Goal: Task Accomplishment & Management: Use online tool/utility

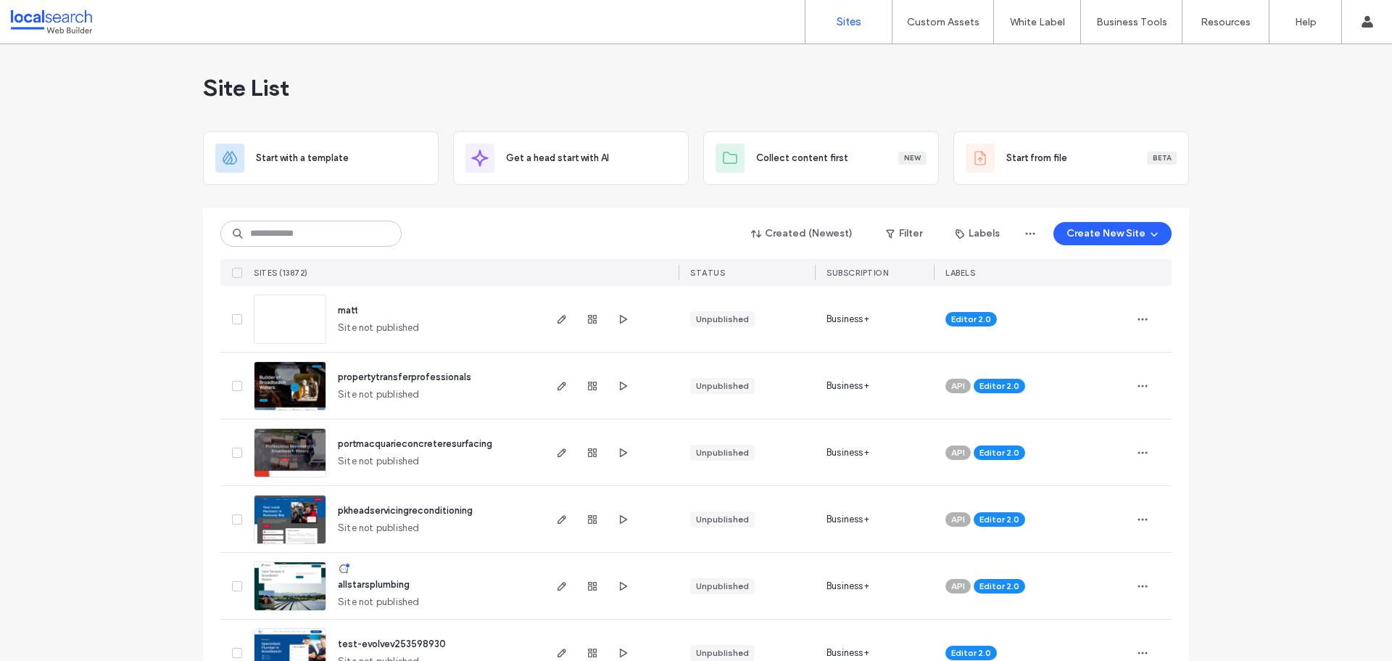
drag, startPoint x: 132, startPoint y: 152, endPoint x: 62, endPoint y: 171, distance: 72.3
click at [350, 225] on input at bounding box center [310, 233] width 181 height 26
paste input "********"
type input "********"
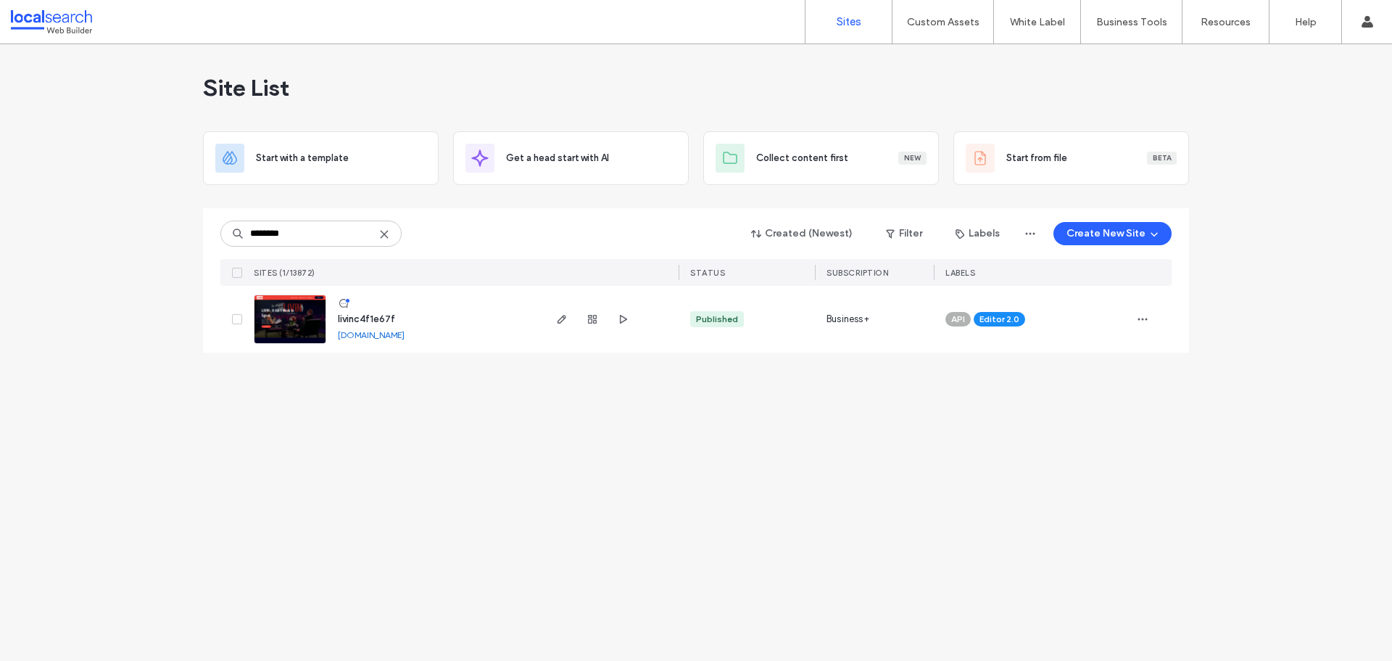
click at [305, 318] on img at bounding box center [290, 344] width 71 height 99
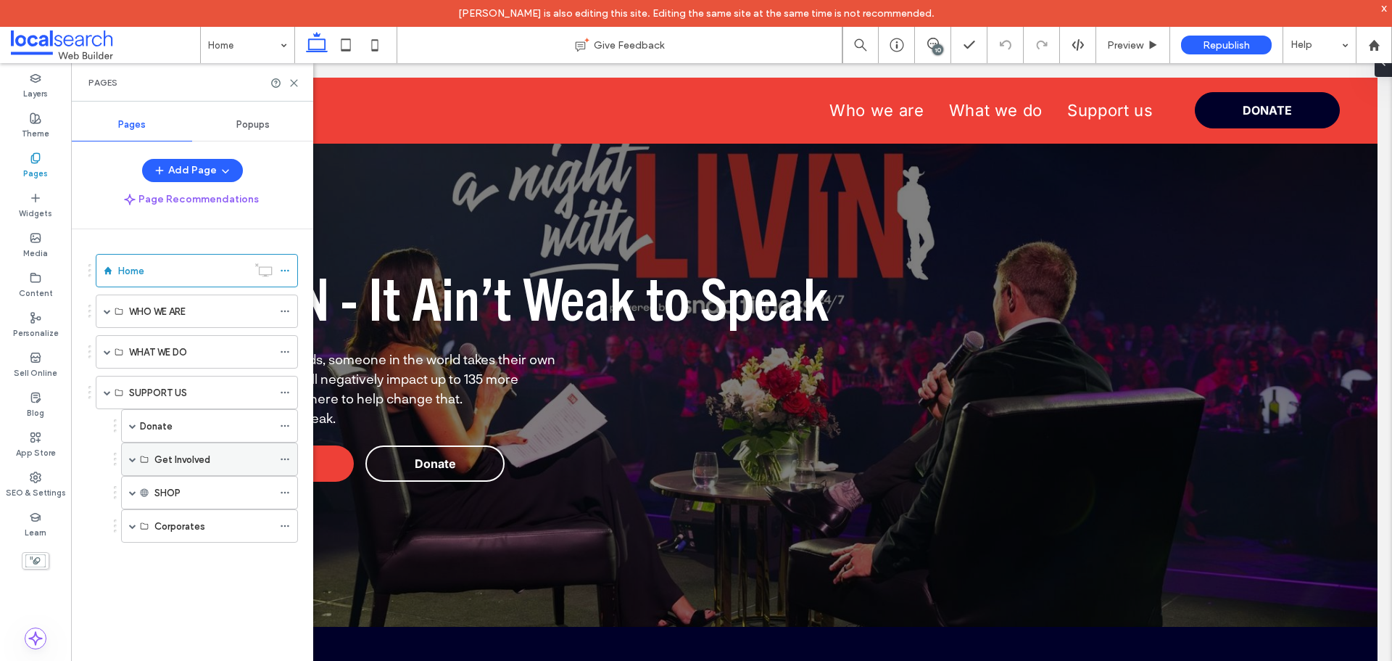
click at [133, 459] on span at bounding box center [132, 458] width 7 height 7
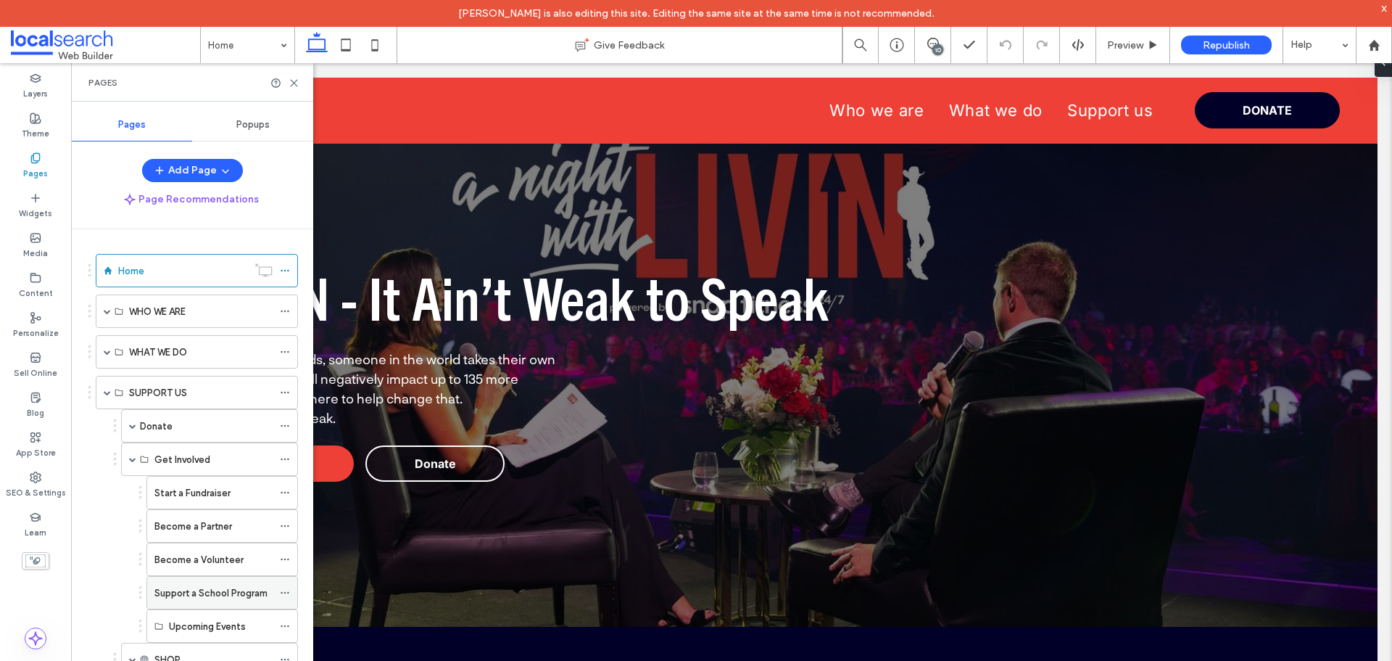
click at [218, 588] on label "Support a School Program" at bounding box center [210, 592] width 113 height 25
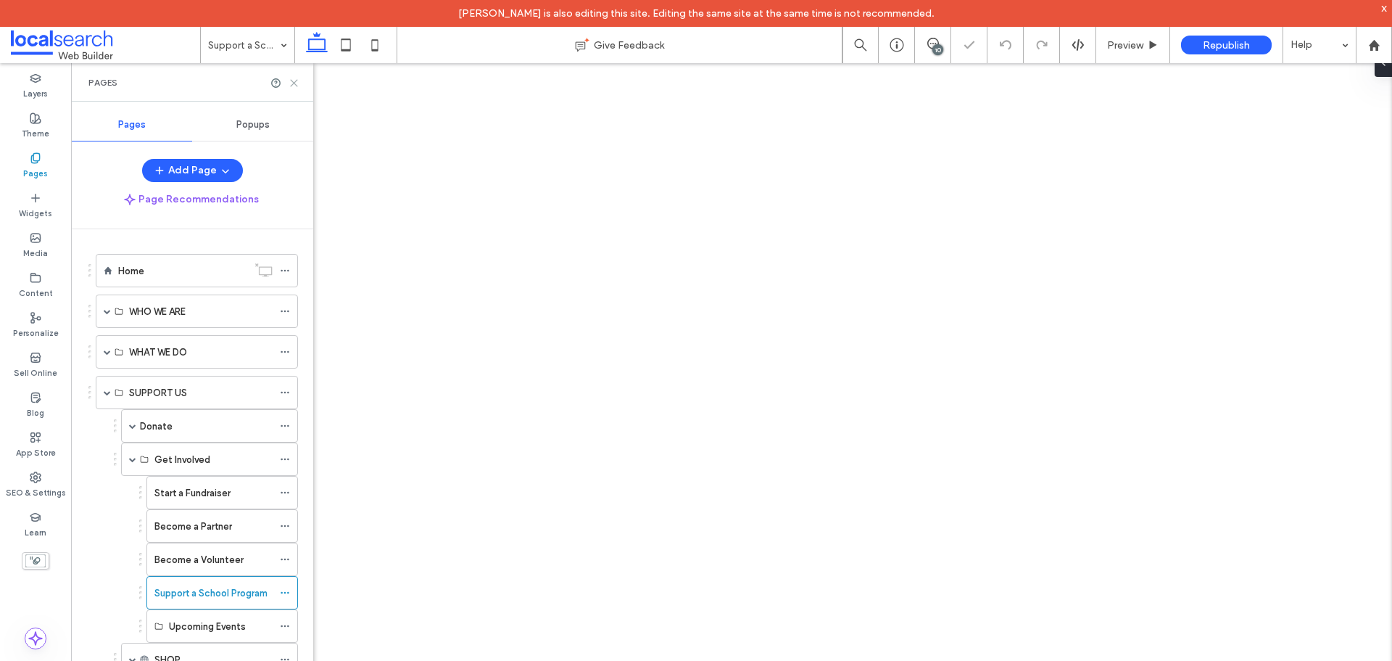
click at [292, 80] on use at bounding box center [294, 83] width 7 height 7
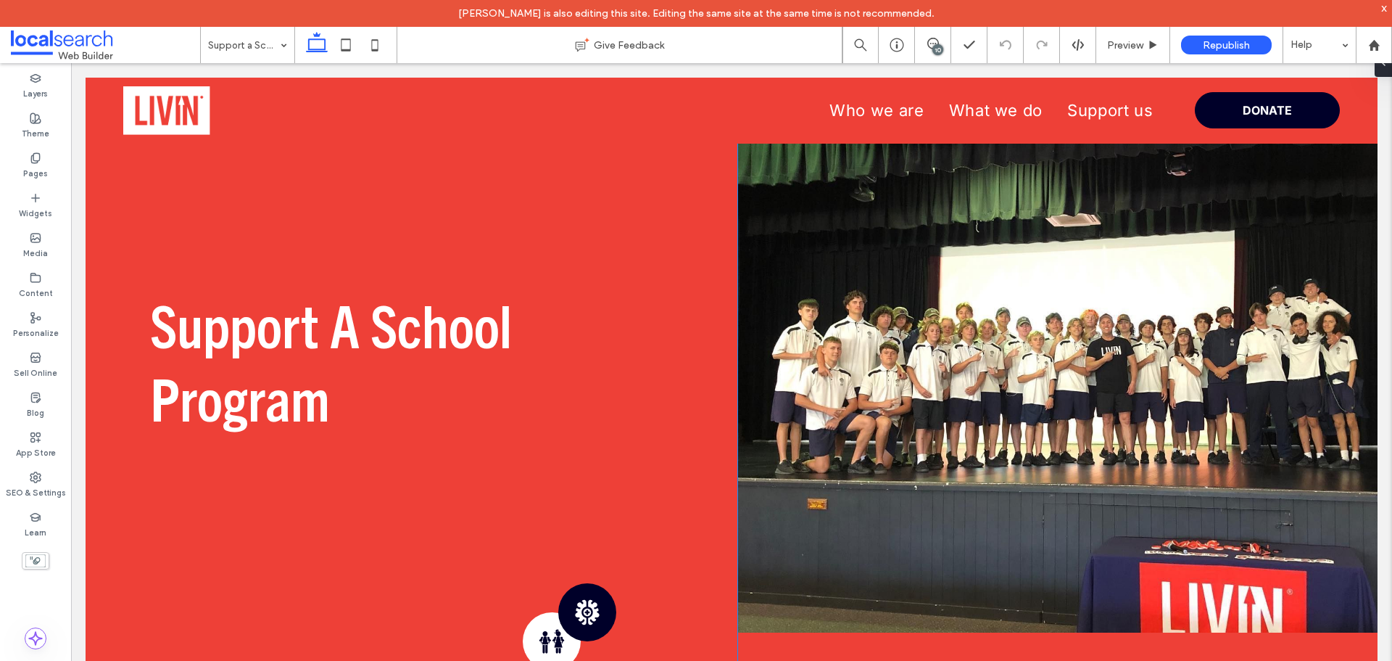
click at [1172, 379] on link at bounding box center [1058, 385] width 640 height 493
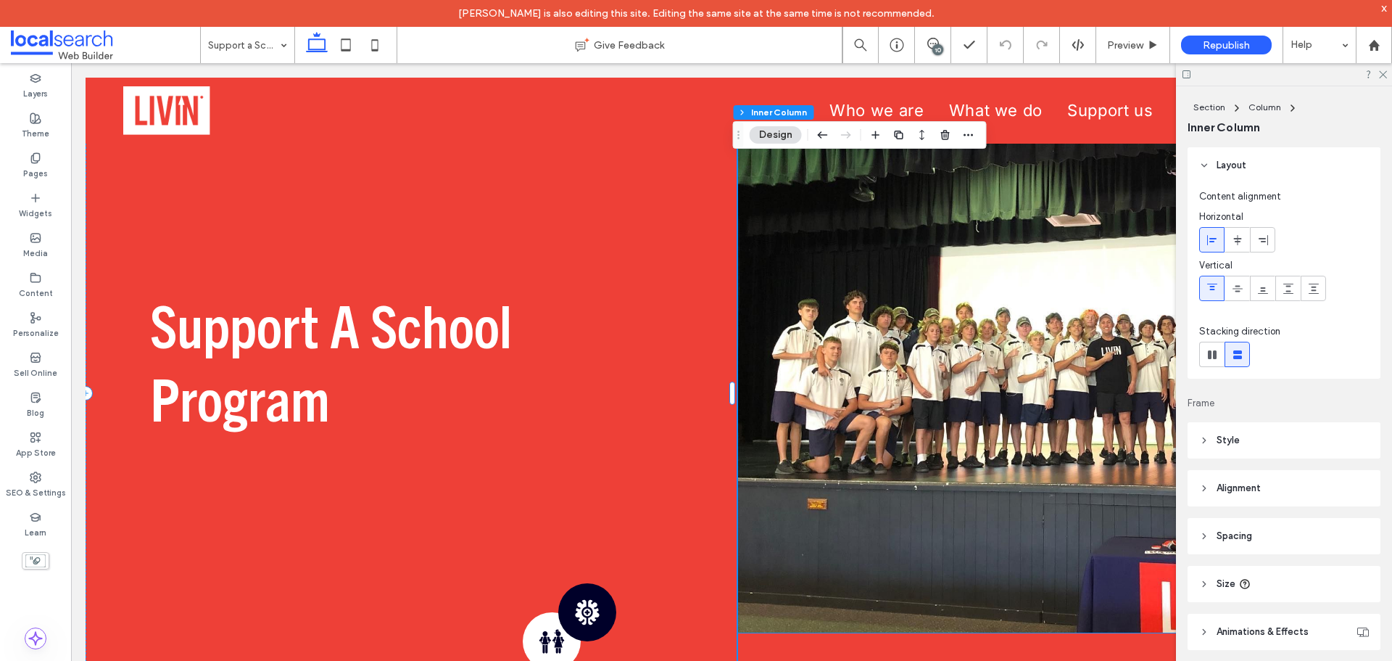
click at [877, 294] on link at bounding box center [1058, 385] width 640 height 493
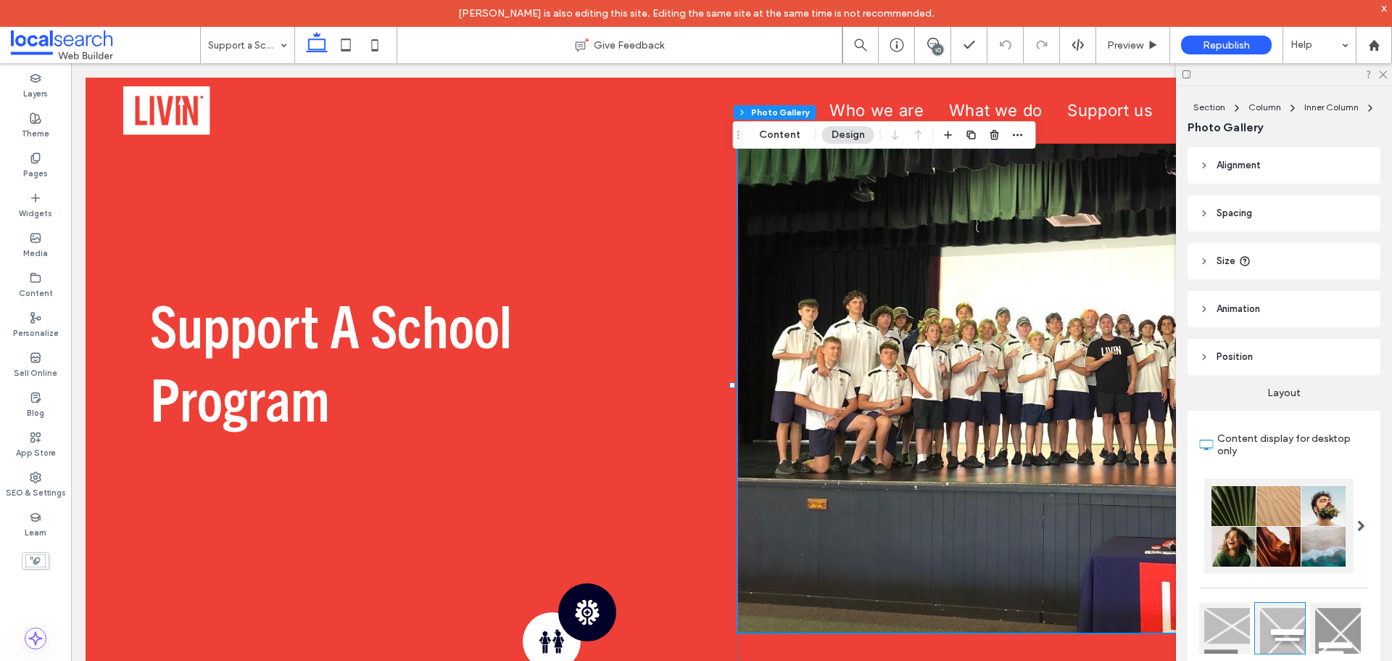
click at [877, 294] on link at bounding box center [1058, 385] width 640 height 493
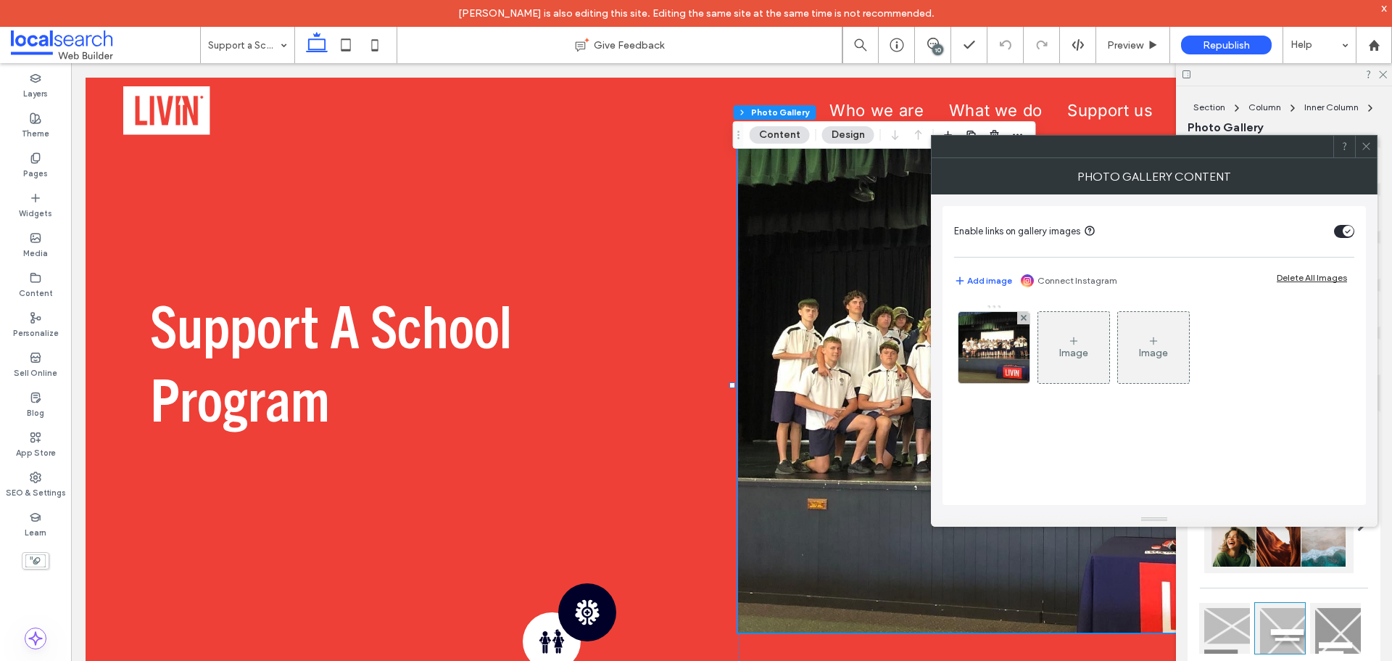
drag, startPoint x: 1006, startPoint y: 360, endPoint x: 1038, endPoint y: 321, distance: 49.9
click at [1005, 359] on img at bounding box center [994, 347] width 71 height 71
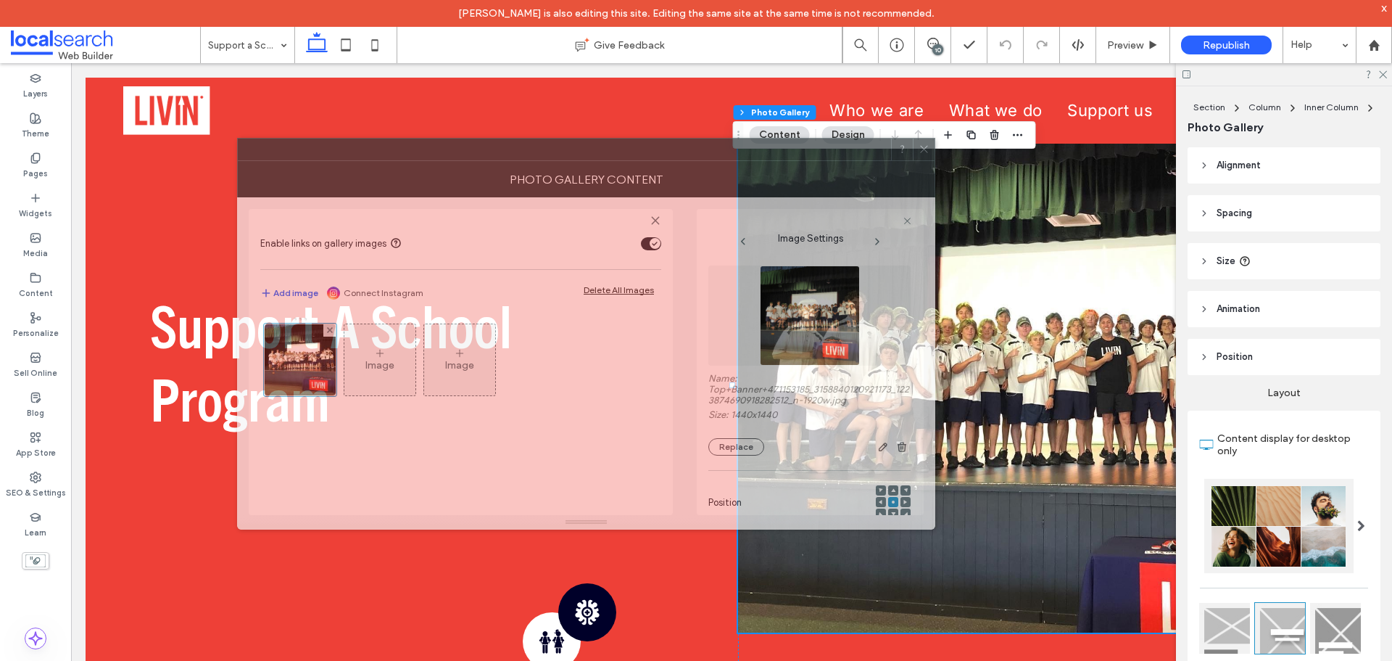
drag, startPoint x: 1112, startPoint y: 148, endPoint x: 655, endPoint y: 151, distance: 456.8
click at [655, 151] on div at bounding box center [564, 149] width 653 height 22
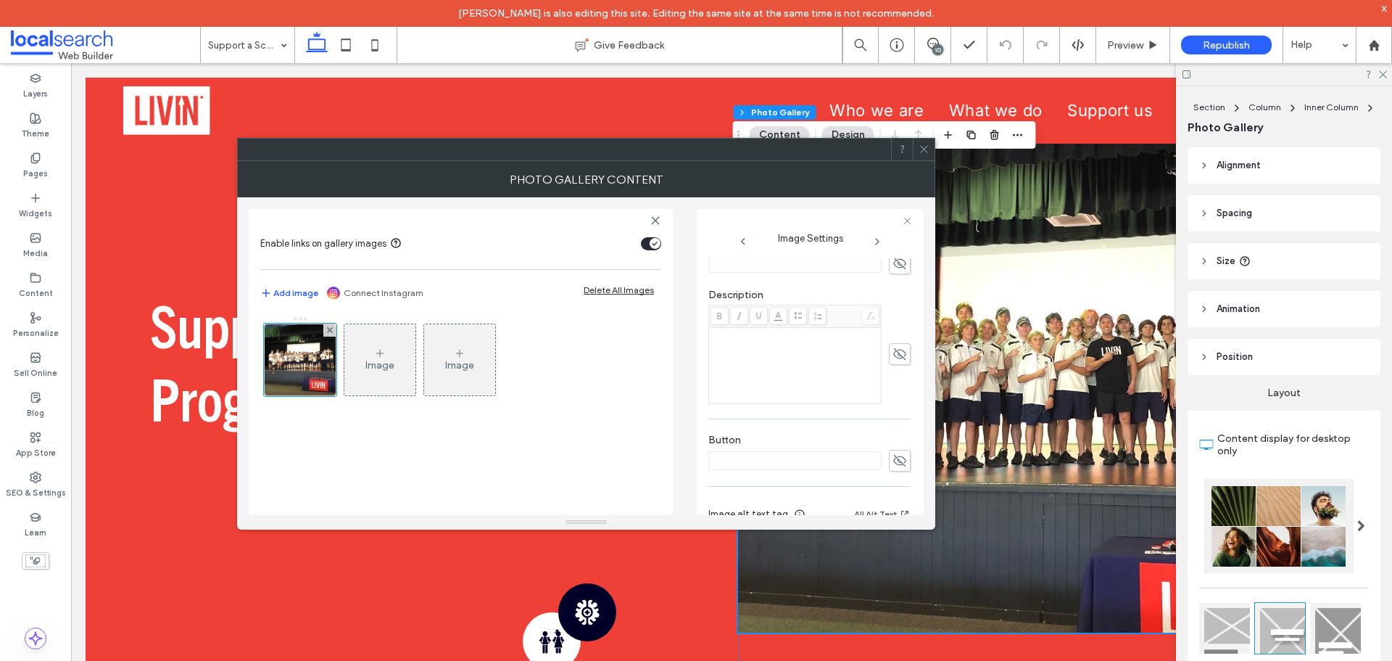
scroll to position [436, 0]
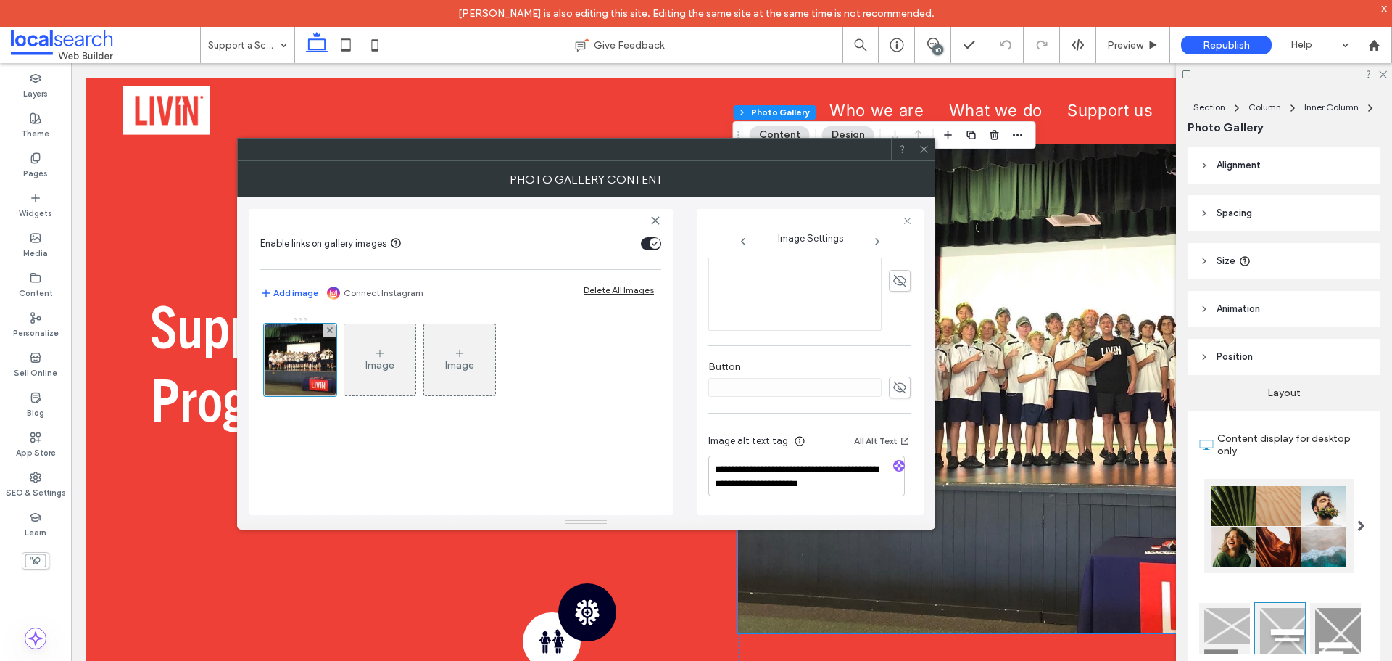
click at [917, 146] on div at bounding box center [924, 149] width 22 height 22
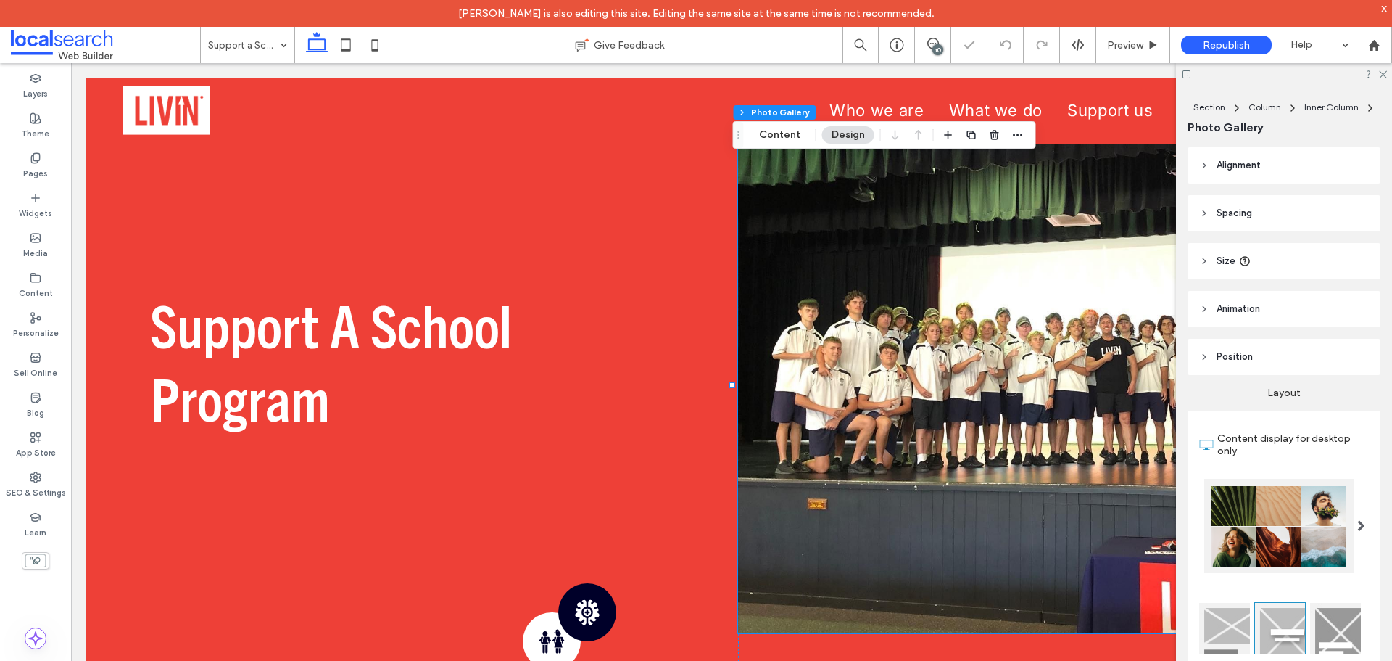
click at [842, 408] on link at bounding box center [1058, 385] width 640 height 493
click at [879, 379] on link at bounding box center [1058, 385] width 640 height 493
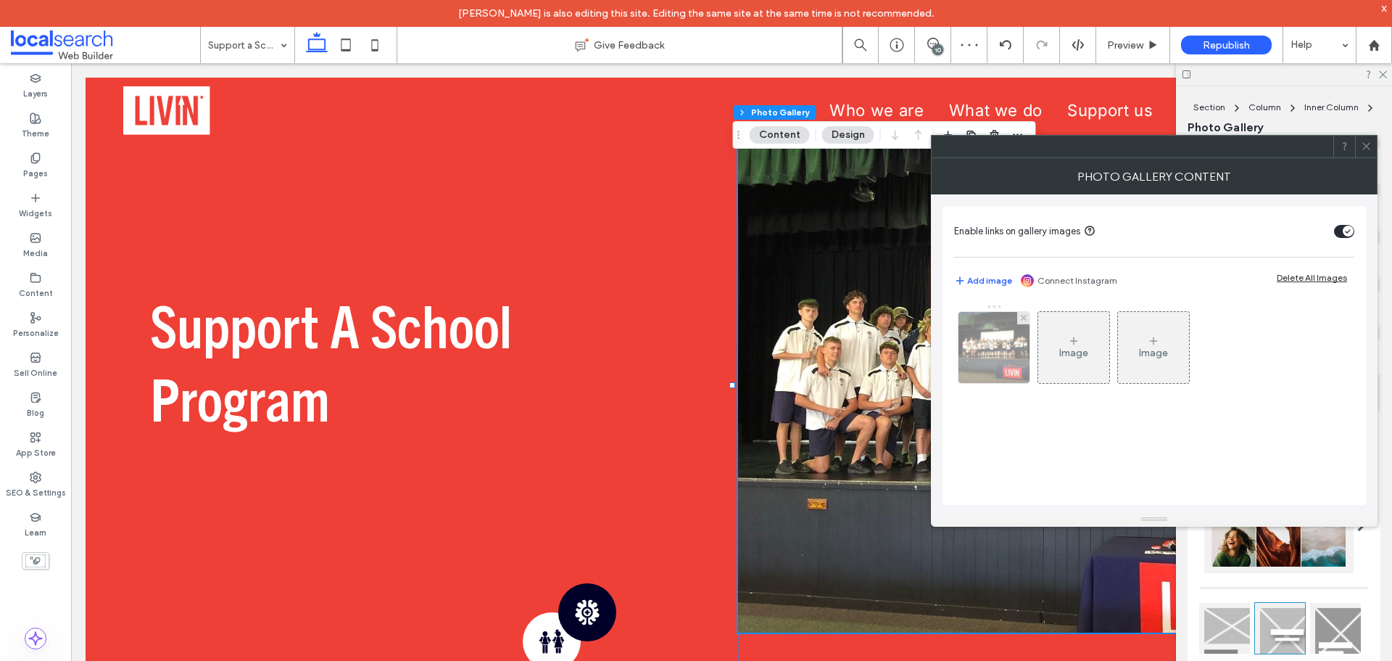
click at [990, 354] on img at bounding box center [994, 347] width 71 height 71
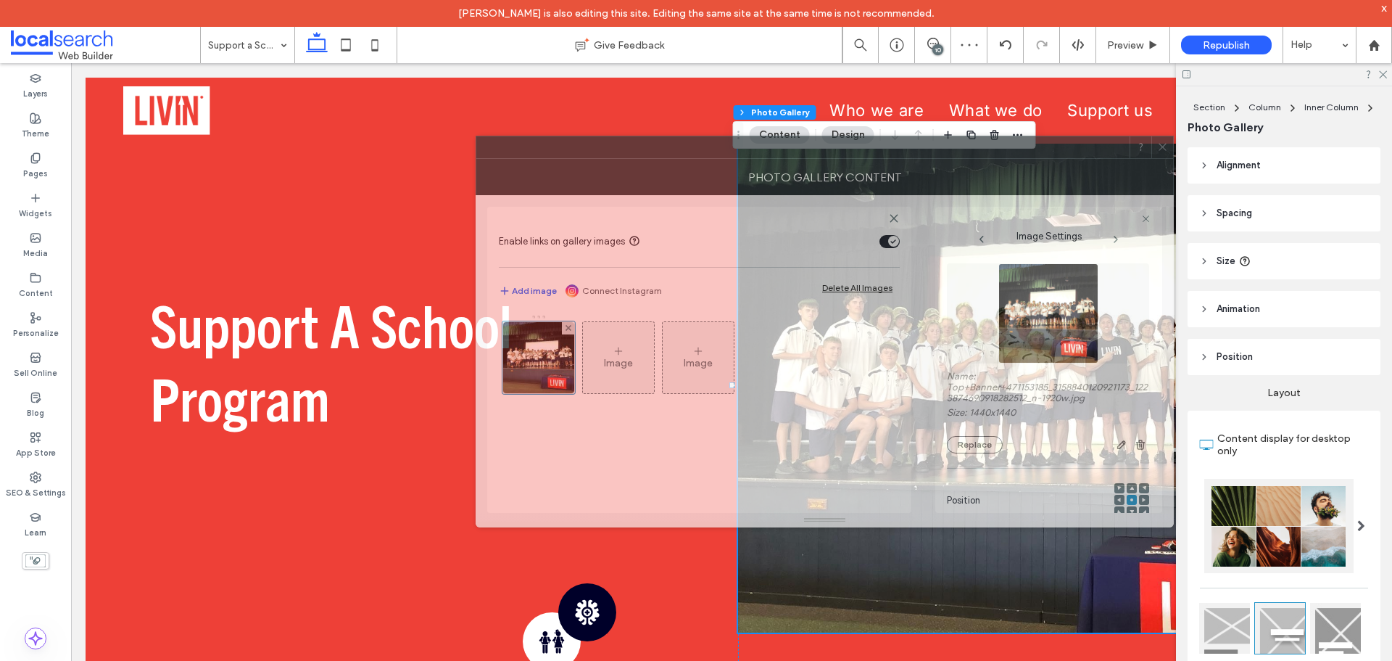
drag, startPoint x: 1025, startPoint y: 159, endPoint x: 690, endPoint y: 159, distance: 335.0
click at [690, 159] on div "Photo Gallery Content" at bounding box center [825, 177] width 698 height 36
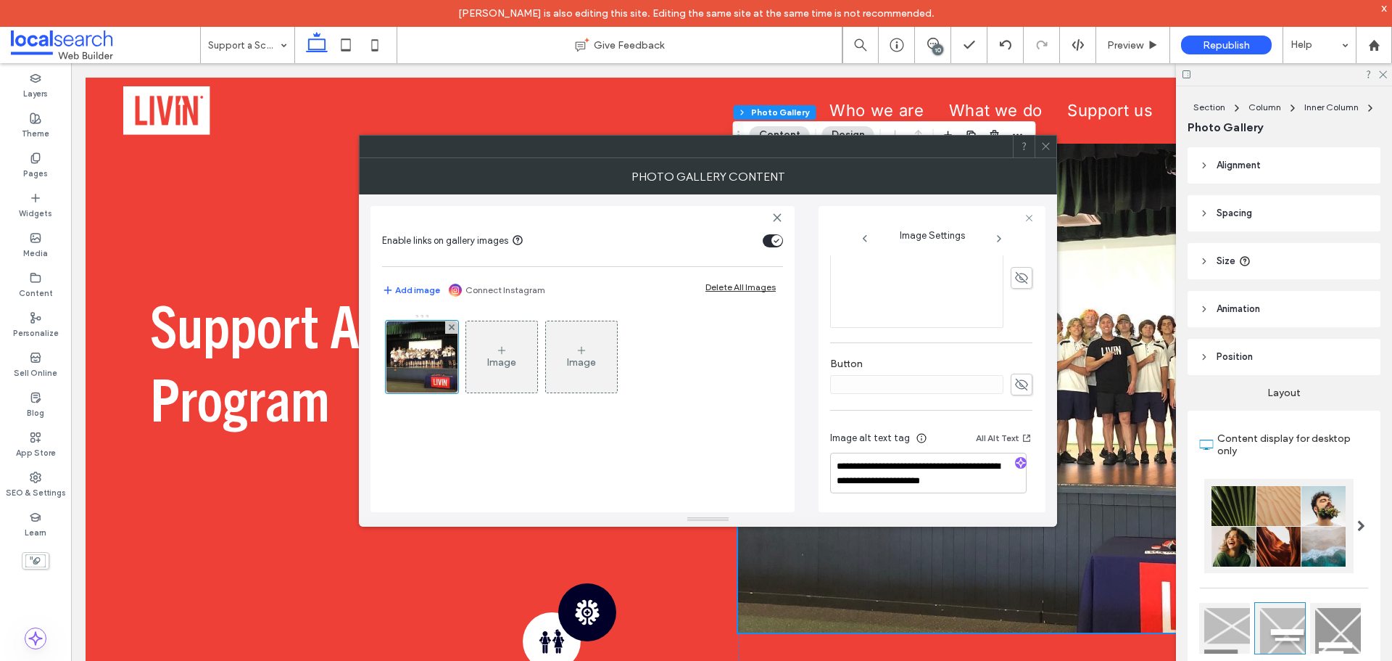
click at [1043, 151] on icon at bounding box center [1046, 146] width 11 height 11
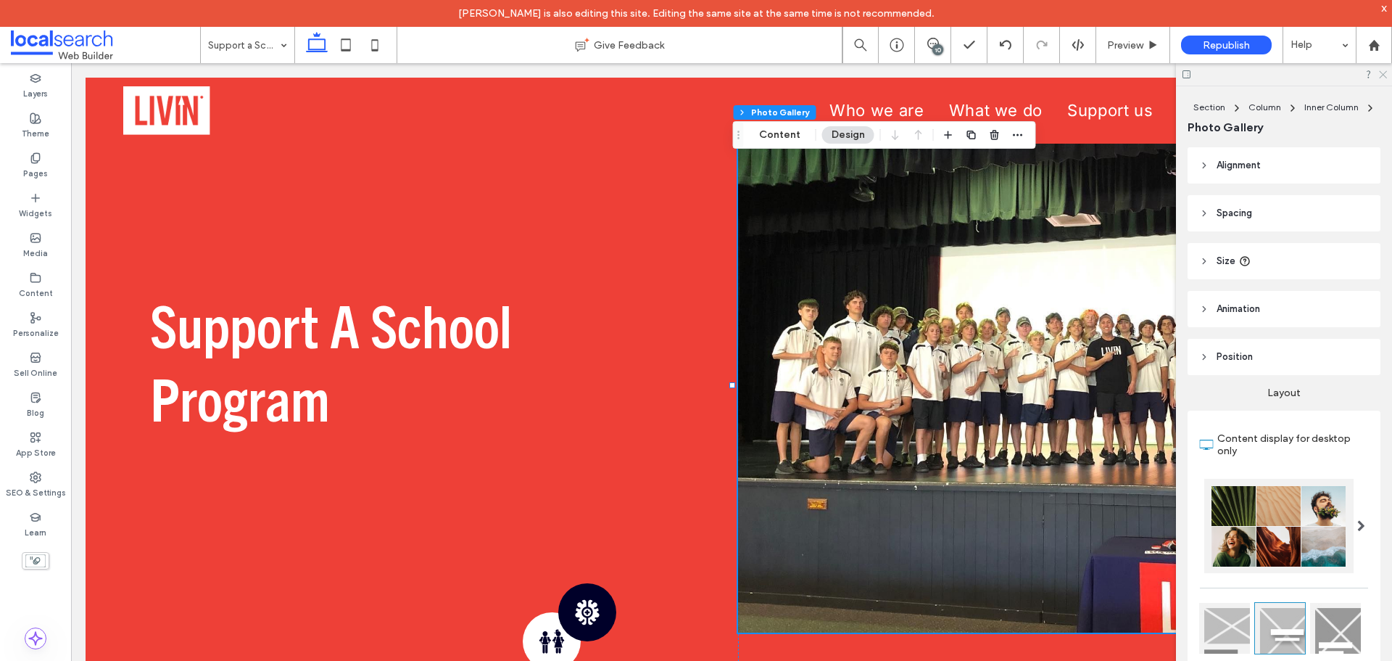
click at [1384, 72] on icon at bounding box center [1382, 73] width 9 height 9
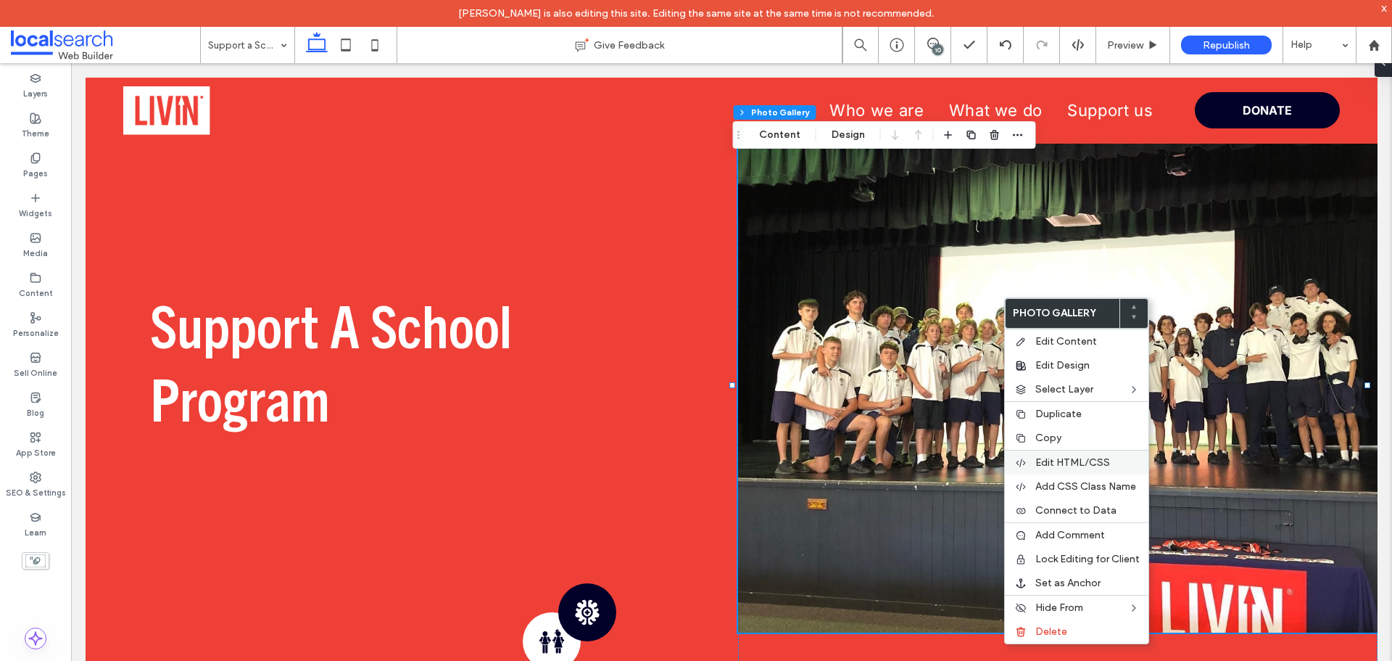
click at [1048, 463] on span "Edit HTML/CSS" at bounding box center [1072, 462] width 75 height 12
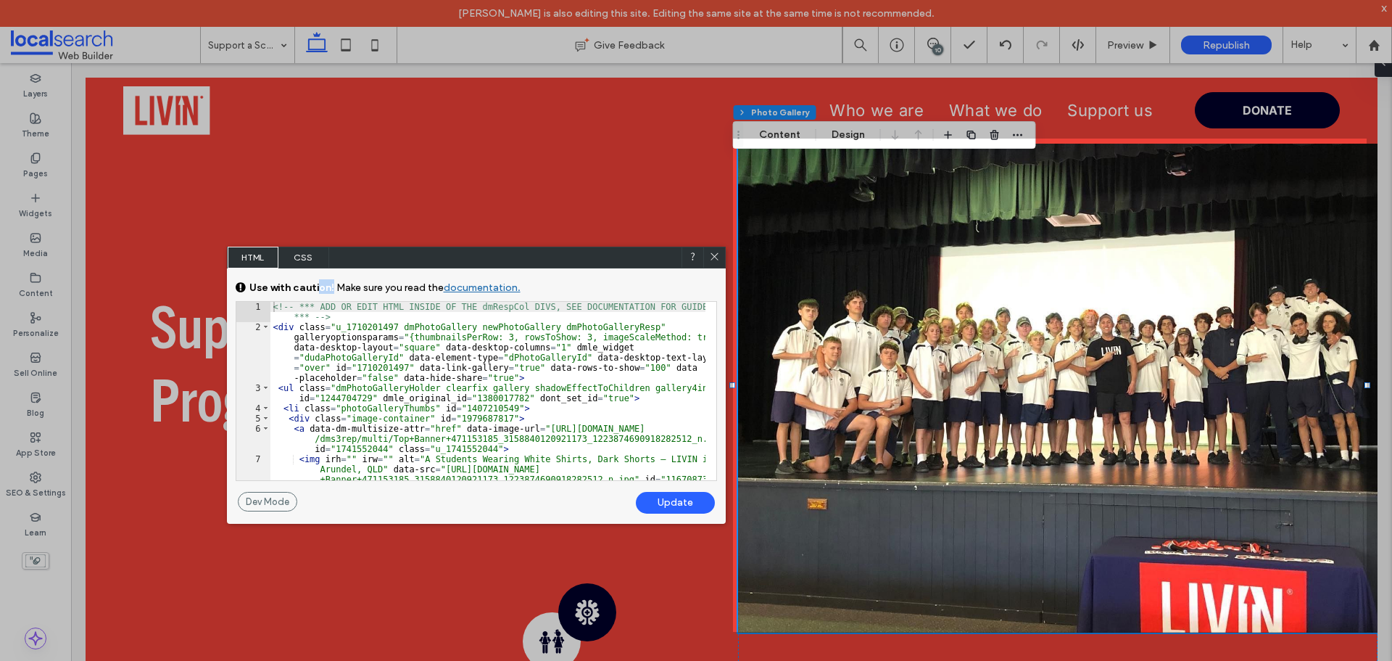
click at [313, 297] on div "Use with caution! Make sure you read the documentation. Leave feedback" at bounding box center [378, 289] width 285 height 20
click at [392, 412] on div "<!-- *** ADD OR EDIT HTML INSIDE OF THE dmRespCol DIVS, SEE DOCUMENTATION FOR G…" at bounding box center [487, 421] width 435 height 239
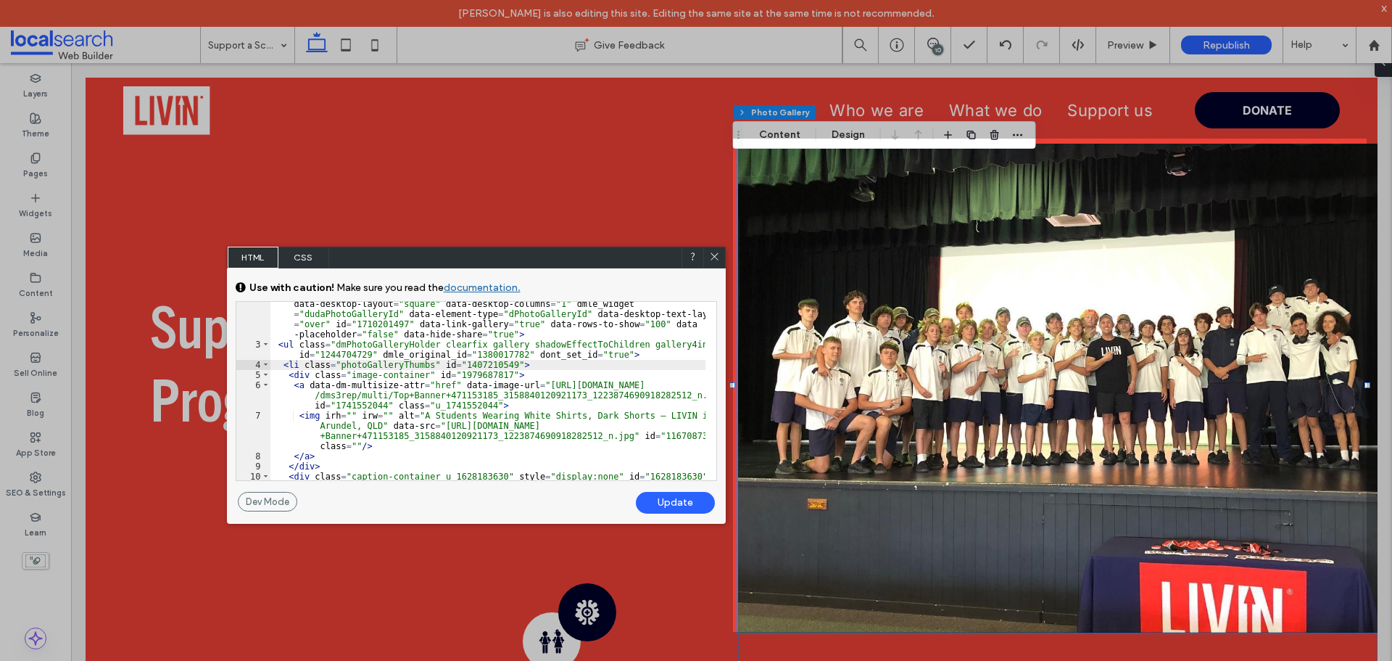
scroll to position [174, 0]
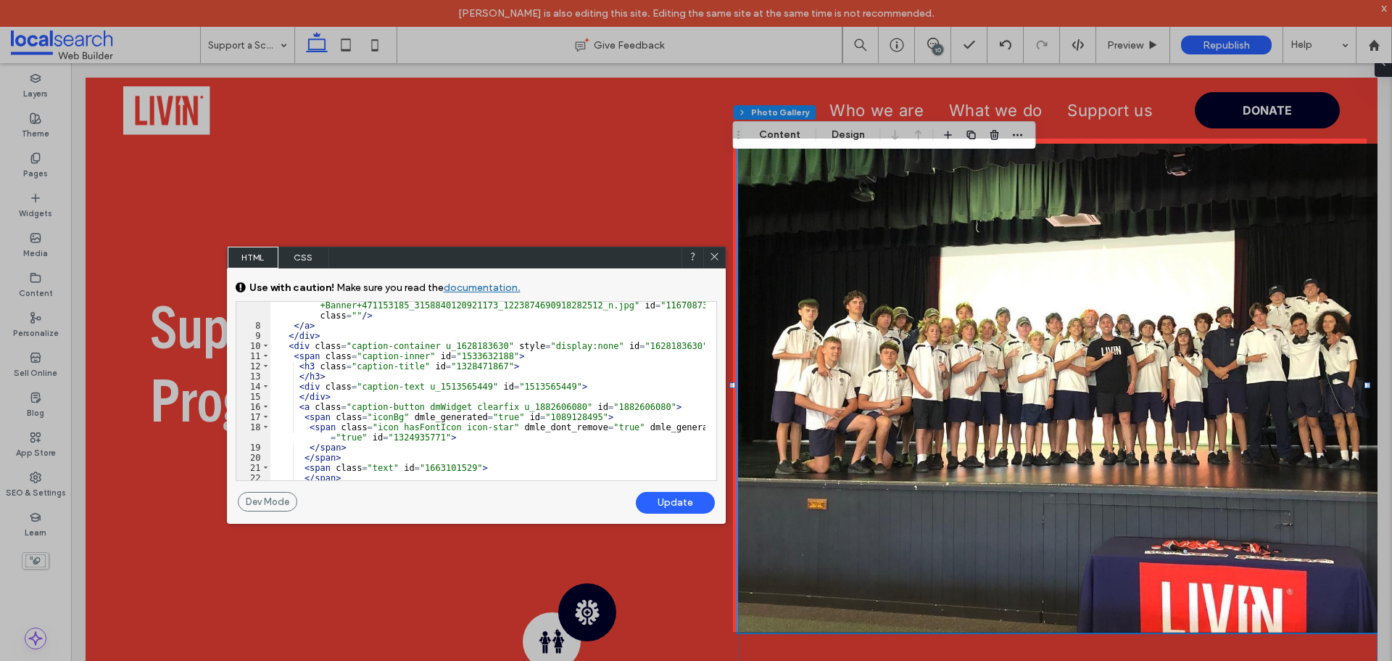
click at [368, 372] on div "< img irh = "" irw = "" alt = "A Students Wearing White Shirts, Dark Shorts — L…" at bounding box center [487, 394] width 435 height 229
click at [512, 155] on div at bounding box center [366, 330] width 733 height 661
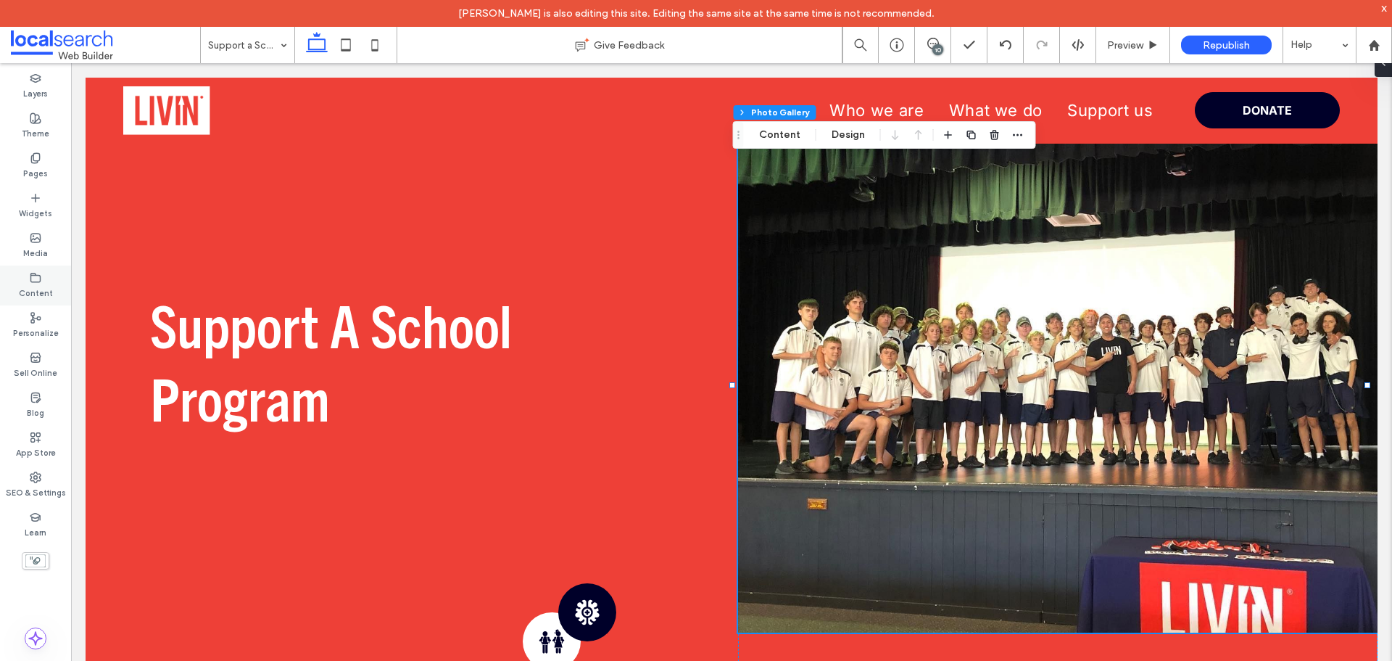
click at [49, 286] on label "Content" at bounding box center [36, 292] width 34 height 16
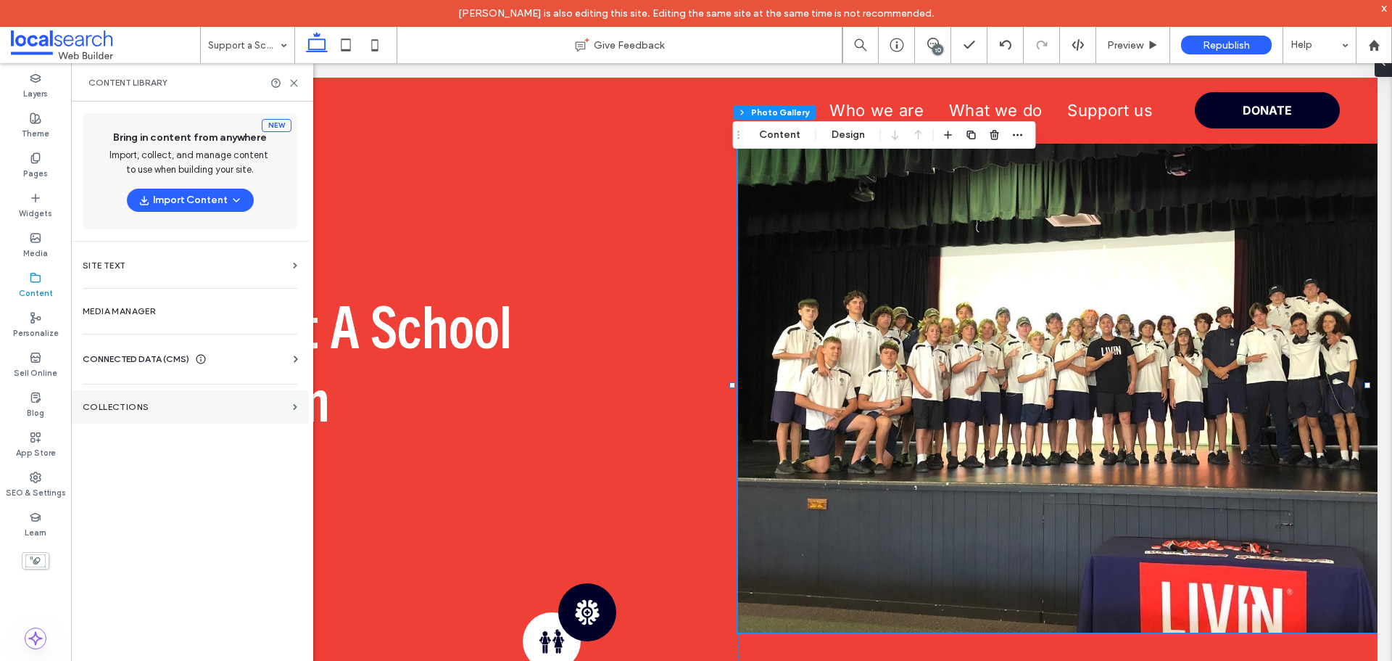
click at [119, 415] on section "Collections" at bounding box center [190, 406] width 238 height 33
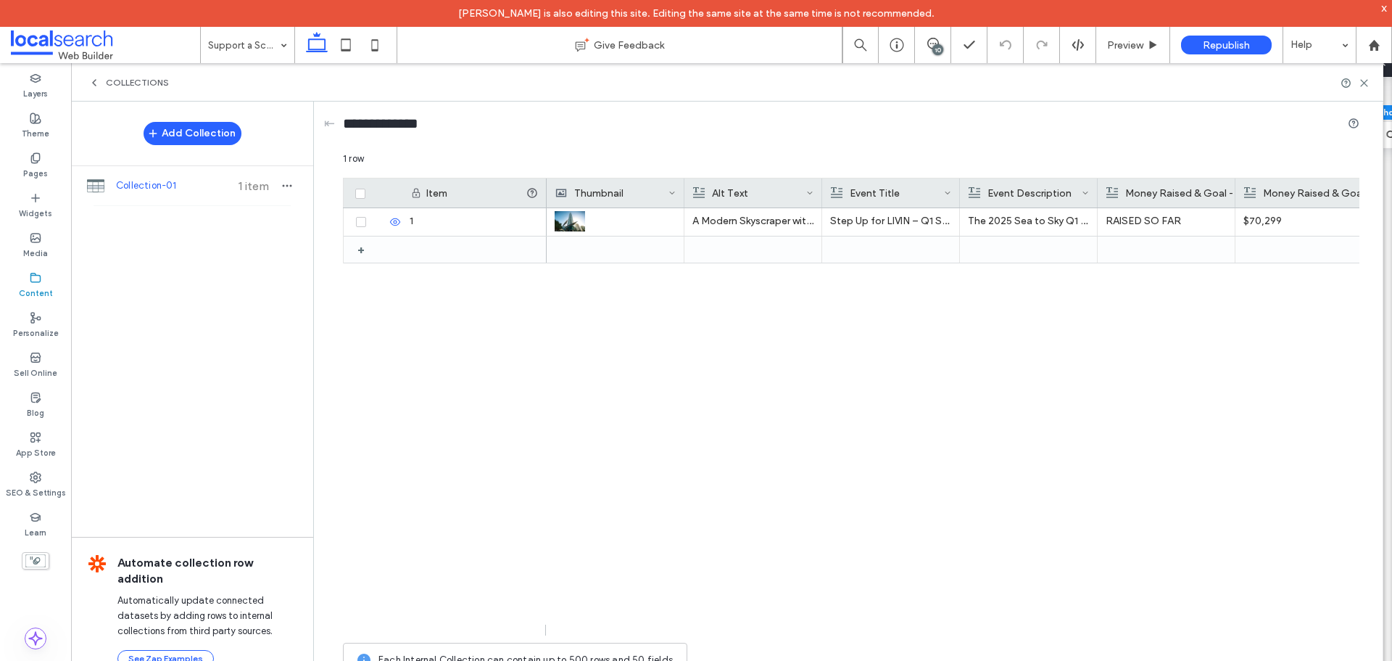
click at [546, 450] on div "1 + A Modern Skyscraper with A Glass Facade — LIVIN in Arundel, QLD Step Up for…" at bounding box center [851, 416] width 1017 height 416
click at [856, 413] on div "A Modern Skyscraper with A Glass Facade — LIVIN in Arundel, QLD Step Up for LIV…" at bounding box center [953, 421] width 813 height 427
click at [959, 481] on div "A Modern Skyscraper with A Glass Facade — LIVIN in Arundel, QLD Step Up for LIV…" at bounding box center [953, 421] width 813 height 427
click at [761, 509] on div "A Modern Skyscraper with A Glass Facade — LIVIN in Arundel, QLD Step Up for LIV…" at bounding box center [953, 421] width 813 height 427
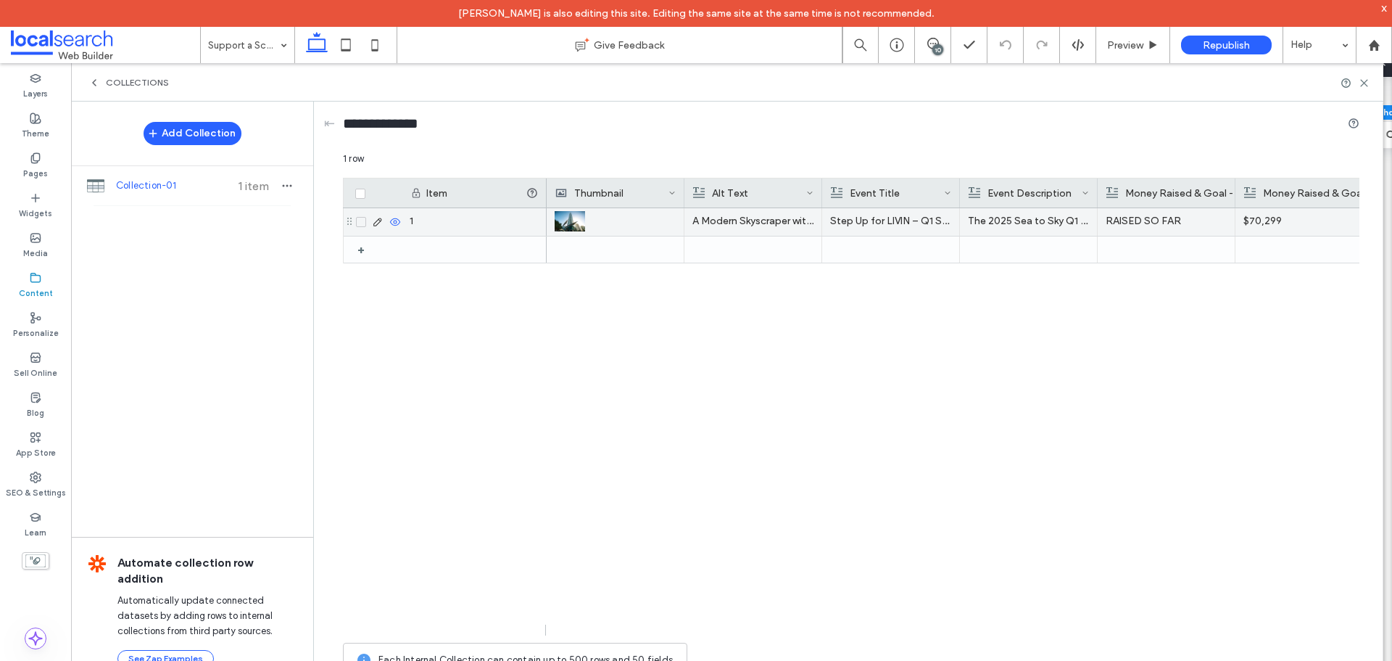
click at [1059, 220] on p "The 2025 Sea to Sky Q1 Stair Challenge is officially ON, Sunday 14 September an…" at bounding box center [1028, 221] width 121 height 26
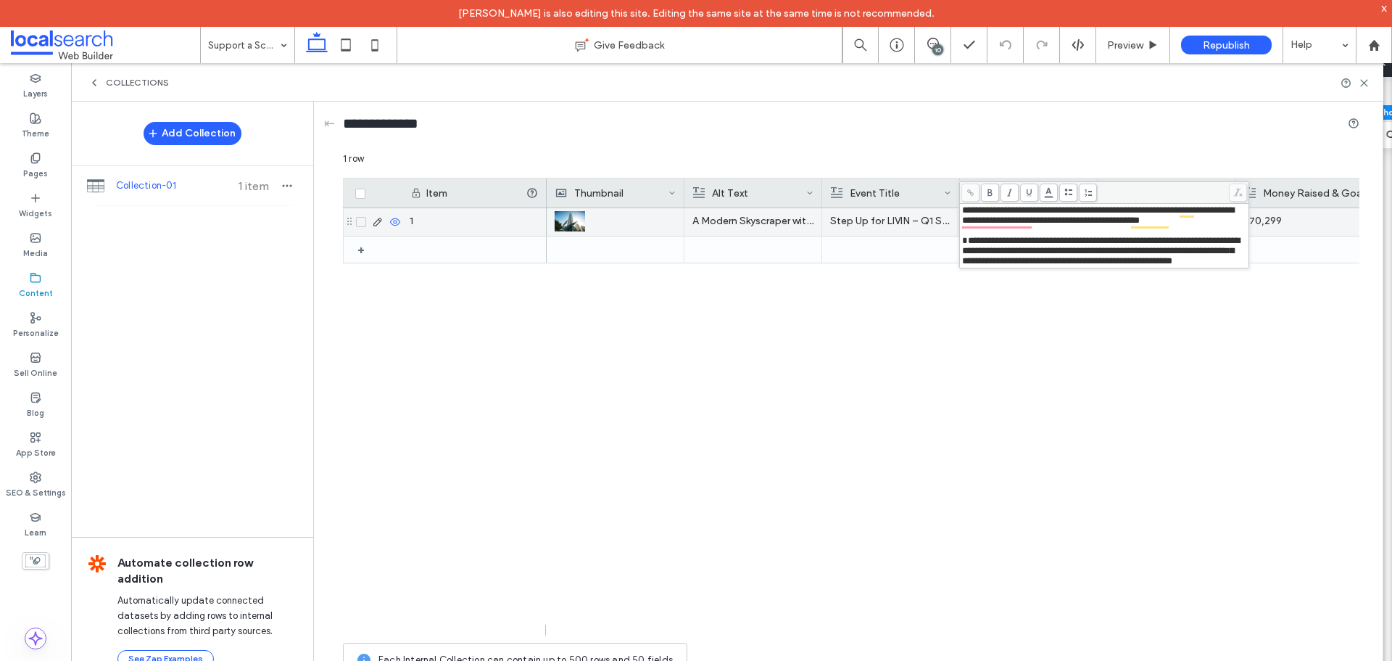
click at [805, 473] on div "A Modern Skyscraper with A Glass Facade — LIVIN in Arundel, QLD Step Up for LIV…" at bounding box center [953, 421] width 813 height 427
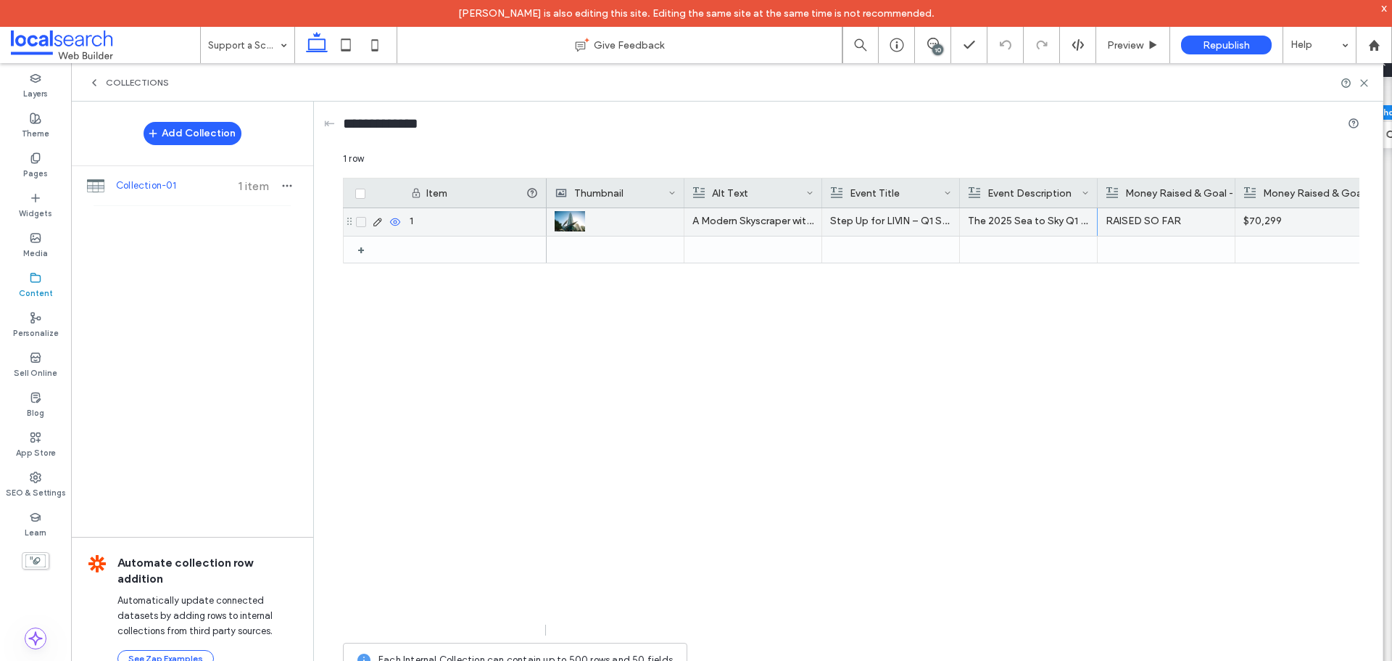
click at [1157, 215] on p "RAISED SO FAR" at bounding box center [1166, 221] width 121 height 26
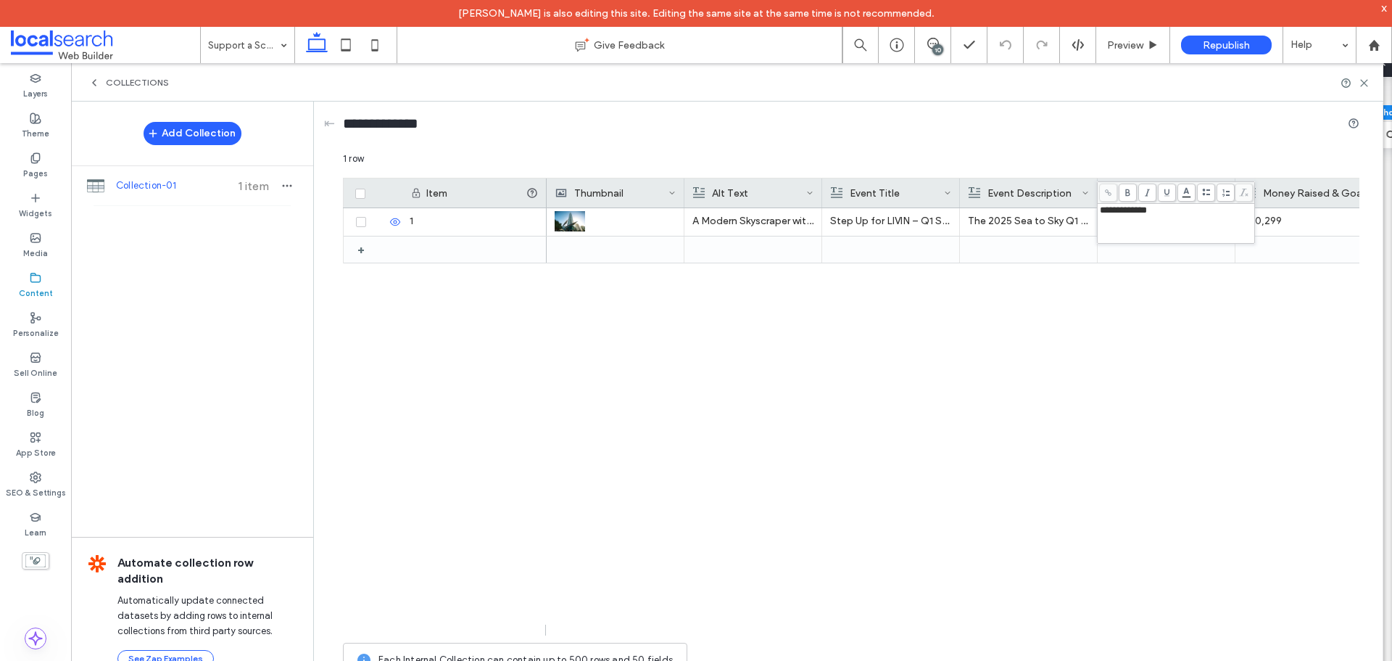
click at [1147, 215] on span "**********" at bounding box center [1123, 209] width 47 height 9
click at [1221, 508] on div "A Modern Skyscraper with A Glass Facade — LIVIN in Arundel, QLD Step Up for LIV…" at bounding box center [953, 421] width 813 height 427
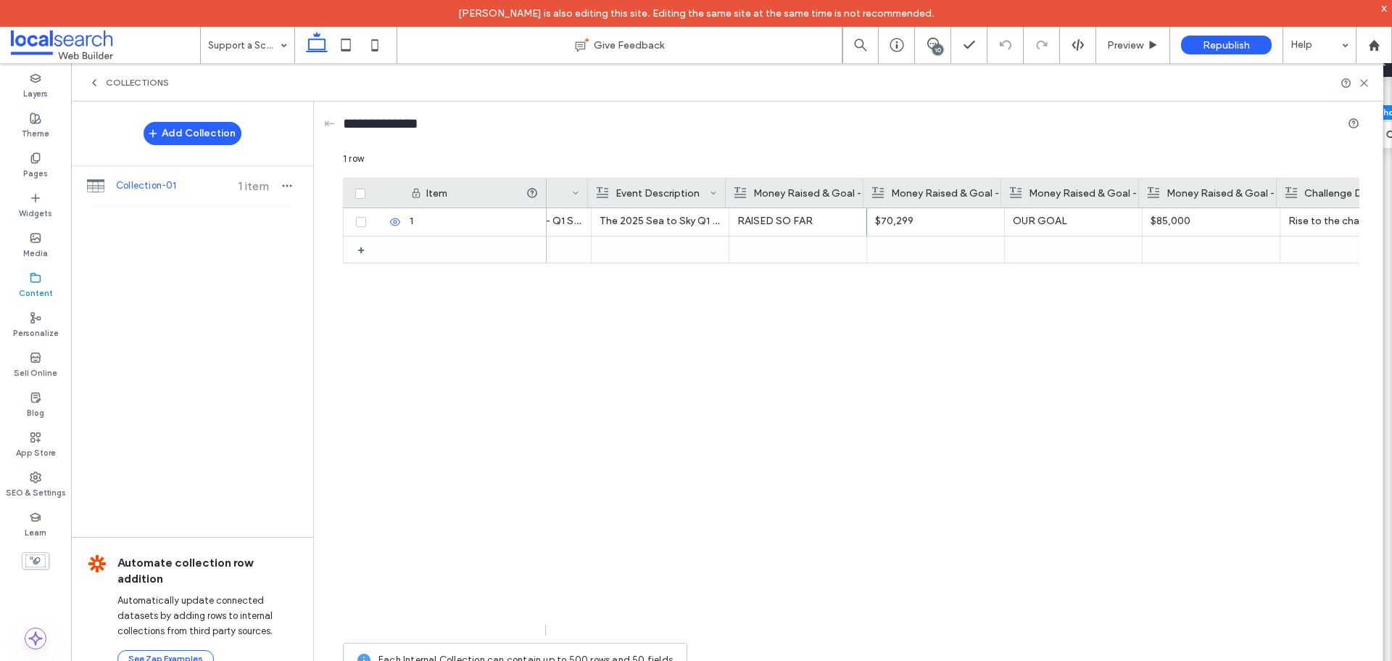
scroll to position [0, 372]
click at [1049, 439] on div "This thrilling event is open for participants of all levels—run, walk, or climb…" at bounding box center [953, 421] width 813 height 427
drag, startPoint x: 914, startPoint y: 435, endPoint x: 785, endPoint y: 403, distance: 133.0
click at [912, 435] on div "This thrilling event is open for participants of all levels—run, walk, or climb…" at bounding box center [953, 421] width 813 height 427
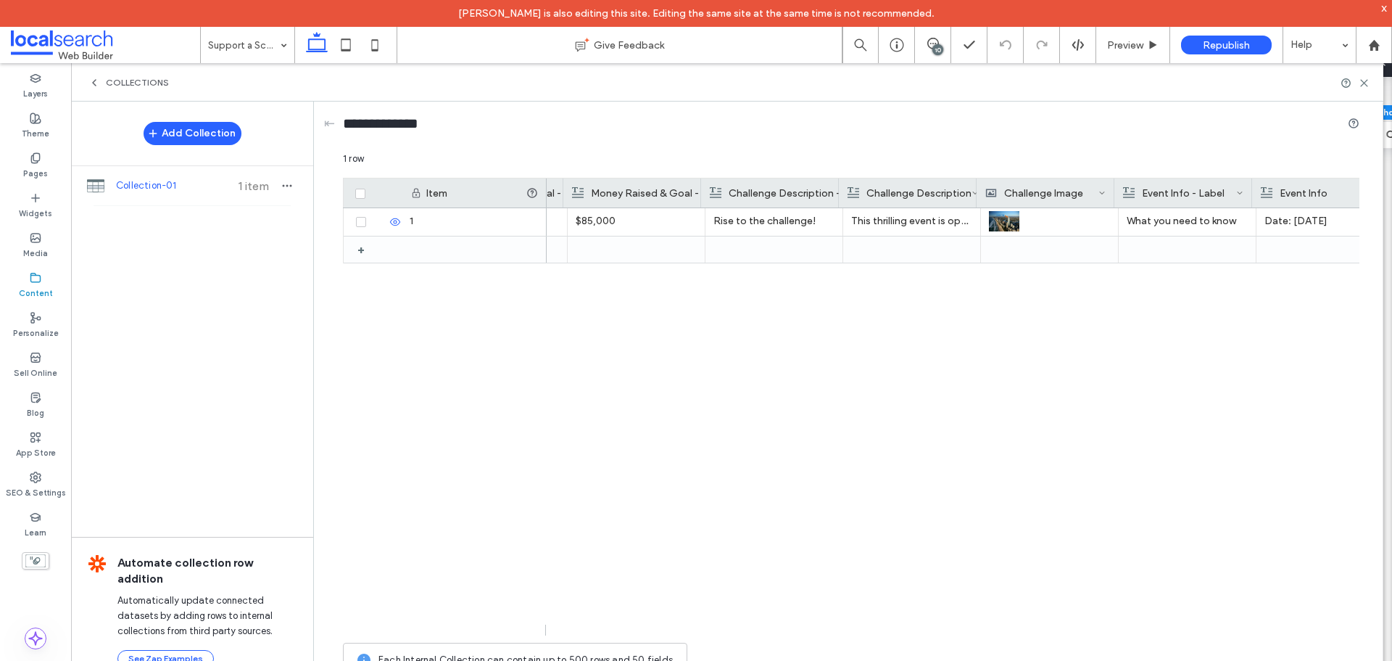
scroll to position [0, 948]
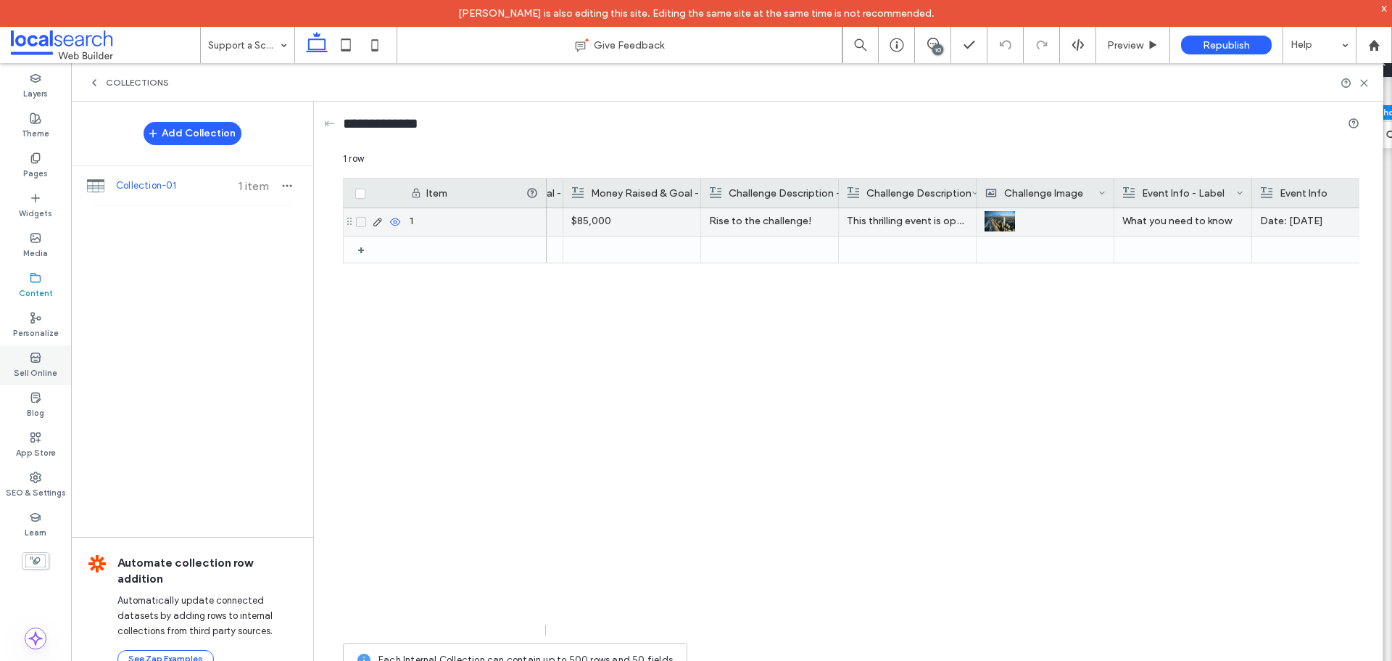
click at [888, 221] on p "This thrilling event is open for participants of all levels—run, walk, or climb…" at bounding box center [907, 221] width 121 height 26
click at [918, 226] on p "This thrilling event is open for participants of all levels—run, walk, or climb…" at bounding box center [907, 221] width 121 height 26
click at [918, 226] on p "This thrilling event is open for participants of all levels—run, walk, or climb…" at bounding box center [908, 222] width 120 height 26
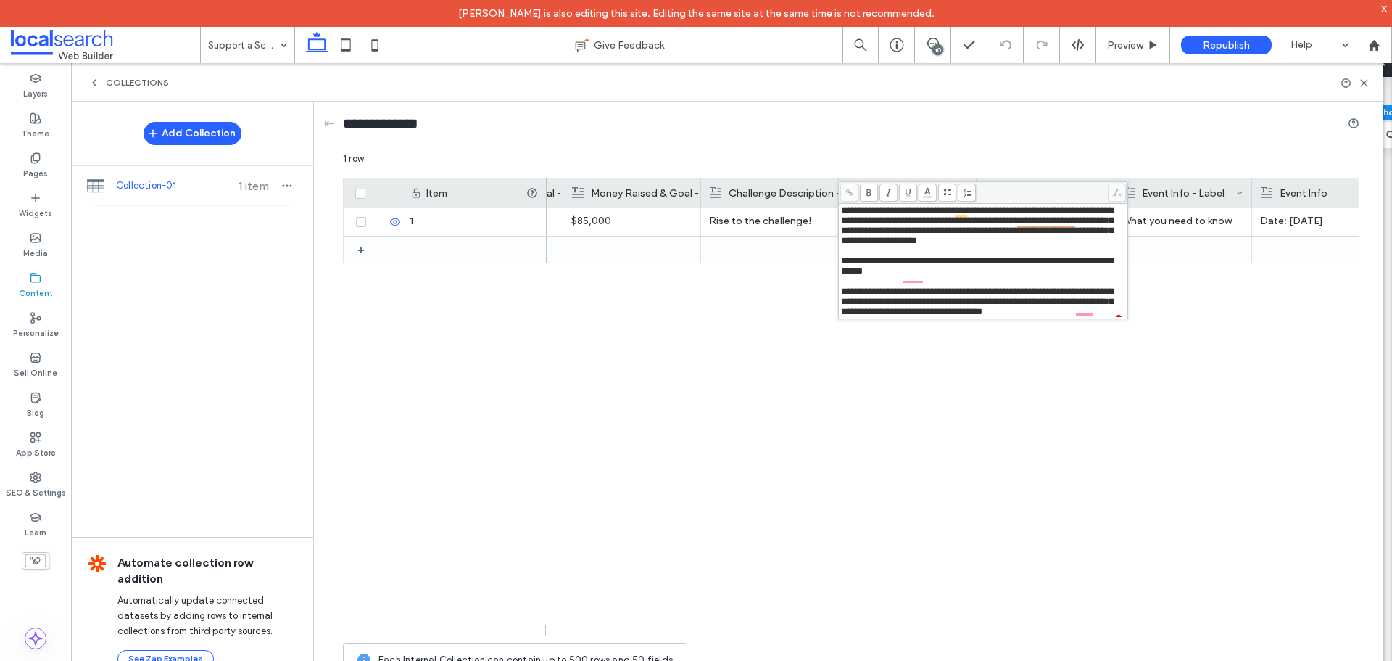
click at [996, 274] on div "**********" at bounding box center [983, 266] width 285 height 20
click at [1017, 286] on div "To enrich screen reader interactions, please activate Accessibility in Grammarl…" at bounding box center [983, 281] width 285 height 10
click at [845, 482] on div "Date: Sunday 14 September 2025 Location: Q1, 9 Hamilton Avenue, Surfers Paradis…" at bounding box center [953, 421] width 813 height 427
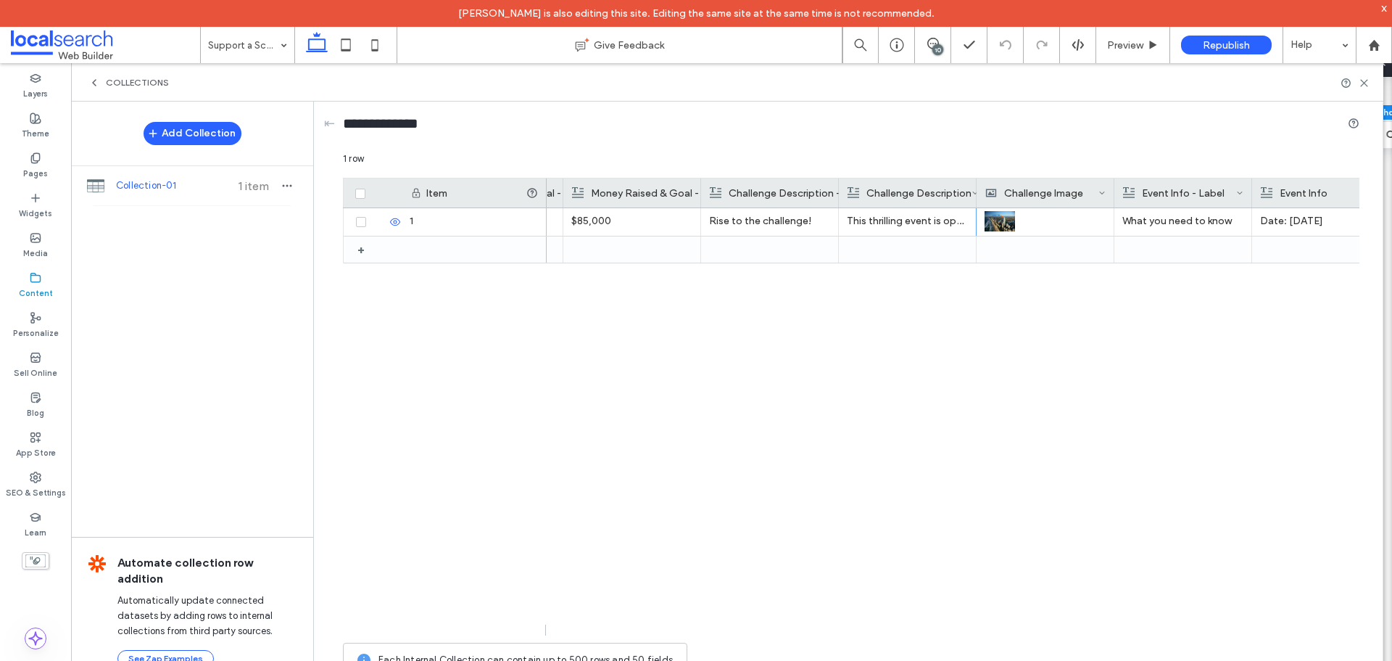
click at [953, 511] on div "Date: Sunday 14 September 2025 Location: Q1, 9 Hamilton Avenue, Surfers Paradis…" at bounding box center [953, 421] width 813 height 427
click at [1207, 525] on div "Date: Sunday 14 September 2025 Location: Q1, 9 Hamilton Avenue, Surfers Paradis…" at bounding box center [953, 421] width 813 height 427
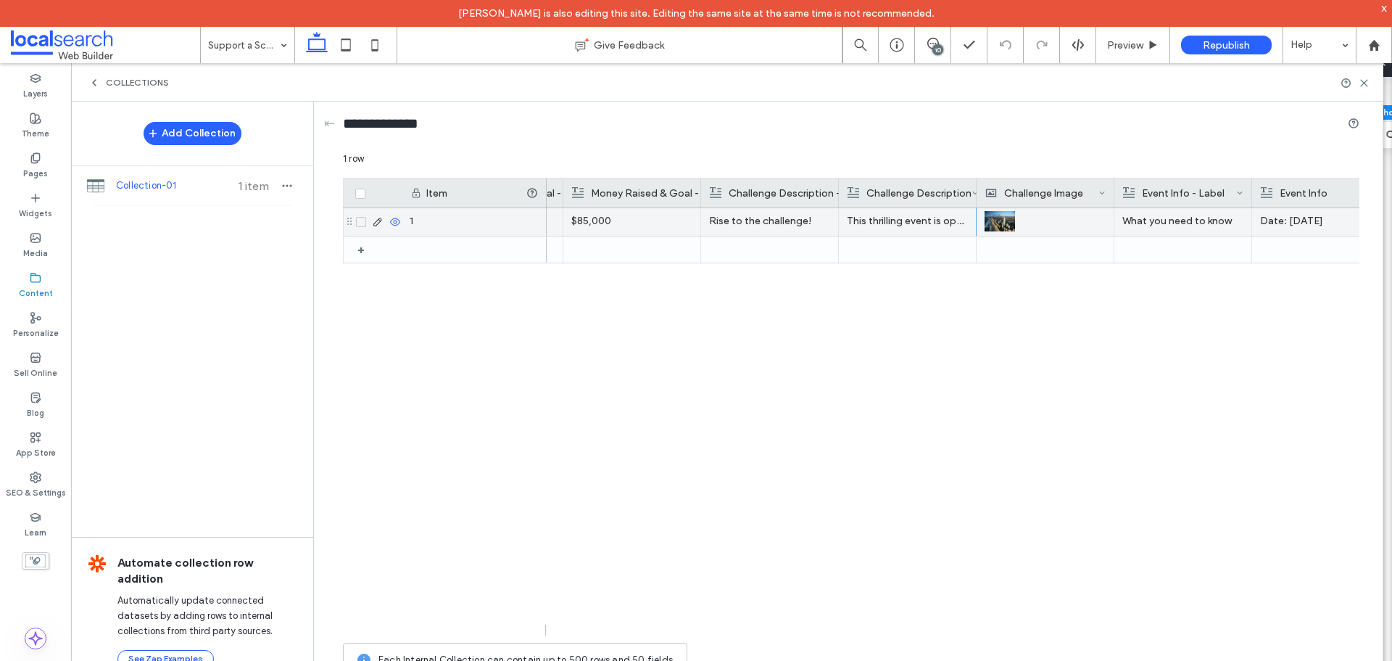
click at [1191, 220] on p "What you need to know" at bounding box center [1182, 221] width 121 height 26
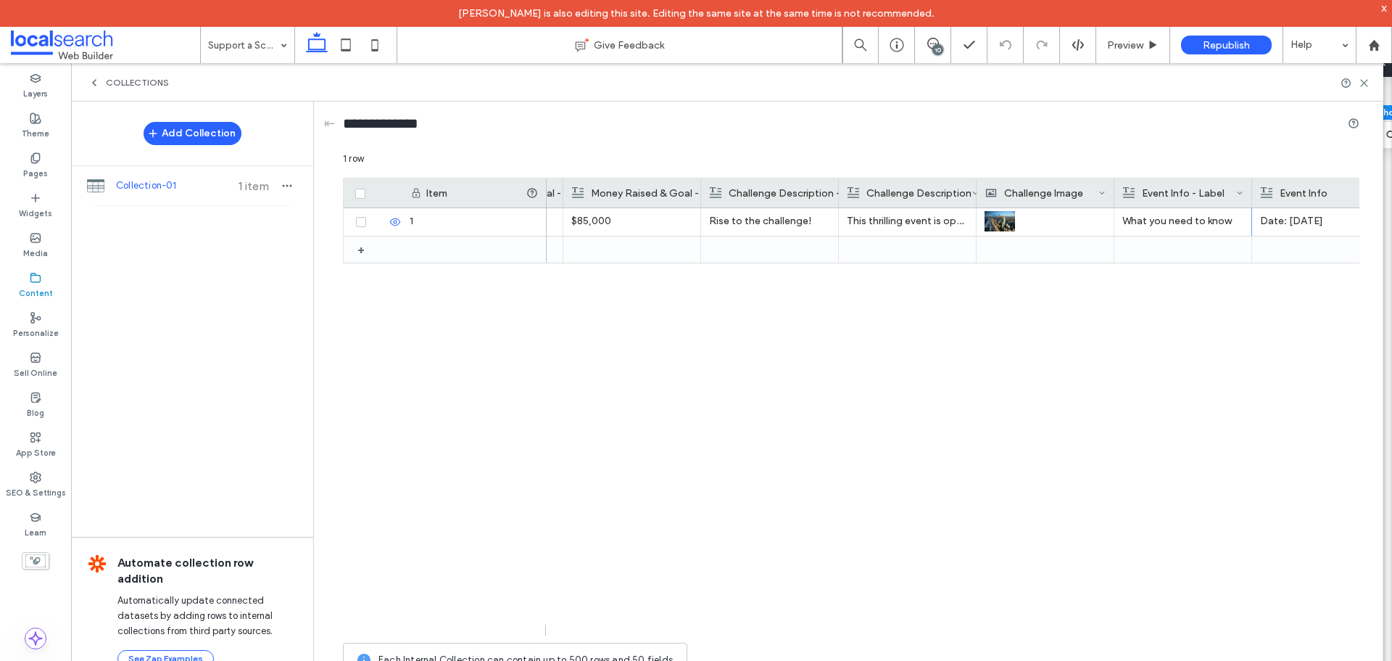
click at [1069, 450] on div "Date: Sunday 14 September 2025 Location: Q1, 9 Hamilton Avenue, Surfers Paradis…" at bounding box center [953, 421] width 813 height 427
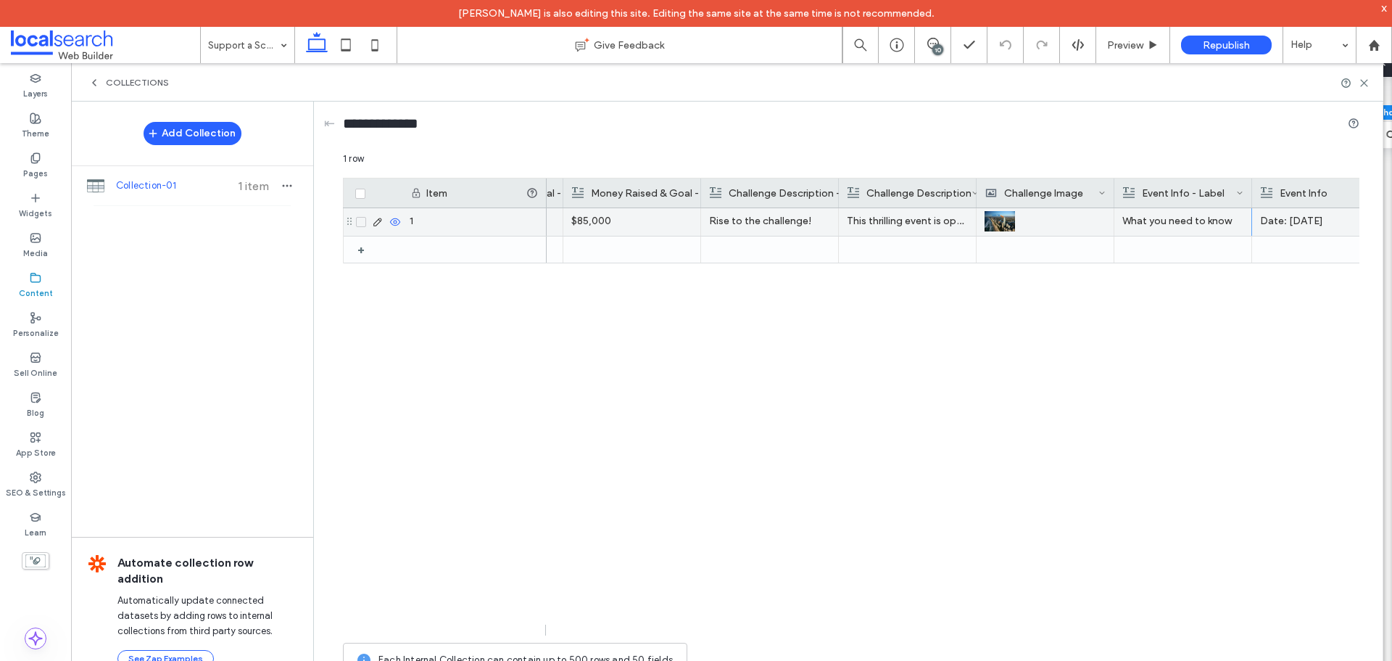
click at [1199, 222] on p "What you need to know" at bounding box center [1182, 221] width 121 height 26
click at [1199, 223] on p "What you need to know" at bounding box center [1182, 221] width 121 height 26
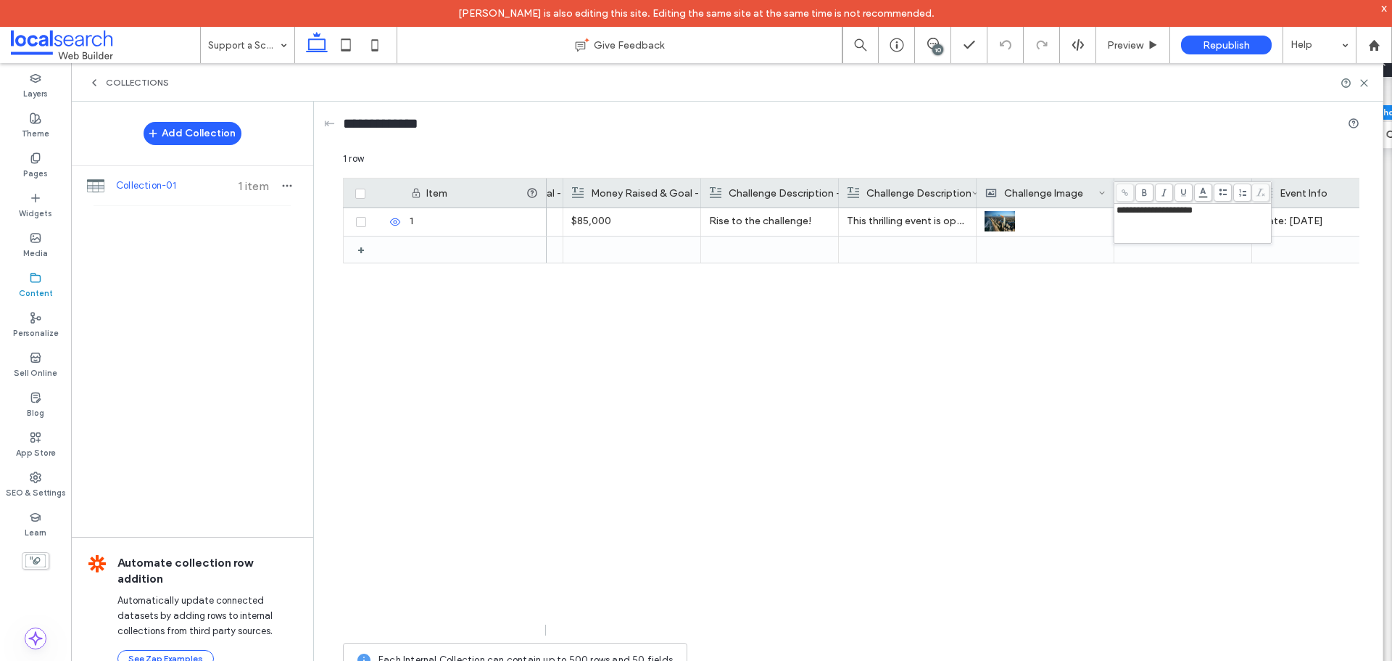
click at [1267, 355] on div "Date: Sunday 14 September 2025 Location: Q1, 9 Hamilton Avenue, Surfers Paradis…" at bounding box center [953, 421] width 813 height 427
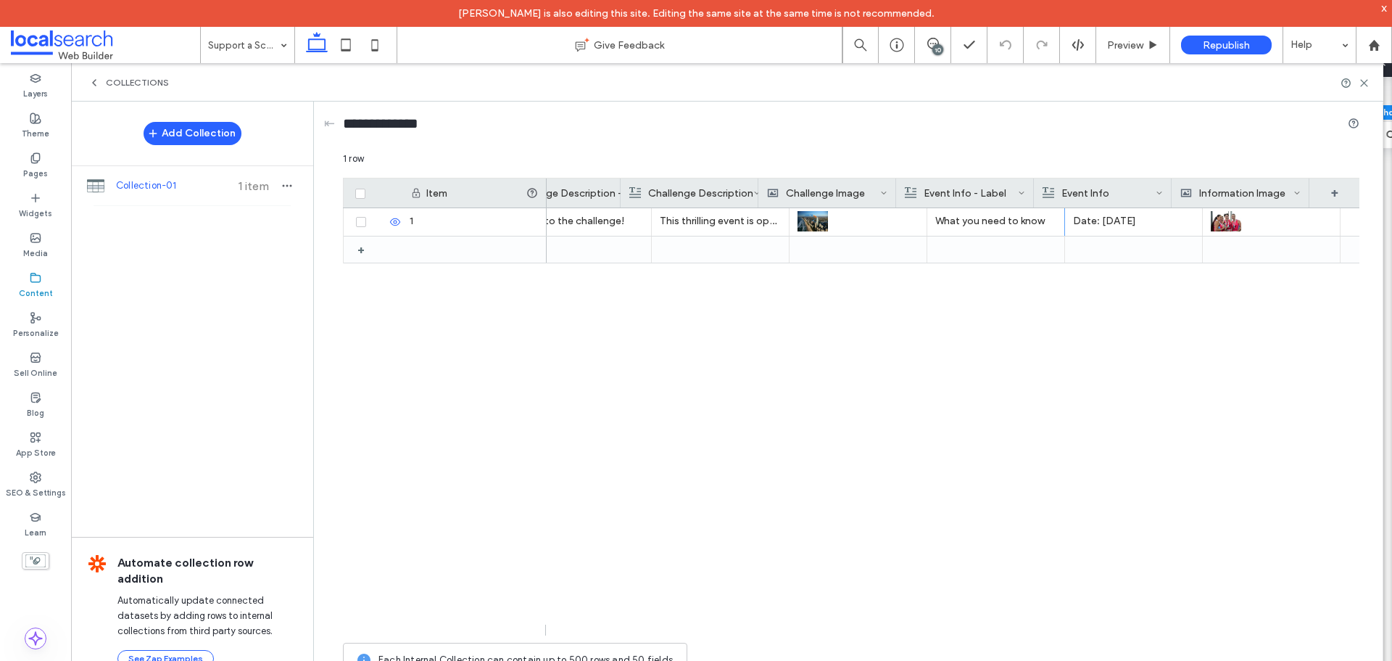
scroll to position [0, 1166]
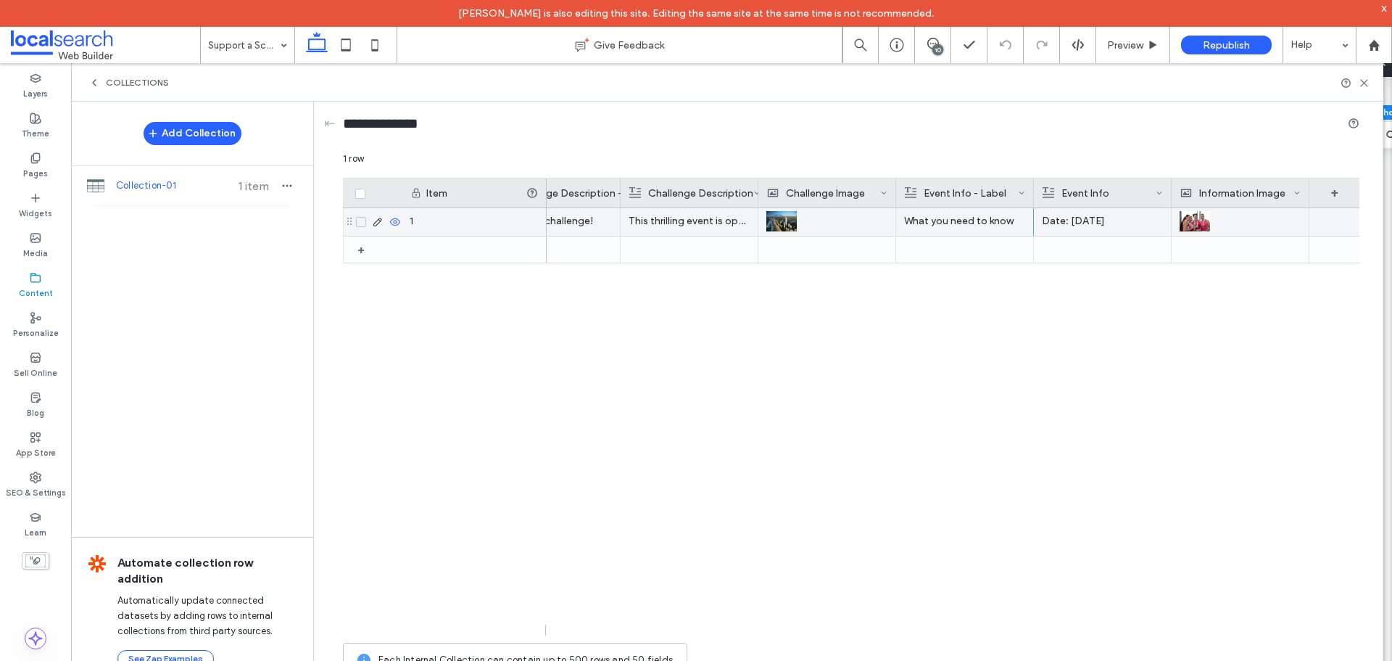
click at [1082, 215] on p "Date: Sunday 14 September 2025" at bounding box center [1102, 221] width 121 height 26
click at [1082, 215] on p "Date: Sunday 14 September 2025" at bounding box center [1103, 222] width 120 height 26
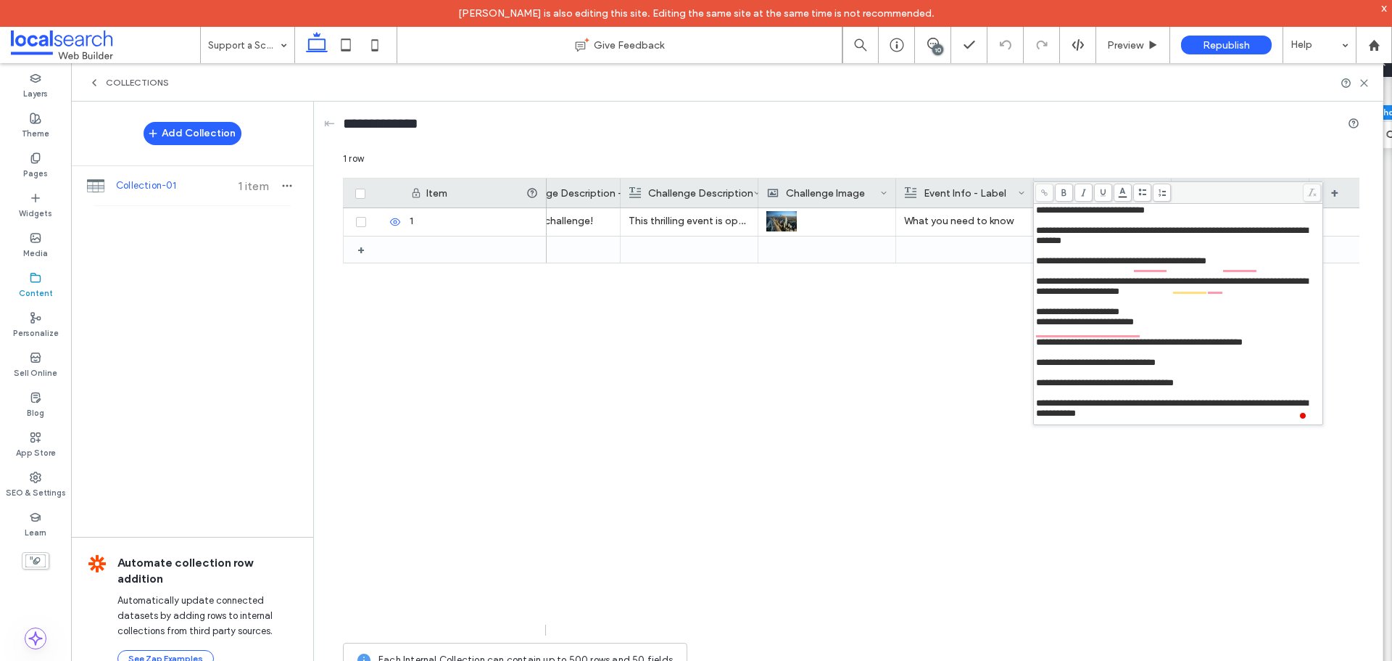
click at [776, 460] on div "What you need to know This thrilling event is open for participants of all leve…" at bounding box center [953, 421] width 813 height 427
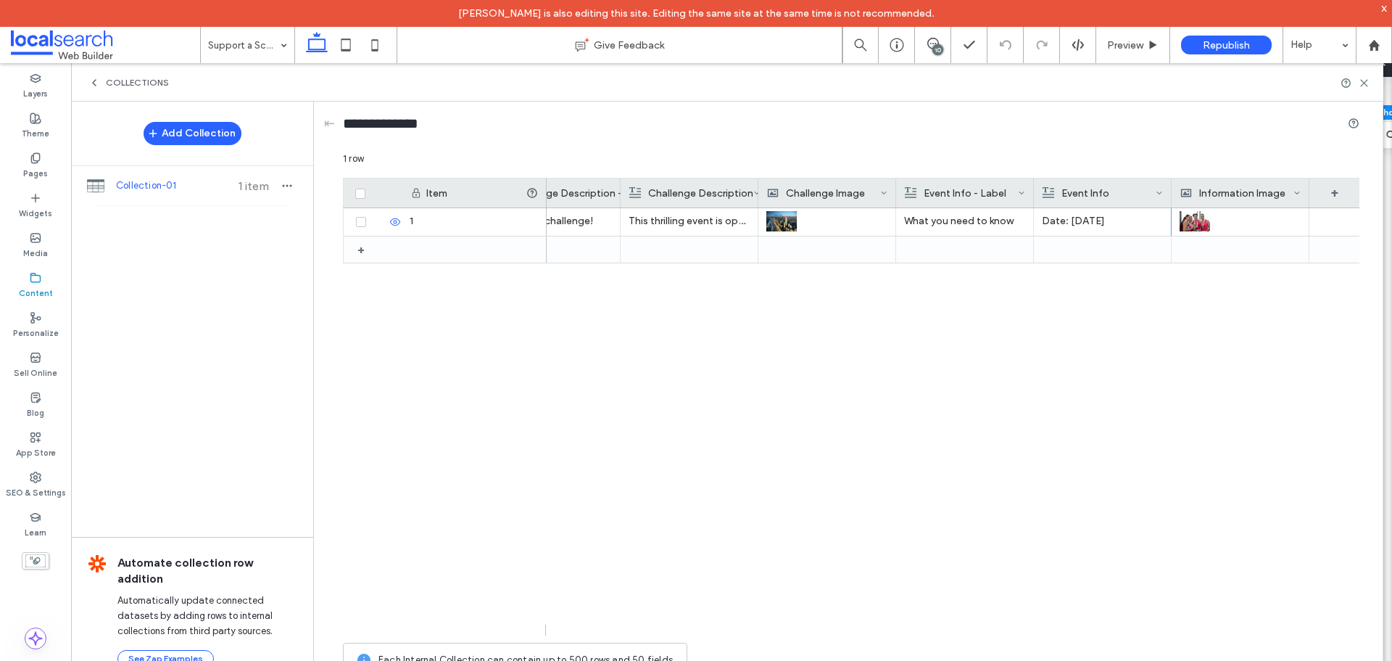
click at [1019, 450] on div "Date: Sunday 14 September 2025 Location: Q1, 9 Hamilton Avenue, Surfers Paradis…" at bounding box center [953, 421] width 813 height 427
click at [35, 131] on label "Theme" at bounding box center [36, 132] width 28 height 16
click at [34, 162] on use at bounding box center [35, 157] width 8 height 9
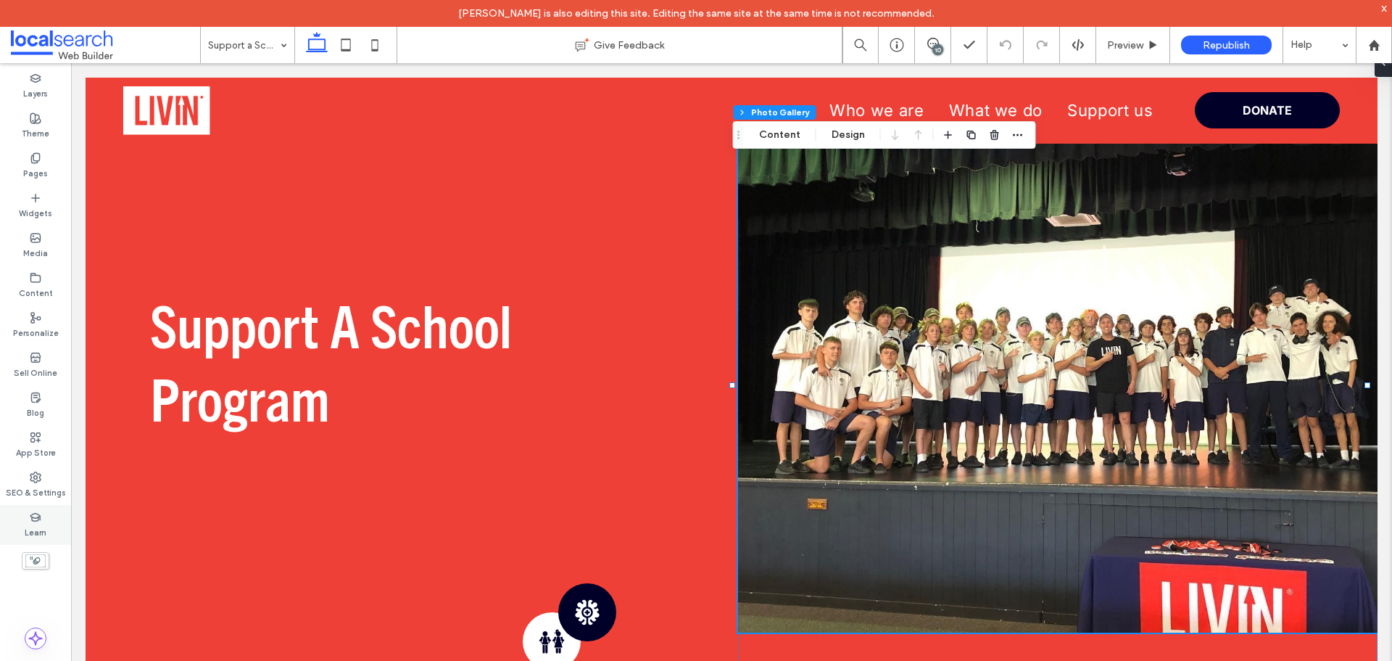
scroll to position [0, 0]
click at [34, 479] on use at bounding box center [35, 477] width 10 height 10
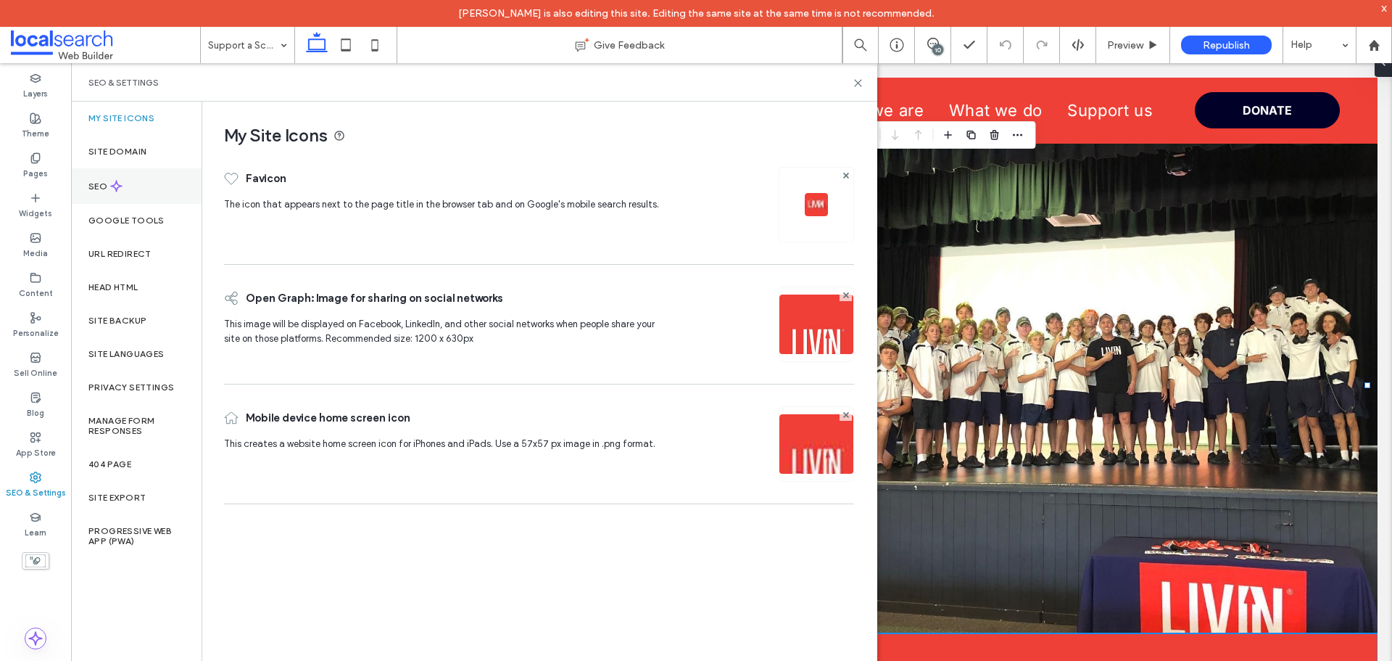
click at [115, 177] on div "SEO" at bounding box center [136, 186] width 131 height 36
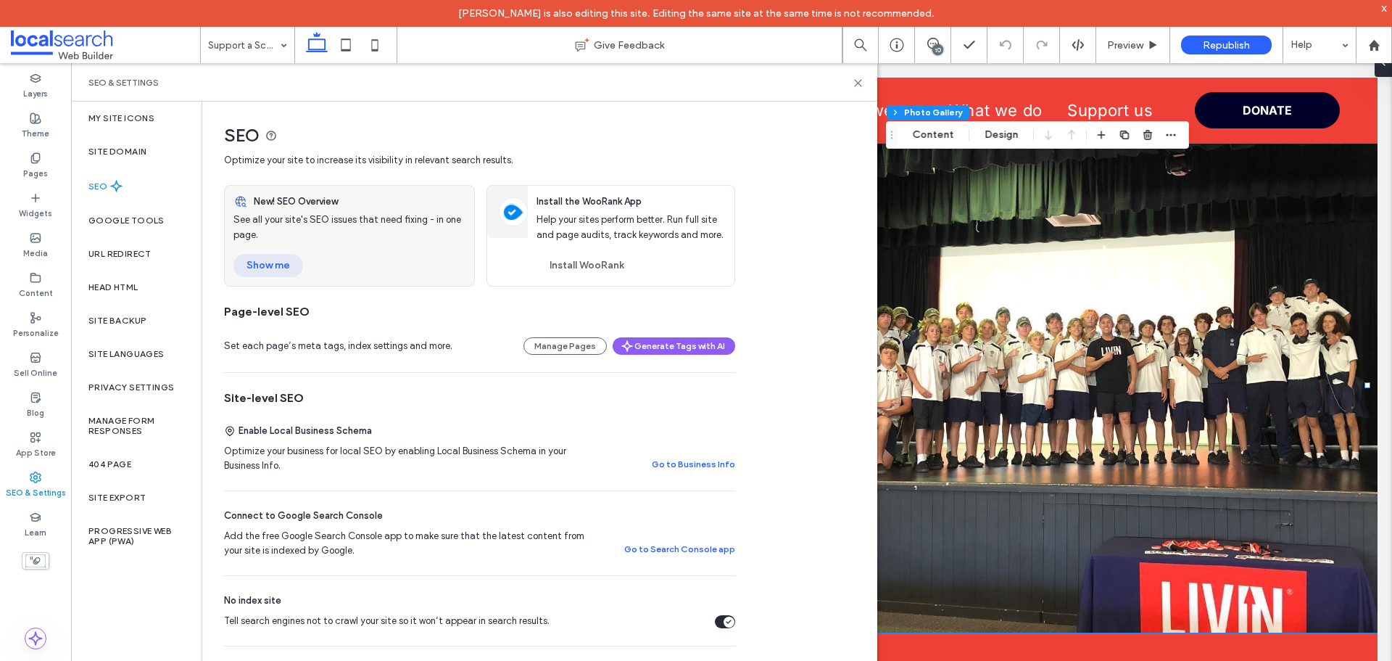
click at [273, 272] on button "Show me" at bounding box center [268, 265] width 70 height 23
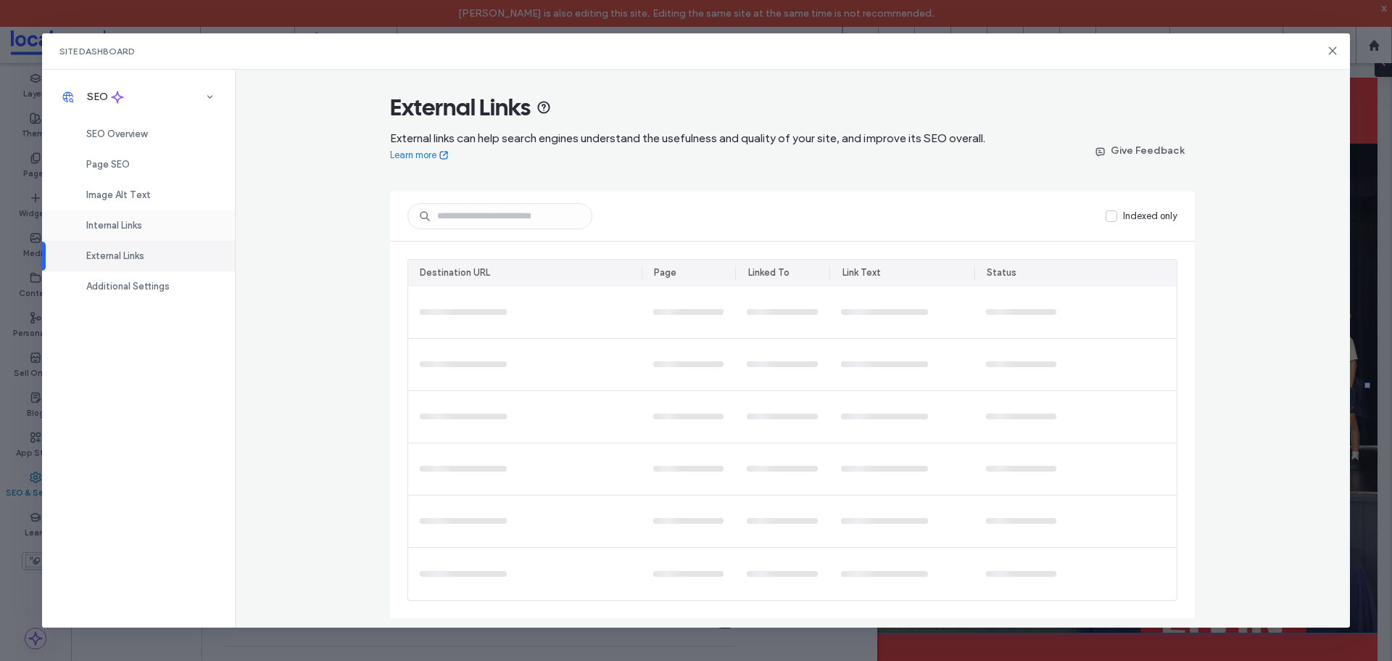
click at [114, 223] on span "Internal Links" at bounding box center [114, 225] width 56 height 11
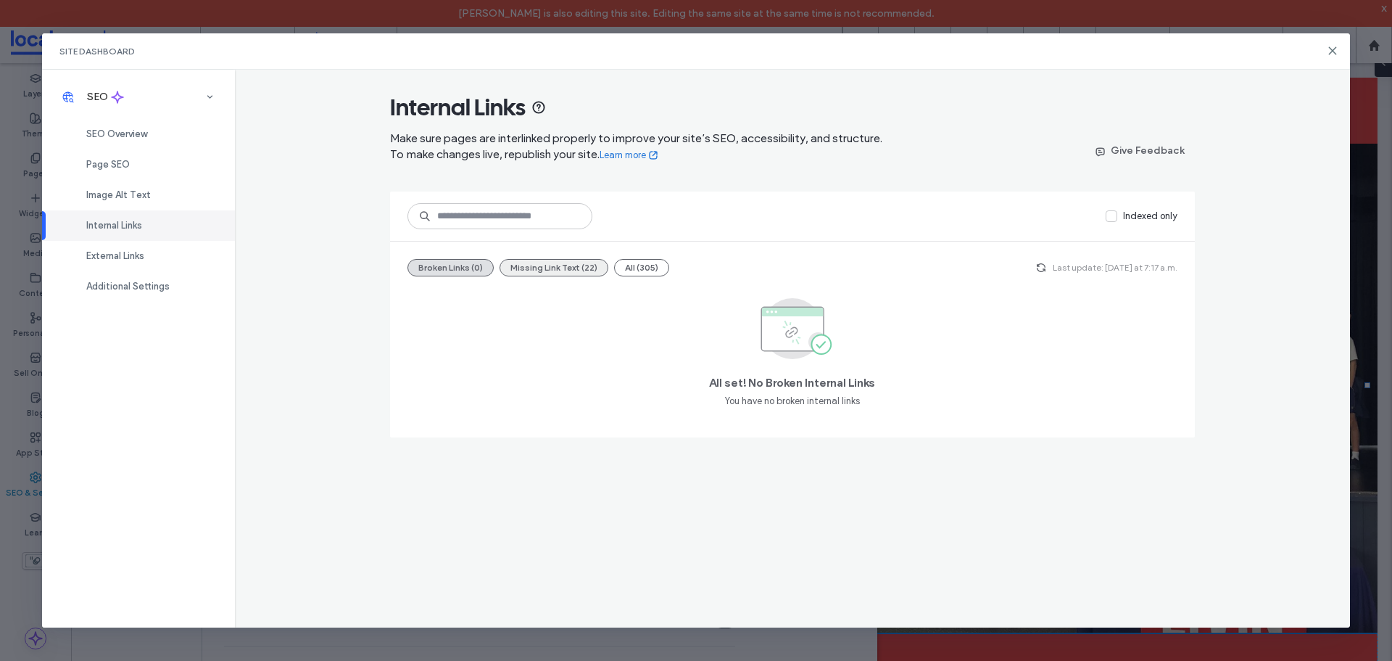
click at [558, 268] on button "Missing Link Text (22)" at bounding box center [554, 267] width 109 height 17
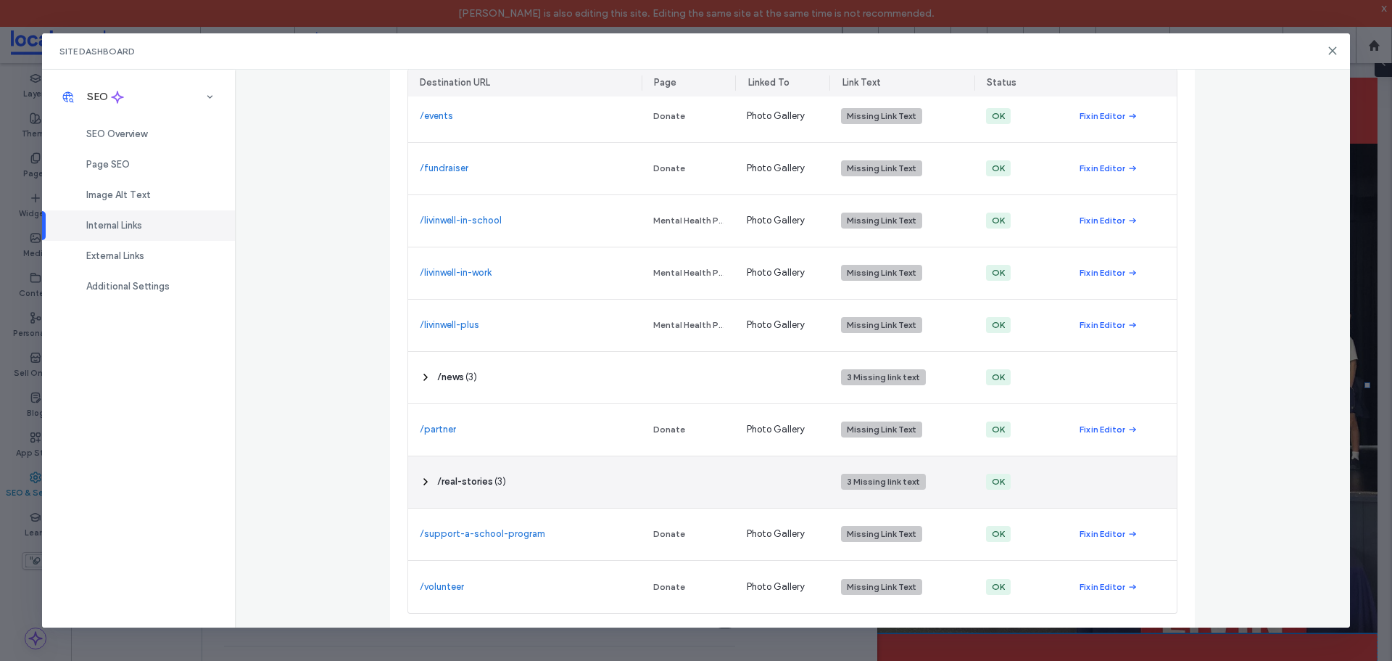
scroll to position [384, 0]
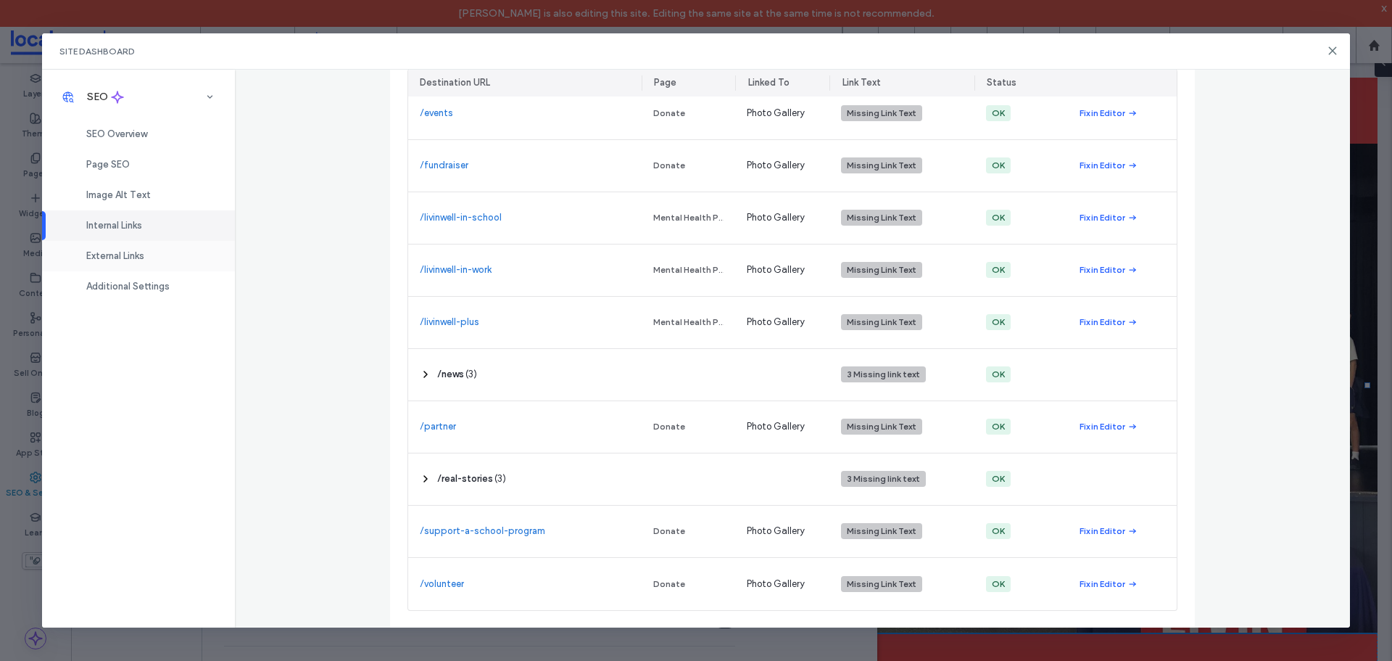
click at [110, 250] on span "External Links" at bounding box center [115, 255] width 58 height 11
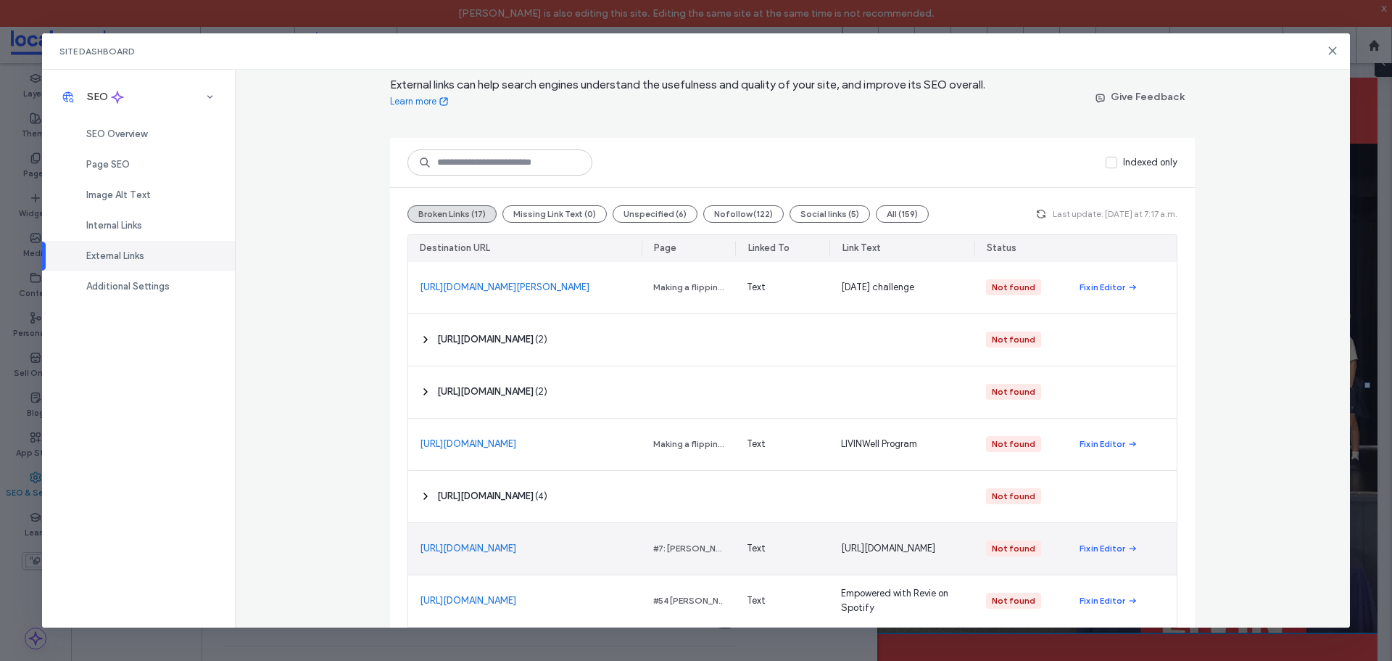
scroll to position [0, 0]
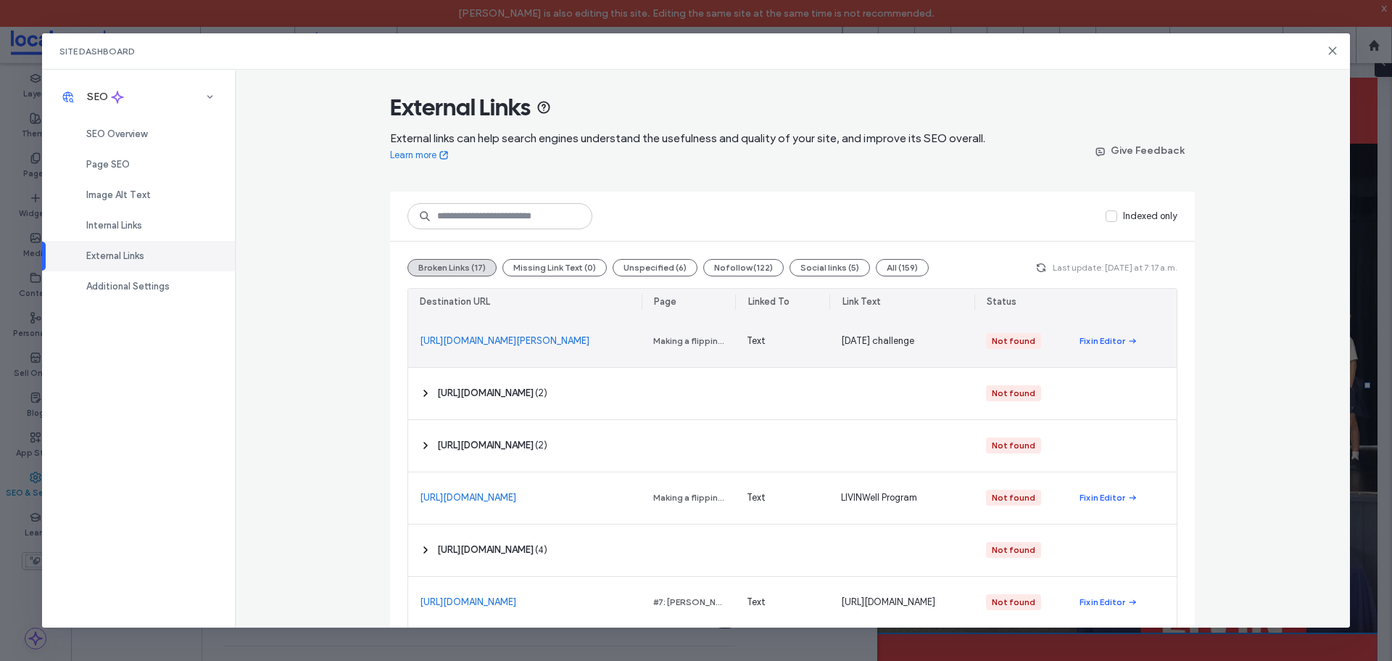
click at [538, 346] on link "https://give.everydayhero.com/au/5-5-75-with-curtis-young?fbclid=IwAR0pCJEXXSth…" at bounding box center [505, 341] width 170 height 15
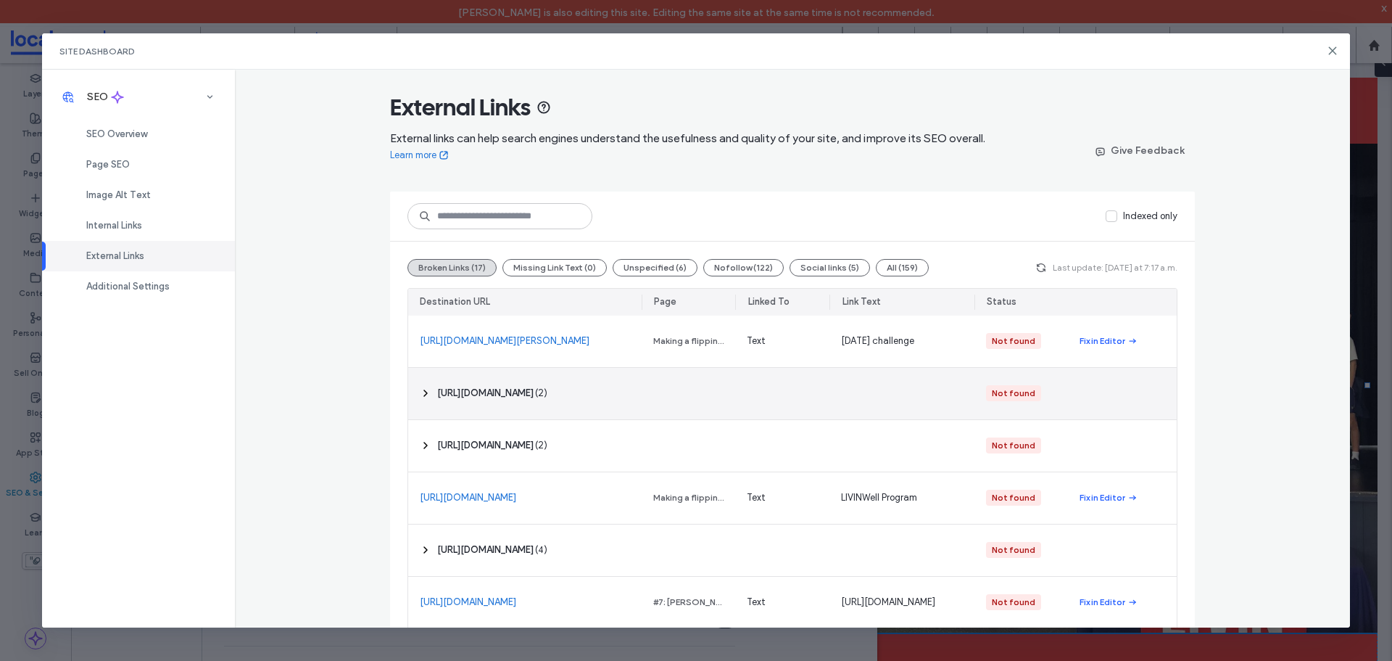
click at [534, 395] on span "‎ https://give.everydayhero.com/au/chop-n-chat-it-aint-weak-to-speak ‎" at bounding box center [485, 393] width 96 height 15
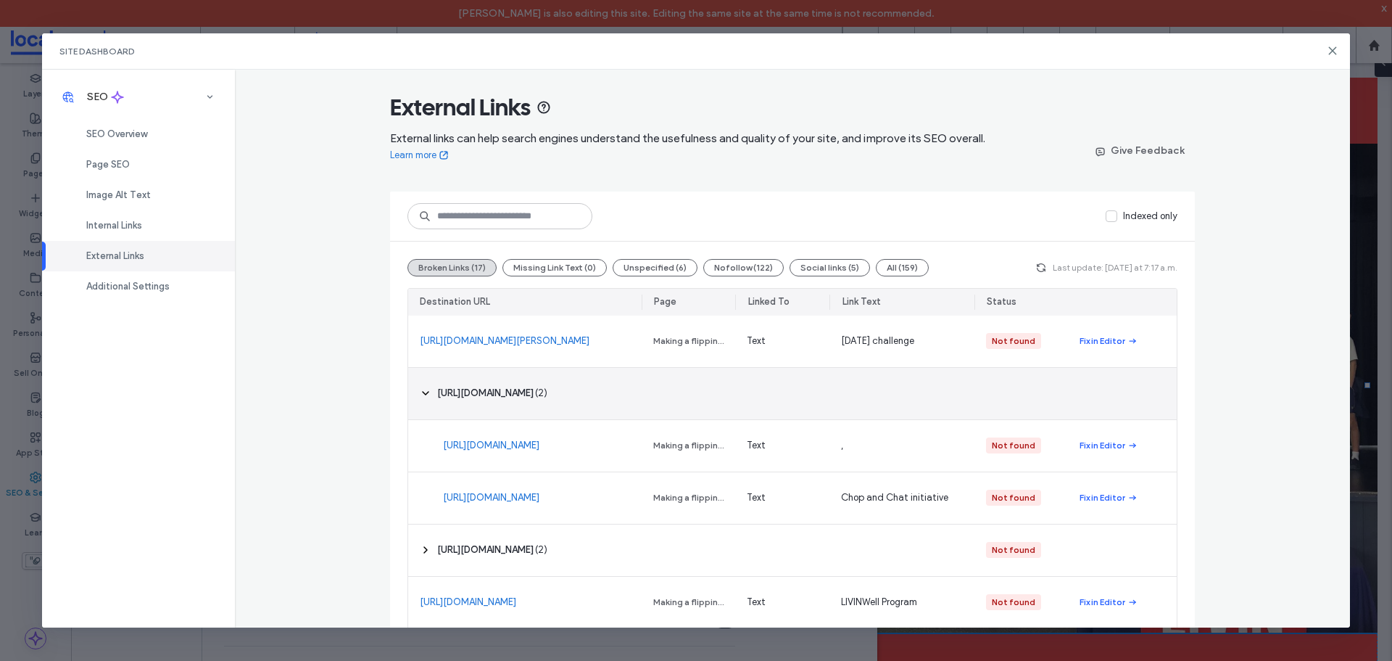
click at [534, 392] on span "‎ https://give.everydayhero.com/au/chop-n-chat-it-aint-weak-to-speak ‎" at bounding box center [485, 393] width 96 height 15
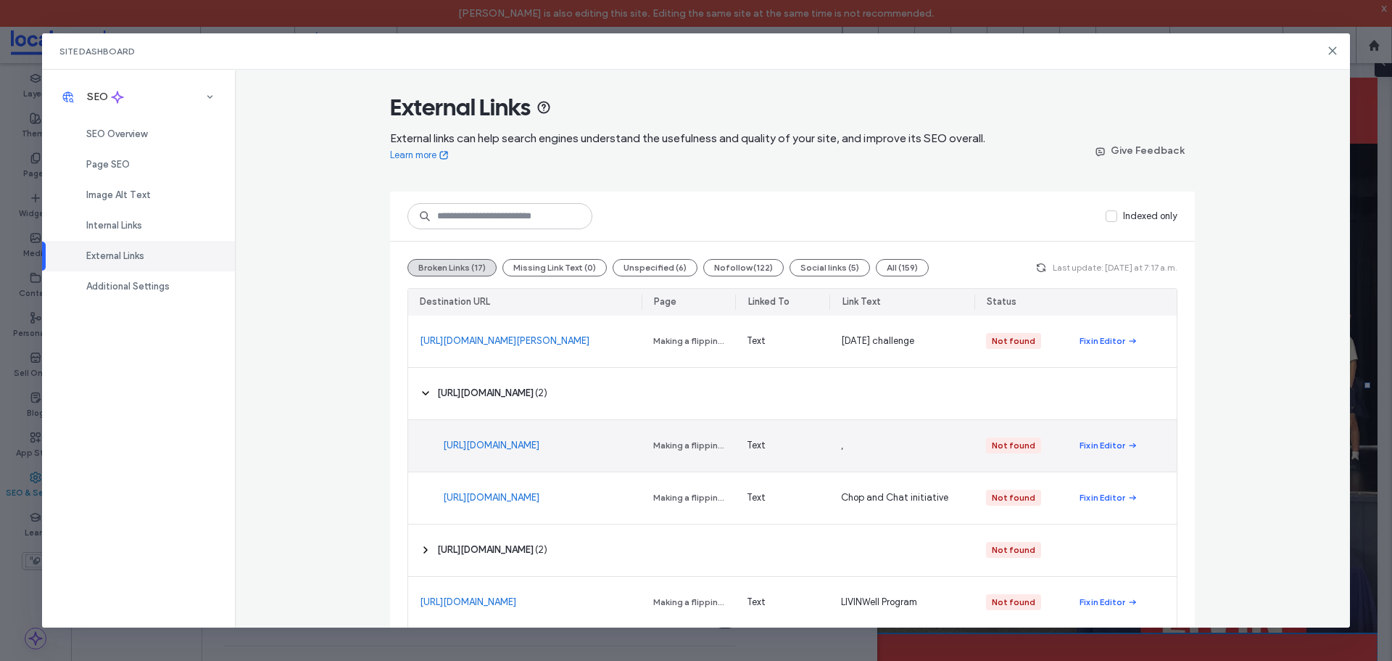
click at [505, 438] on link "https://give.everydayhero.com/au/chop-n-chat-it-aint-weak-to-speak" at bounding box center [491, 445] width 96 height 15
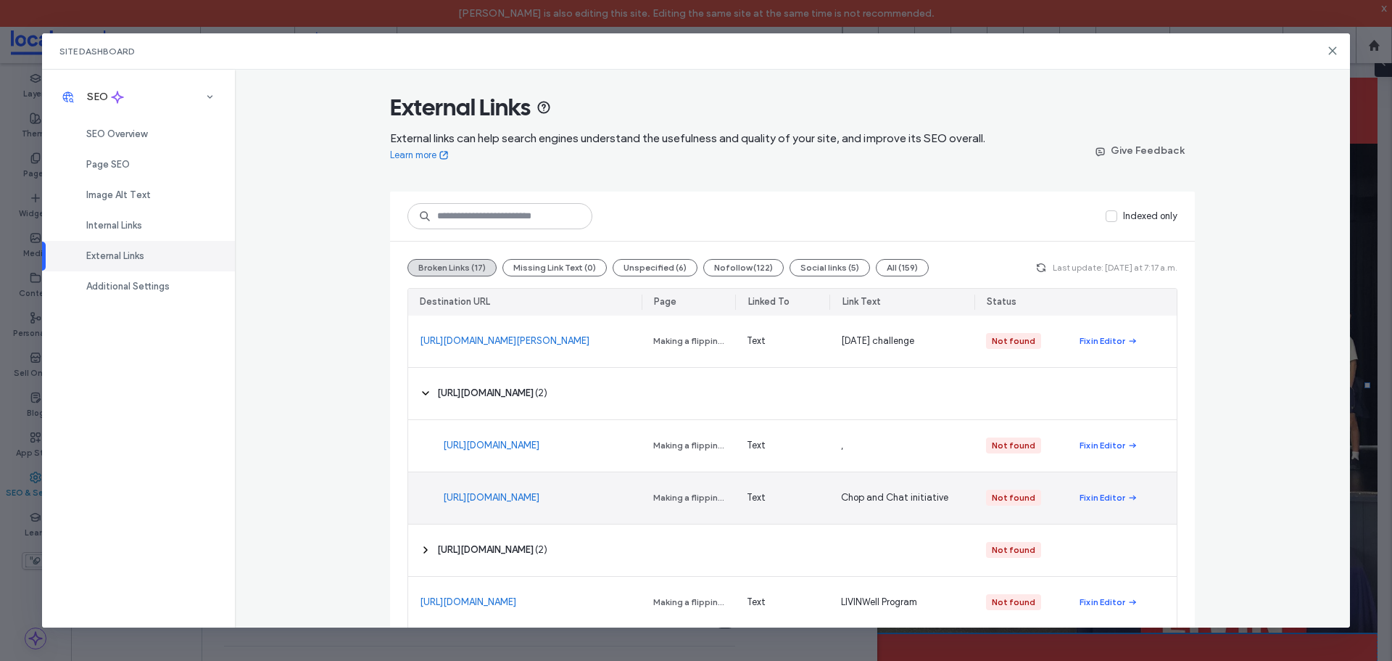
click at [537, 501] on link "https://give.everydayhero.com/au/chop-n-chat-it-aint-weak-to-speak" at bounding box center [491, 497] width 96 height 15
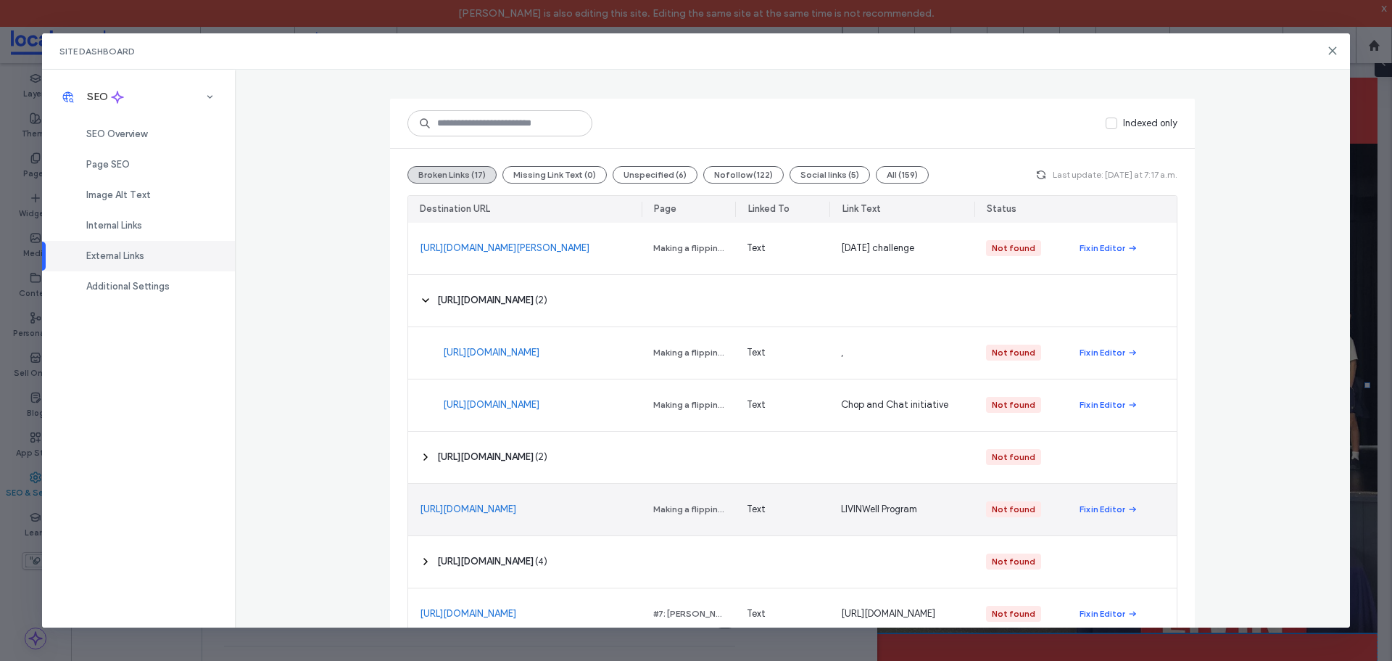
scroll to position [218, 0]
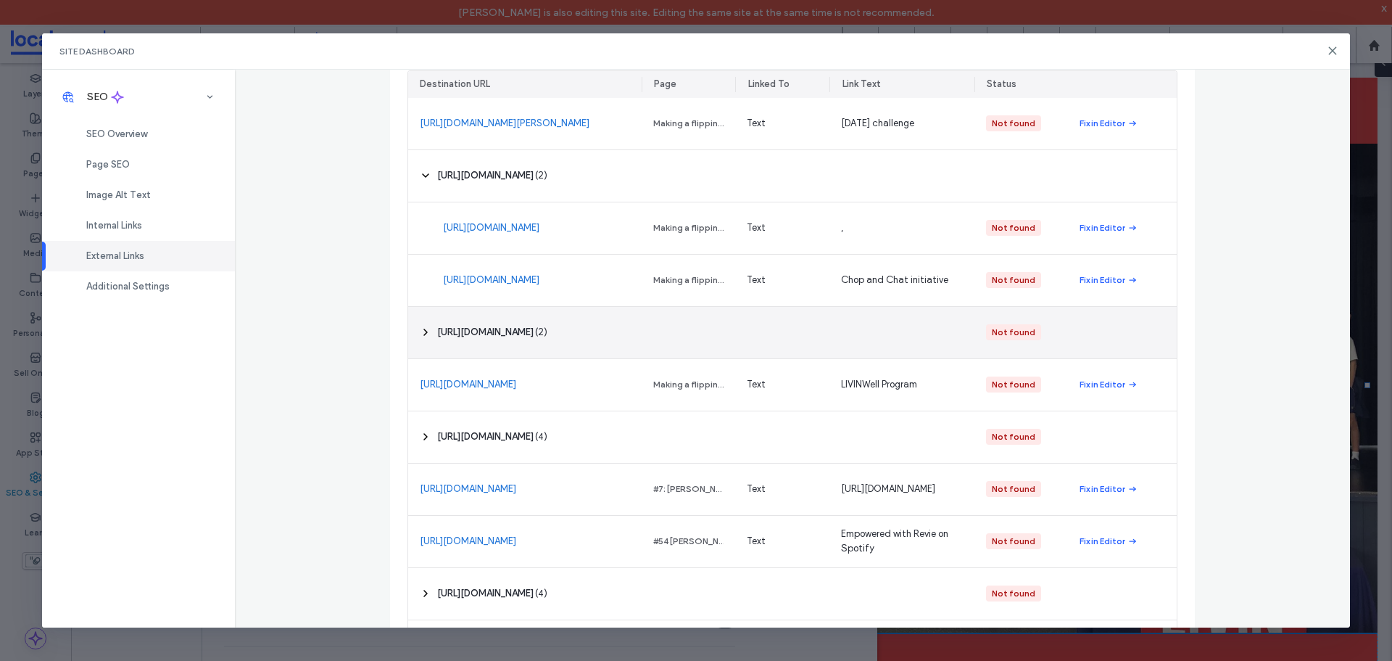
click at [420, 331] on icon at bounding box center [426, 332] width 12 height 12
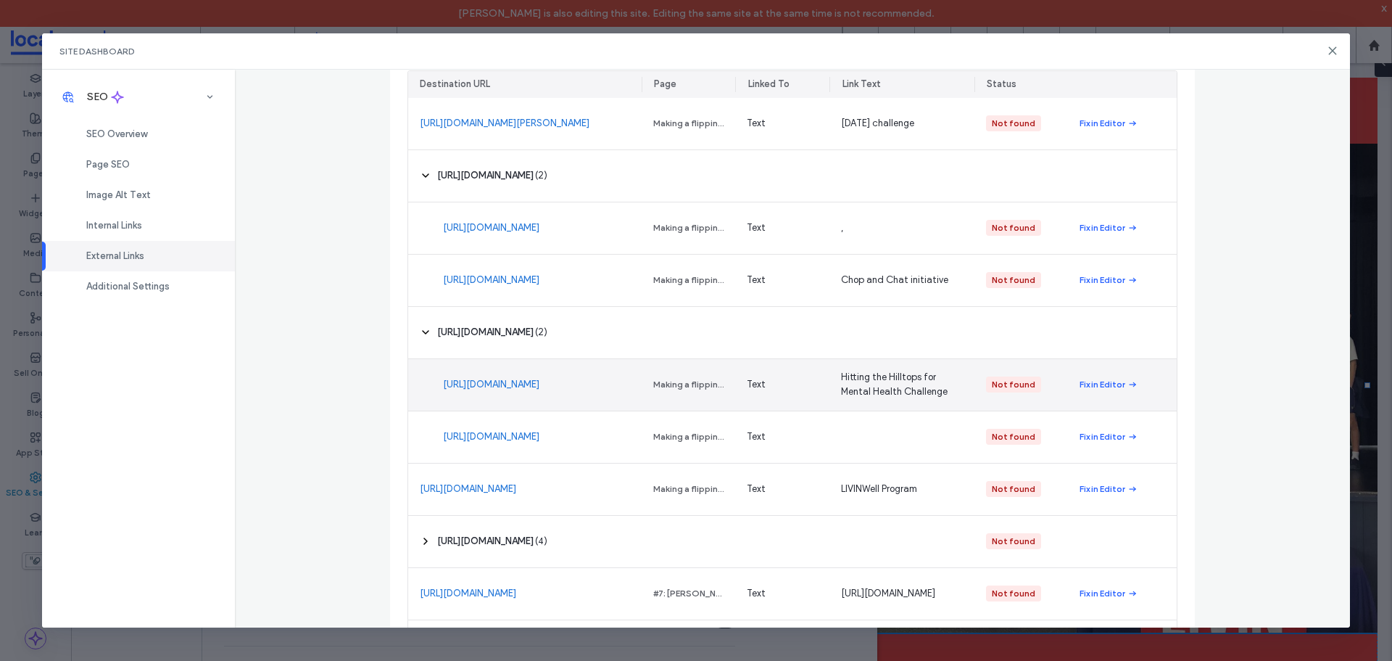
click at [481, 379] on link "https://give.everydayhero.com/au/hitting-the-hilltops-for-mental-health" at bounding box center [491, 384] width 96 height 15
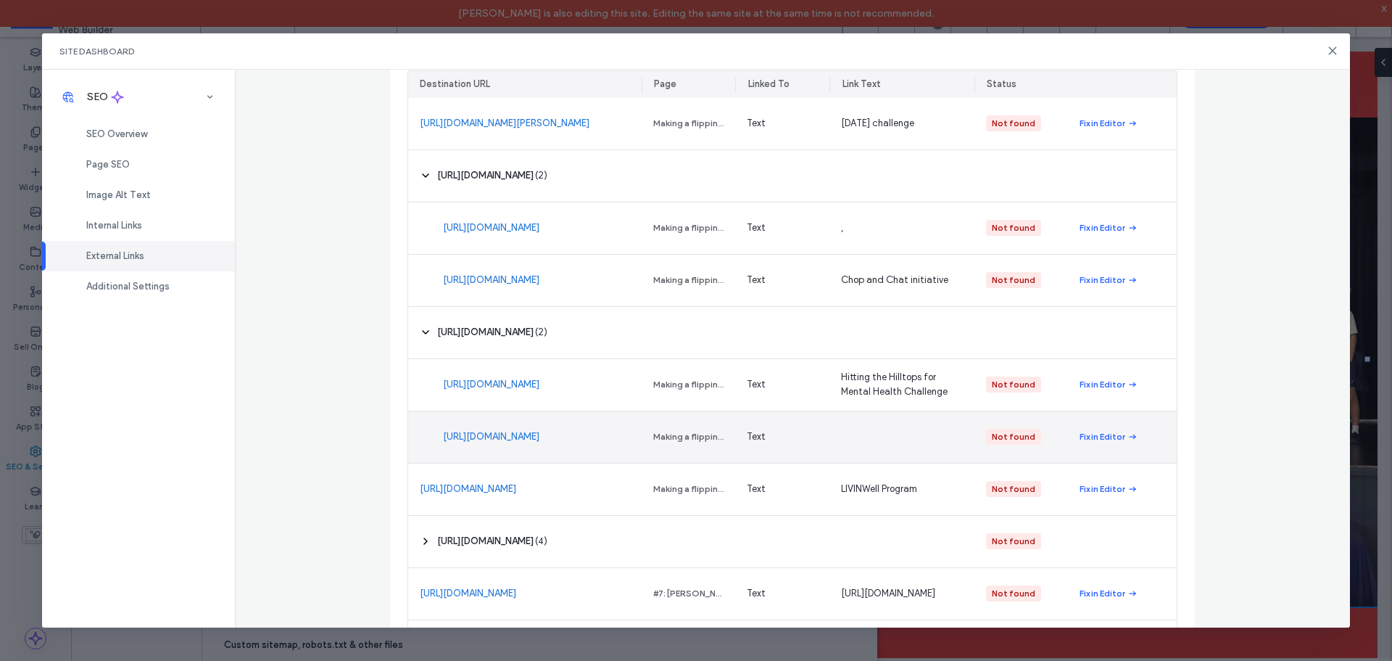
click at [529, 431] on link "https://give.everydayhero.com/au/hitting-the-hilltops-for-mental-health" at bounding box center [491, 436] width 96 height 15
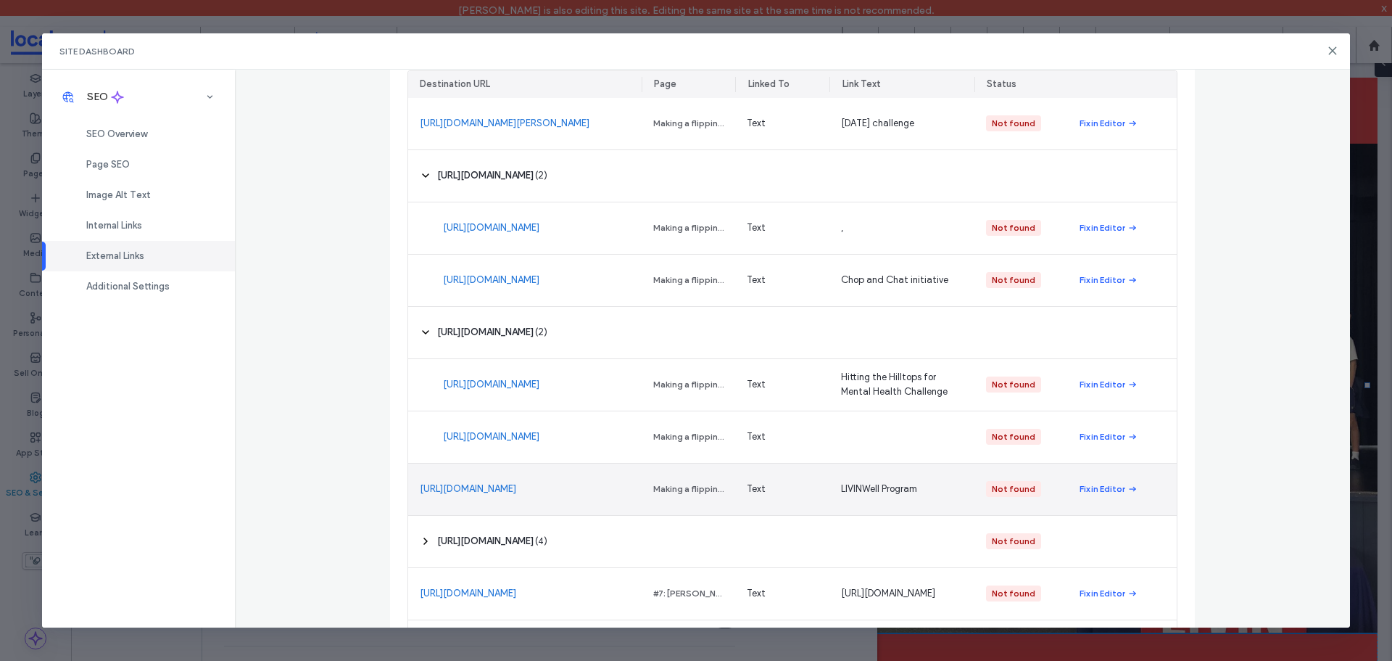
click at [476, 481] on link "https://livin.org/pages/get-involved/#programs" at bounding box center [468, 488] width 96 height 15
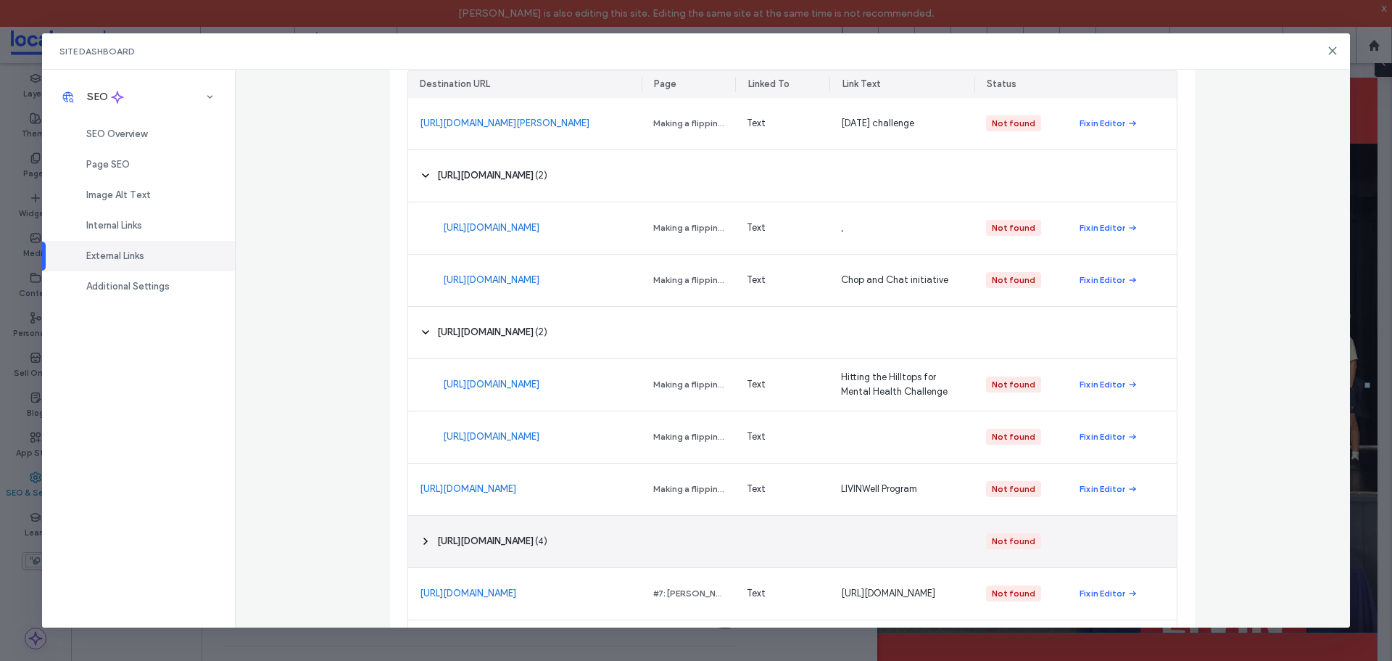
scroll to position [363, 0]
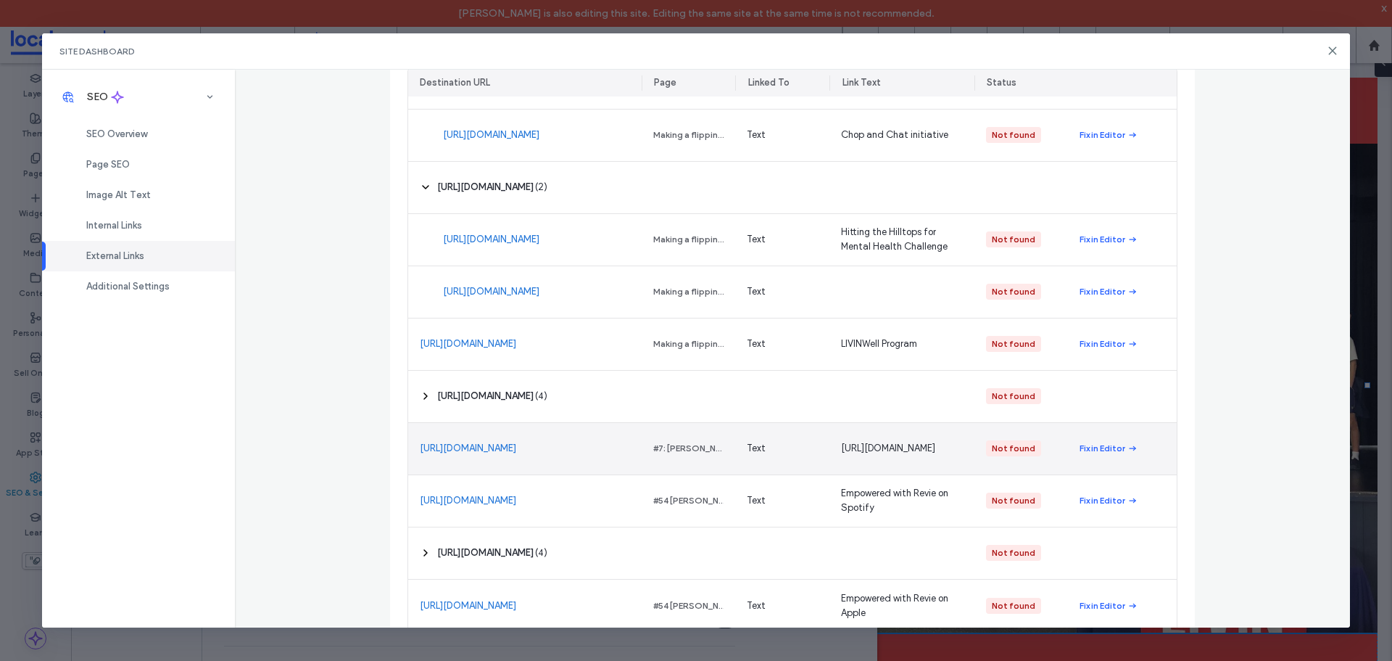
click at [483, 449] on link "https://mylesscott.com/" at bounding box center [468, 448] width 96 height 15
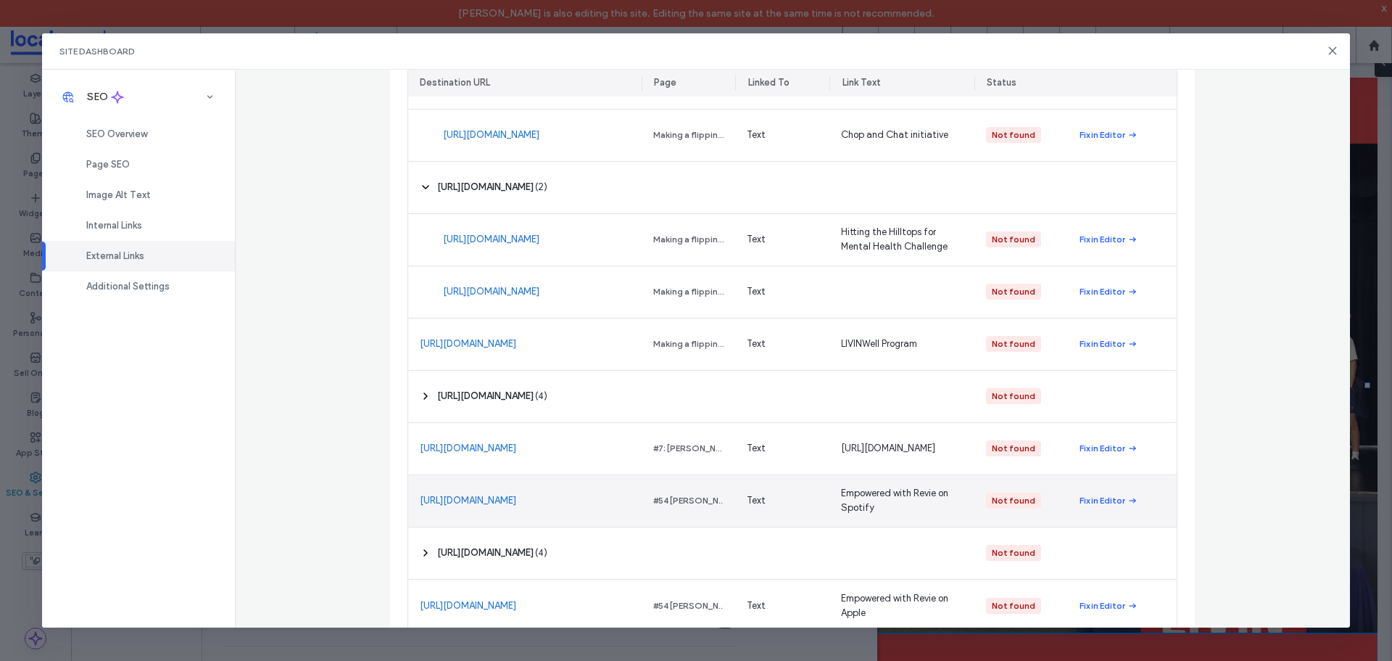
click at [476, 493] on link "https://open.spotify.com/show/0x5IVrK4WfqCldM8XKXsnR" at bounding box center [468, 500] width 96 height 15
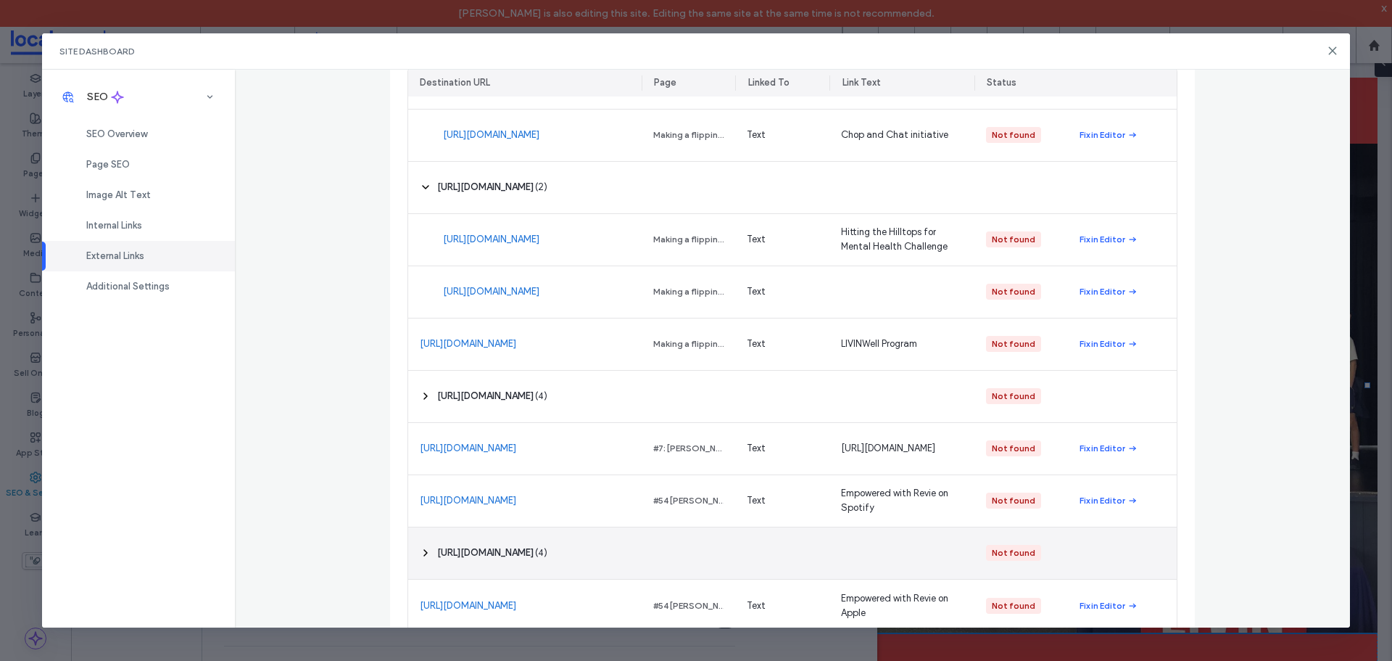
scroll to position [384, 0]
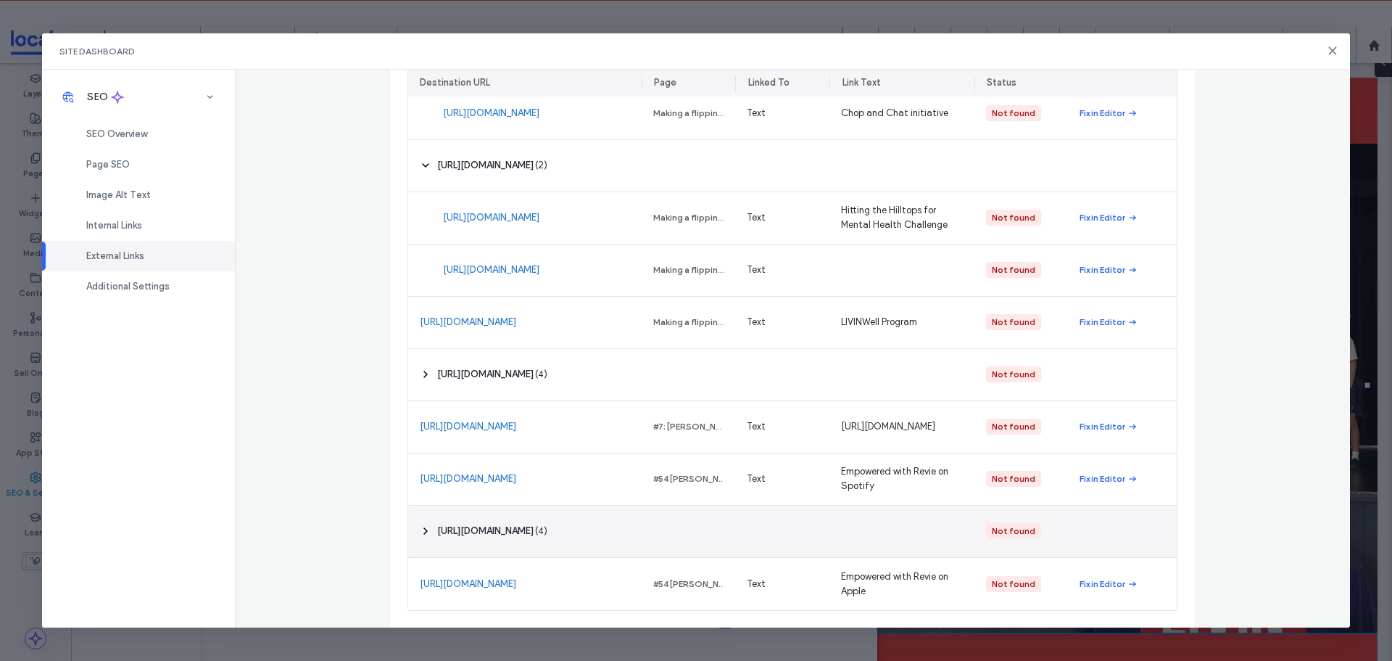
click at [420, 528] on icon at bounding box center [426, 531] width 12 height 12
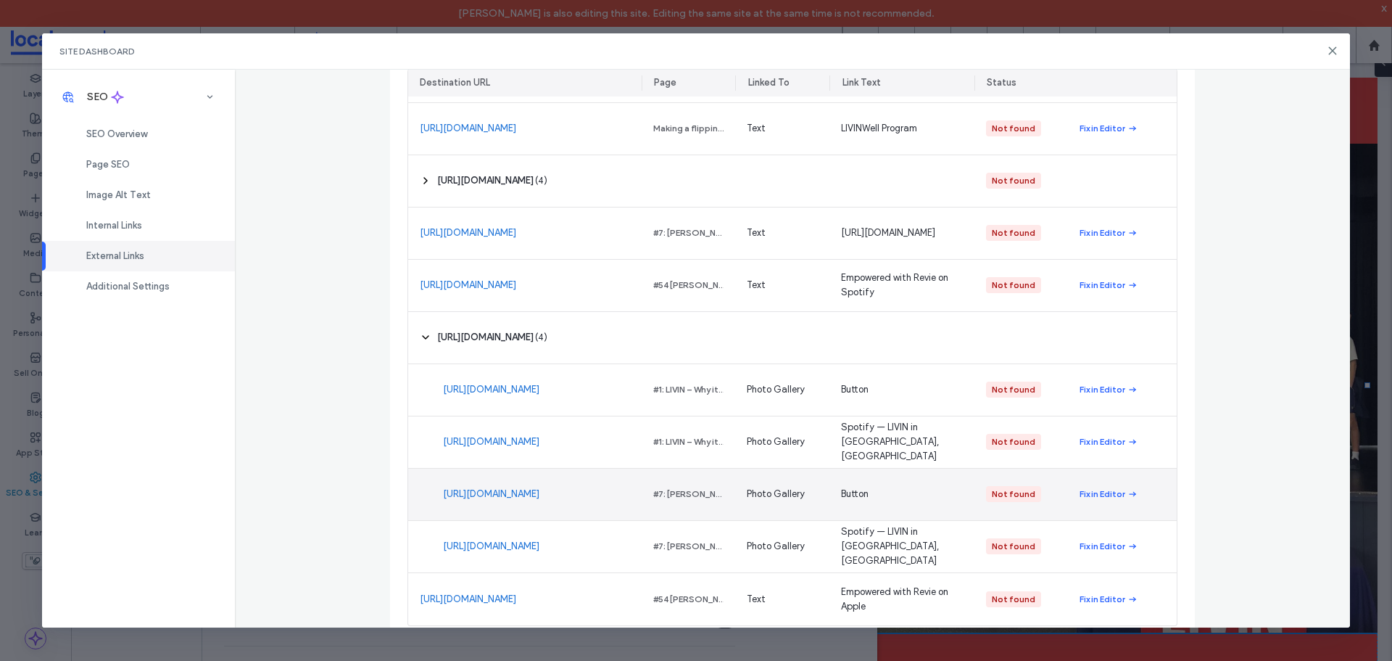
scroll to position [593, 0]
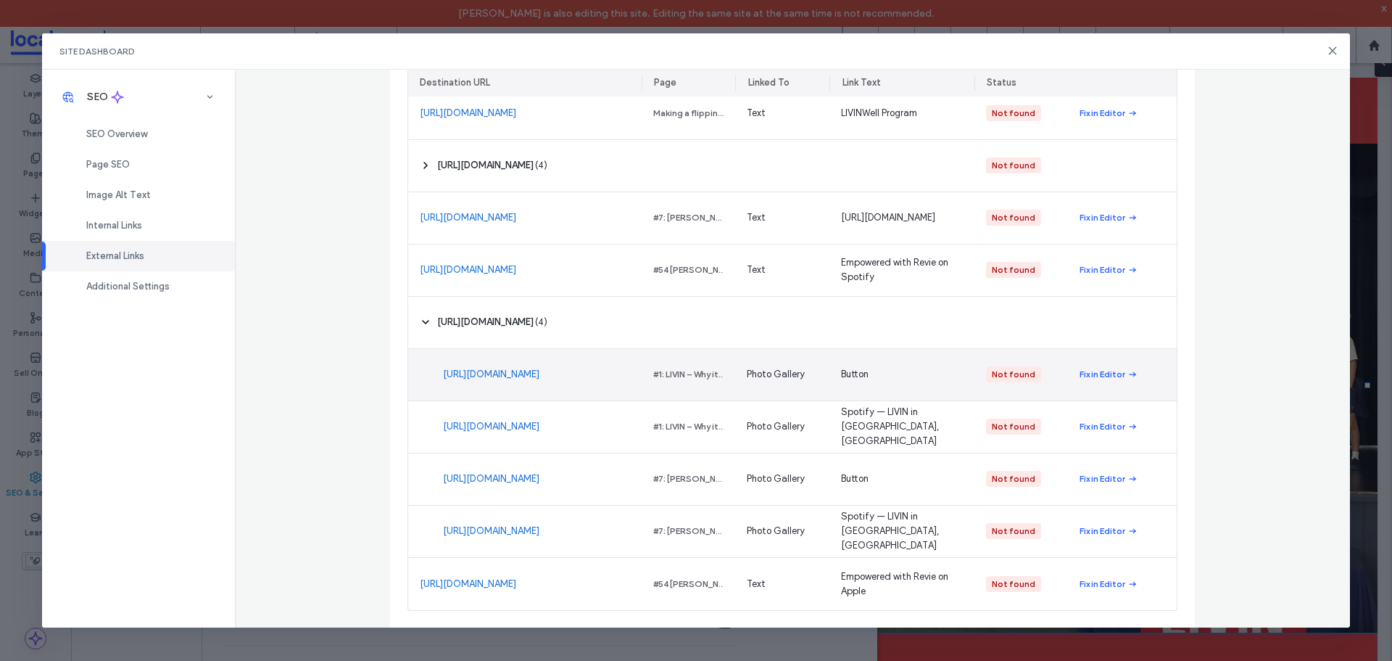
click at [482, 370] on link "https://open.spotify.com/show/51LIWobpuqQ2OBvDdBGntj" at bounding box center [491, 374] width 96 height 15
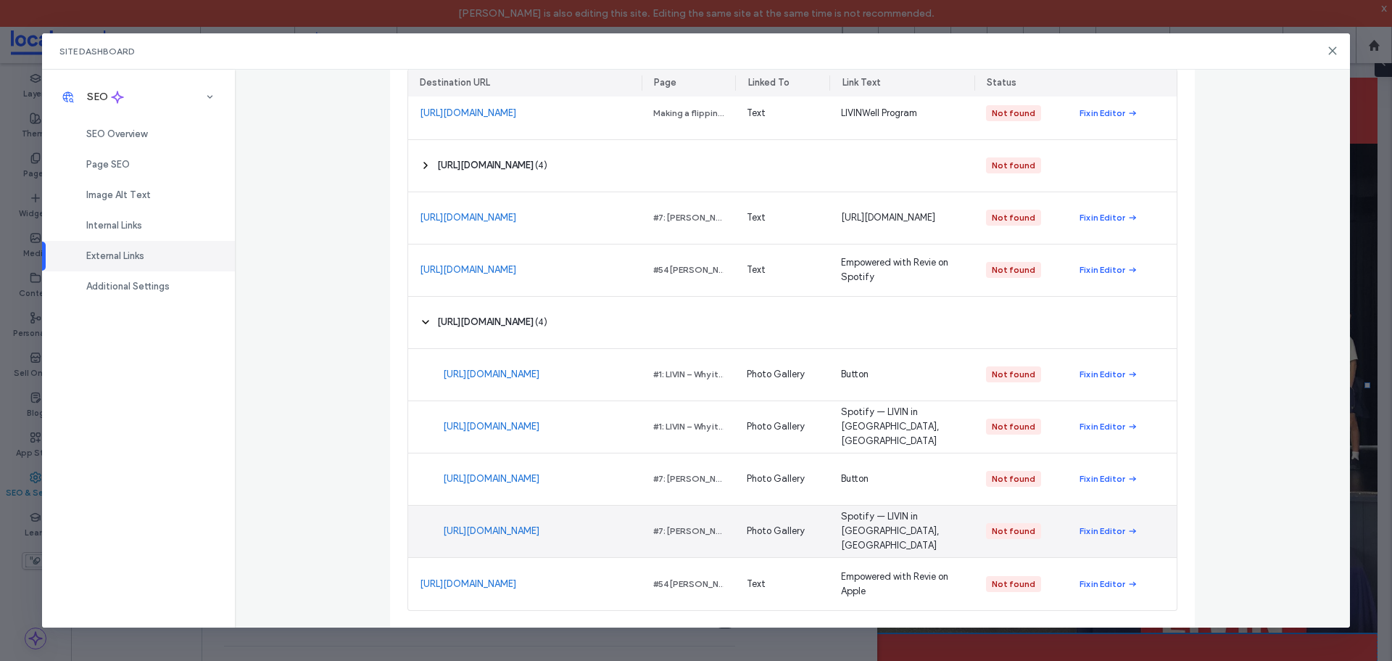
click at [488, 526] on link "https://open.spotify.com/show/51LIWobpuqQ2OBvDdBGntj" at bounding box center [491, 531] width 96 height 15
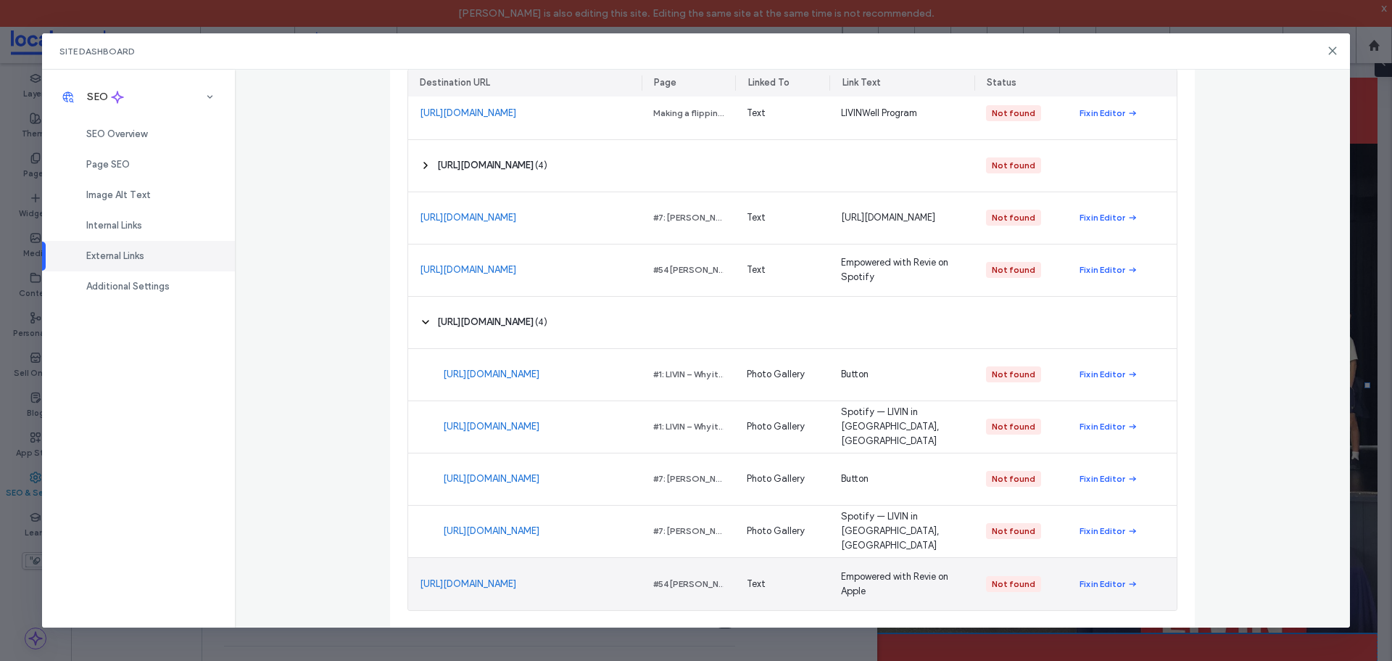
click at [471, 576] on link "https://podcasts.apple.com/au/podcast/empowered-with-revie/id1555388617" at bounding box center [468, 583] width 96 height 15
click at [484, 576] on link "https://podcasts.apple.com/au/podcast/empowered-with-revie/id1555388617" at bounding box center [468, 583] width 96 height 15
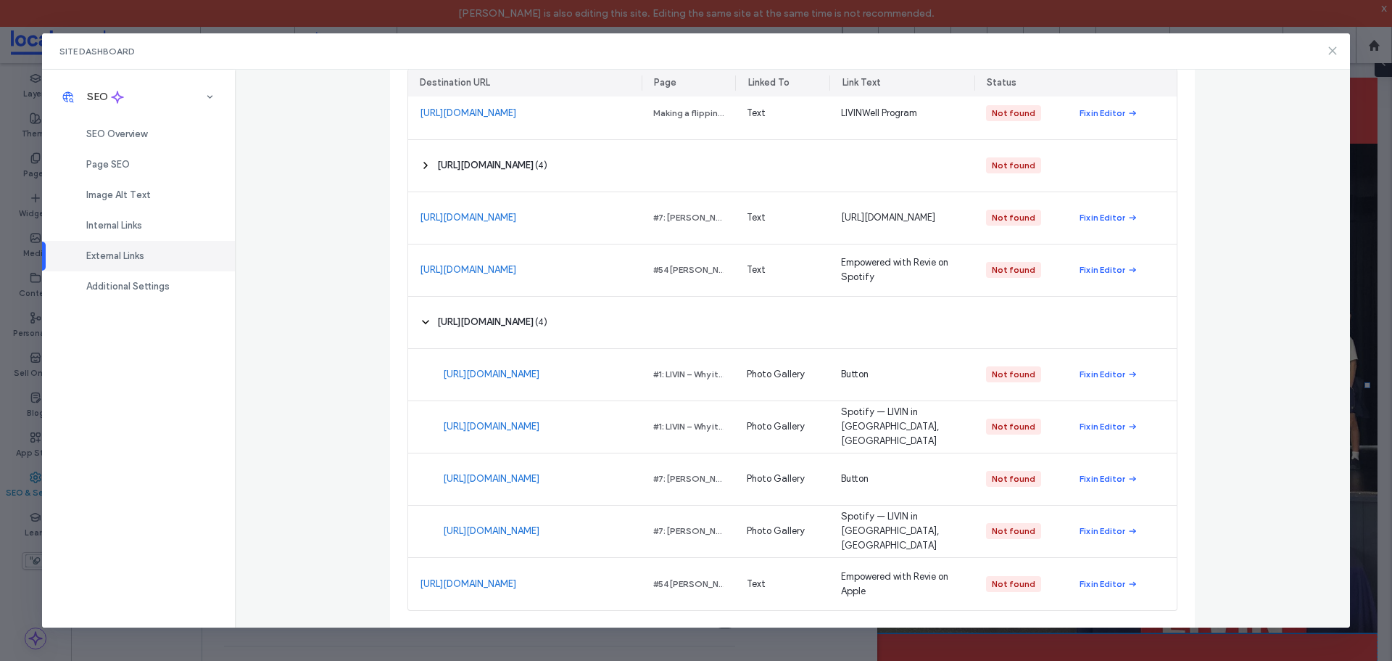
drag, startPoint x: 1333, startPoint y: 53, endPoint x: 852, endPoint y: 170, distance: 494.9
click at [1333, 53] on icon at bounding box center [1333, 51] width 12 height 12
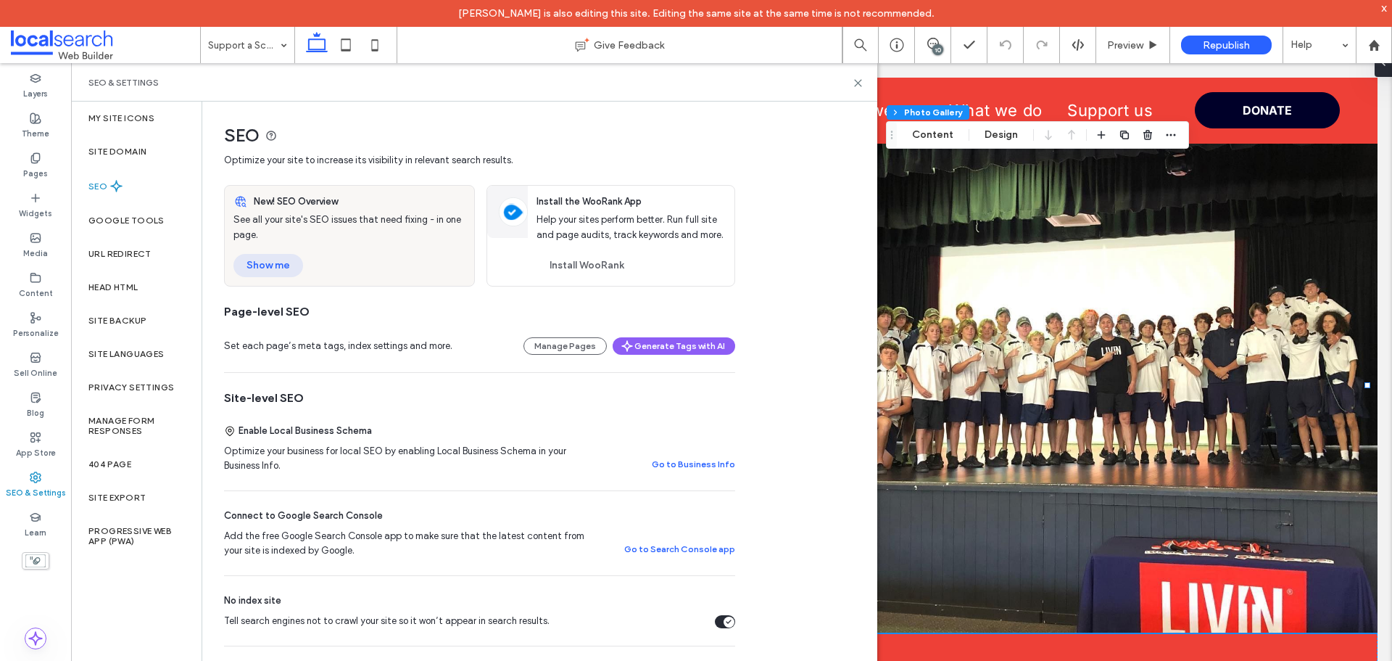
click at [284, 269] on button "Show me" at bounding box center [268, 265] width 70 height 23
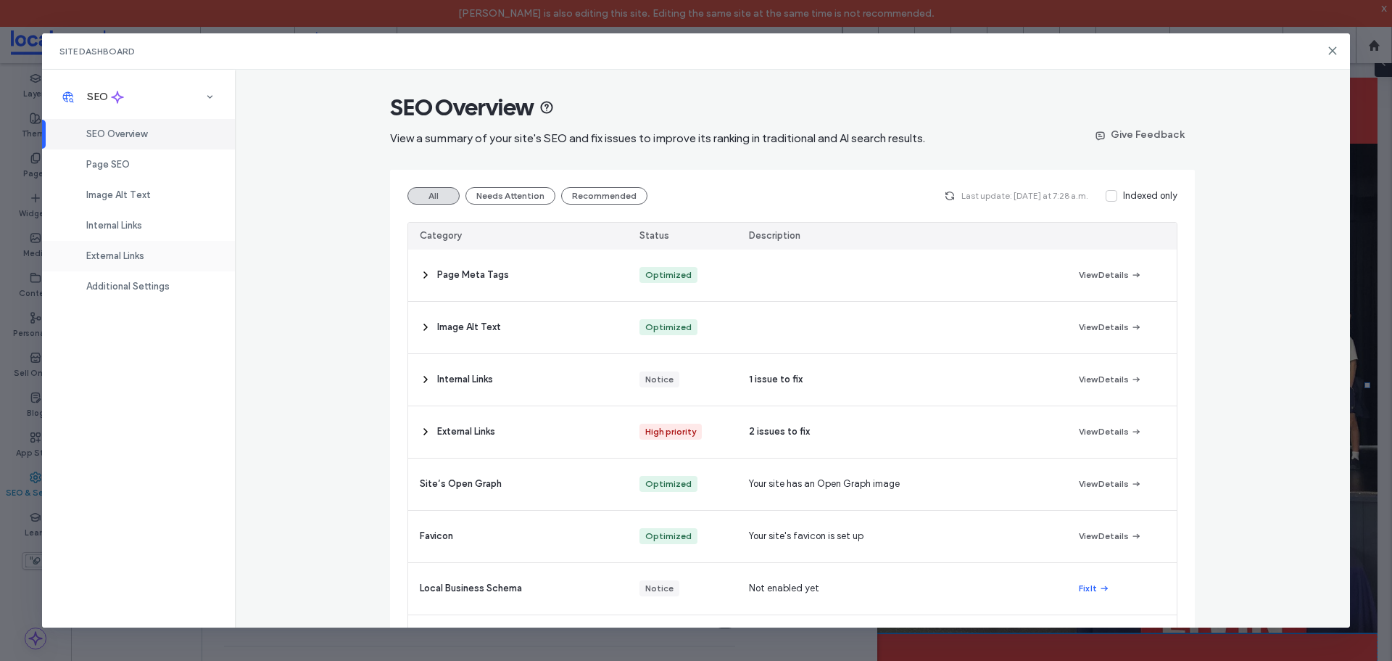
click at [157, 252] on div "External Links" at bounding box center [138, 256] width 193 height 30
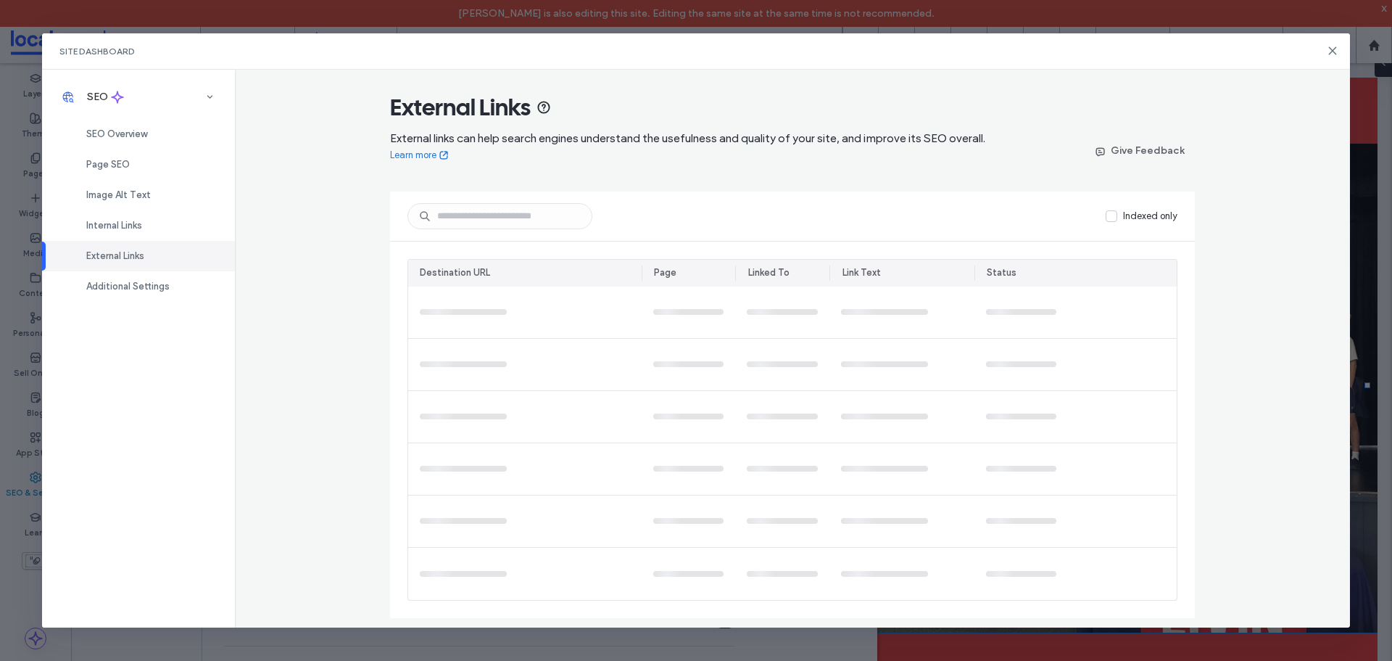
click at [360, 318] on div "External Links External links can help search engines understand the usefulness…" at bounding box center [793, 349] width 1116 height 558
click at [349, 250] on div "External Links External links can help search engines understand the usefulness…" at bounding box center [793, 349] width 1116 height 558
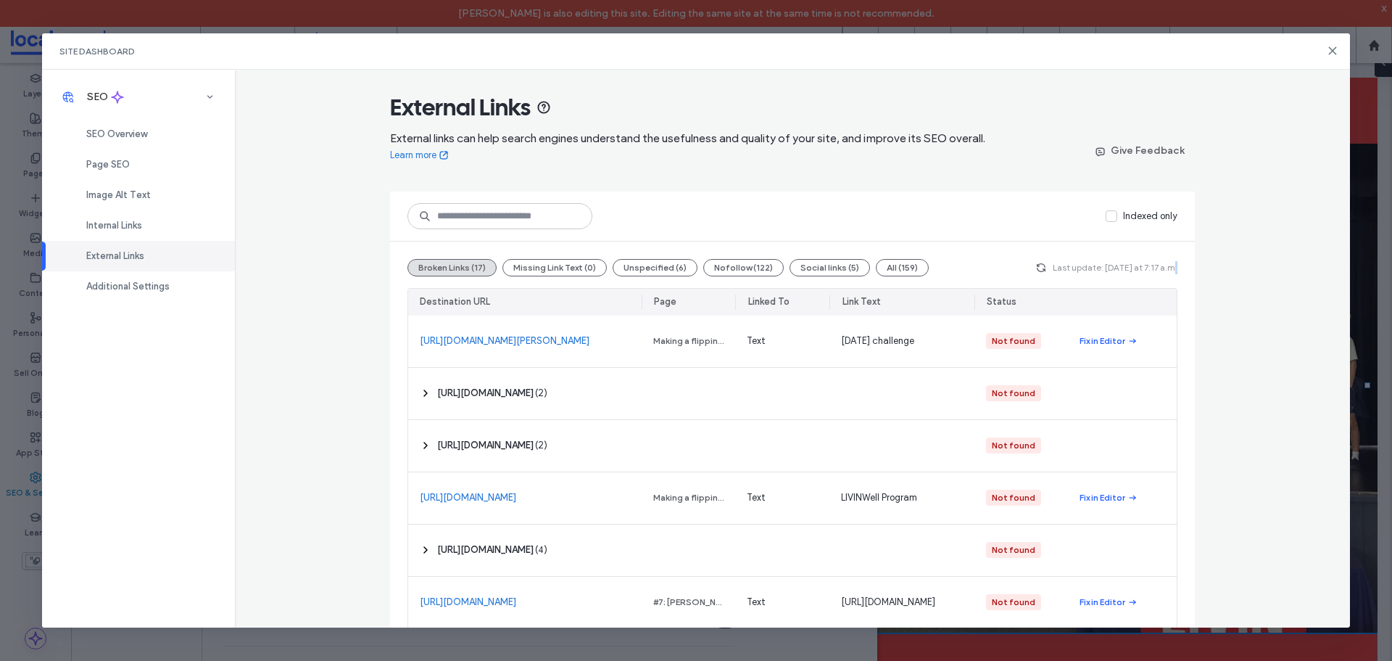
drag, startPoint x: 390, startPoint y: 242, endPoint x: 1178, endPoint y: 252, distance: 787.5
click at [1178, 252] on div "Broken Links (17) Missing Link Text (0) Unspecified (6) Nofollow (122) Social l…" at bounding box center [792, 522] width 805 height 562
click at [1291, 260] on div "External Links External links can help search engines understand the usefulness…" at bounding box center [793, 349] width 1116 height 558
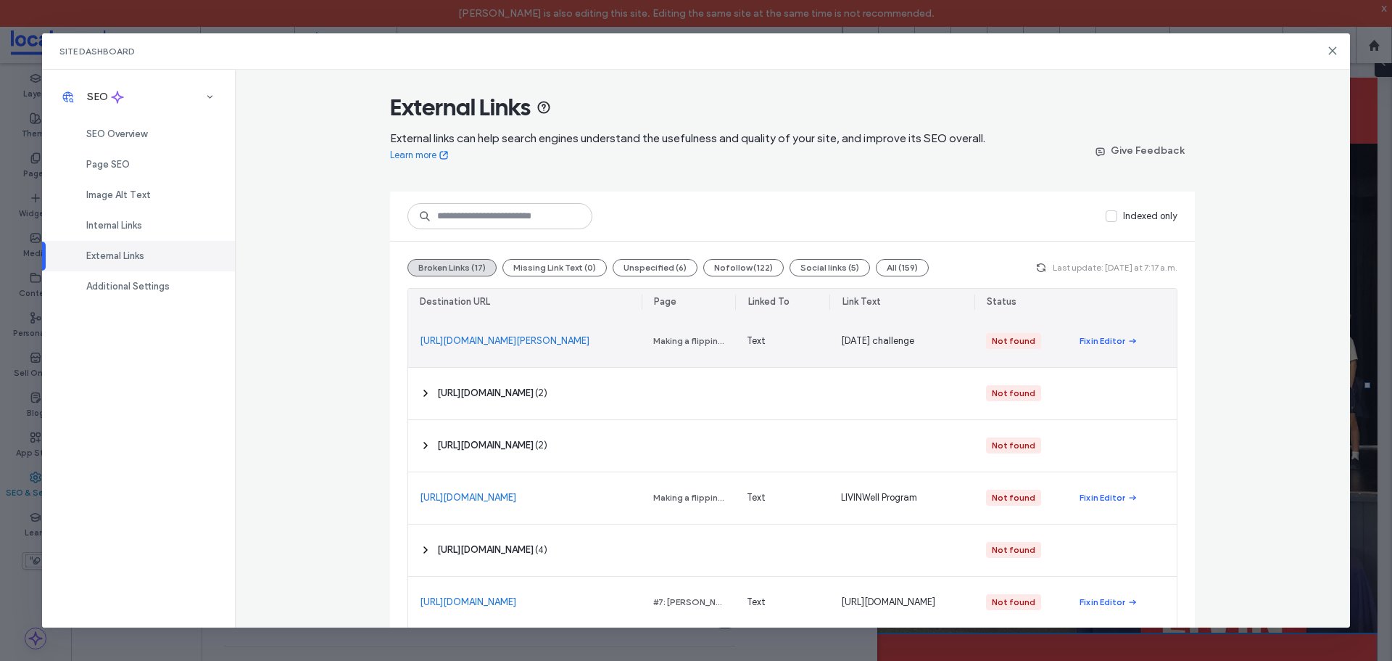
click at [536, 347] on link "https://give.everydayhero.com/au/5-5-75-with-curtis-young?fbclid=IwAR0pCJEXXSth…" at bounding box center [505, 341] width 170 height 15
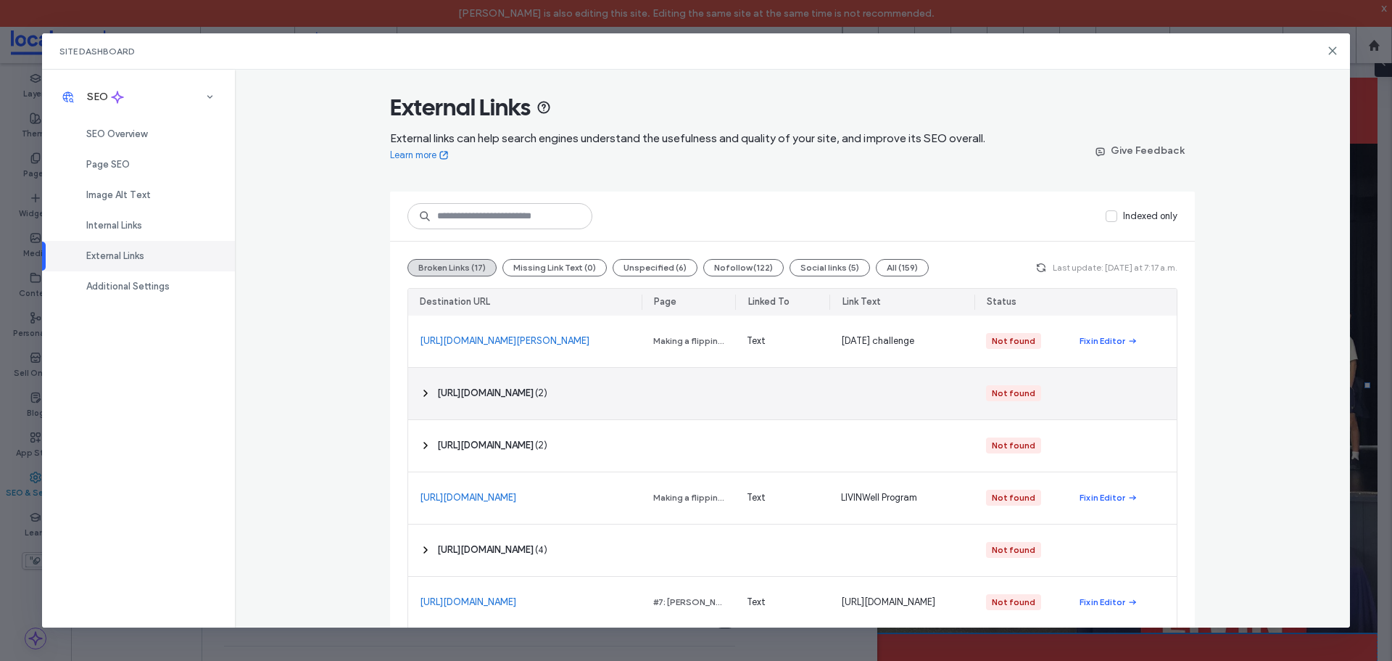
click at [426, 394] on icon at bounding box center [426, 393] width 12 height 12
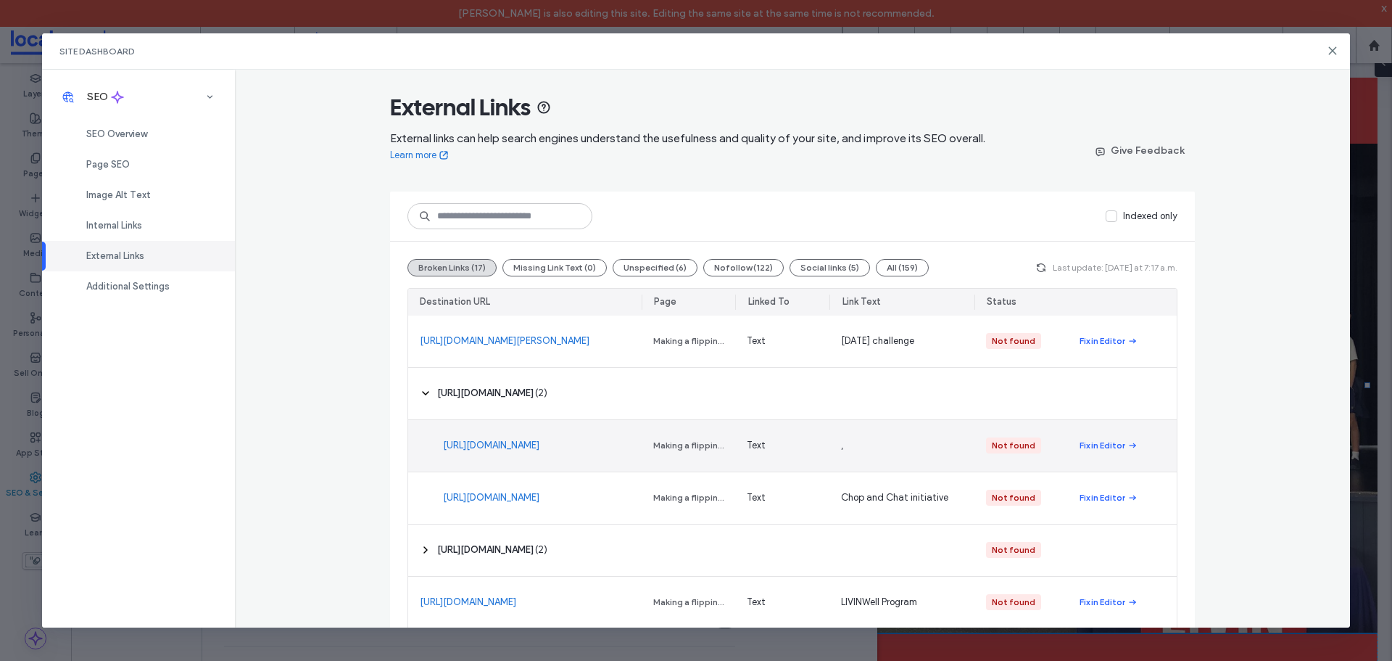
click at [467, 438] on link "https://give.everydayhero.com/au/chop-n-chat-it-aint-weak-to-speak" at bounding box center [491, 445] width 96 height 15
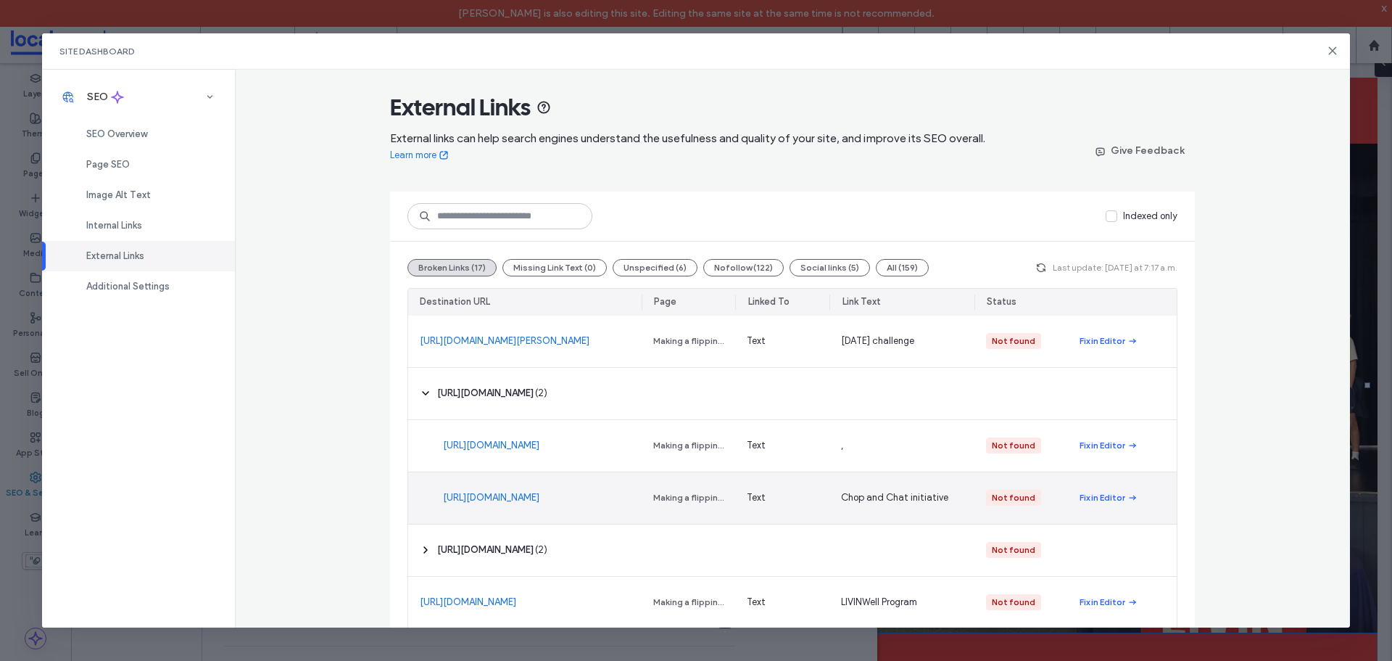
click at [502, 496] on link "https://give.everydayhero.com/au/chop-n-chat-it-aint-weak-to-speak" at bounding box center [491, 497] width 96 height 15
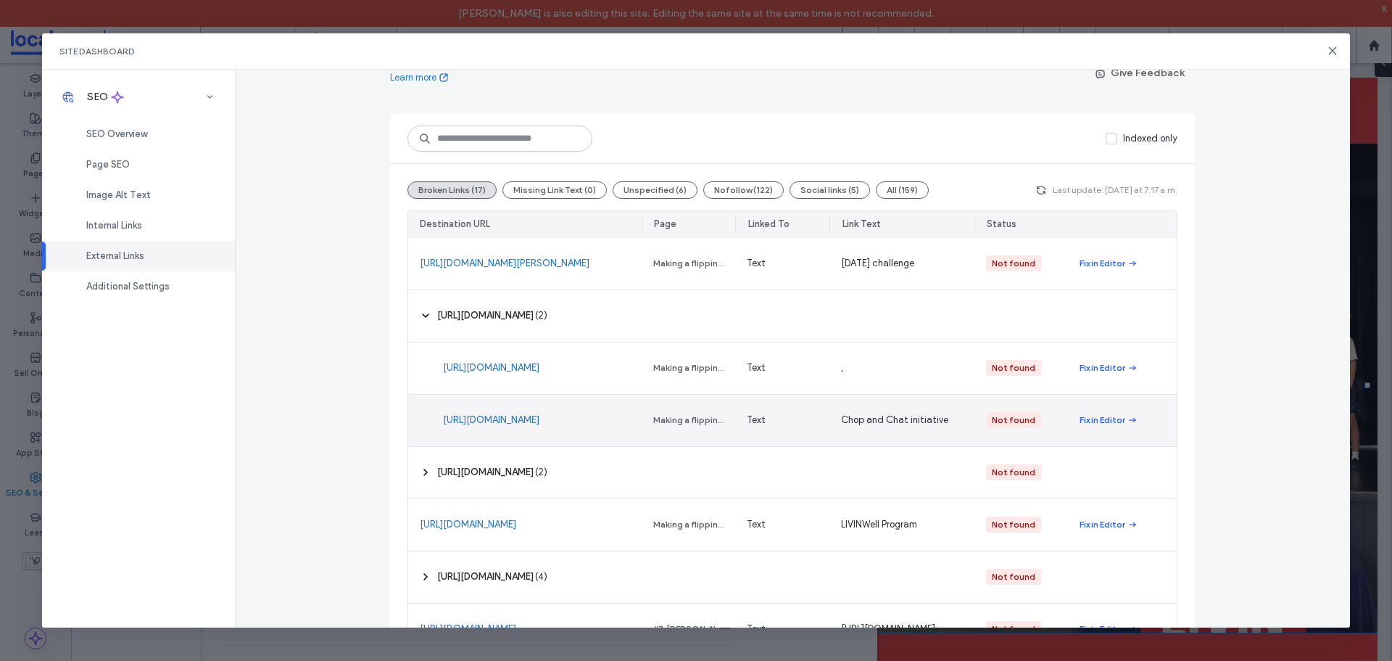
scroll to position [218, 0]
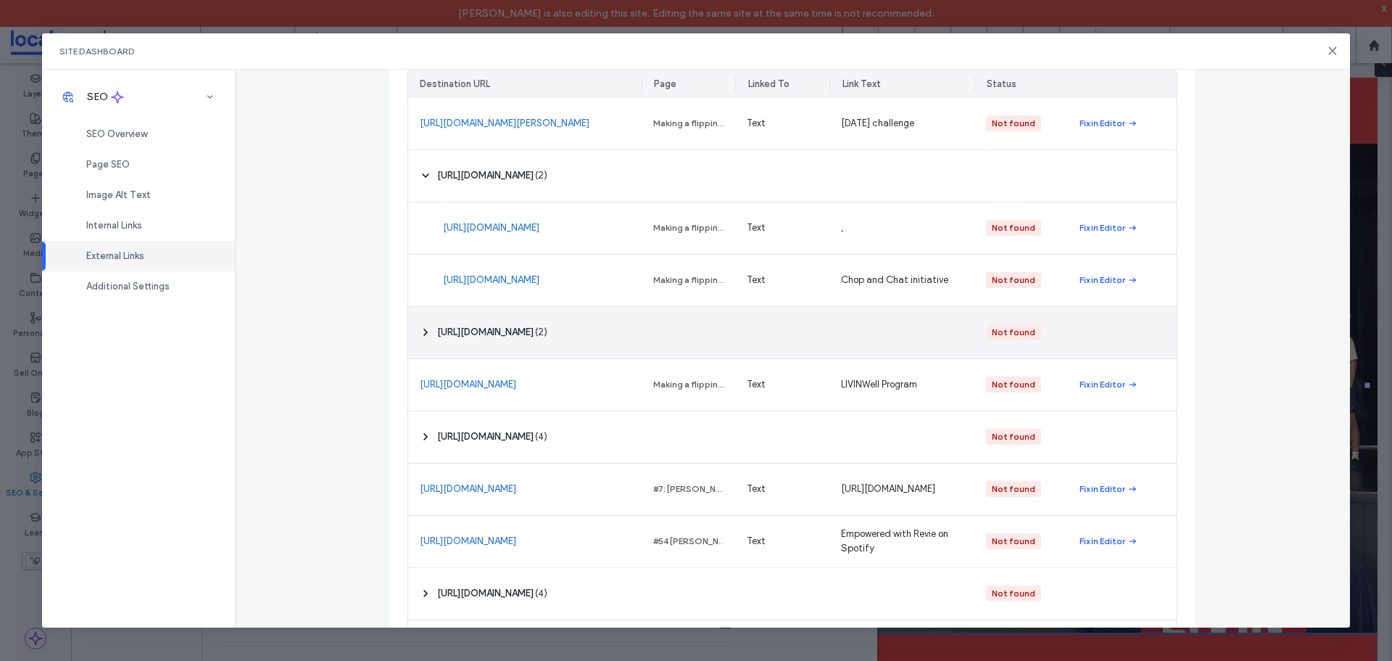
click at [420, 328] on icon at bounding box center [426, 332] width 12 height 12
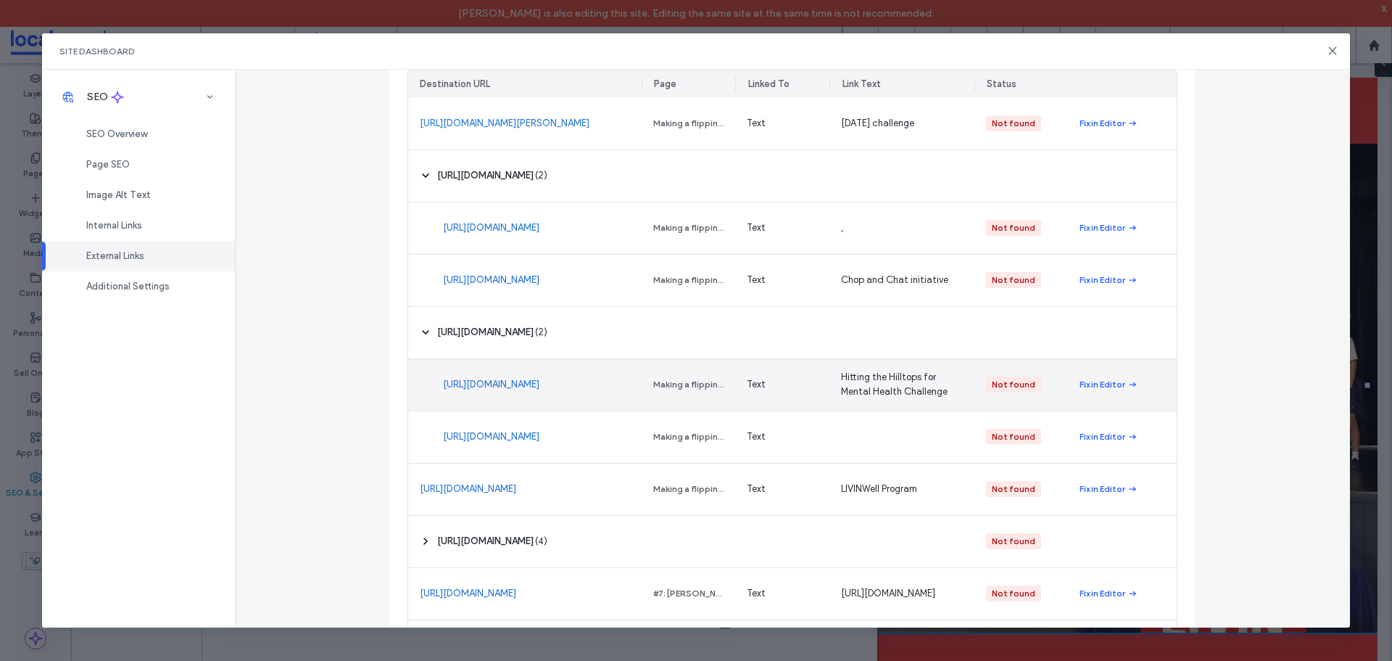
click at [500, 382] on link "https://give.everydayhero.com/au/hitting-the-hilltops-for-mental-health" at bounding box center [491, 384] width 96 height 15
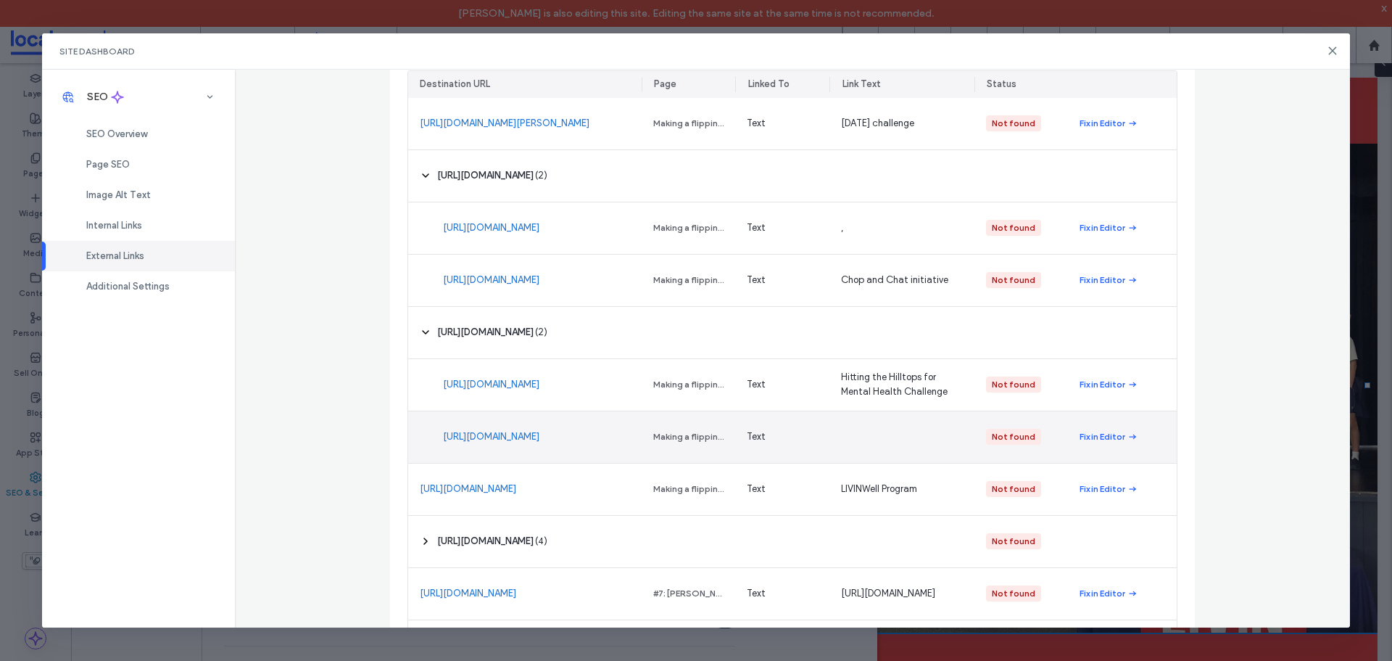
click at [458, 444] on link "https://give.everydayhero.com/au/hitting-the-hilltops-for-mental-health" at bounding box center [491, 436] width 96 height 15
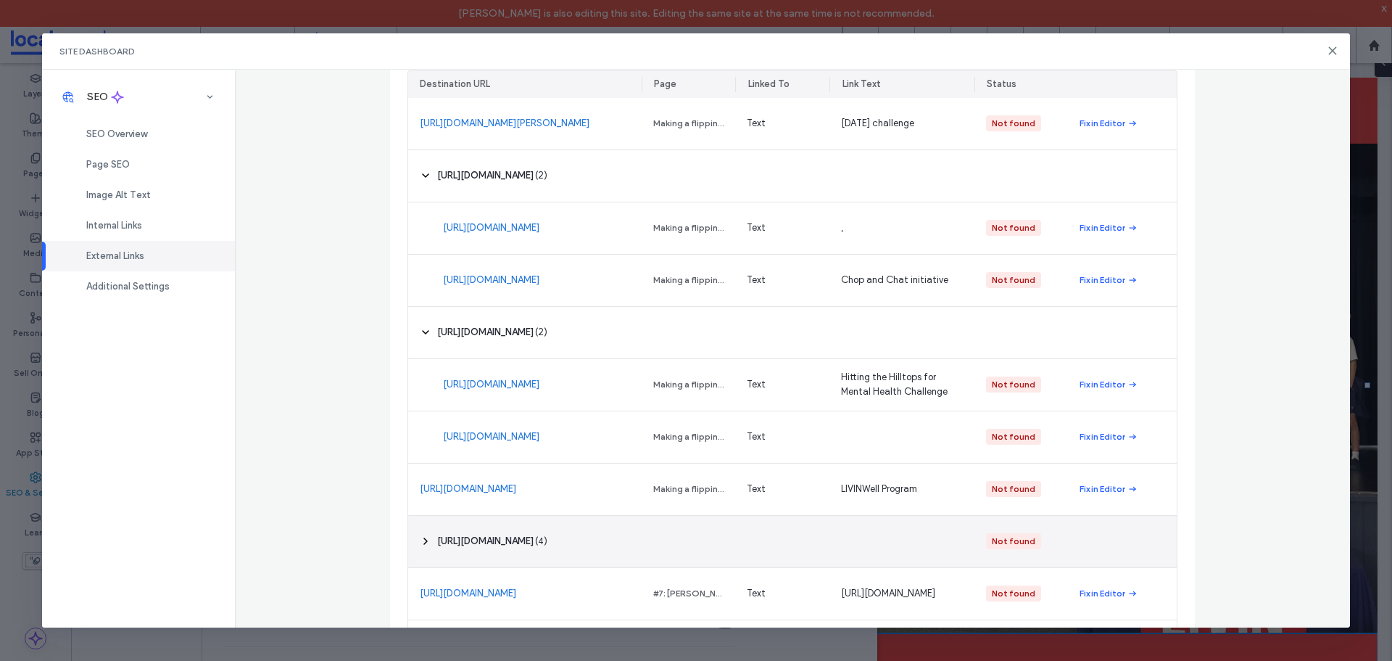
drag, startPoint x: 417, startPoint y: 539, endPoint x: 424, endPoint y: 540, distance: 7.3
click at [420, 539] on icon at bounding box center [426, 541] width 12 height 12
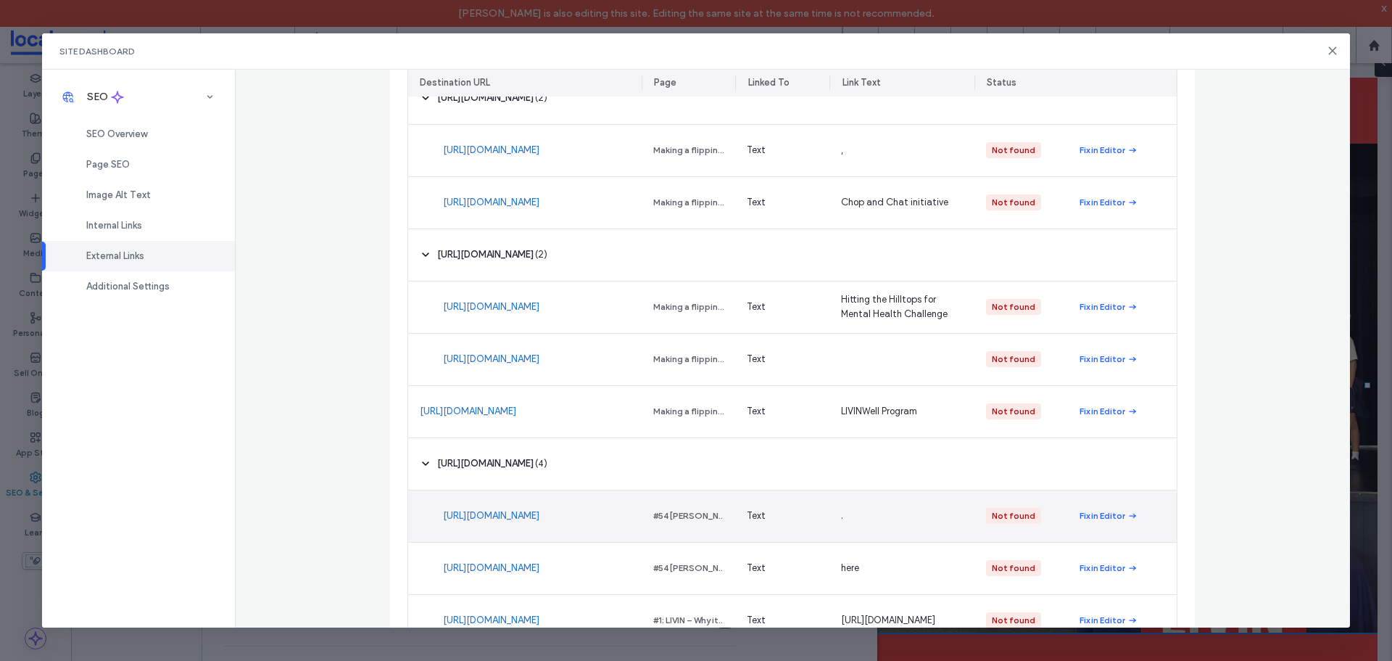
scroll to position [363, 0]
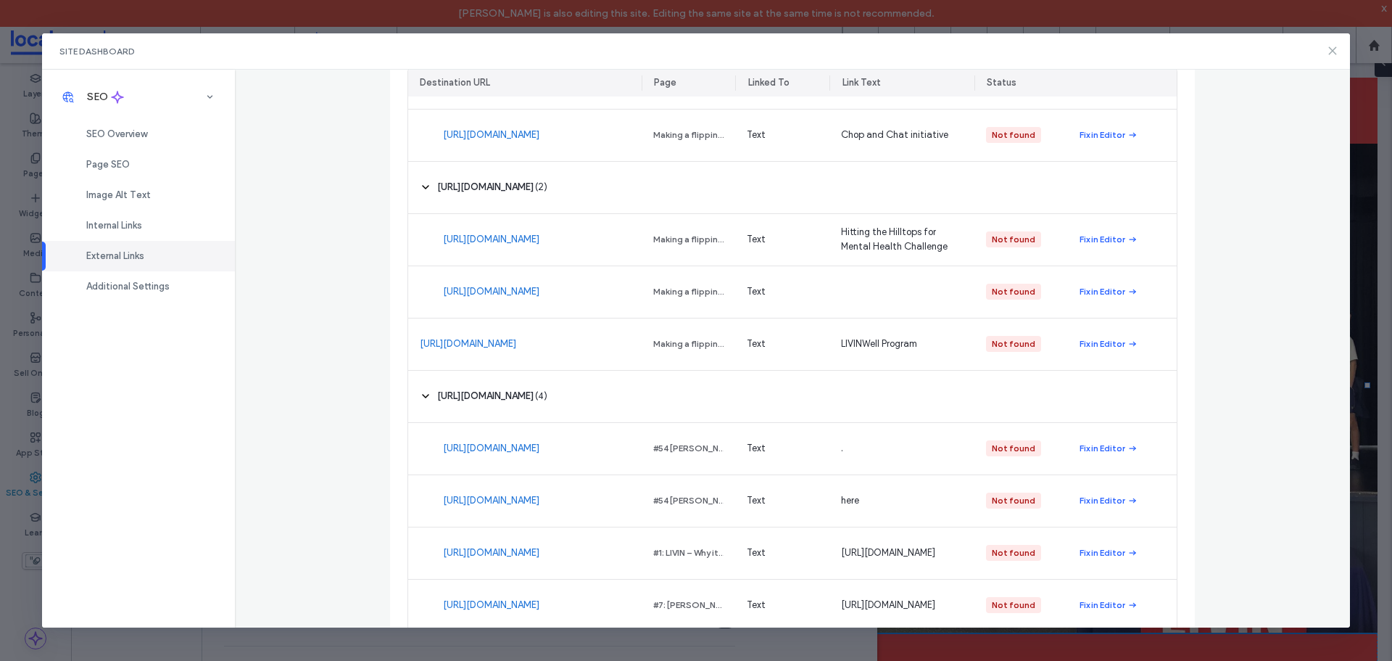
click at [1330, 54] on use at bounding box center [1333, 50] width 7 height 7
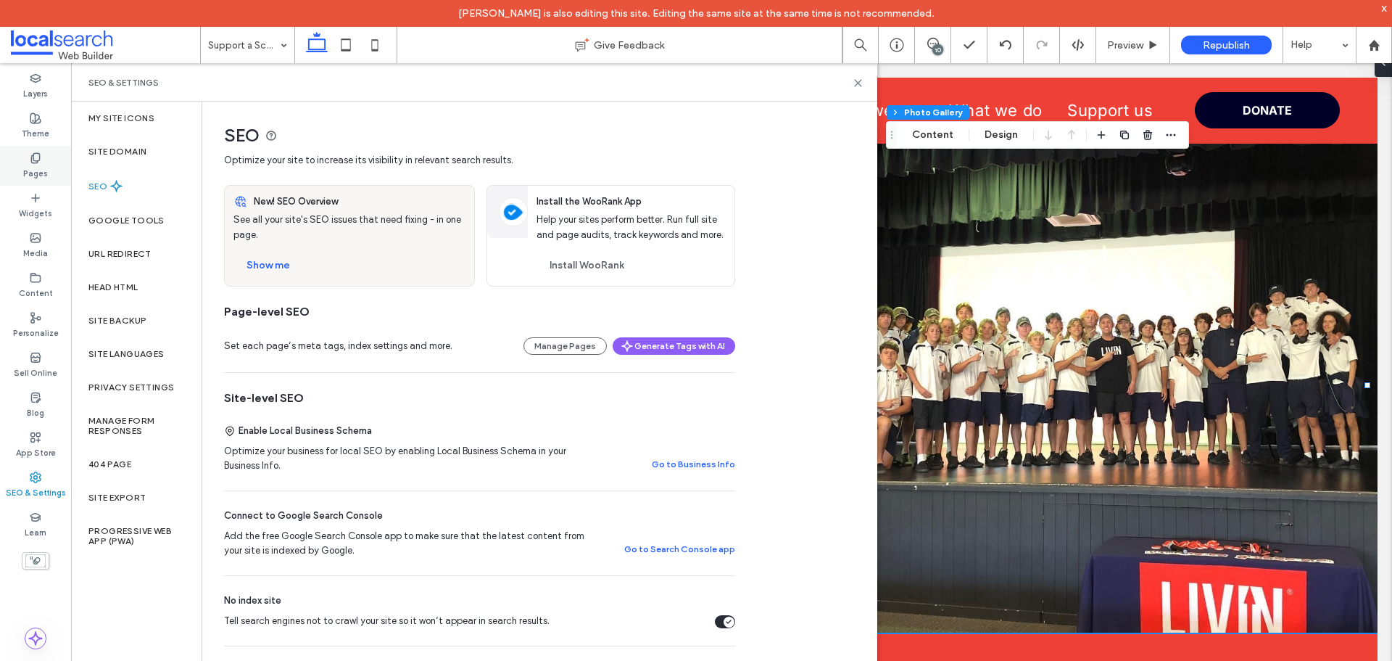
click at [42, 165] on label "Pages" at bounding box center [35, 172] width 25 height 16
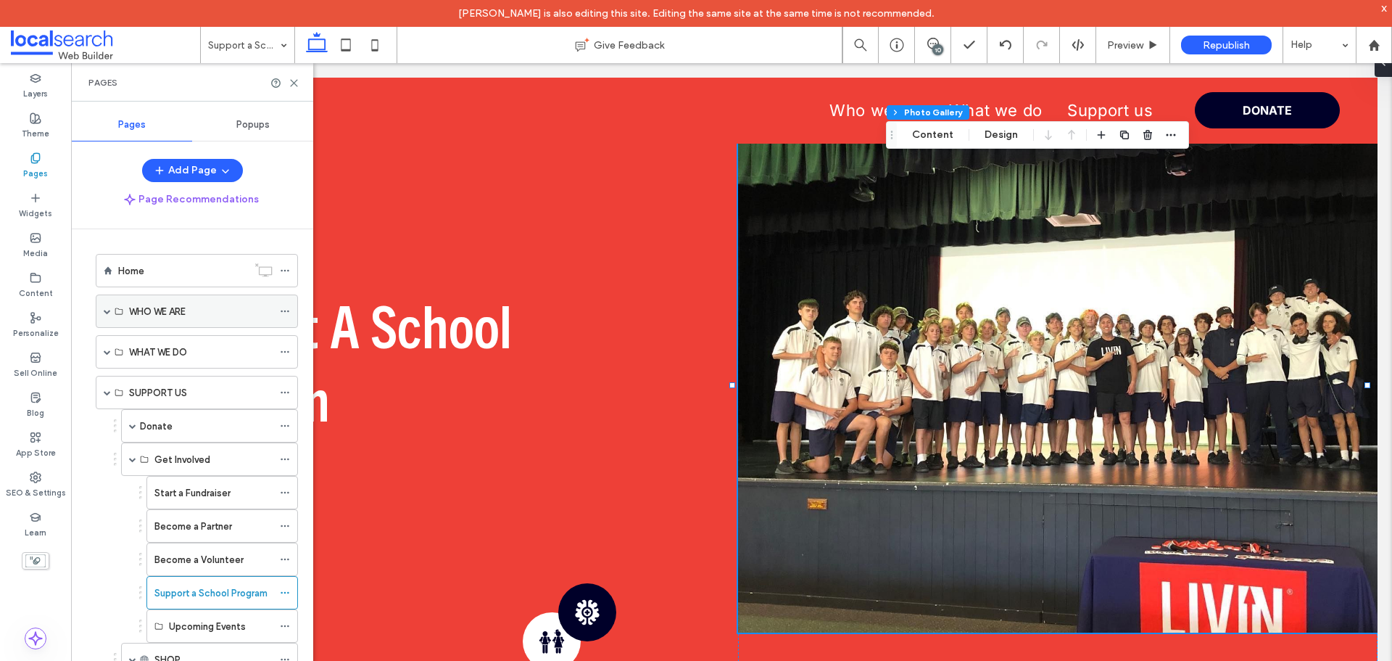
click at [105, 313] on span at bounding box center [107, 310] width 7 height 7
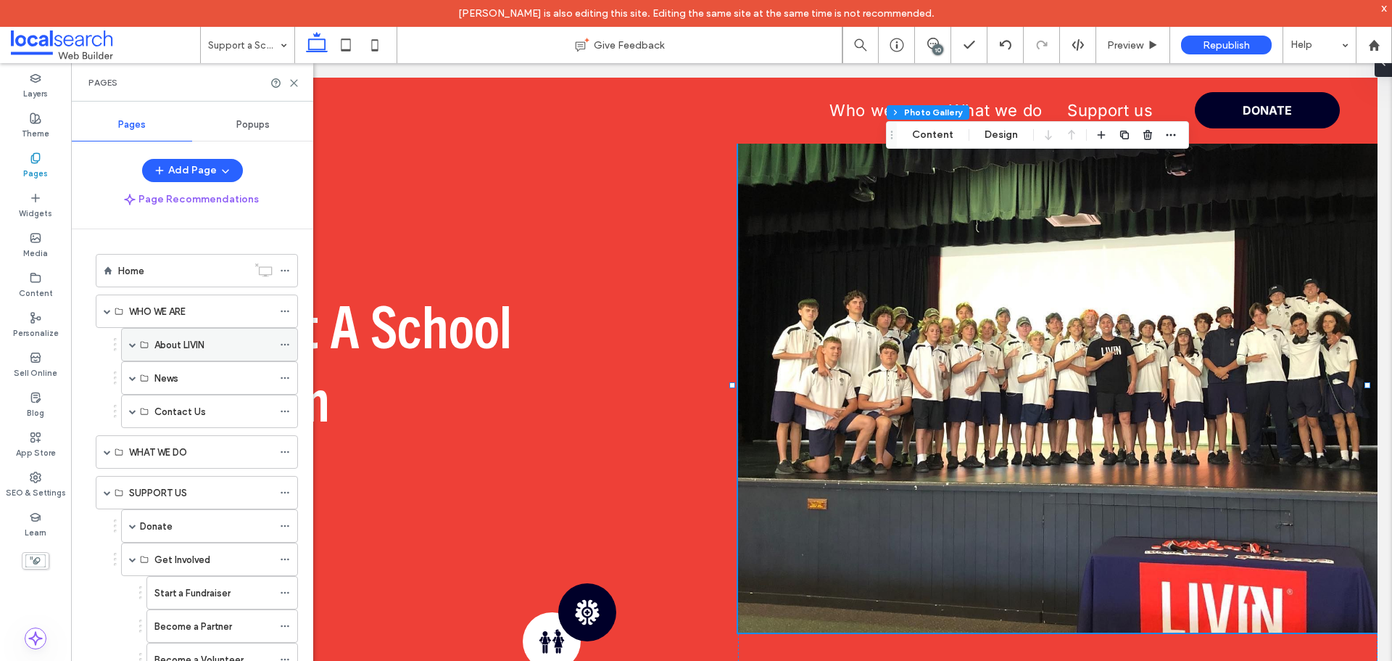
click at [133, 346] on span at bounding box center [132, 344] width 7 height 7
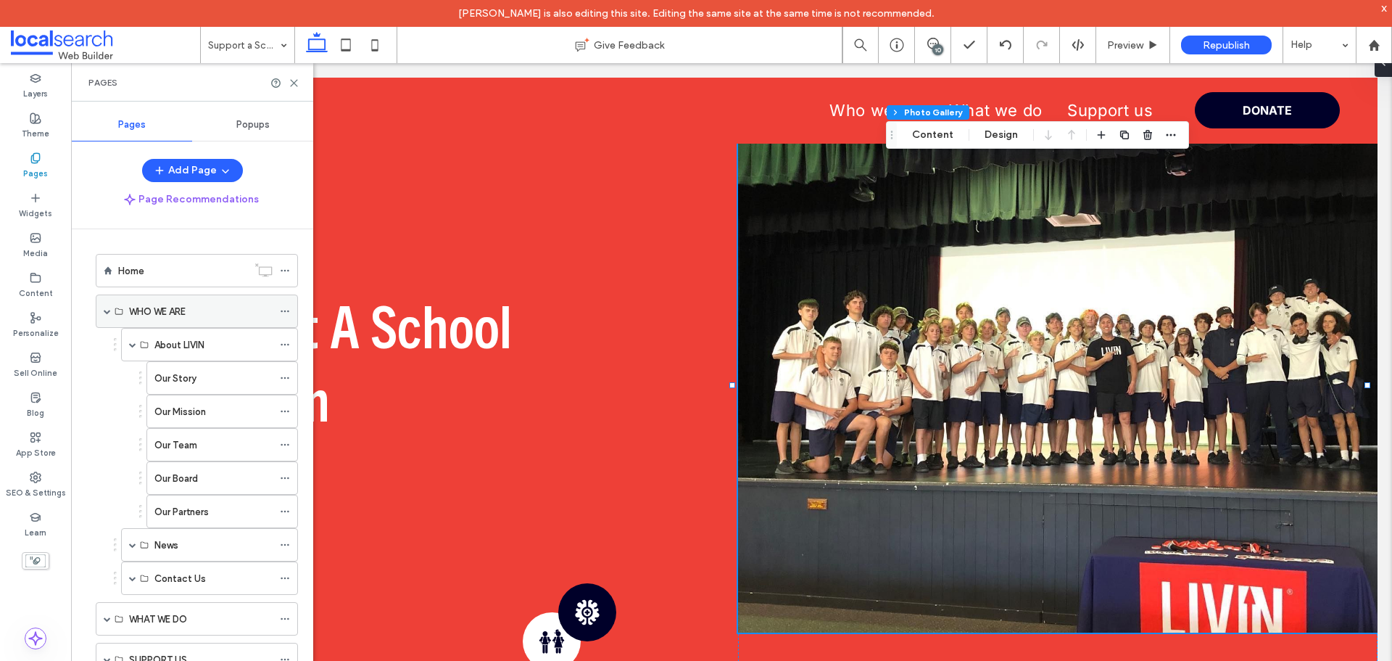
click at [110, 313] on span at bounding box center [107, 310] width 7 height 7
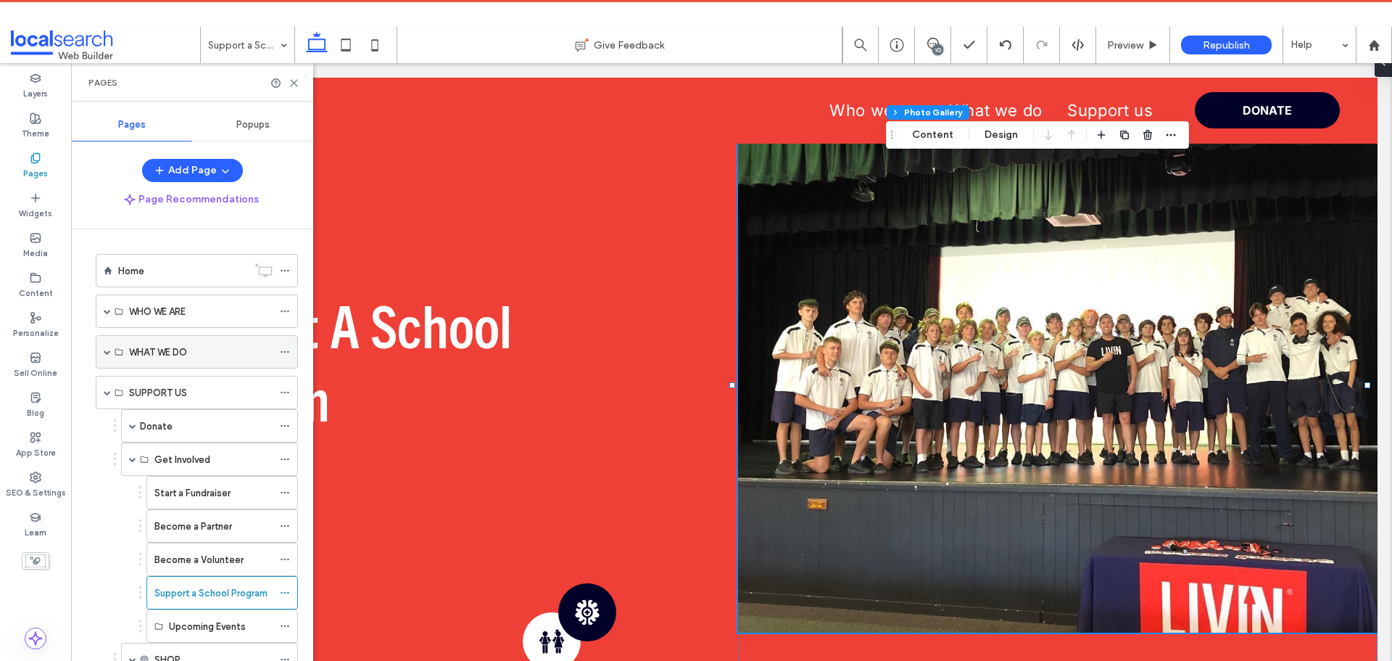
click at [107, 352] on span at bounding box center [107, 351] width 7 height 7
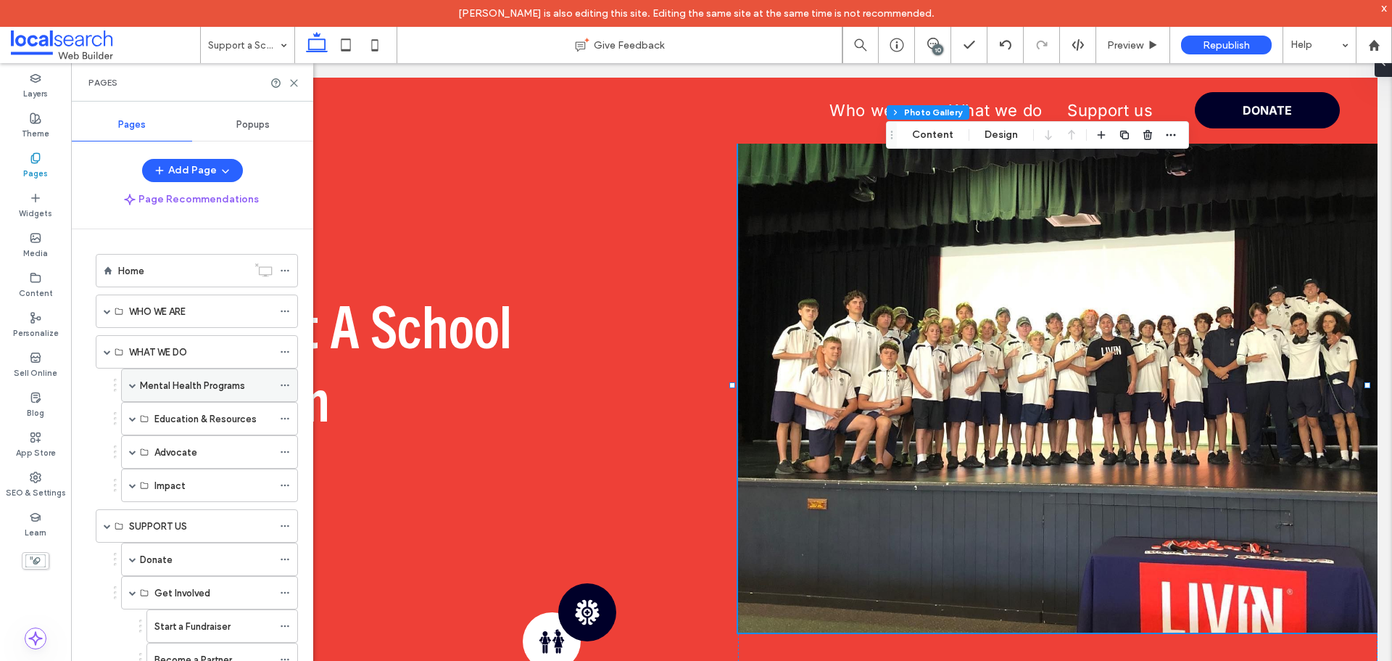
click at [132, 387] on span at bounding box center [132, 384] width 7 height 7
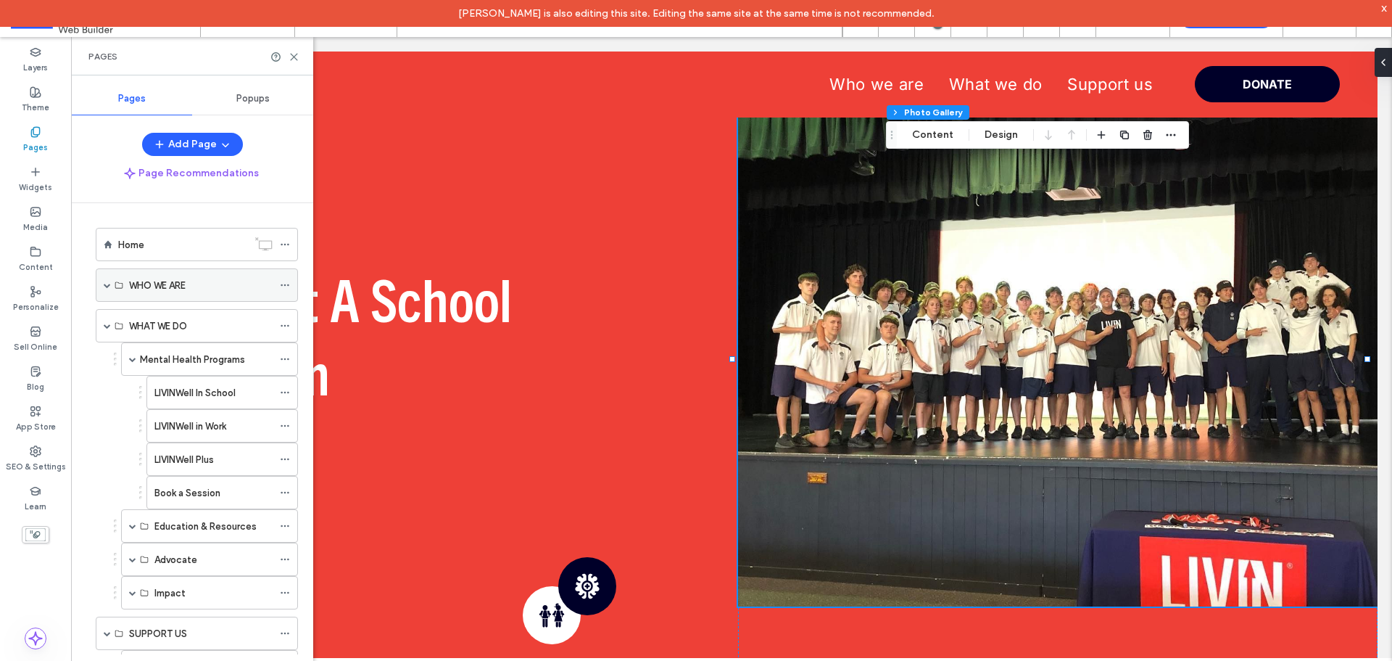
click at [107, 289] on span at bounding box center [107, 285] width 7 height 32
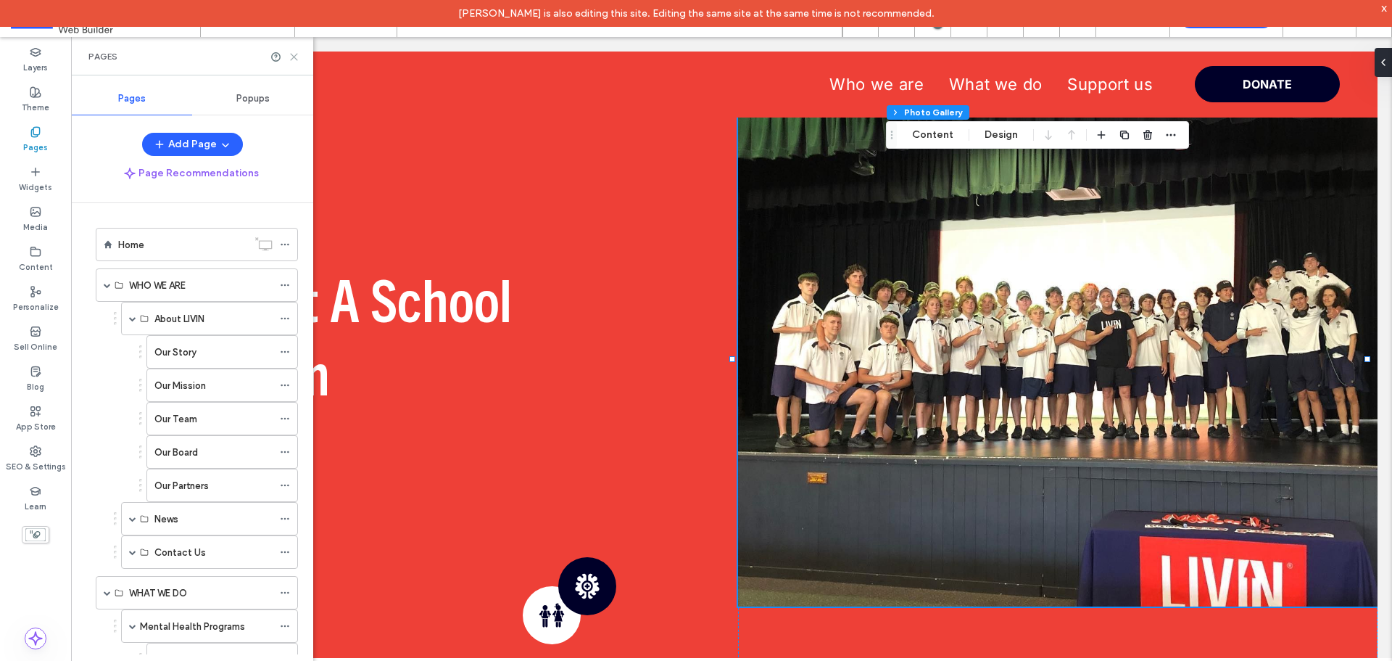
drag, startPoint x: 294, startPoint y: 59, endPoint x: 231, endPoint y: 1, distance: 85.7
click at [294, 59] on icon at bounding box center [294, 56] width 11 height 11
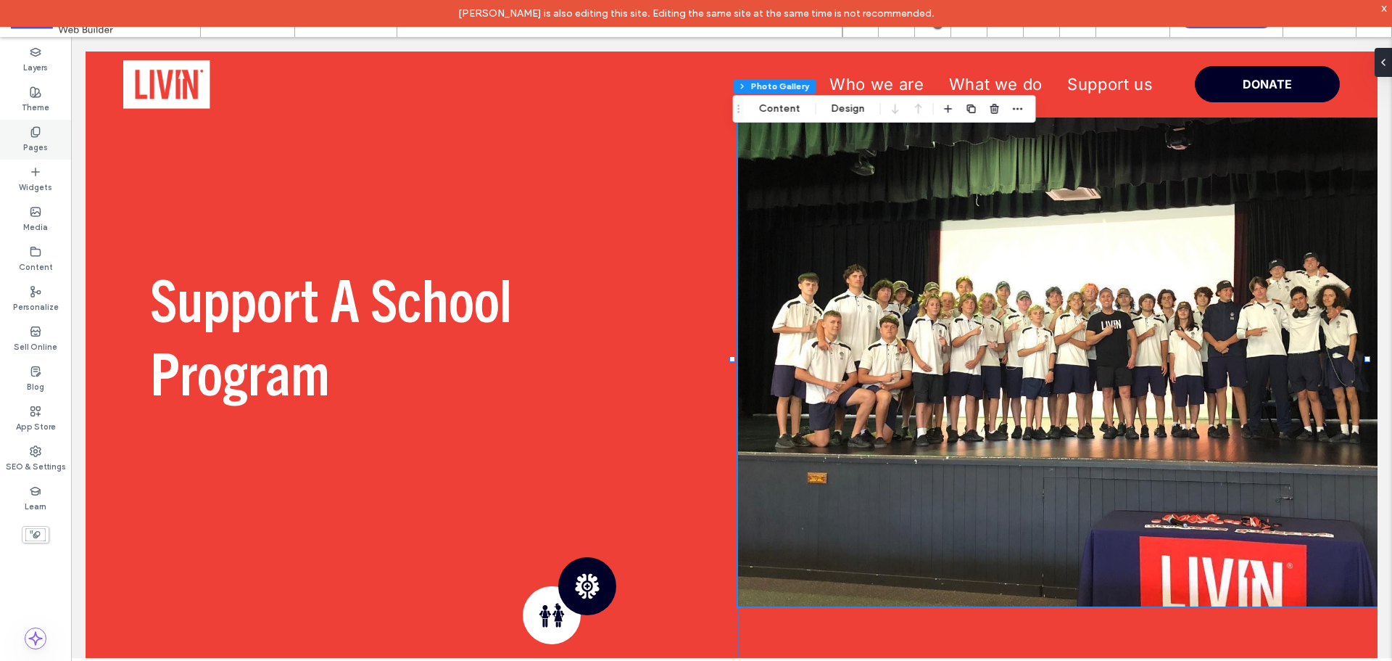
click at [34, 146] on label "Pages" at bounding box center [35, 146] width 25 height 16
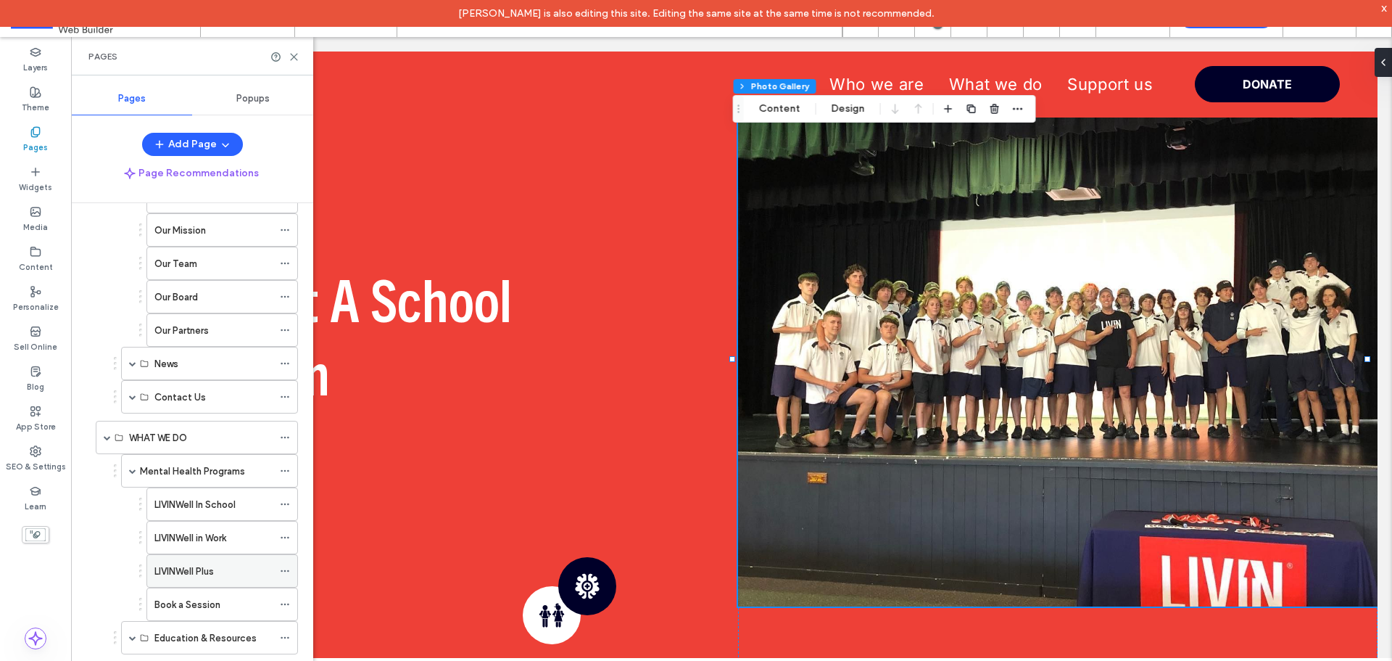
scroll to position [218, 0]
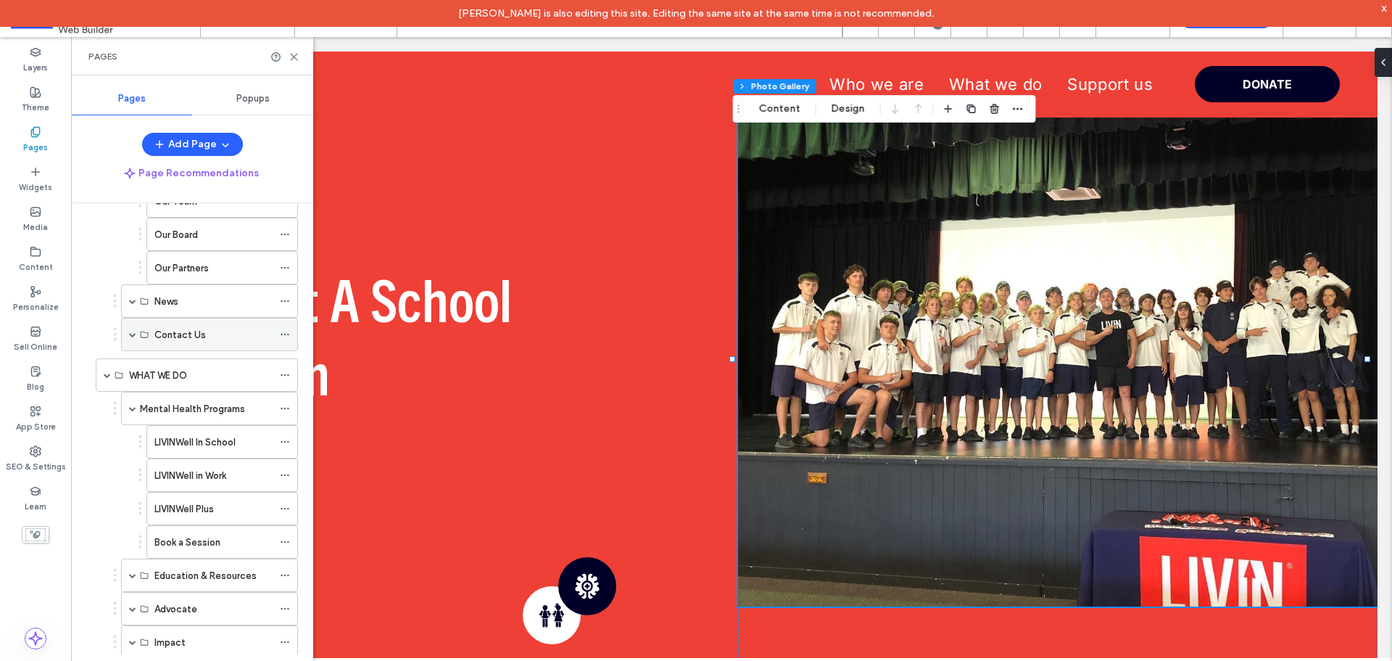
click at [135, 335] on span at bounding box center [132, 334] width 7 height 7
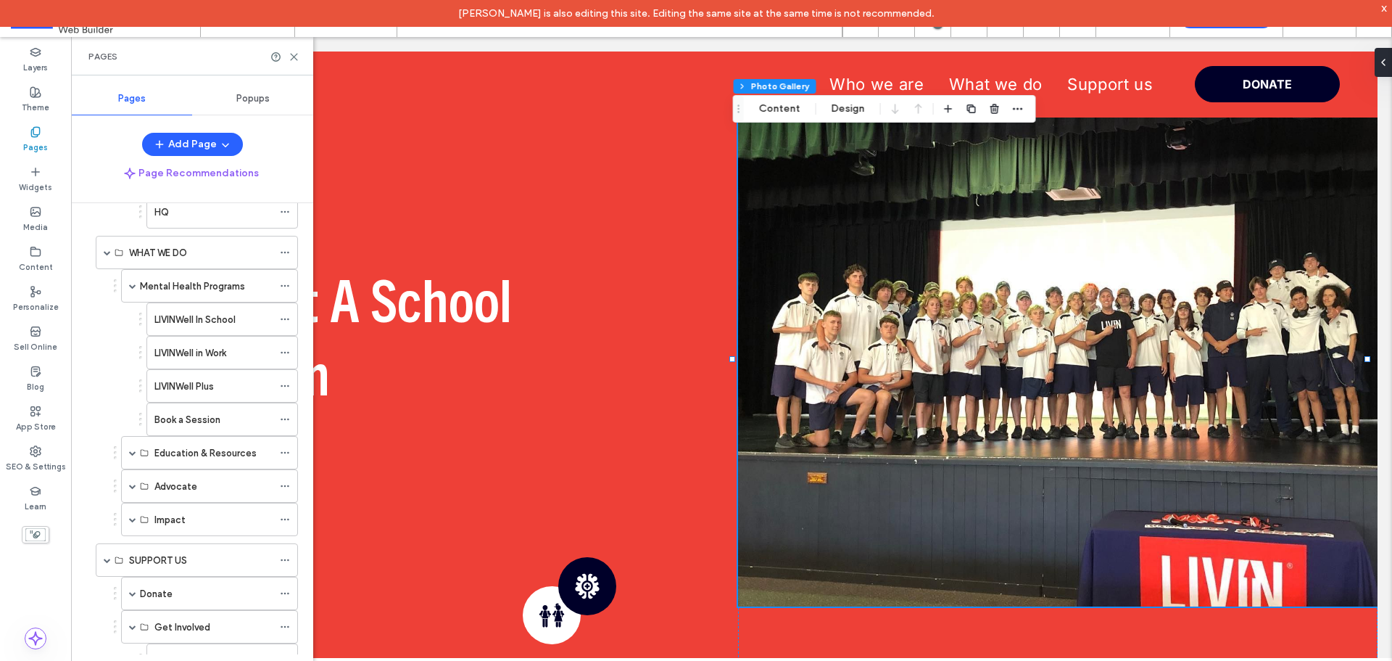
scroll to position [508, 0]
click at [133, 421] on span at bounding box center [132, 418] width 7 height 7
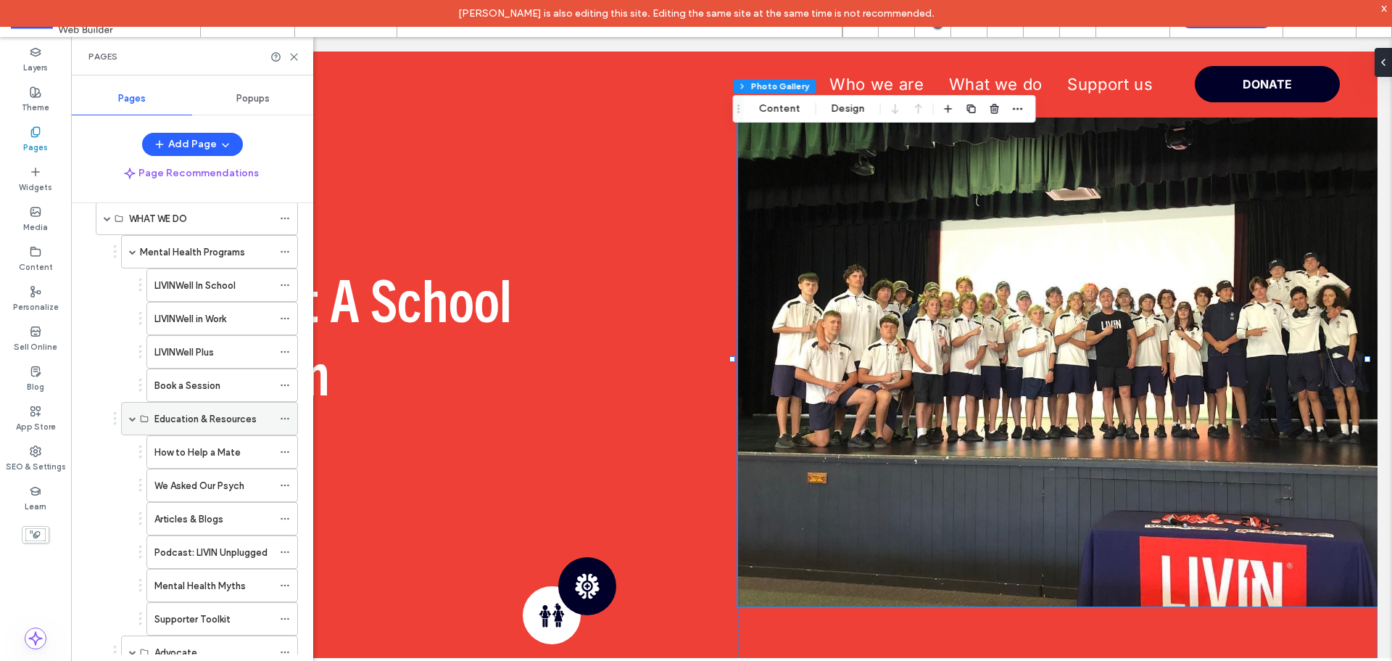
click at [133, 421] on span at bounding box center [132, 418] width 7 height 7
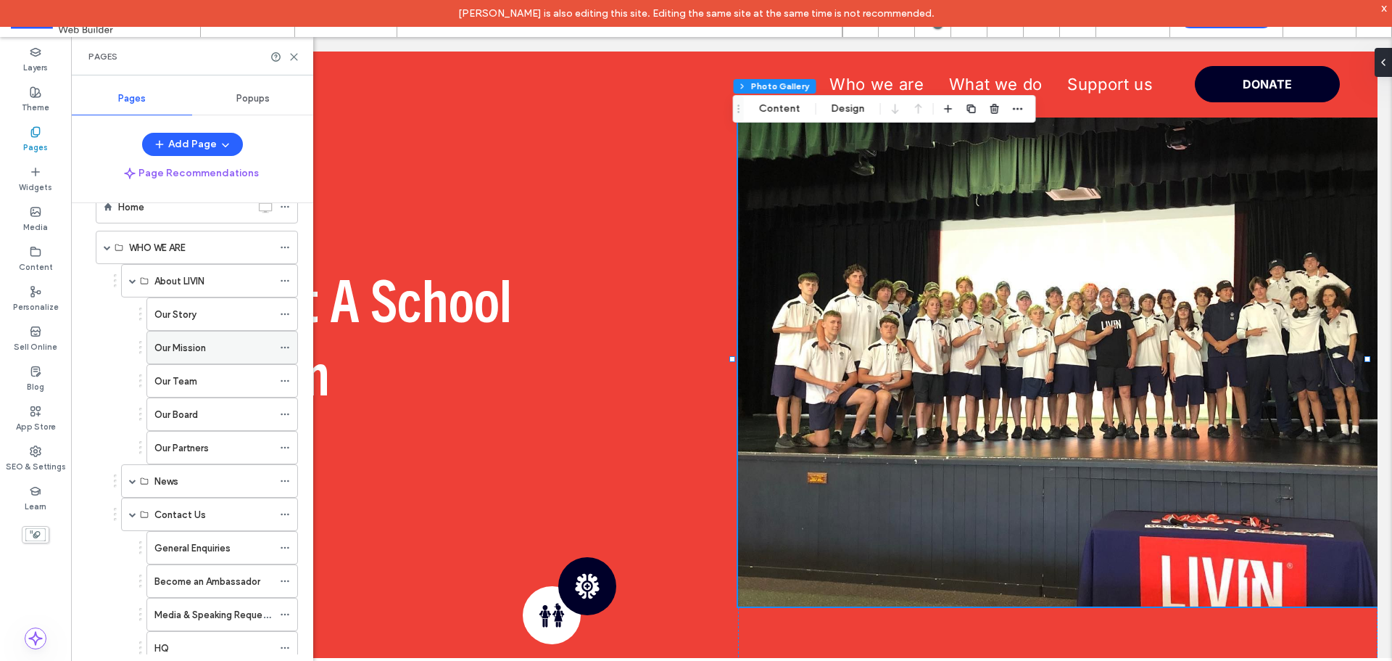
scroll to position [0, 0]
click at [135, 519] on span at bounding box center [132, 518] width 7 height 7
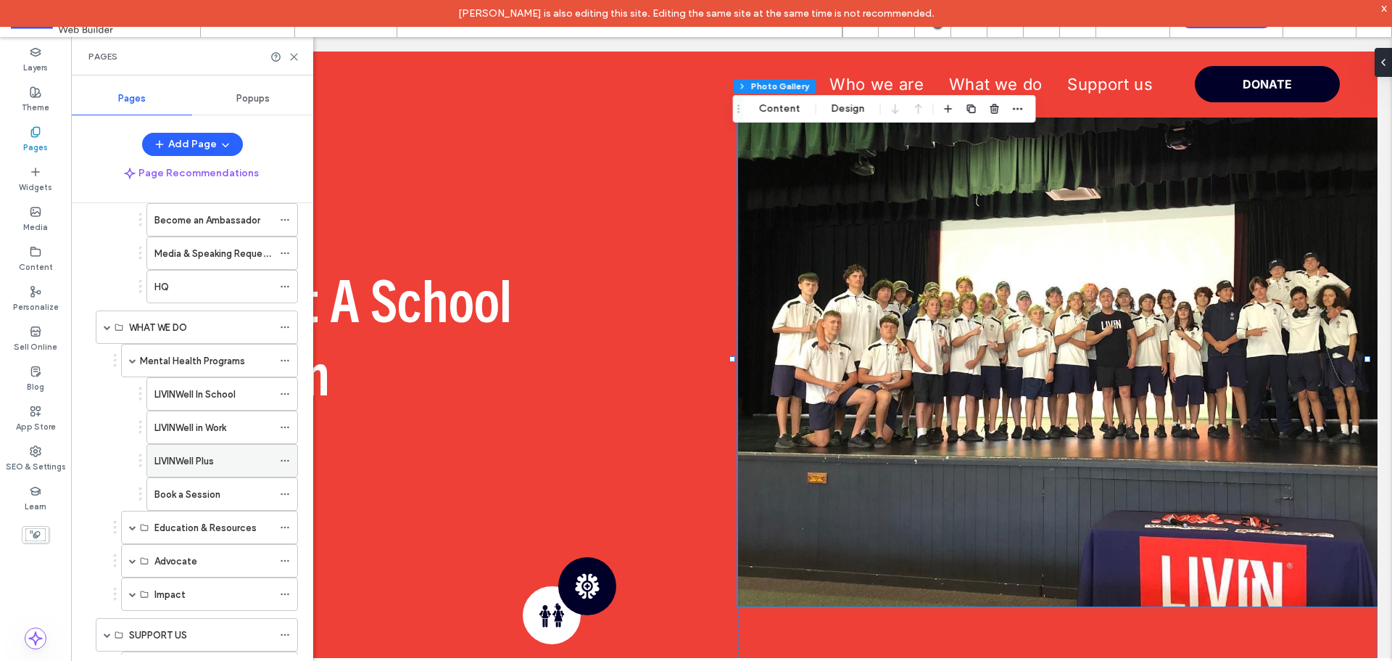
scroll to position [580, 0]
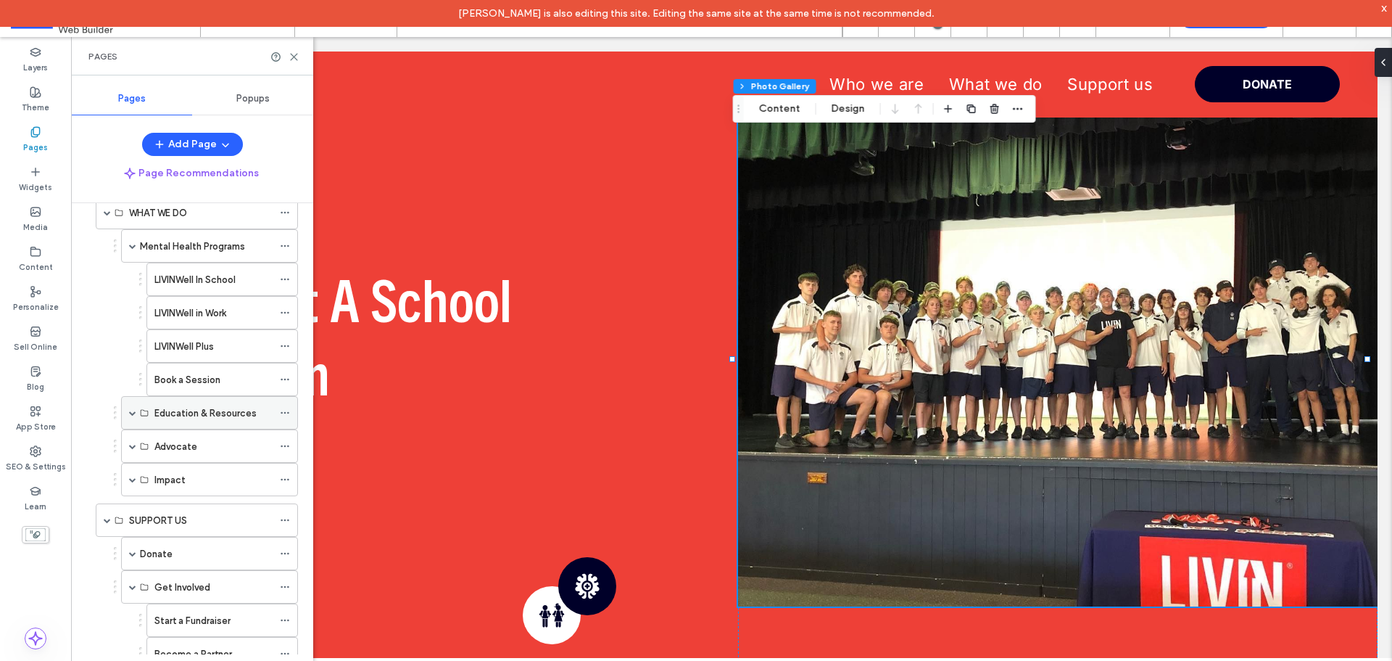
click at [133, 413] on span at bounding box center [132, 412] width 7 height 7
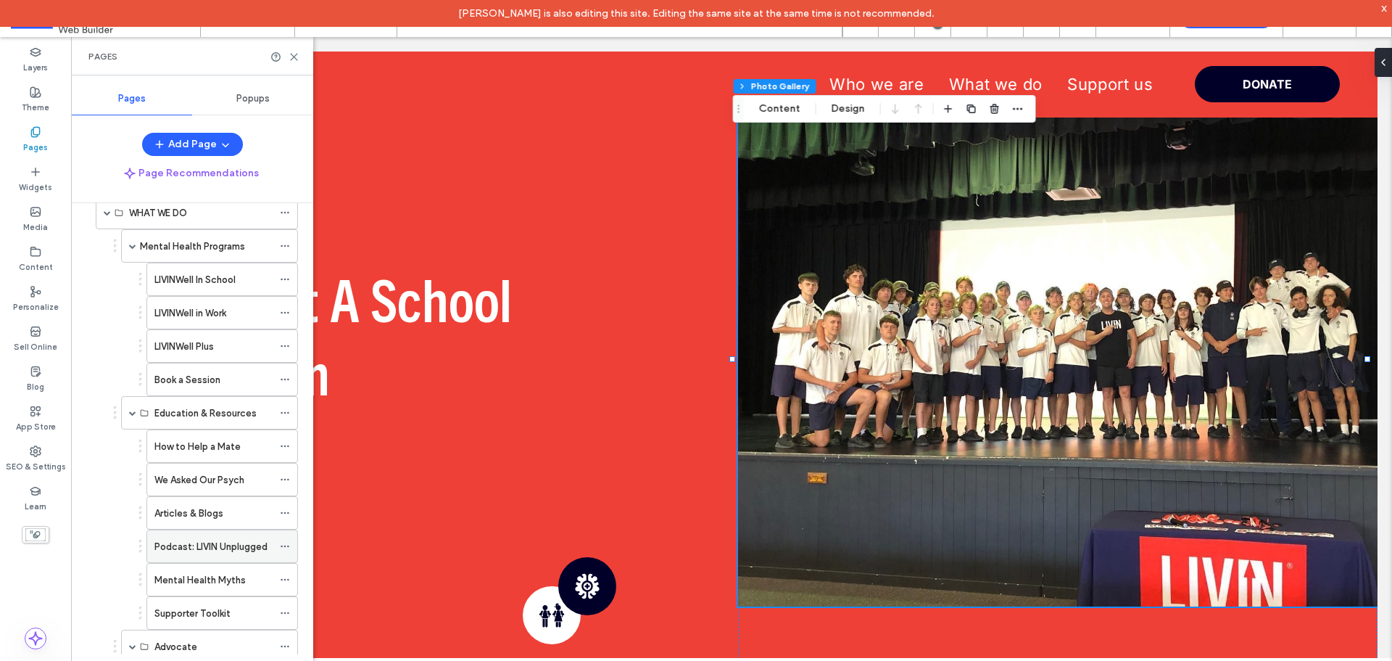
scroll to position [725, 0]
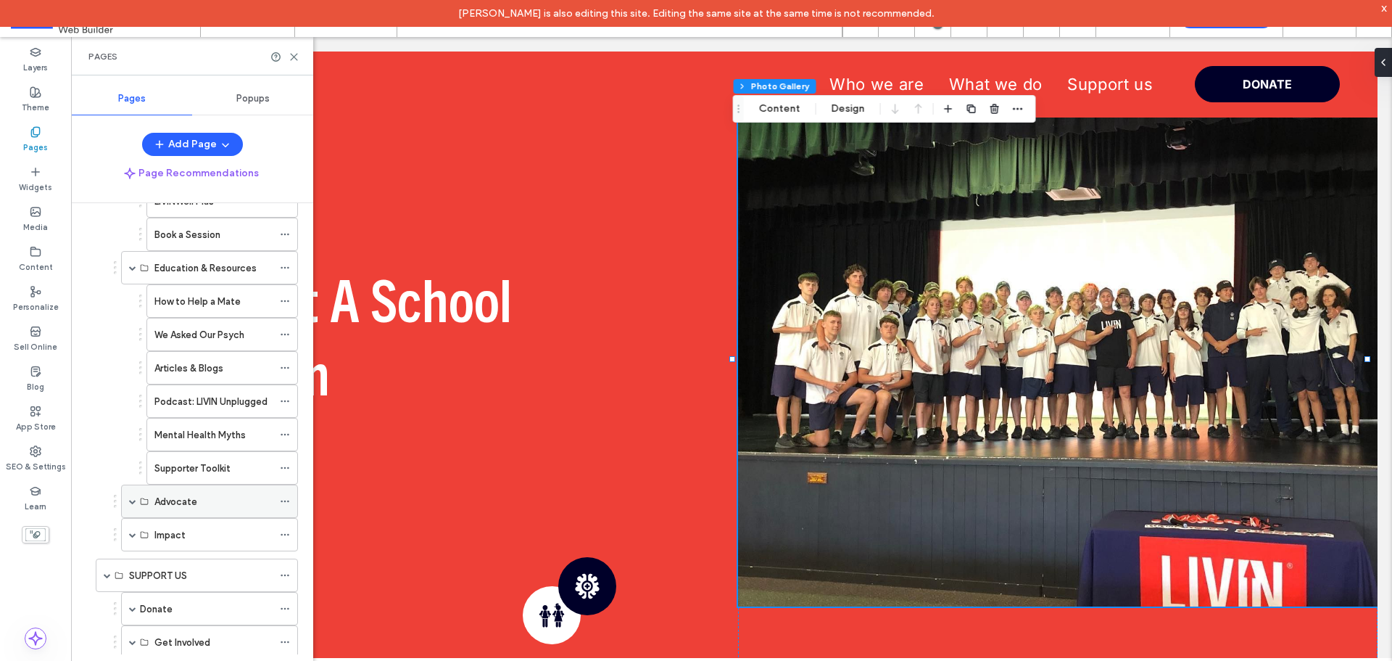
click at [131, 500] on span at bounding box center [132, 500] width 7 height 7
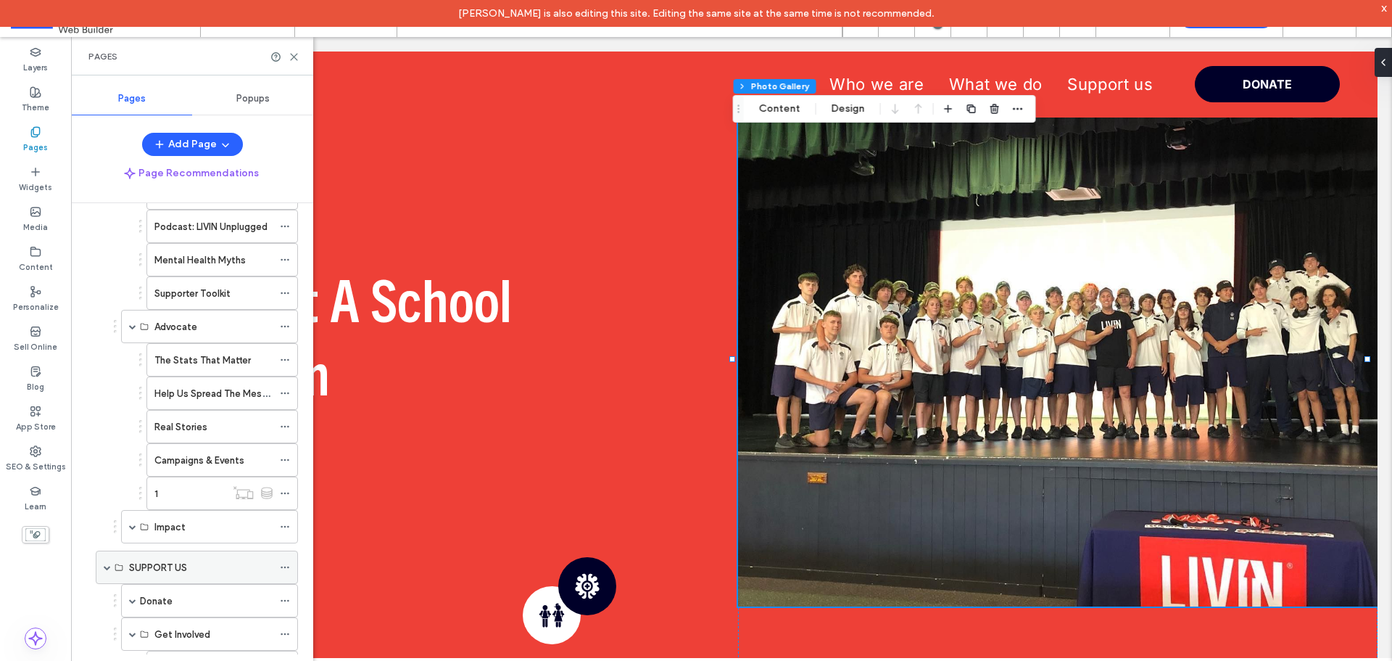
scroll to position [943, 0]
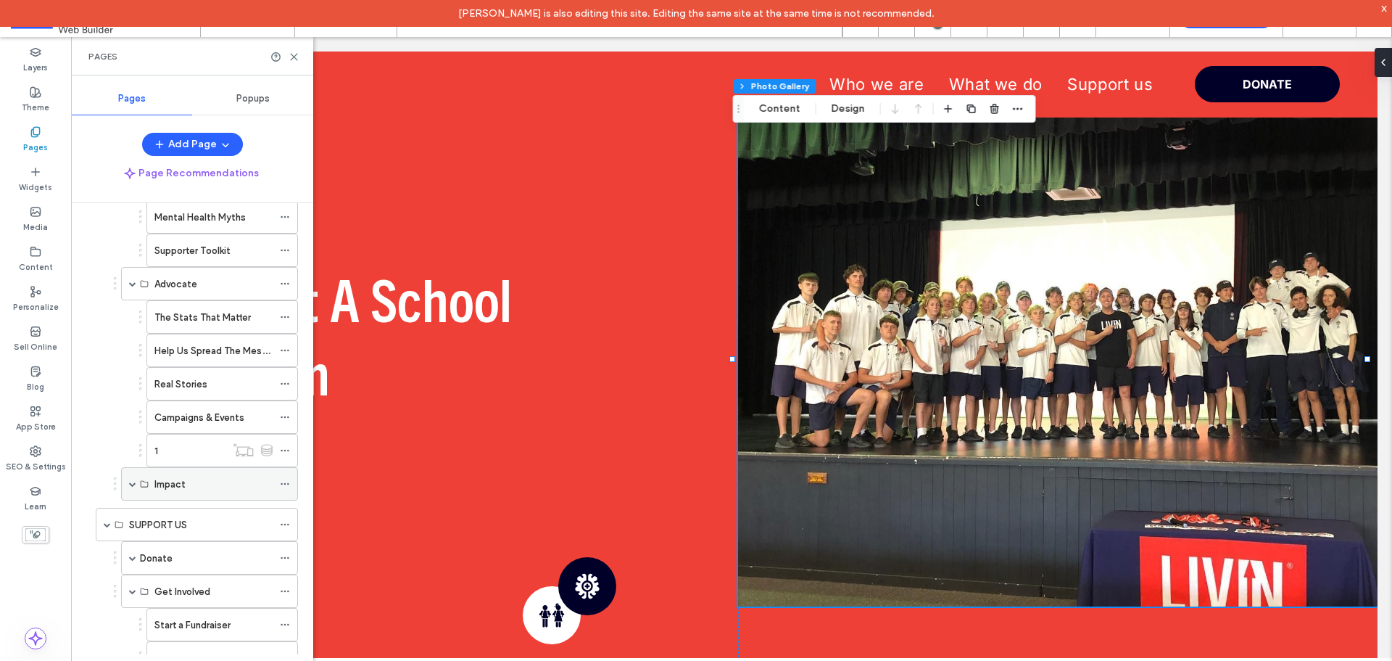
click at [134, 483] on span at bounding box center [132, 483] width 7 height 7
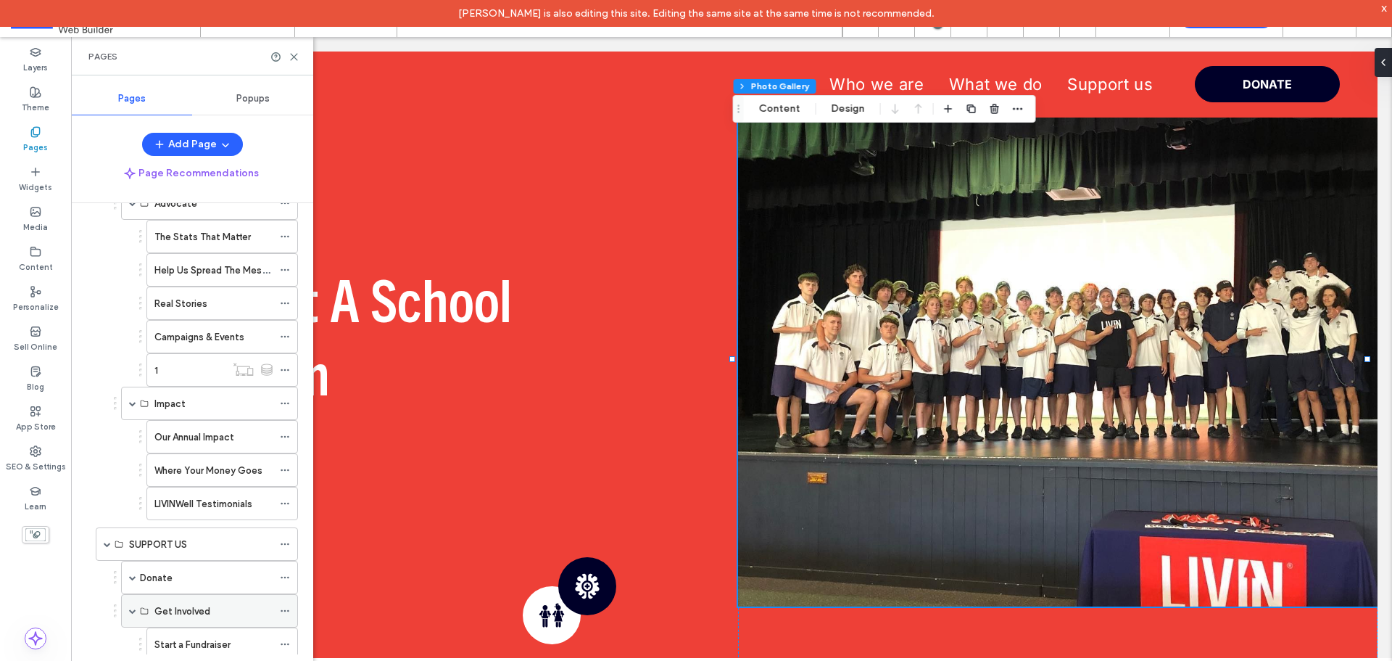
scroll to position [1160, 0]
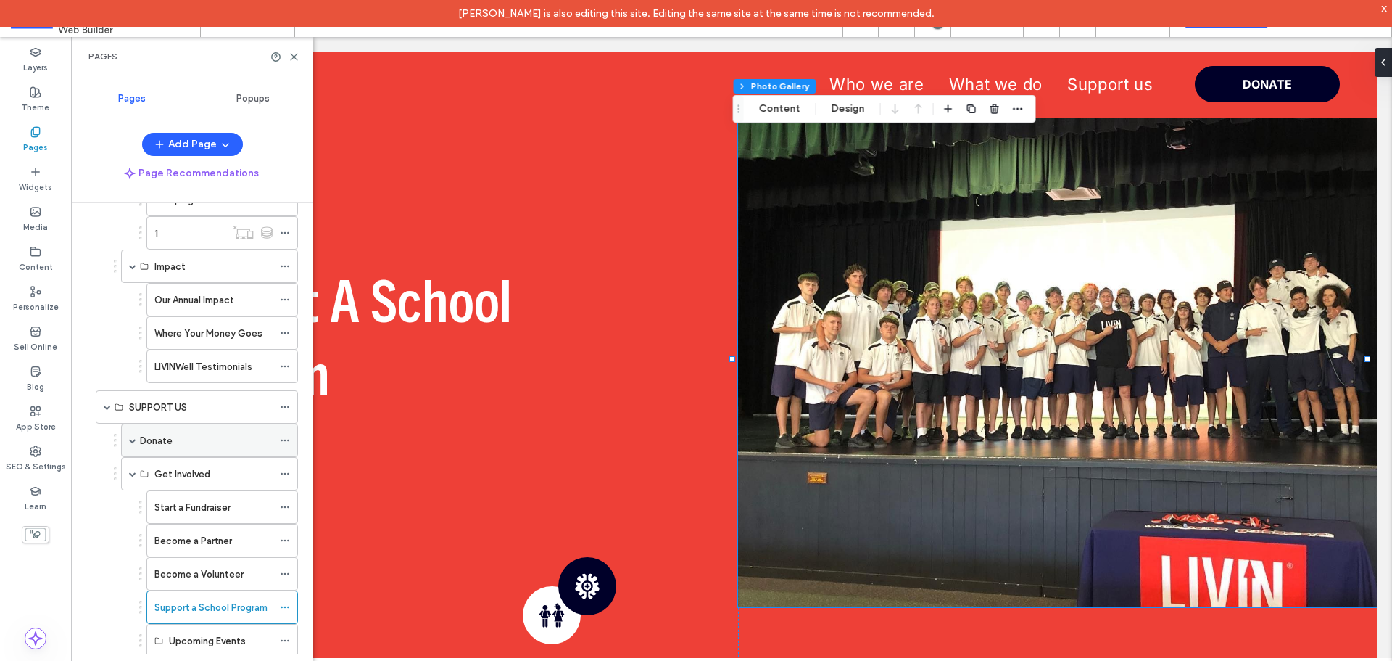
click at [131, 444] on span at bounding box center [132, 440] width 7 height 32
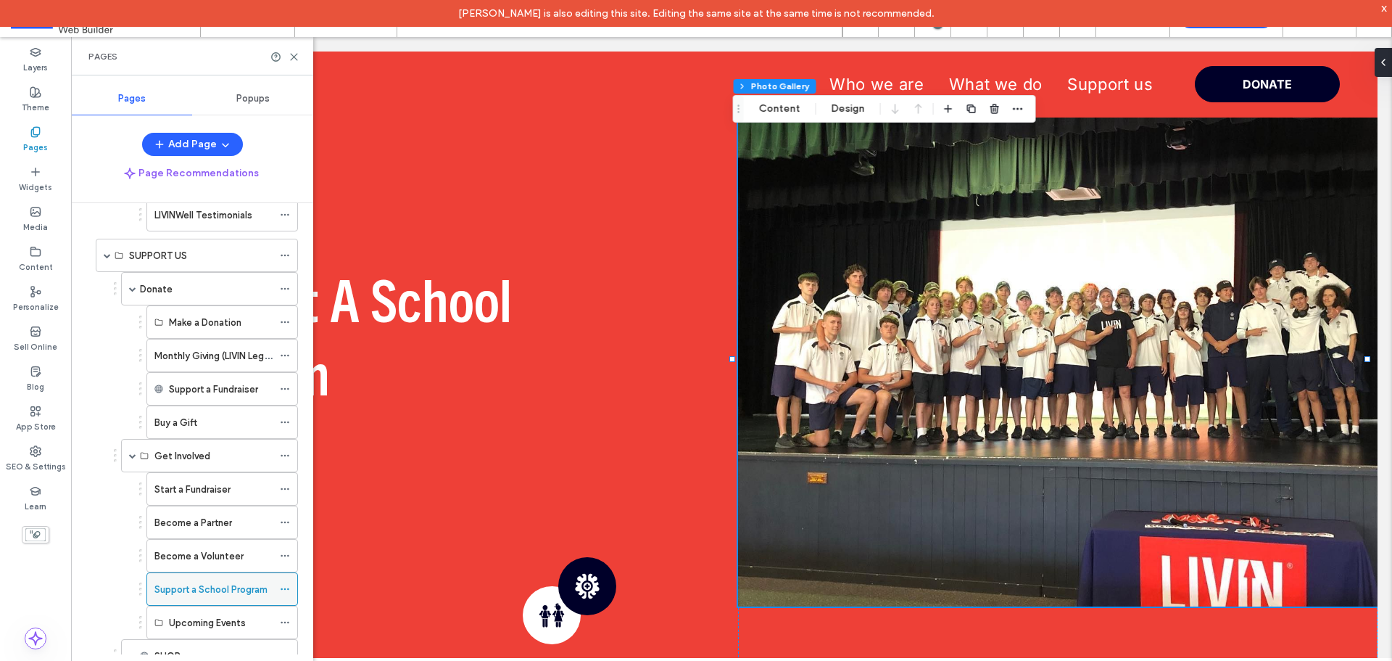
scroll to position [1399, 0]
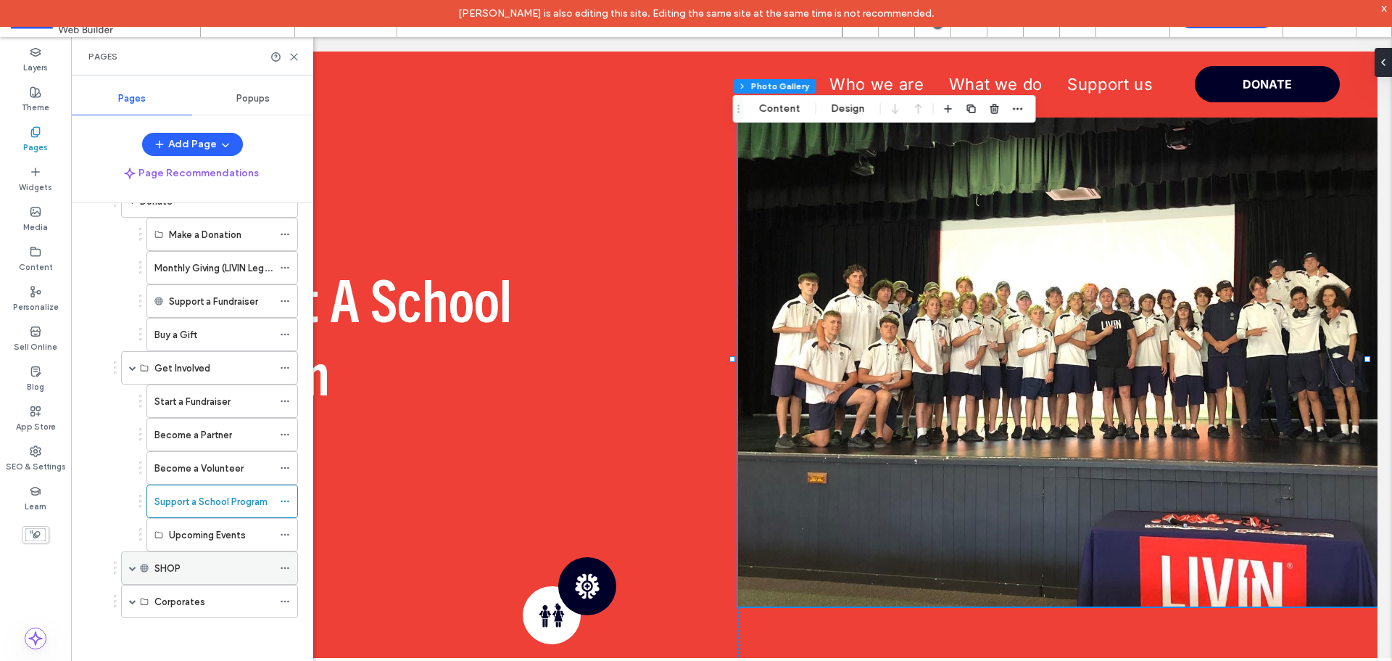
click at [133, 566] on span at bounding box center [132, 567] width 7 height 7
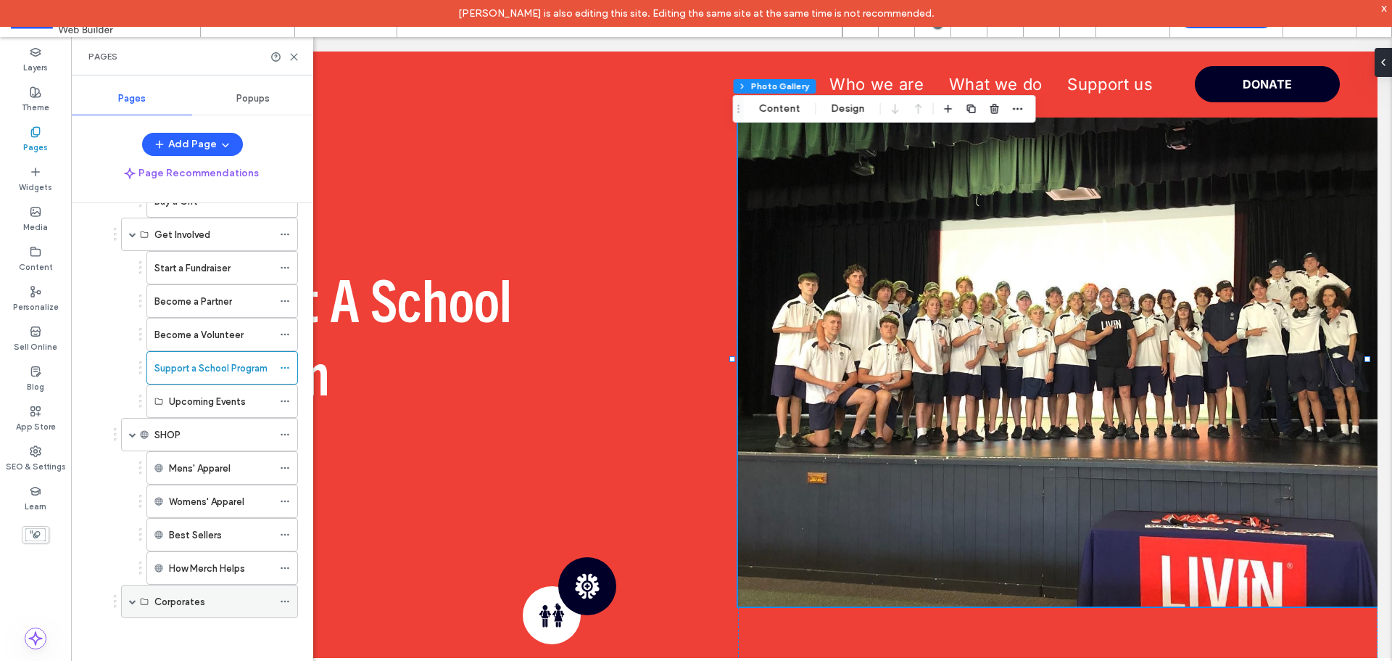
click at [129, 600] on span at bounding box center [132, 600] width 7 height 7
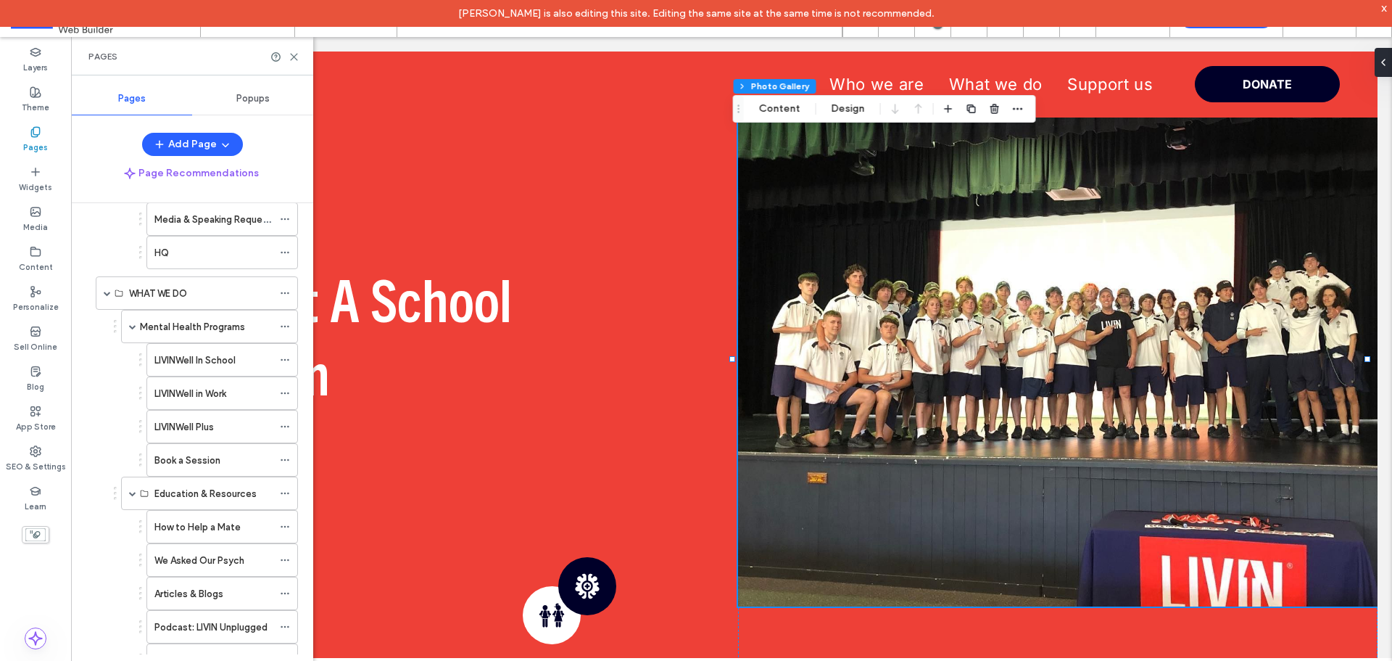
scroll to position [467, 0]
click at [164, 365] on label "Mental Health Programs" at bounding box center [192, 359] width 105 height 25
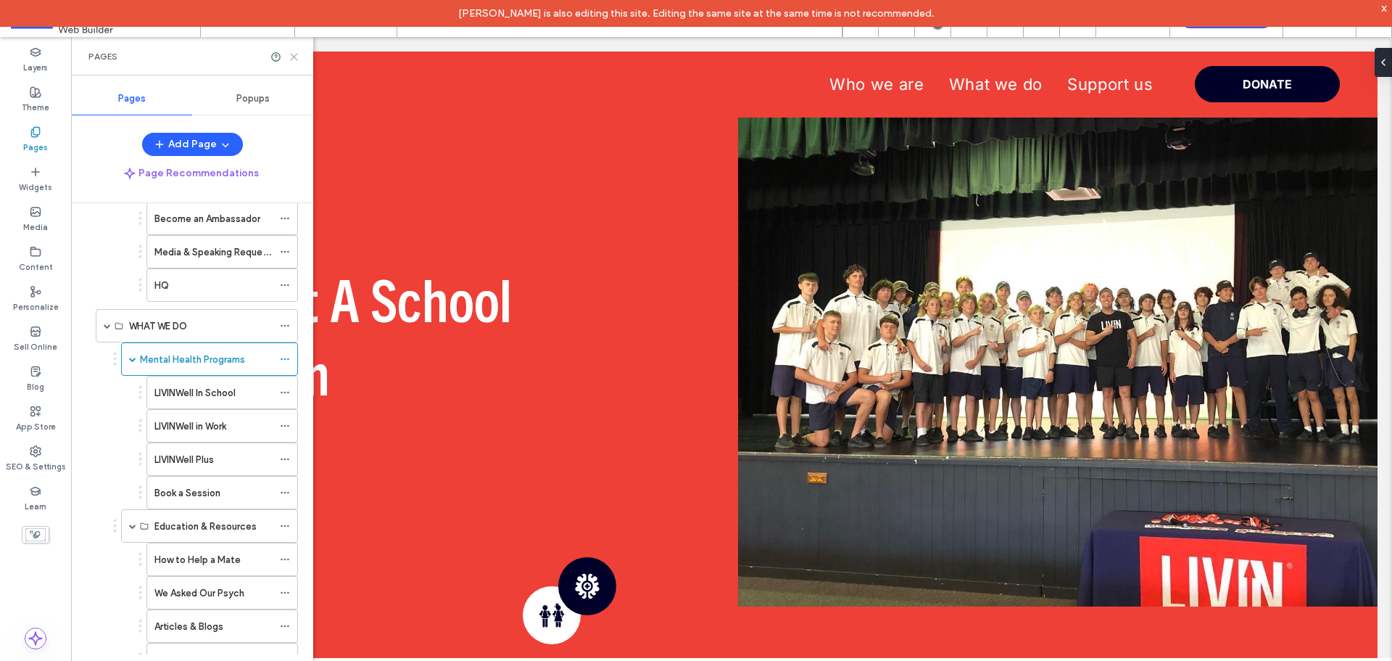
click at [294, 57] on use at bounding box center [294, 57] width 7 height 7
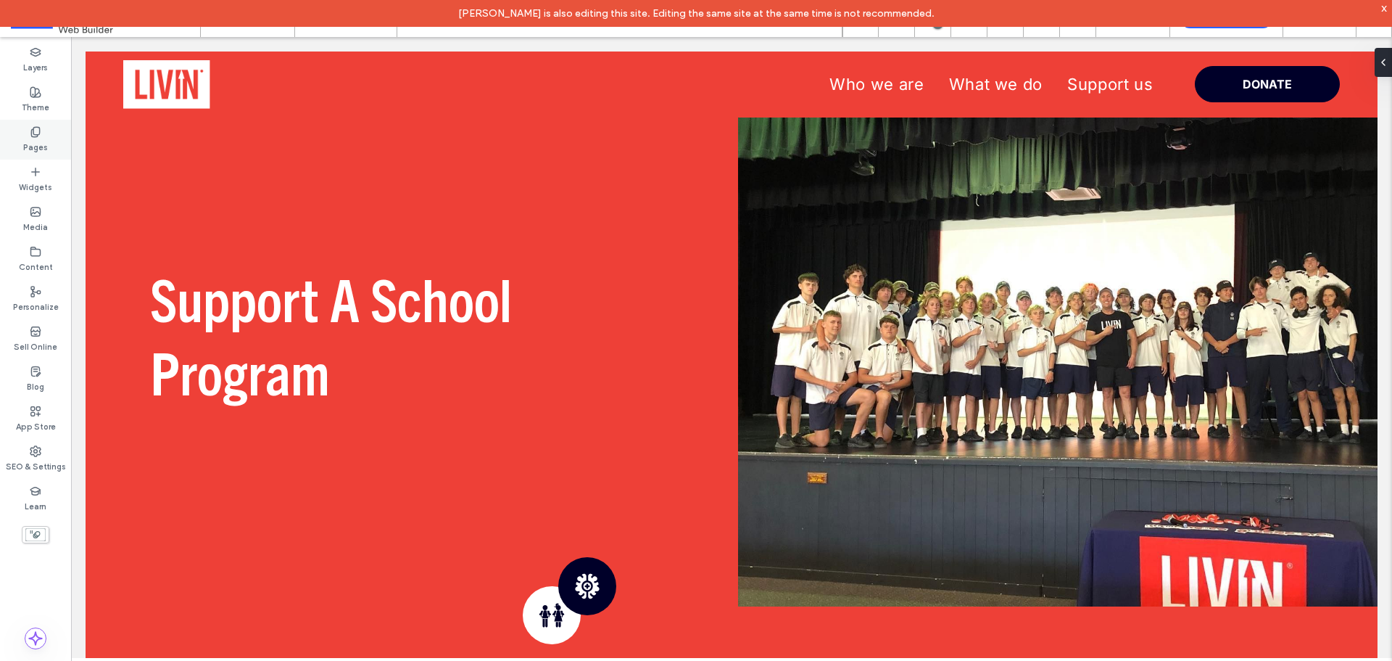
click at [51, 150] on div "Pages" at bounding box center [35, 140] width 71 height 40
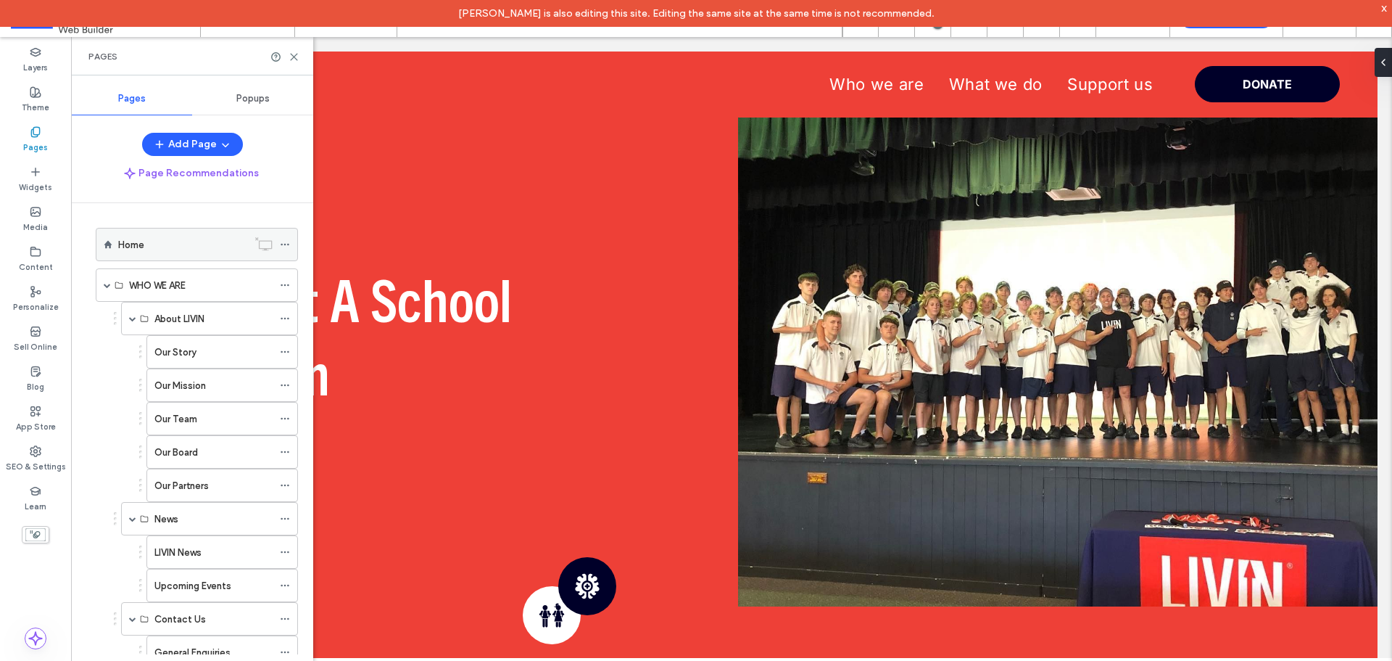
click at [174, 249] on div "Home" at bounding box center [182, 244] width 129 height 15
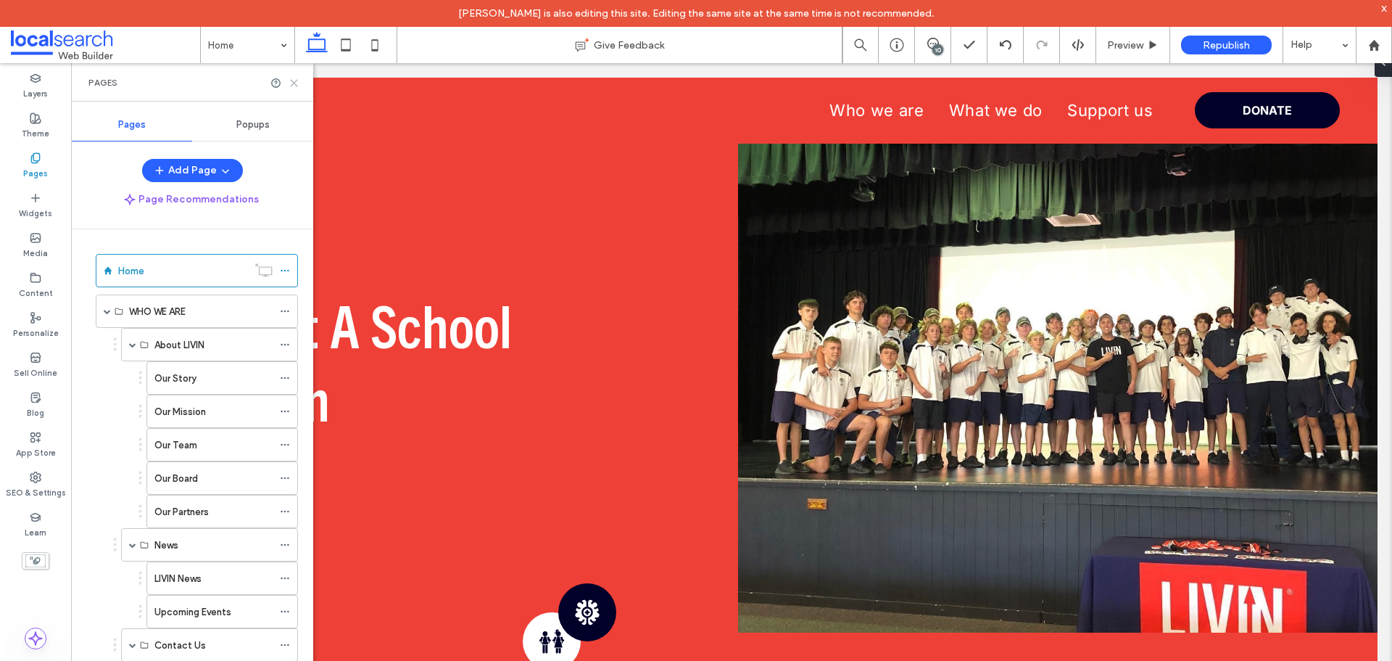
click at [295, 80] on icon at bounding box center [294, 83] width 11 height 11
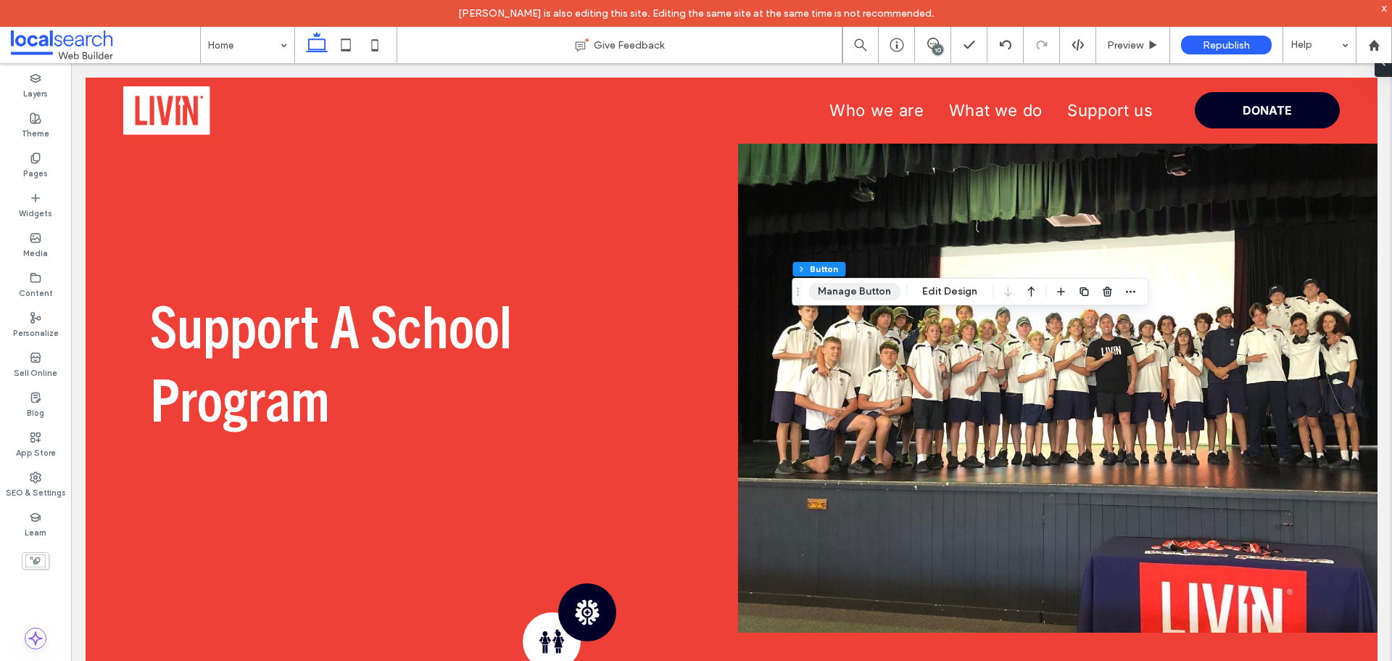
click at [864, 294] on button "Manage Button" at bounding box center [854, 291] width 92 height 17
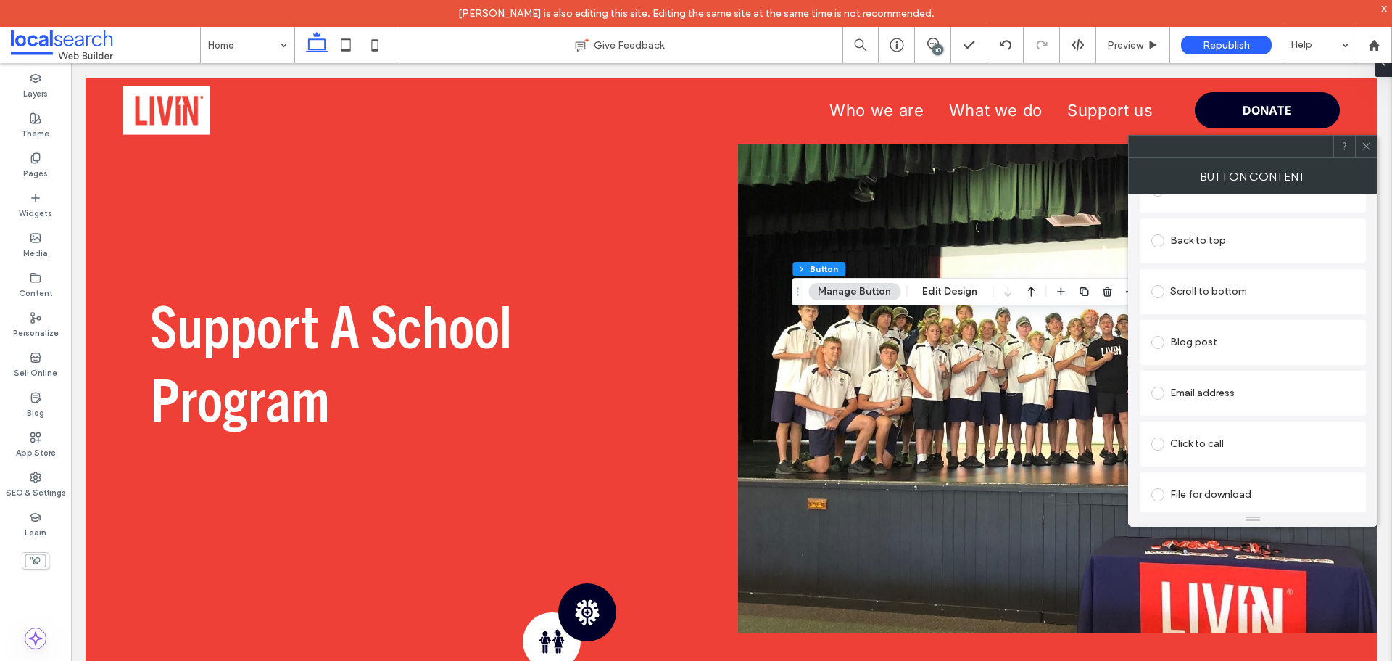
scroll to position [434, 0]
click at [1368, 146] on icon at bounding box center [1366, 146] width 11 height 11
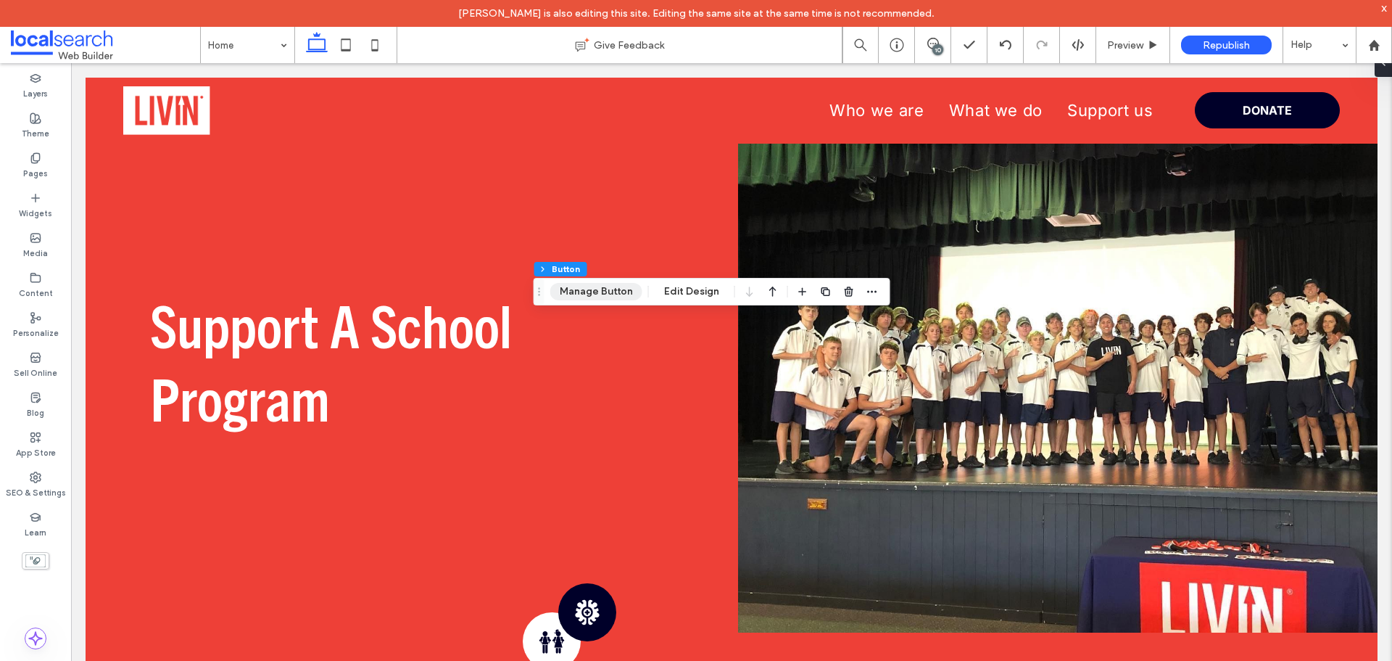
click at [598, 293] on button "Manage Button" at bounding box center [596, 291] width 92 height 17
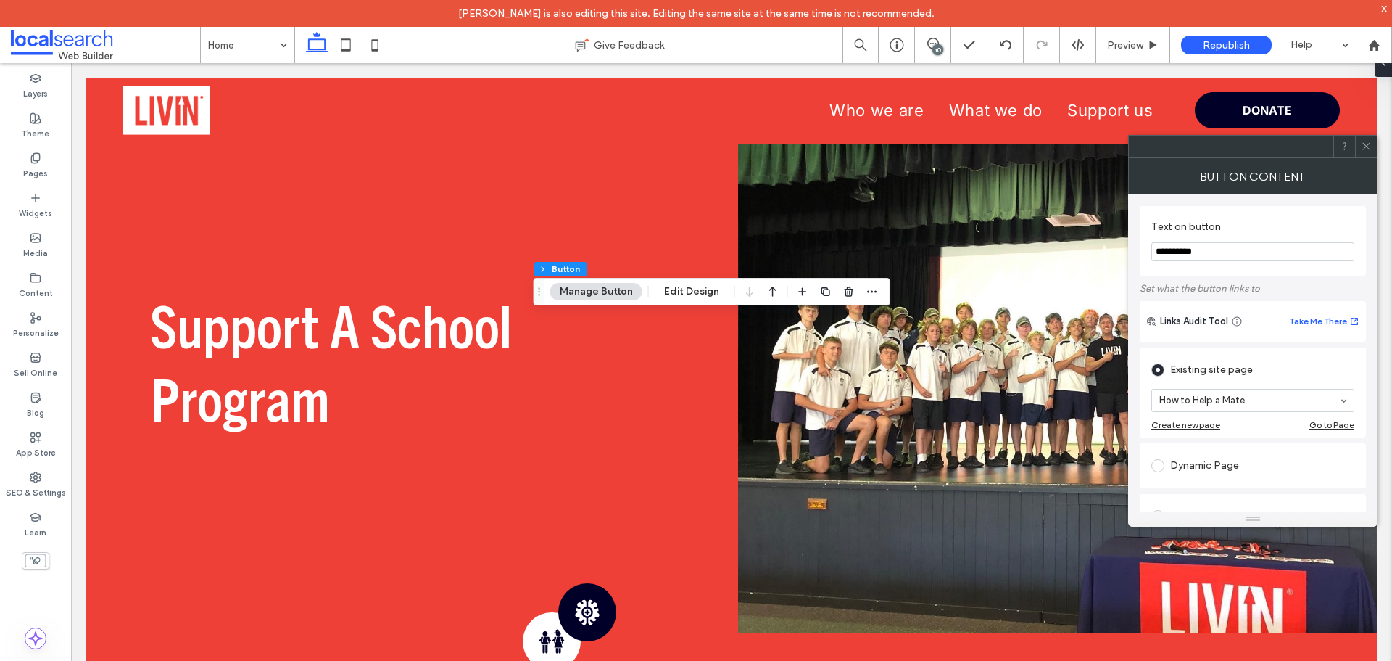
click at [1360, 142] on div at bounding box center [1366, 147] width 22 height 22
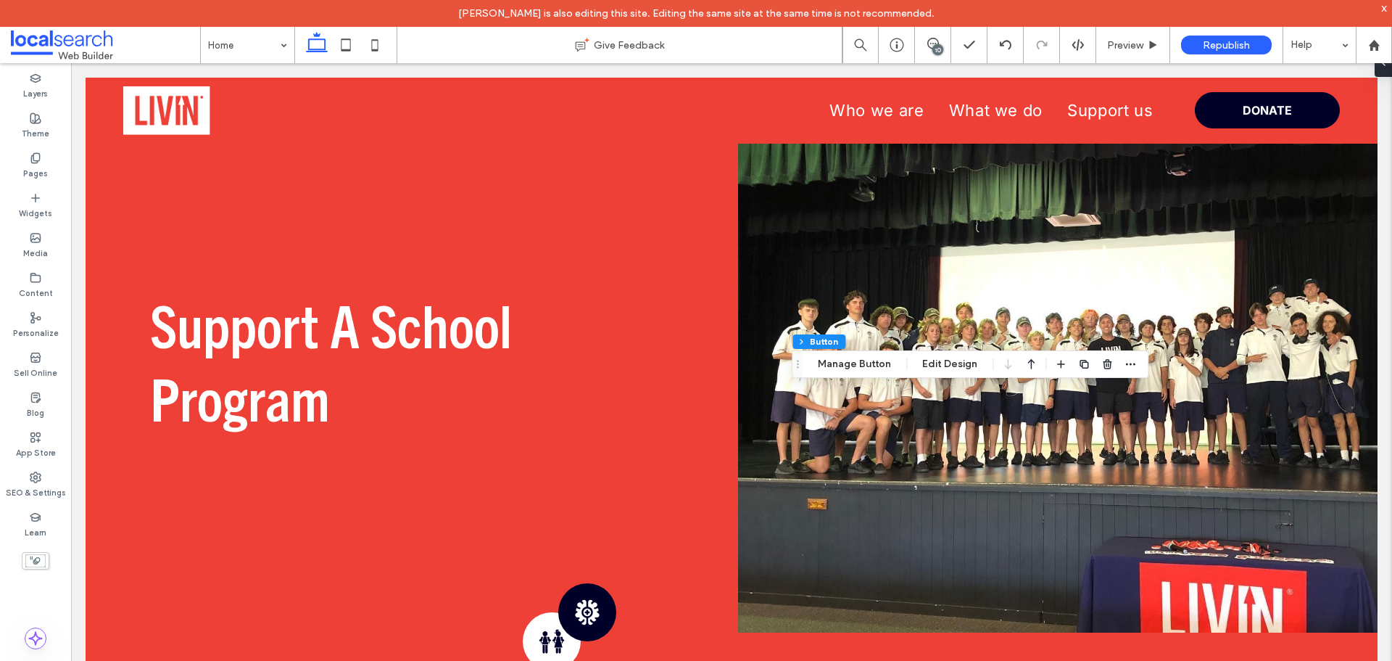
drag, startPoint x: 853, startPoint y: 362, endPoint x: 992, endPoint y: 359, distance: 138.5
click at [853, 361] on button "Manage Button" at bounding box center [854, 363] width 92 height 17
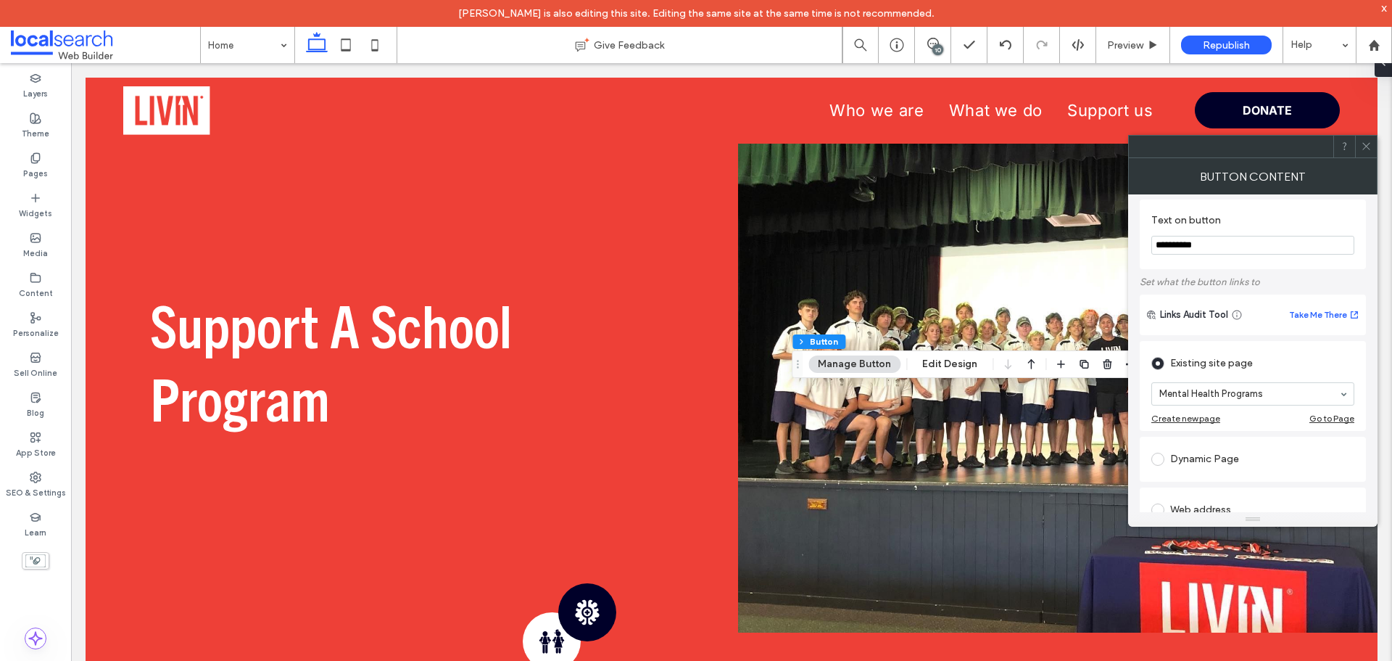
scroll to position [0, 0]
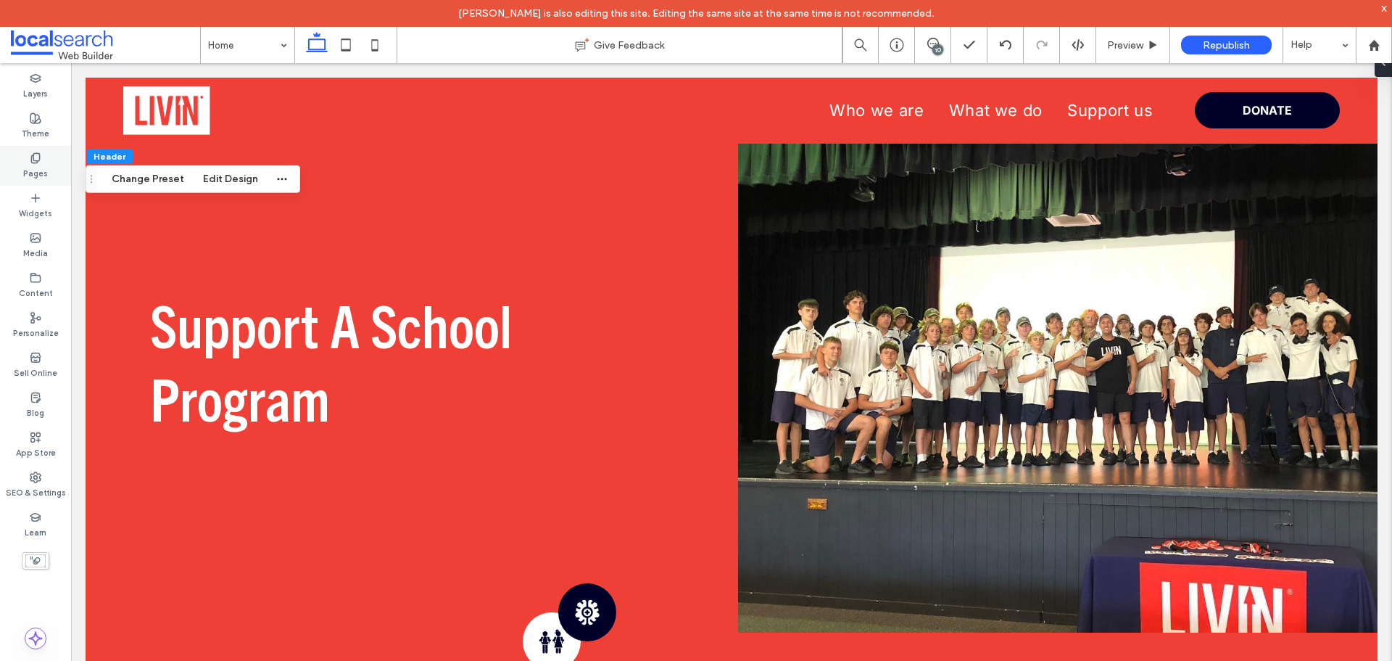
click at [33, 152] on icon at bounding box center [36, 158] width 12 height 12
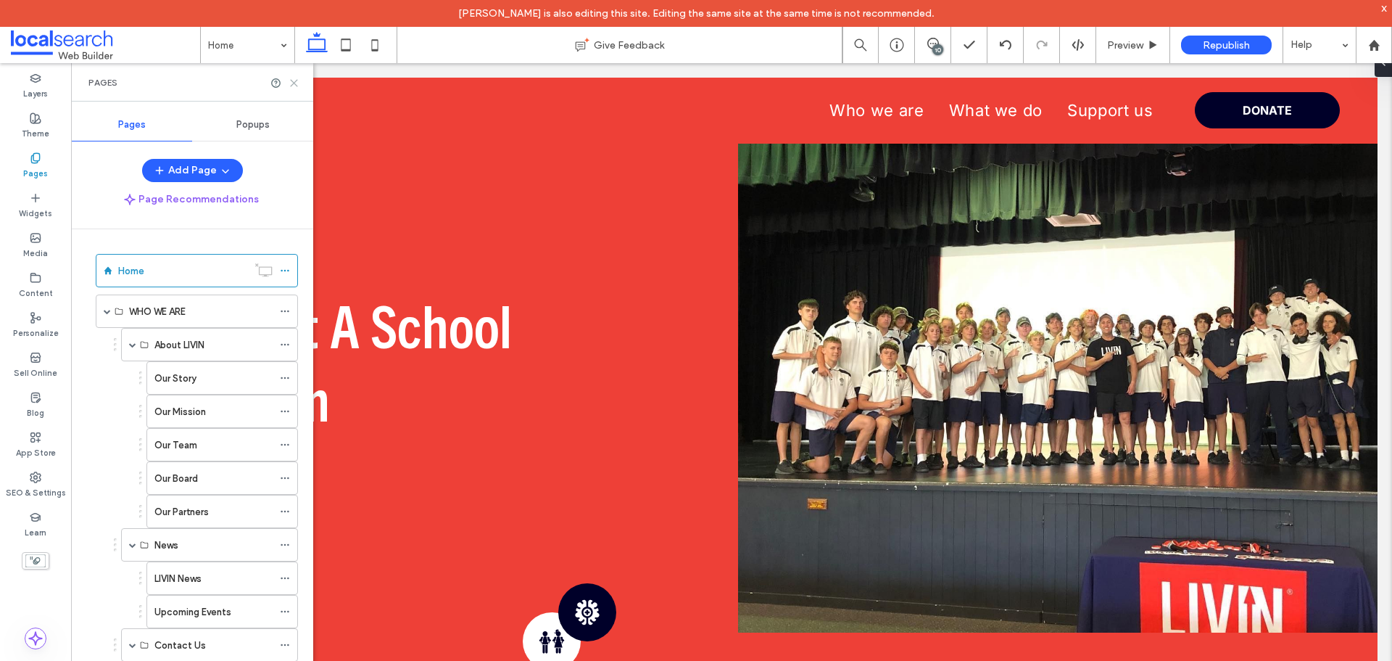
click at [294, 86] on icon at bounding box center [294, 83] width 11 height 11
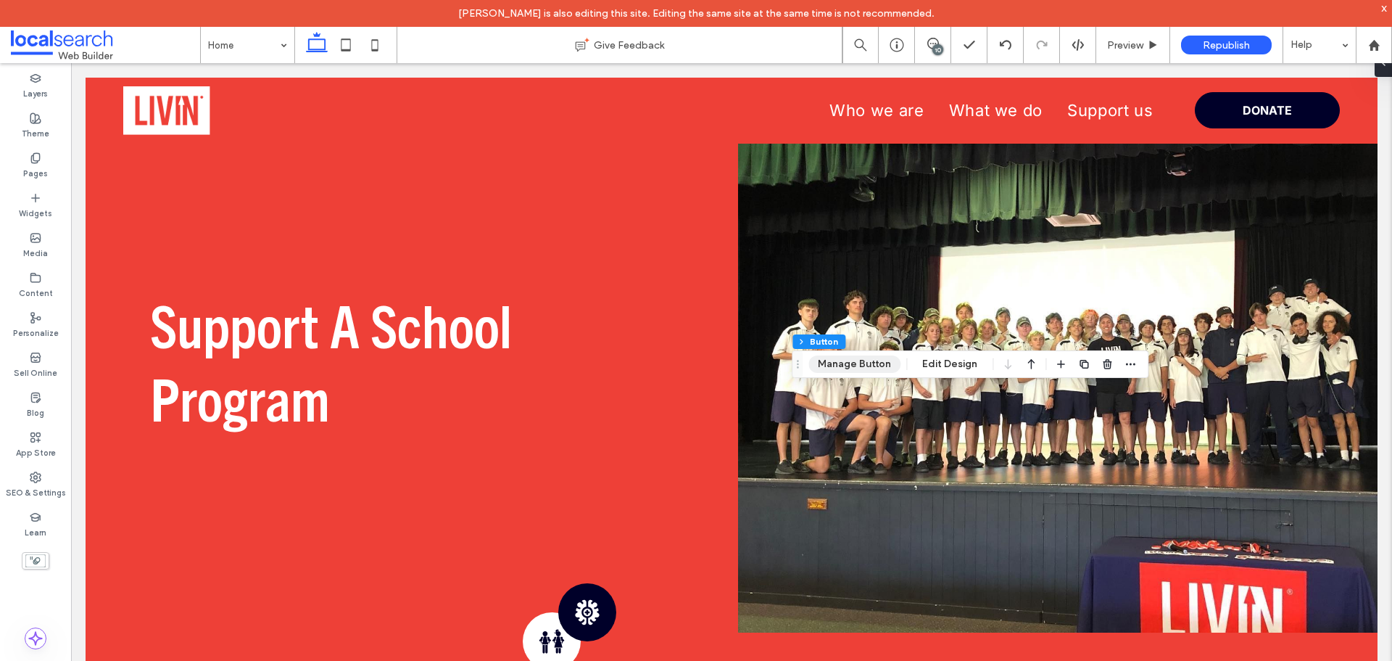
click at [837, 367] on button "Manage Button" at bounding box center [854, 363] width 92 height 17
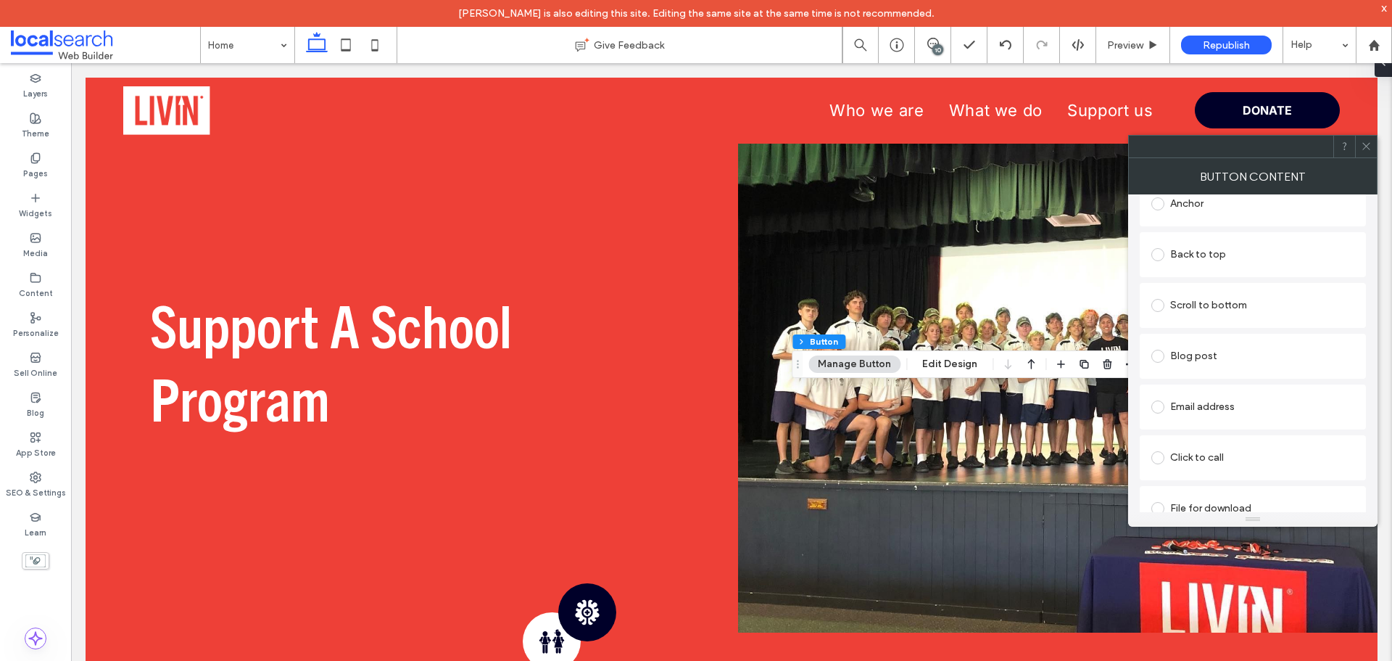
scroll to position [434, 0]
click at [1362, 152] on span at bounding box center [1366, 147] width 11 height 22
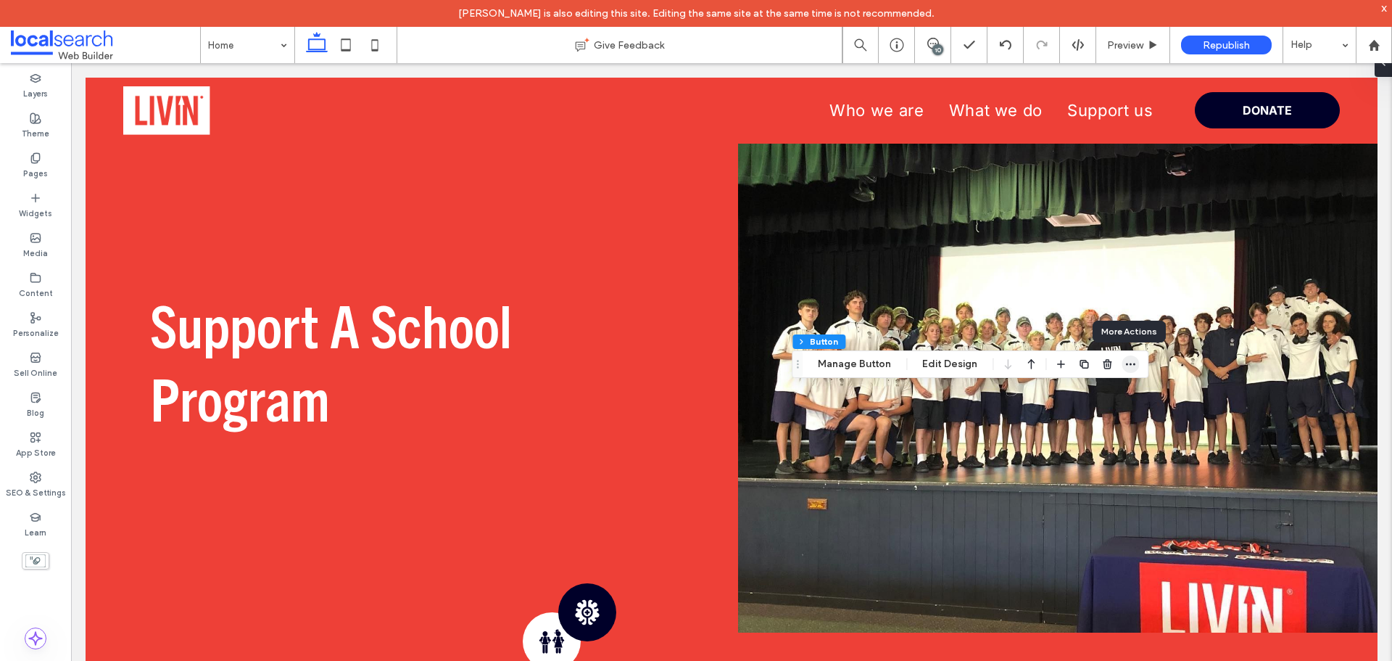
click at [1130, 363] on icon "button" at bounding box center [1131, 364] width 12 height 12
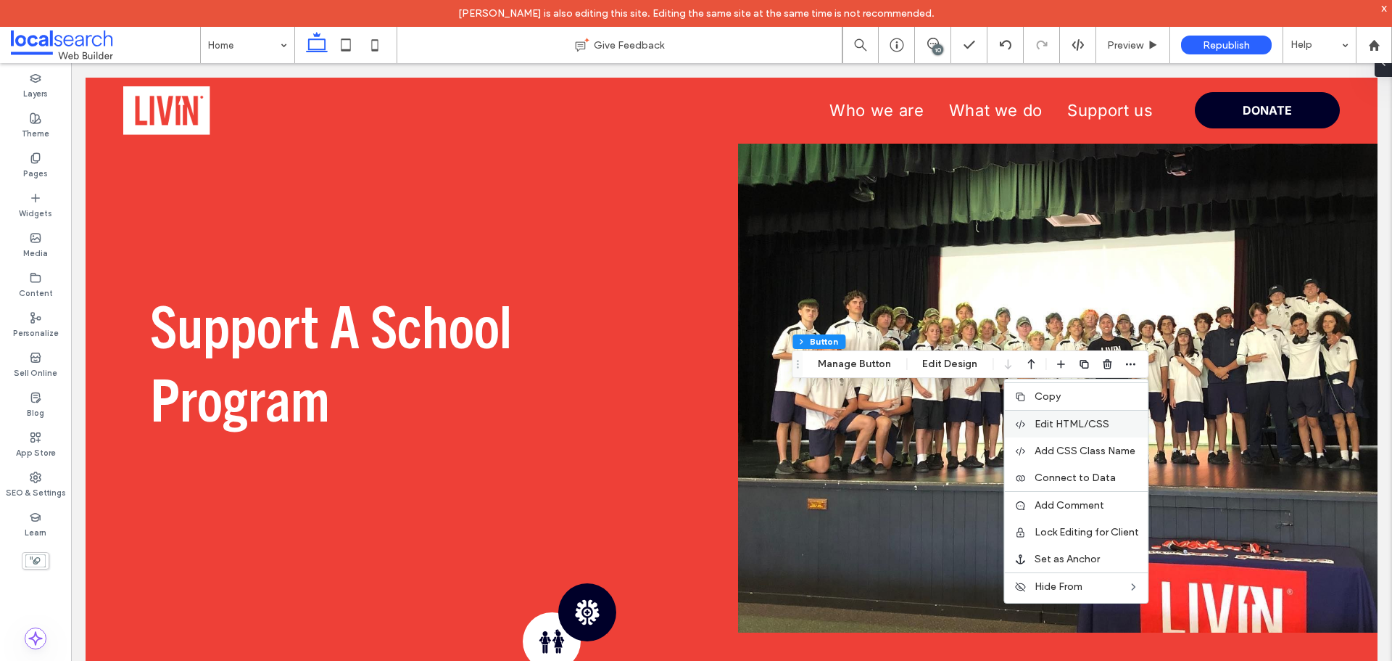
click at [1074, 420] on span "Edit HTML/CSS" at bounding box center [1072, 424] width 75 height 12
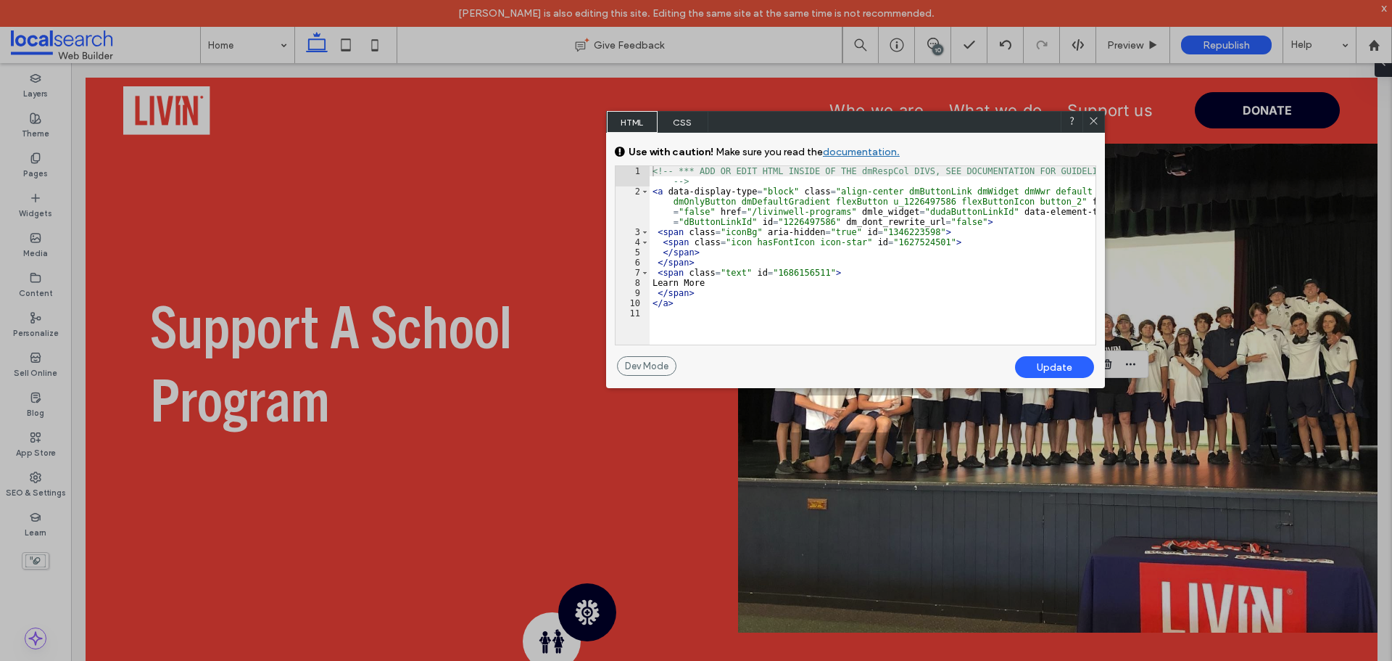
click at [742, 278] on div "<!-- *** ADD OR EDIT HTML INSIDE OF THE dmRespCol DIVS, SEE DOCUMENTATION FOR G…" at bounding box center [873, 270] width 446 height 209
click at [759, 316] on div "<!-- *** ADD OR EDIT HTML INSIDE OF THE dmRespCol DIVS, SEE DOCUMENTATION FOR G…" at bounding box center [873, 270] width 446 height 209
click at [769, 317] on div "<!-- *** ADD OR EDIT HTML INSIDE OF THE dmRespCol DIVS, SEE DOCUMENTATION FOR G…" at bounding box center [873, 270] width 446 height 209
click at [1095, 117] on icon at bounding box center [1093, 120] width 11 height 11
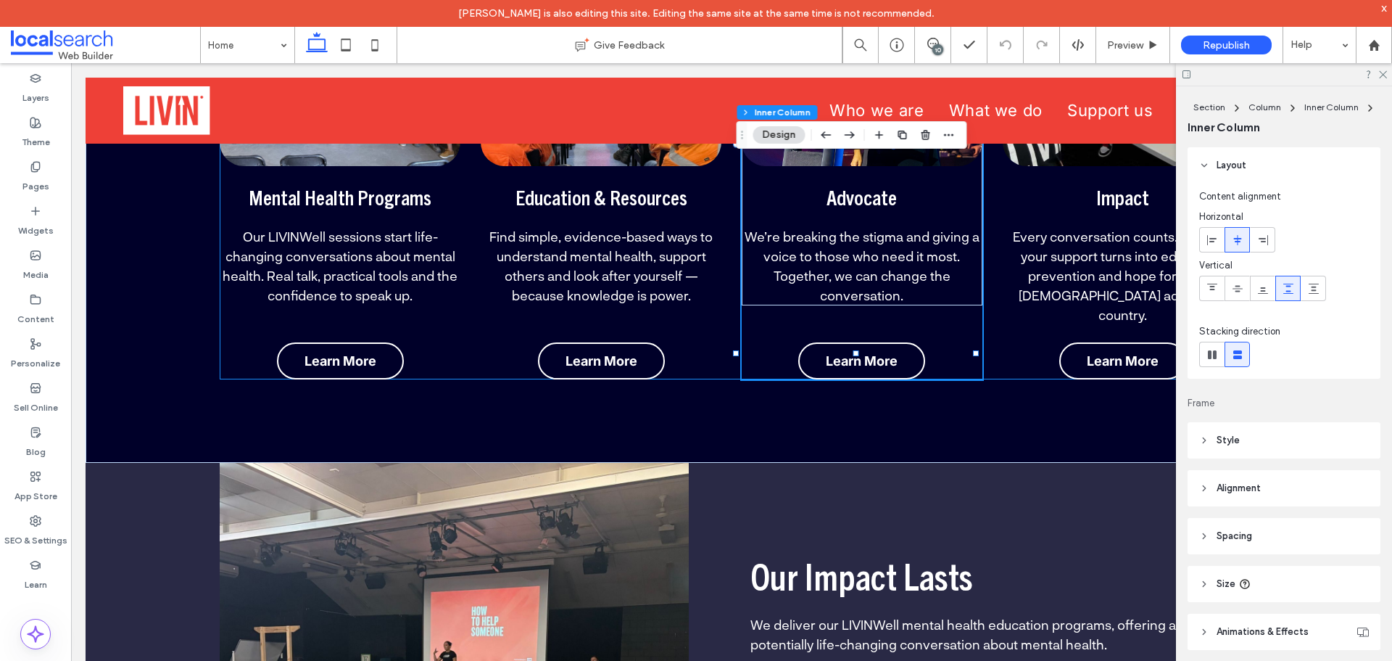
click at [840, 353] on span "Learn More" at bounding box center [862, 360] width 72 height 15
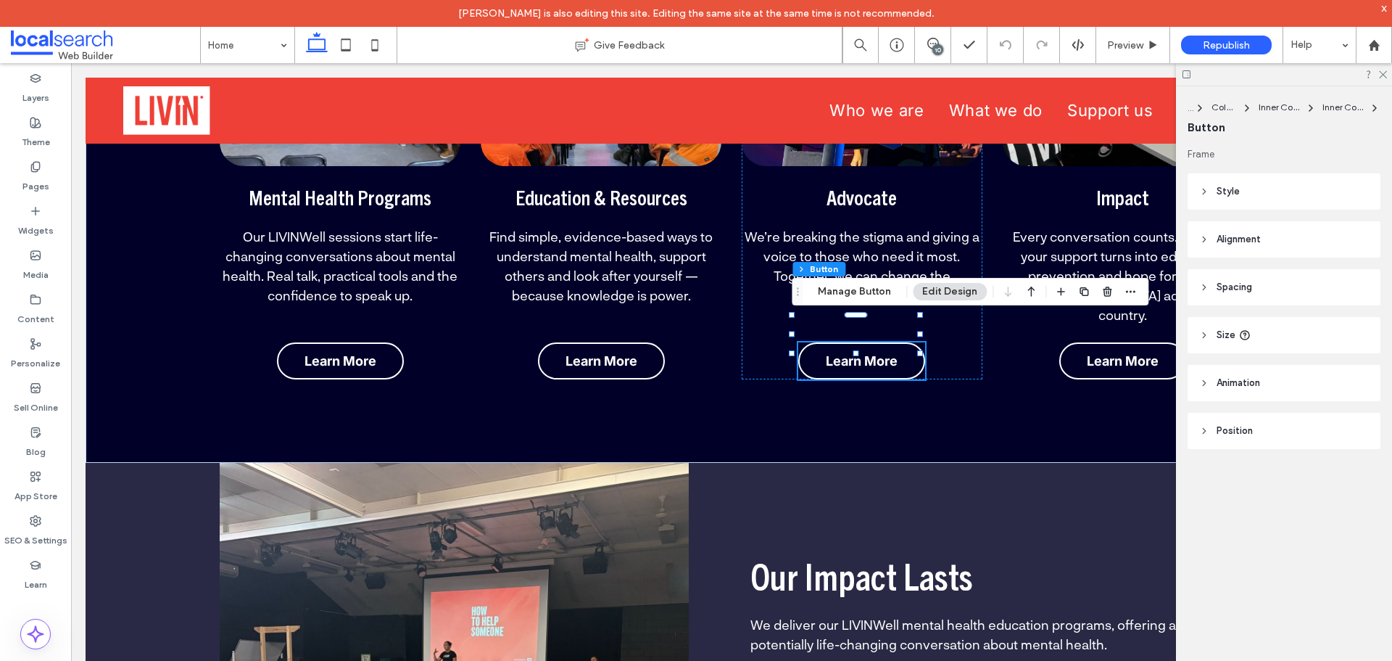
drag, startPoint x: 852, startPoint y: 289, endPoint x: 1104, endPoint y: 302, distance: 251.9
click at [852, 289] on button "Manage Button" at bounding box center [854, 291] width 92 height 17
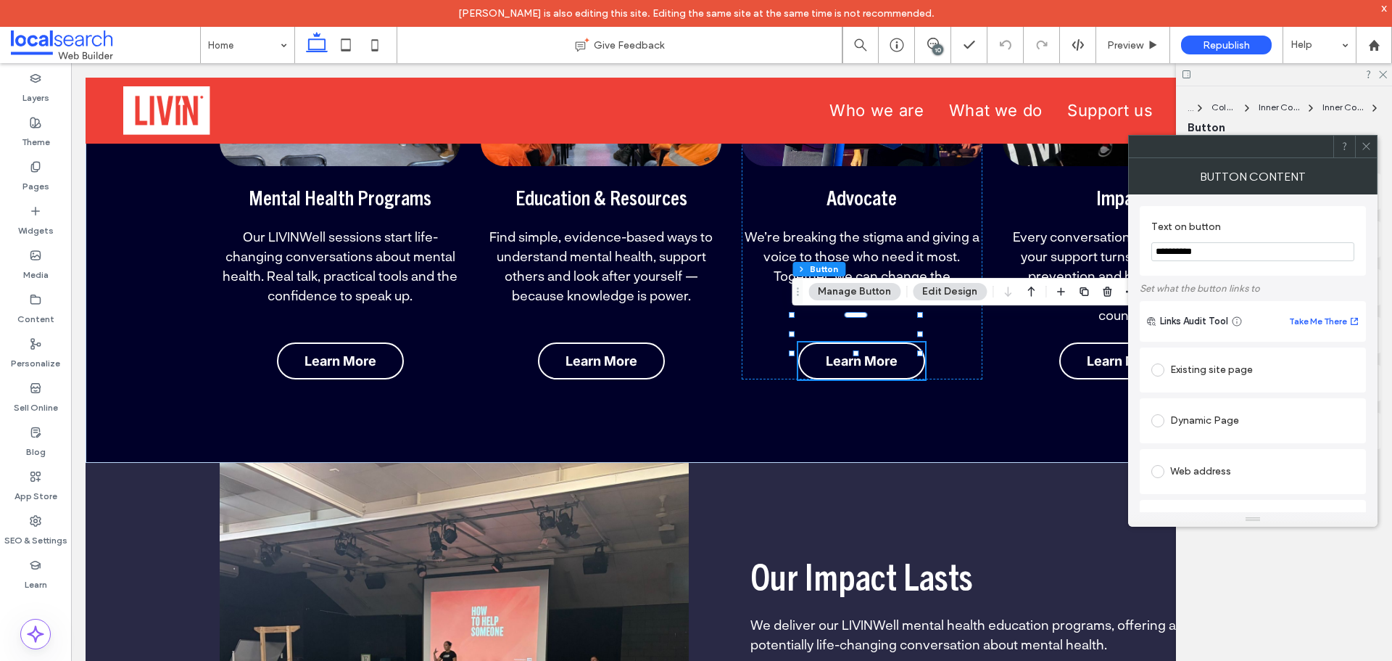
click at [1366, 141] on icon at bounding box center [1366, 146] width 11 height 11
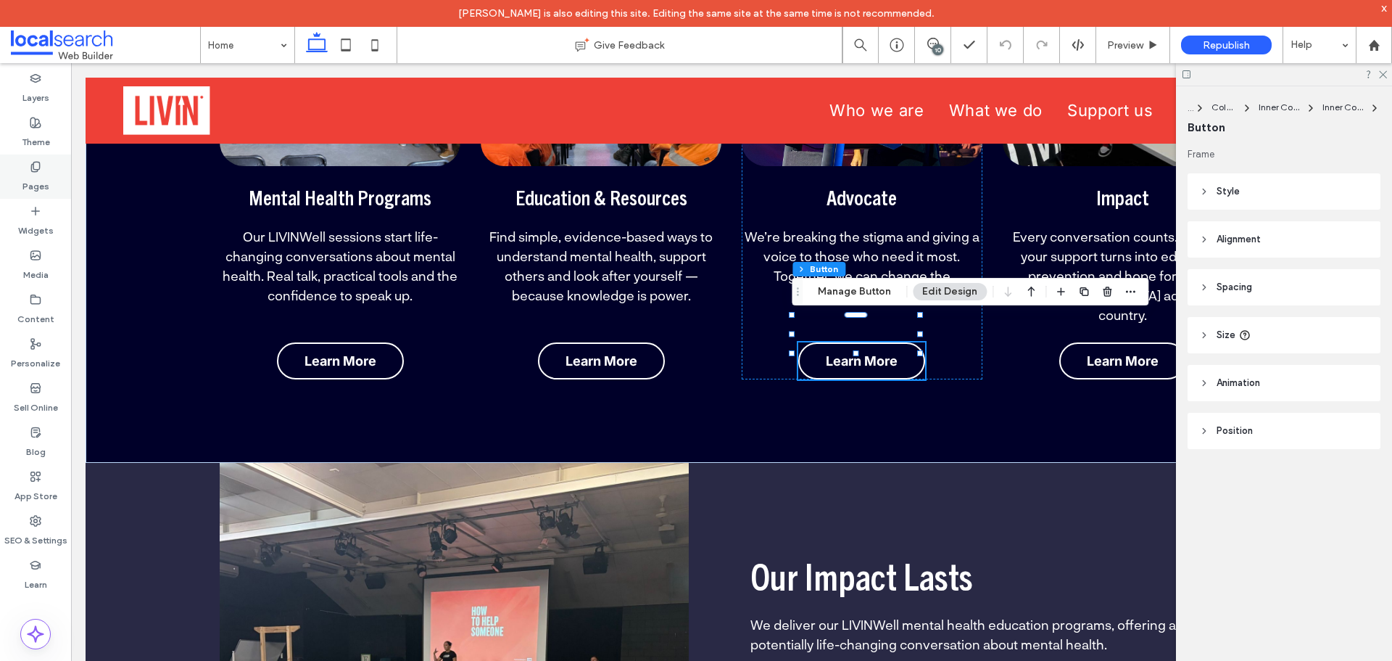
click at [51, 164] on div "Pages" at bounding box center [35, 176] width 71 height 44
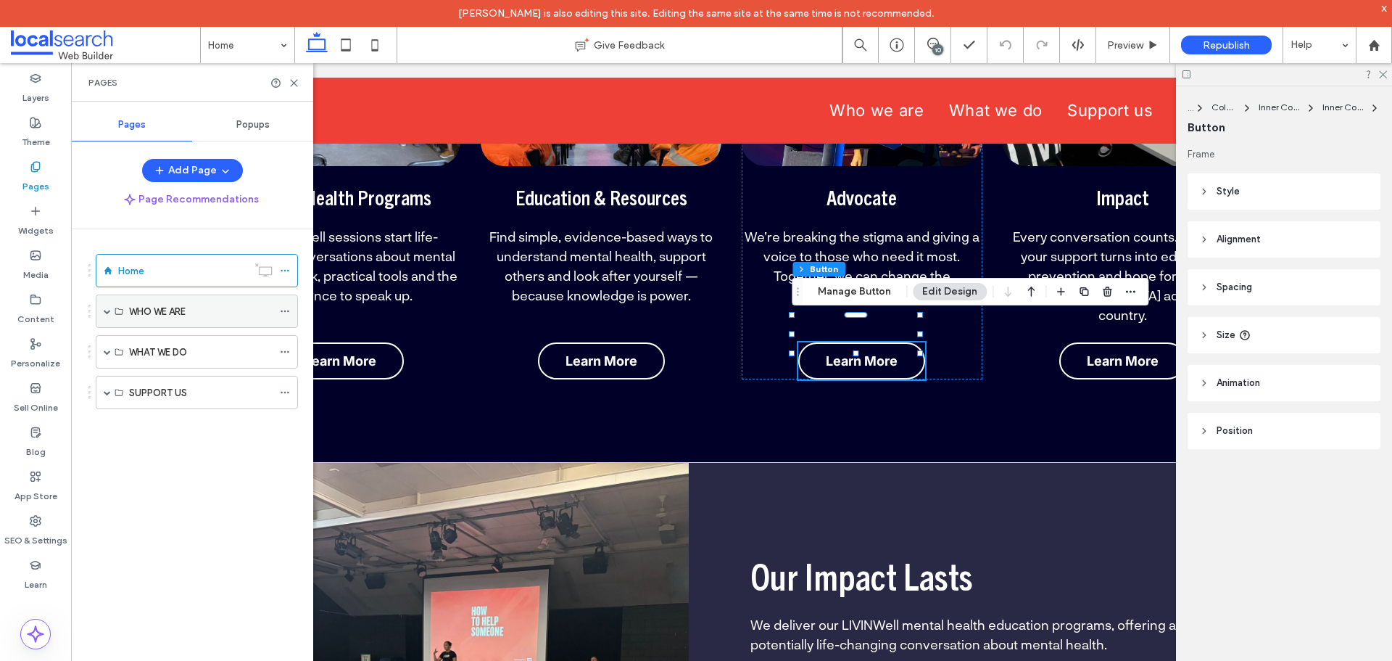
click at [104, 311] on span at bounding box center [107, 310] width 7 height 7
click at [133, 342] on span at bounding box center [132, 344] width 7 height 7
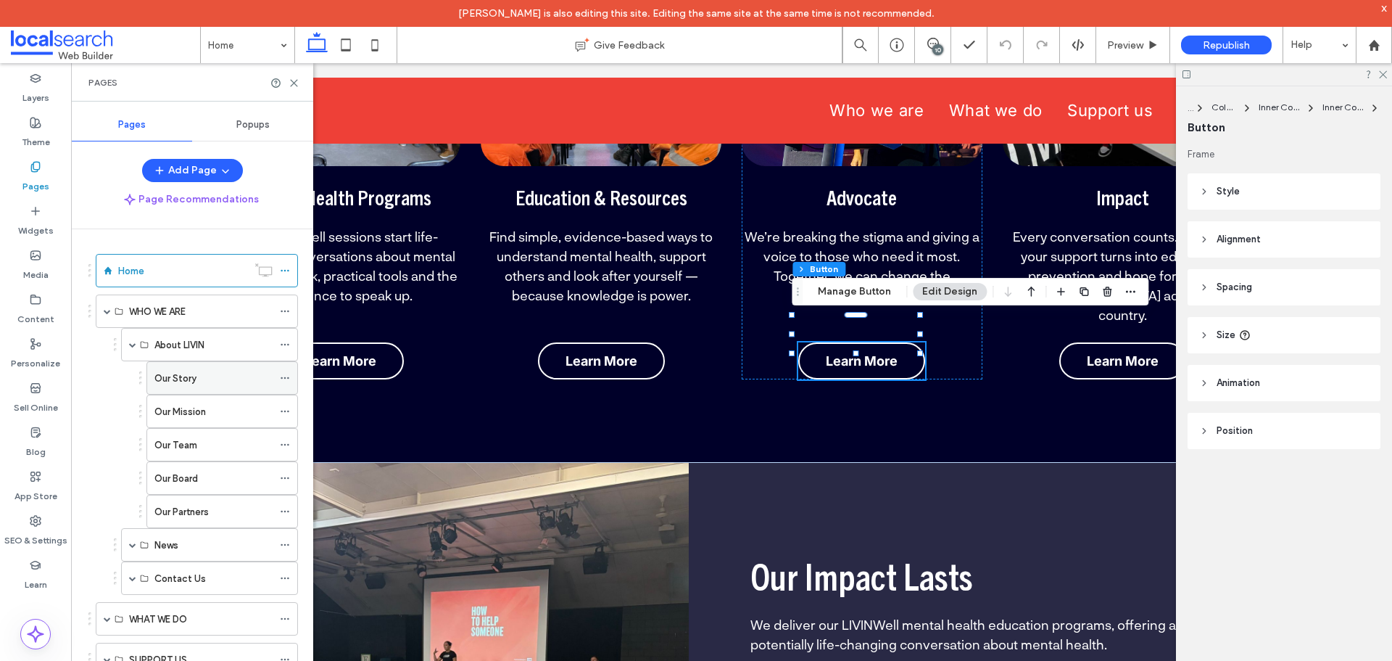
click at [197, 374] on div "Our Story" at bounding box center [213, 378] width 118 height 15
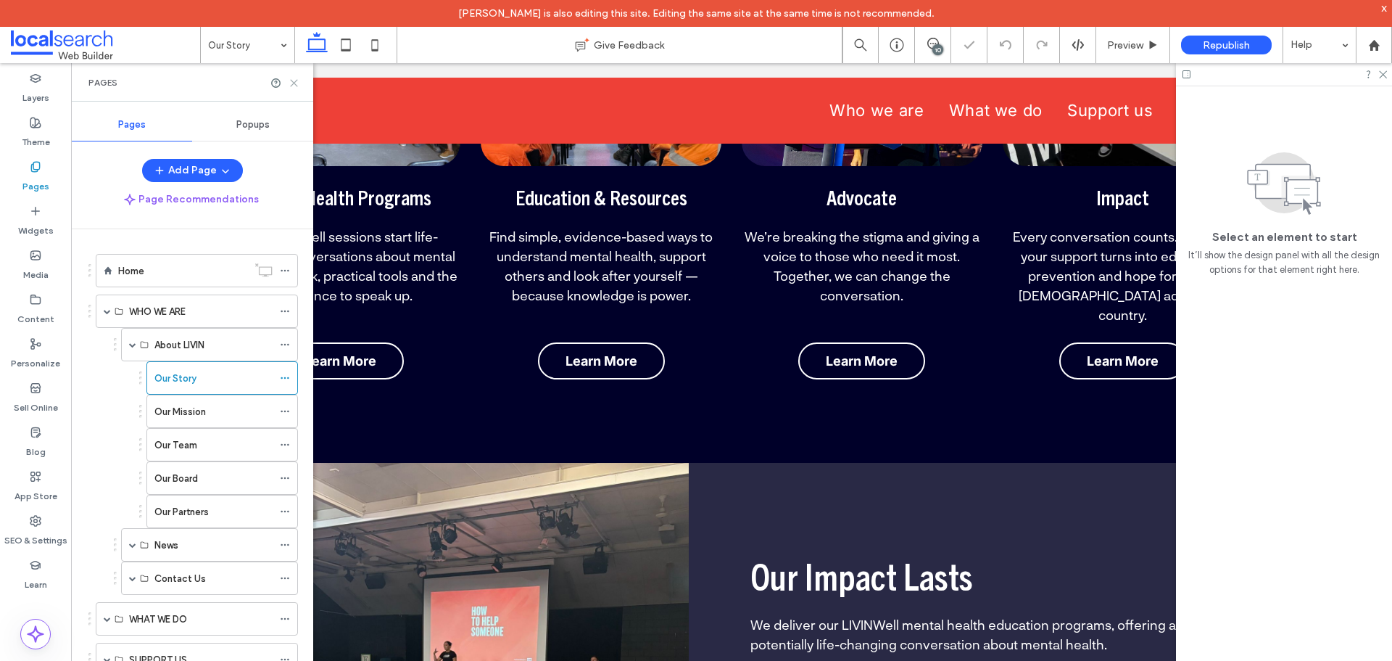
click at [294, 83] on use at bounding box center [294, 83] width 7 height 7
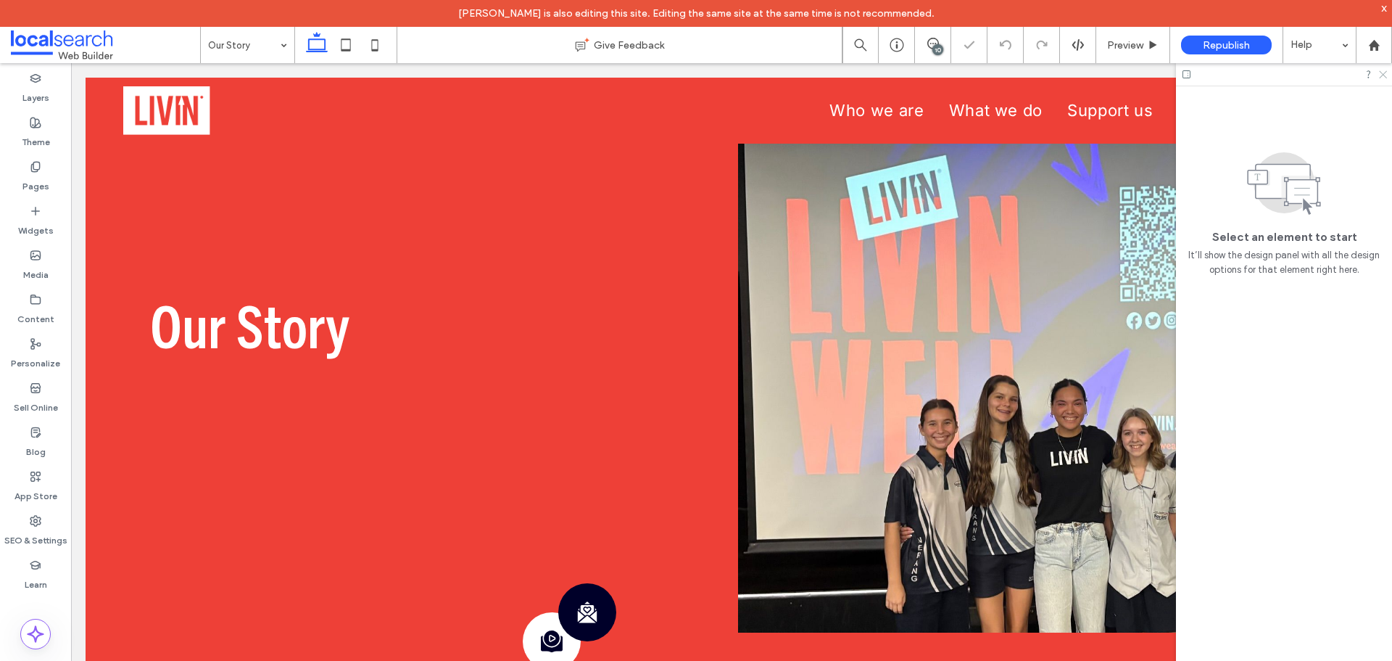
click at [1380, 70] on icon at bounding box center [1382, 73] width 9 height 9
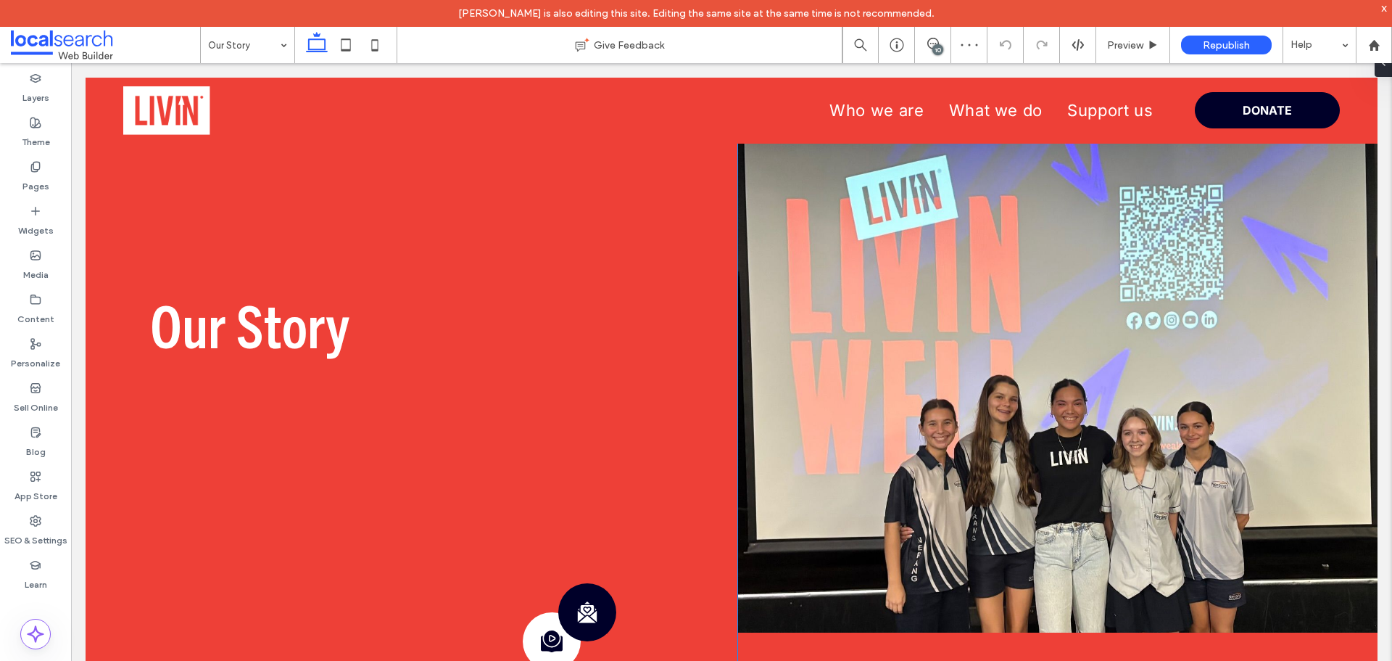
click at [967, 405] on link at bounding box center [1058, 385] width 640 height 493
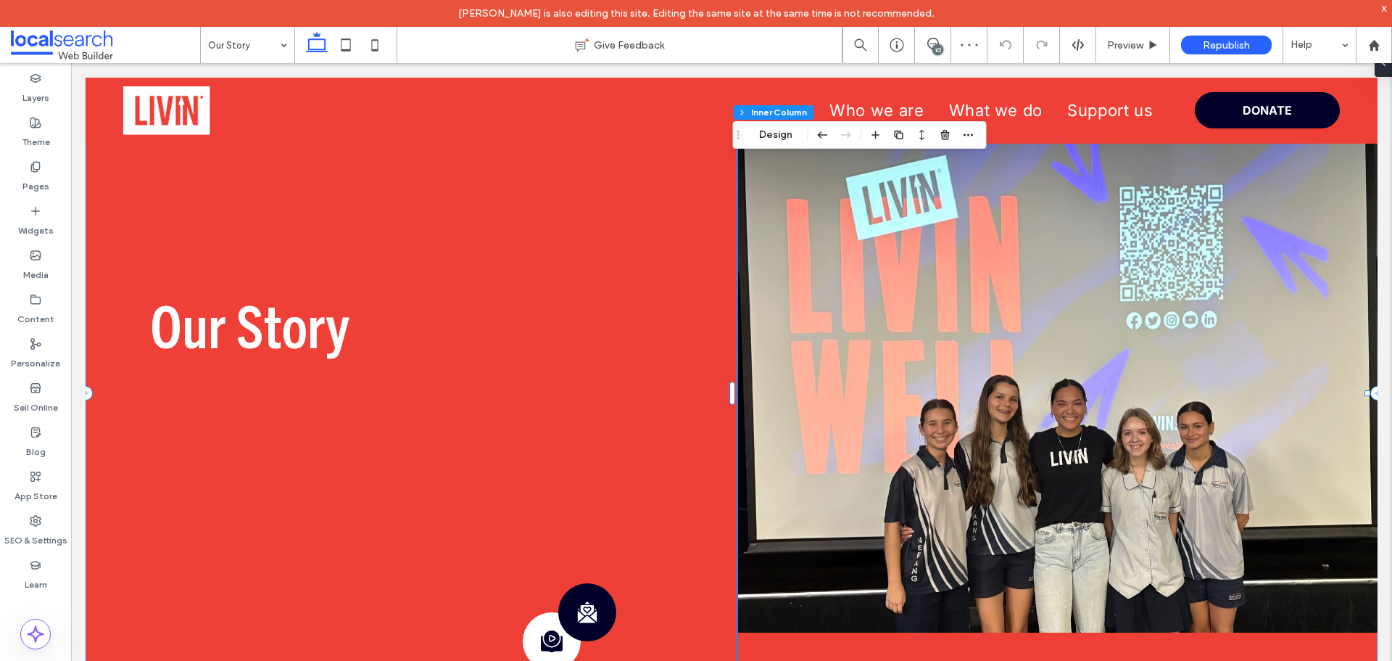
click at [969, 404] on link at bounding box center [1058, 385] width 640 height 493
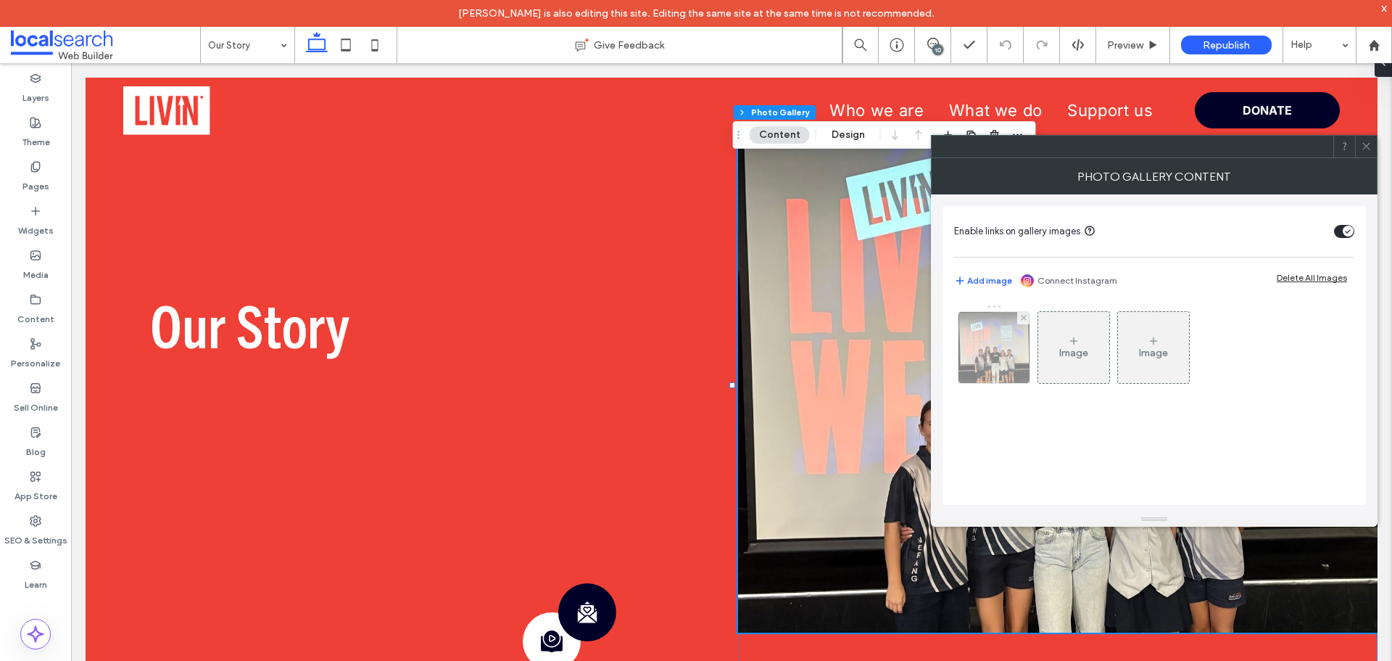
click at [999, 349] on img at bounding box center [994, 347] width 71 height 71
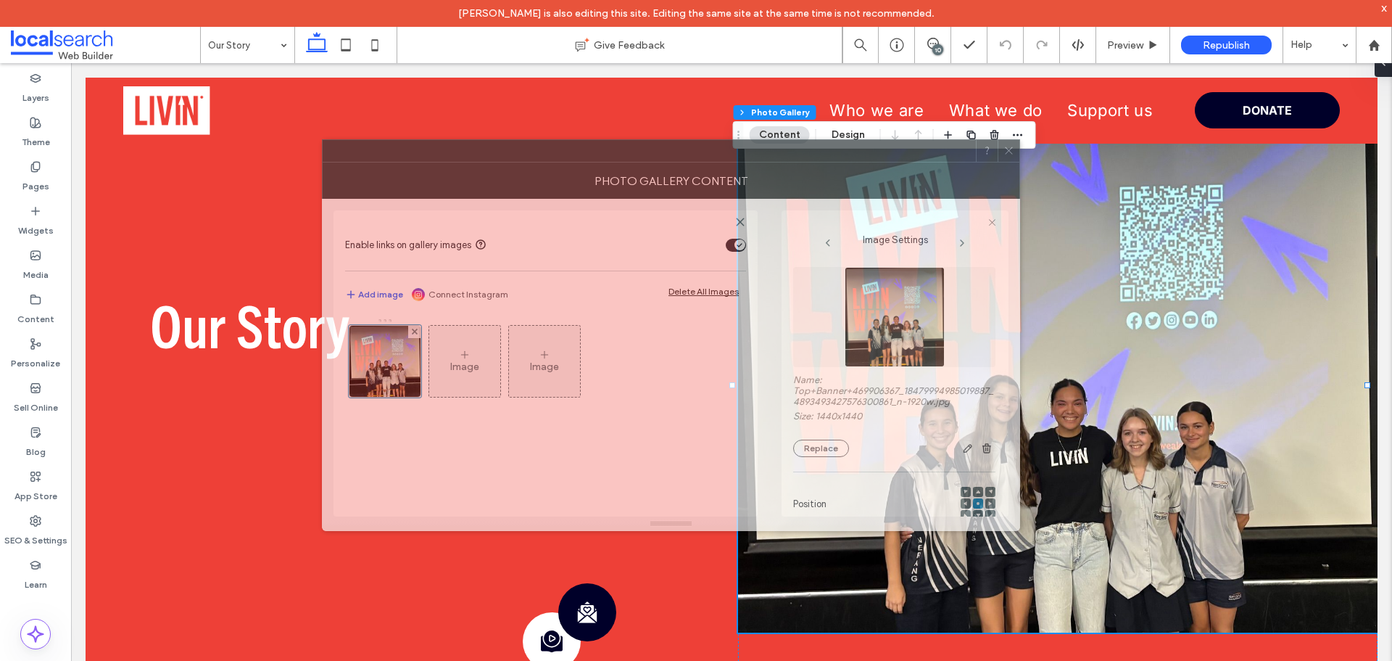
drag, startPoint x: 1058, startPoint y: 152, endPoint x: 987, endPoint y: 357, distance: 216.5
click at [666, 157] on div at bounding box center [649, 151] width 653 height 22
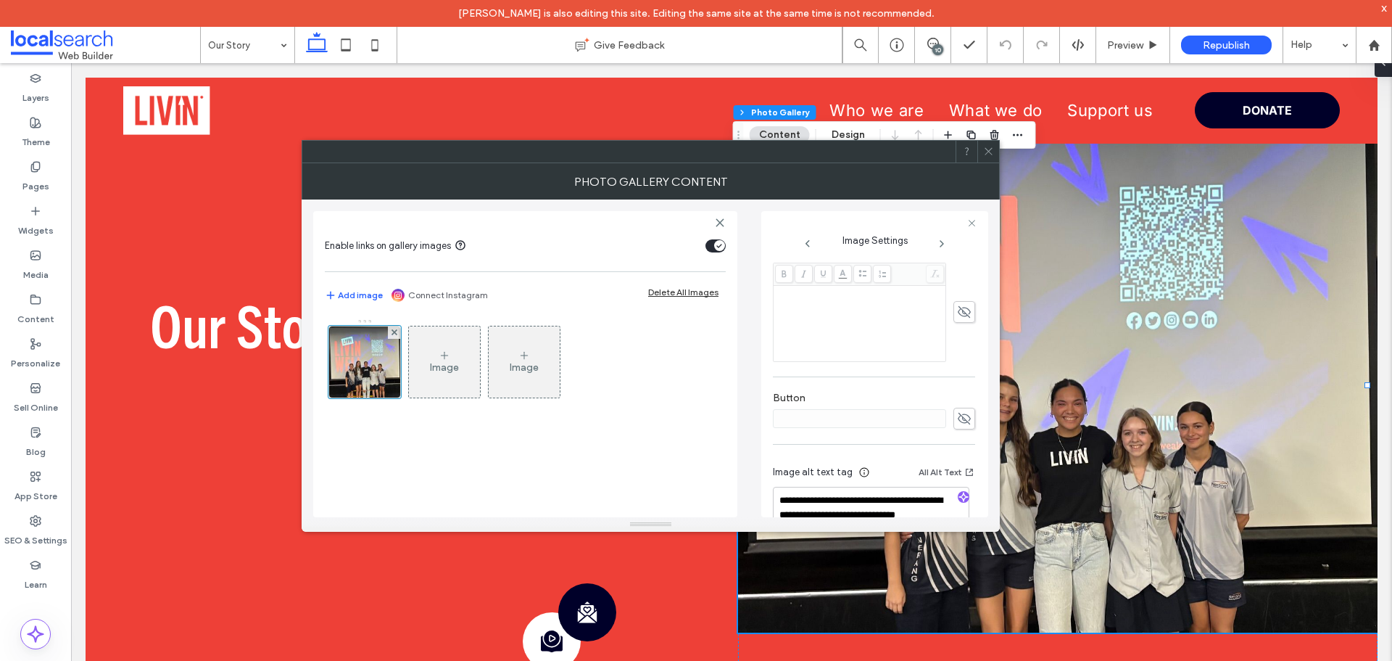
scroll to position [450, 0]
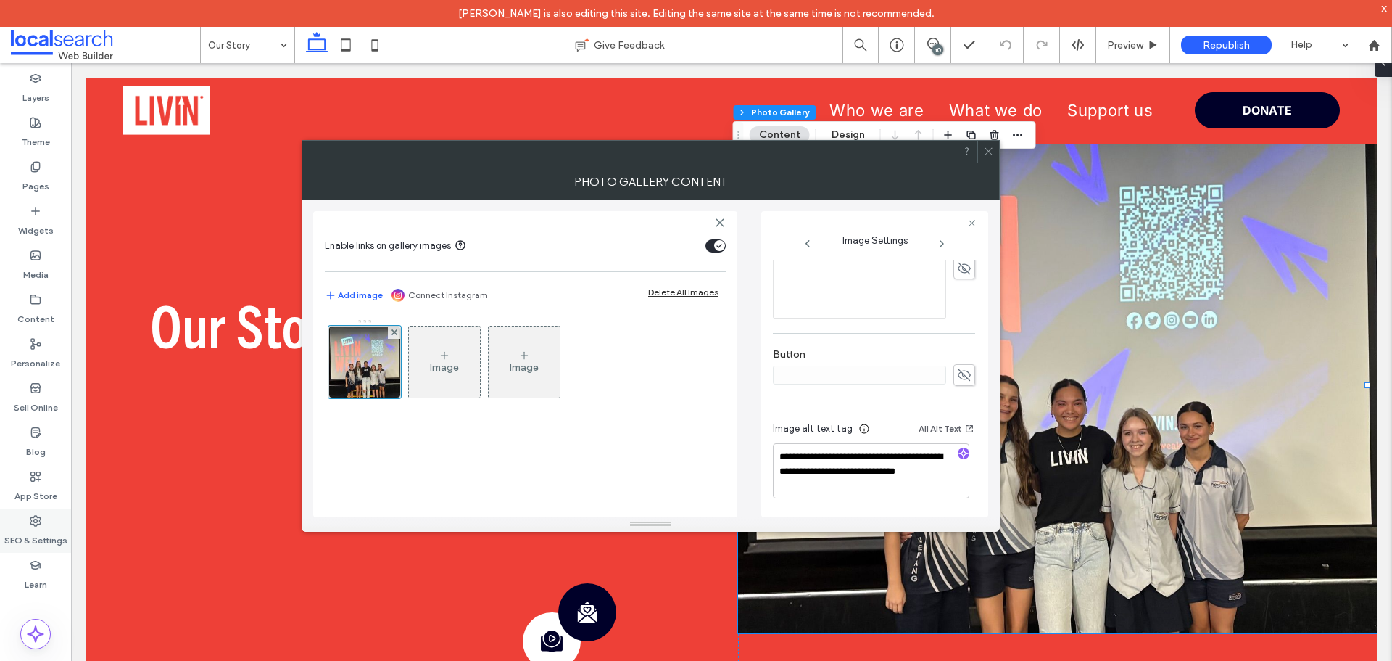
click at [52, 518] on div "SEO & Settings" at bounding box center [35, 530] width 71 height 44
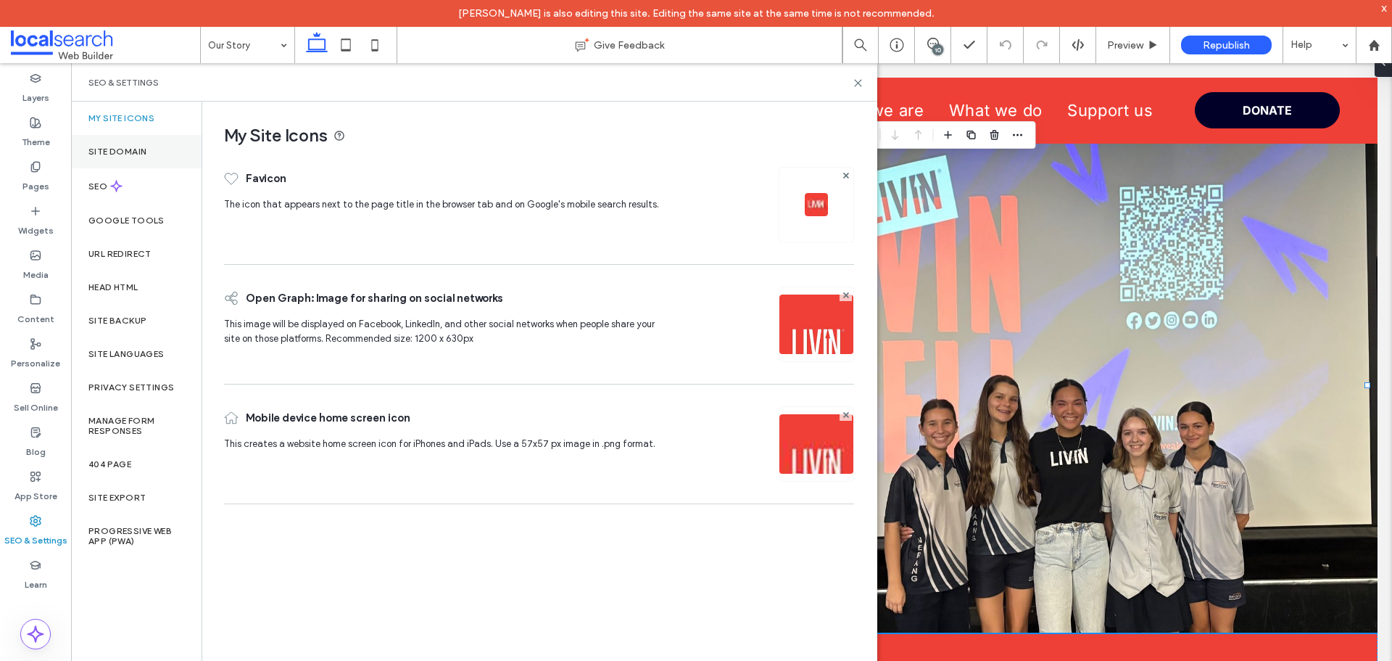
click at [109, 151] on label "Site Domain" at bounding box center [117, 151] width 58 height 10
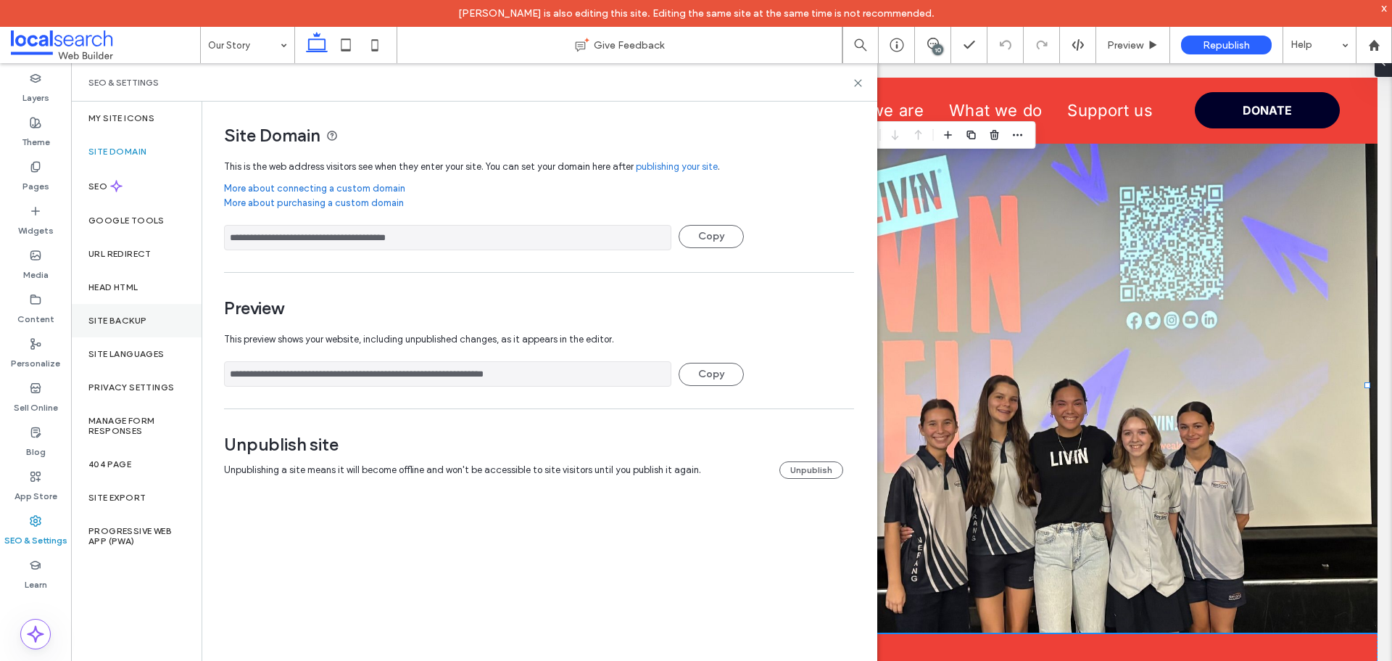
click at [113, 321] on label "Site Backup" at bounding box center [117, 320] width 58 height 10
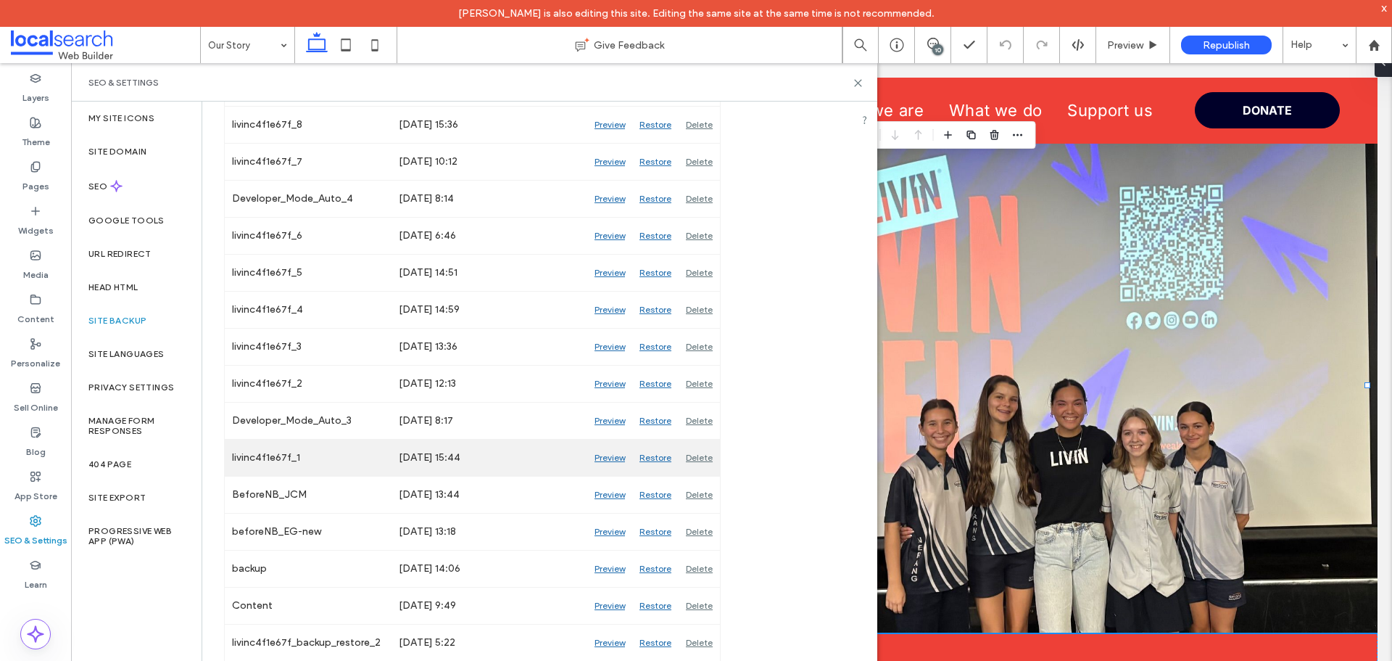
scroll to position [658, 0]
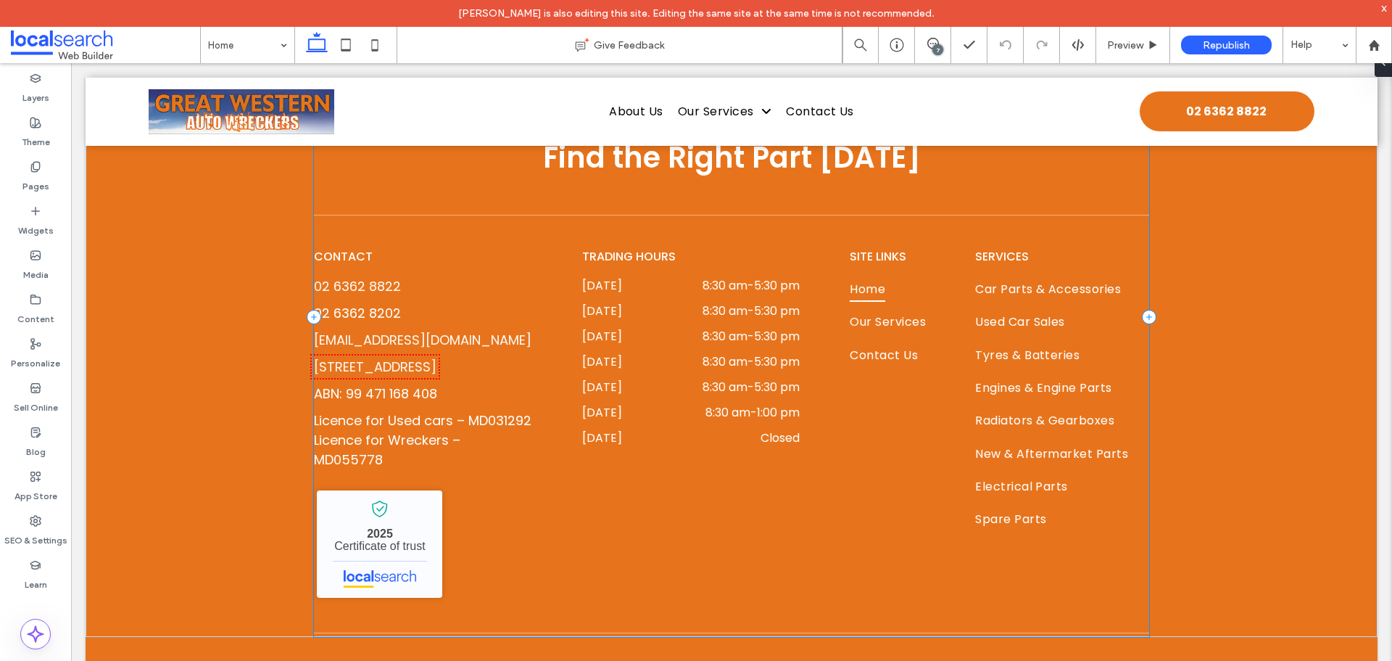
scroll to position [5120, 0]
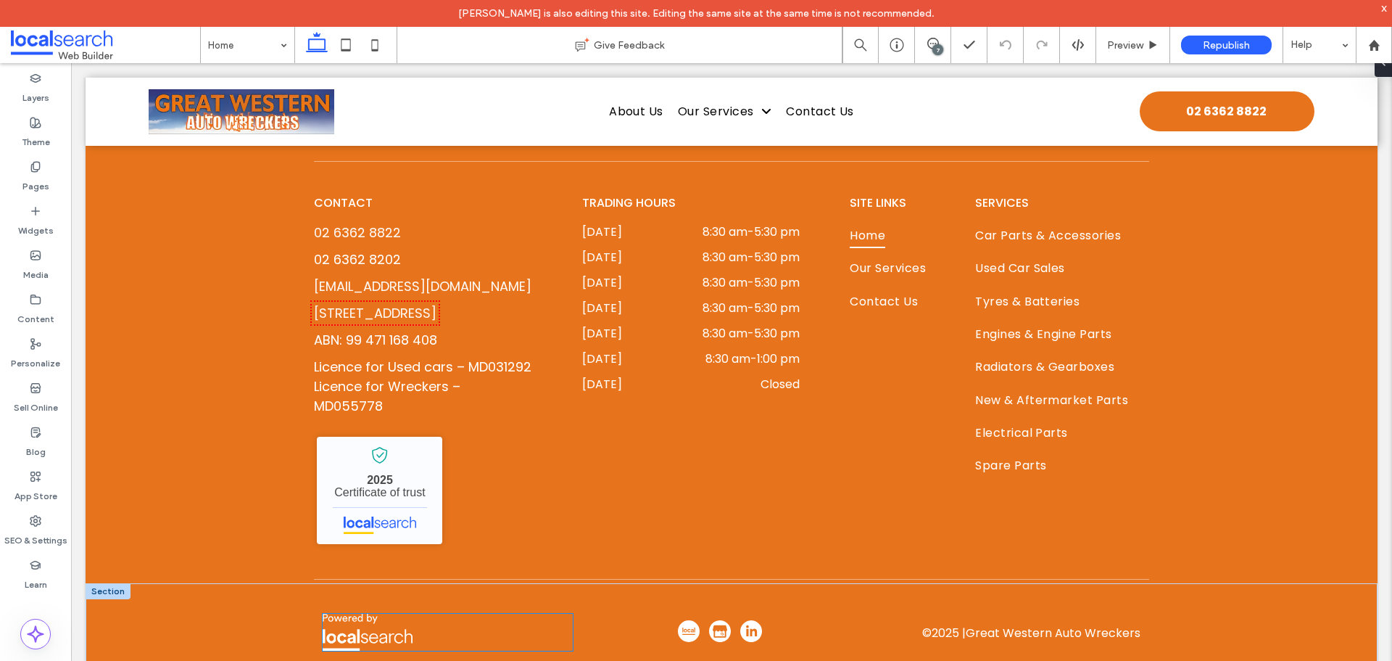
click at [349, 613] on img at bounding box center [368, 631] width 90 height 37
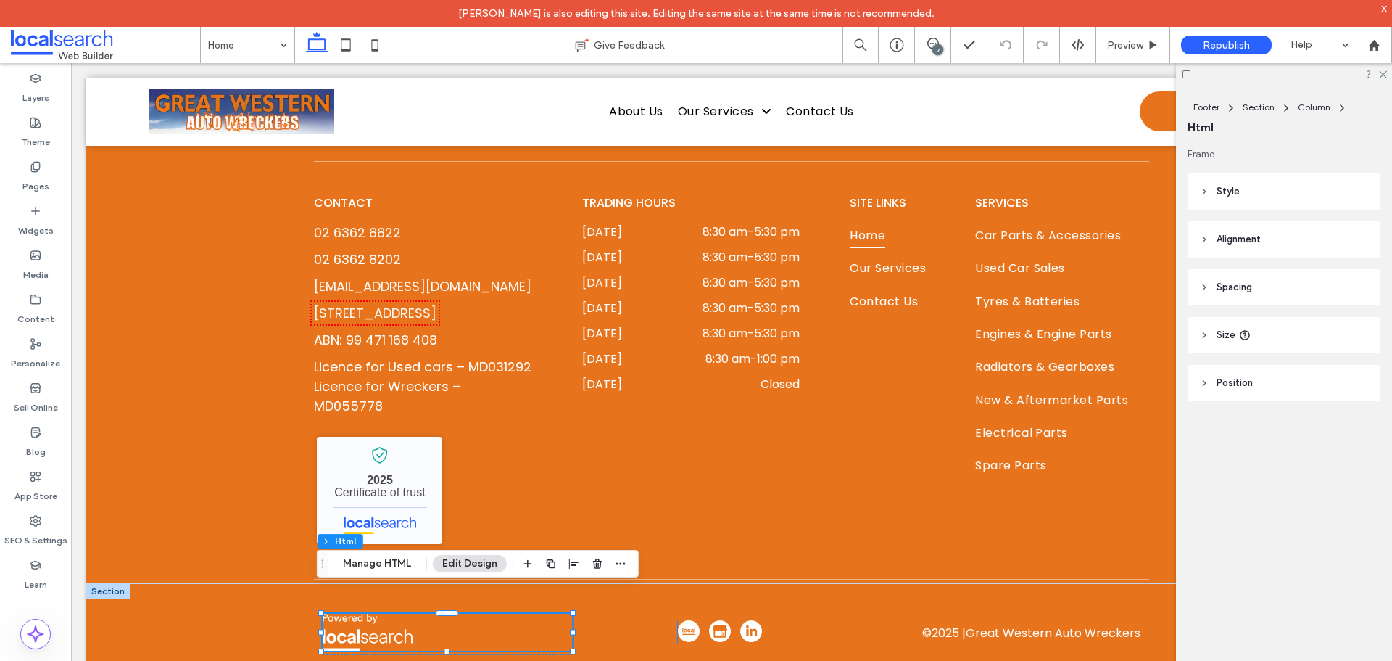
click at [681, 620] on img at bounding box center [689, 631] width 22 height 22
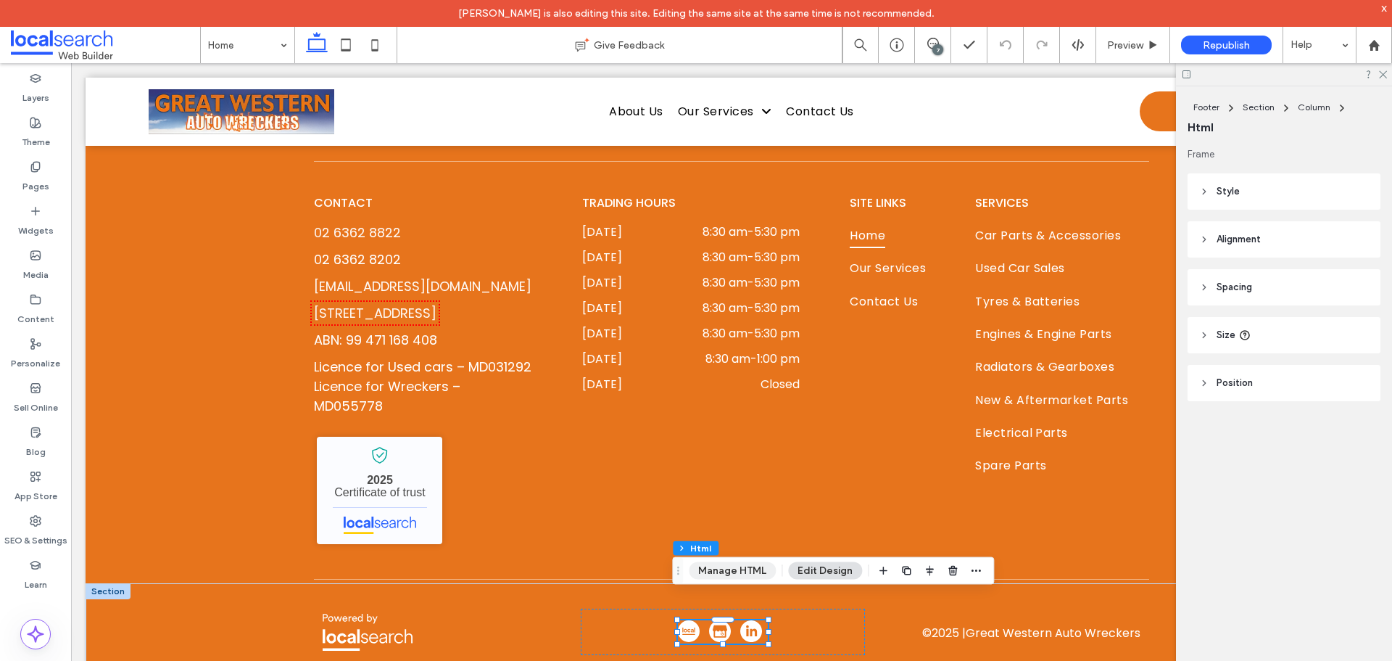
click at [725, 567] on button "Manage HTML" at bounding box center [732, 570] width 87 height 17
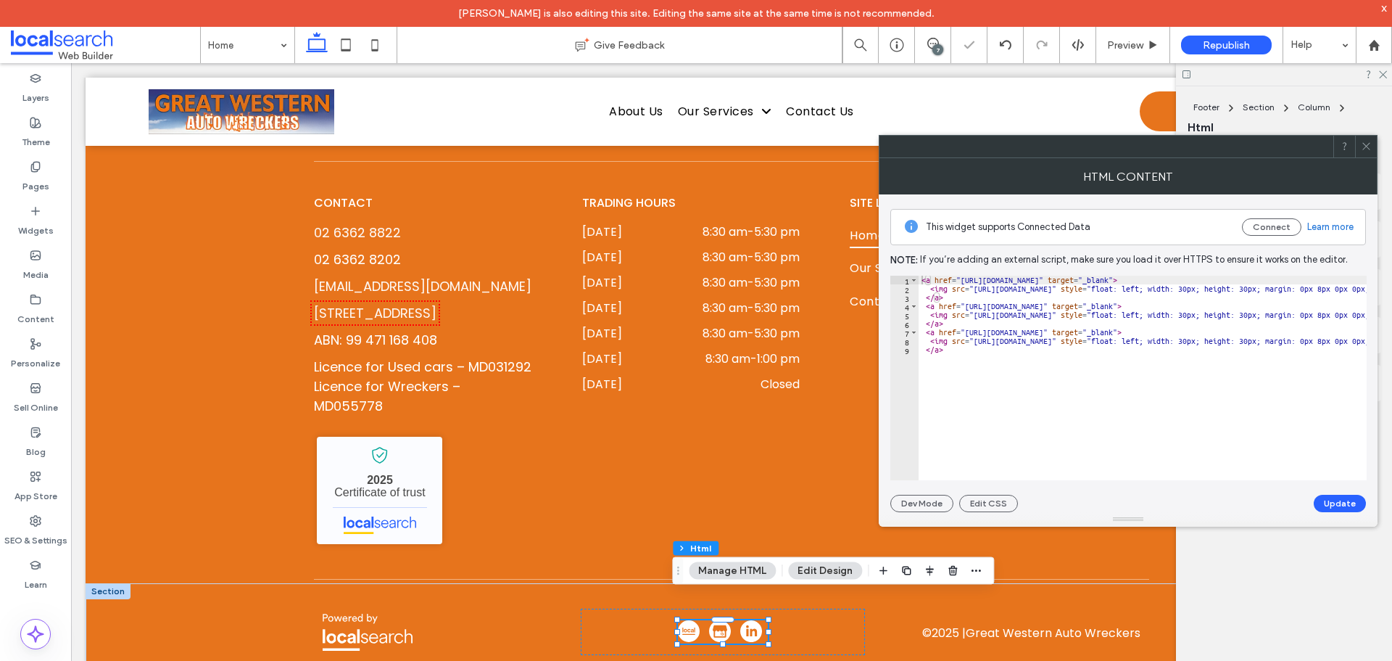
drag, startPoint x: 1095, startPoint y: 415, endPoint x: 1043, endPoint y: 254, distance: 169.0
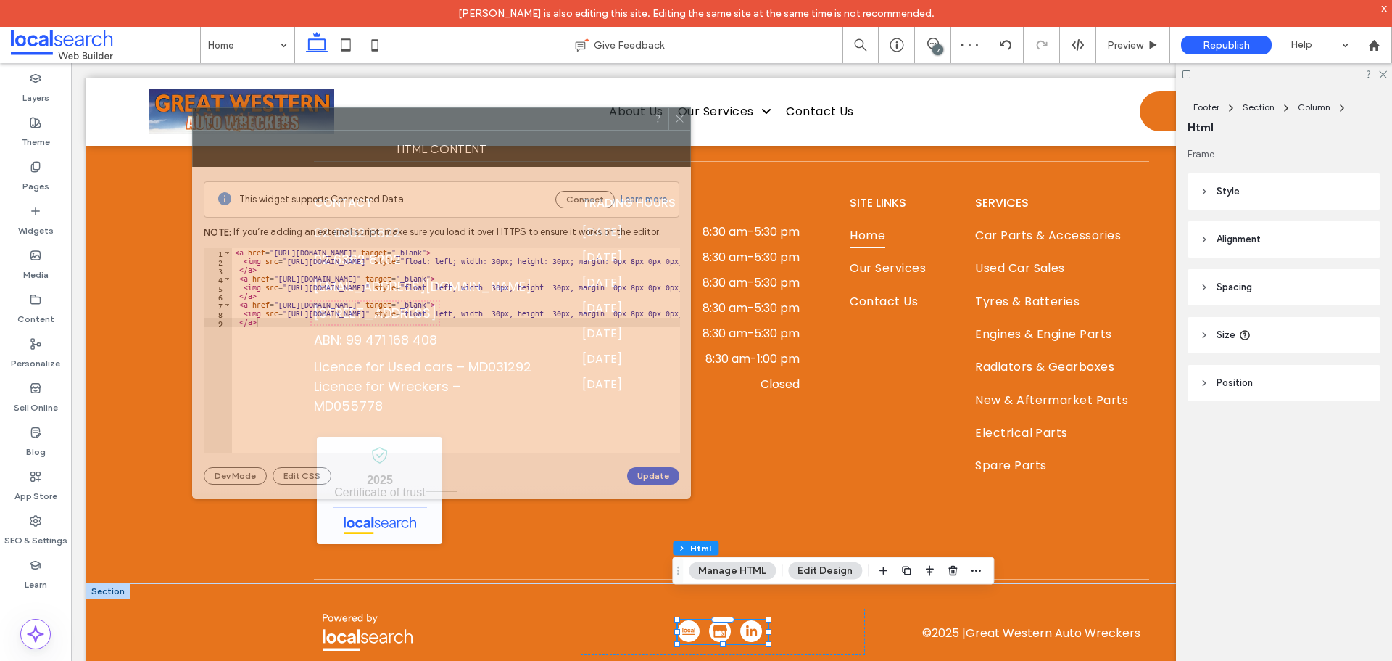
drag, startPoint x: 1014, startPoint y: 147, endPoint x: 327, endPoint y: 120, distance: 687.2
click at [327, 120] on div at bounding box center [420, 119] width 454 height 22
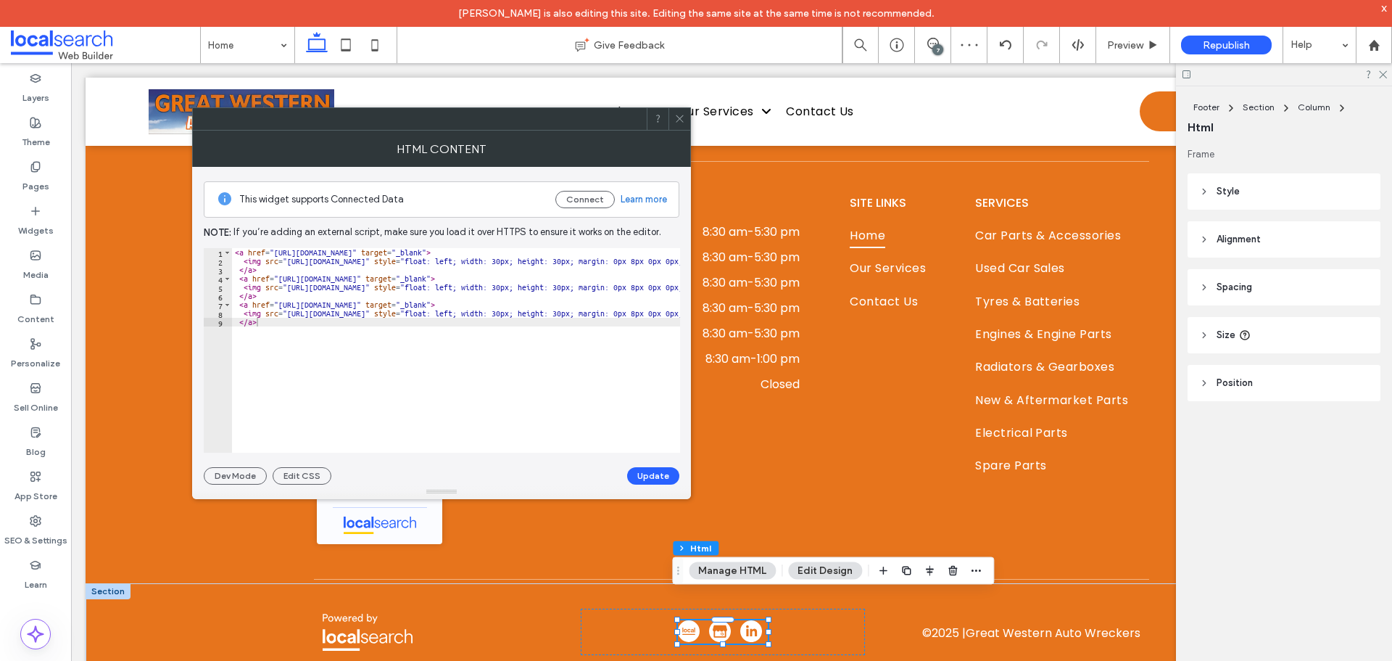
type textarea "**********"
click at [471, 259] on div "< a href = "https://www.localsearch.com.au/profile/great-western-auto-wreckers/…" at bounding box center [981, 353] width 1498 height 211
click at [37, 524] on use at bounding box center [35, 521] width 10 height 10
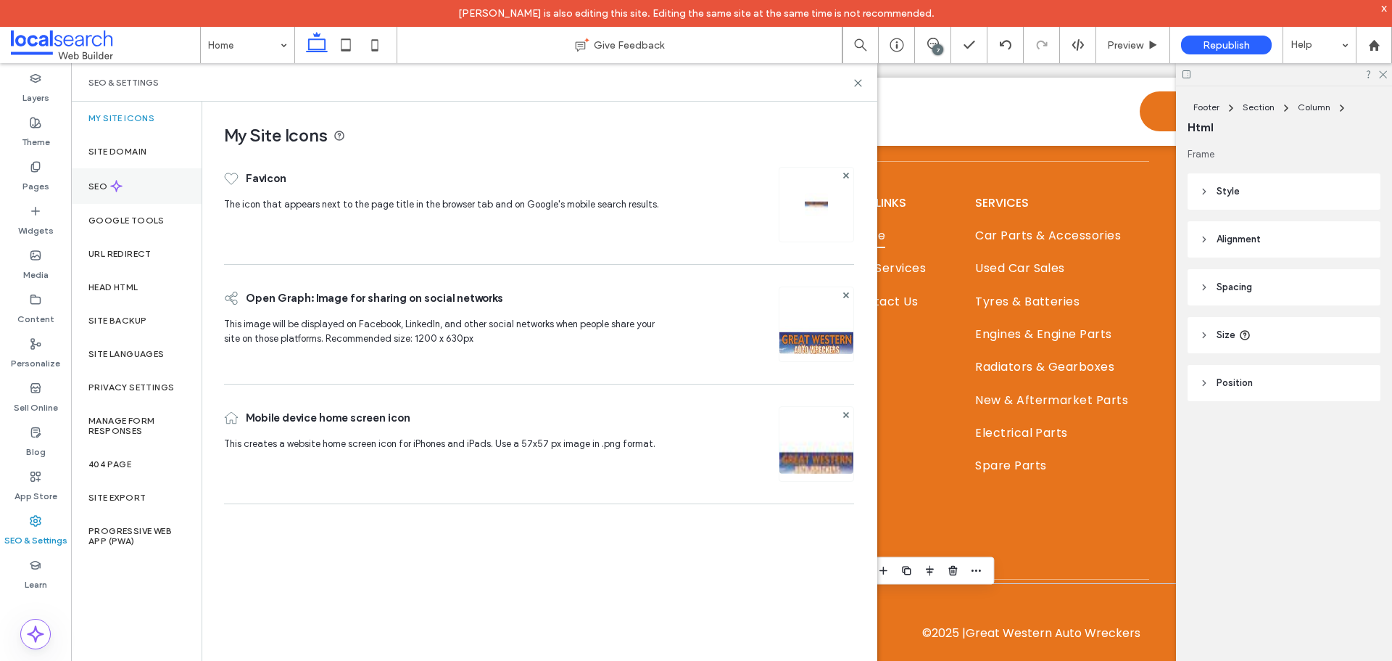
click at [112, 170] on div "SEO" at bounding box center [136, 186] width 131 height 36
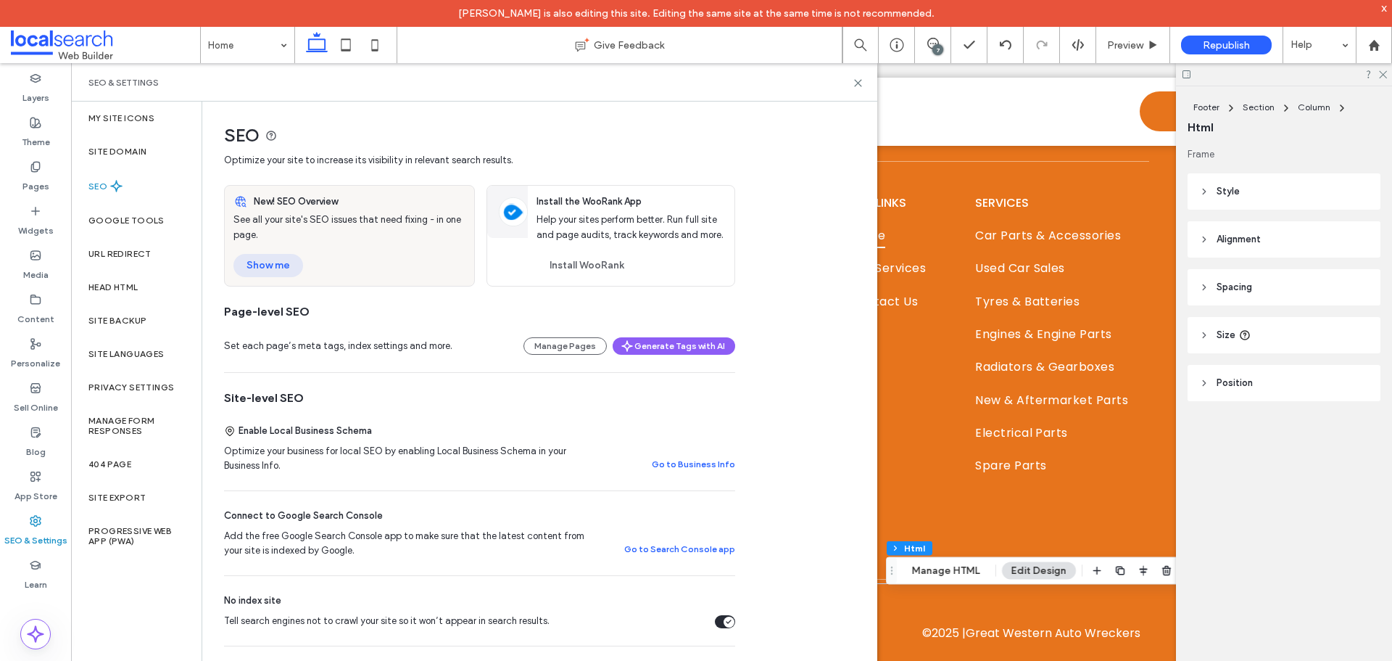
click at [273, 265] on button "Show me" at bounding box center [268, 265] width 70 height 23
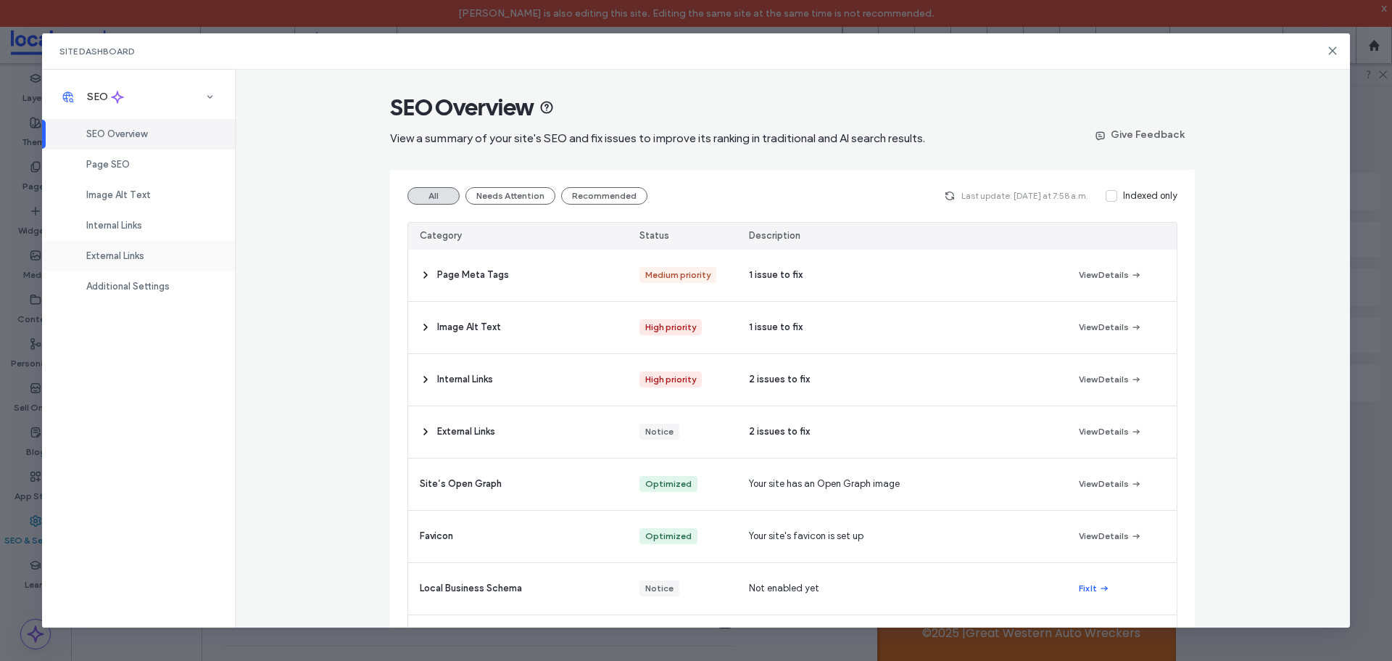
click at [119, 247] on div "External Links" at bounding box center [138, 256] width 193 height 30
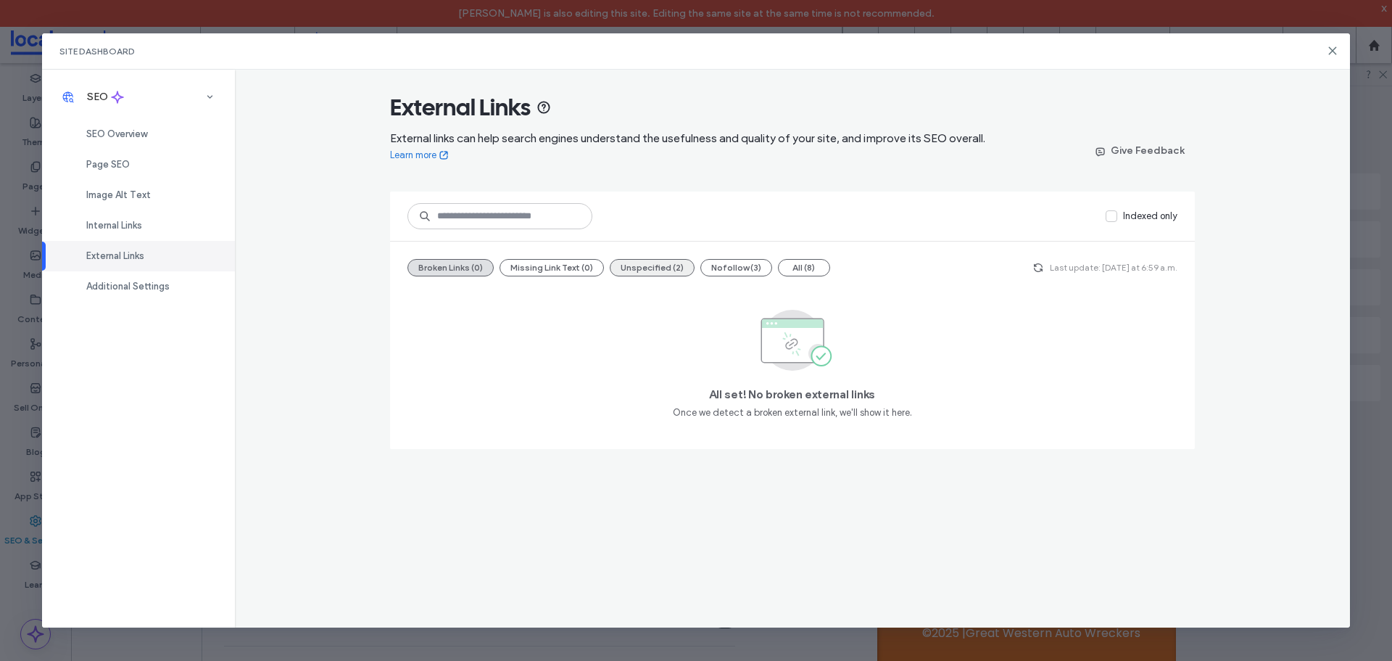
click at [634, 260] on button "Unspecified (2)" at bounding box center [652, 267] width 85 height 17
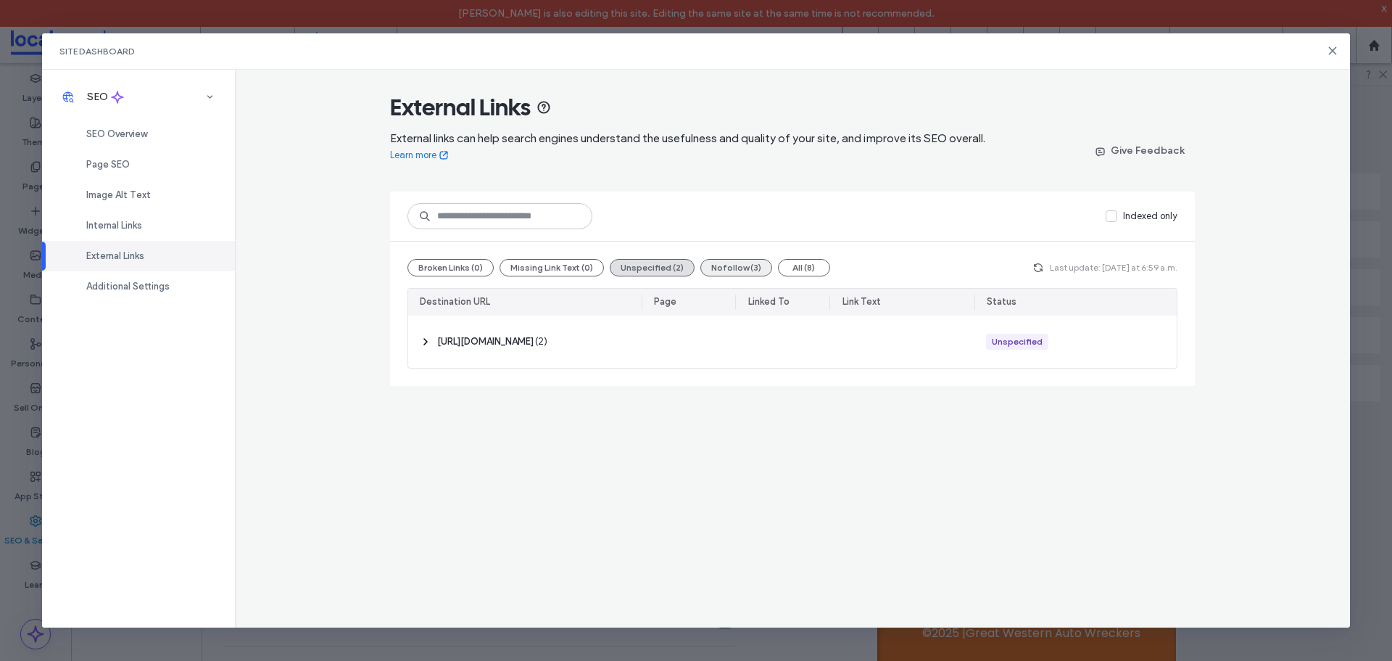
click at [733, 260] on button "Nofollow (3)" at bounding box center [736, 267] width 72 height 17
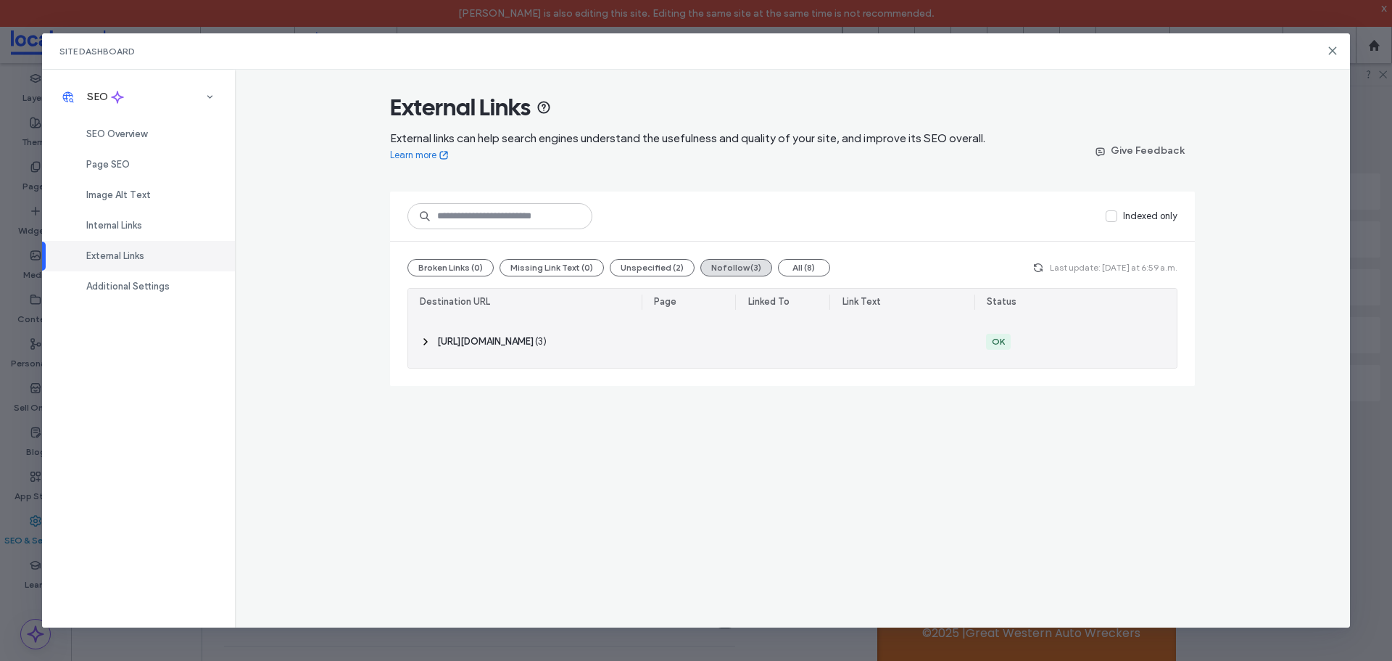
click at [534, 340] on span "‎ https://maps.app.goo.gl/GVtsKt6WDPySPSLA9 ‎" at bounding box center [485, 341] width 96 height 15
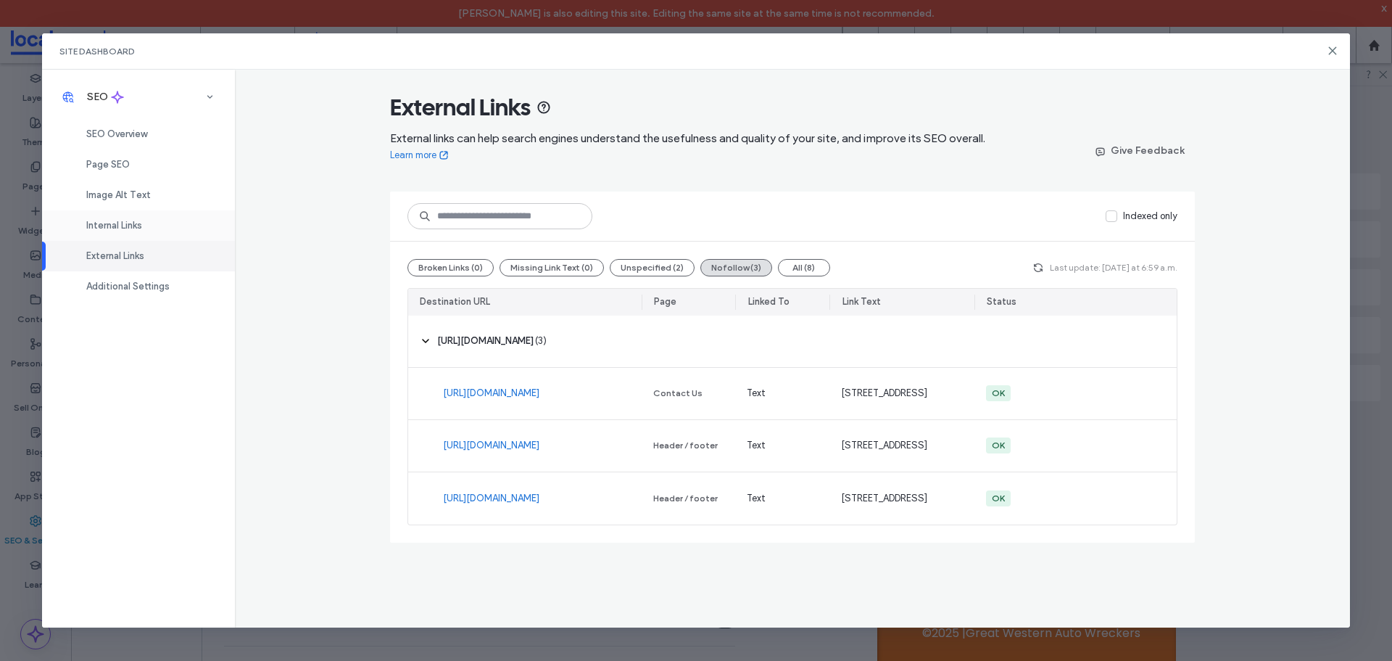
click at [90, 229] on span "Internal Links" at bounding box center [114, 225] width 56 height 11
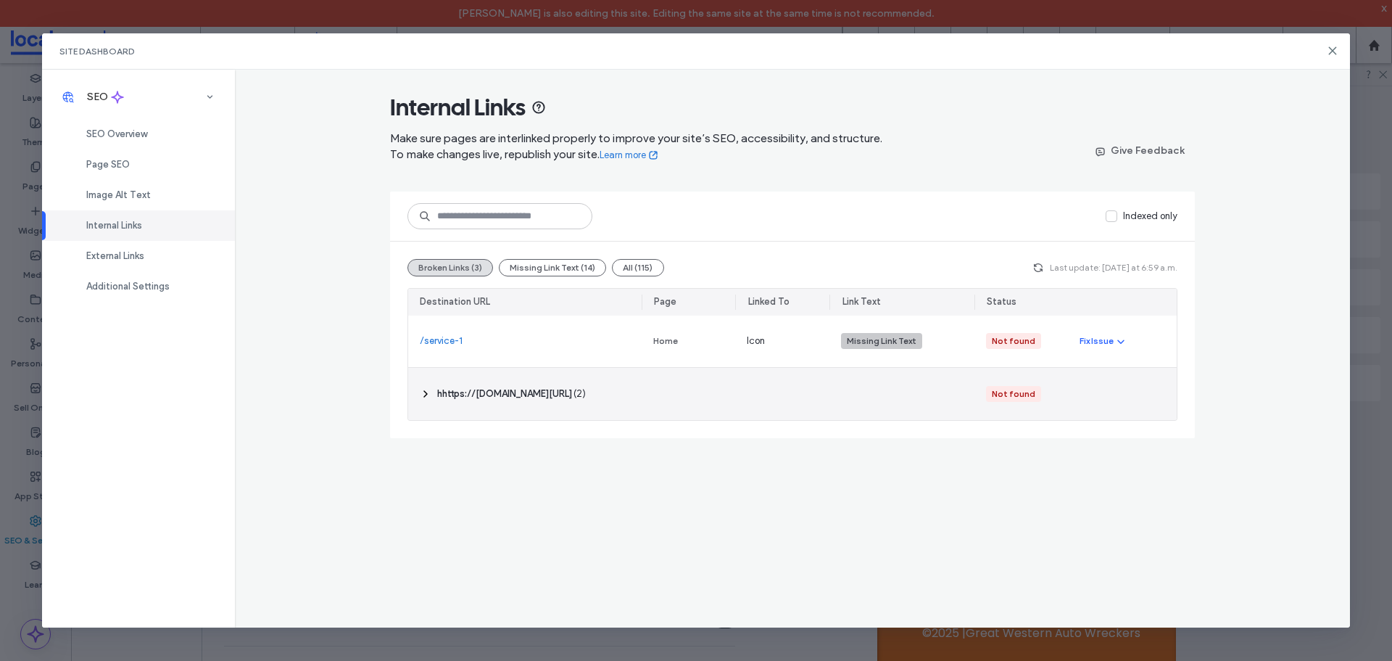
click at [425, 394] on icon at bounding box center [426, 394] width 12 height 12
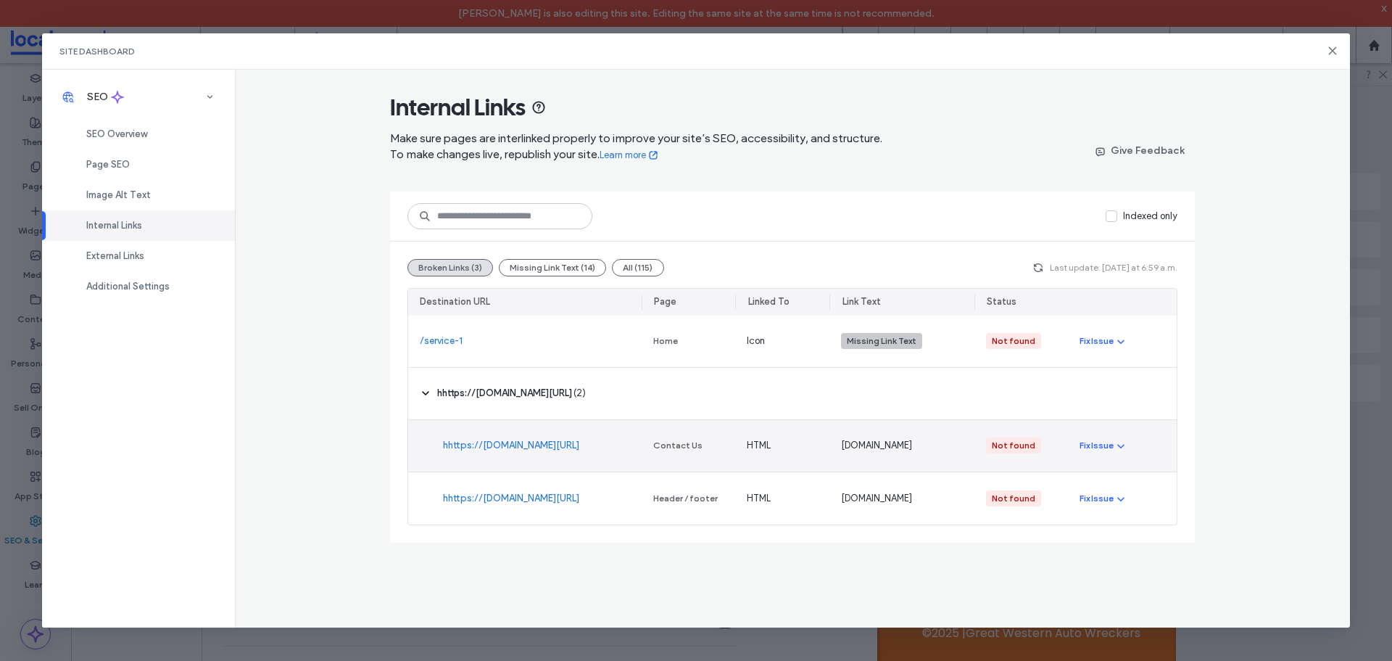
click at [509, 438] on link "hhttps://[DOMAIN_NAME][URL]" at bounding box center [511, 445] width 136 height 15
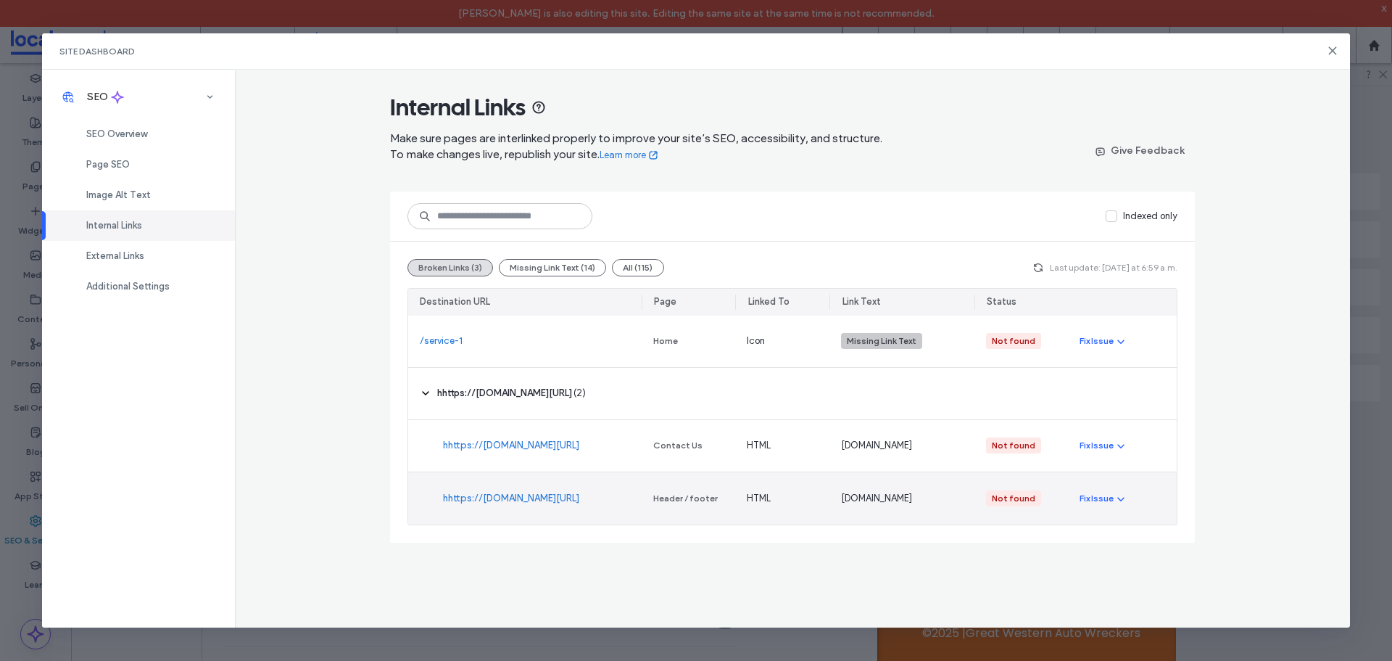
click at [547, 502] on link "hhttps://[DOMAIN_NAME][URL]" at bounding box center [511, 498] width 136 height 15
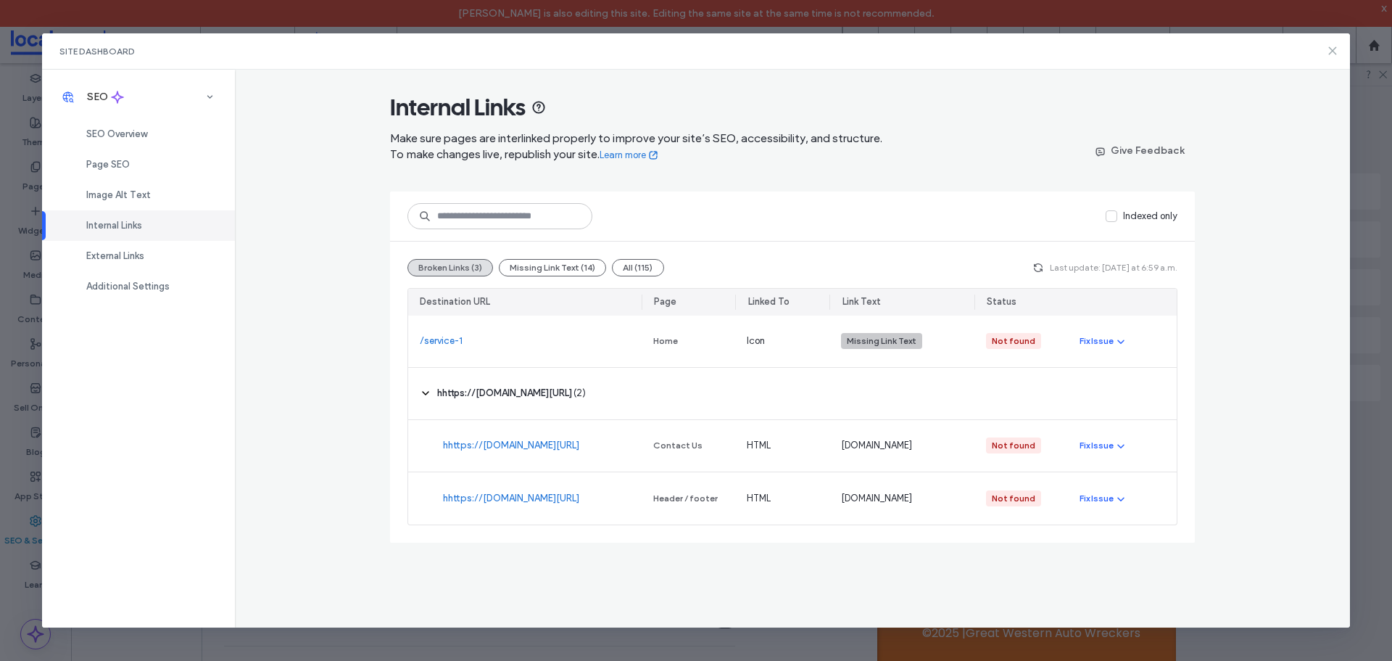
click at [1334, 54] on icon at bounding box center [1333, 51] width 12 height 12
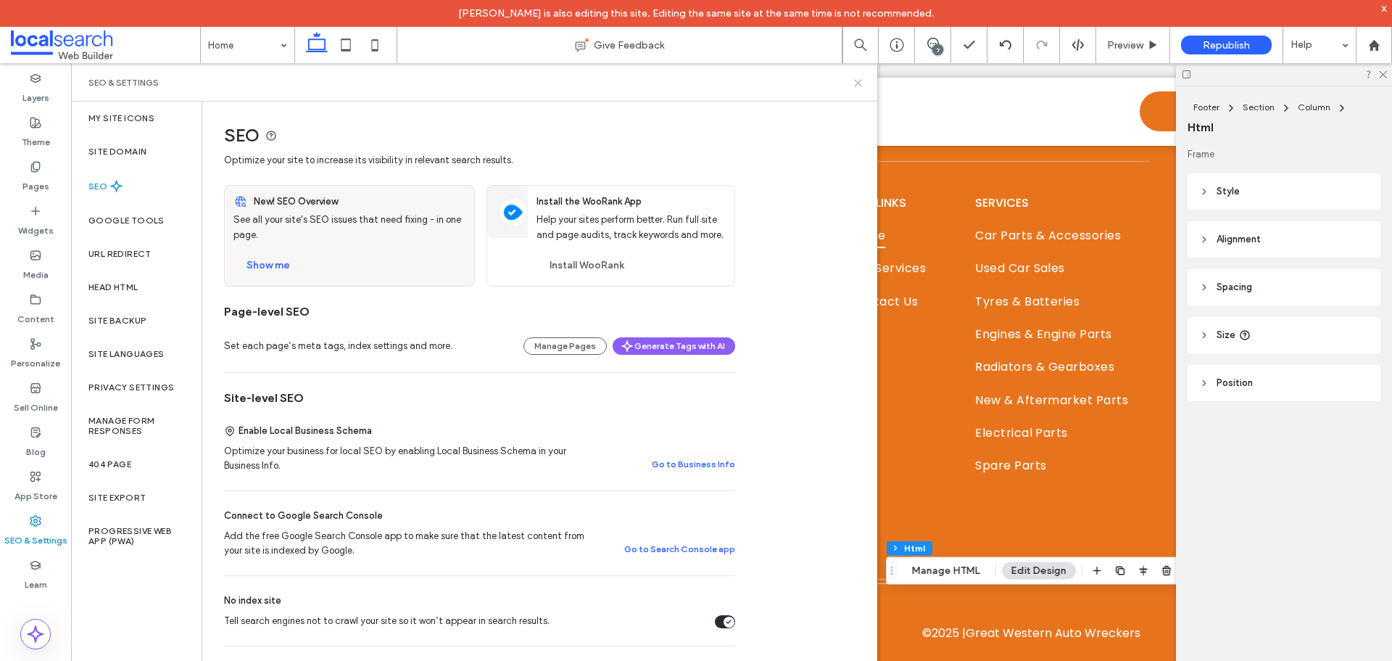
click at [858, 84] on icon at bounding box center [858, 83] width 11 height 11
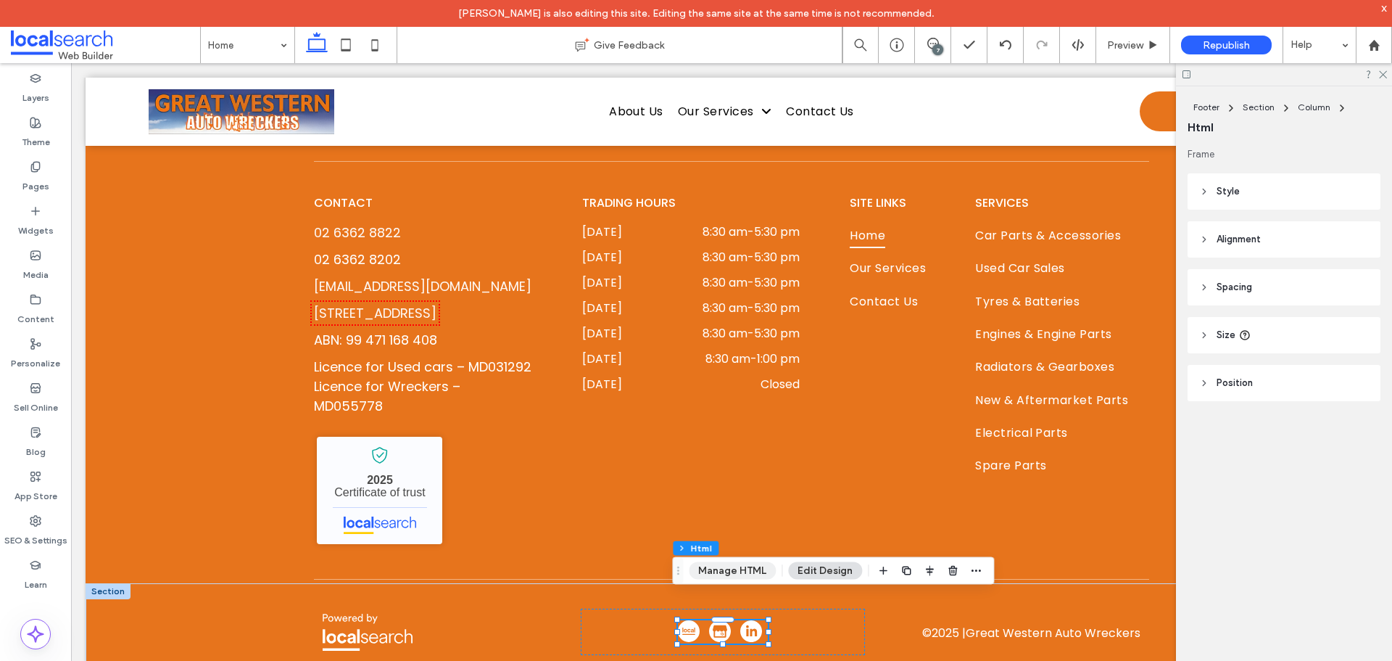
click at [743, 568] on button "Manage HTML" at bounding box center [732, 570] width 87 height 17
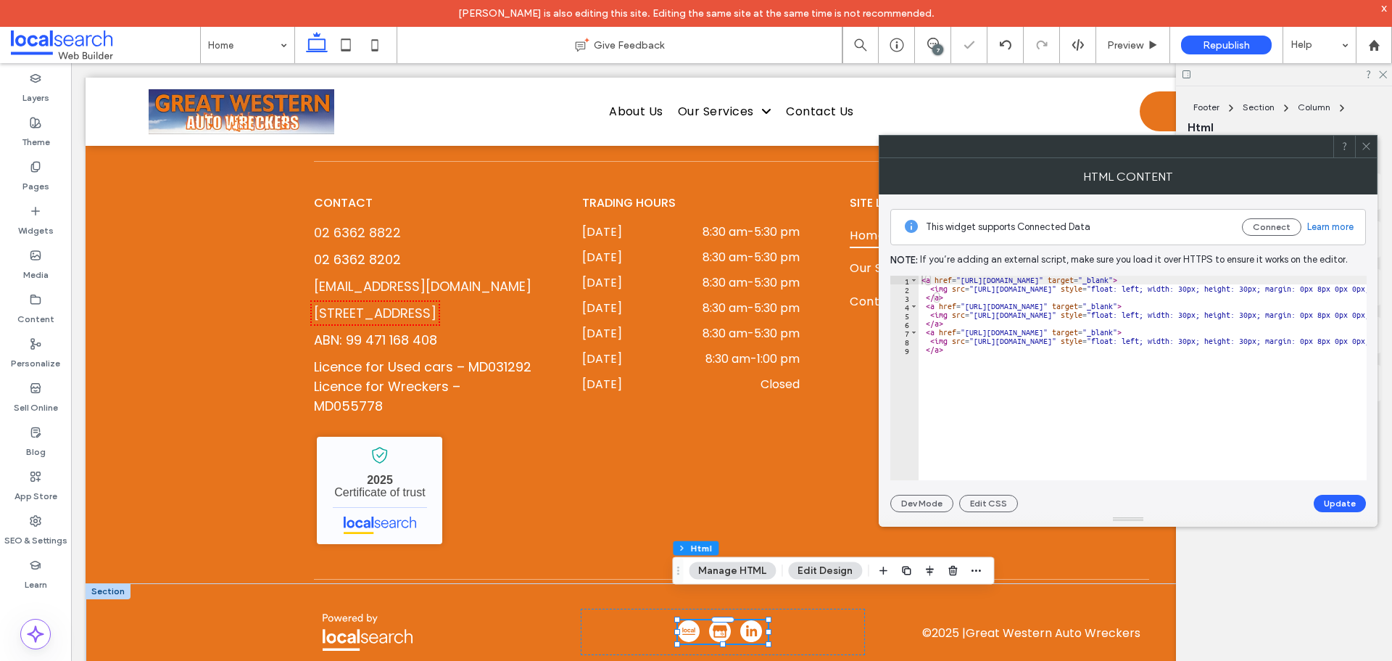
type textarea "****"
drag, startPoint x: 999, startPoint y: 413, endPoint x: 1015, endPoint y: 307, distance: 107.1
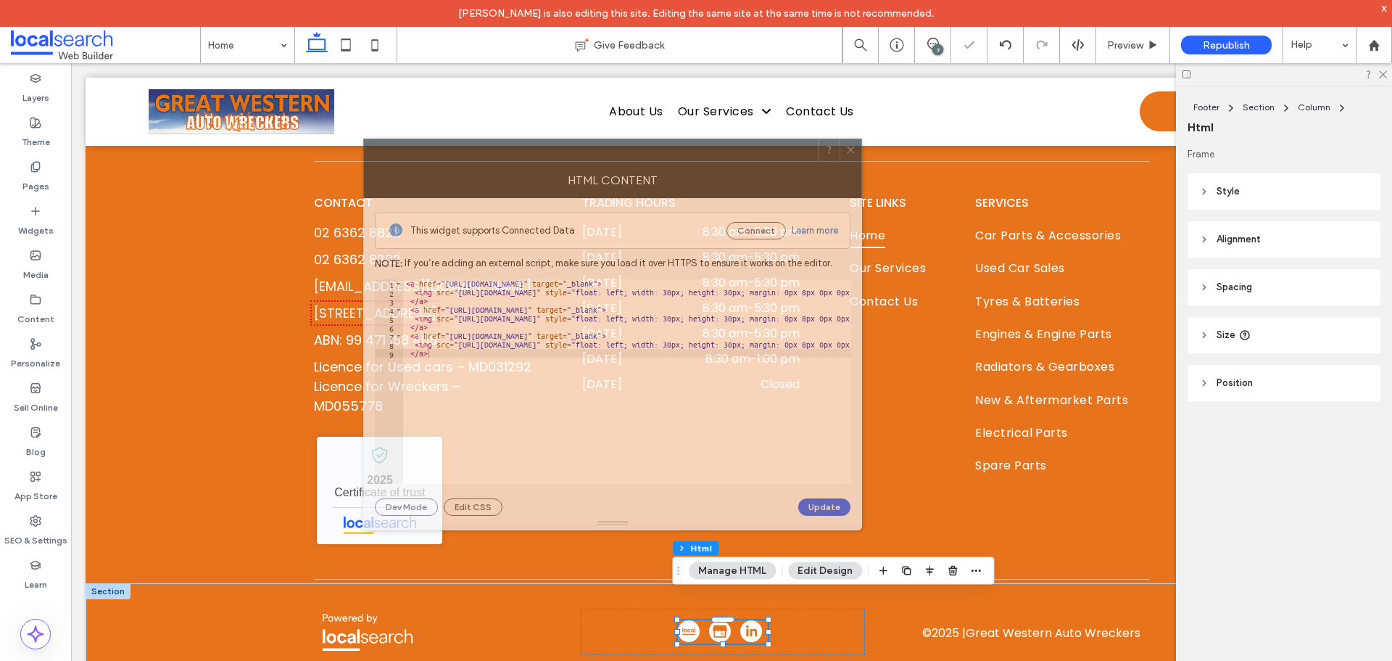
drag, startPoint x: 1035, startPoint y: 141, endPoint x: 519, endPoint y: 144, distance: 515.6
click at [519, 144] on div at bounding box center [591, 150] width 454 height 22
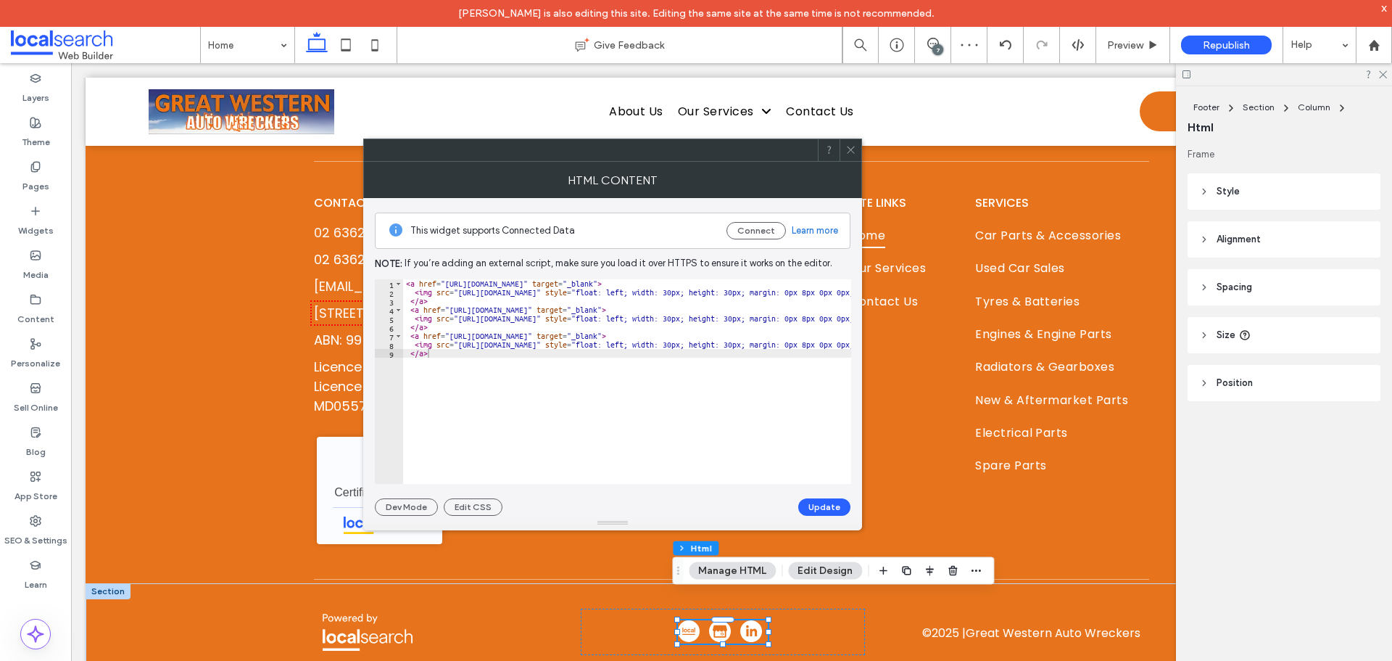
click at [584, 297] on div "< a href = "https://www.localsearch.com.au/profile/great-western-auto-wreckers/…" at bounding box center [1152, 390] width 1498 height 222
click at [576, 384] on div "< a href = "https://www.localsearch.com.au/profile/great-western-auto-wreckers/…" at bounding box center [1152, 390] width 1498 height 222
click at [683, 620] on img at bounding box center [689, 631] width 22 height 22
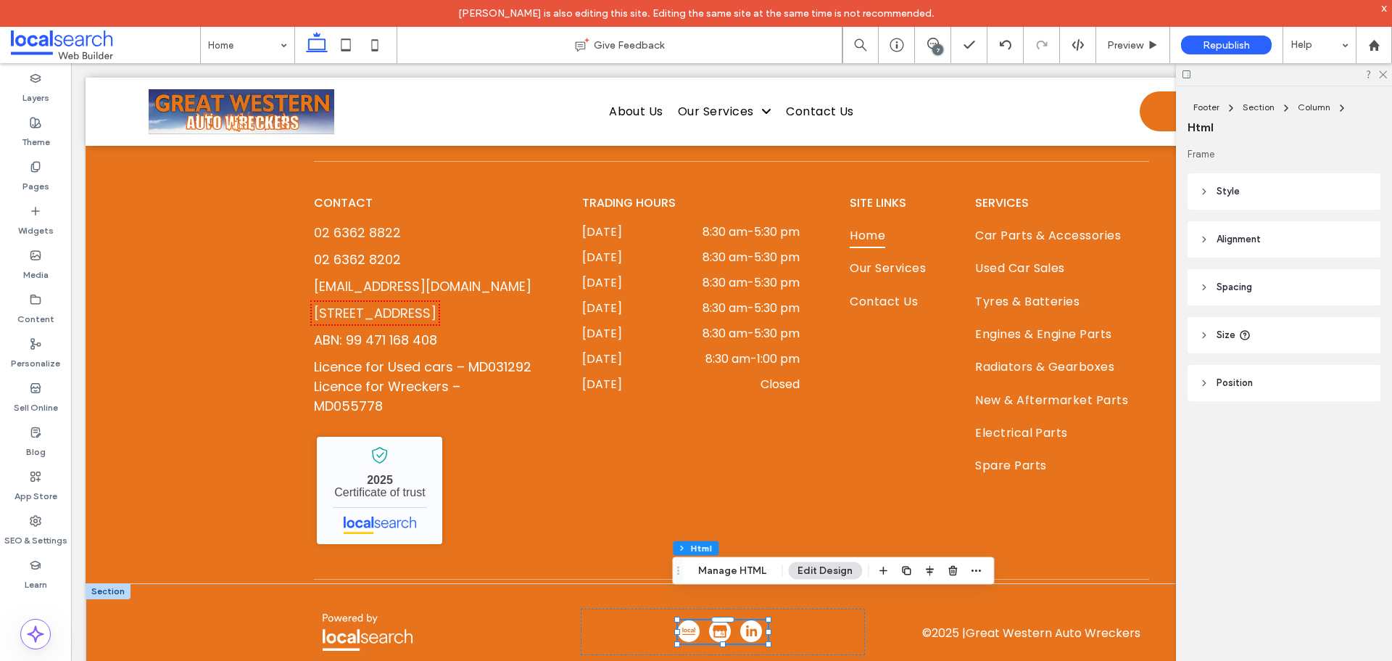
click at [683, 620] on img at bounding box center [689, 631] width 22 height 22
drag, startPoint x: 545, startPoint y: 59, endPoint x: 956, endPoint y: 262, distance: 458.5
click at [721, 564] on button "Manage HTML" at bounding box center [732, 570] width 87 height 17
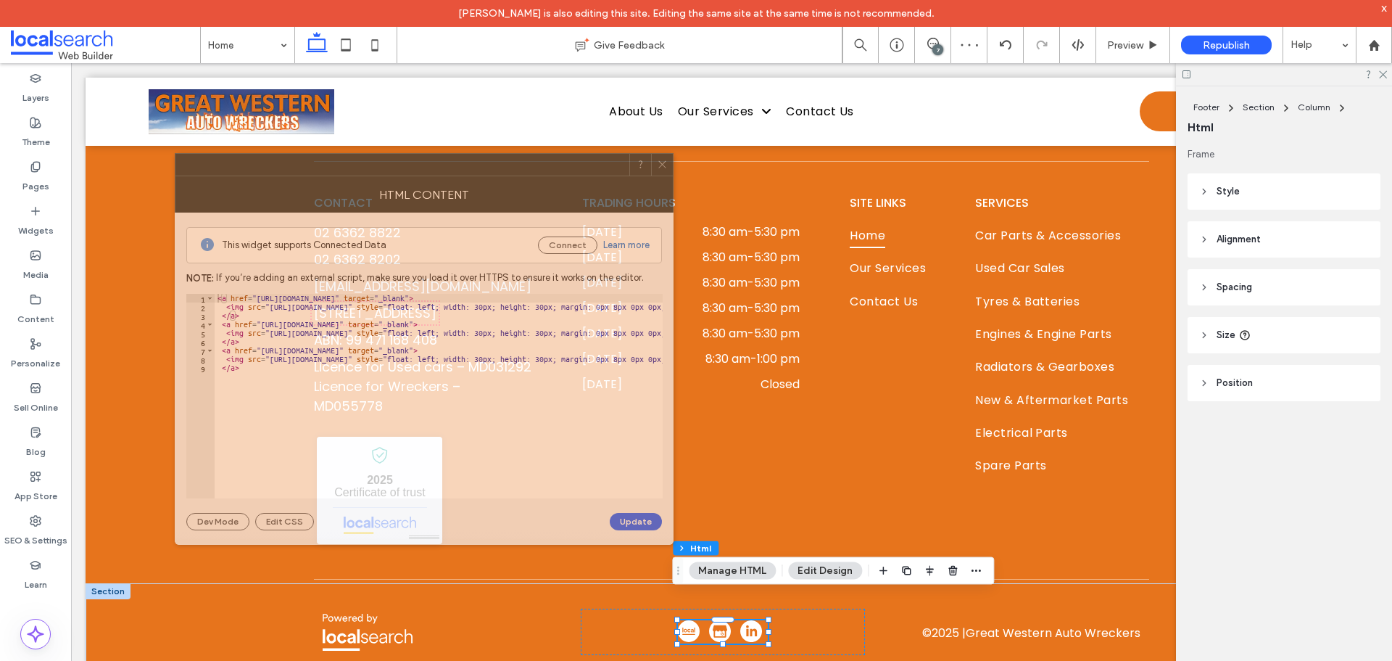
drag, startPoint x: 1014, startPoint y: 153, endPoint x: 310, endPoint y: 171, distance: 704.3
click at [310, 171] on div at bounding box center [402, 165] width 454 height 22
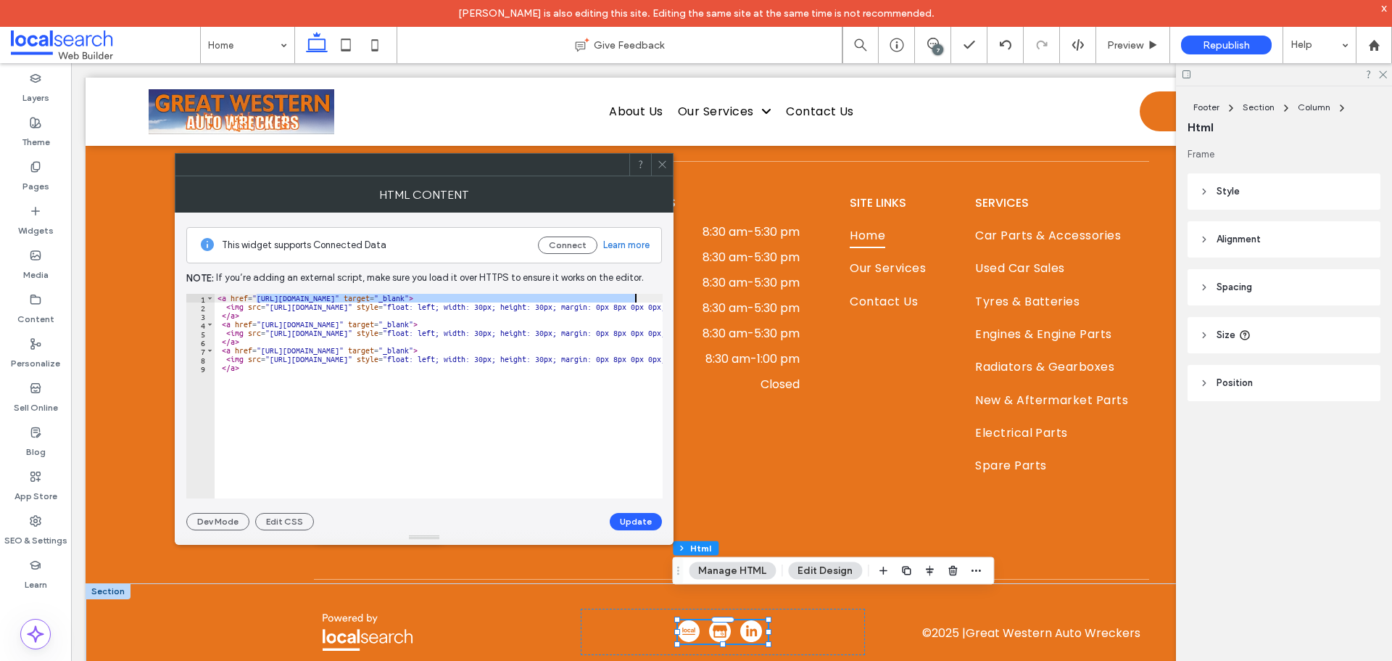
drag, startPoint x: 256, startPoint y: 298, endPoint x: 634, endPoint y: 300, distance: 378.5
click at [634, 300] on div "< a href = "https://www.localsearch.com.au/profile/great-western-auto-wreckers/…" at bounding box center [964, 405] width 1498 height 222
paste textarea "Cursor at row 1"
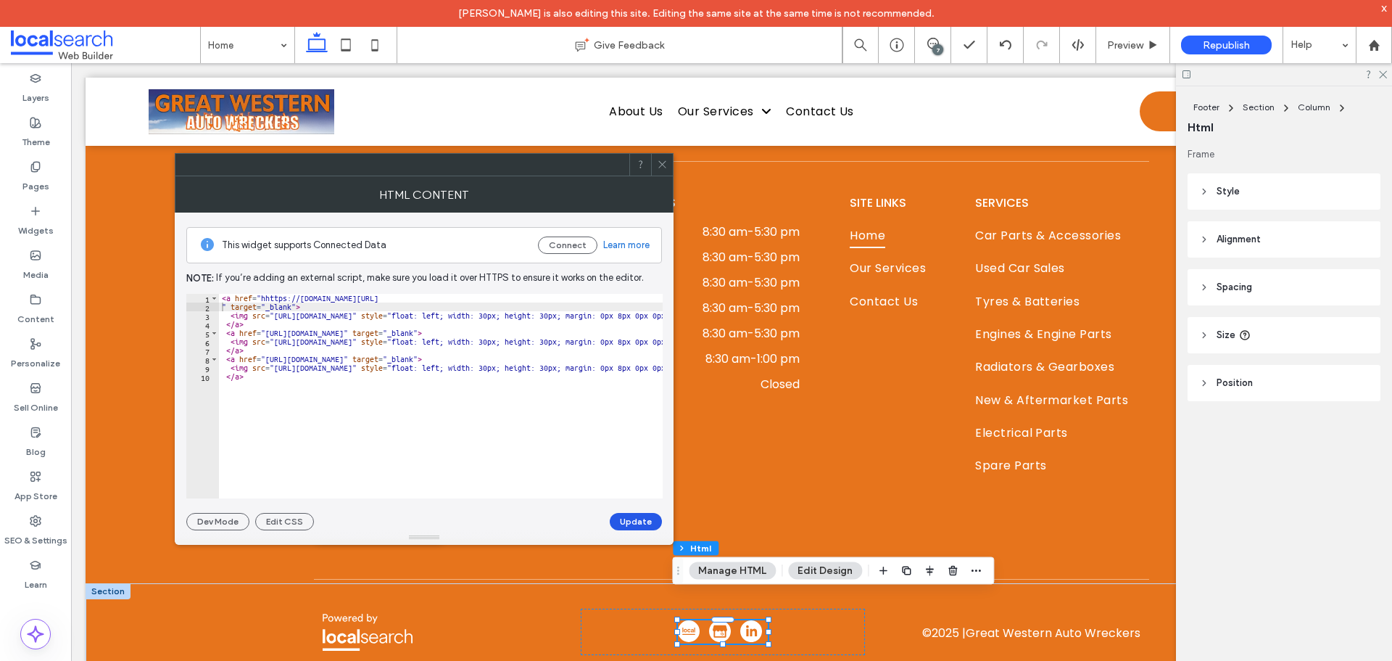
click at [623, 517] on button "Update" at bounding box center [636, 521] width 52 height 17
click at [266, 296] on div "< a href = "hhttps://www.localsearch.com.au/profile/great-western-auto-wreckers…" at bounding box center [968, 399] width 1498 height 211
click at [268, 294] on div "< a href = "hhttps://www.localsearch.com.au/profile/great-western-auto-wreckers…" at bounding box center [441, 396] width 444 height 204
click at [267, 298] on div "< a href = "hhttps://www.localsearch.com.au/profile/great-western-auto-wreckers…" at bounding box center [968, 399] width 1498 height 211
type textarea "**********"
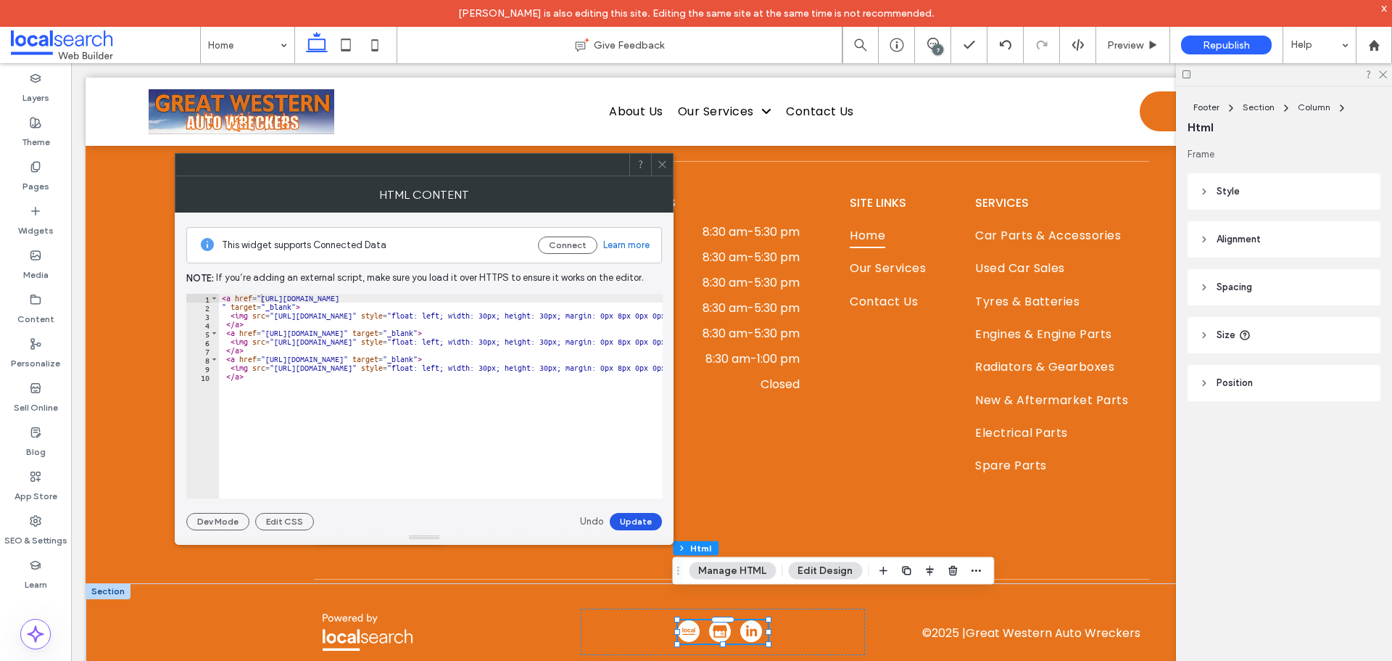
click at [633, 517] on button "Update" at bounding box center [636, 521] width 52 height 17
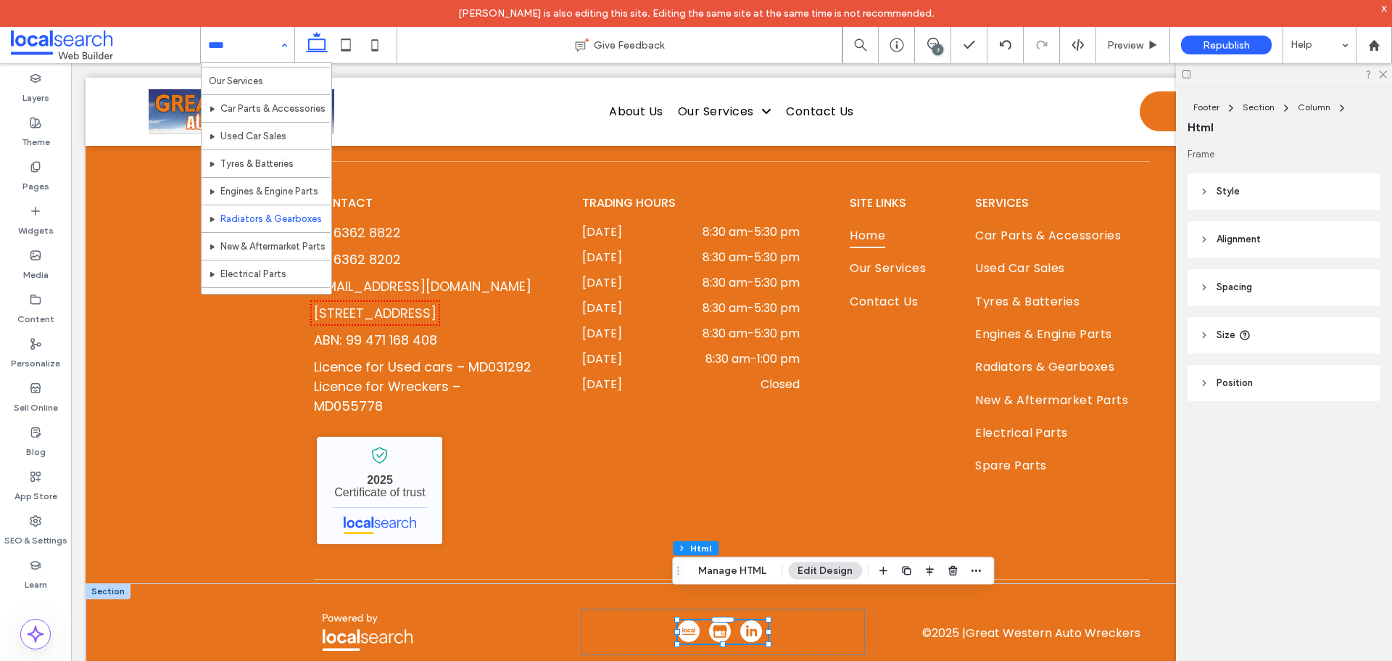
scroll to position [70, 0]
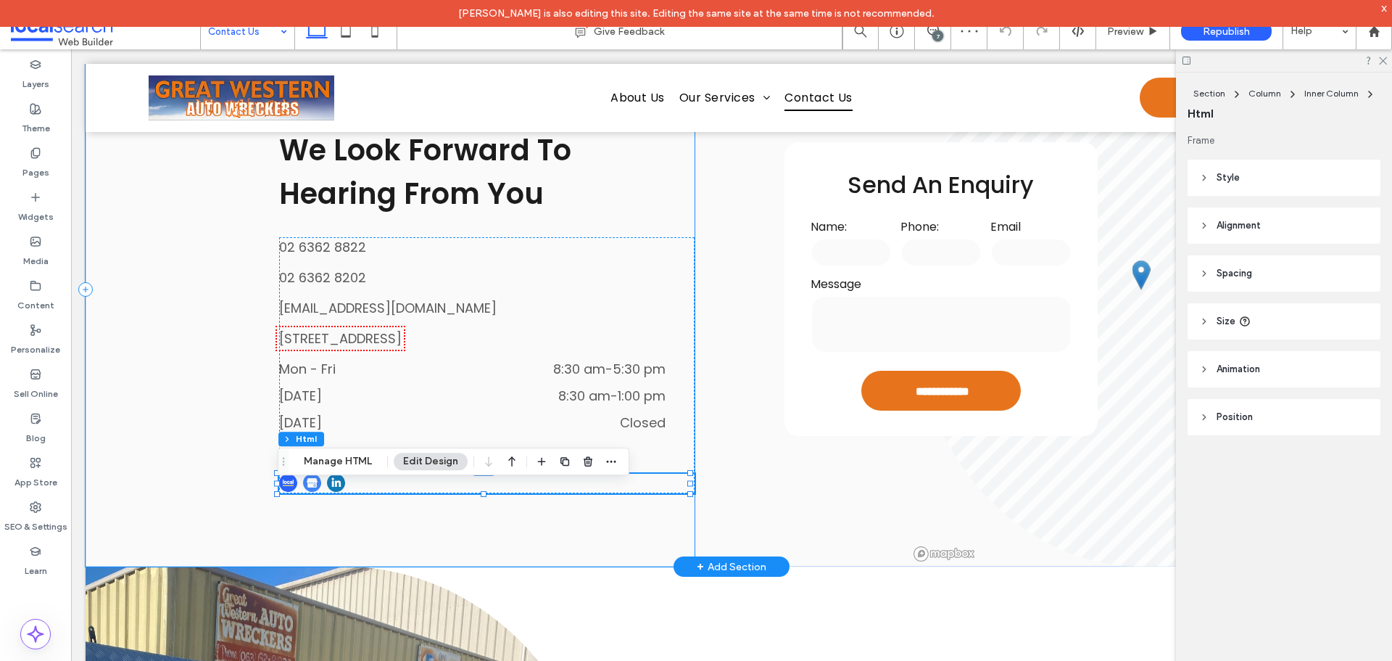
scroll to position [435, 0]
click at [319, 462] on button "Manage HTML" at bounding box center [337, 460] width 87 height 17
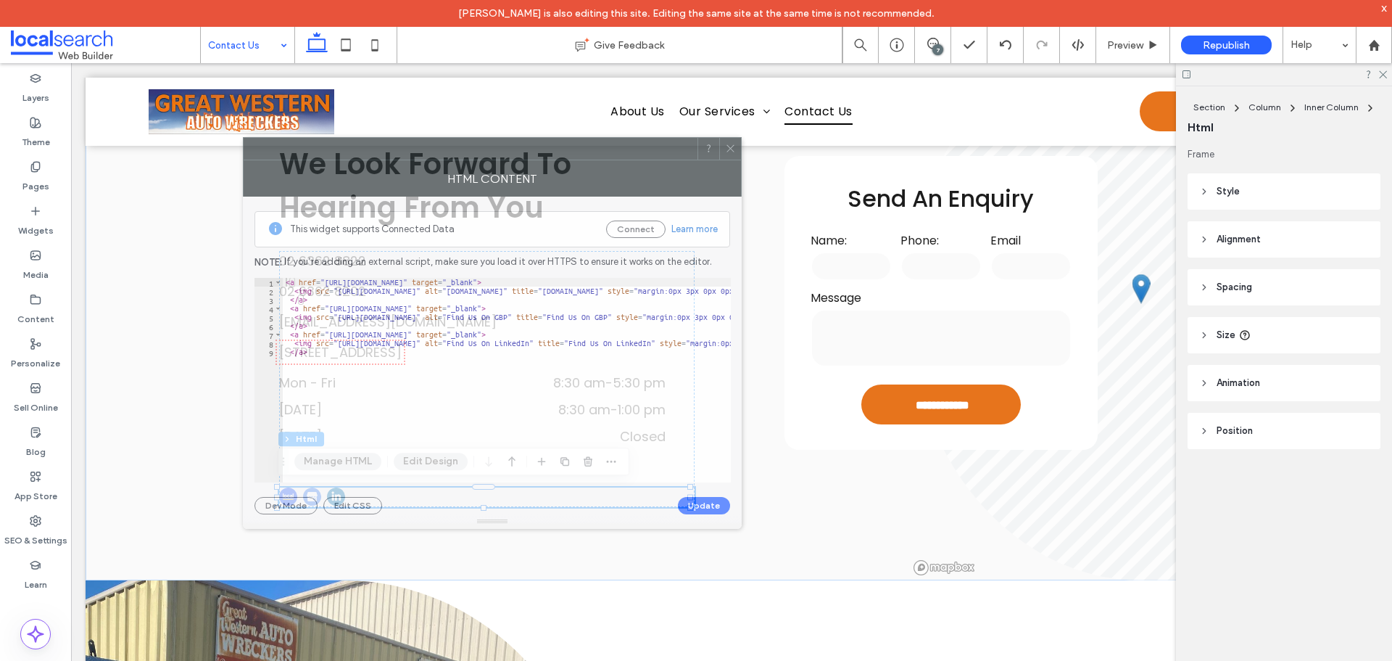
drag, startPoint x: 961, startPoint y: 146, endPoint x: 323, endPoint y: 148, distance: 637.4
click at [323, 148] on div at bounding box center [471, 149] width 454 height 22
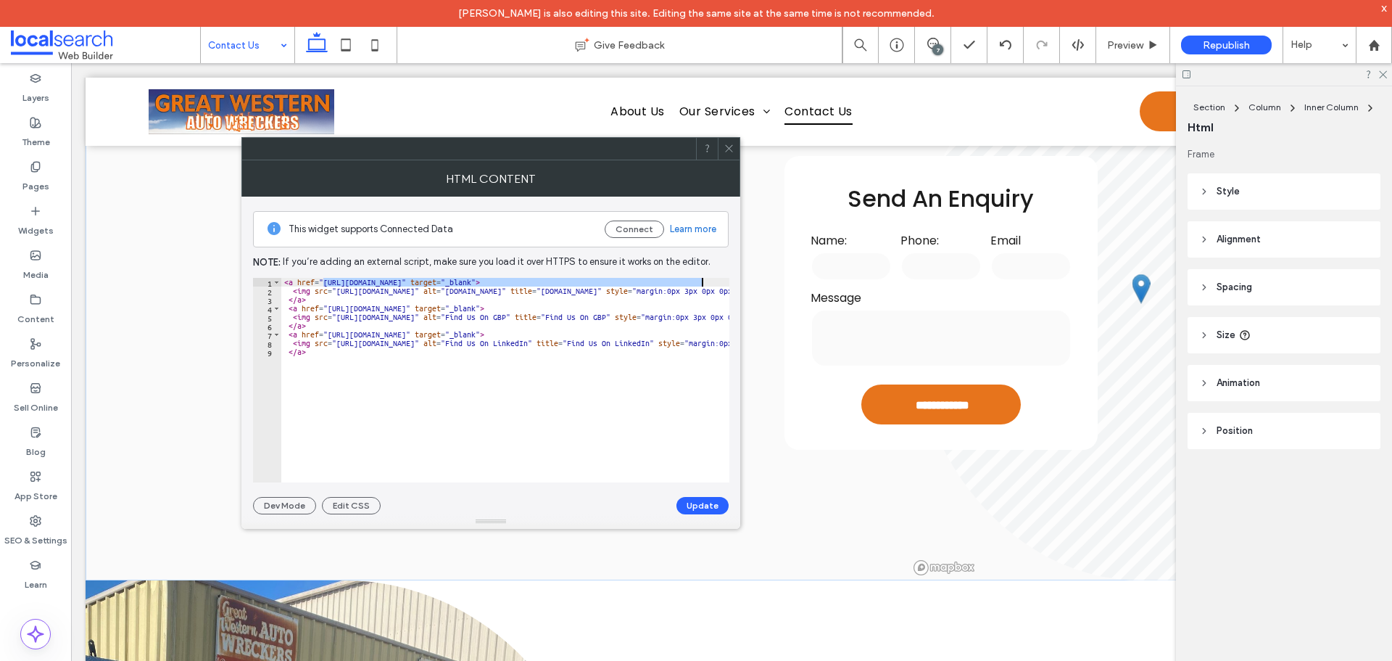
drag, startPoint x: 324, startPoint y: 282, endPoint x: 700, endPoint y: 282, distance: 375.6
click at [700, 282] on div "< a href = "https://www.localsearch.com.au/profile/great-western-auto-wreckers/…" at bounding box center [795, 389] width 1028 height 222
paste textarea "Cursor at row 1"
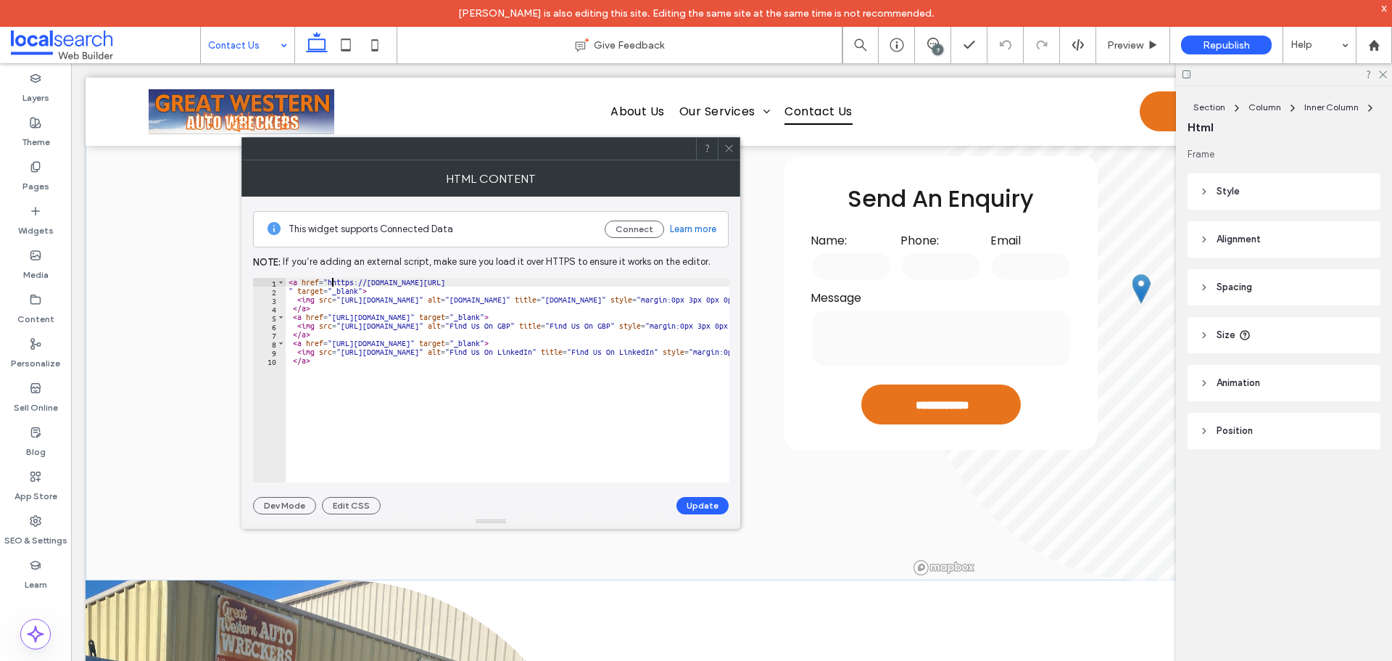
click at [333, 281] on div "< a href = "hhttps://www.localsearch.com.au/profile/great-western-auto-wreckers…" at bounding box center [800, 383] width 1028 height 211
type textarea "**********"
click at [342, 280] on div "< a href = "https://www.localsearch.com.au/profile/great-western-auto-wreckers/…" at bounding box center [800, 383] width 1028 height 211
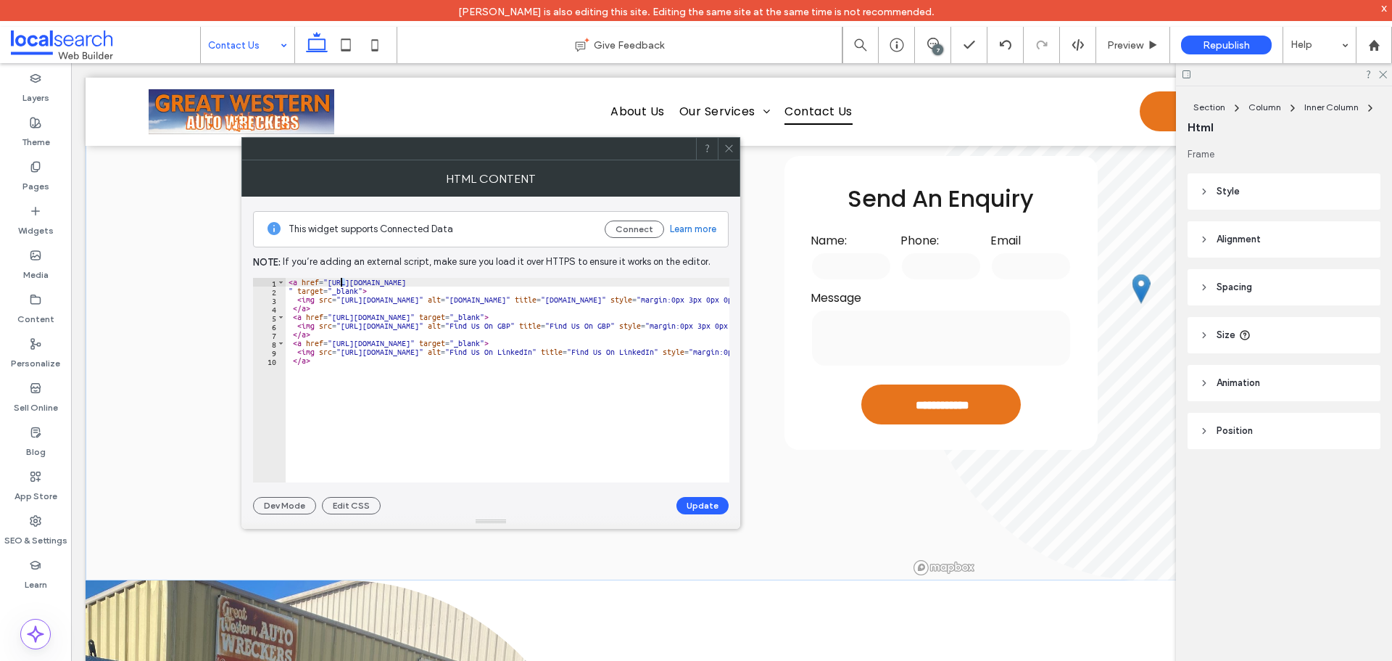
click at [694, 501] on button "Update" at bounding box center [703, 505] width 52 height 17
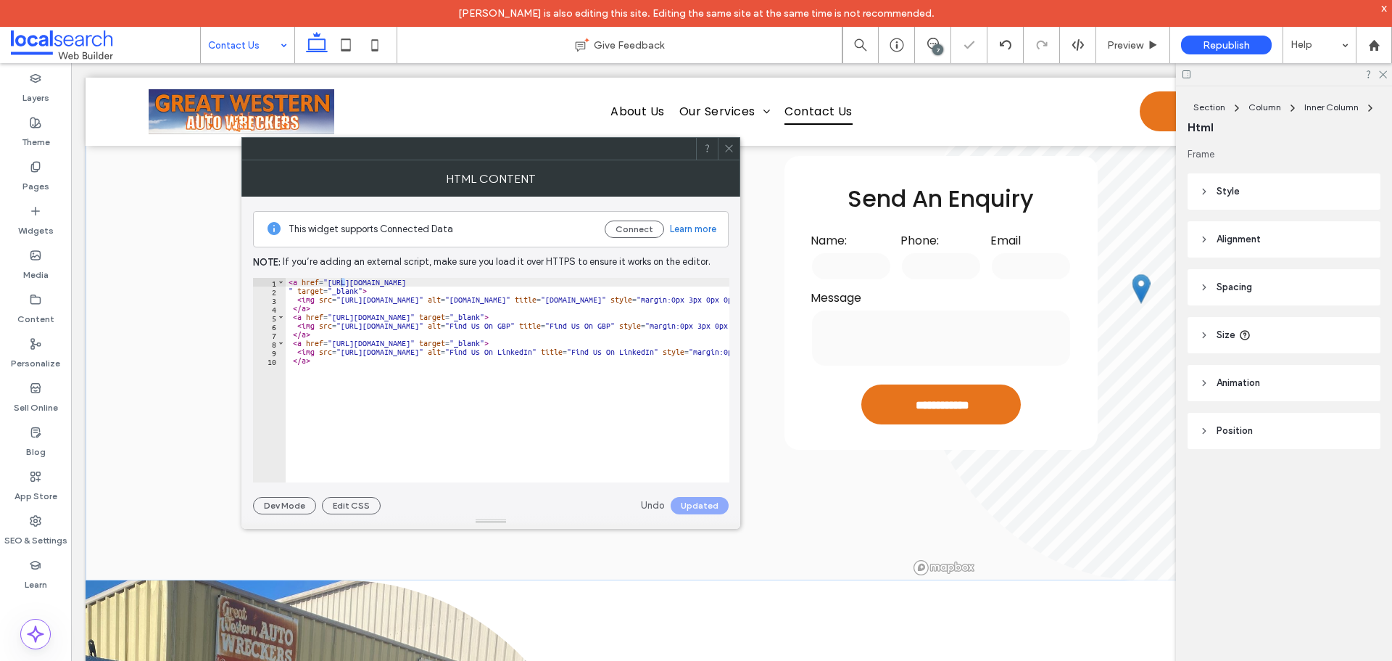
click at [723, 144] on div at bounding box center [729, 149] width 22 height 22
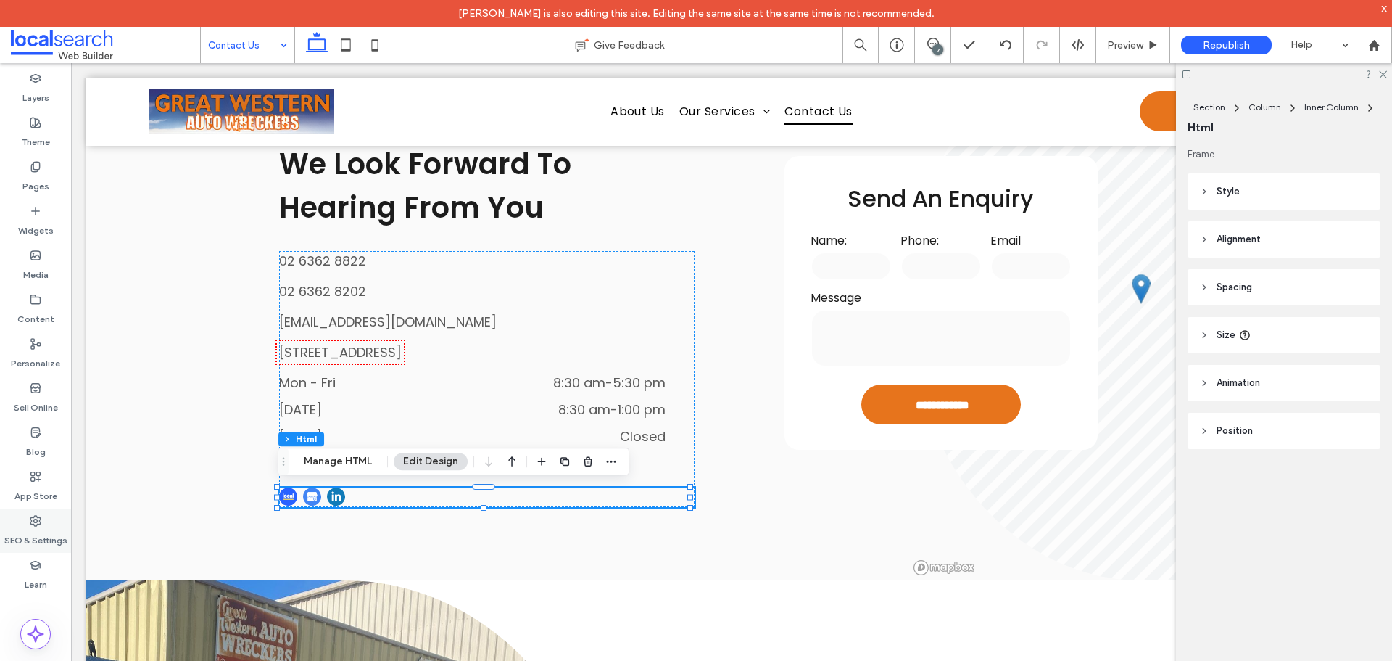
click at [47, 530] on label "SEO & Settings" at bounding box center [35, 536] width 63 height 20
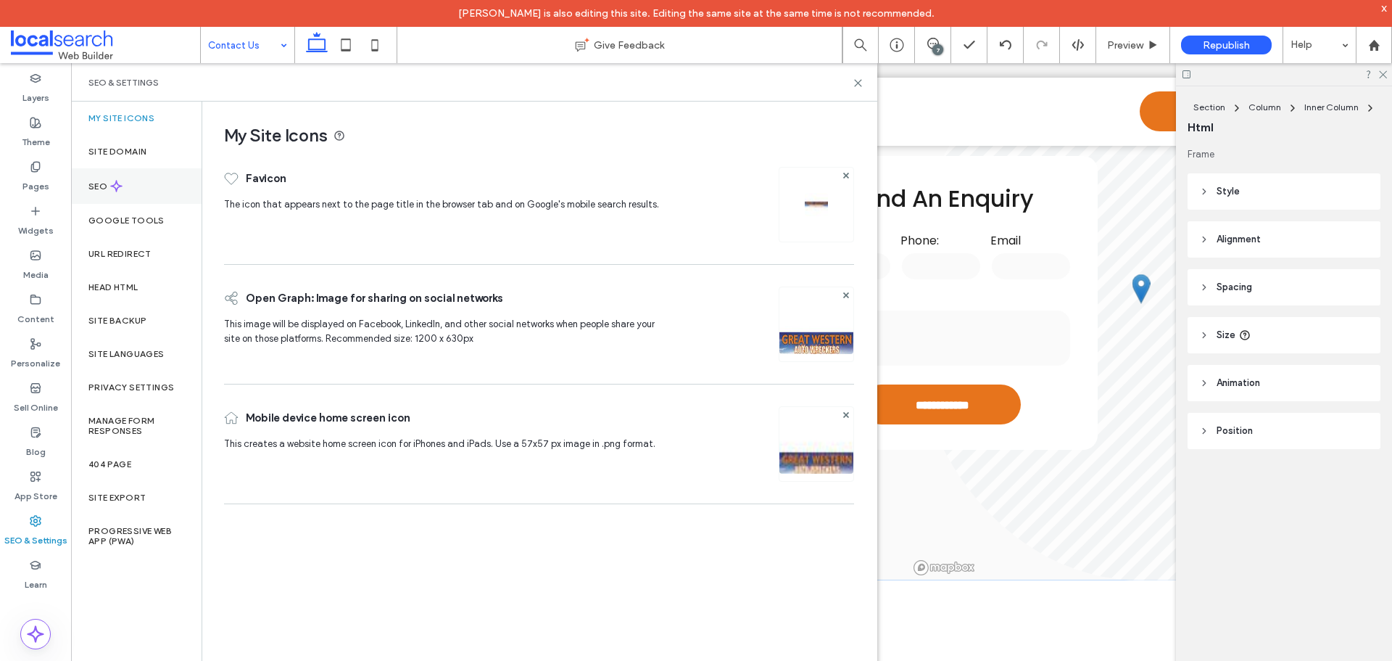
click at [120, 191] on icon at bounding box center [116, 186] width 12 height 12
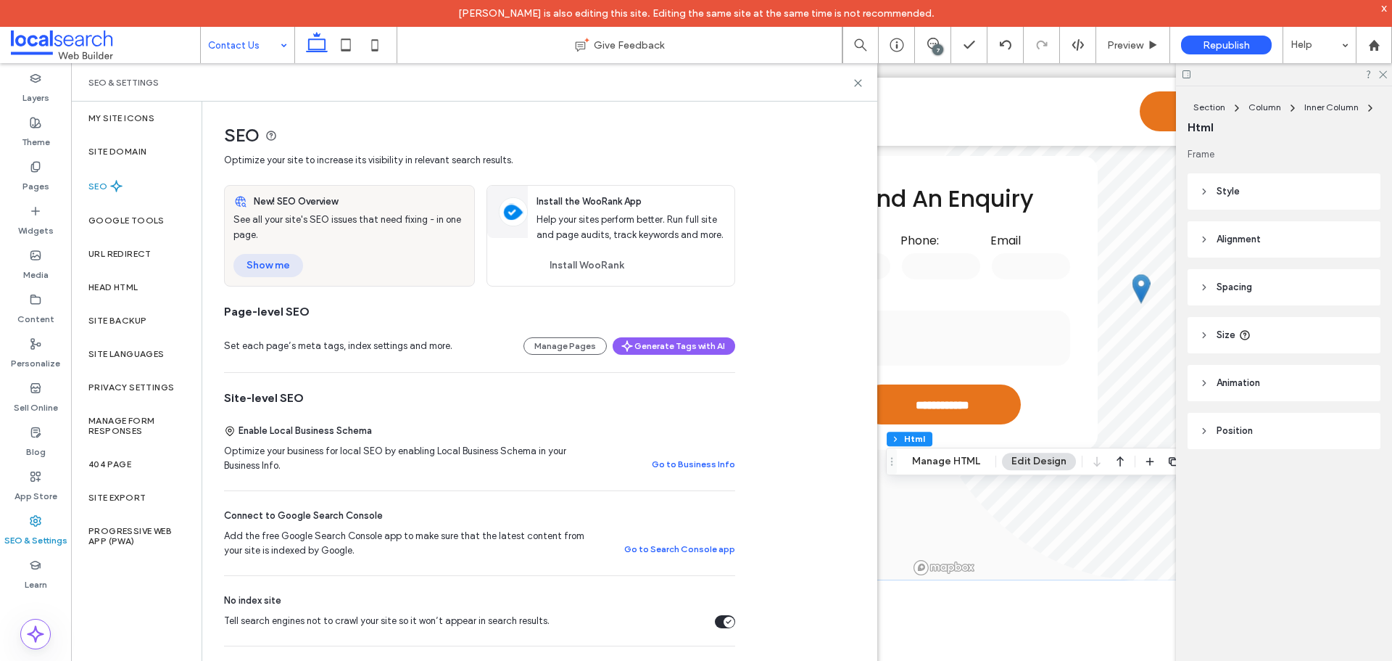
click at [271, 263] on button "Show me" at bounding box center [268, 265] width 70 height 23
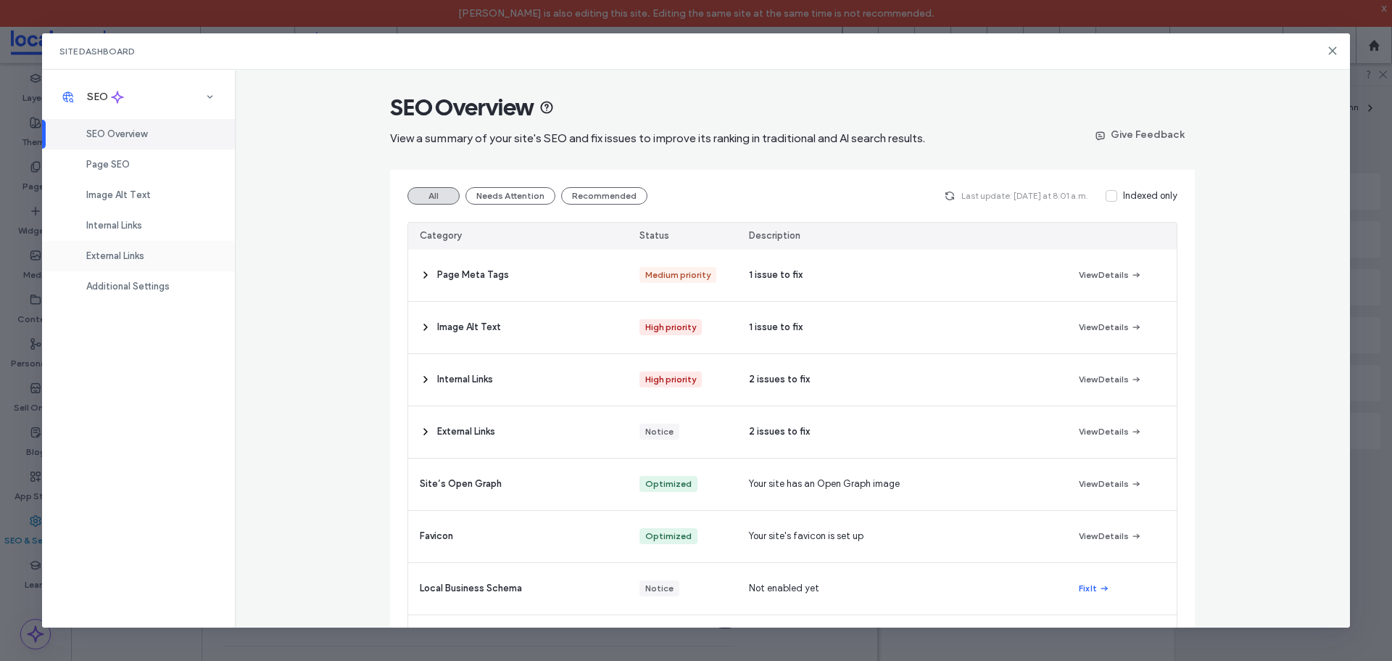
click at [137, 255] on span "External Links" at bounding box center [115, 255] width 58 height 11
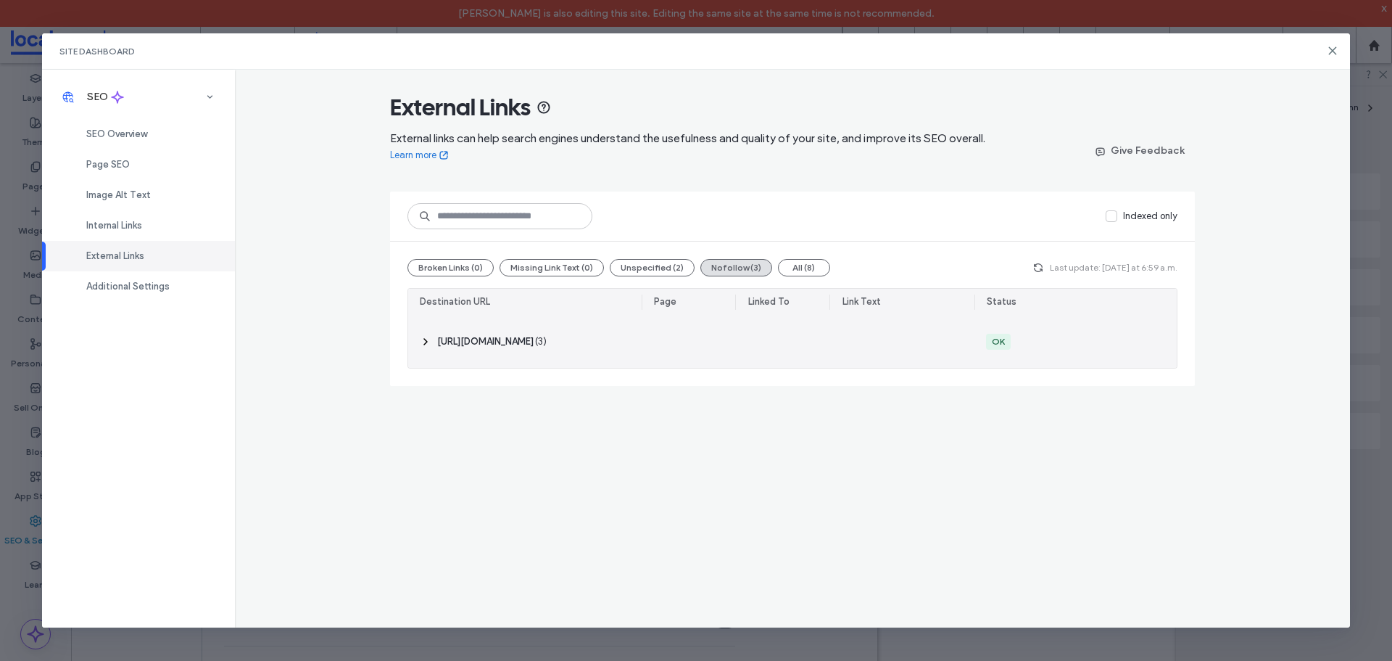
click at [429, 339] on icon at bounding box center [426, 342] width 12 height 12
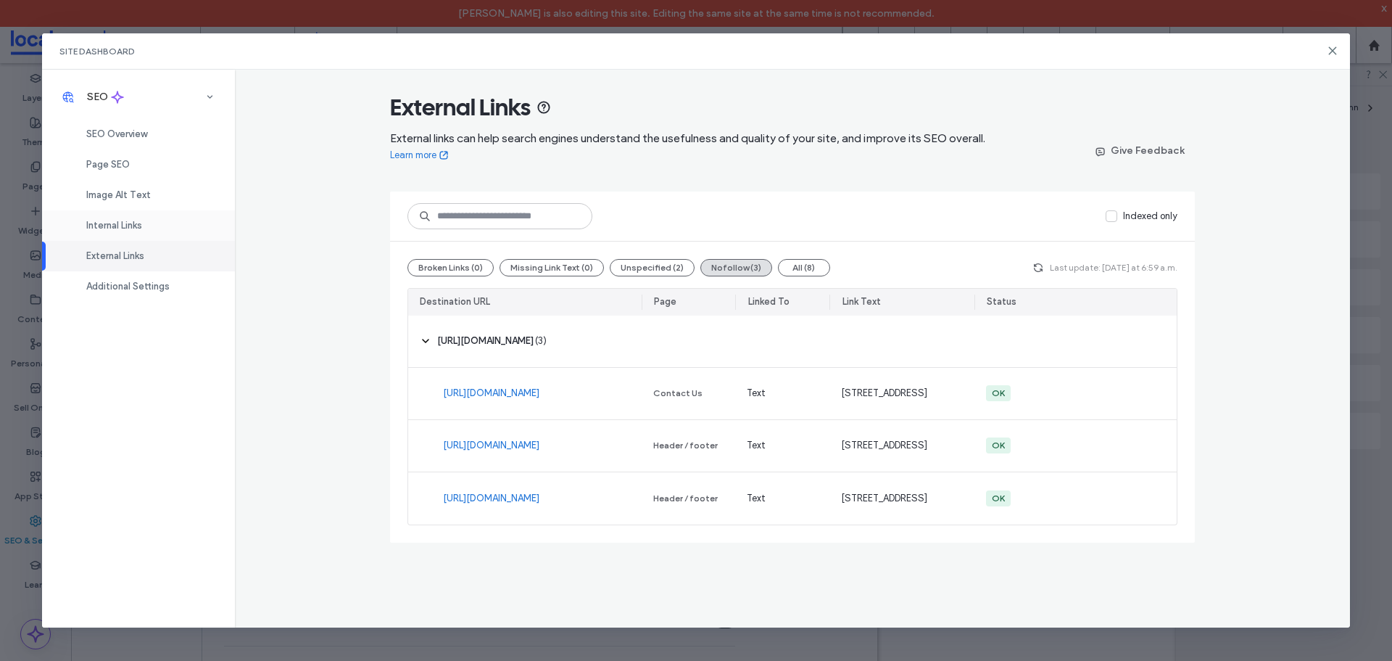
click at [104, 229] on span "Internal Links" at bounding box center [114, 225] width 56 height 11
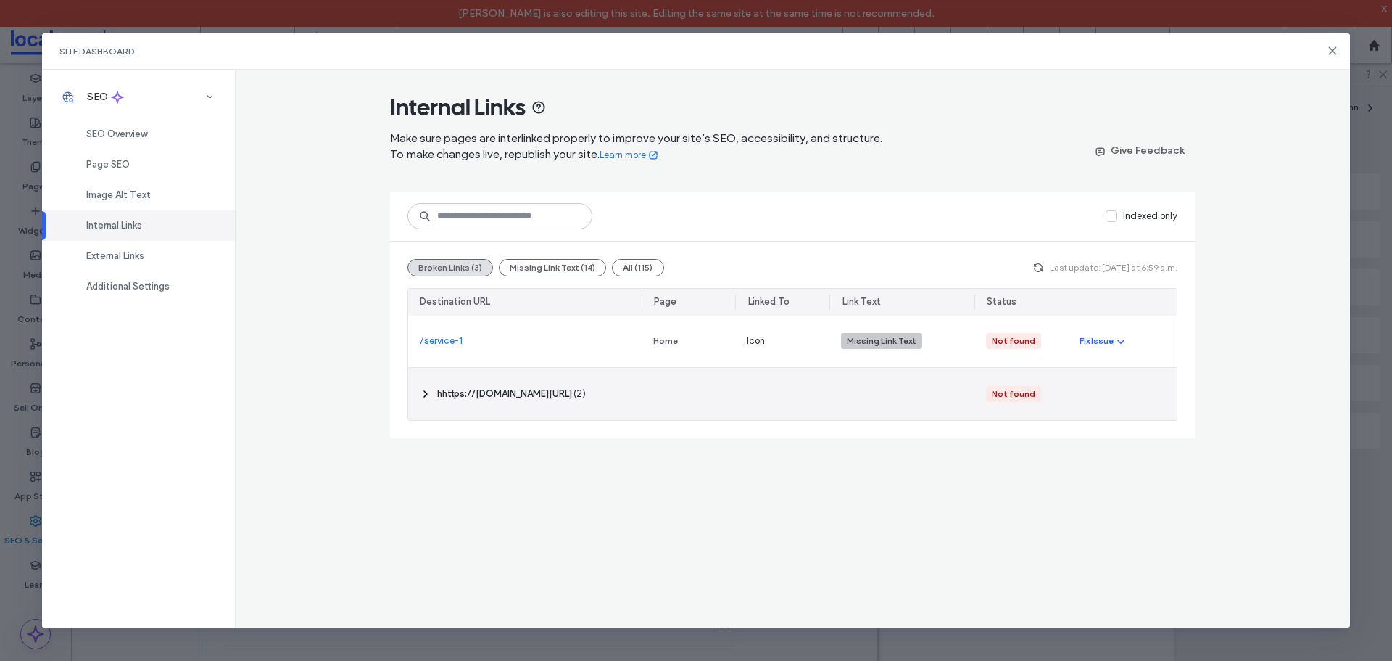
click at [429, 394] on icon at bounding box center [426, 394] width 12 height 12
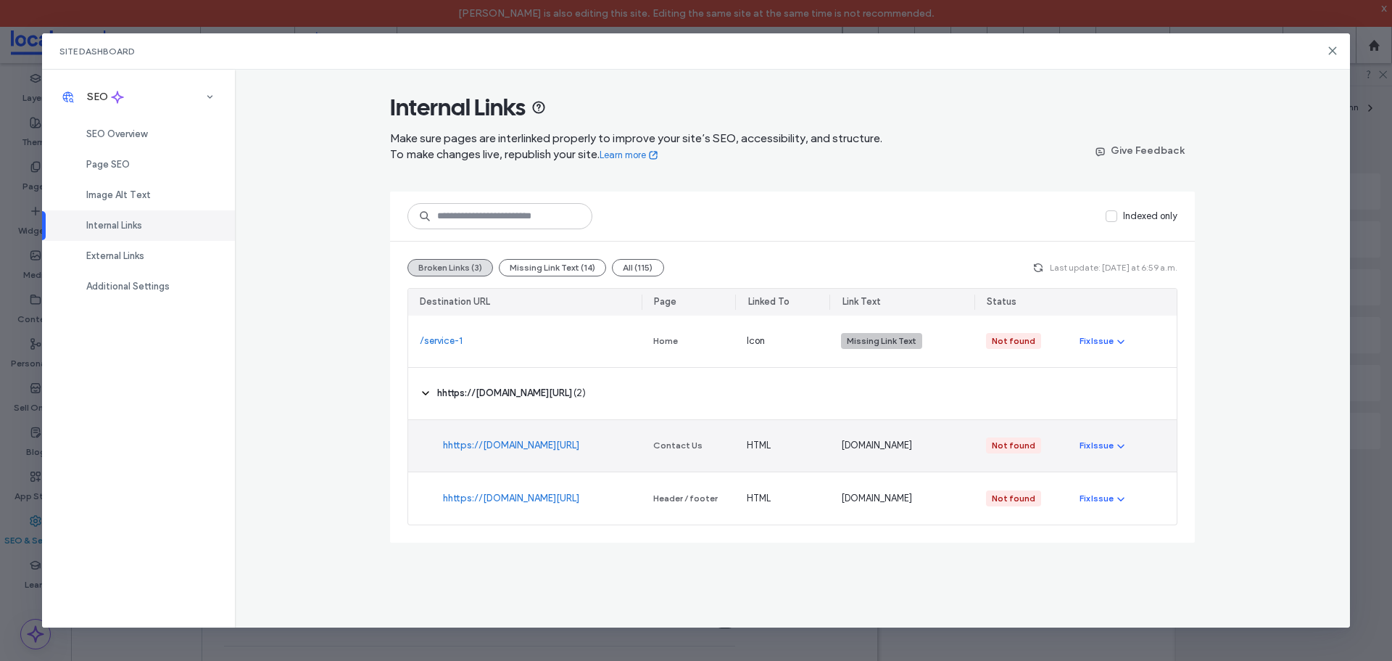
click at [555, 438] on link "hhttps://[DOMAIN_NAME][URL]" at bounding box center [511, 445] width 136 height 15
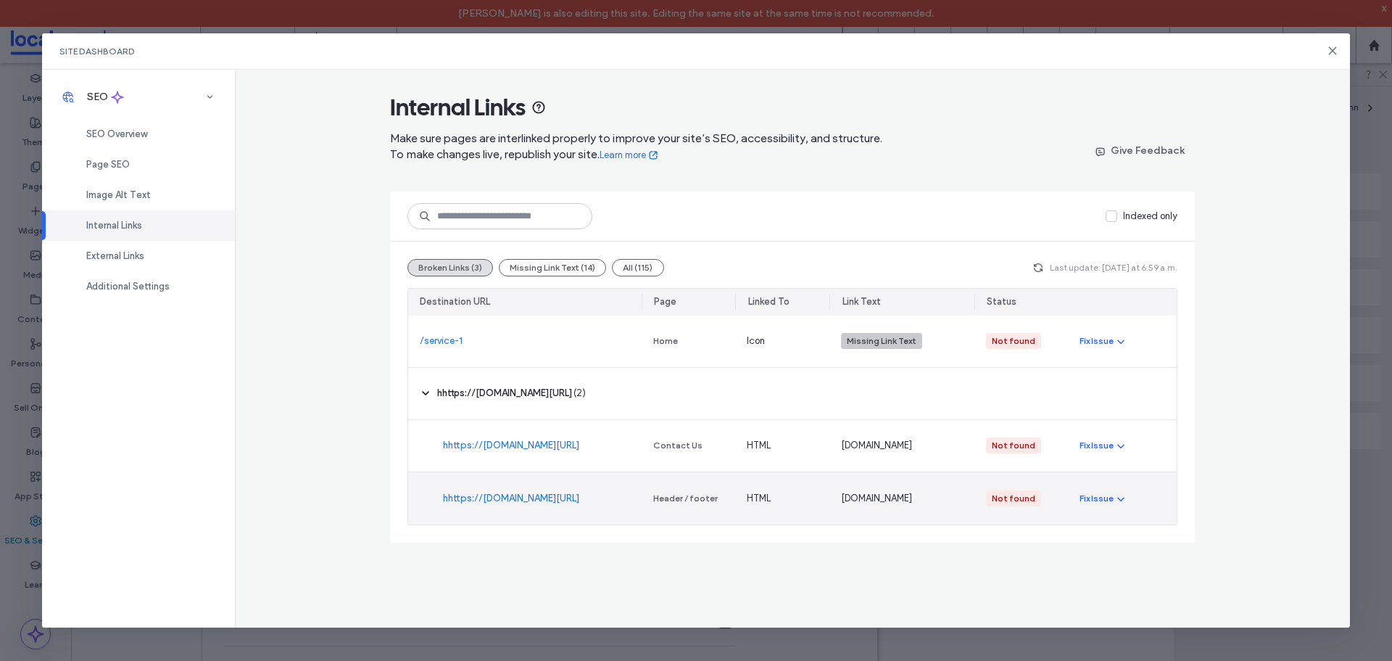
click at [479, 495] on link "hhttps://[DOMAIN_NAME][URL]" at bounding box center [511, 498] width 136 height 15
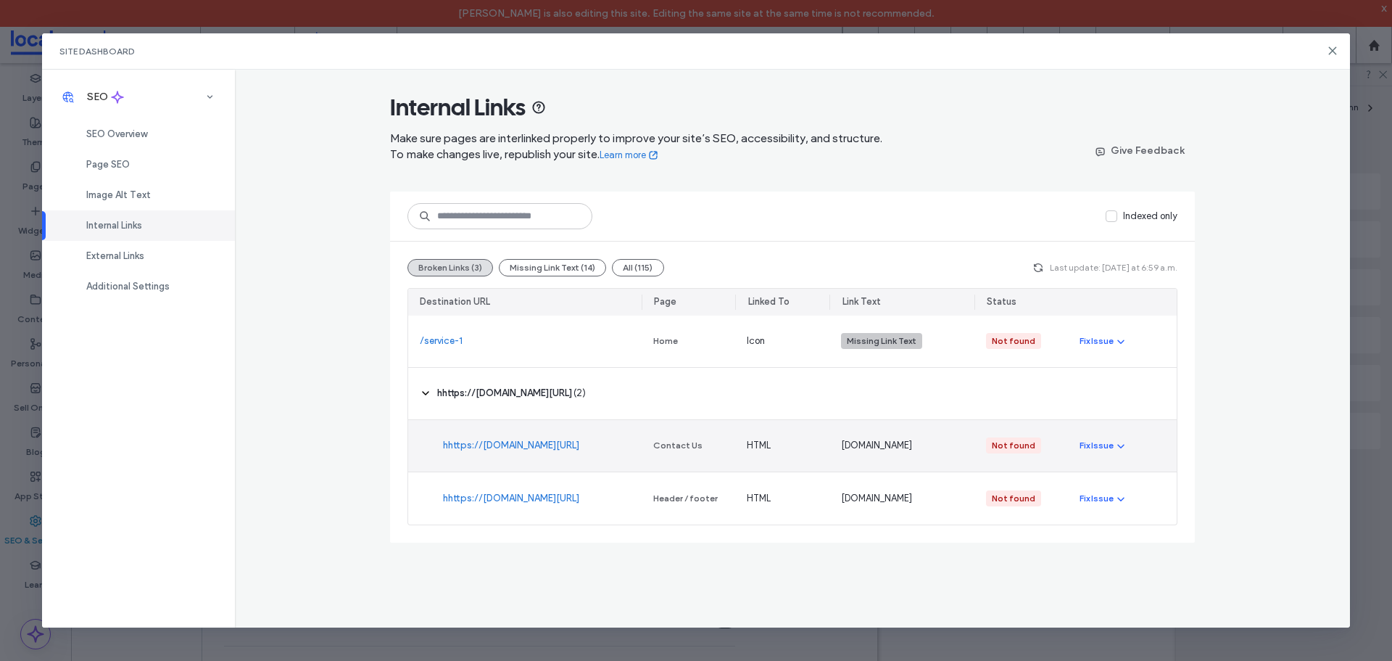
click at [1114, 434] on div "Fix Issue" at bounding box center [1122, 445] width 109 height 51
click at [1117, 443] on icon "button" at bounding box center [1121, 445] width 12 height 12
click at [1112, 482] on span "Fix in Editor" at bounding box center [1116, 480] width 49 height 15
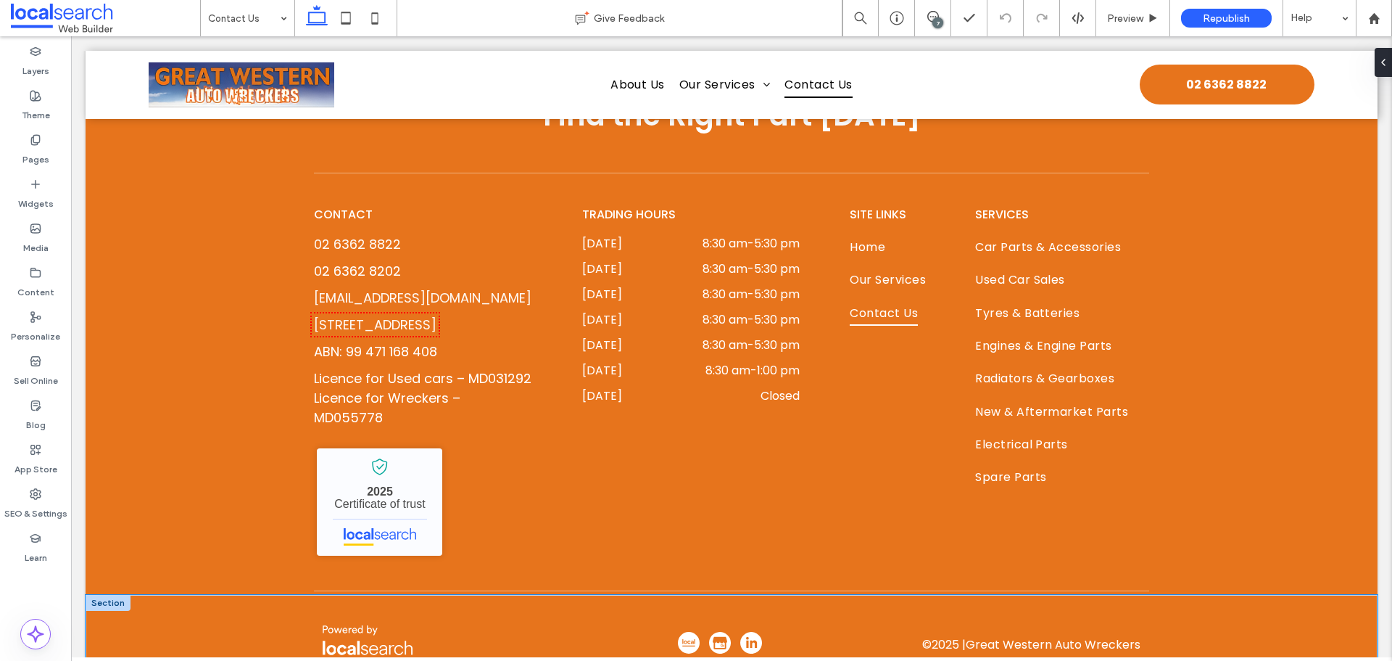
scroll to position [1637, 0]
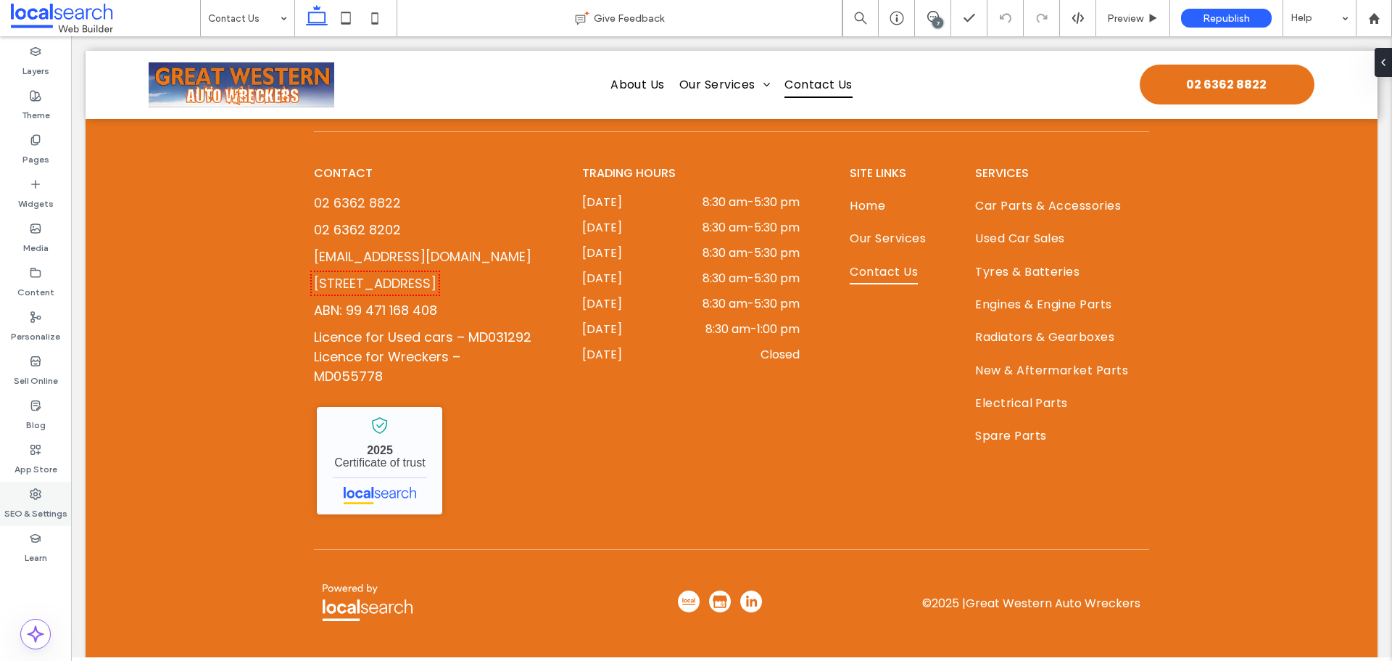
click at [20, 504] on label "SEO & Settings" at bounding box center [35, 510] width 63 height 20
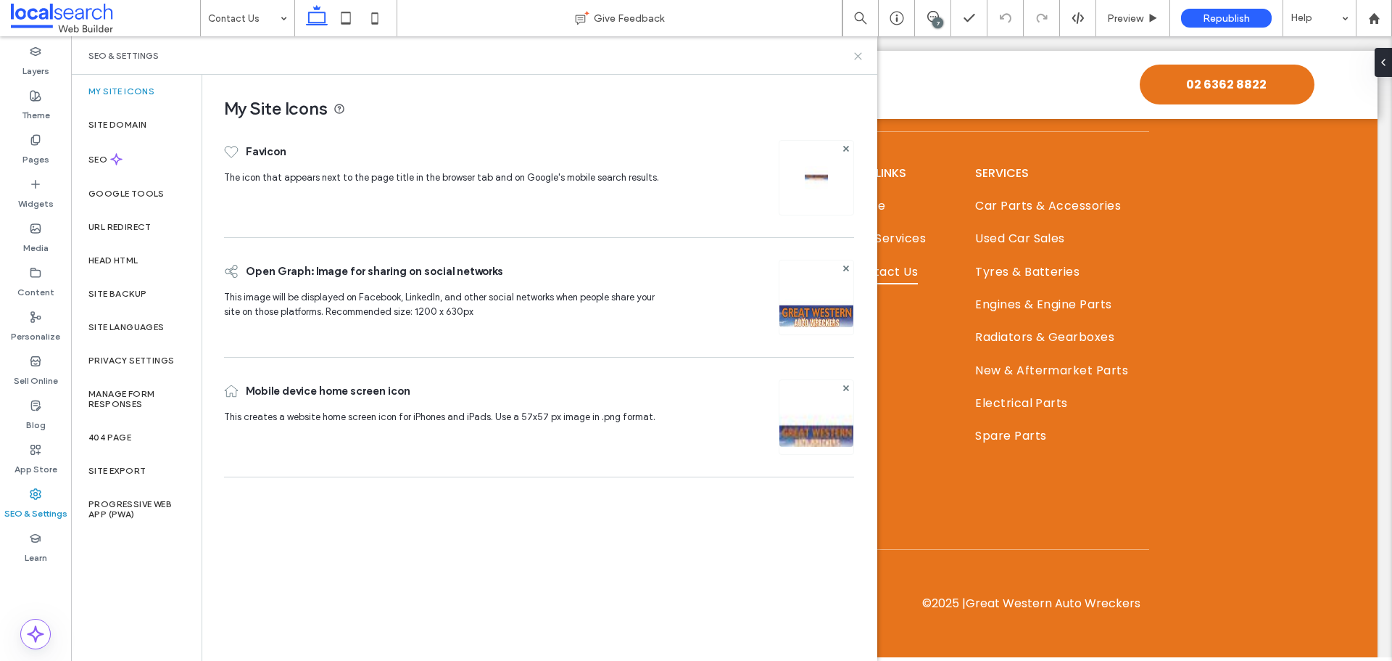
click at [858, 57] on use at bounding box center [858, 56] width 7 height 7
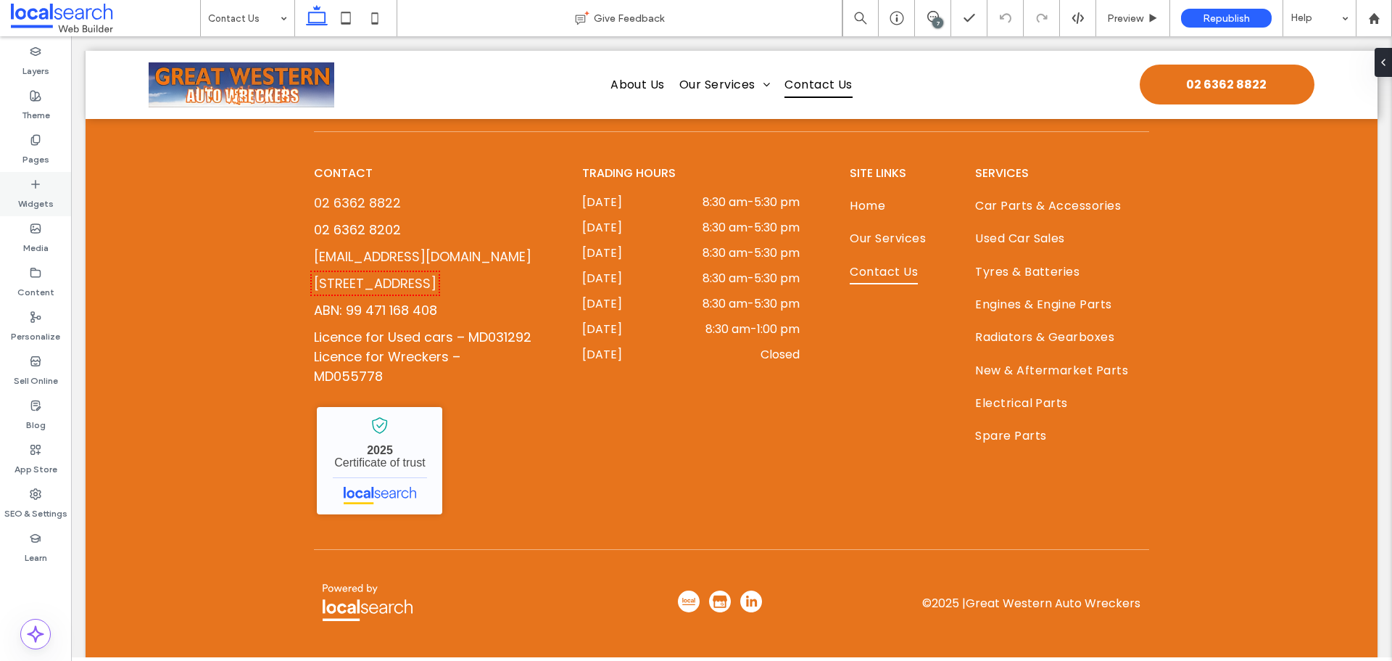
click at [33, 192] on label "Widgets" at bounding box center [36, 200] width 36 height 20
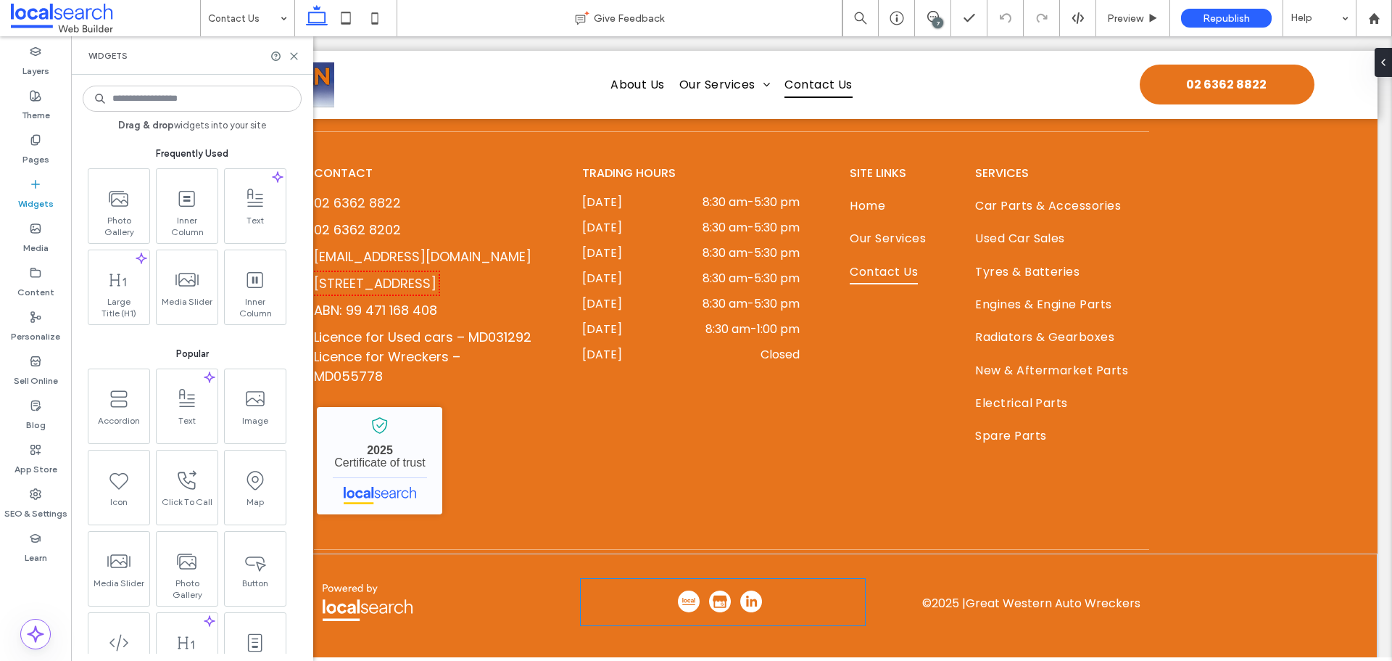
click at [670, 579] on div at bounding box center [723, 602] width 284 height 46
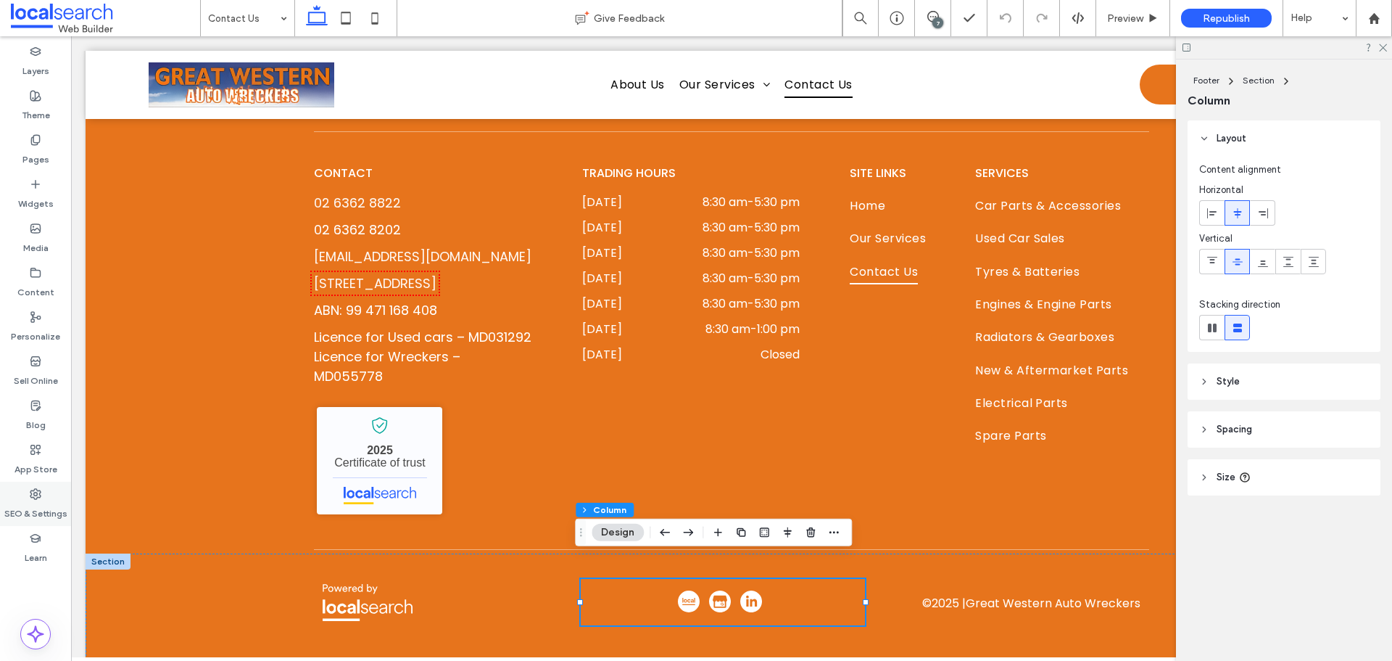
click at [30, 498] on icon at bounding box center [36, 494] width 12 height 12
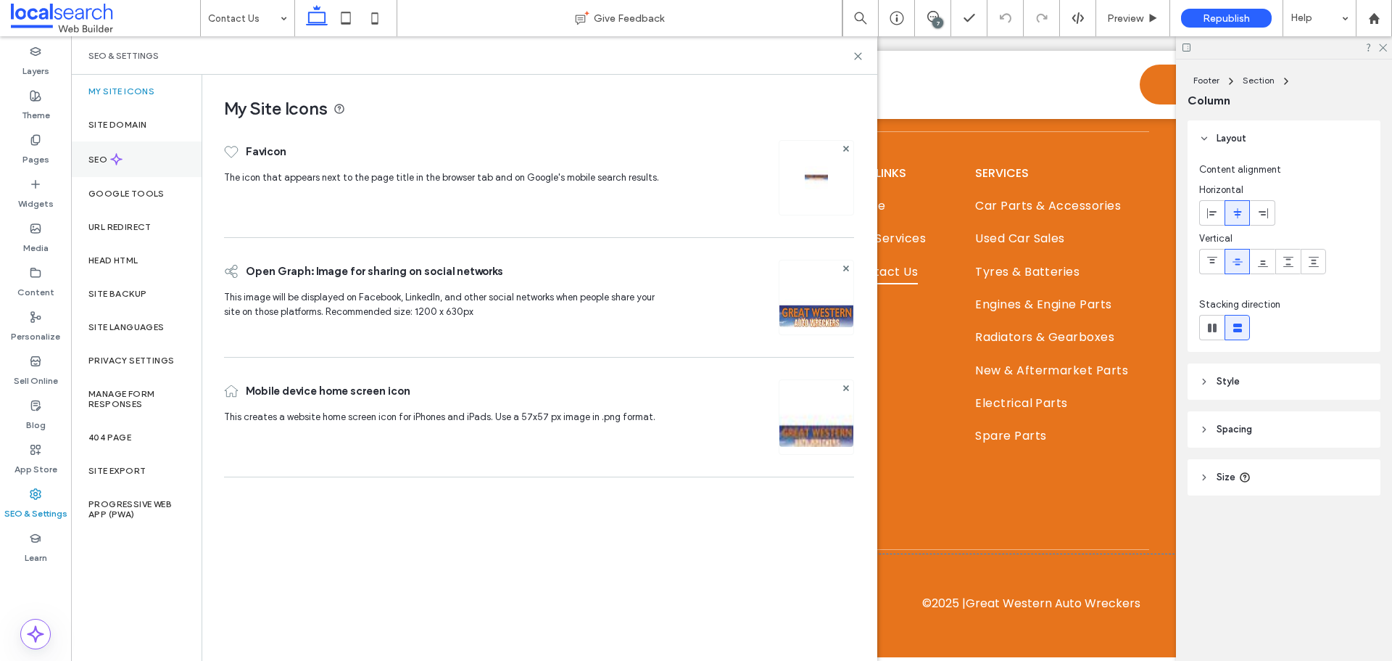
click at [98, 162] on label "SEO" at bounding box center [99, 159] width 22 height 10
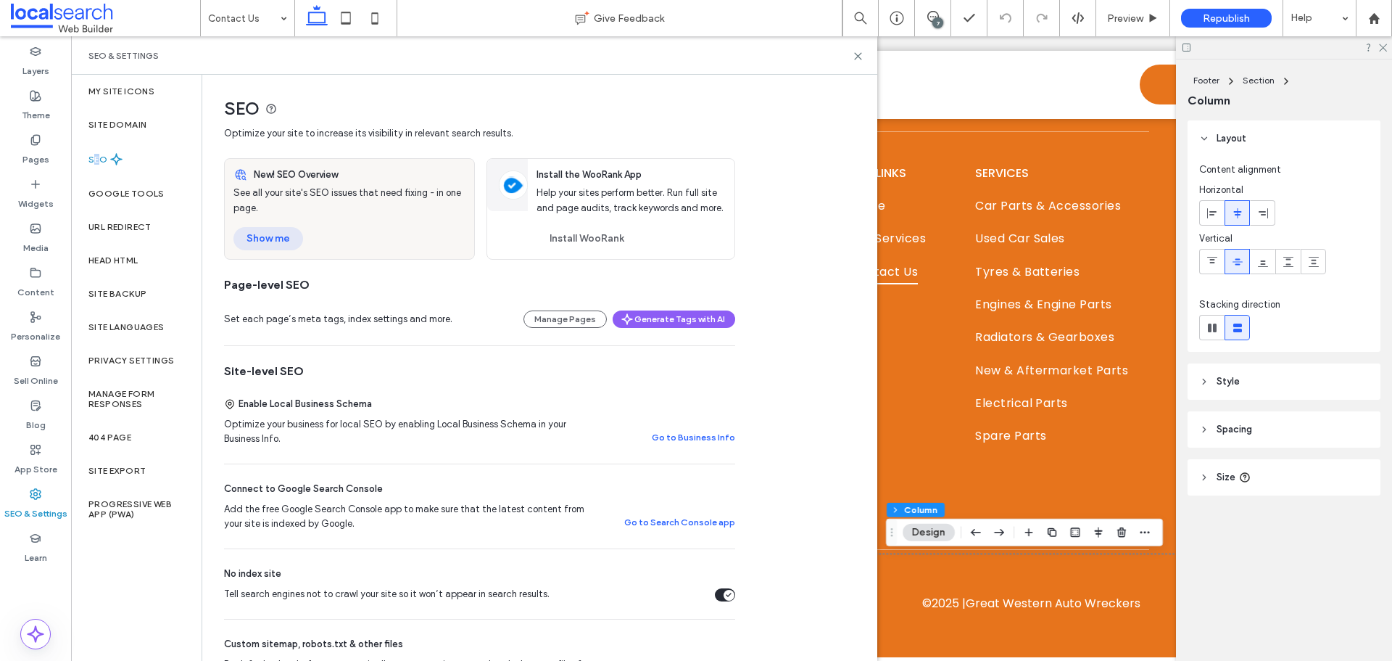
click at [264, 239] on button "Show me" at bounding box center [268, 238] width 70 height 23
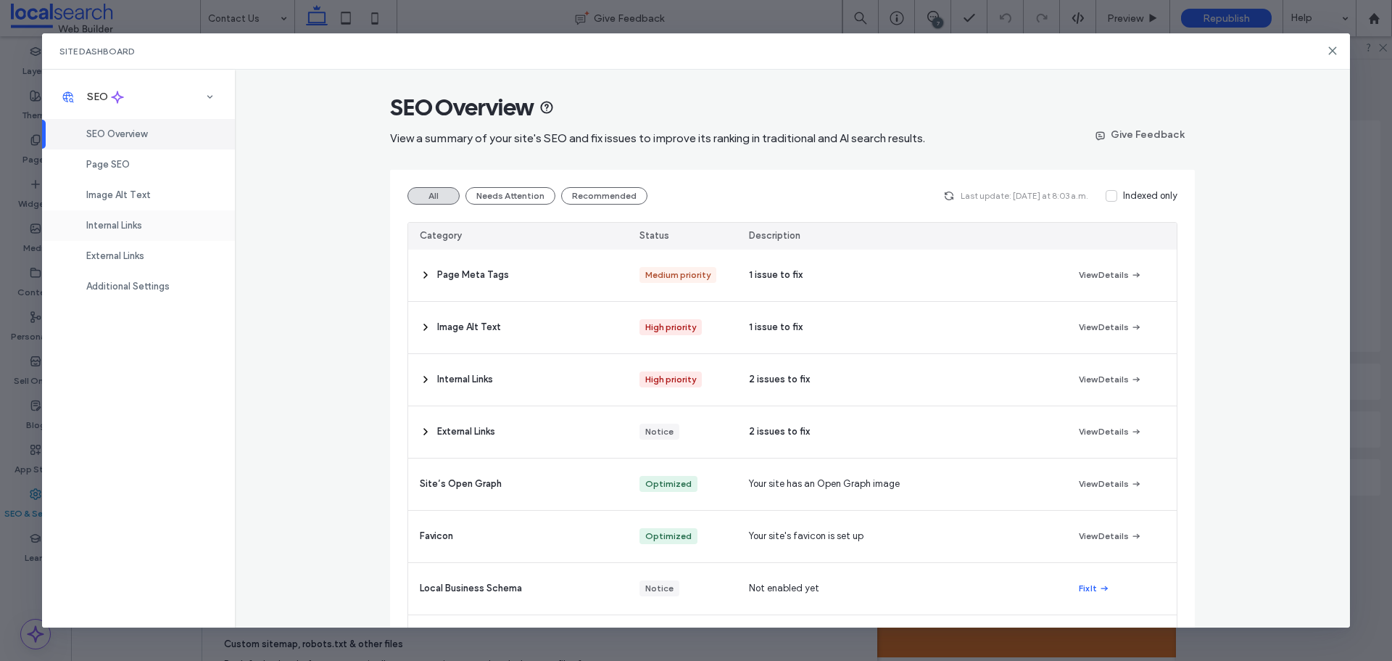
click at [108, 222] on span "Internal Links" at bounding box center [114, 225] width 56 height 11
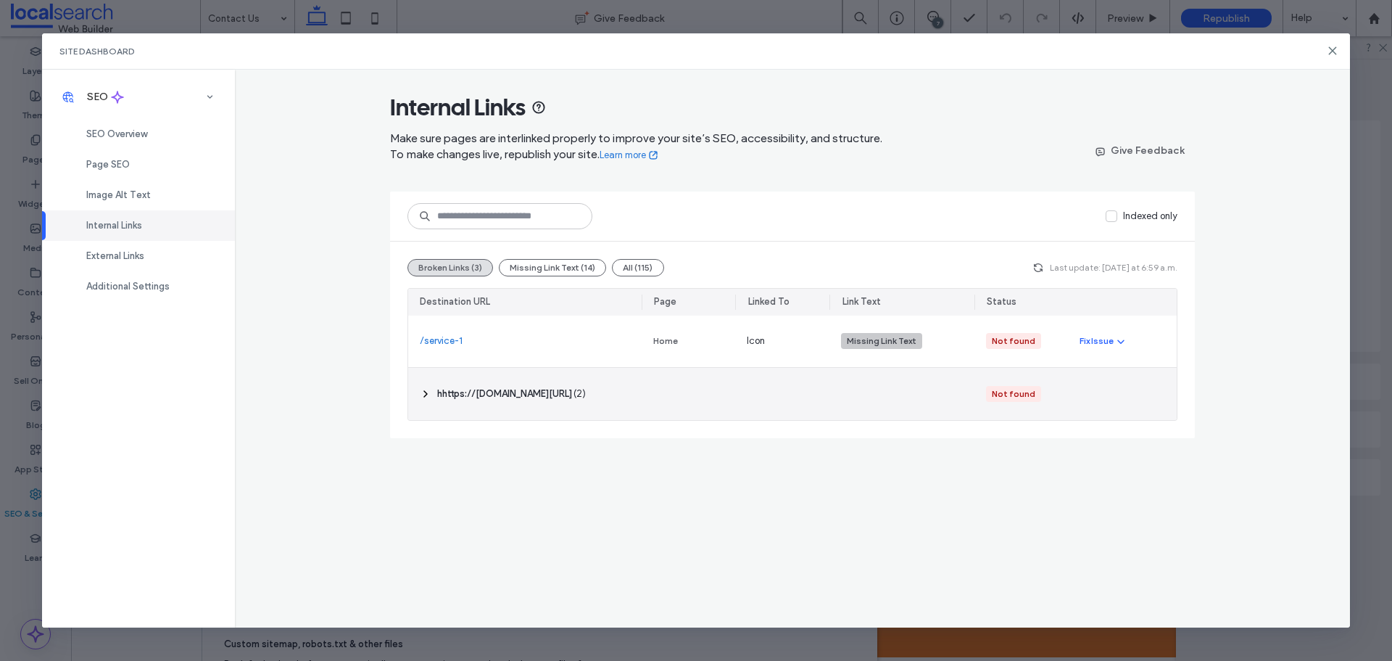
click at [445, 394] on span "‎ hhttps://[DOMAIN_NAME][URL] ‎" at bounding box center [504, 393] width 135 height 15
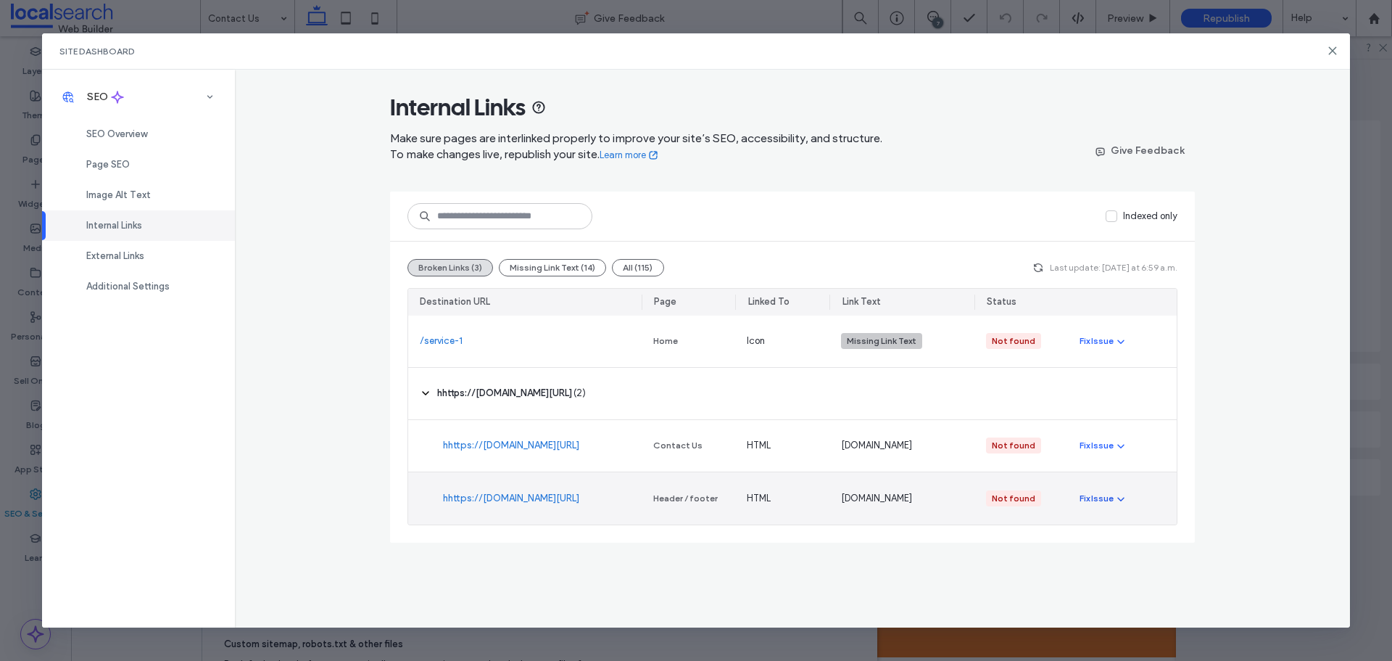
click at [1120, 499] on use "button" at bounding box center [1121, 499] width 7 height 4
click at [1121, 559] on span "Redirect Link" at bounding box center [1120, 560] width 56 height 15
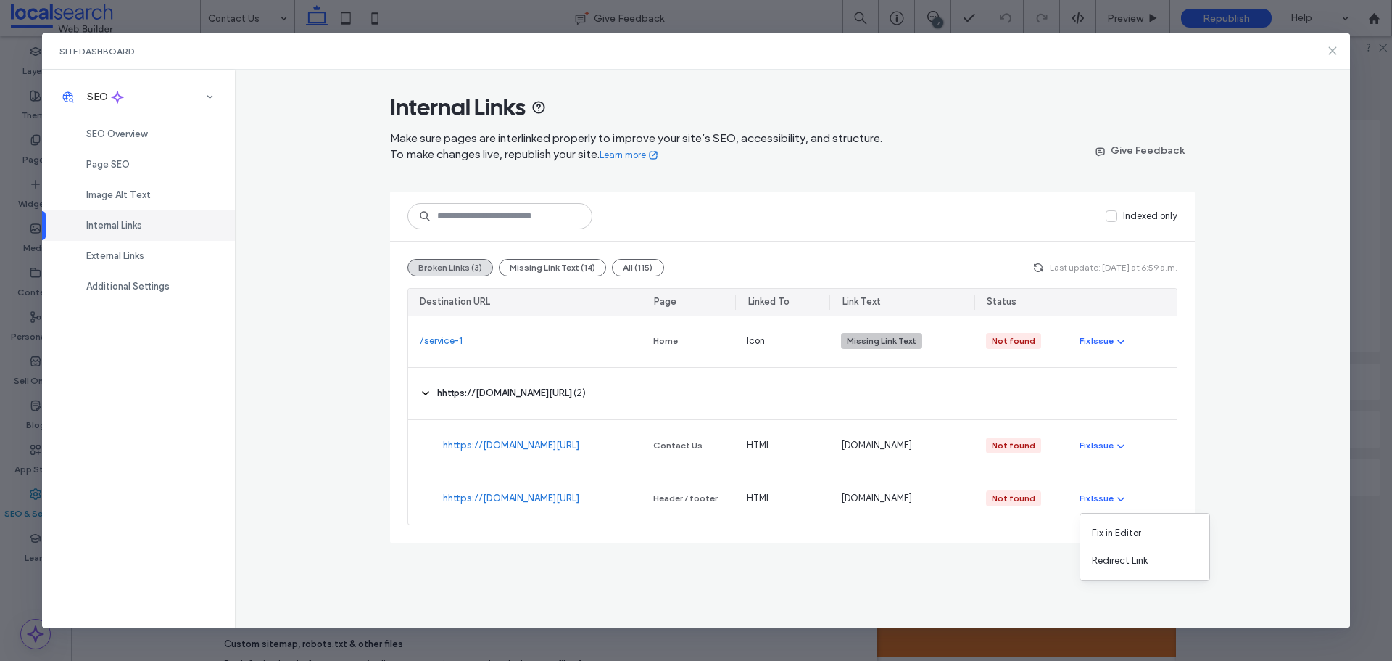
click at [1336, 48] on use at bounding box center [1333, 50] width 7 height 7
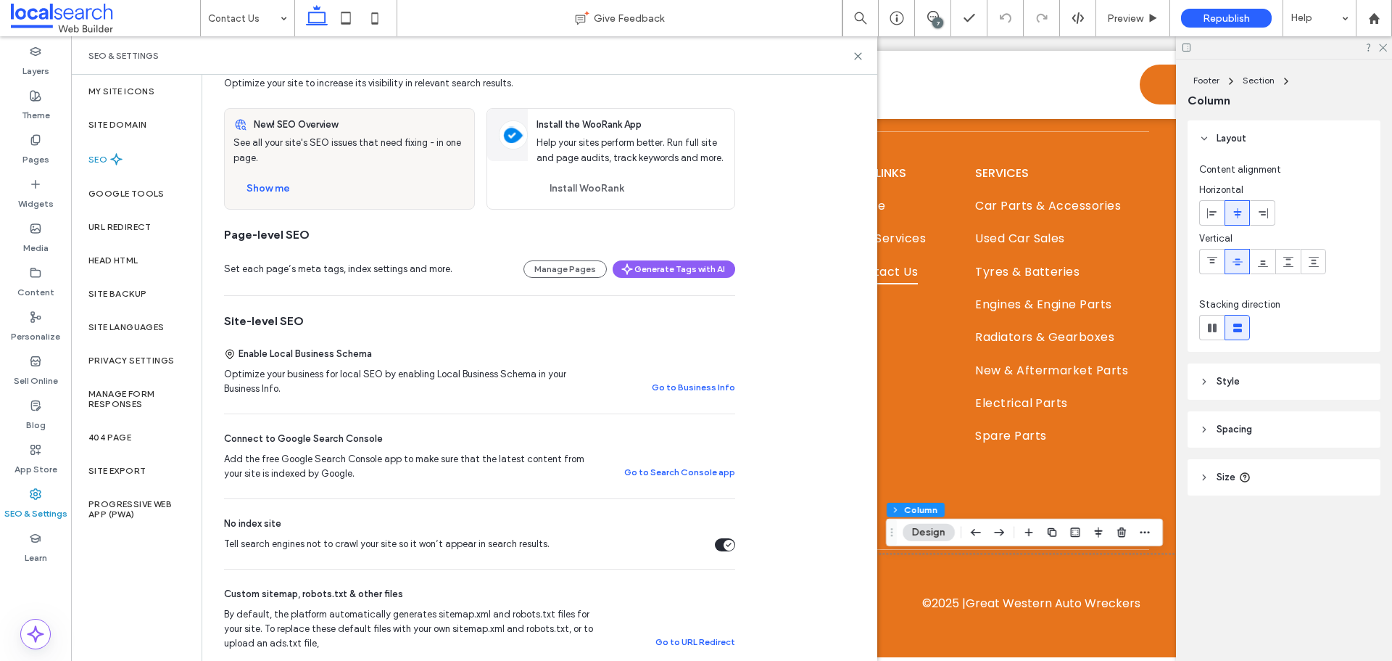
scroll to position [73, 0]
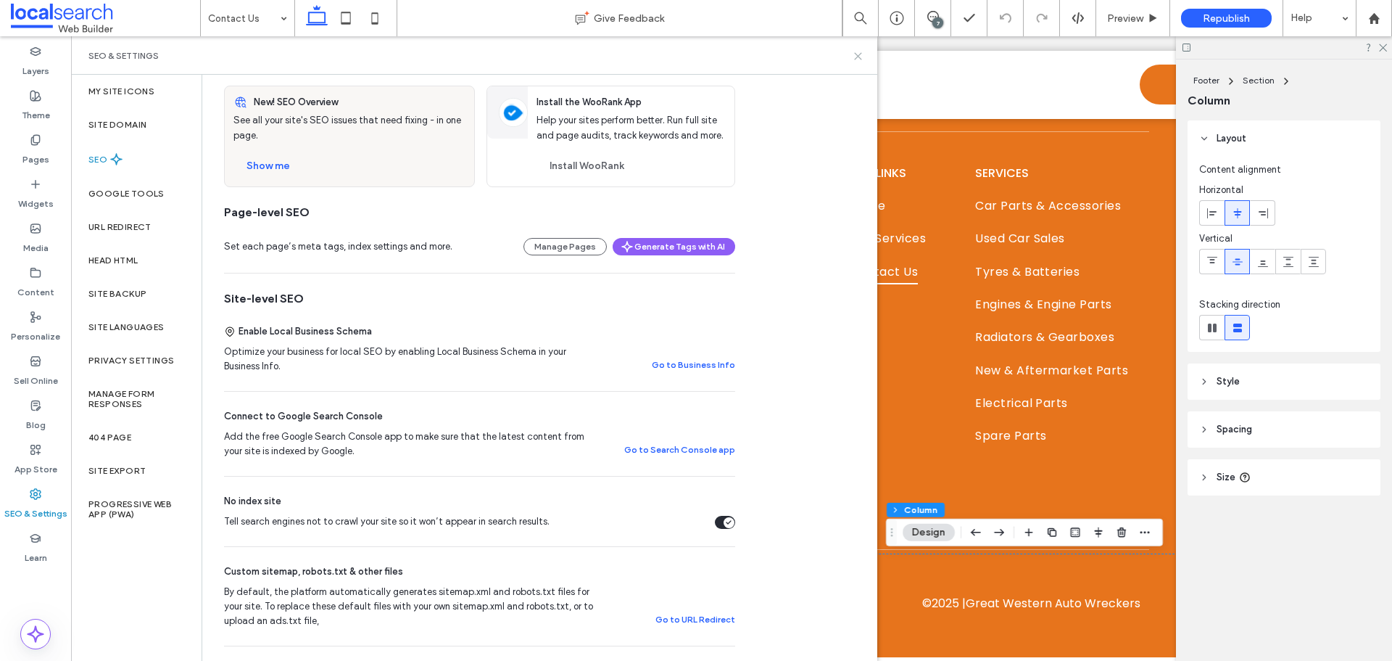
click at [856, 54] on use at bounding box center [858, 56] width 7 height 7
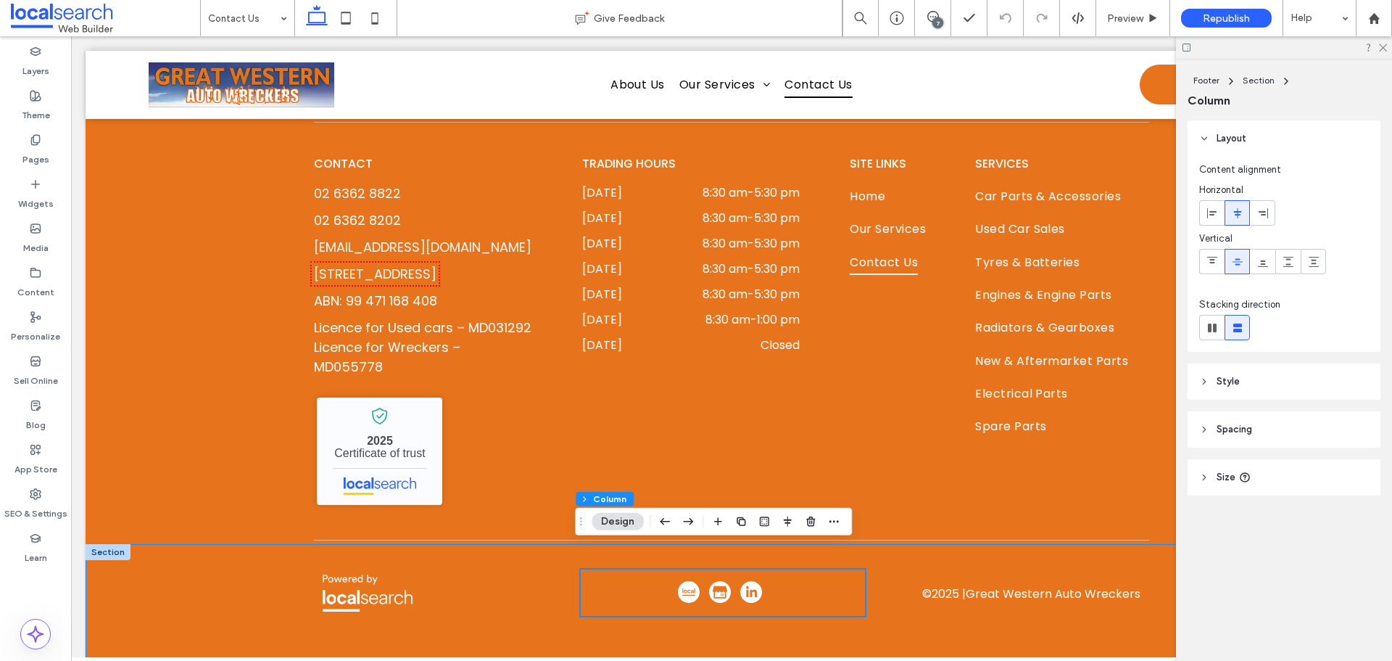
scroll to position [1647, 0]
click at [37, 493] on use at bounding box center [35, 494] width 10 height 10
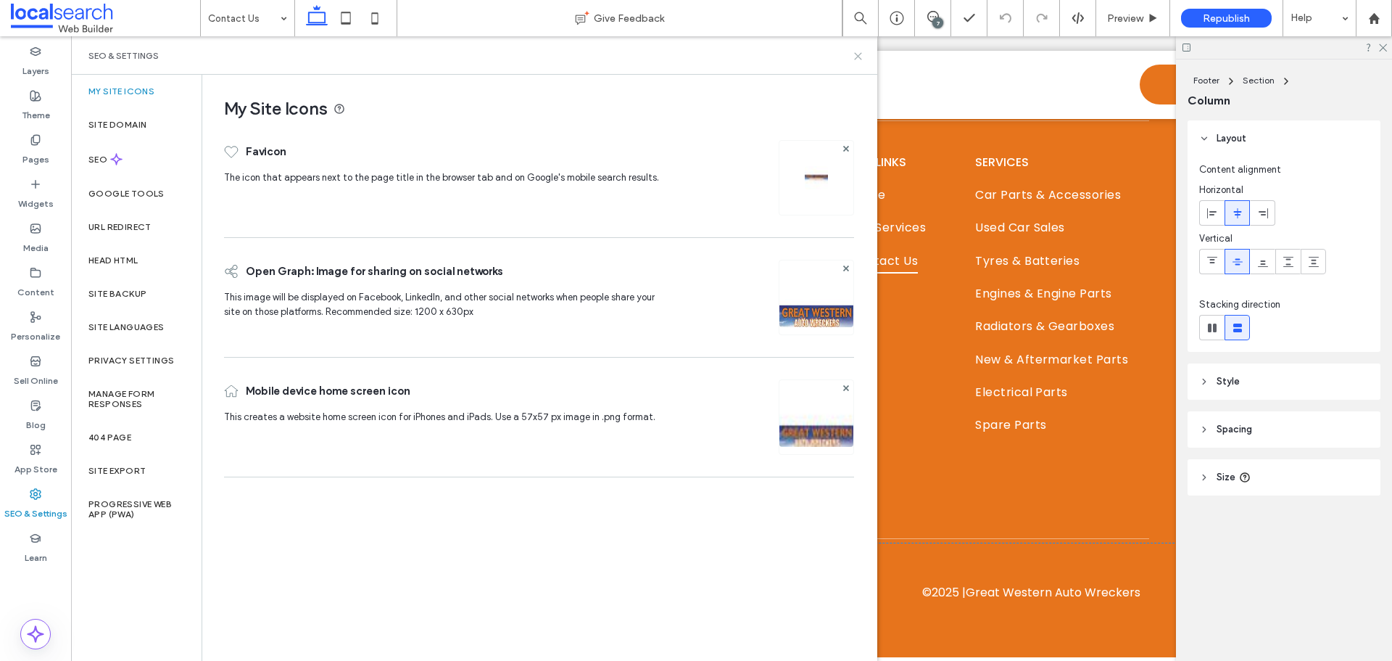
click at [859, 56] on use at bounding box center [858, 56] width 7 height 7
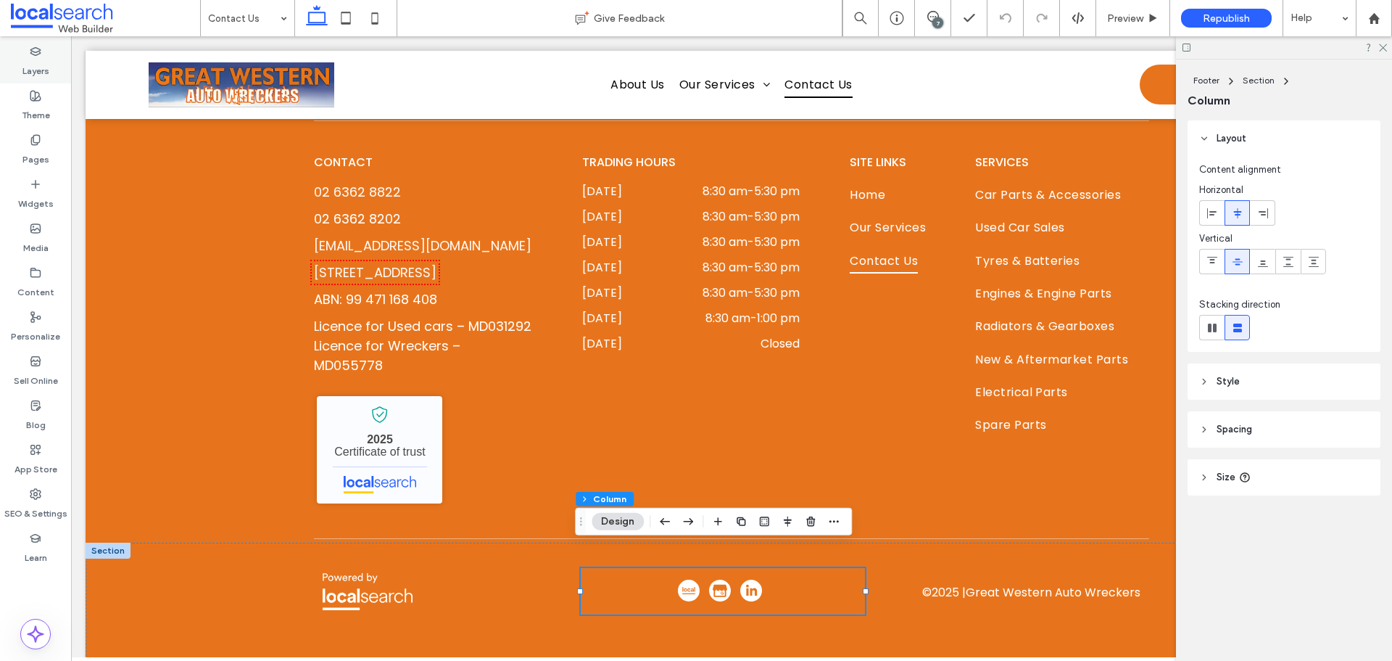
click at [41, 57] on label "Layers" at bounding box center [35, 67] width 27 height 20
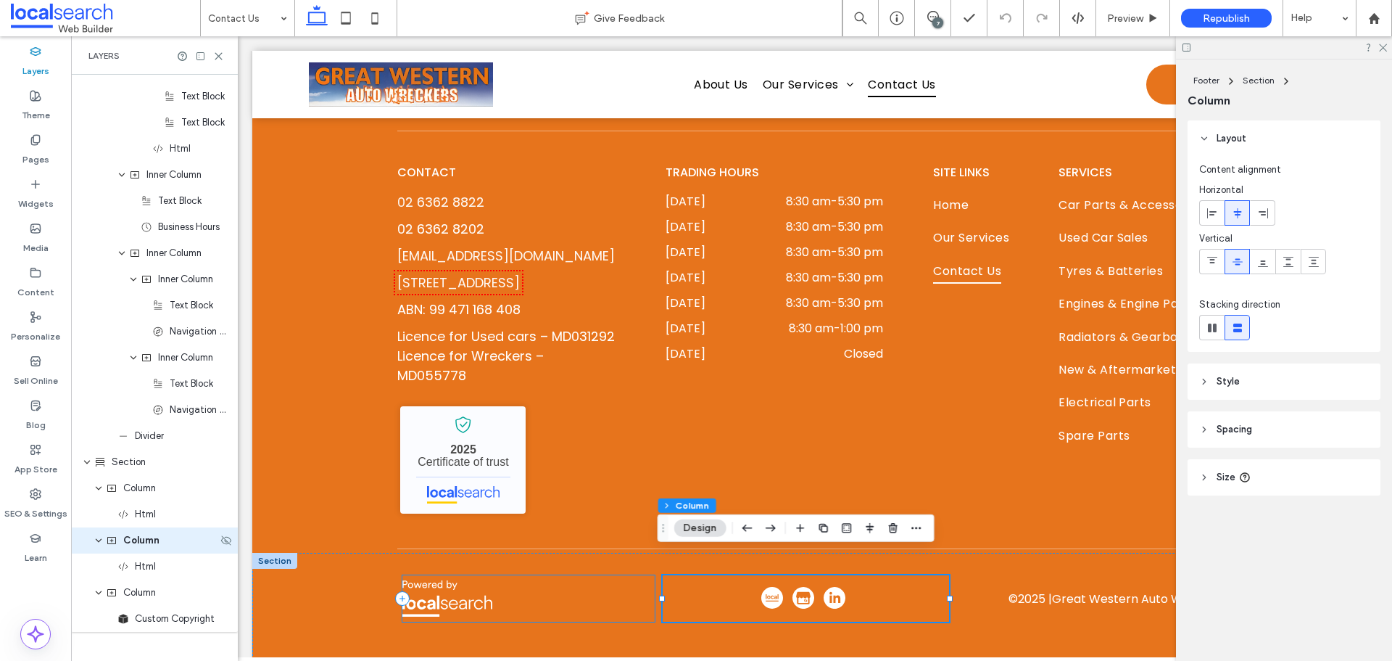
scroll to position [1743, 0]
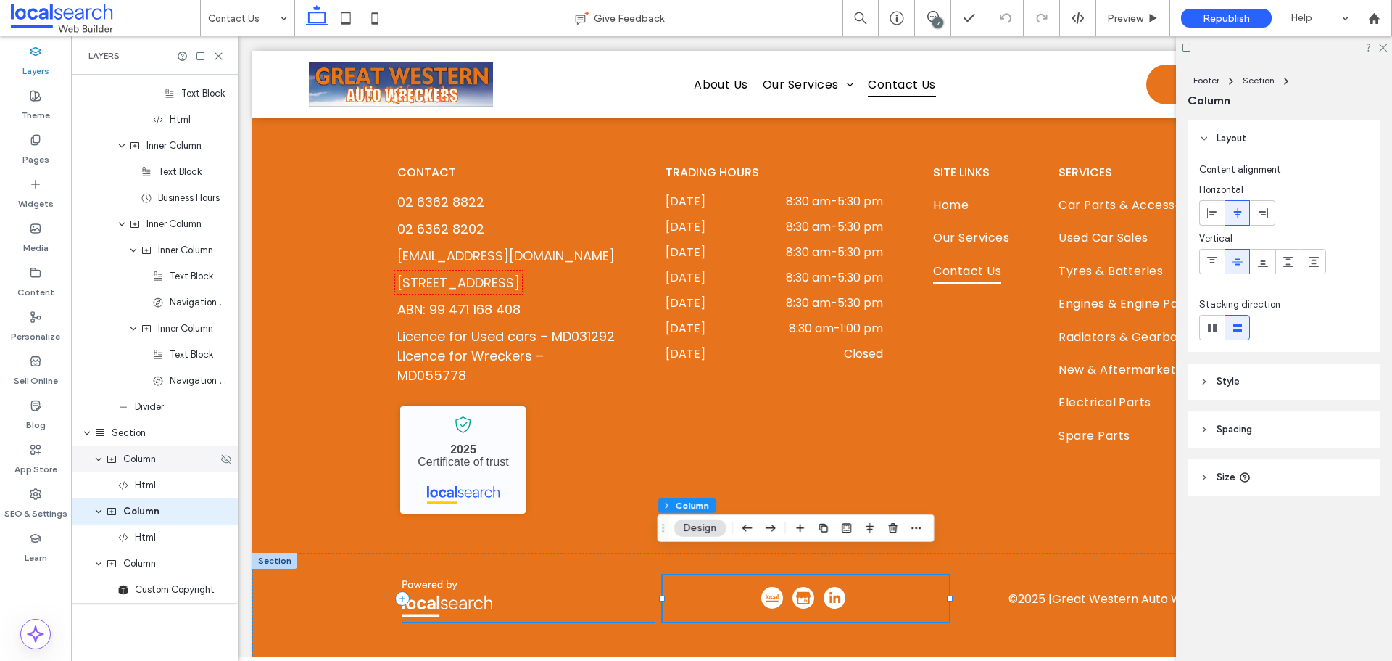
click at [135, 458] on span "Column" at bounding box center [139, 459] width 33 height 15
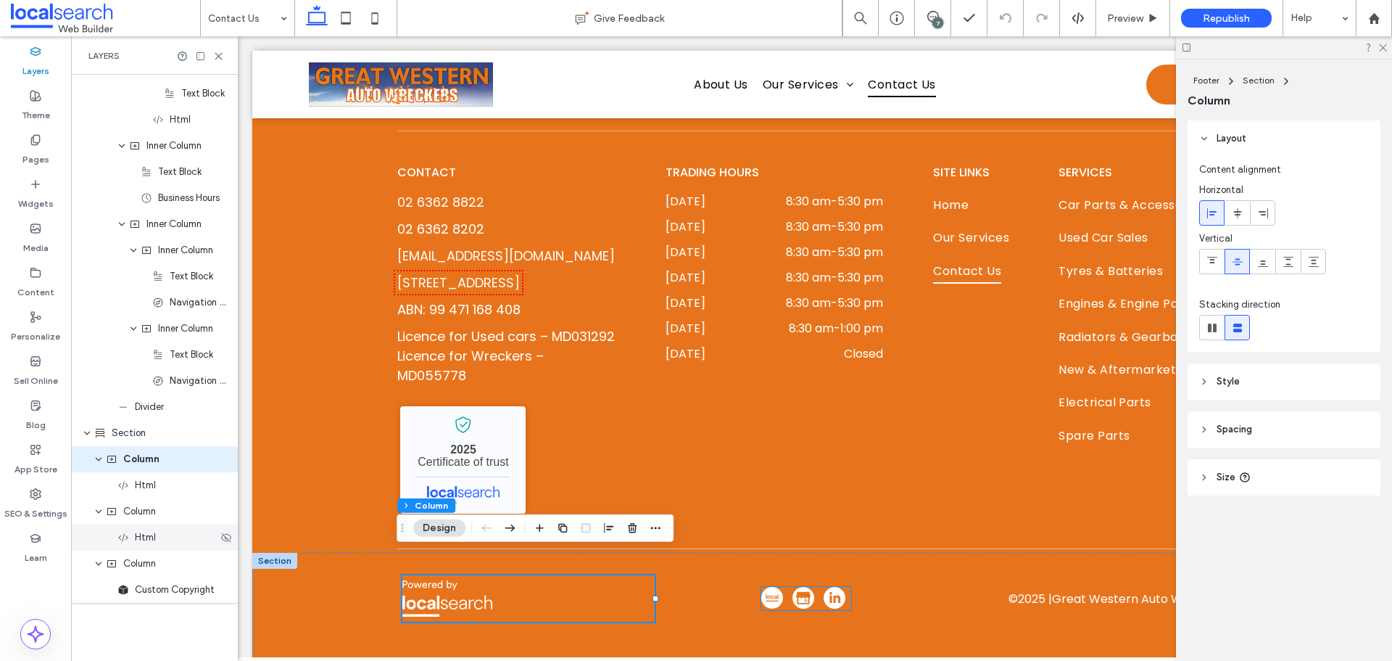
click at [154, 545] on div "Html" at bounding box center [154, 537] width 167 height 26
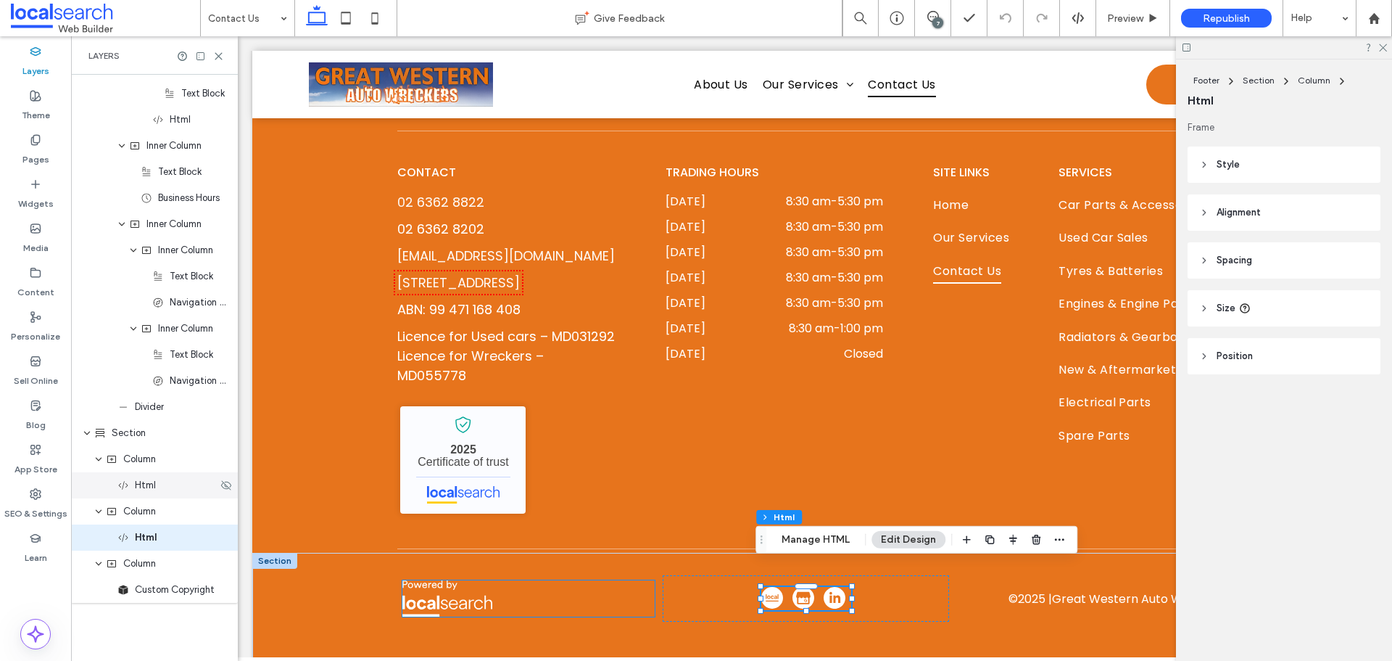
click at [144, 488] on span "Html" at bounding box center [145, 485] width 21 height 15
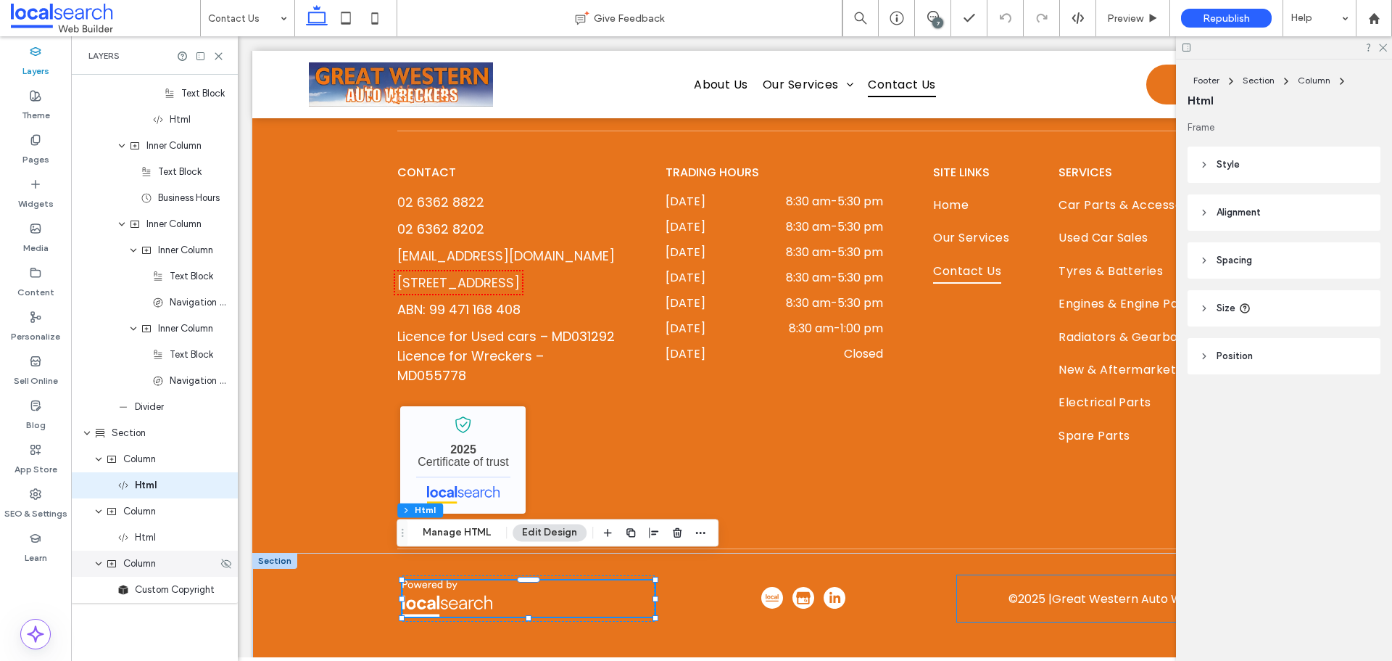
click at [146, 565] on span "Column" at bounding box center [139, 563] width 33 height 15
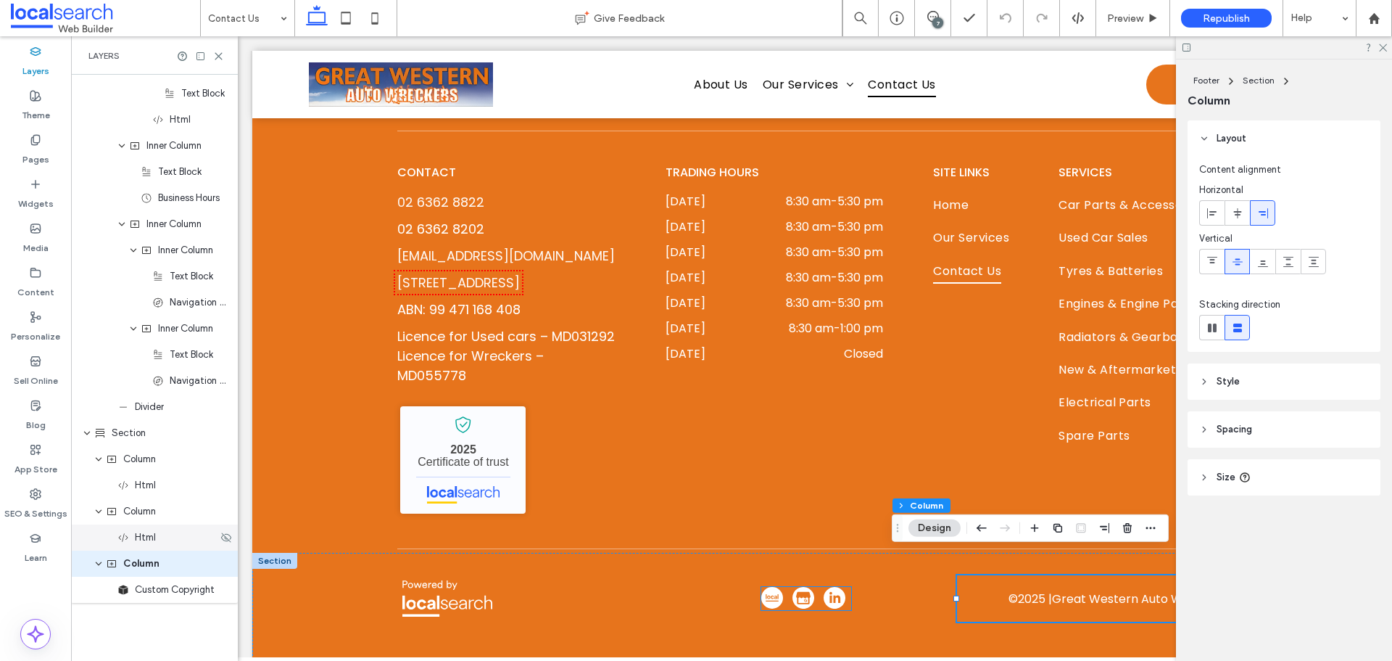
click at [141, 541] on span "Html" at bounding box center [145, 537] width 21 height 15
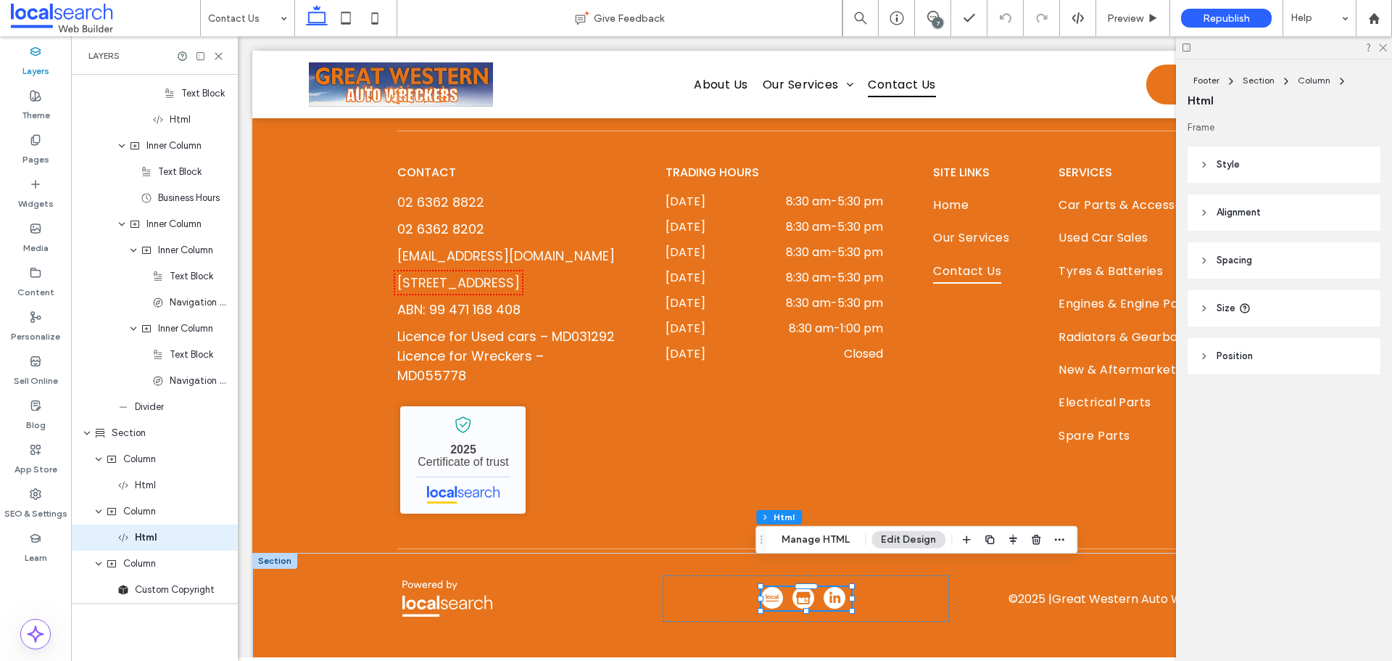
scroll to position [1590, 0]
click at [814, 538] on button "Manage HTML" at bounding box center [815, 539] width 87 height 17
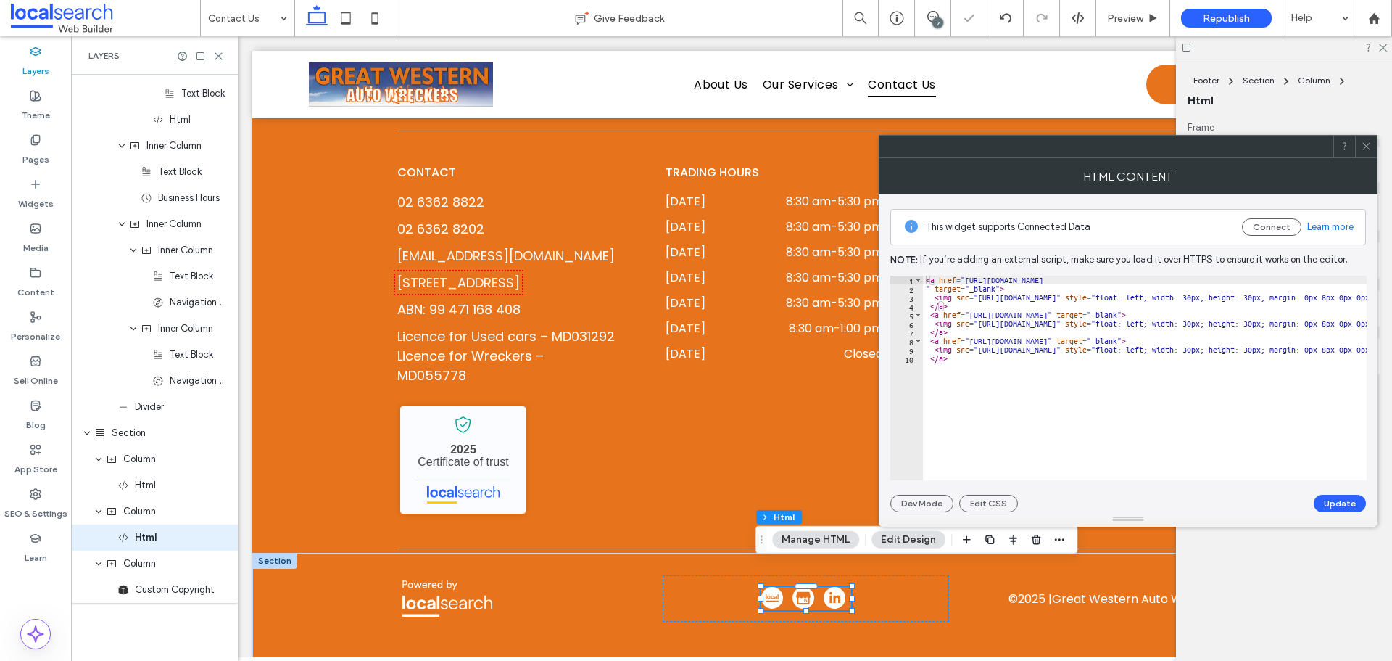
type textarea "**********"
click at [30, 500] on label "SEO & Settings" at bounding box center [35, 510] width 63 height 20
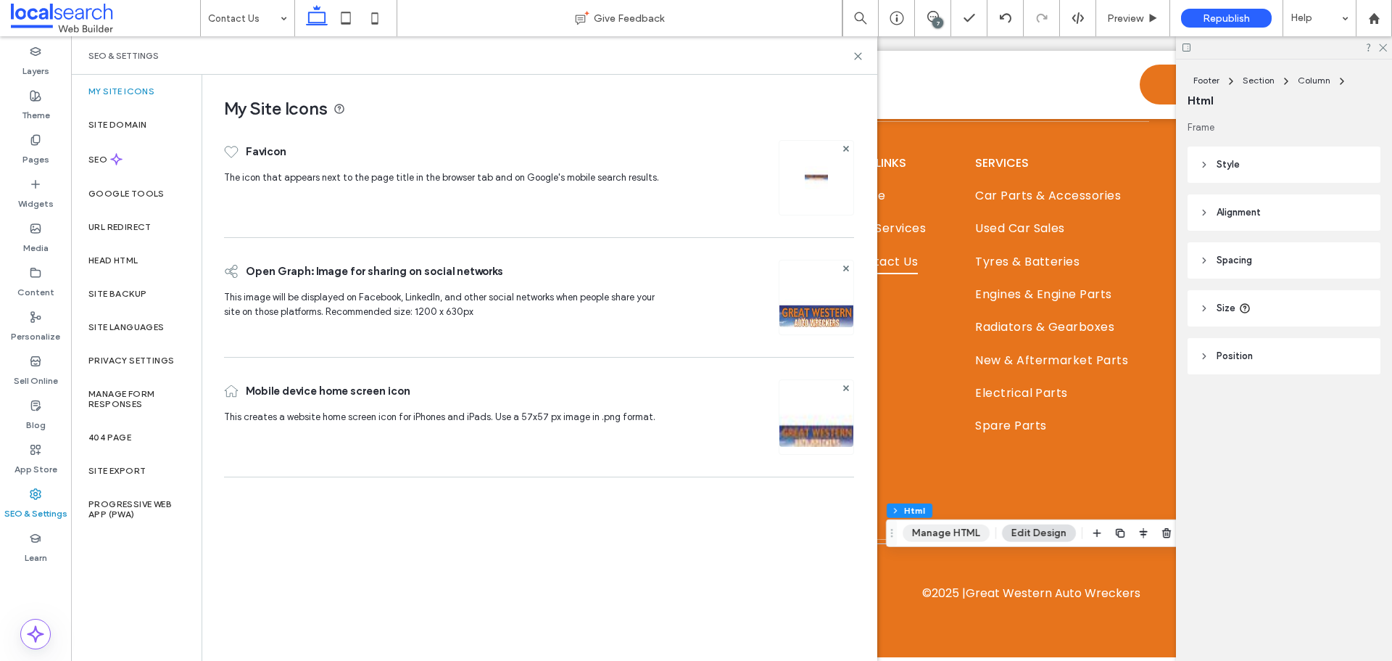
scroll to position [1647, 0]
click at [101, 153] on div "SEO" at bounding box center [136, 159] width 131 height 36
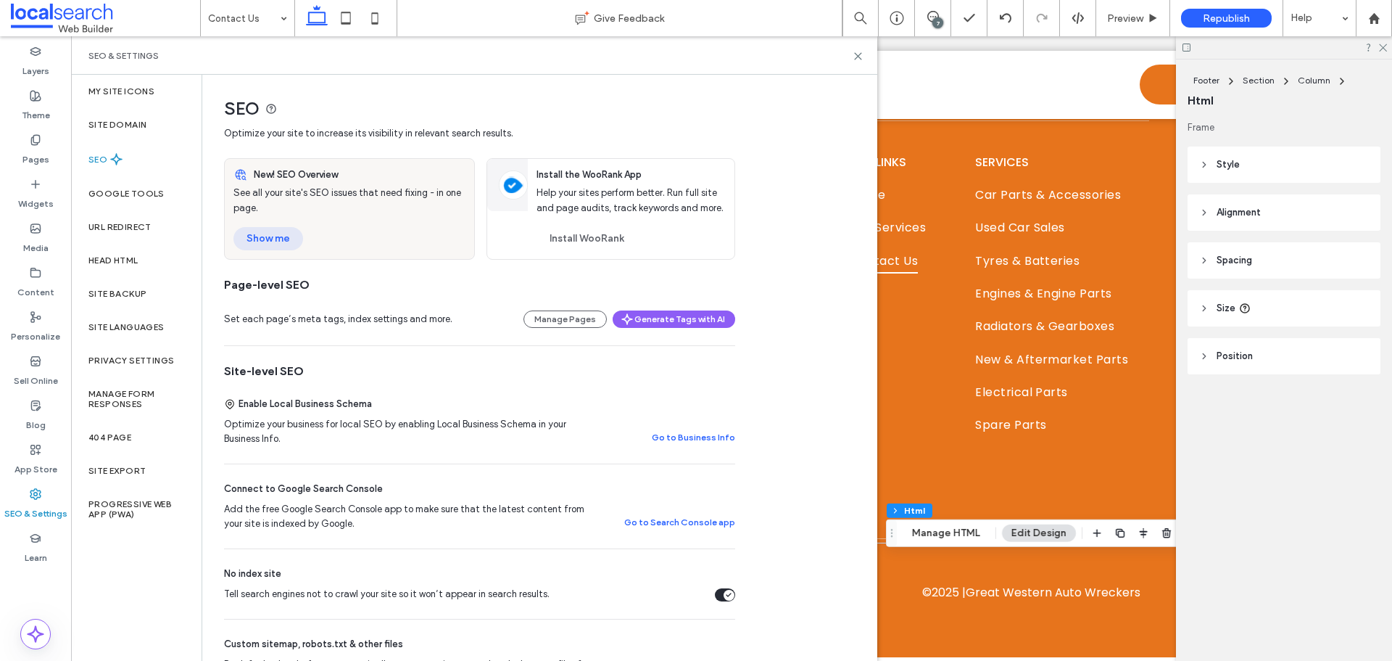
click at [273, 236] on button "Show me" at bounding box center [268, 238] width 70 height 23
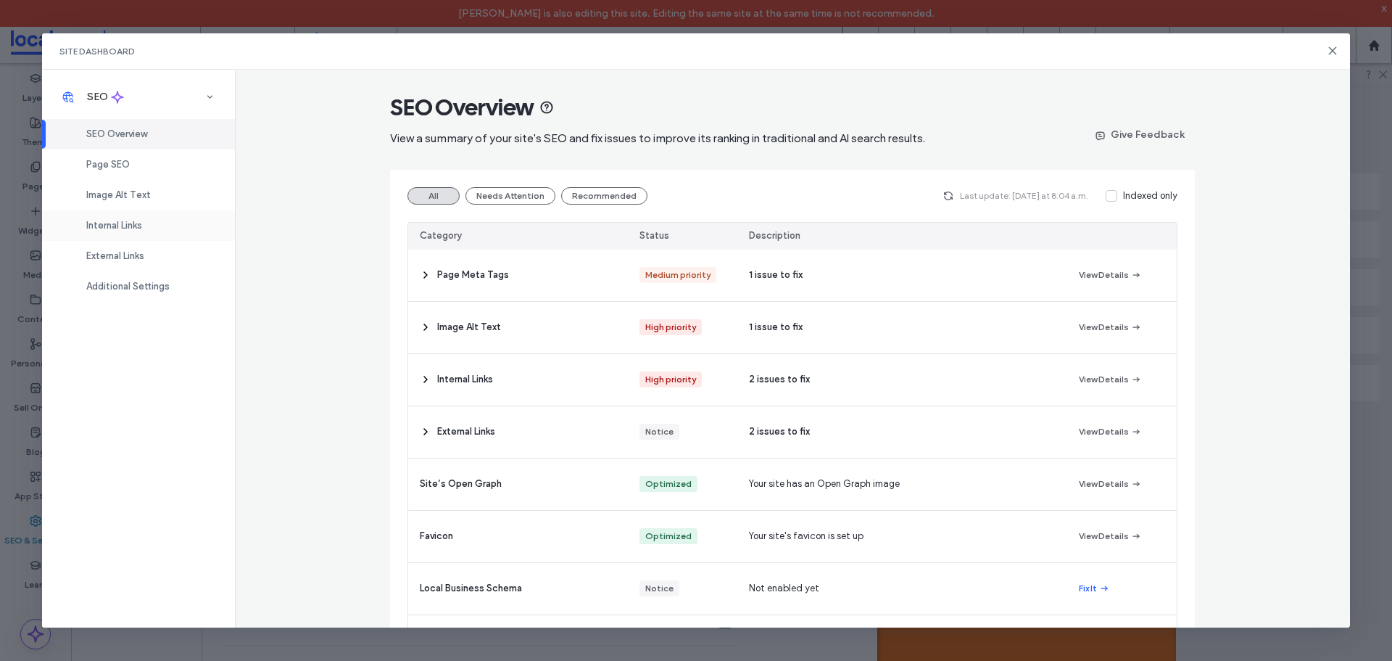
click at [138, 228] on span "Internal Links" at bounding box center [114, 225] width 56 height 11
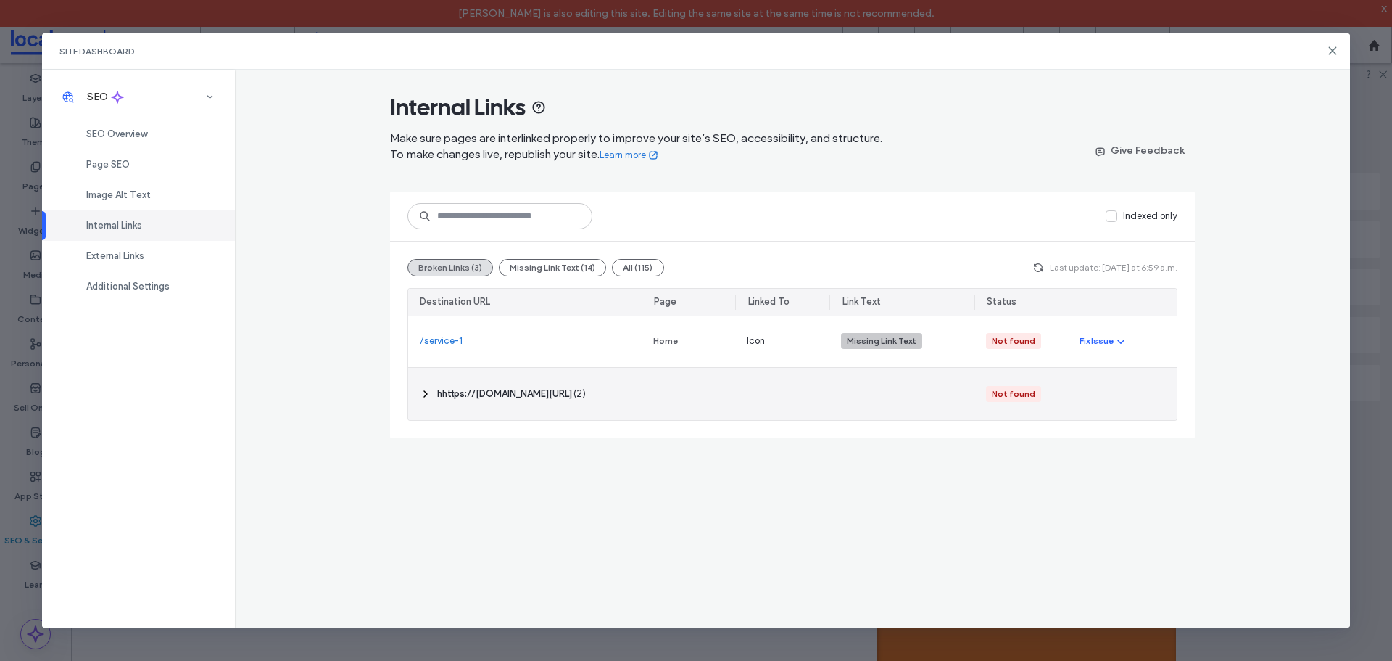
click at [423, 391] on icon at bounding box center [426, 394] width 12 height 12
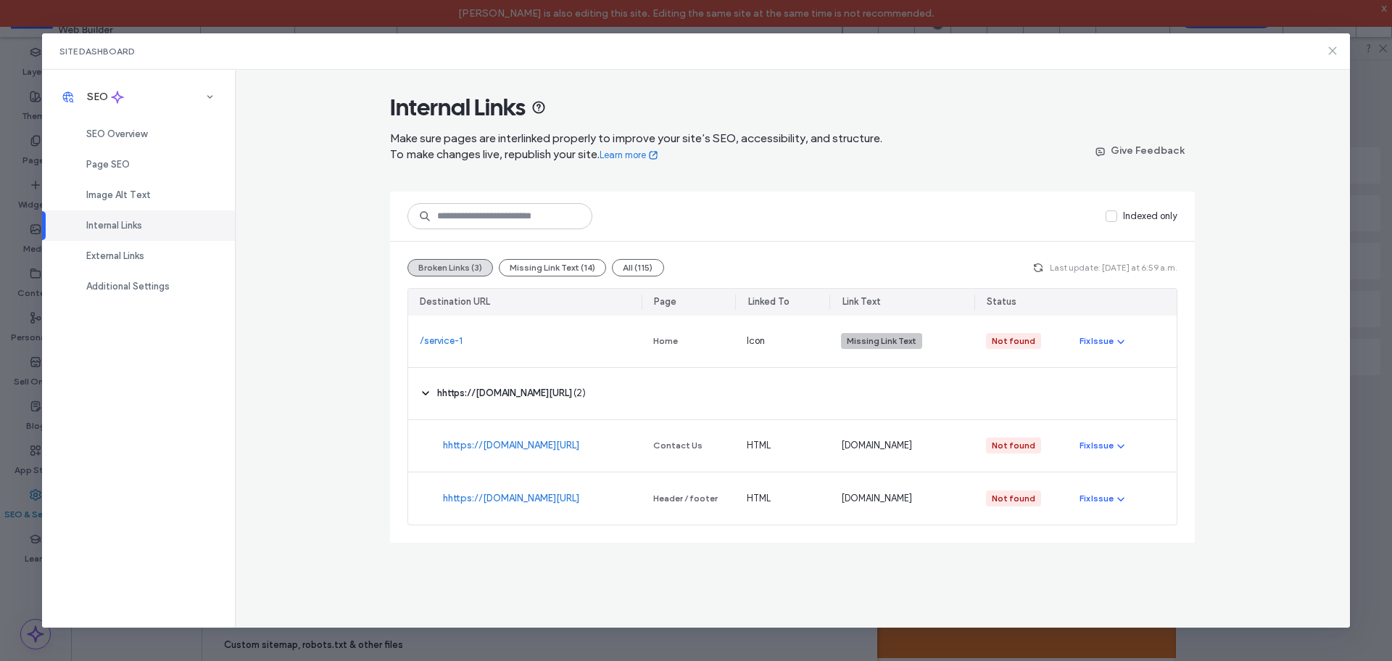
click at [1336, 50] on icon at bounding box center [1333, 51] width 12 height 12
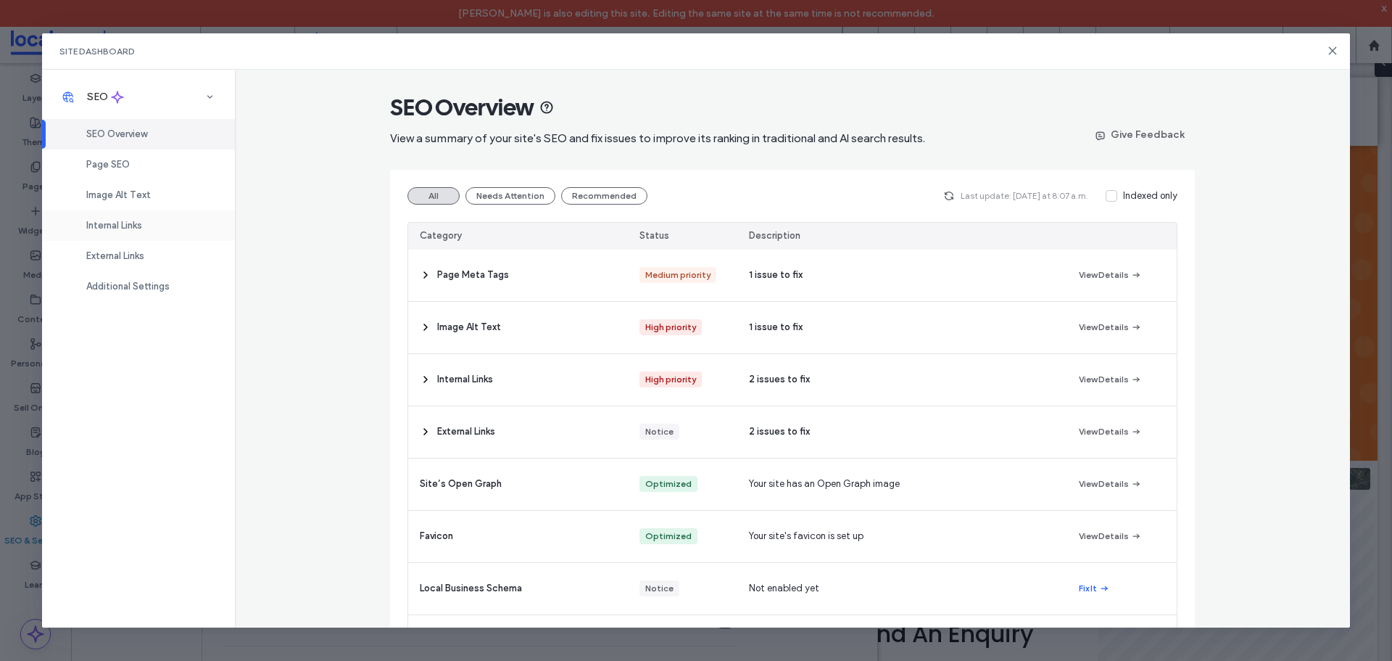
click at [142, 229] on span "Internal Links" at bounding box center [114, 225] width 56 height 11
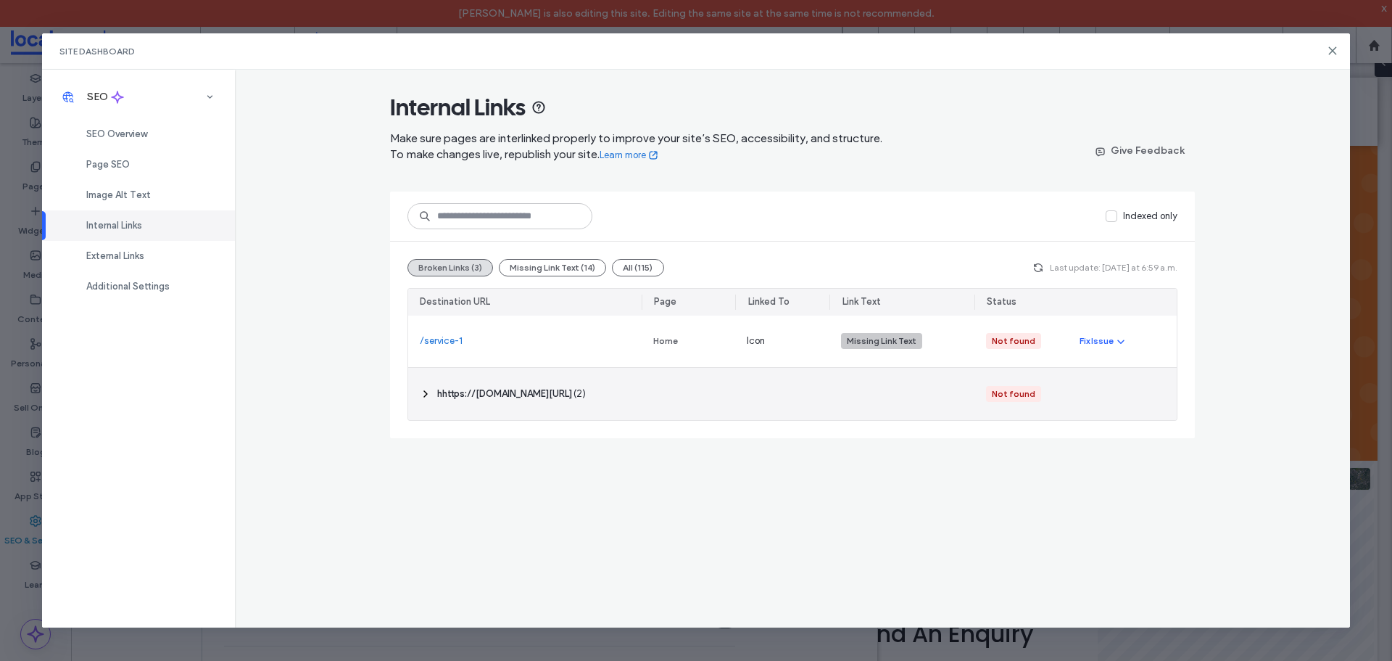
click at [427, 392] on icon at bounding box center [426, 394] width 12 height 12
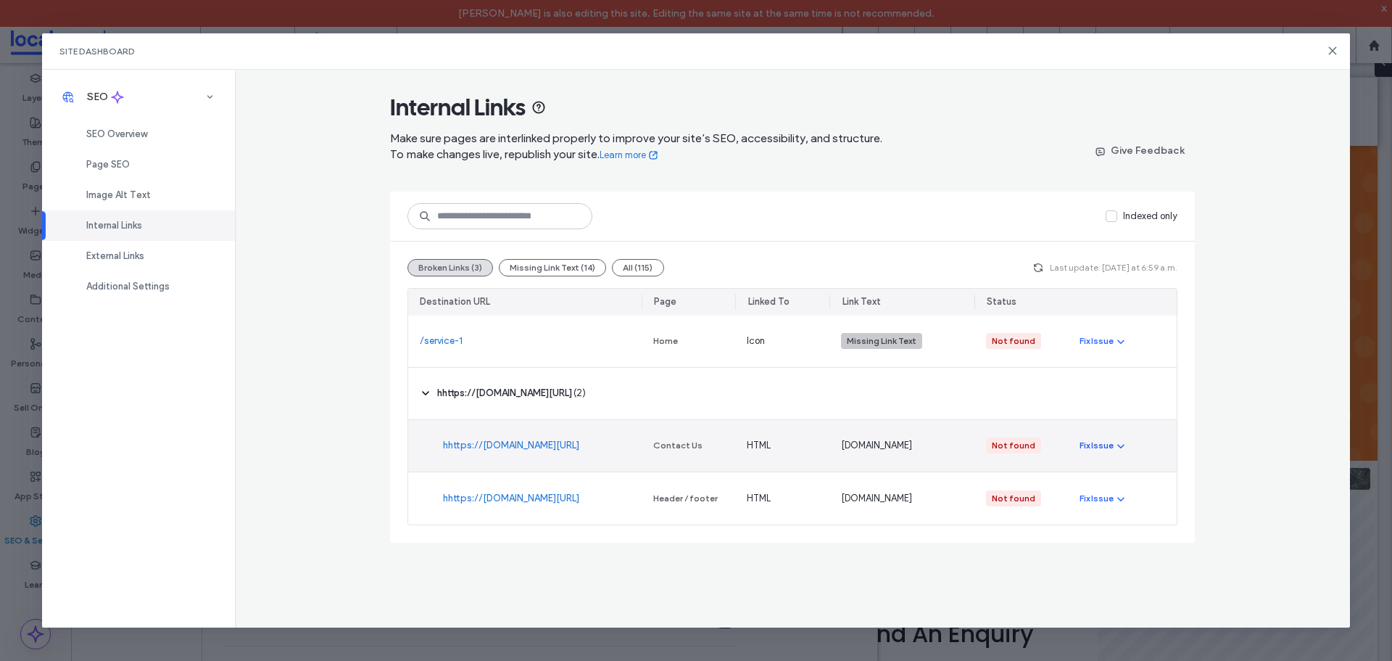
click at [1120, 444] on icon "button" at bounding box center [1121, 445] width 12 height 12
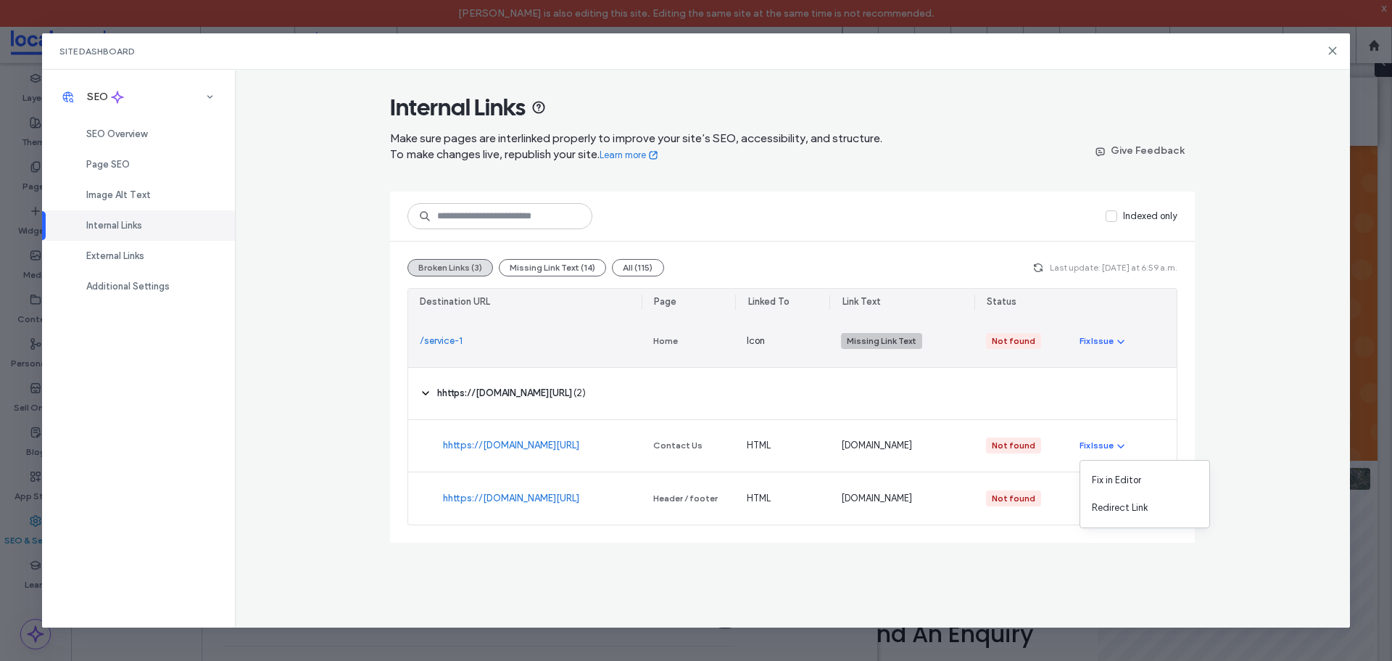
click at [434, 342] on link "/service-1" at bounding box center [441, 341] width 43 height 15
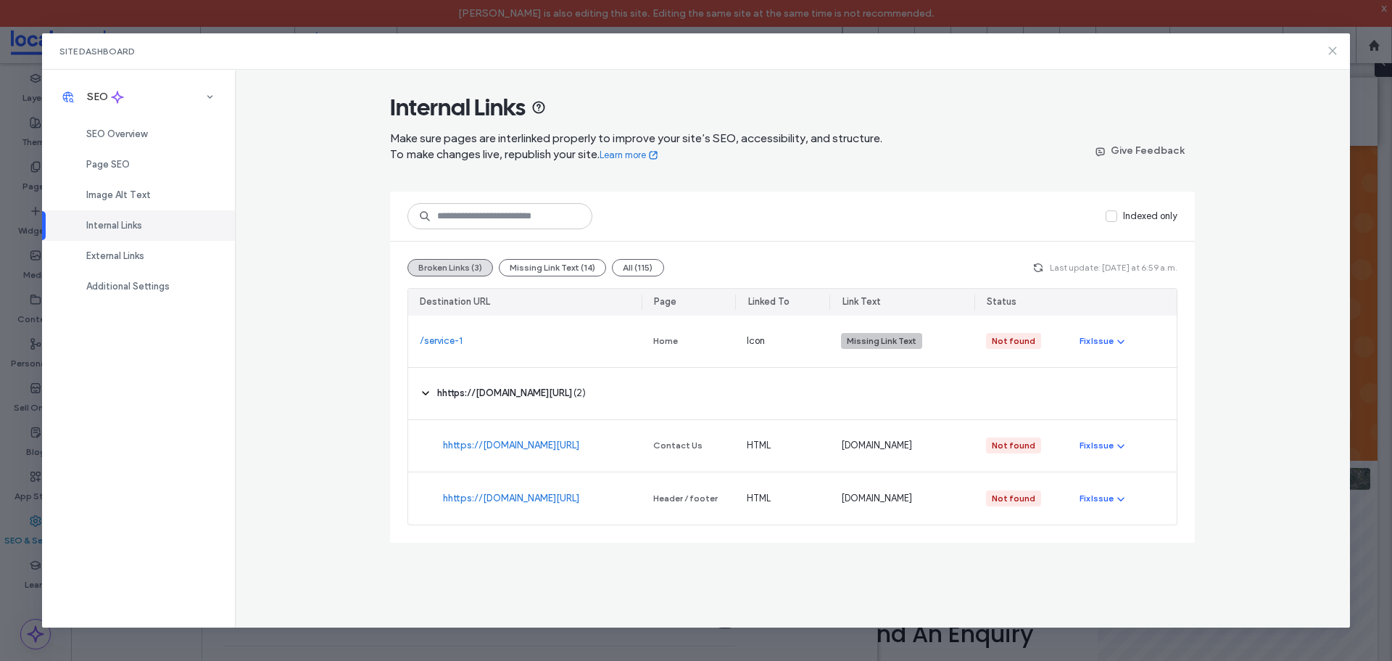
click at [1335, 47] on icon at bounding box center [1333, 51] width 12 height 12
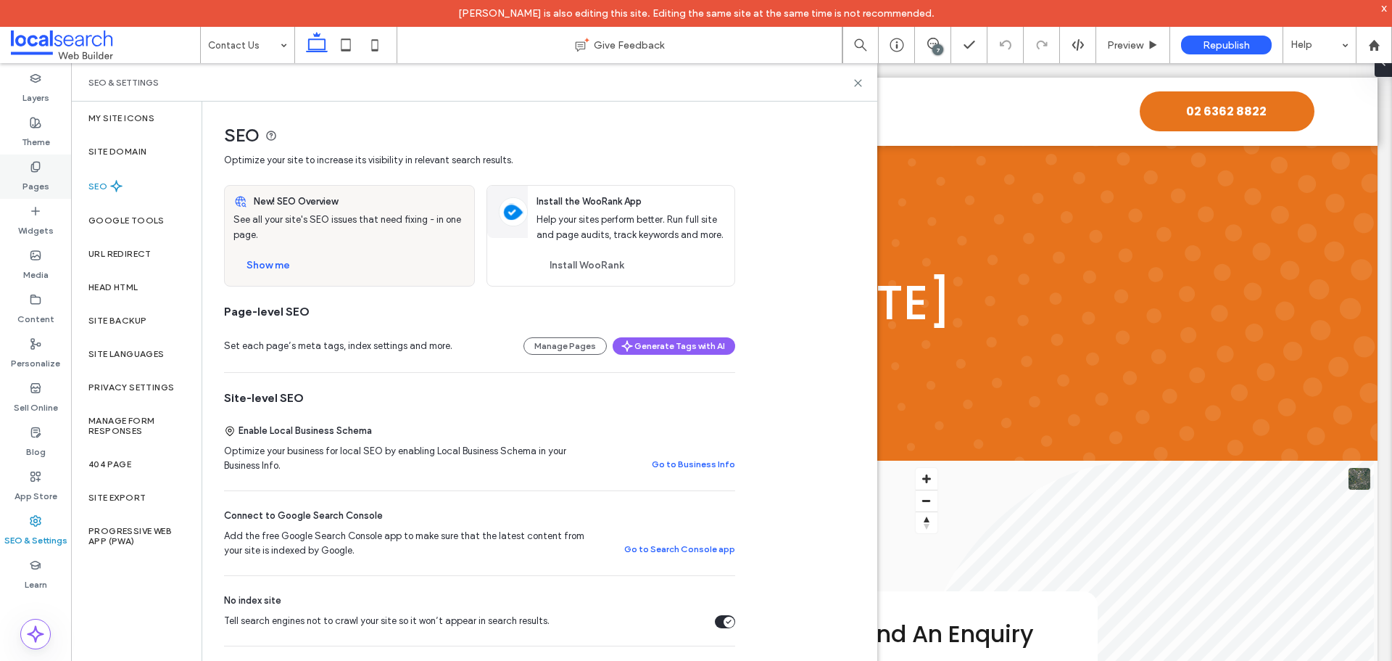
click at [33, 180] on label "Pages" at bounding box center [35, 183] width 27 height 20
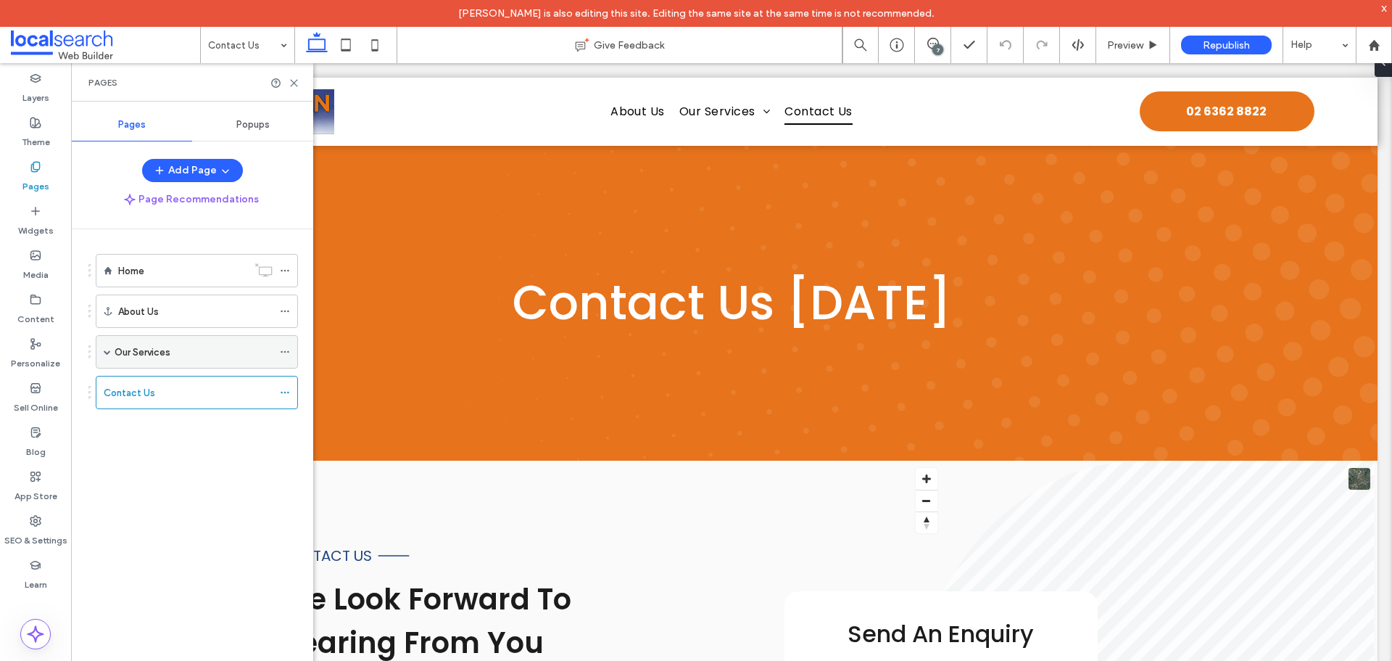
click at [110, 349] on span at bounding box center [107, 351] width 7 height 7
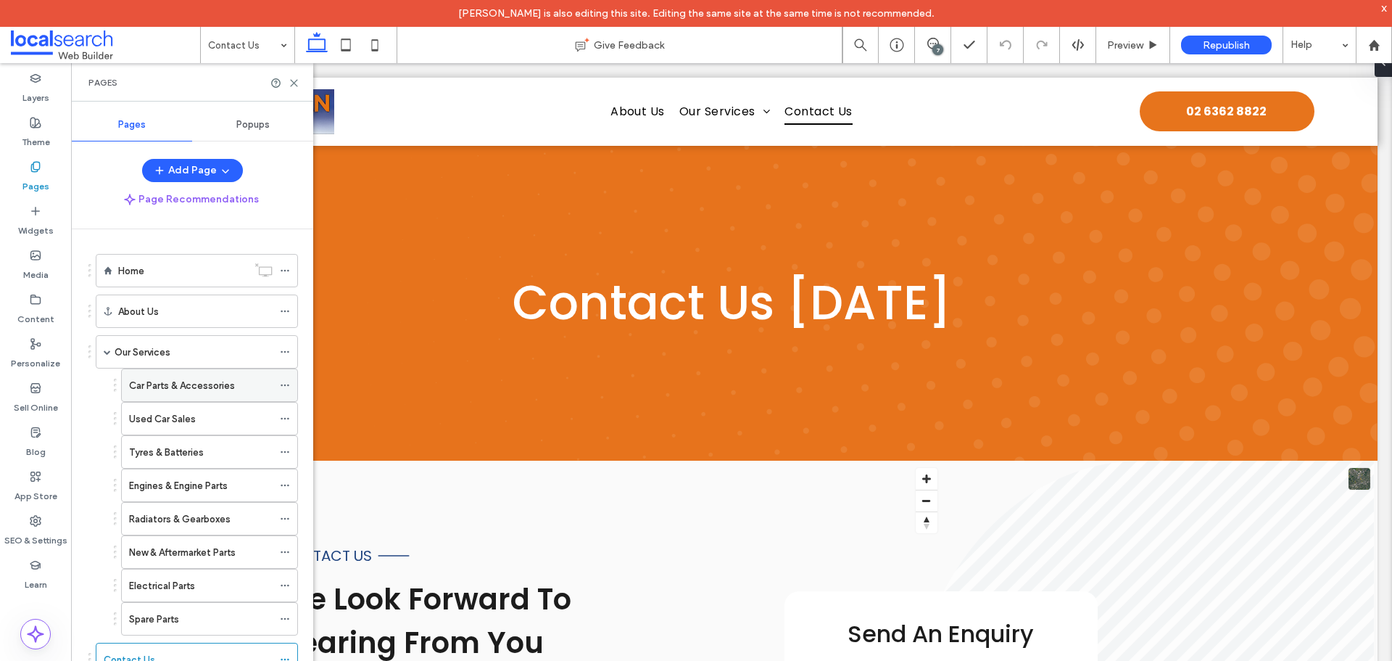
click at [286, 388] on icon at bounding box center [285, 385] width 10 height 10
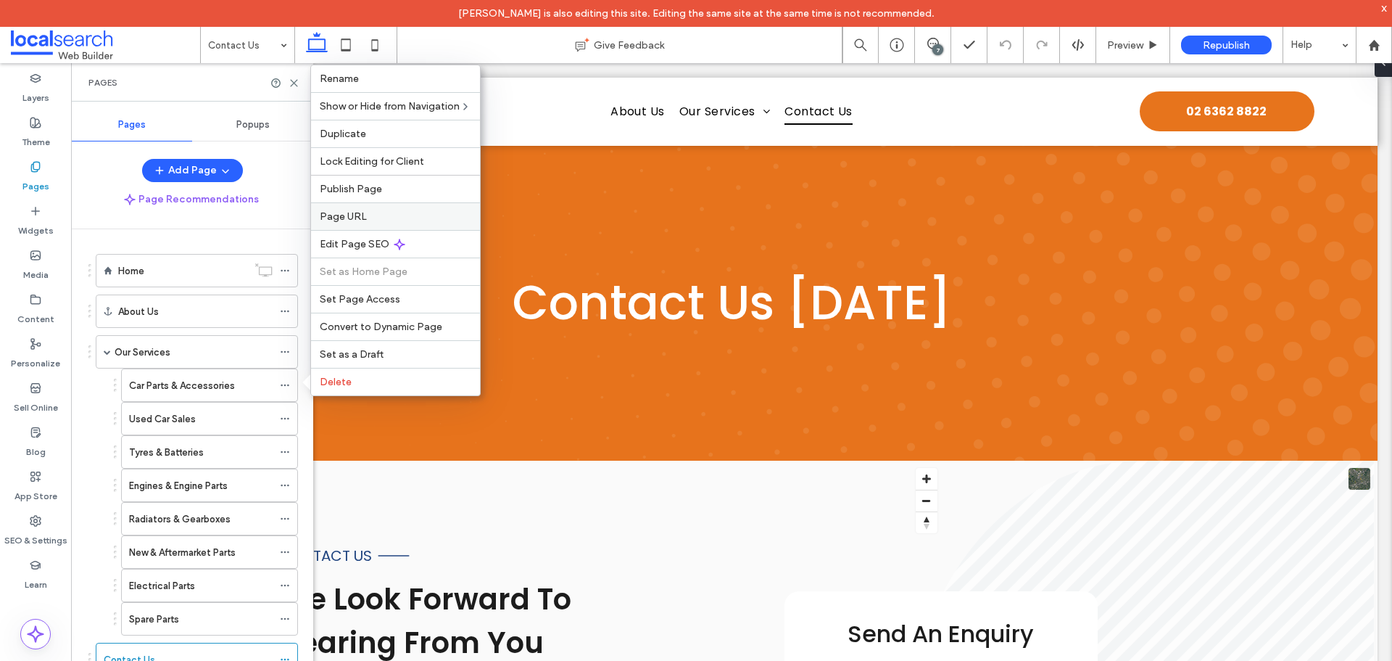
click at [357, 220] on span "Page URL" at bounding box center [343, 216] width 47 height 12
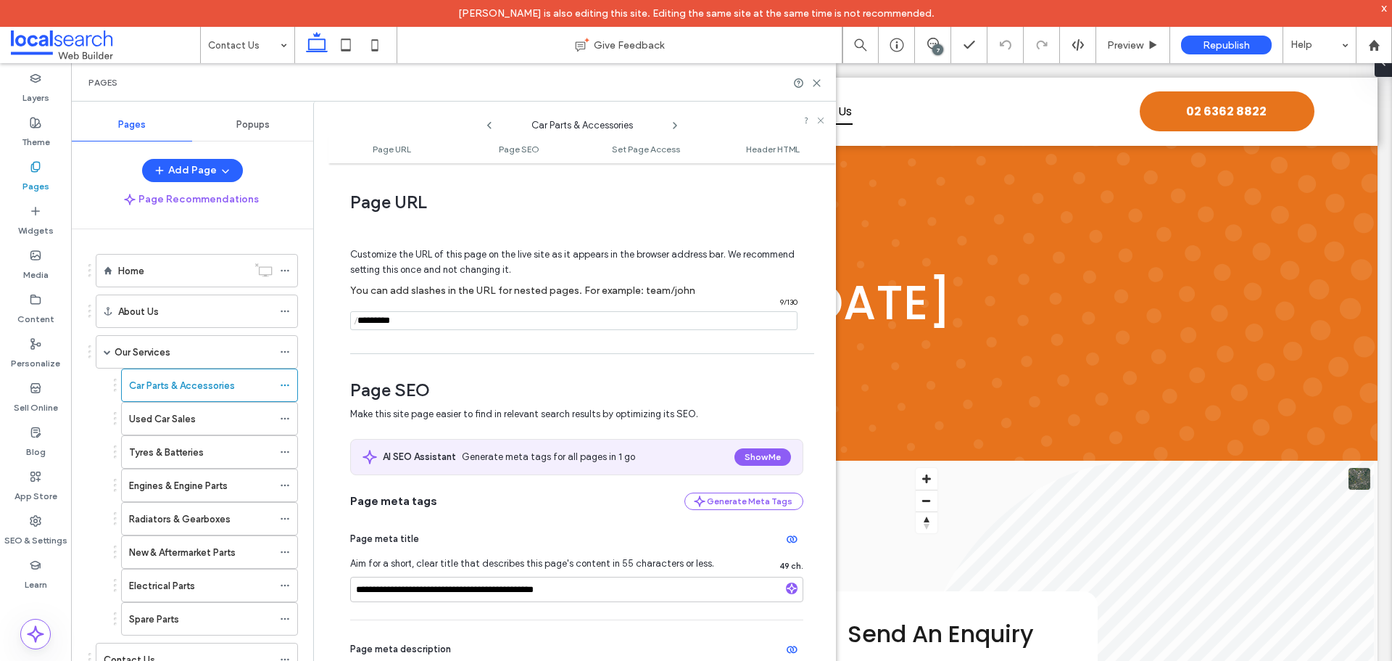
click at [488, 121] on span at bounding box center [490, 121] width 12 height 19
click at [488, 123] on icon at bounding box center [490, 126] width 12 height 12
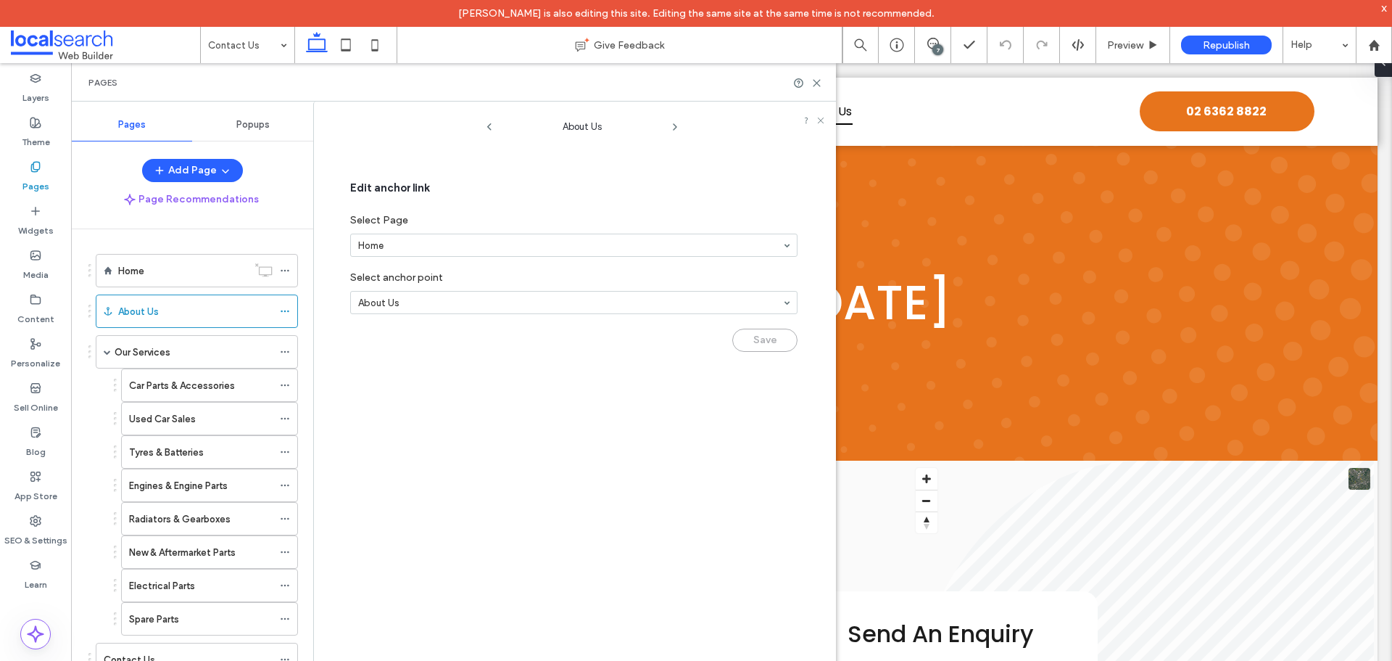
click at [488, 123] on icon at bounding box center [490, 127] width 12 height 12
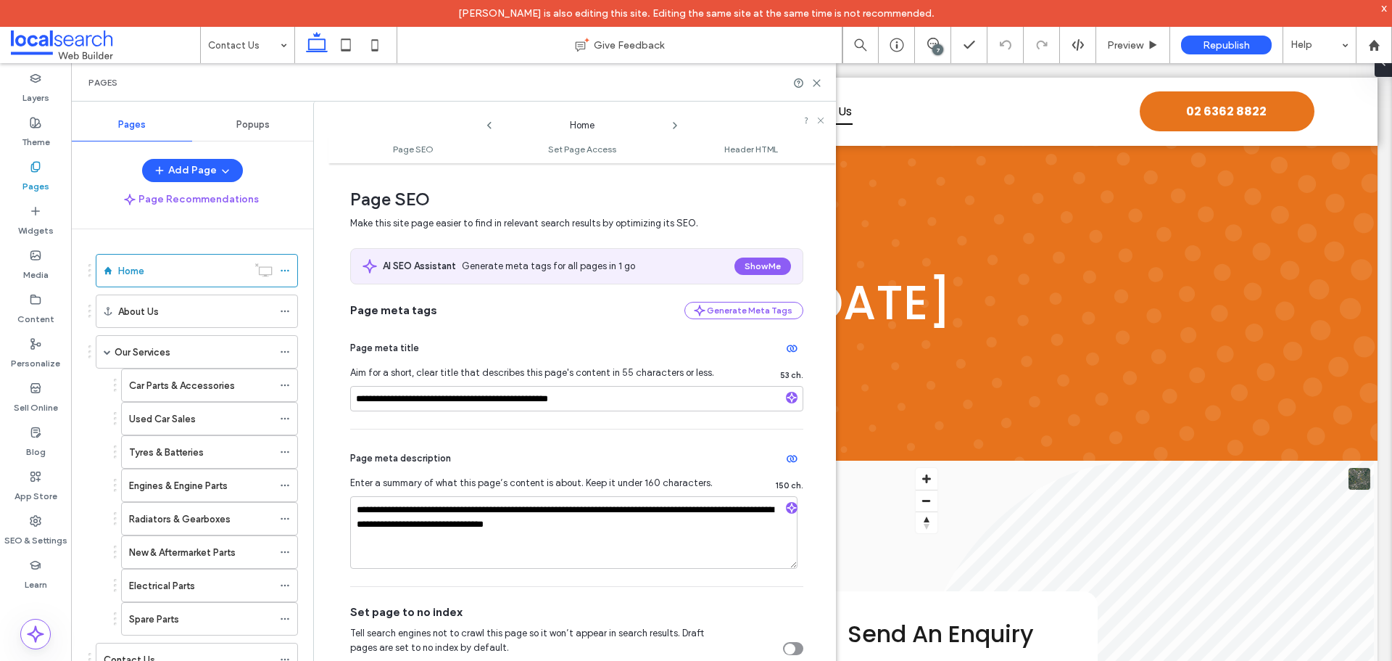
click at [672, 124] on icon at bounding box center [675, 126] width 12 height 12
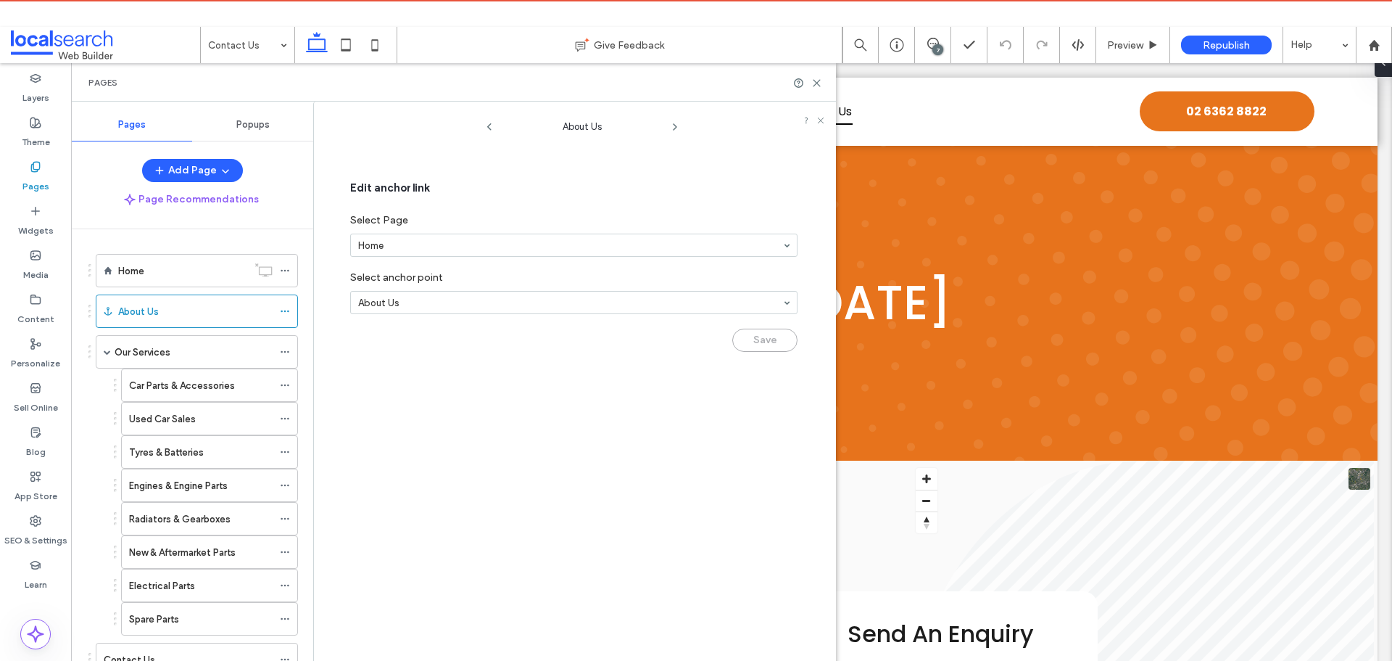
click at [672, 124] on icon at bounding box center [675, 127] width 12 height 12
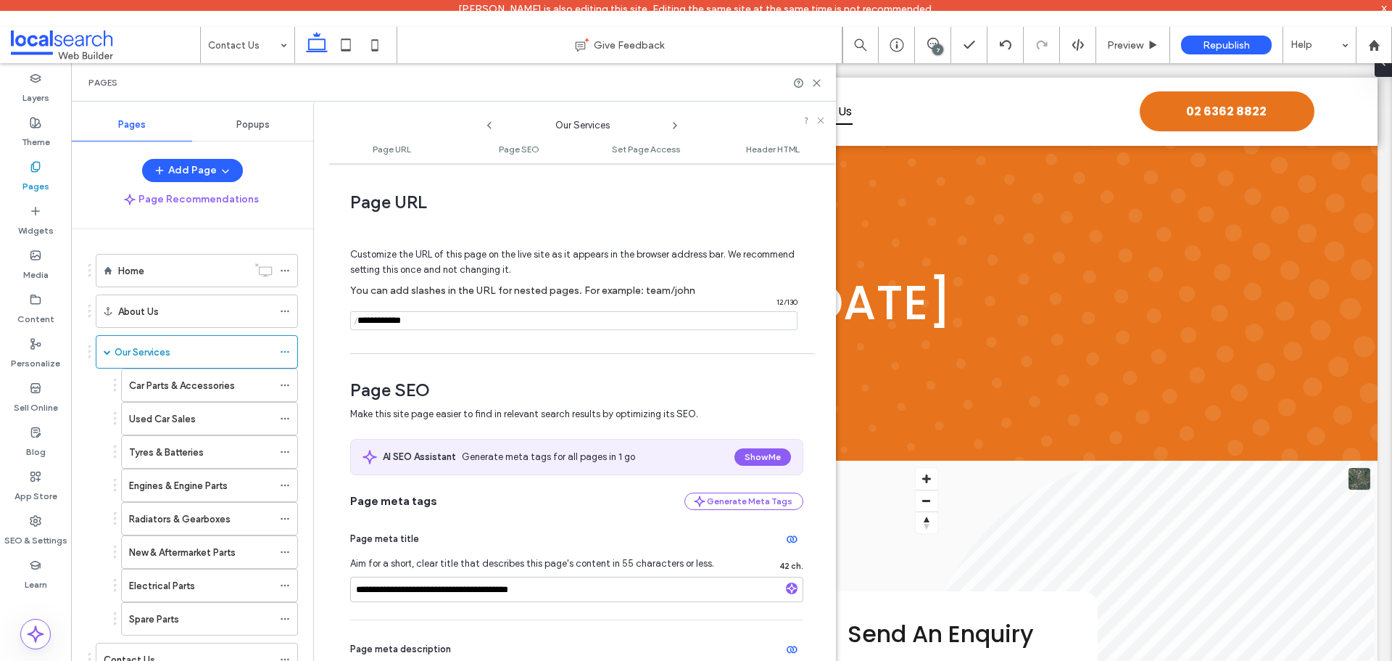
click at [672, 124] on icon at bounding box center [675, 126] width 12 height 12
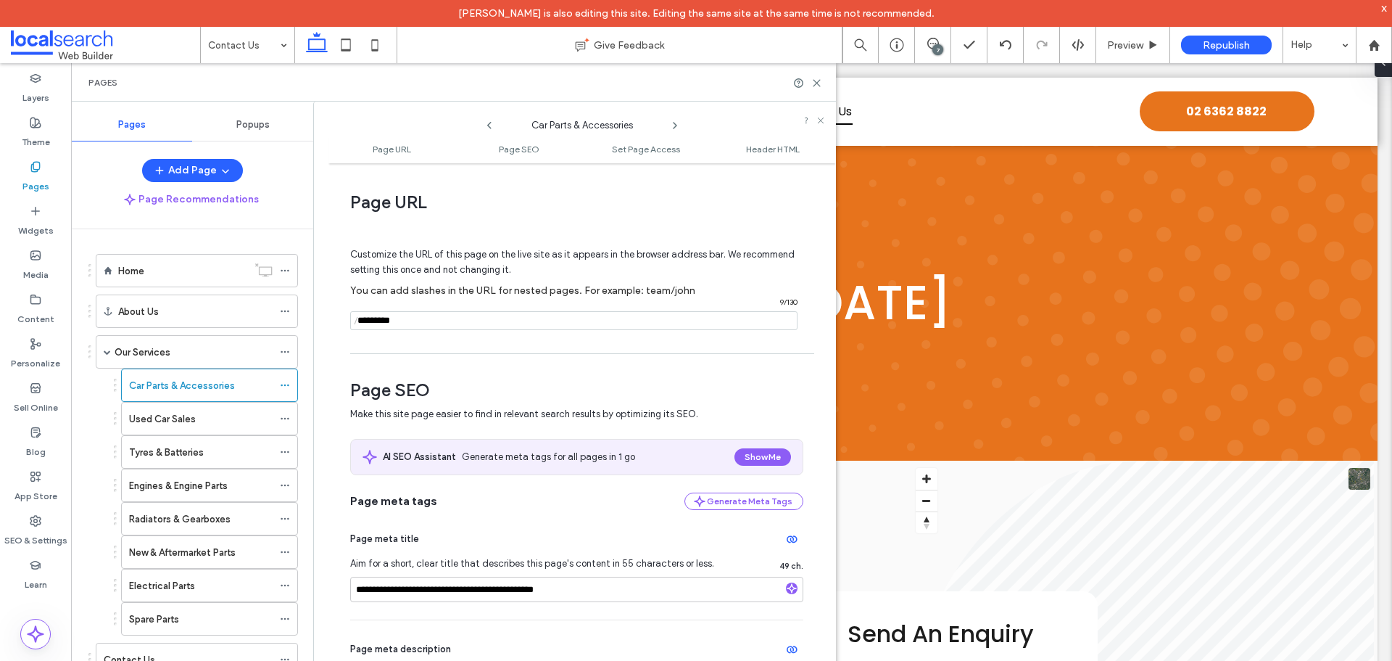
click at [672, 124] on icon at bounding box center [675, 126] width 12 height 12
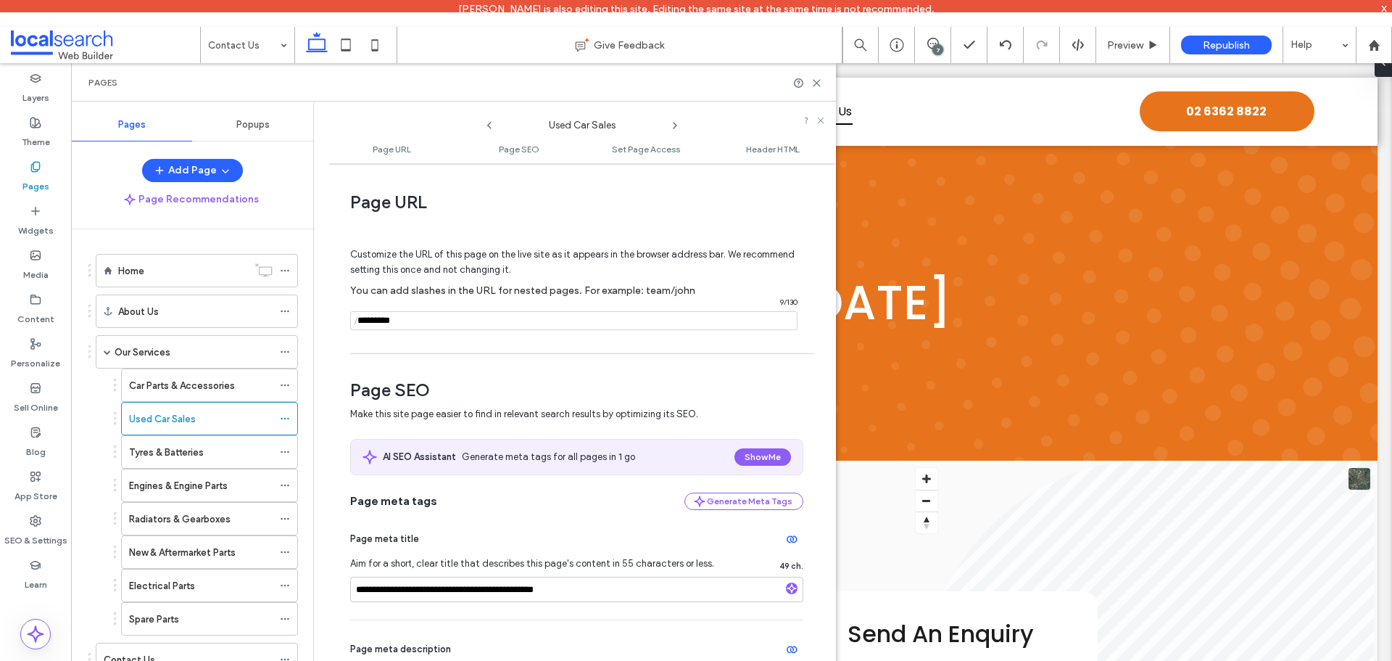
click at [489, 123] on icon at bounding box center [490, 126] width 12 height 12
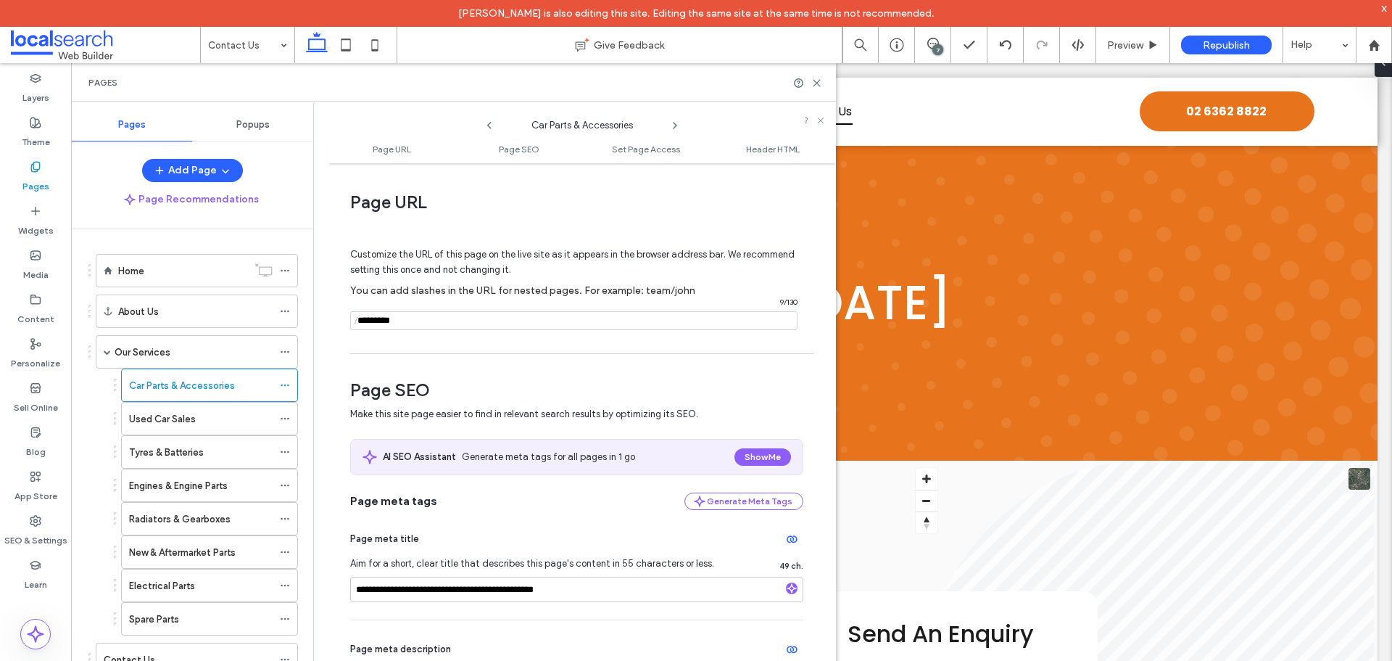
click at [492, 124] on icon at bounding box center [490, 126] width 12 height 12
click at [36, 526] on use at bounding box center [35, 521] width 10 height 10
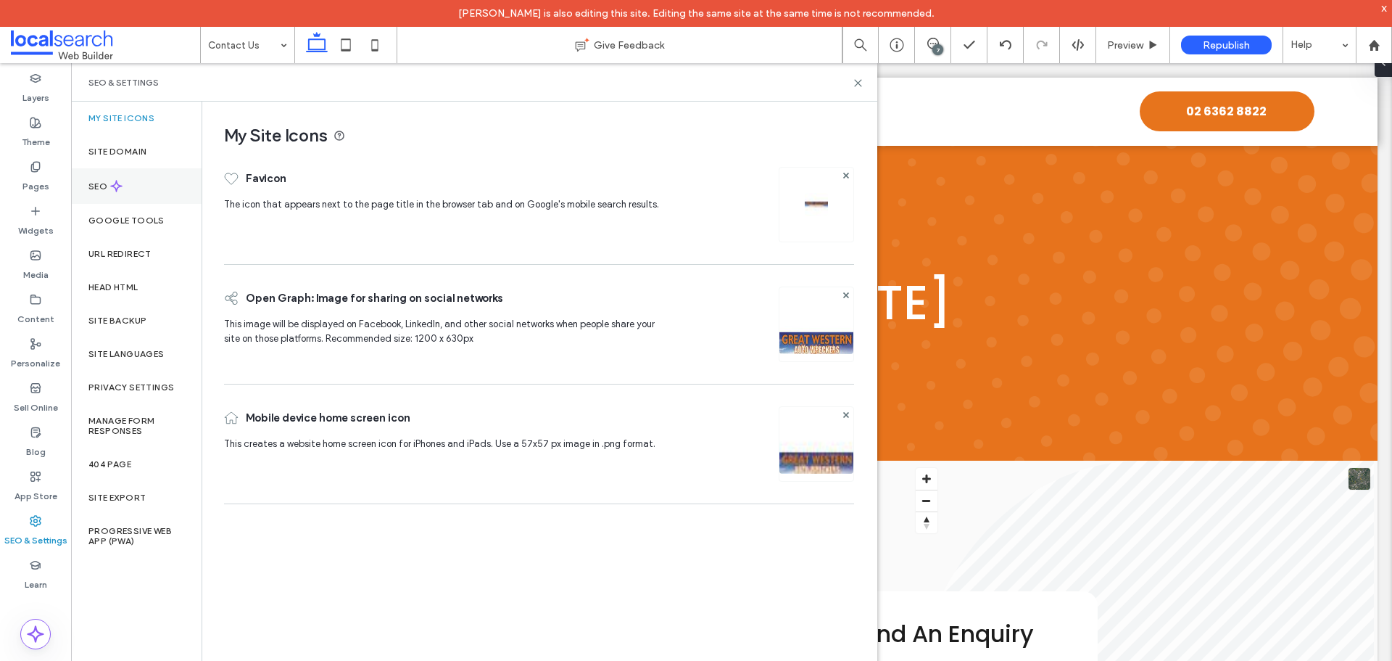
click at [122, 186] on use at bounding box center [116, 186] width 11 height 11
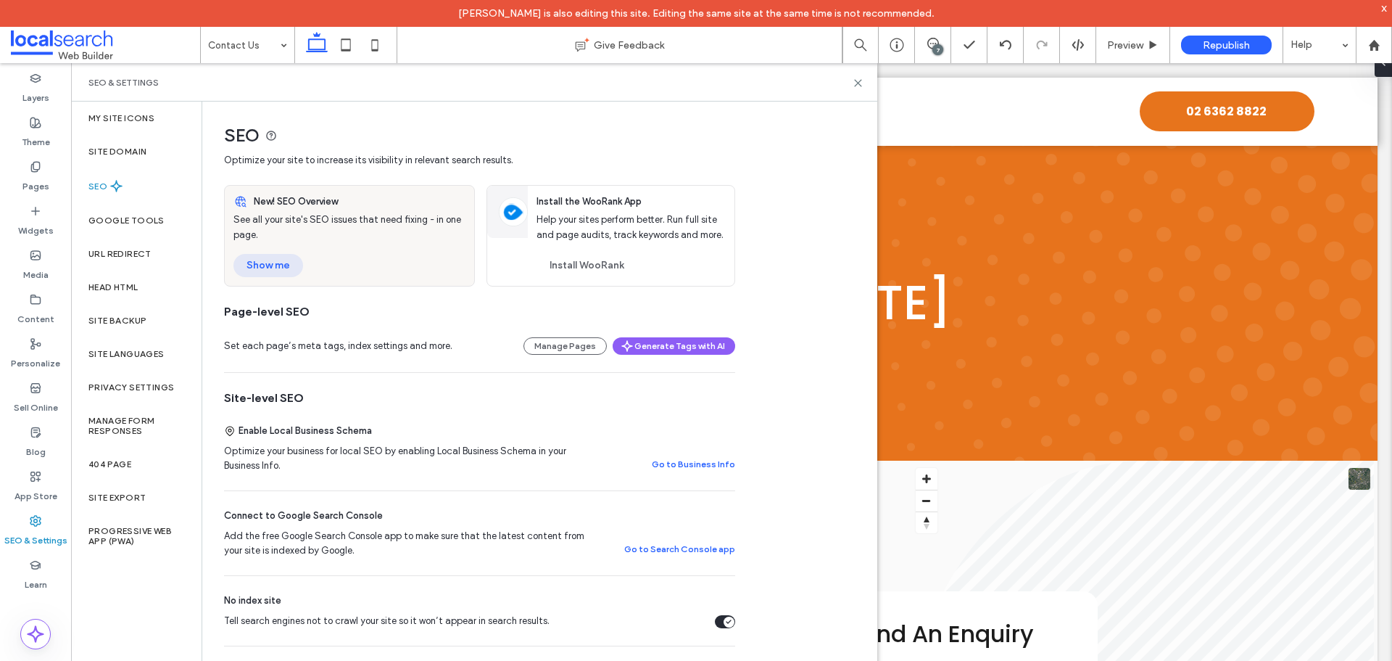
click at [267, 269] on button "Show me" at bounding box center [268, 265] width 70 height 23
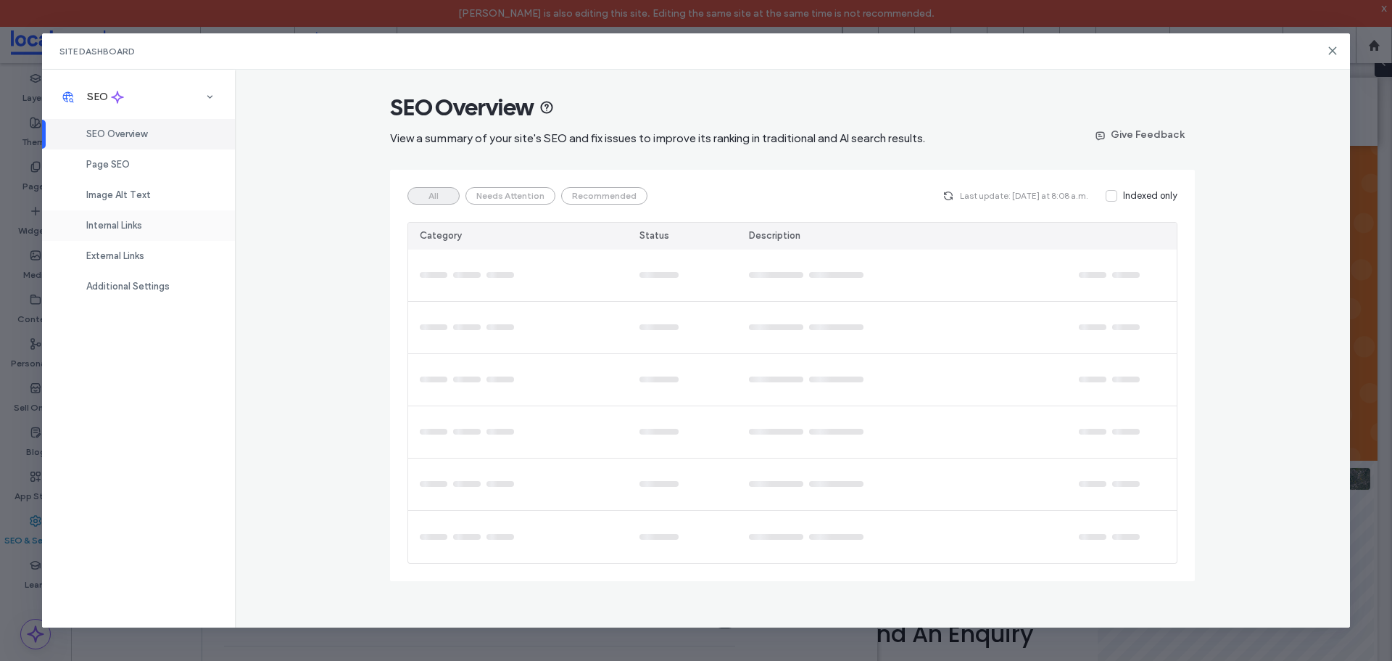
click at [125, 231] on span "Internal Links" at bounding box center [114, 225] width 56 height 11
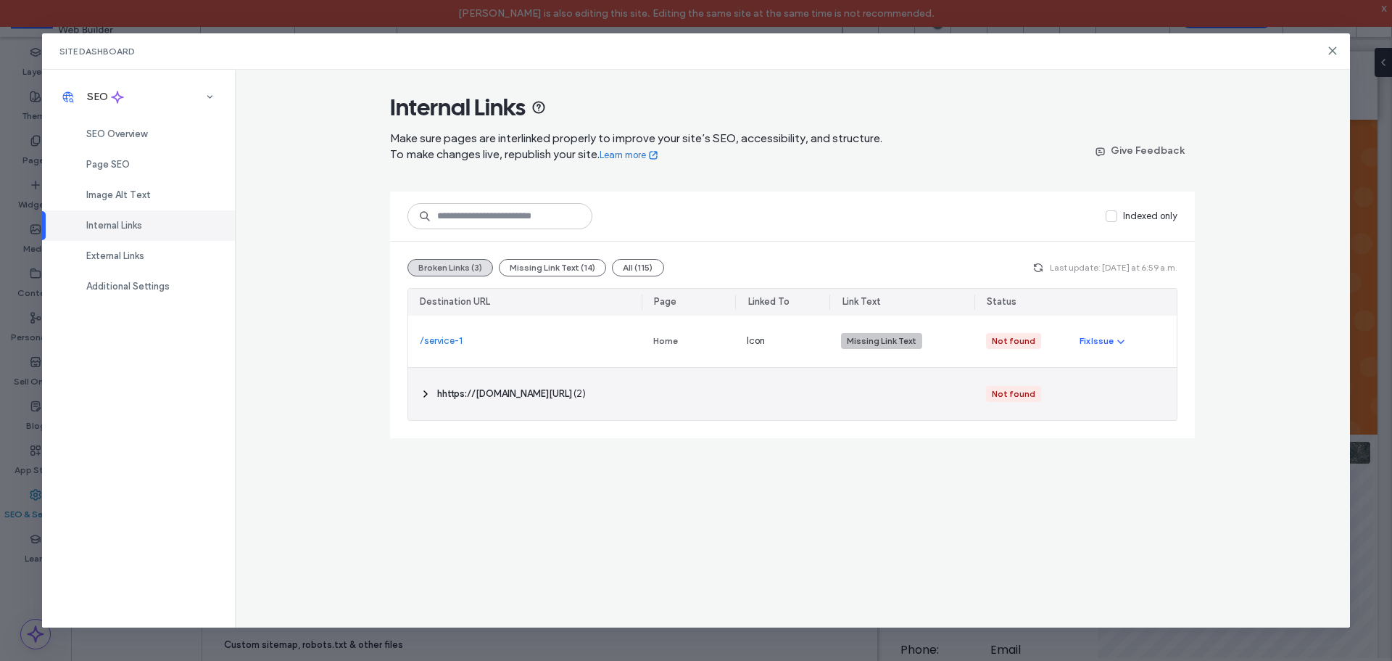
click at [426, 390] on icon at bounding box center [426, 394] width 12 height 12
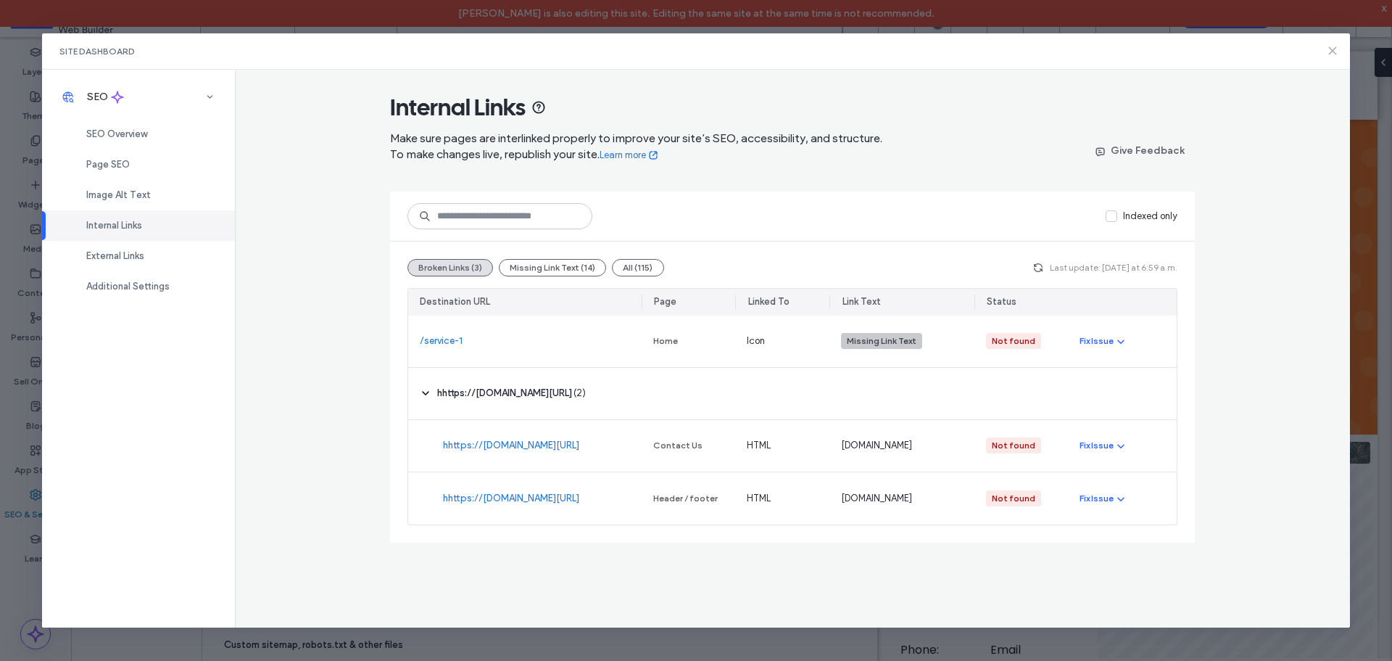
click at [1331, 51] on icon at bounding box center [1333, 51] width 12 height 12
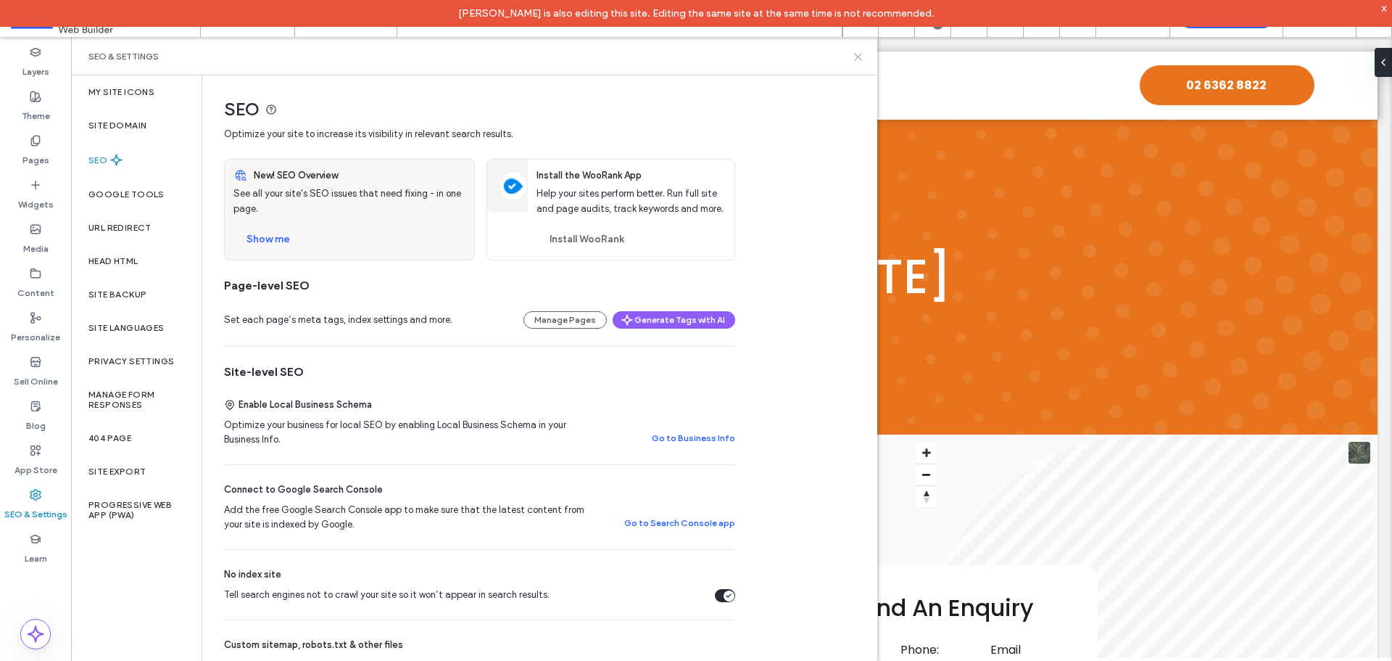
drag, startPoint x: 856, startPoint y: 58, endPoint x: 735, endPoint y: 81, distance: 123.3
click at [856, 58] on use at bounding box center [858, 57] width 7 height 7
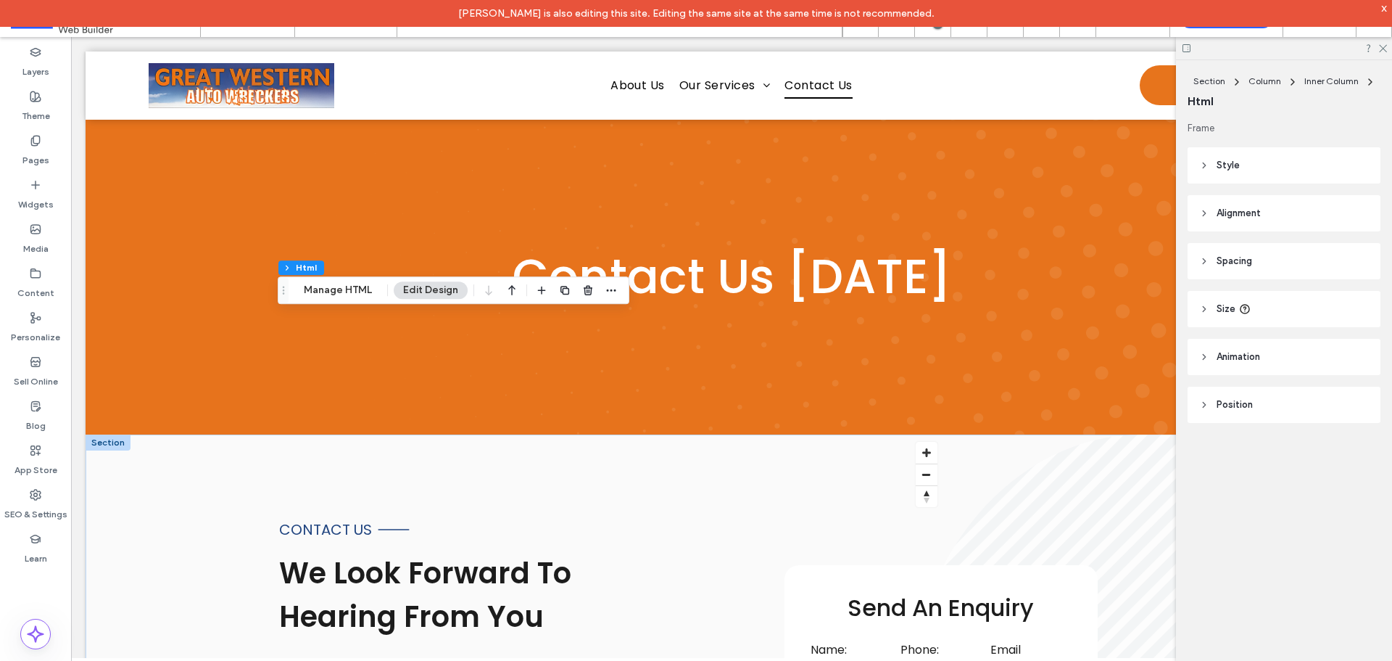
scroll to position [580, 0]
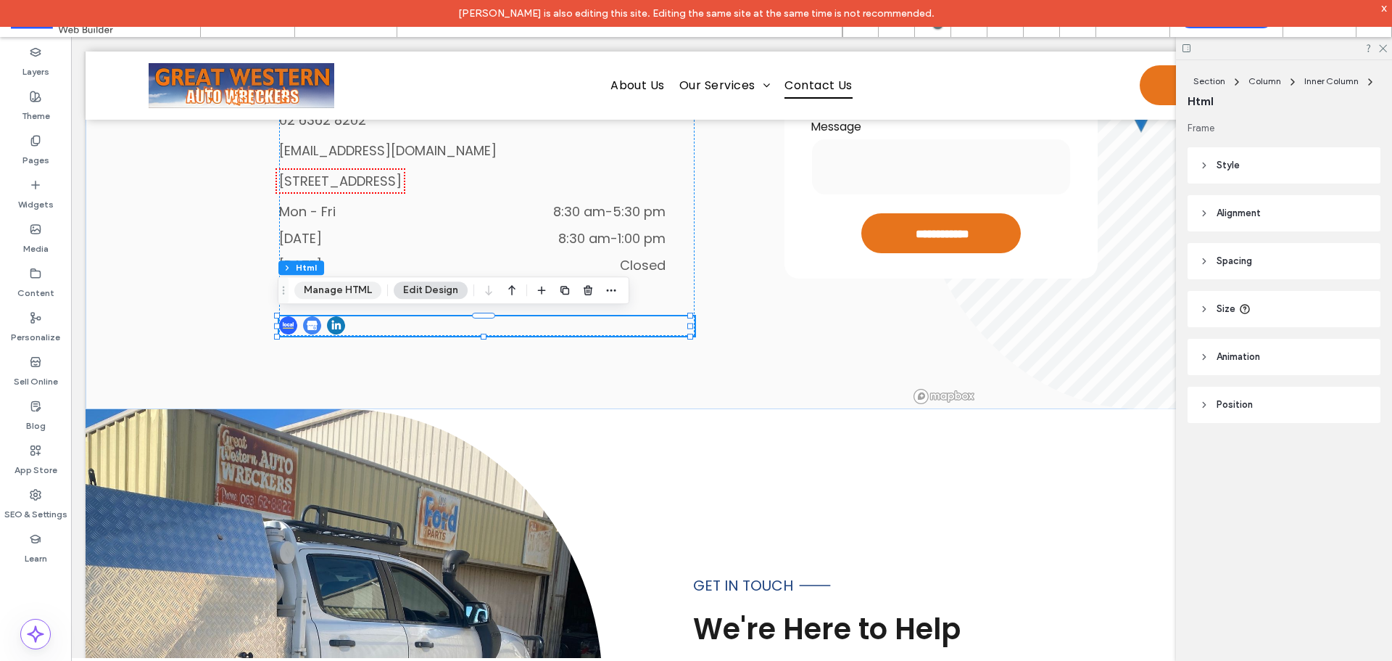
click at [333, 294] on button "Manage HTML" at bounding box center [337, 289] width 87 height 17
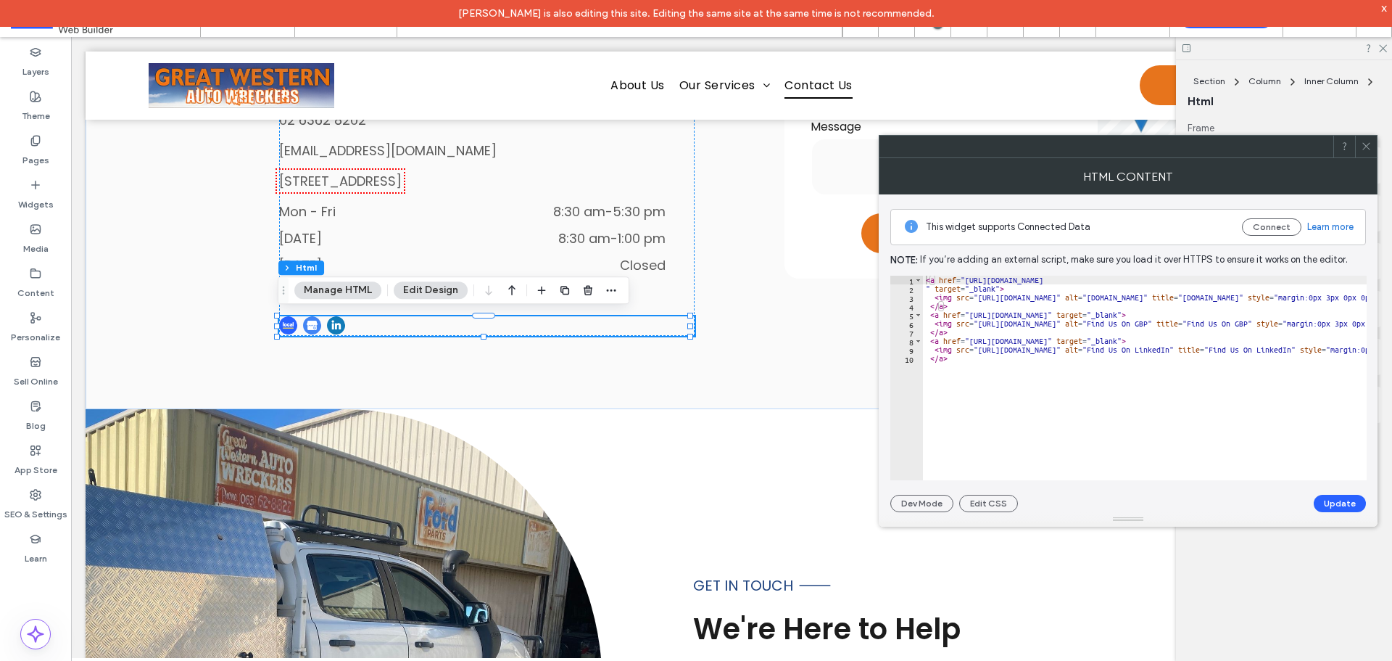
drag, startPoint x: 965, startPoint y: 294, endPoint x: 963, endPoint y: 282, distance: 11.8
drag, startPoint x: 963, startPoint y: 281, endPoint x: 1391, endPoint y: 284, distance: 428.5
type textarea "*********"
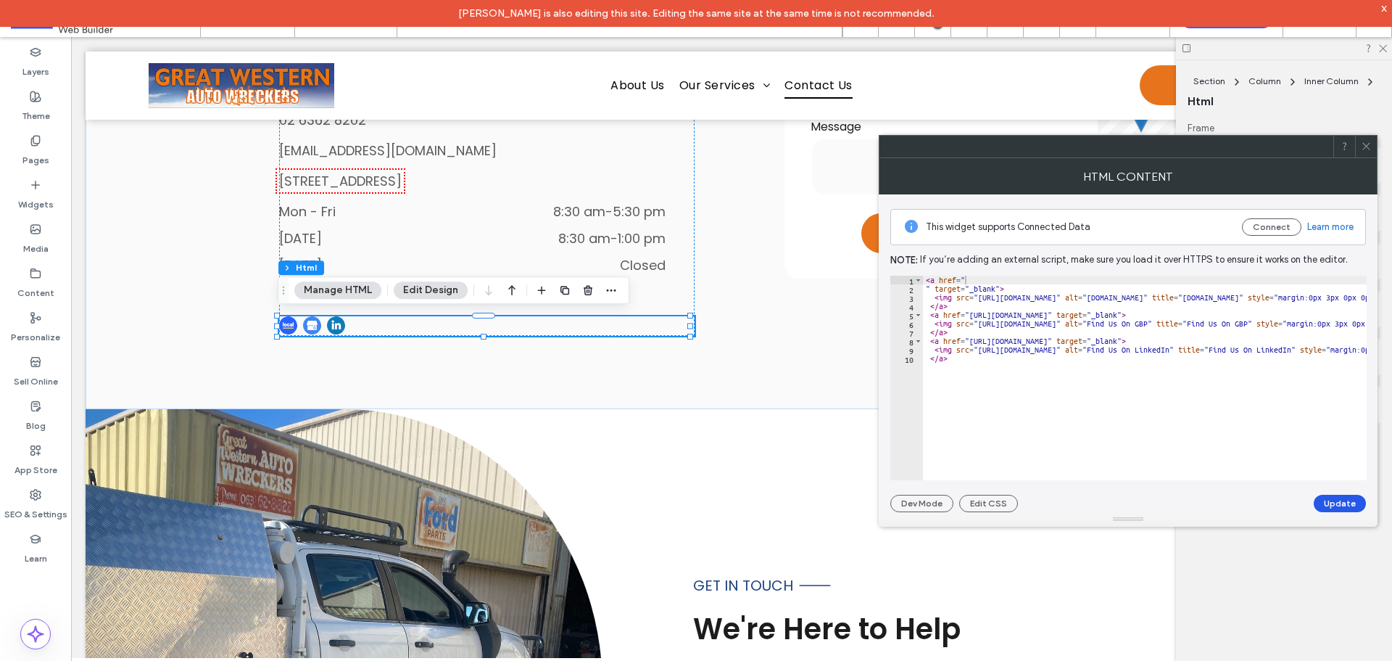
click at [1332, 500] on button "Update" at bounding box center [1340, 503] width 52 height 17
click at [1365, 151] on icon at bounding box center [1366, 146] width 11 height 11
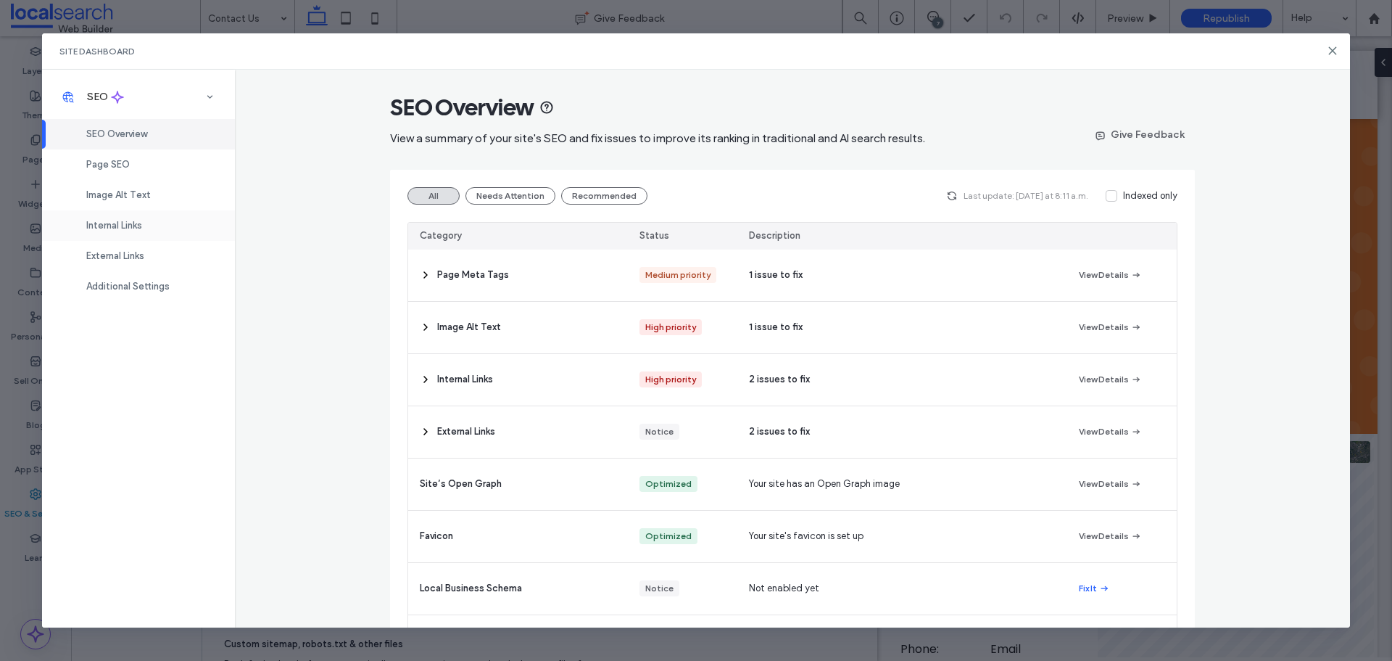
click at [136, 229] on span "Internal Links" at bounding box center [114, 225] width 56 height 11
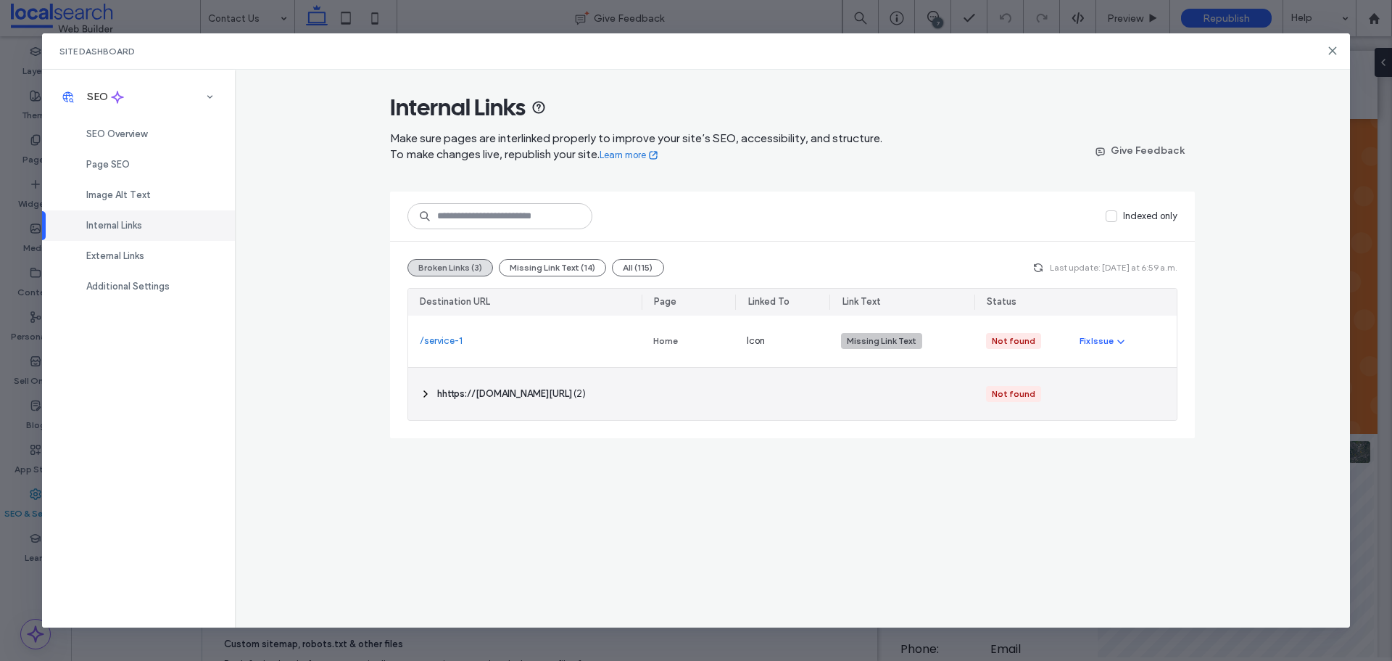
click at [426, 391] on icon at bounding box center [426, 394] width 12 height 12
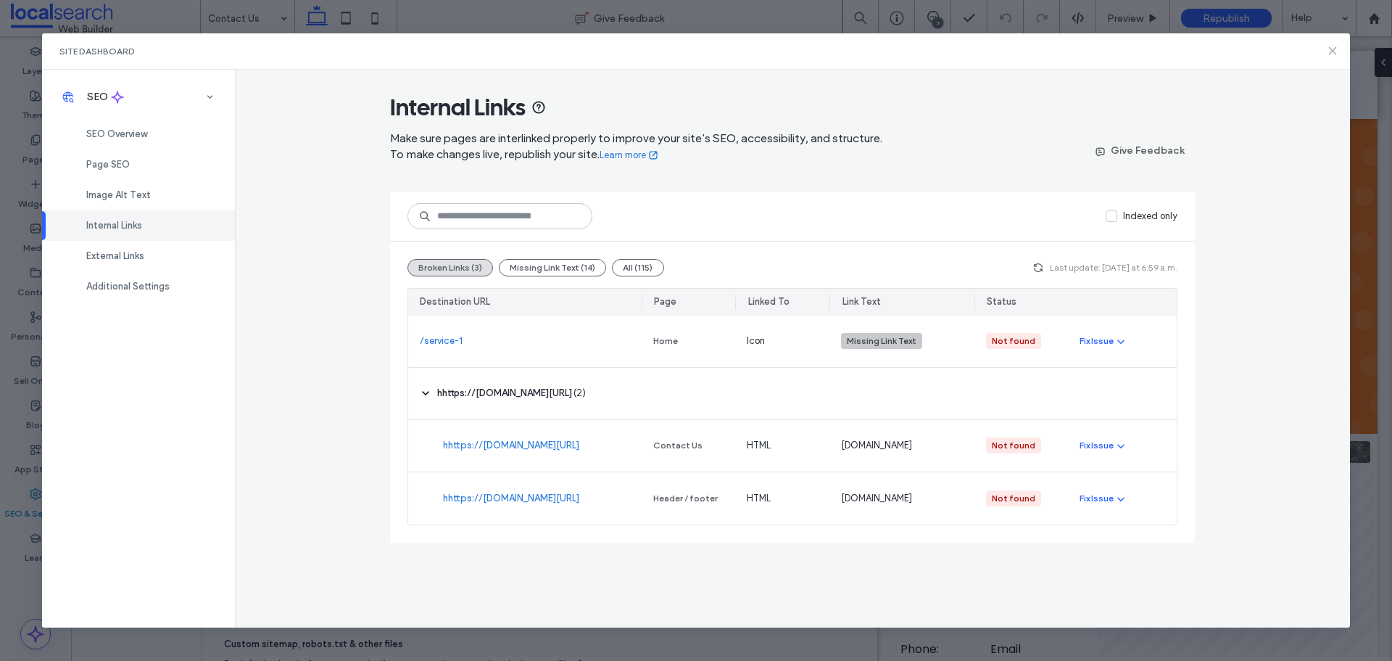
click at [1330, 51] on icon at bounding box center [1333, 51] width 12 height 12
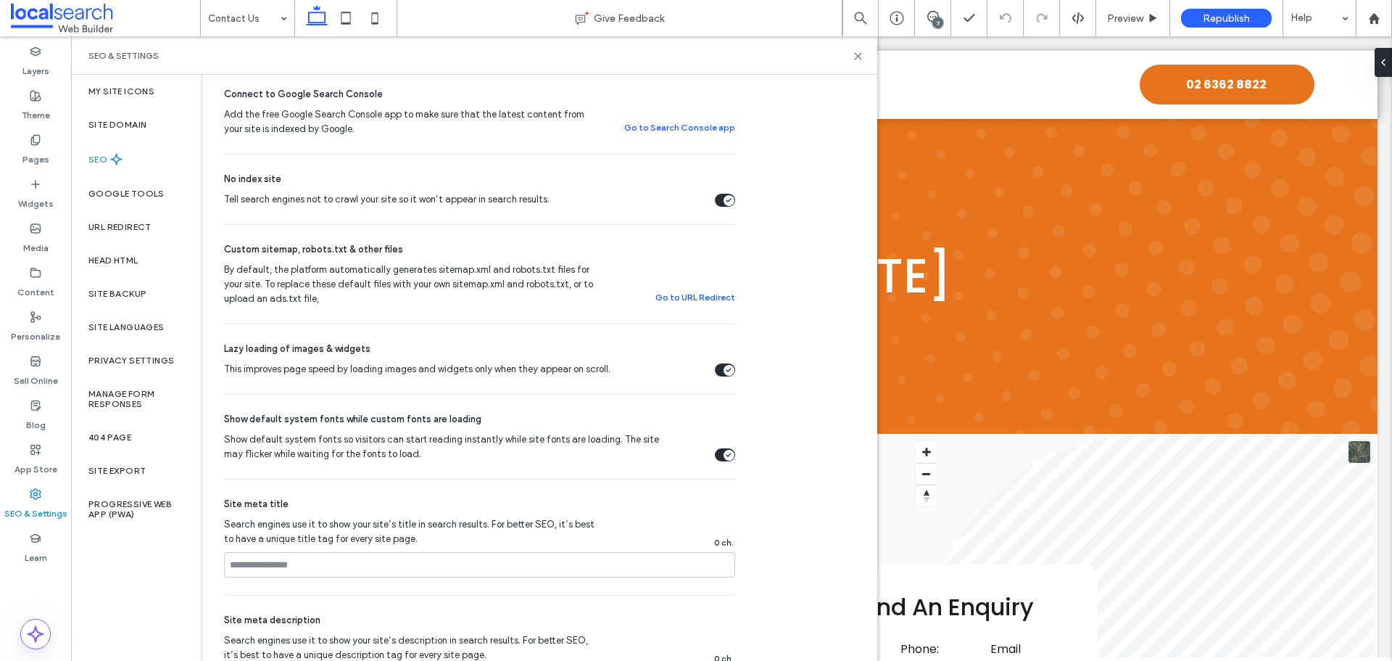
scroll to position [323, 0]
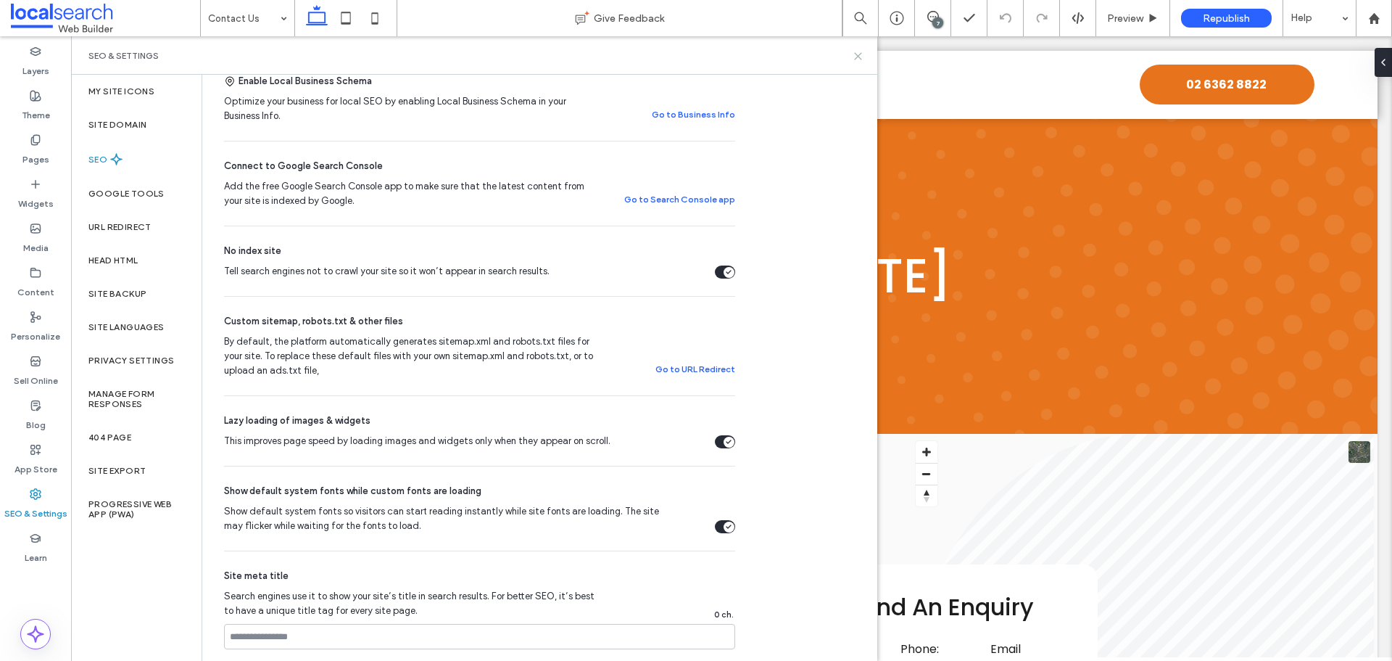
drag, startPoint x: 856, startPoint y: 55, endPoint x: 629, endPoint y: 147, distance: 244.9
click at [856, 55] on icon at bounding box center [858, 56] width 11 height 11
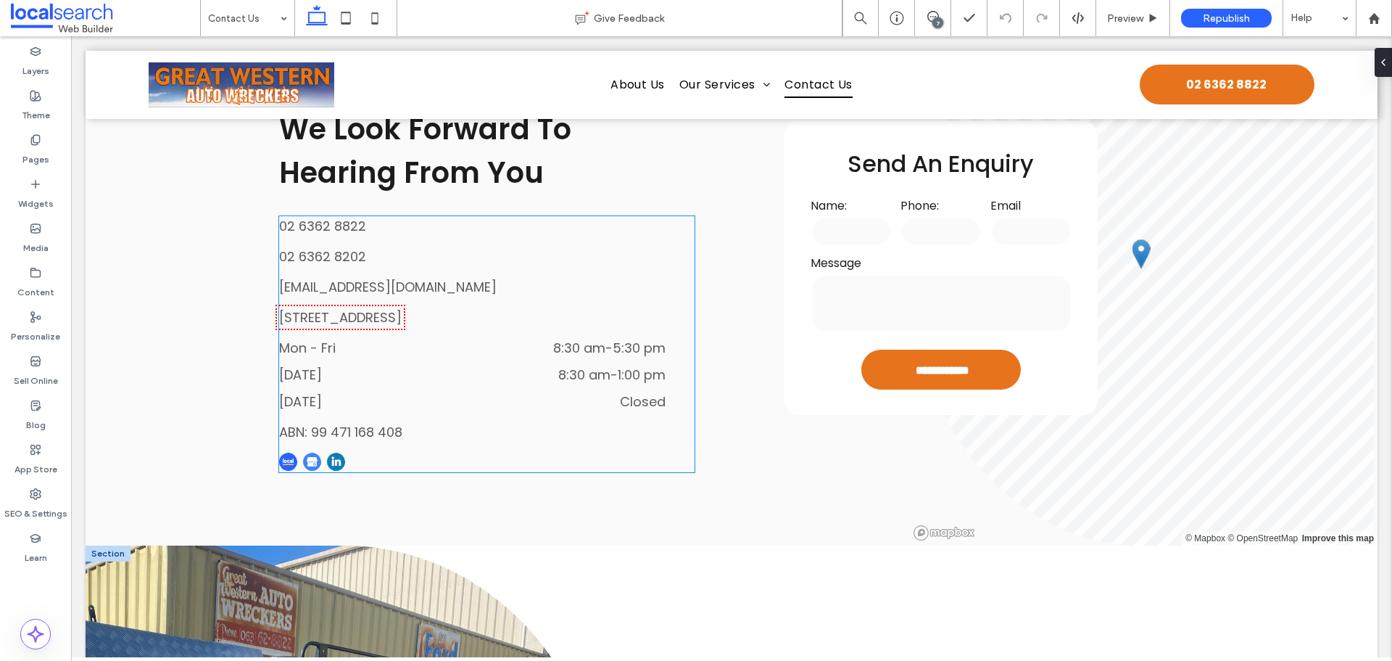
scroll to position [653, 0]
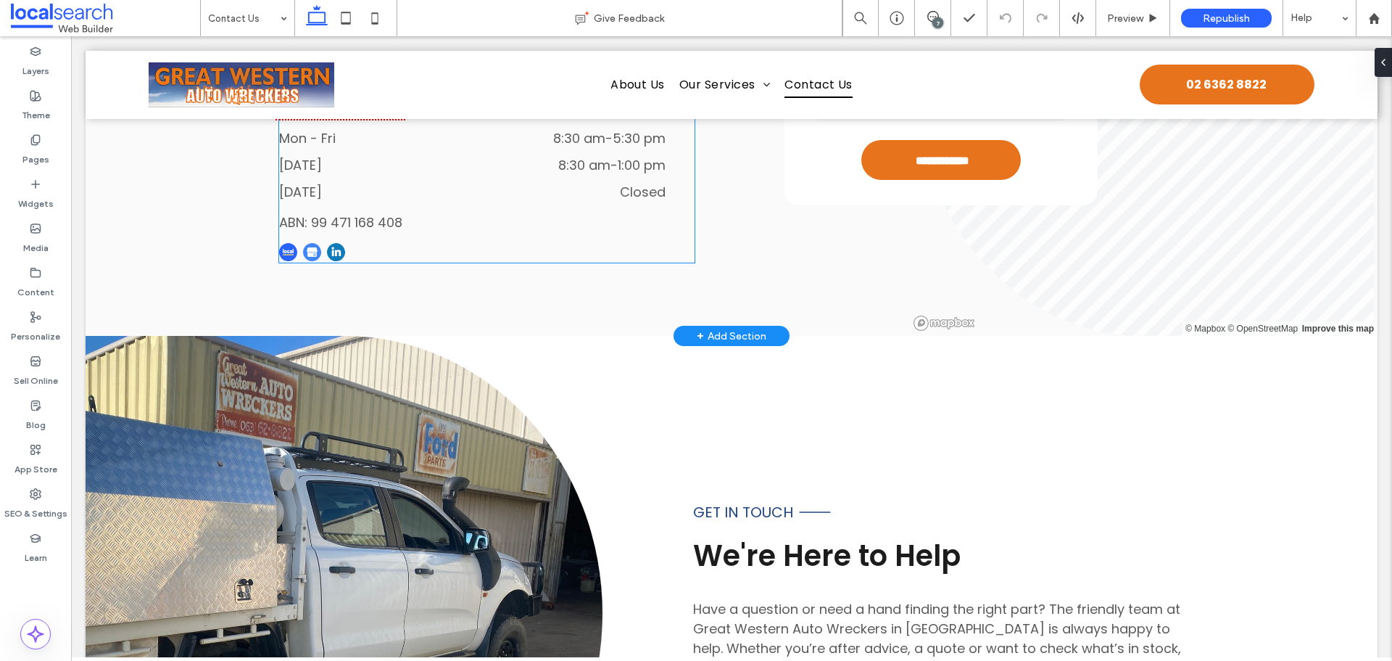
click at [292, 247] on img at bounding box center [288, 252] width 18 height 18
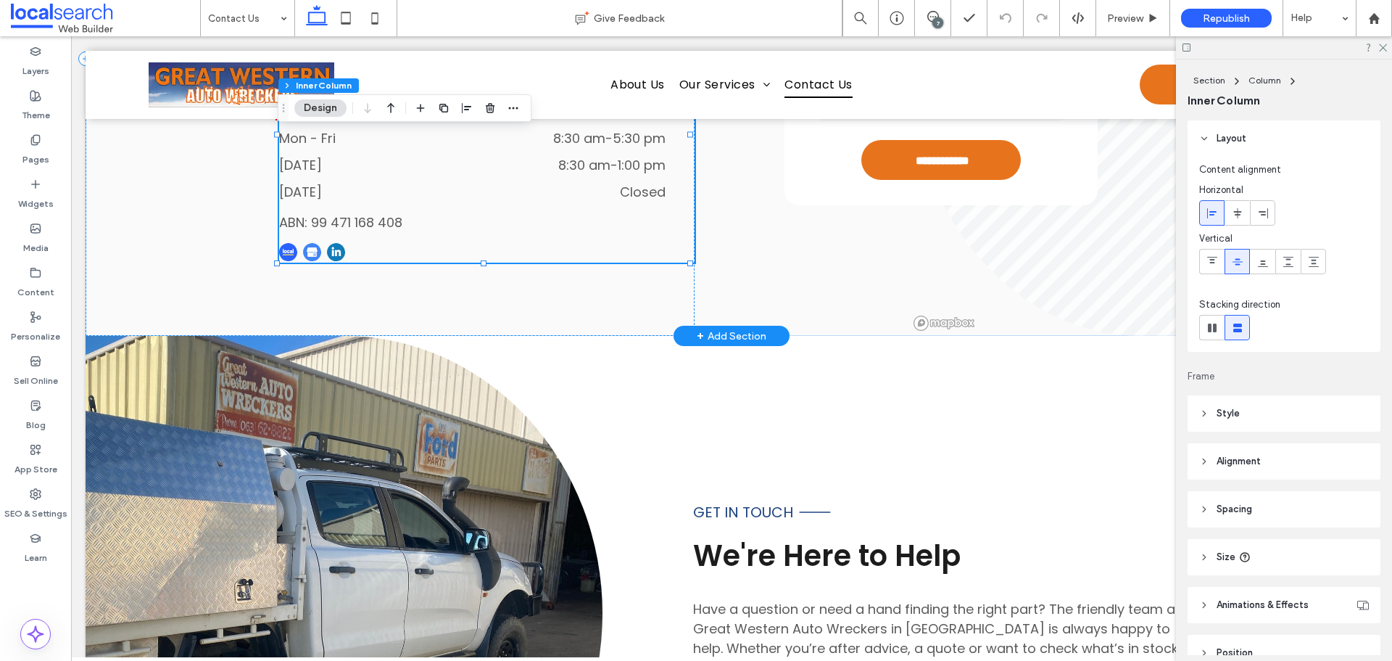
click at [291, 247] on img at bounding box center [288, 252] width 18 height 18
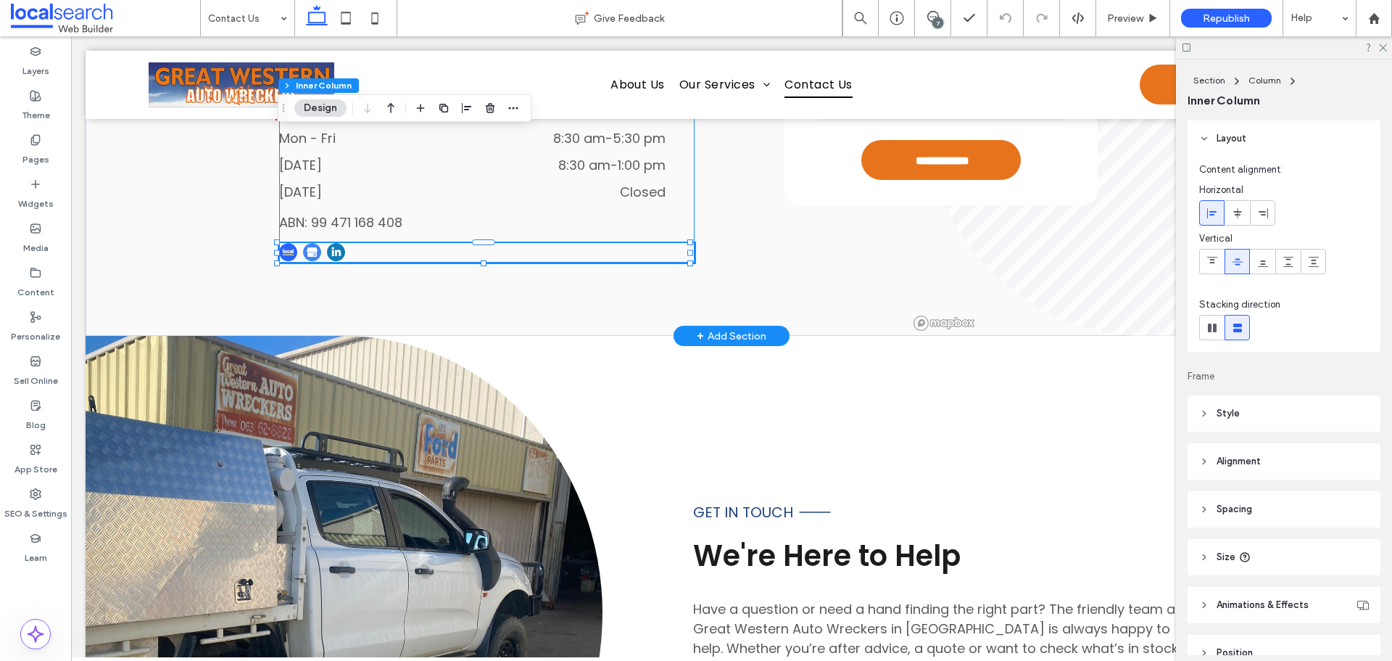
click at [291, 247] on img at bounding box center [288, 252] width 18 height 18
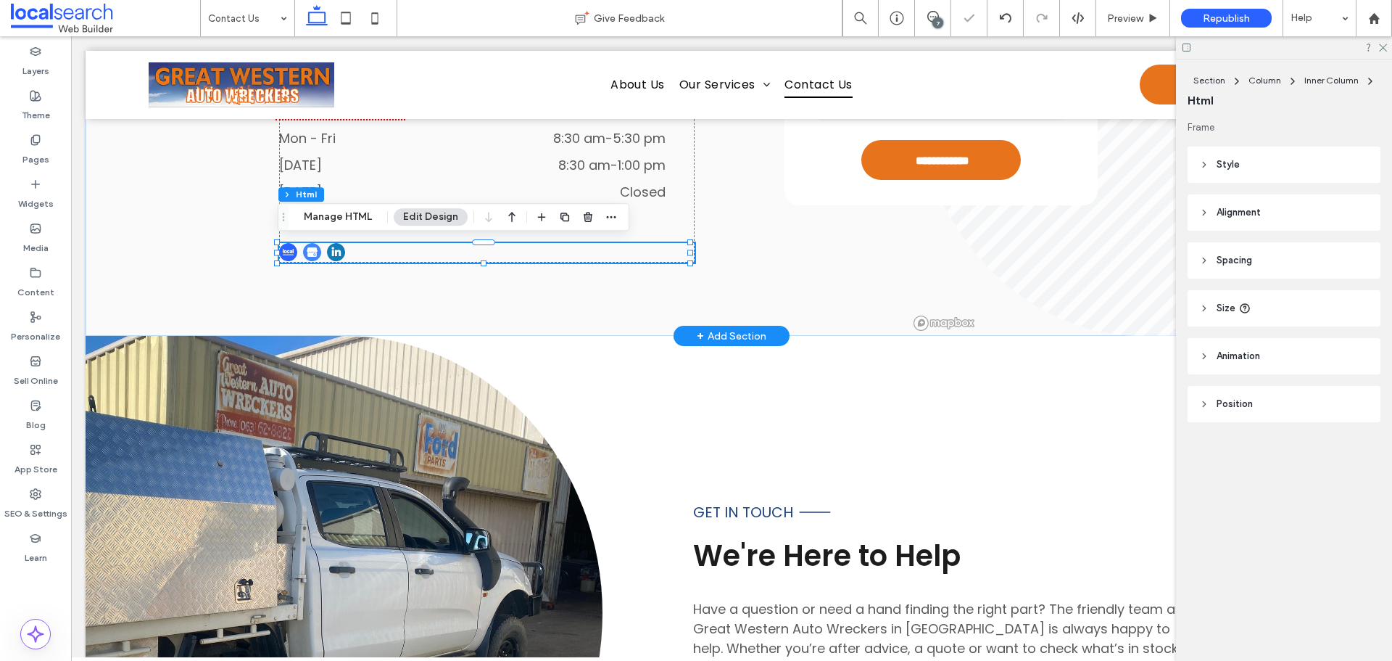
click at [286, 246] on img at bounding box center [288, 252] width 18 height 18
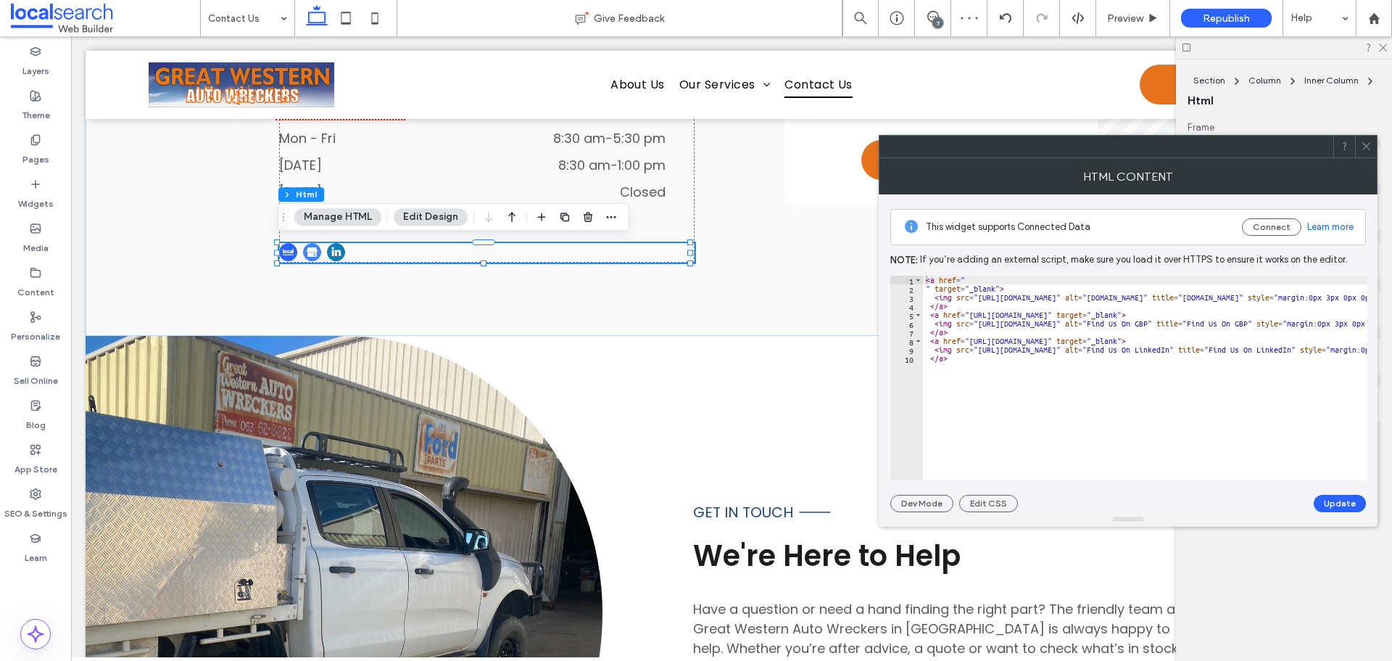
click at [334, 219] on button "Manage HTML" at bounding box center [337, 216] width 87 height 17
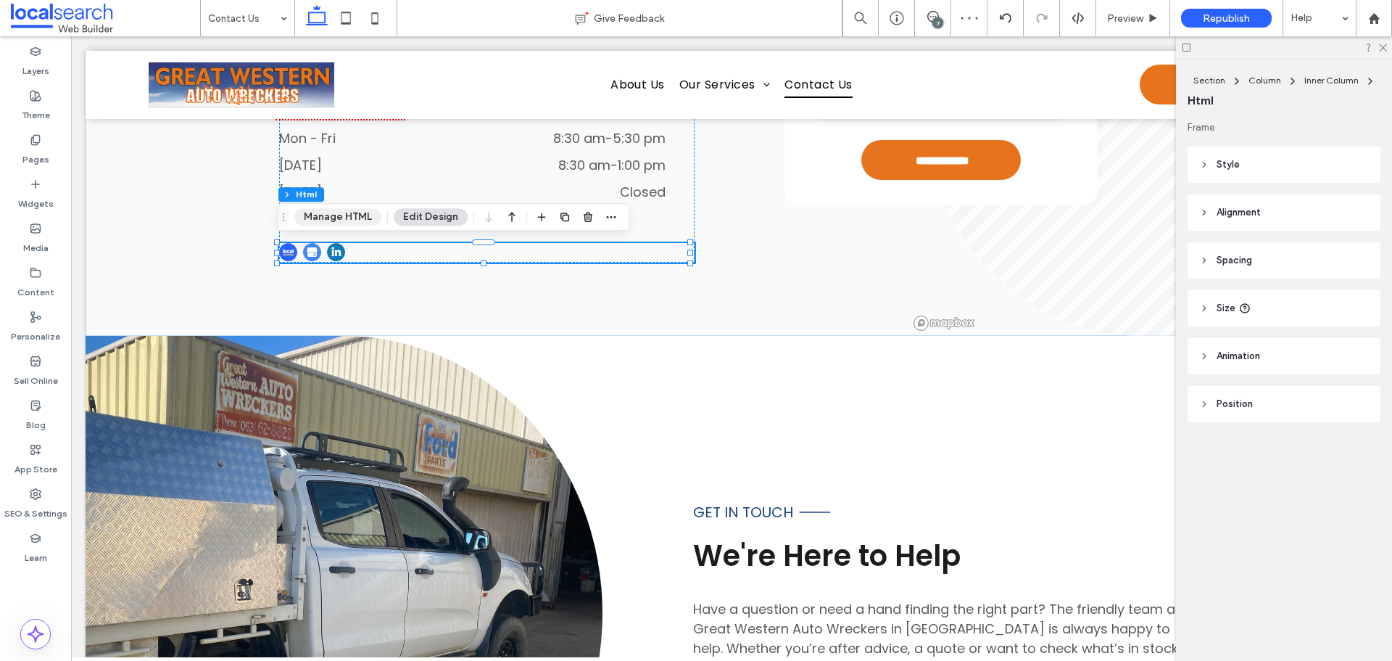
drag, startPoint x: 328, startPoint y: 221, endPoint x: 368, endPoint y: 220, distance: 39.9
click at [328, 220] on button "Manage HTML" at bounding box center [337, 216] width 87 height 17
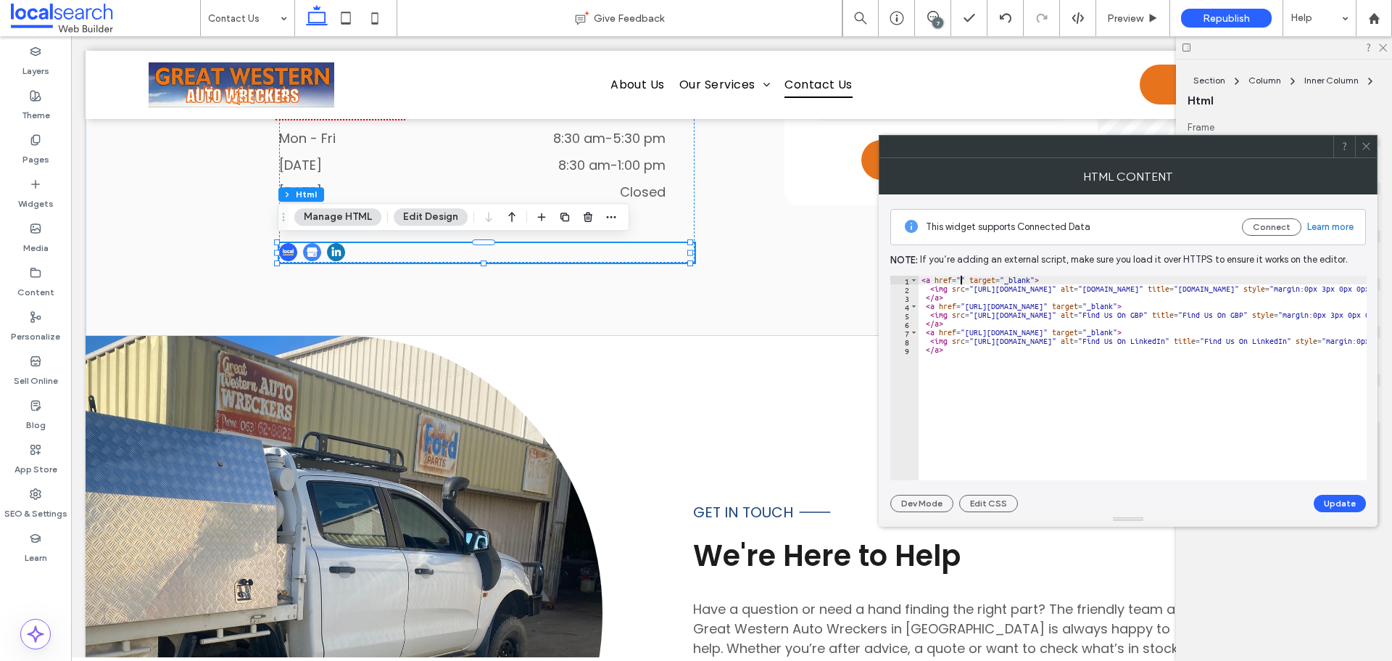
paste textarea "**********"
type textarea "**********"
click at [1321, 499] on button "Update" at bounding box center [1340, 503] width 52 height 17
click at [1367, 142] on icon at bounding box center [1366, 146] width 11 height 11
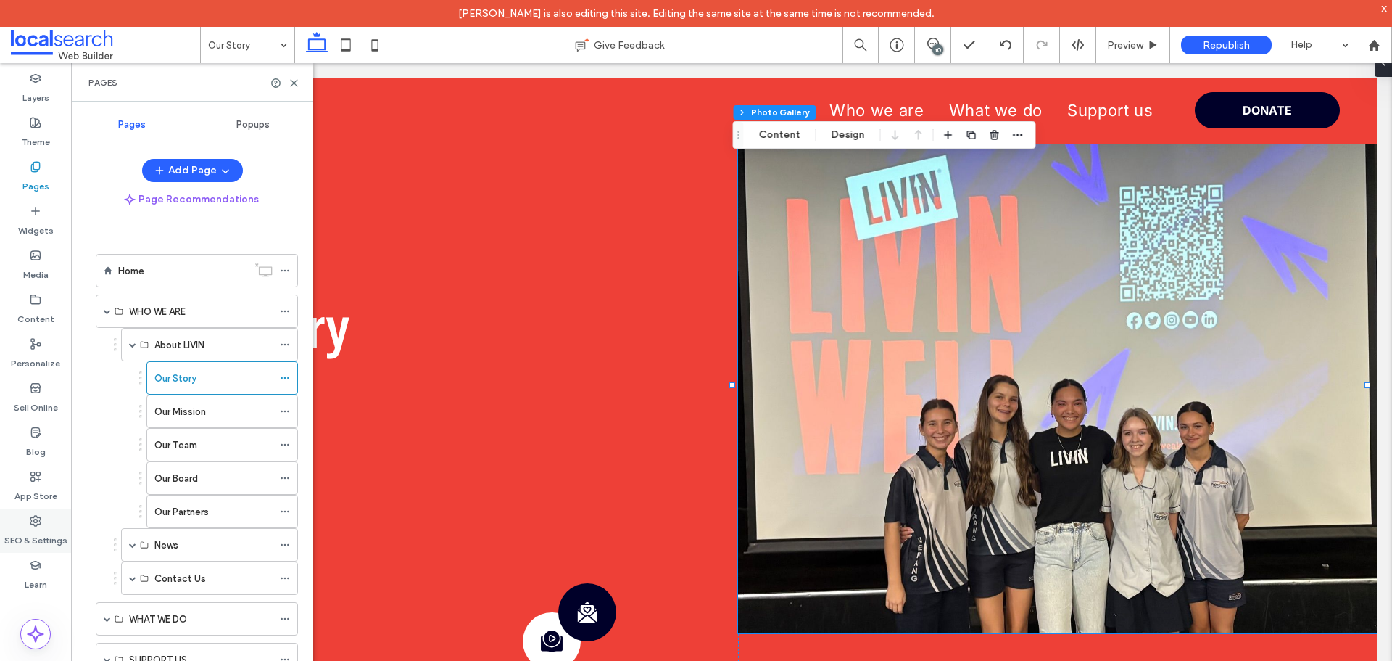
click at [28, 526] on label "SEO & Settings" at bounding box center [35, 536] width 63 height 20
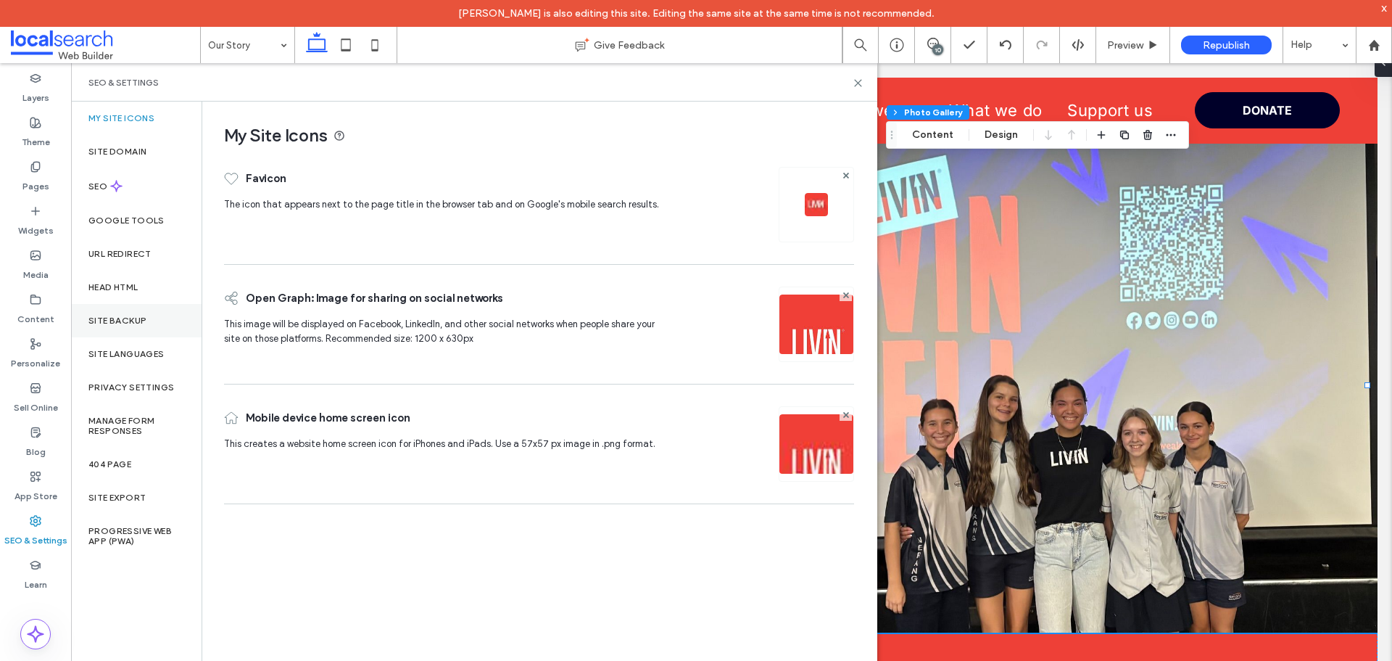
click at [117, 326] on div "Site Backup" at bounding box center [136, 320] width 131 height 33
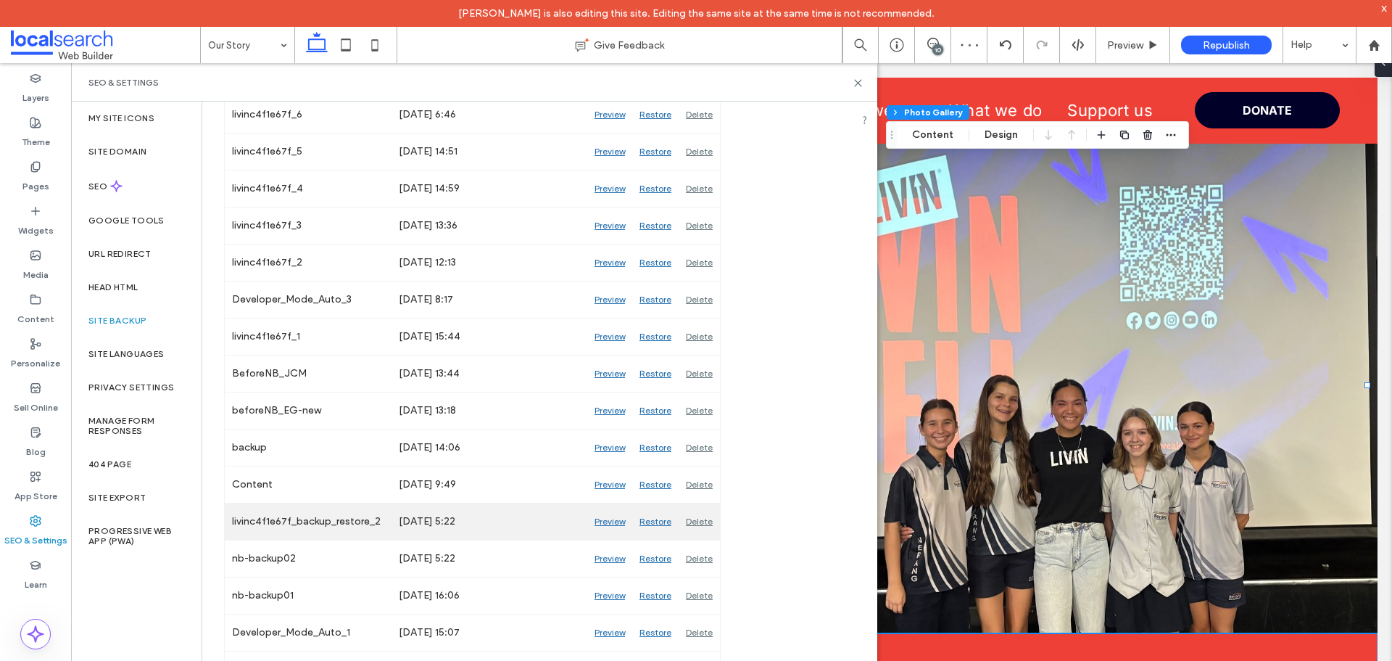
scroll to position [658, 0]
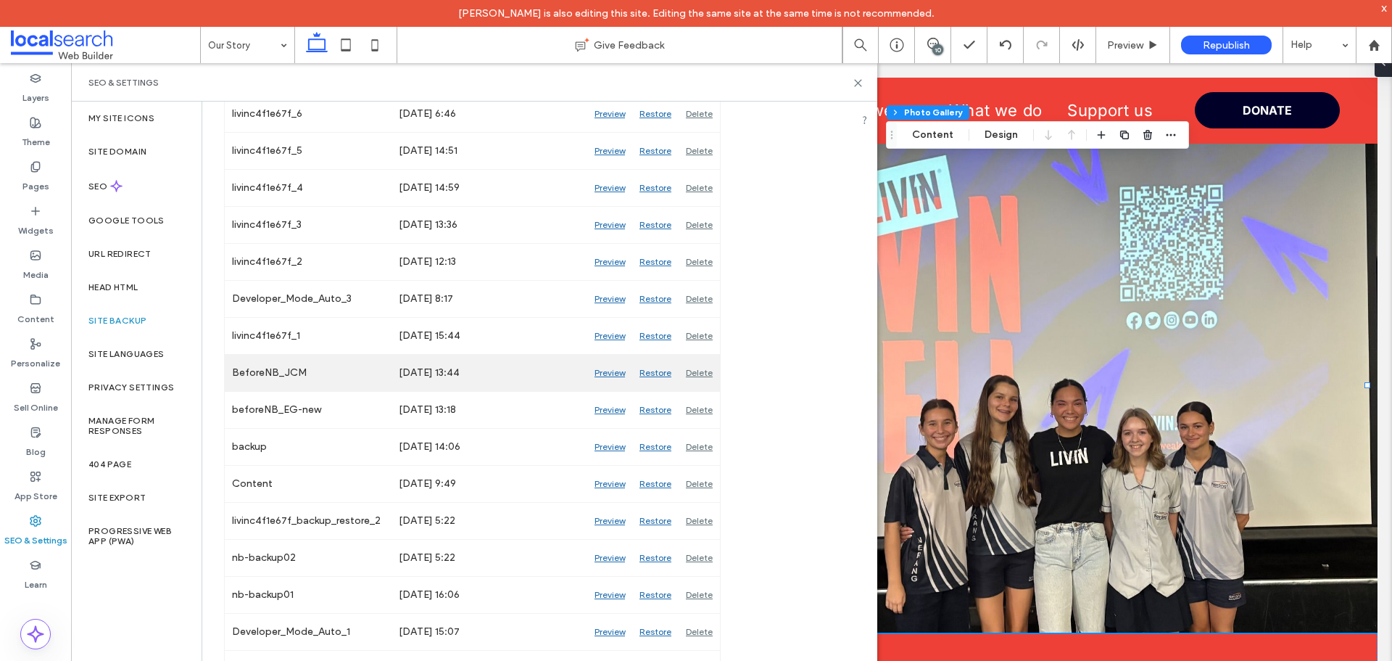
click at [611, 373] on div "Preview" at bounding box center [609, 373] width 45 height 36
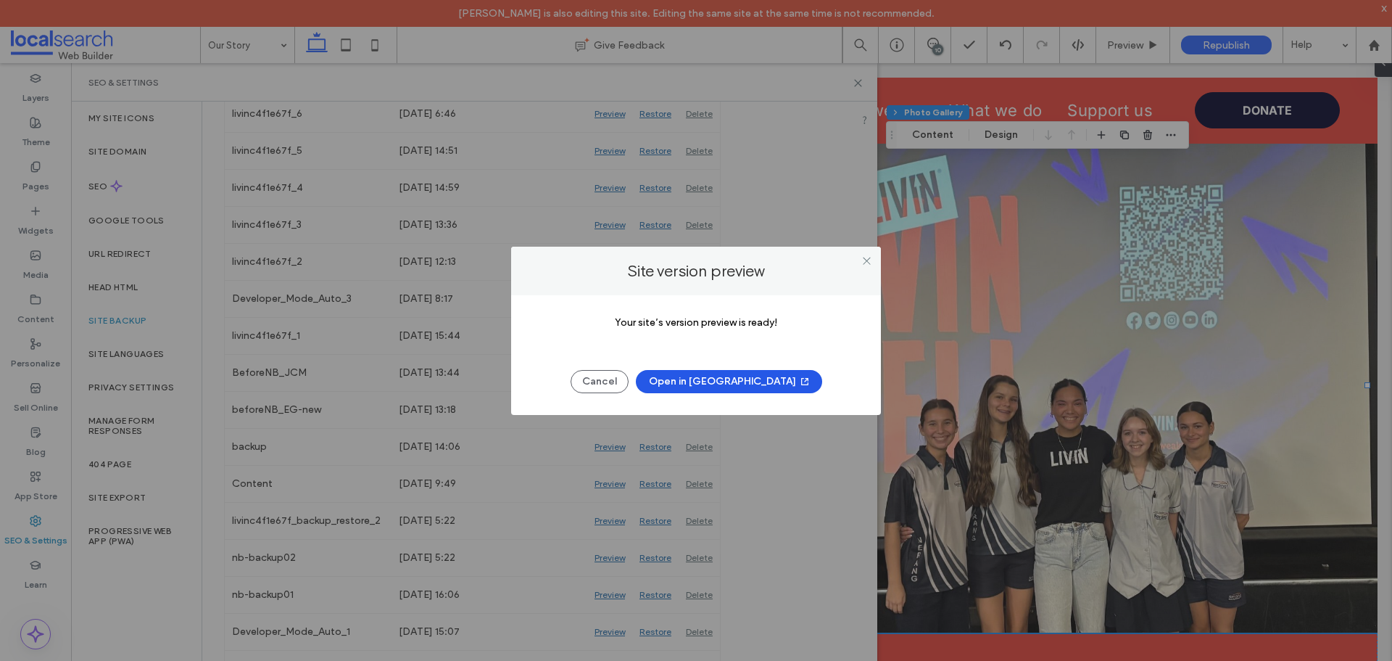
click at [705, 374] on button "Open in [GEOGRAPHIC_DATA]" at bounding box center [729, 381] width 186 height 23
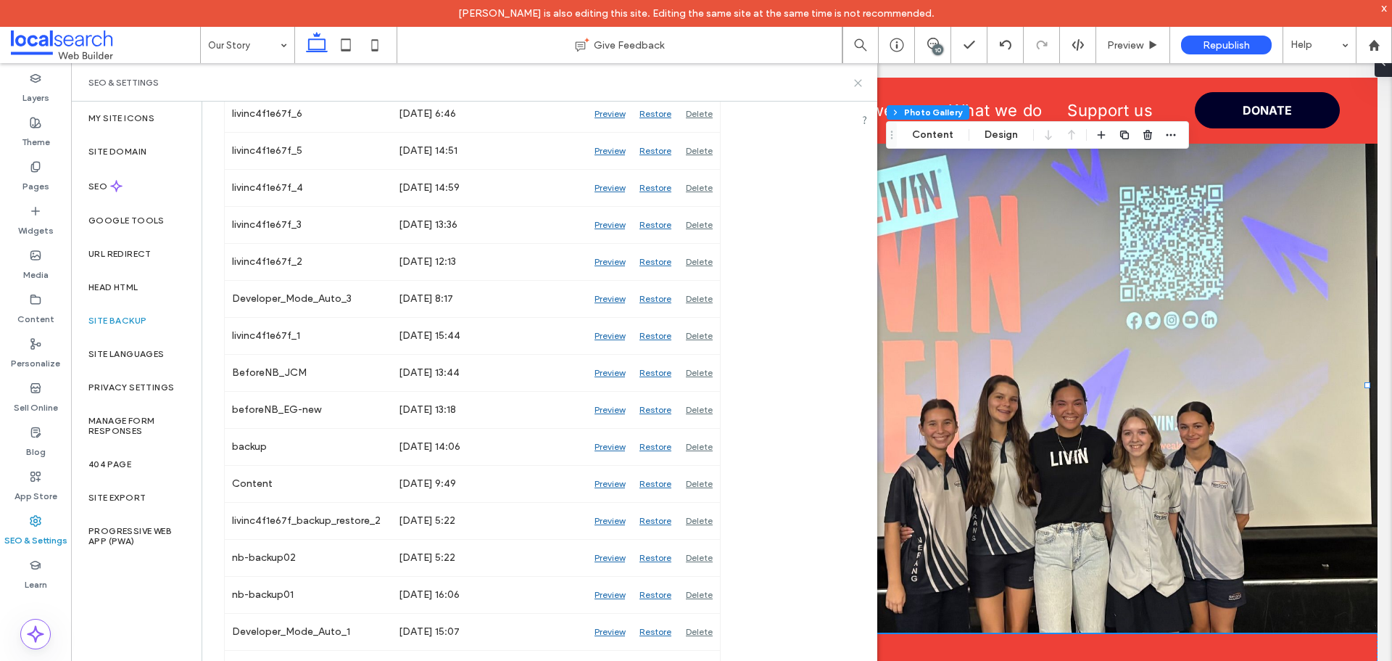
drag, startPoint x: 860, startPoint y: 80, endPoint x: 747, endPoint y: 1, distance: 138.4
click at [860, 80] on use at bounding box center [858, 83] width 7 height 7
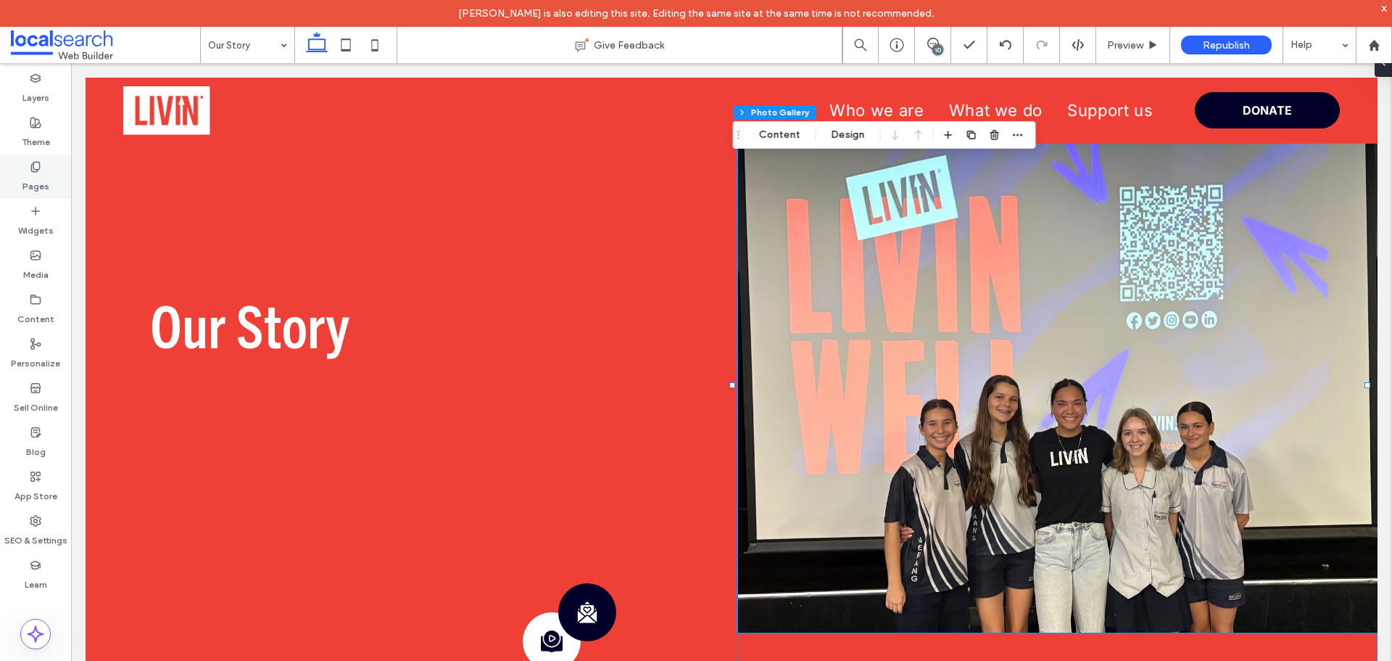
click at [31, 173] on label "Pages" at bounding box center [35, 183] width 27 height 20
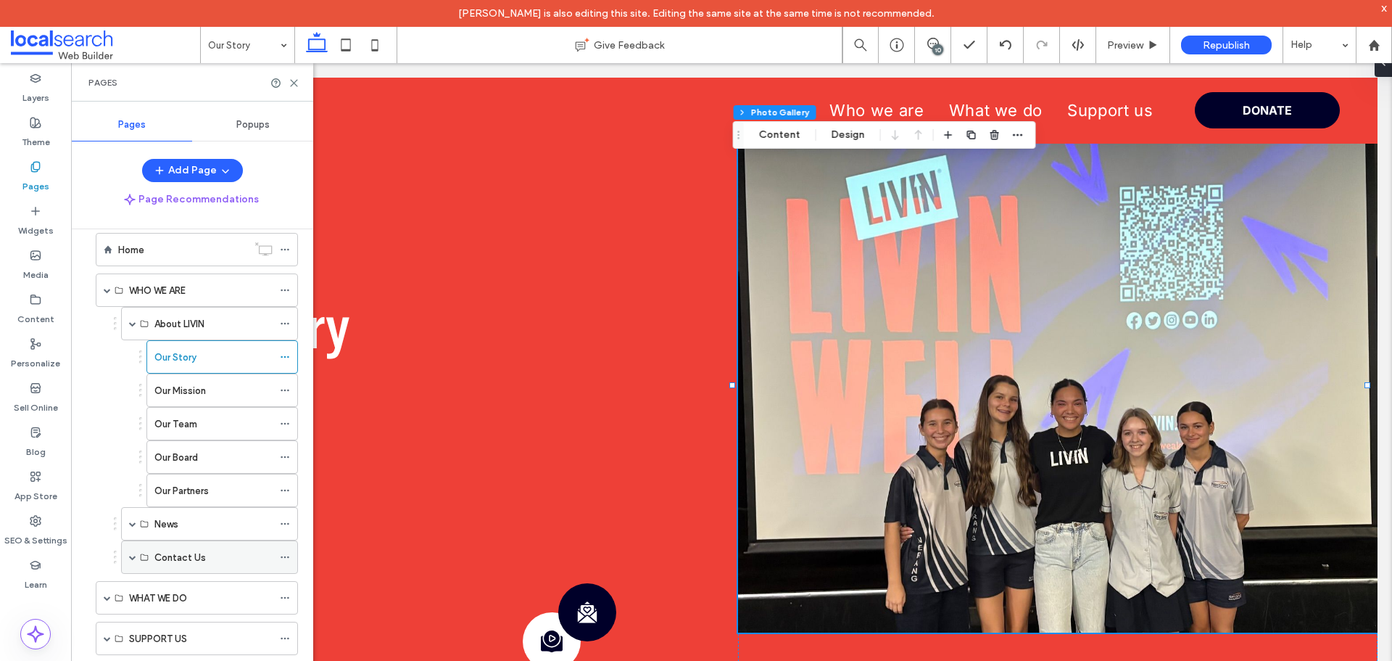
scroll to position [32, 0]
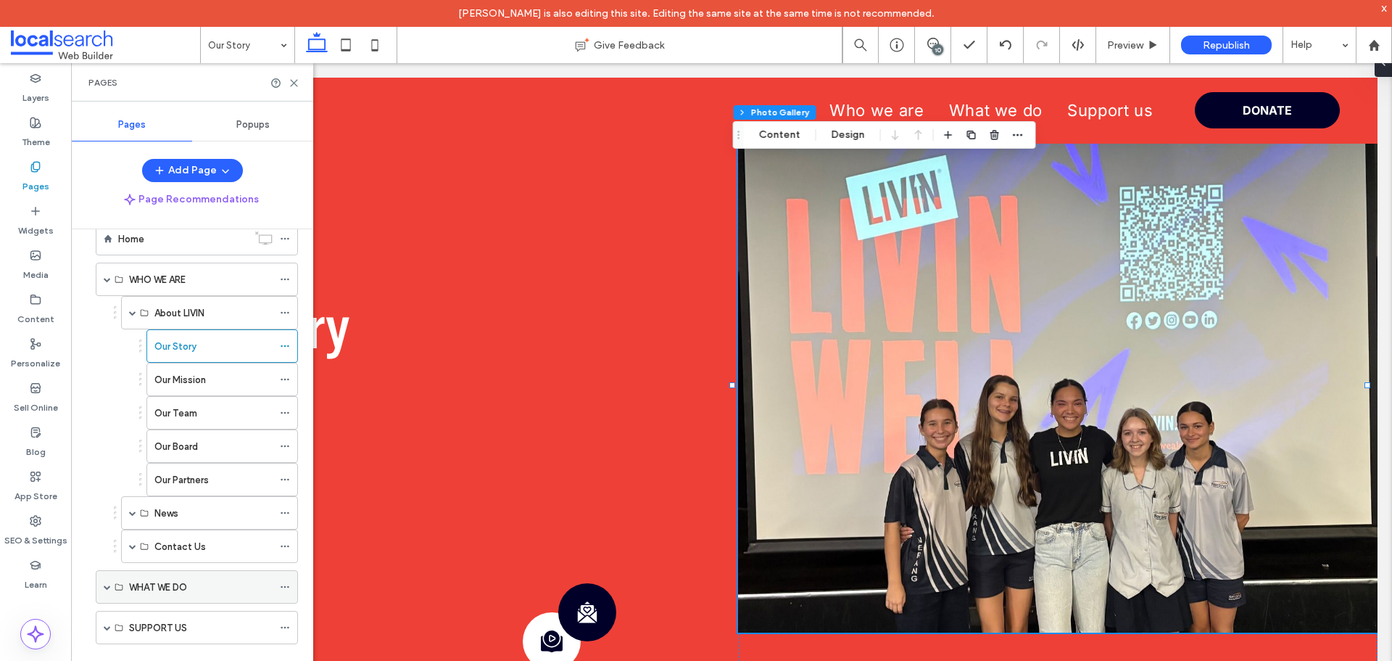
click at [109, 587] on div "WHAT WE DO" at bounding box center [197, 586] width 202 height 33
click at [106, 590] on span at bounding box center [107, 586] width 7 height 7
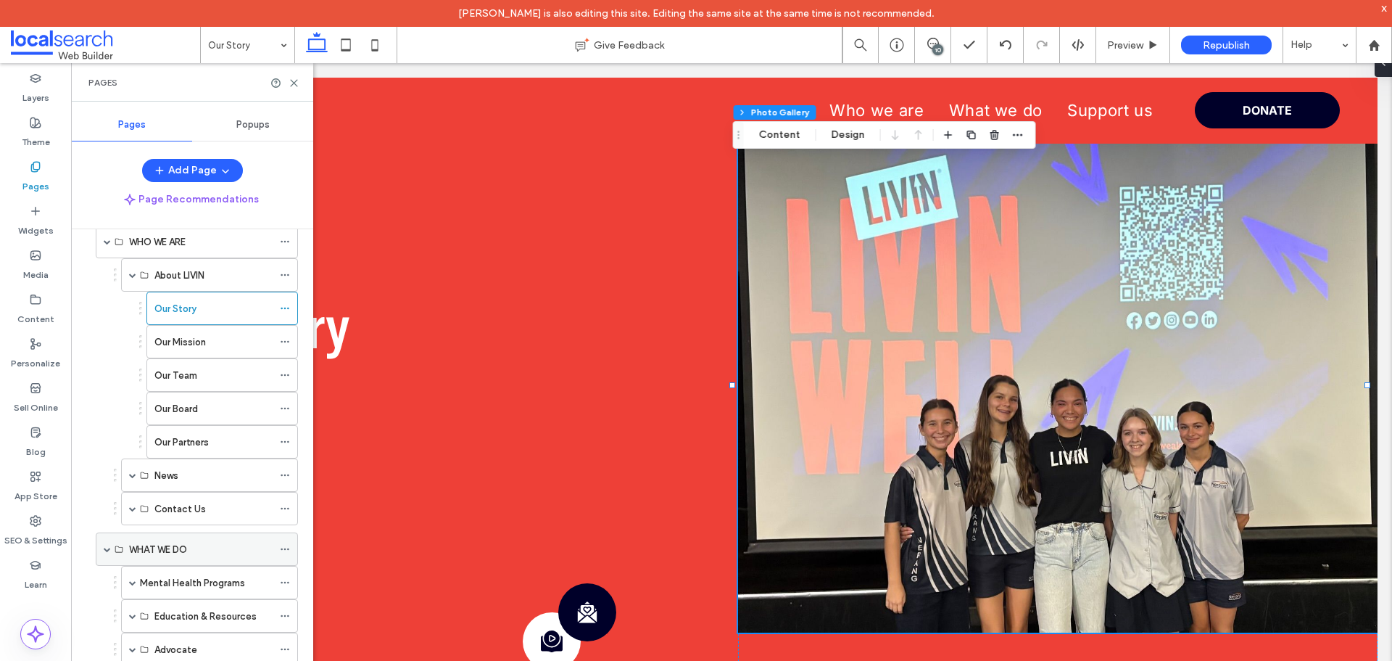
scroll to position [93, 0]
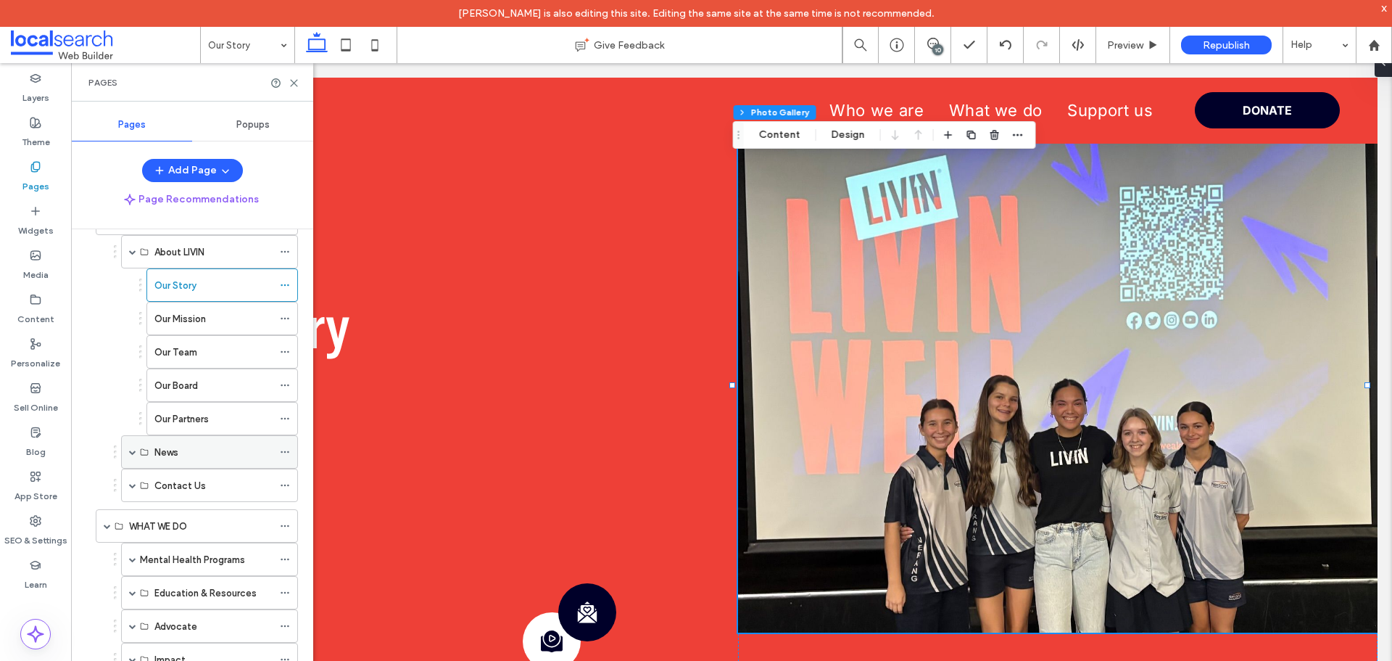
click at [133, 451] on span at bounding box center [132, 451] width 7 height 7
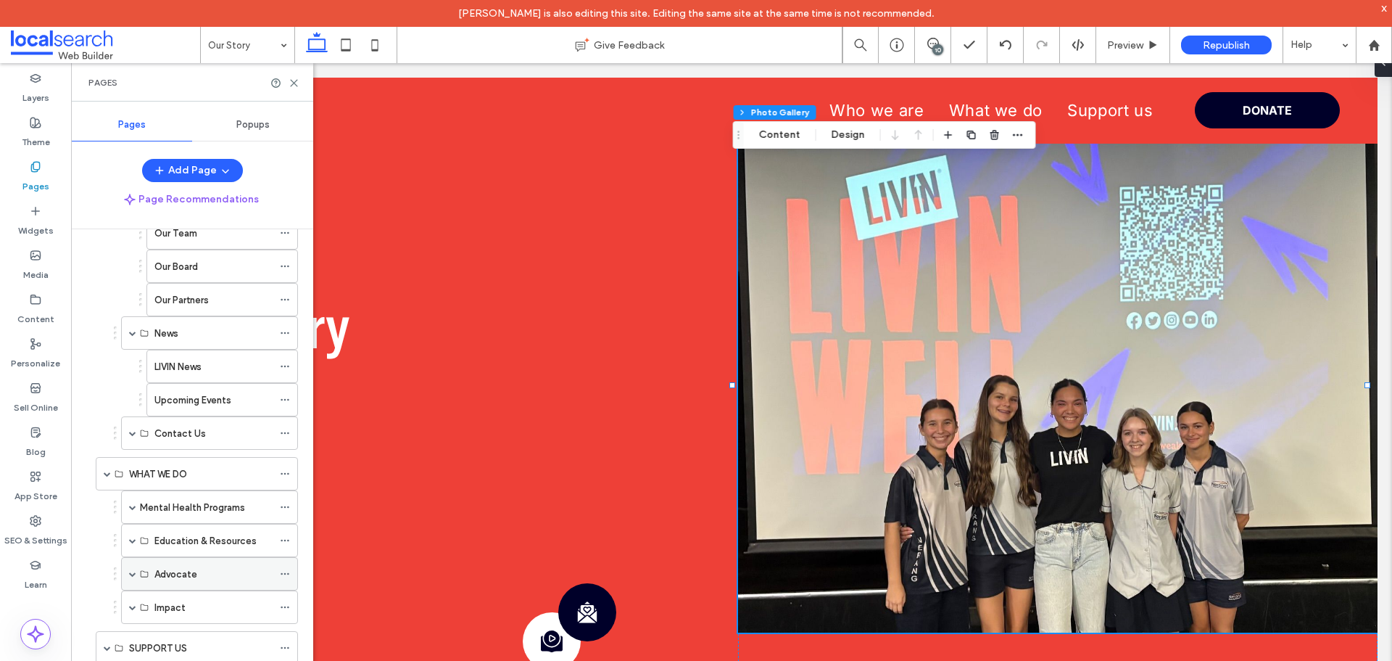
scroll to position [232, 0]
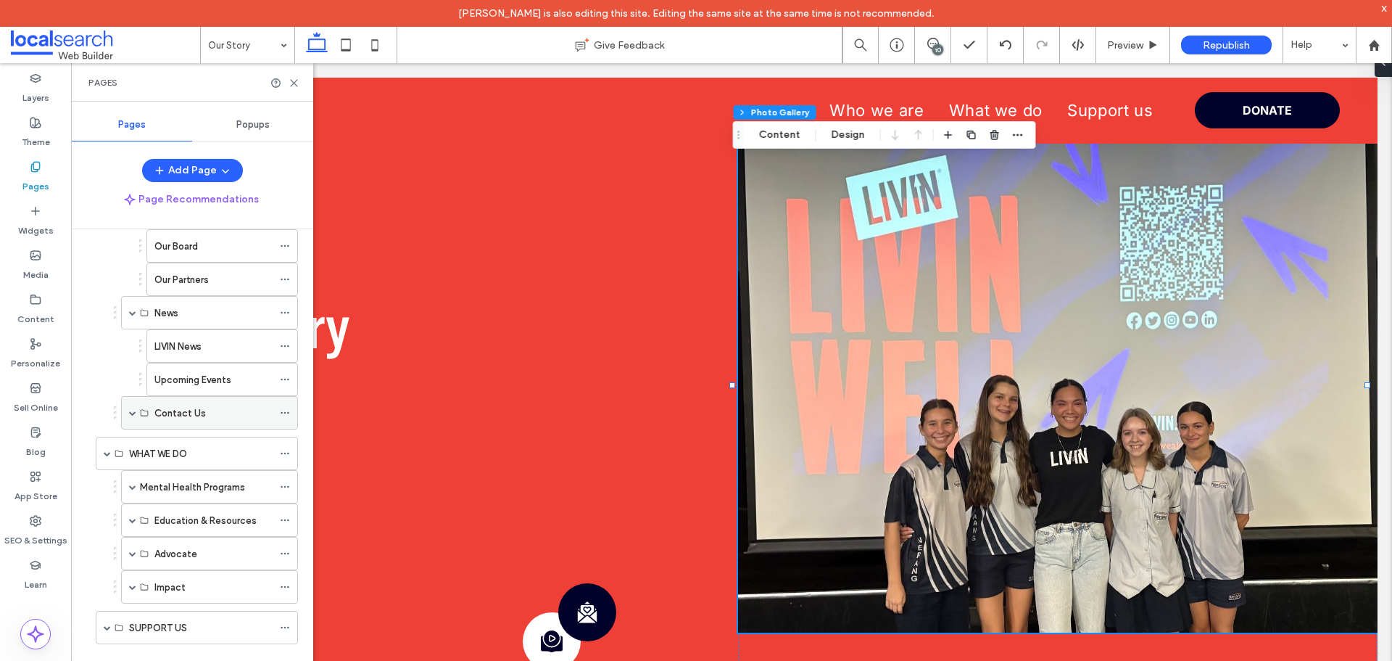
click at [130, 408] on span at bounding box center [132, 413] width 7 height 32
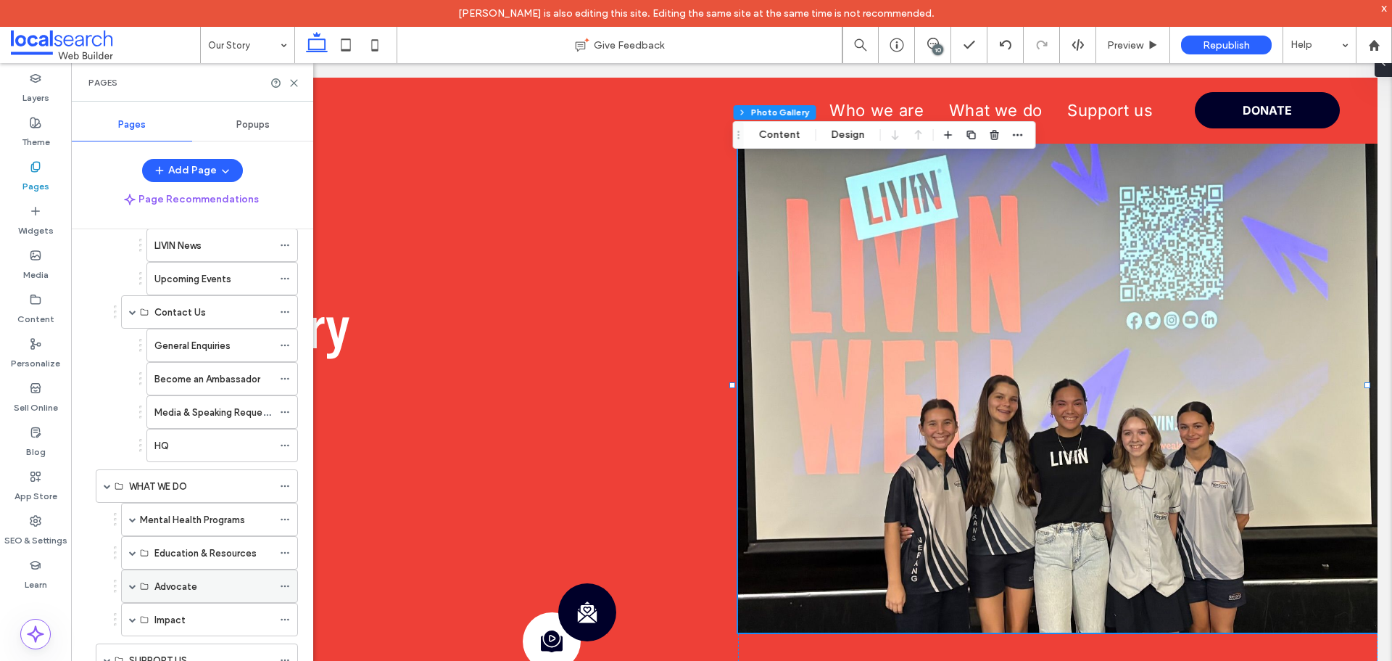
scroll to position [365, 0]
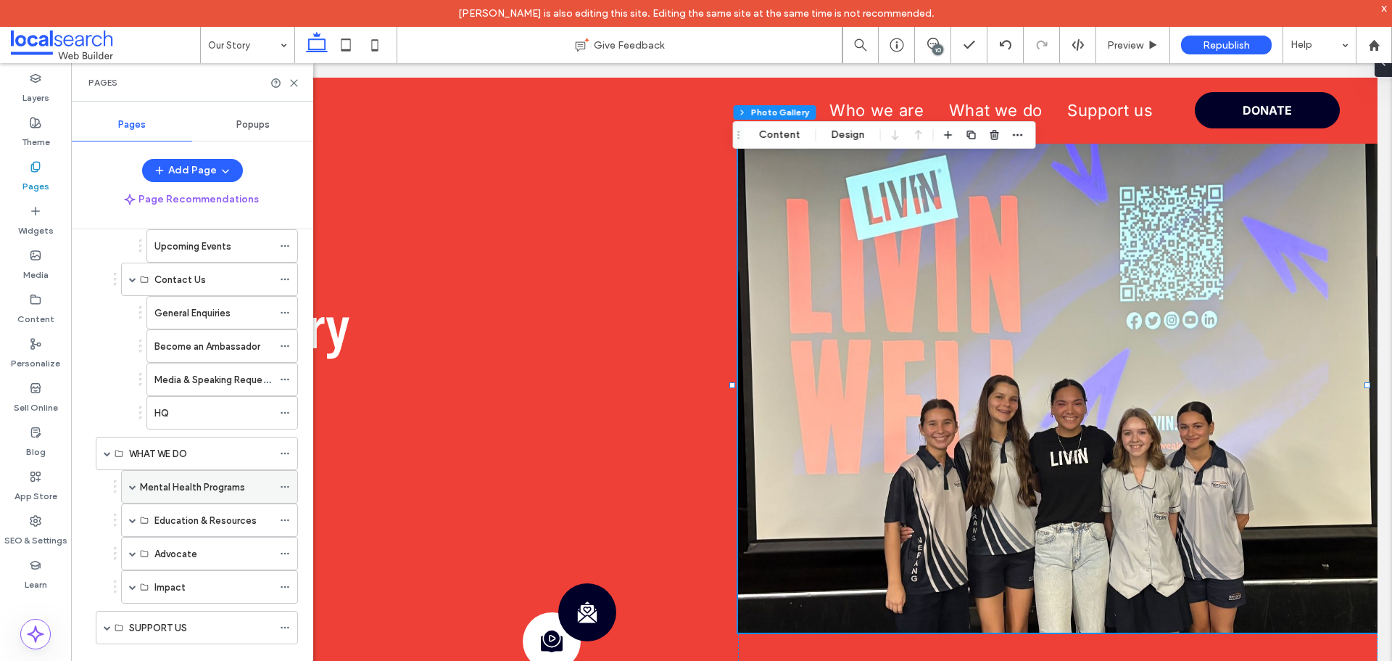
click at [133, 489] on span at bounding box center [132, 486] width 7 height 7
click at [195, 525] on label "LIVINWell In School" at bounding box center [194, 520] width 81 height 25
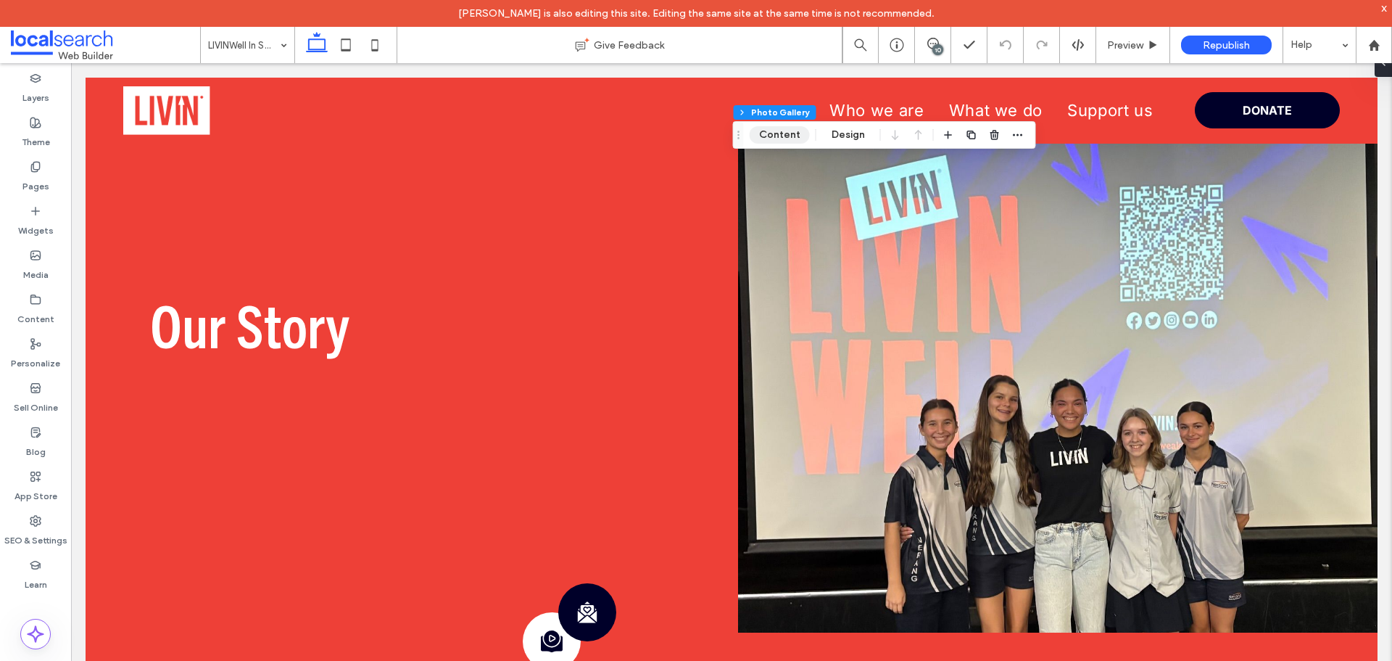
click at [799, 136] on button "Content" at bounding box center [780, 134] width 60 height 17
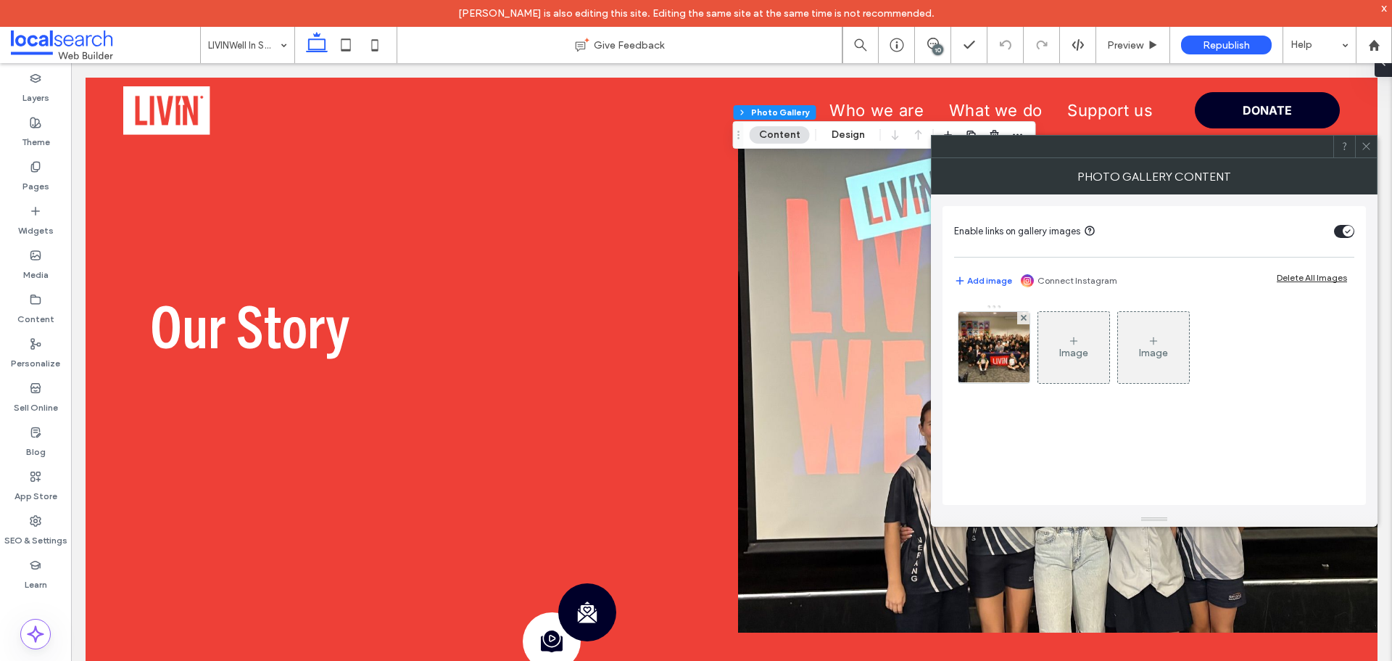
drag, startPoint x: 1016, startPoint y: 356, endPoint x: 1115, endPoint y: 337, distance: 101.1
click at [1014, 355] on img at bounding box center [994, 347] width 95 height 71
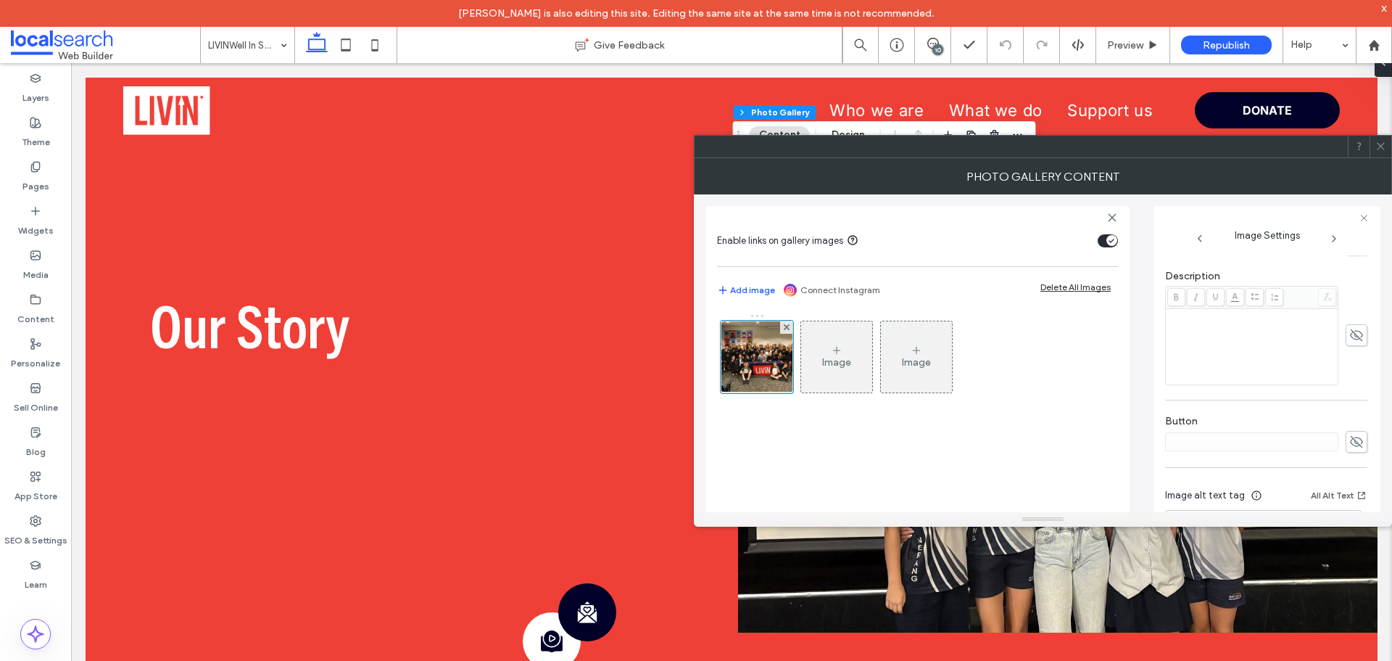
scroll to position [436, 0]
click at [1381, 148] on icon at bounding box center [1381, 146] width 11 height 11
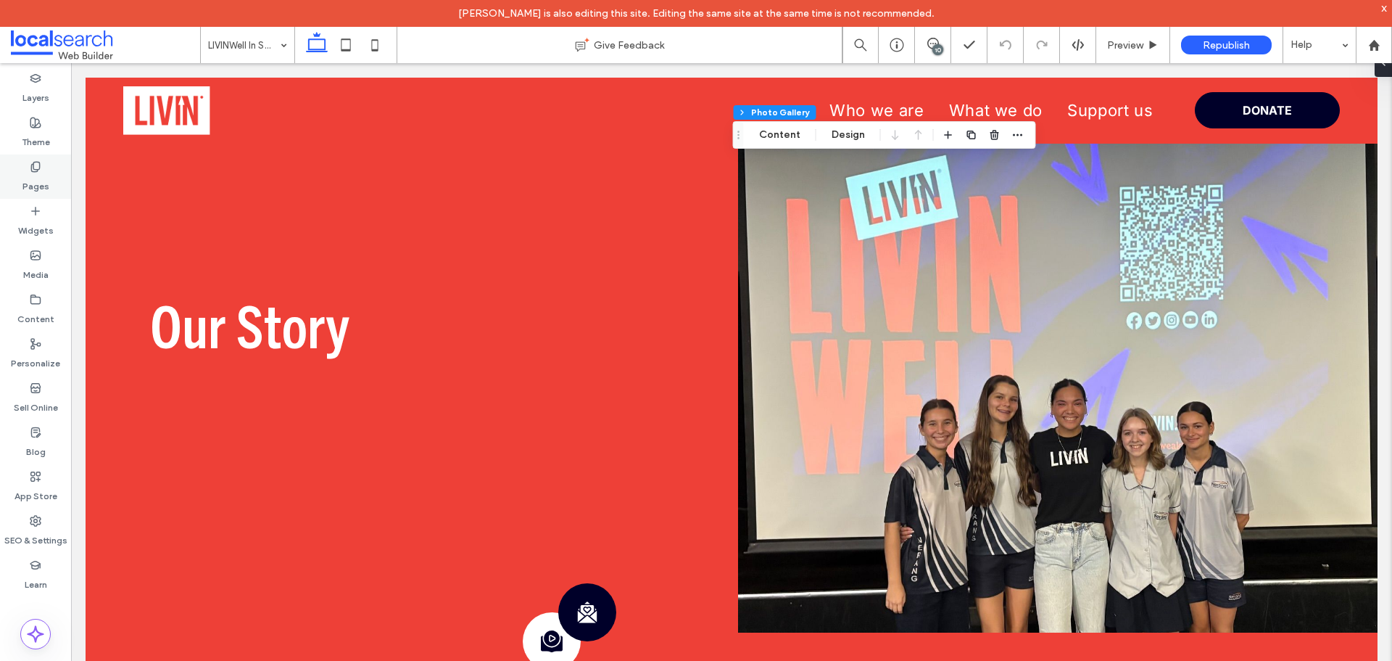
click at [44, 181] on label "Pages" at bounding box center [35, 183] width 27 height 20
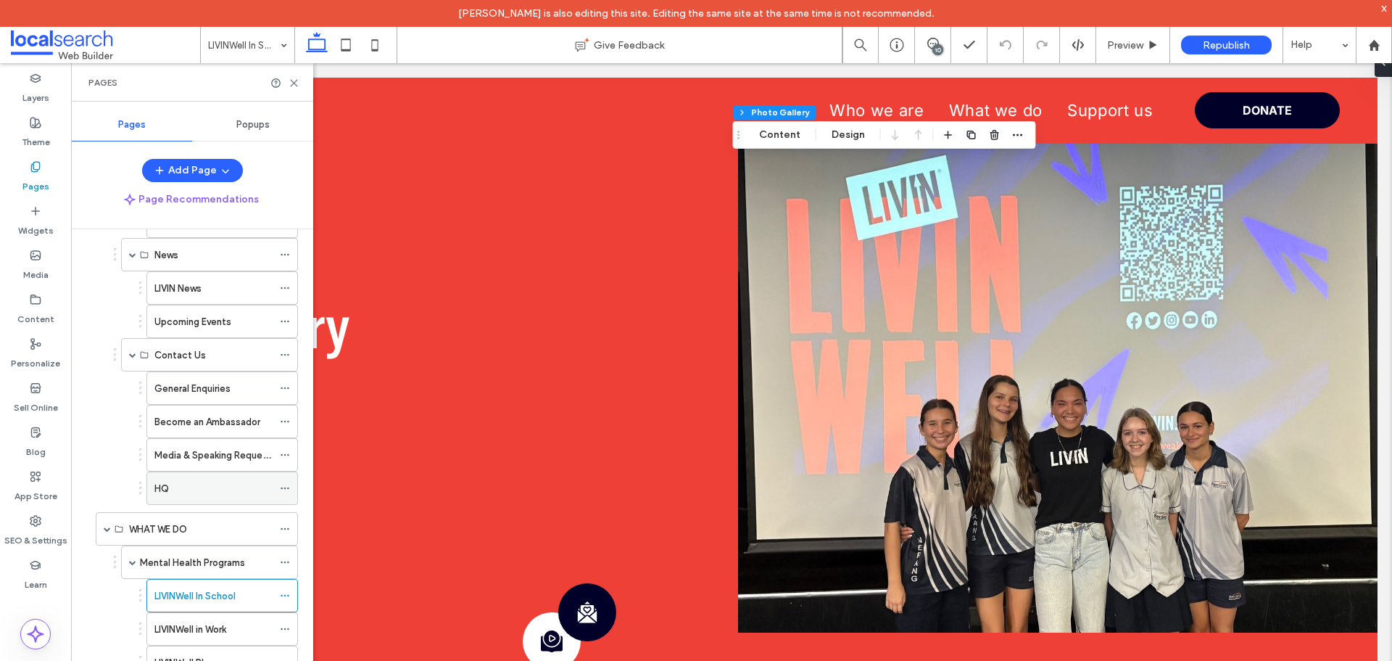
scroll to position [435, 0]
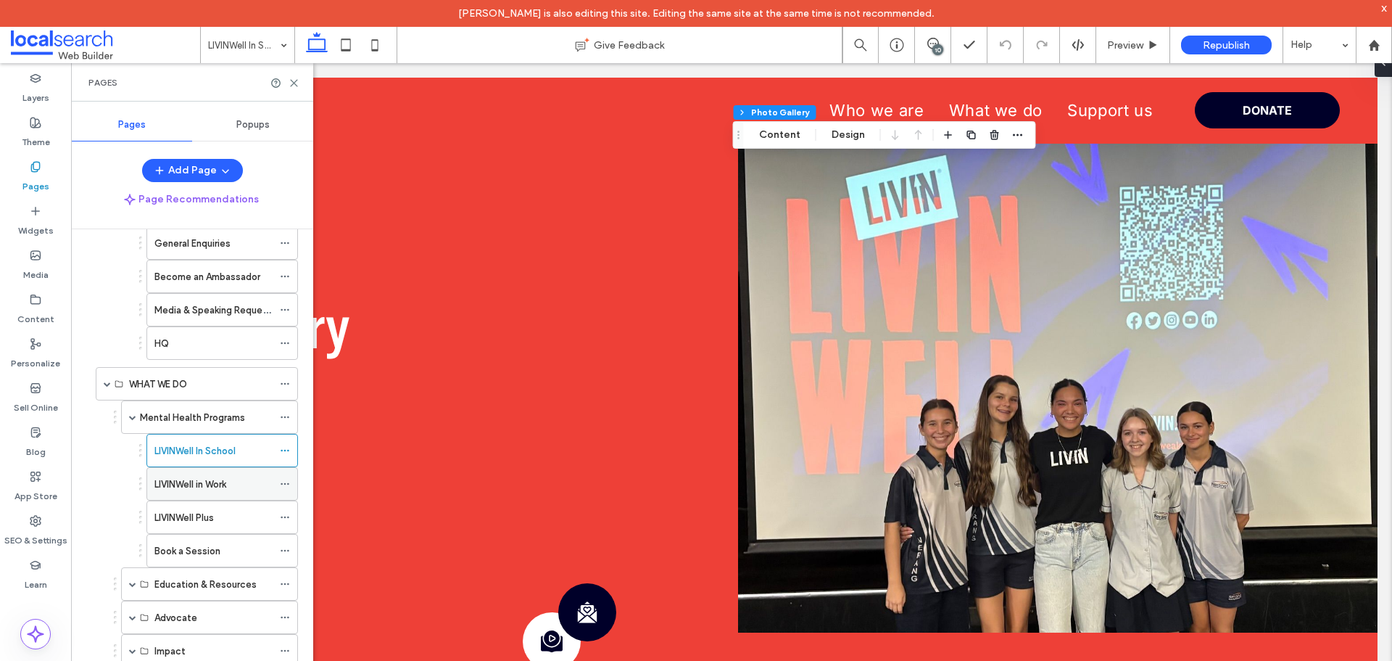
click at [202, 481] on label "LIVINWell in Work" at bounding box center [190, 483] width 72 height 25
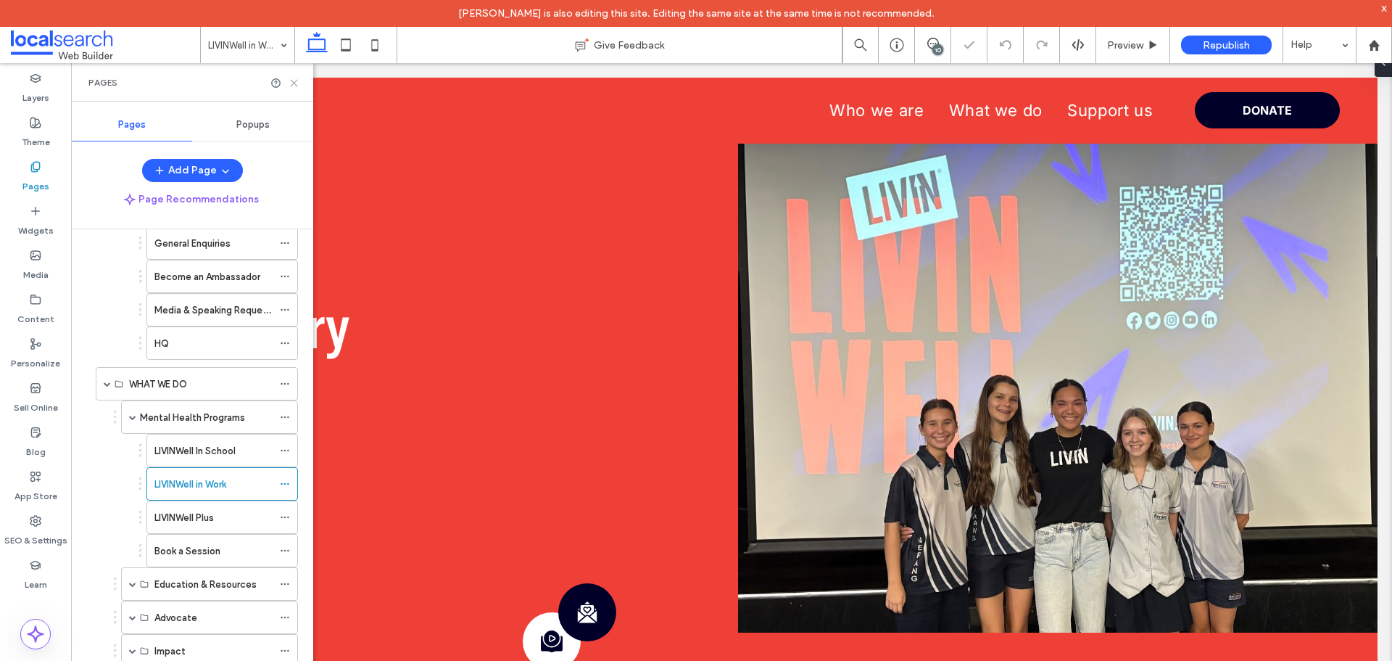
click at [294, 81] on icon at bounding box center [294, 83] width 11 height 11
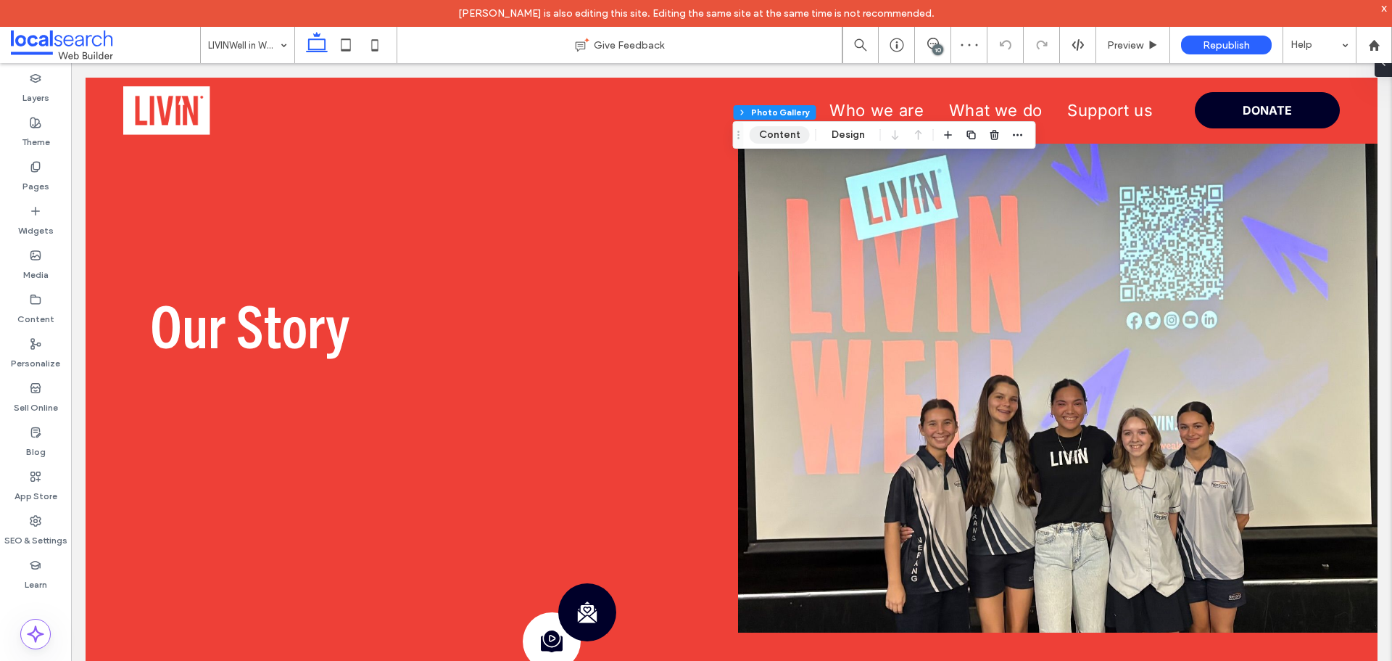
click at [784, 133] on button "Content" at bounding box center [780, 134] width 60 height 17
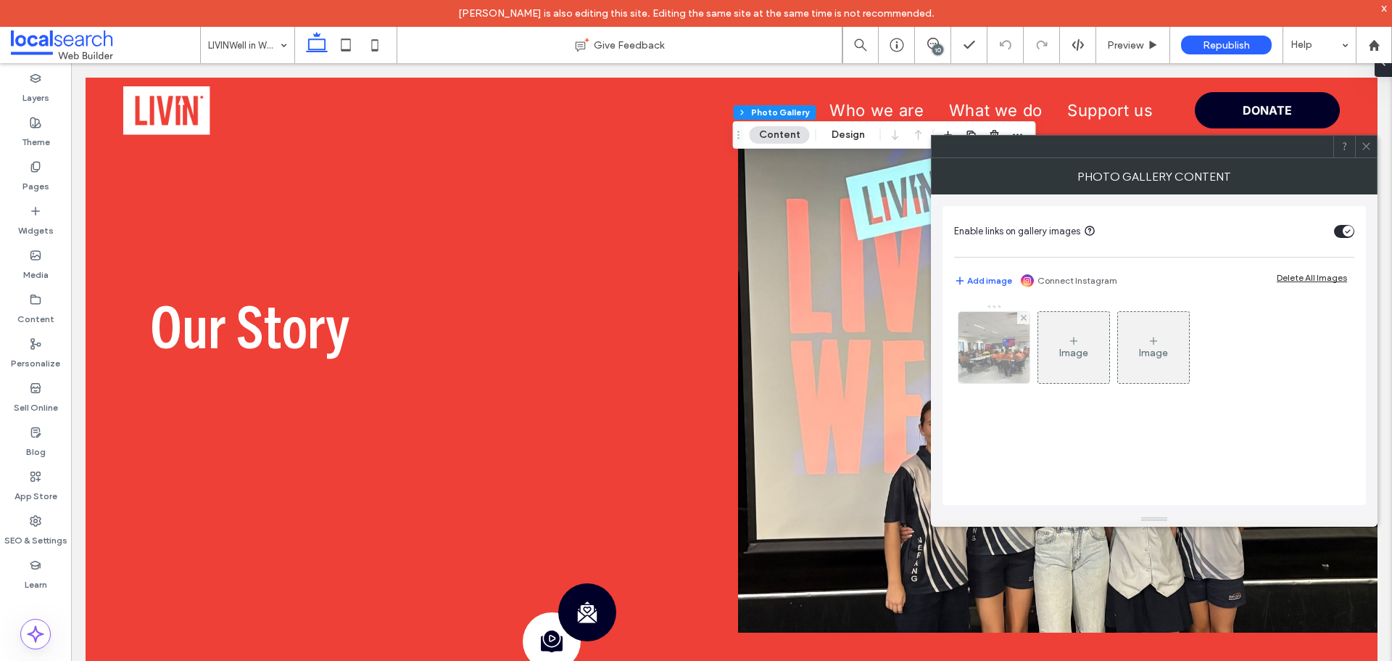
click at [985, 351] on img at bounding box center [994, 347] width 71 height 71
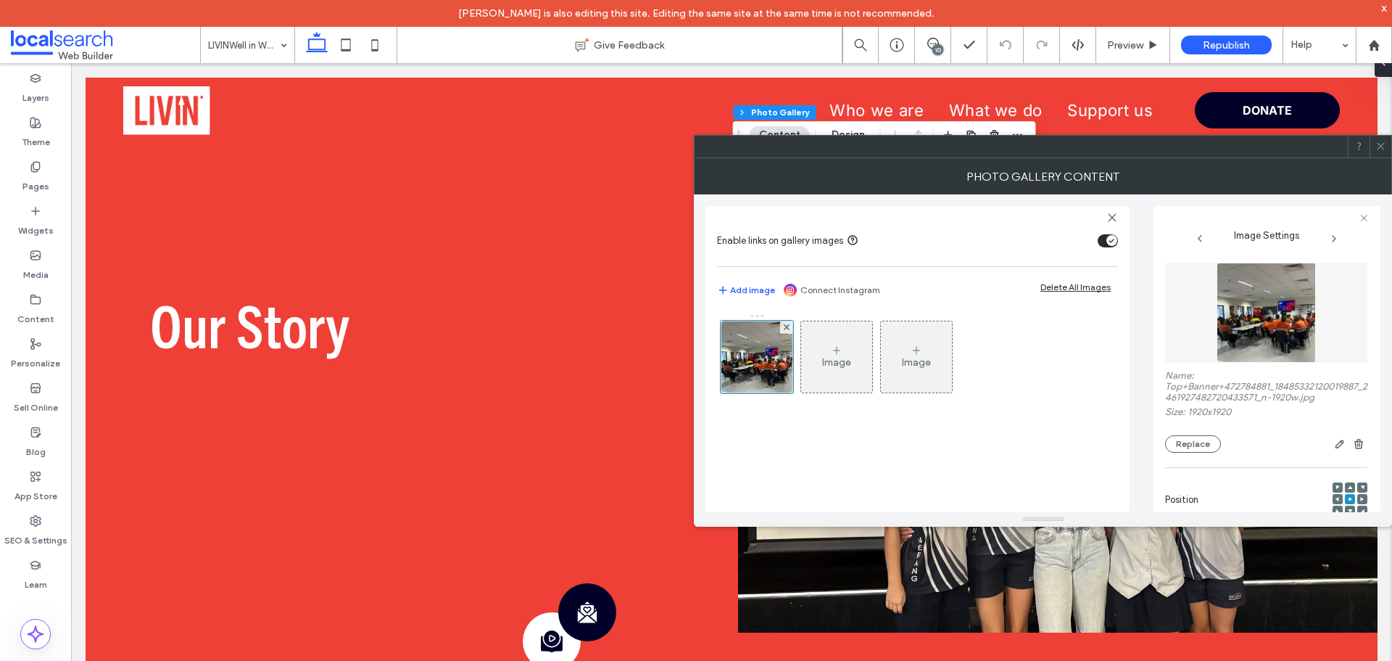
drag, startPoint x: 1075, startPoint y: 147, endPoint x: 855, endPoint y: 146, distance: 220.4
click at [855, 146] on div at bounding box center [1021, 147] width 653 height 22
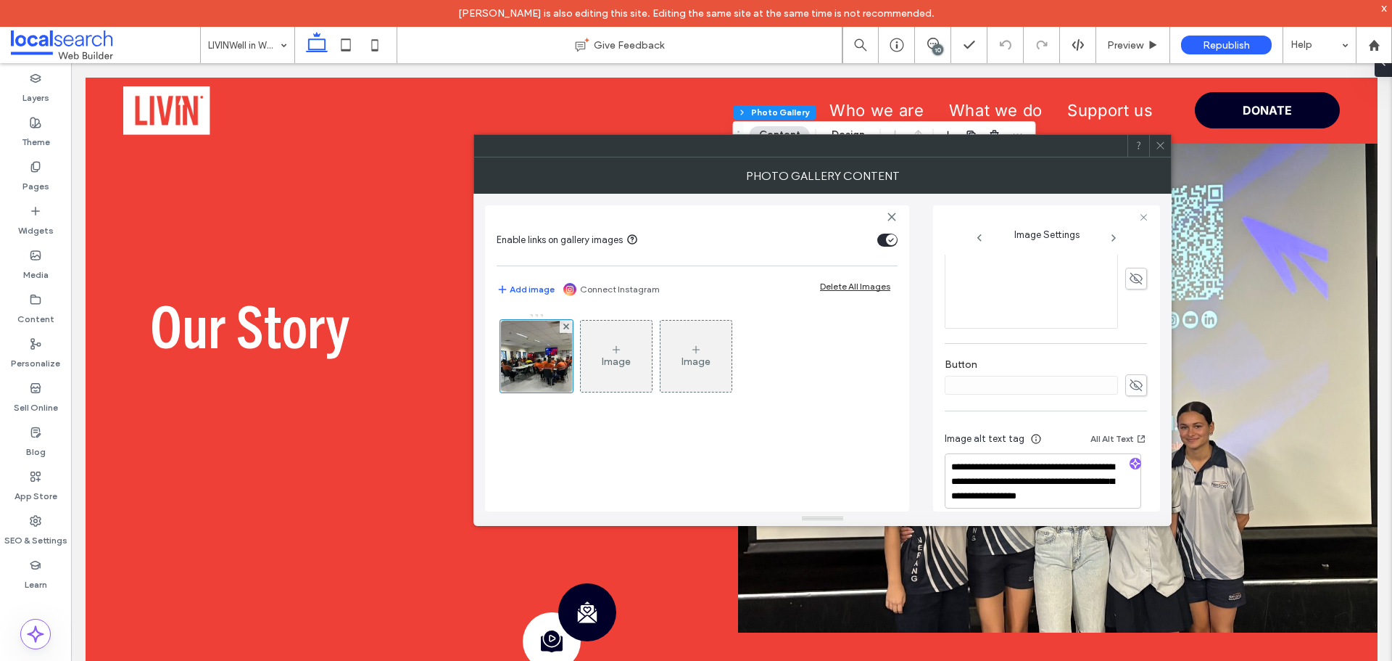
scroll to position [435, 0]
click at [1154, 144] on div at bounding box center [1160, 146] width 22 height 22
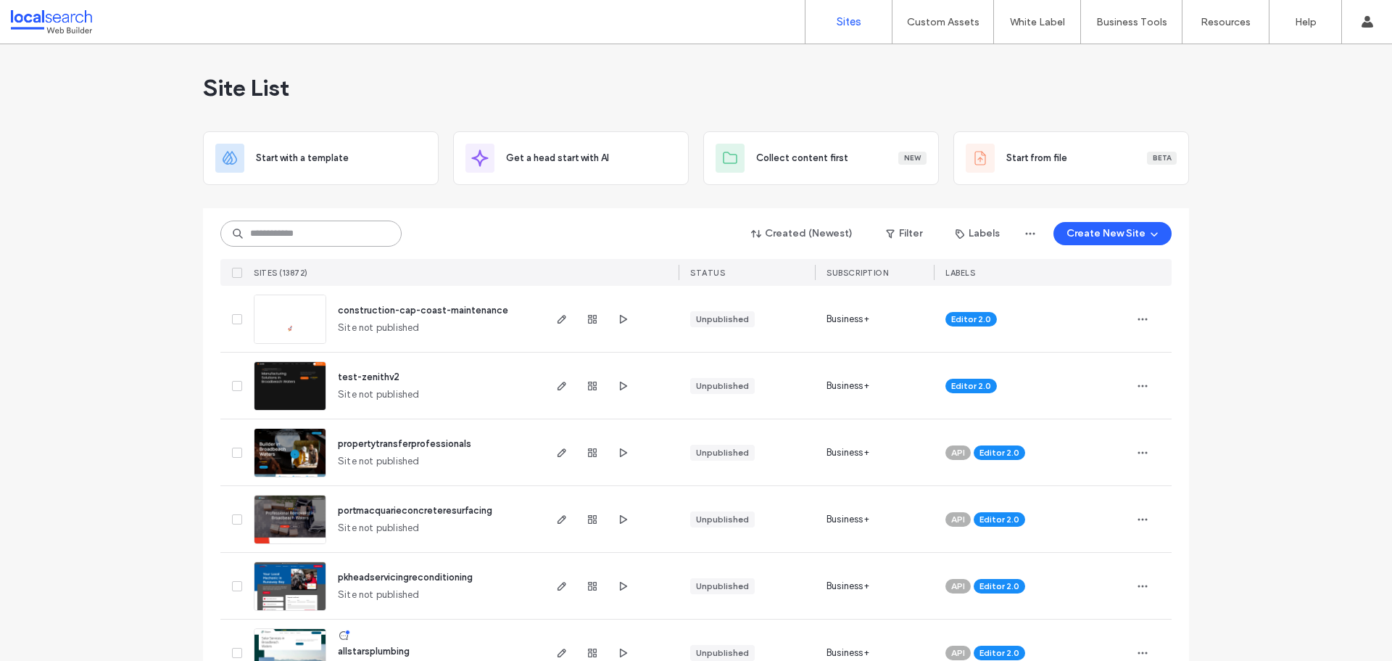
click at [275, 237] on input at bounding box center [310, 233] width 181 height 26
paste input "********"
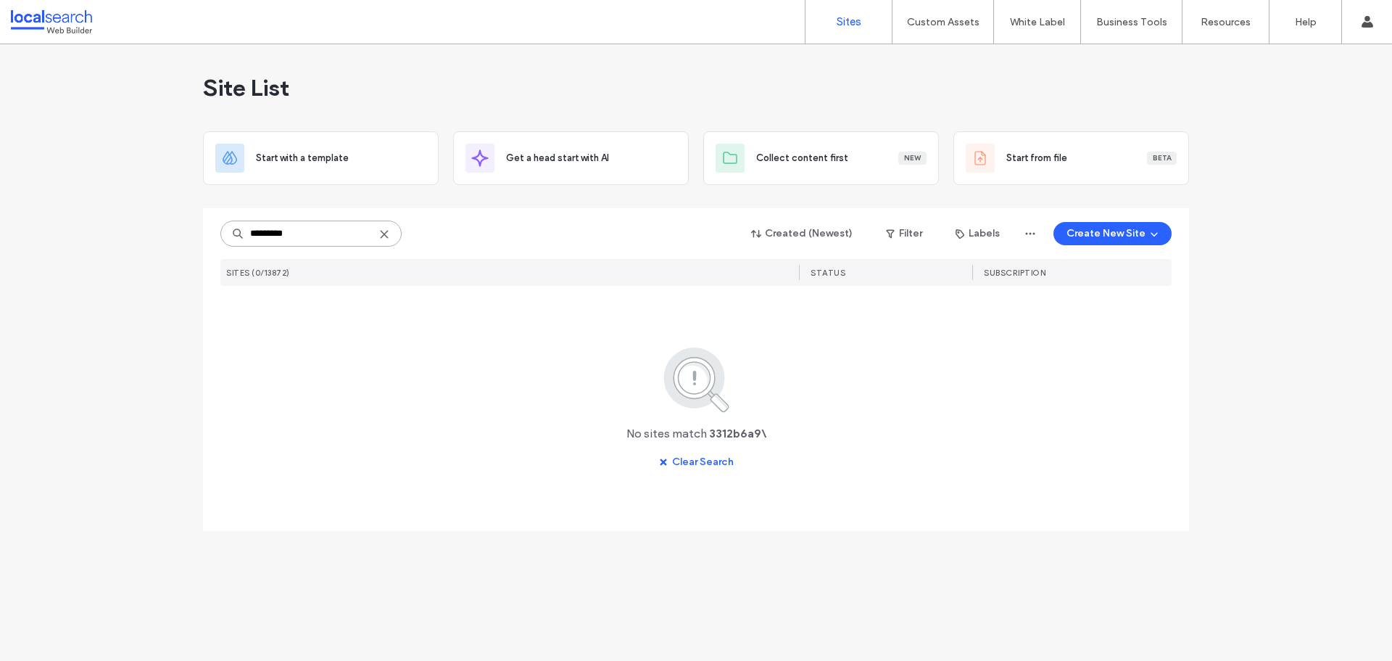
click at [309, 239] on input "*********" at bounding box center [310, 233] width 181 height 26
type input "********"
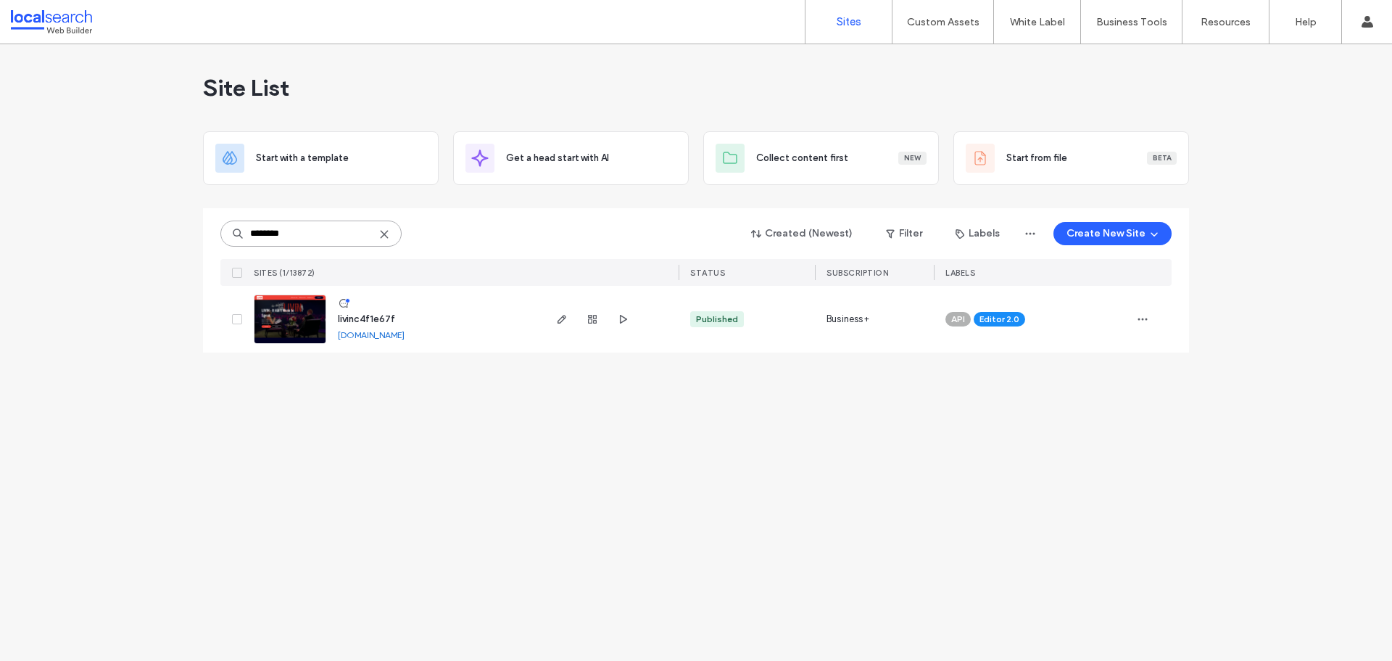
drag, startPoint x: 302, startPoint y: 242, endPoint x: 165, endPoint y: 242, distance: 136.3
click at [165, 242] on div "Site List Start with a template Get a head start with AI Collect content first …" at bounding box center [696, 352] width 1392 height 616
click at [291, 317] on img at bounding box center [290, 344] width 71 height 99
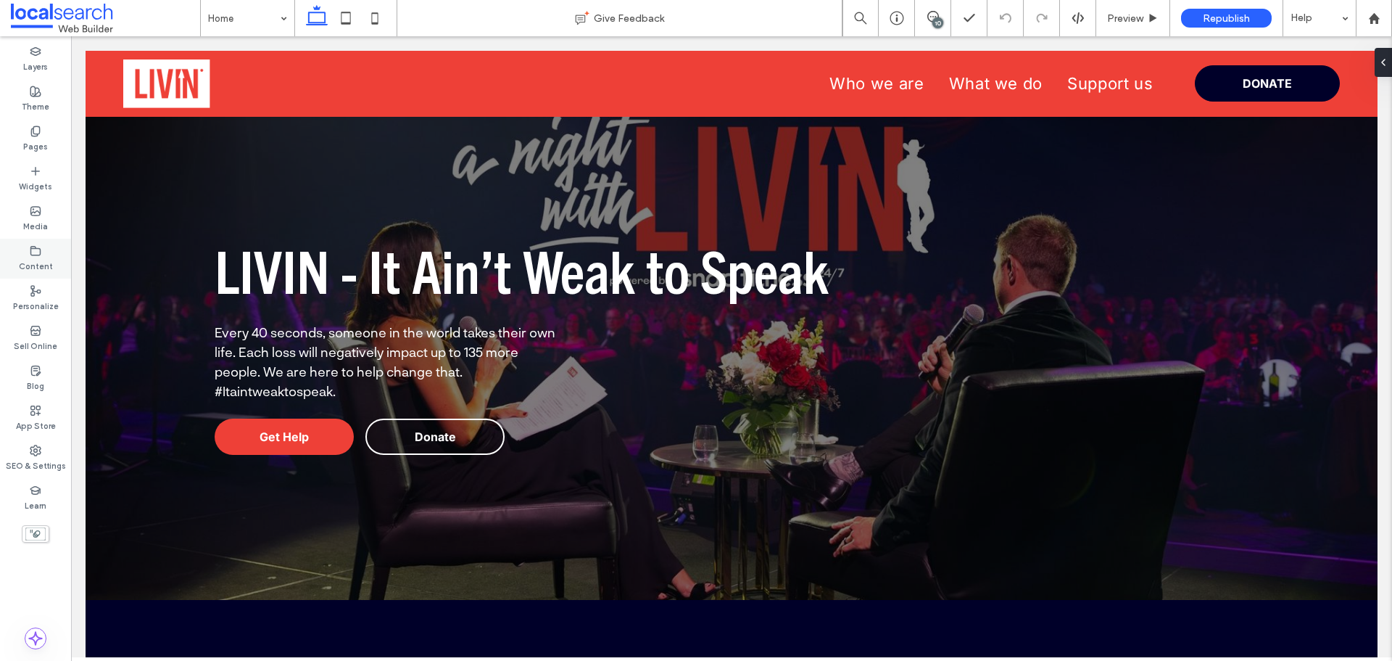
click at [39, 257] on label "Content" at bounding box center [36, 265] width 34 height 16
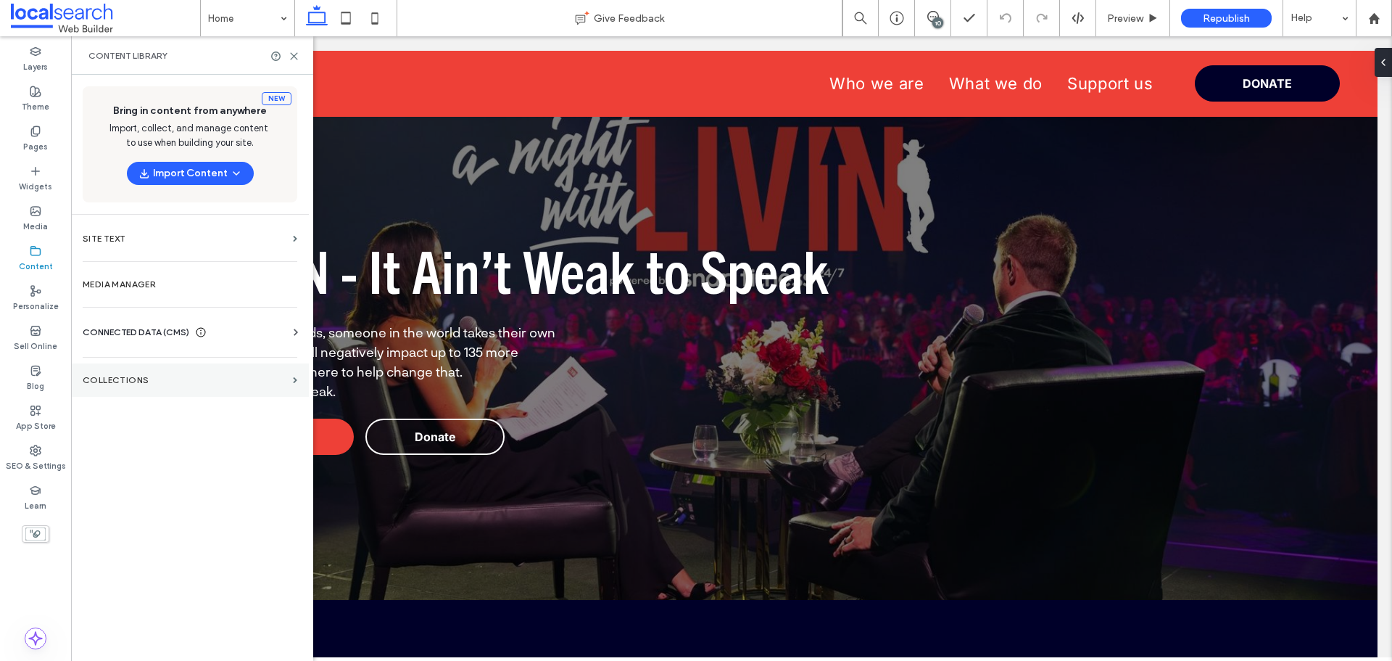
click at [145, 380] on label "Collections" at bounding box center [185, 380] width 204 height 10
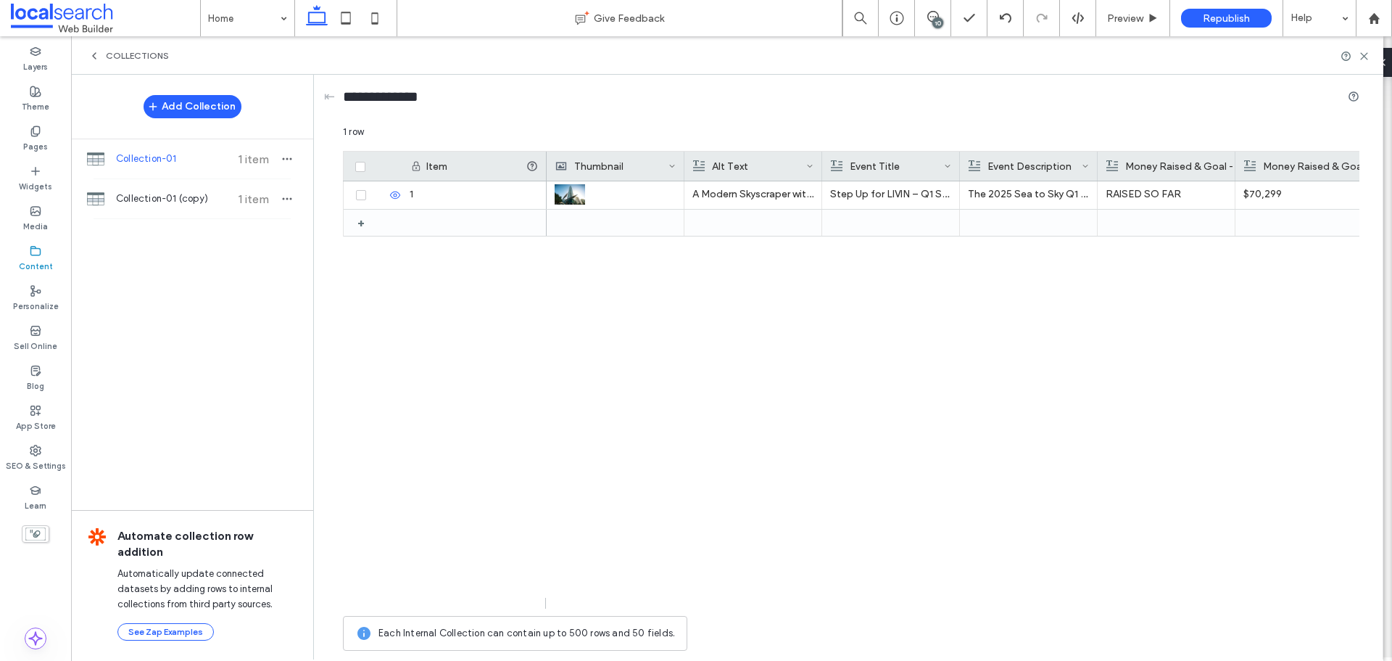
click at [492, 498] on div "1 + A Modern Skyscraper with A Glass Facade — LIVIN in [GEOGRAPHIC_DATA], QLD S…" at bounding box center [851, 389] width 1017 height 416
click at [161, 204] on span "Collection-01 (copy)" at bounding box center [170, 198] width 108 height 15
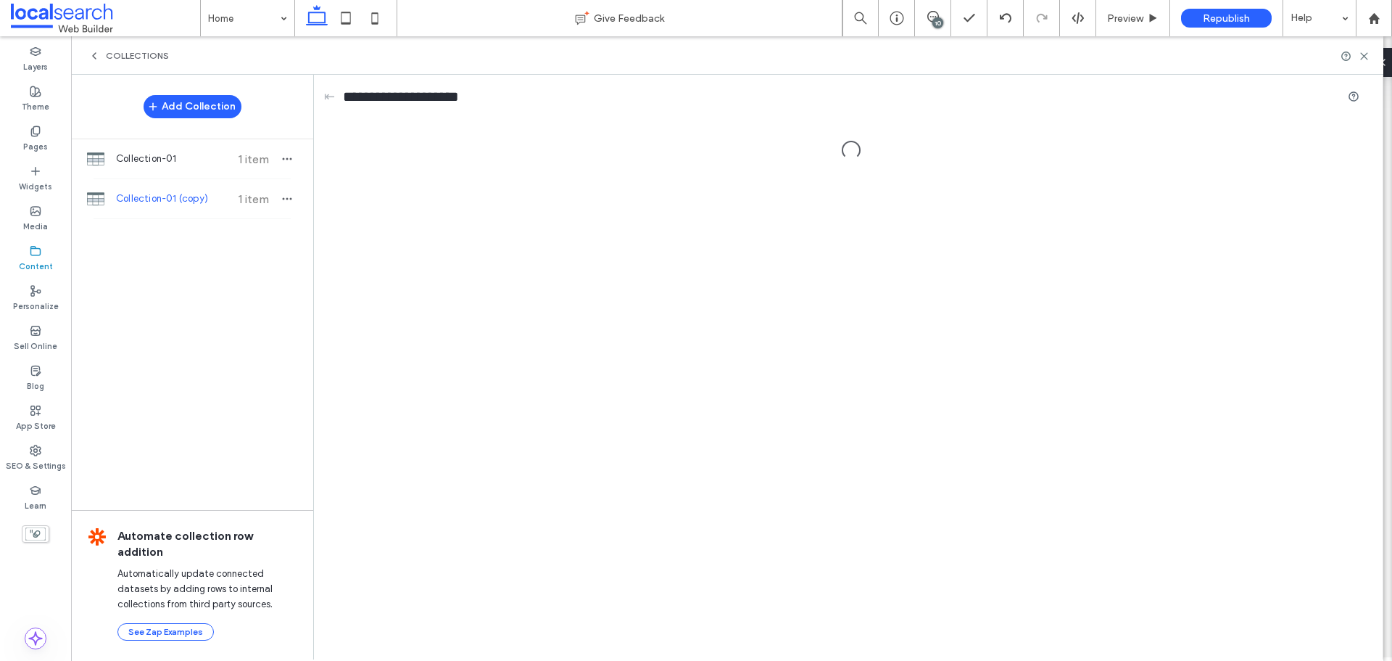
click at [160, 204] on span "Collection-01 (copy)" at bounding box center [170, 198] width 108 height 15
click at [170, 160] on span "Collection-01" at bounding box center [170, 159] width 108 height 15
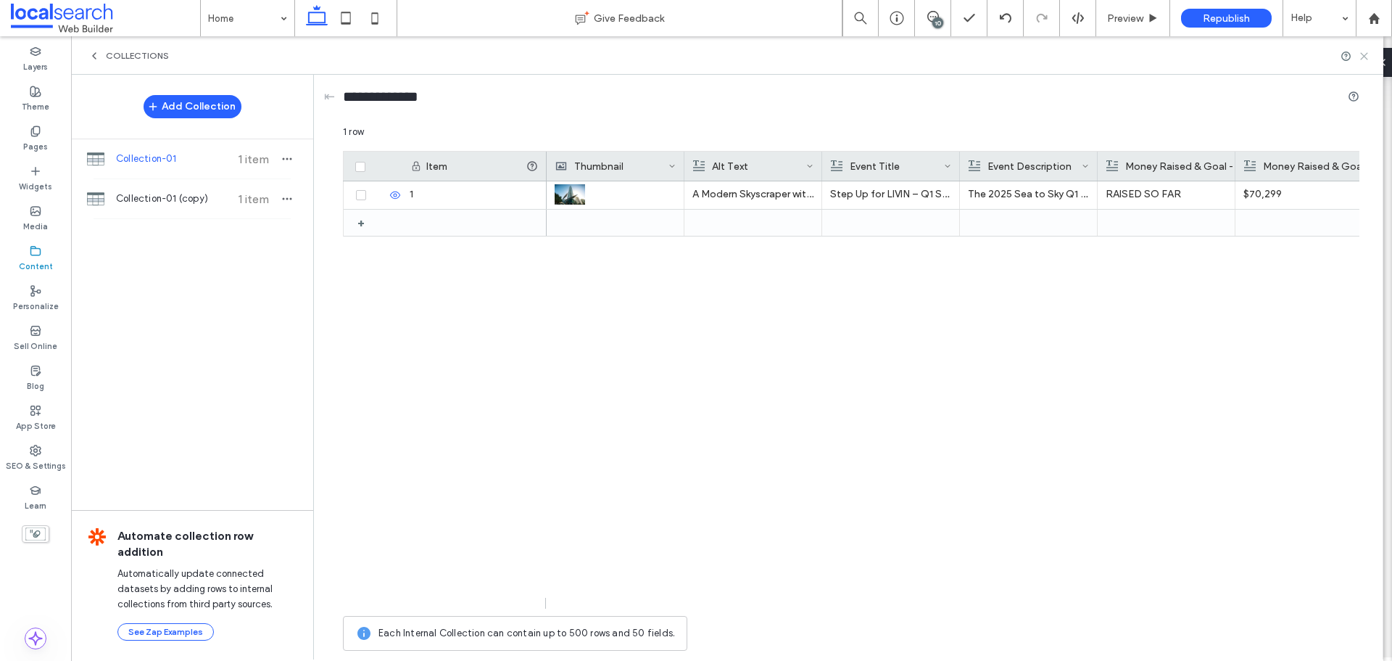
click at [1362, 58] on use at bounding box center [1364, 56] width 7 height 7
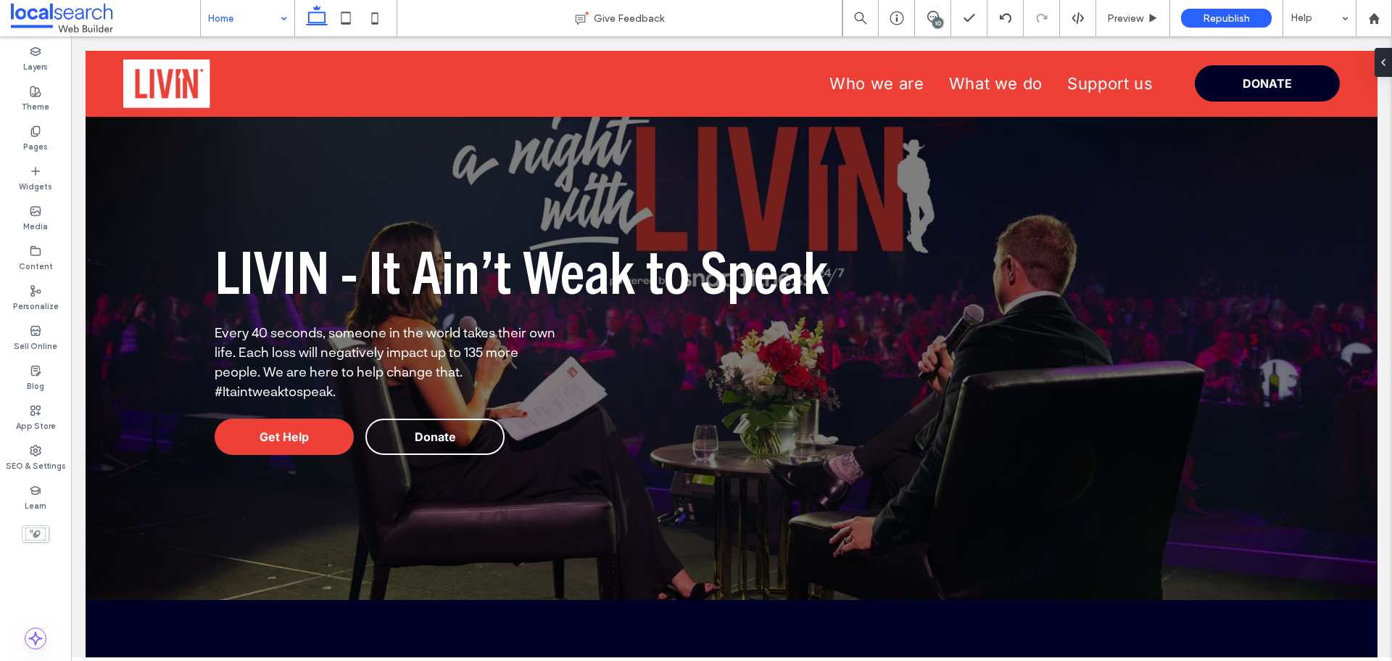
drag, startPoint x: 1383, startPoint y: 18, endPoint x: 286, endPoint y: 30, distance: 1097.1
click at [1383, 18] on div at bounding box center [1374, 18] width 35 height 12
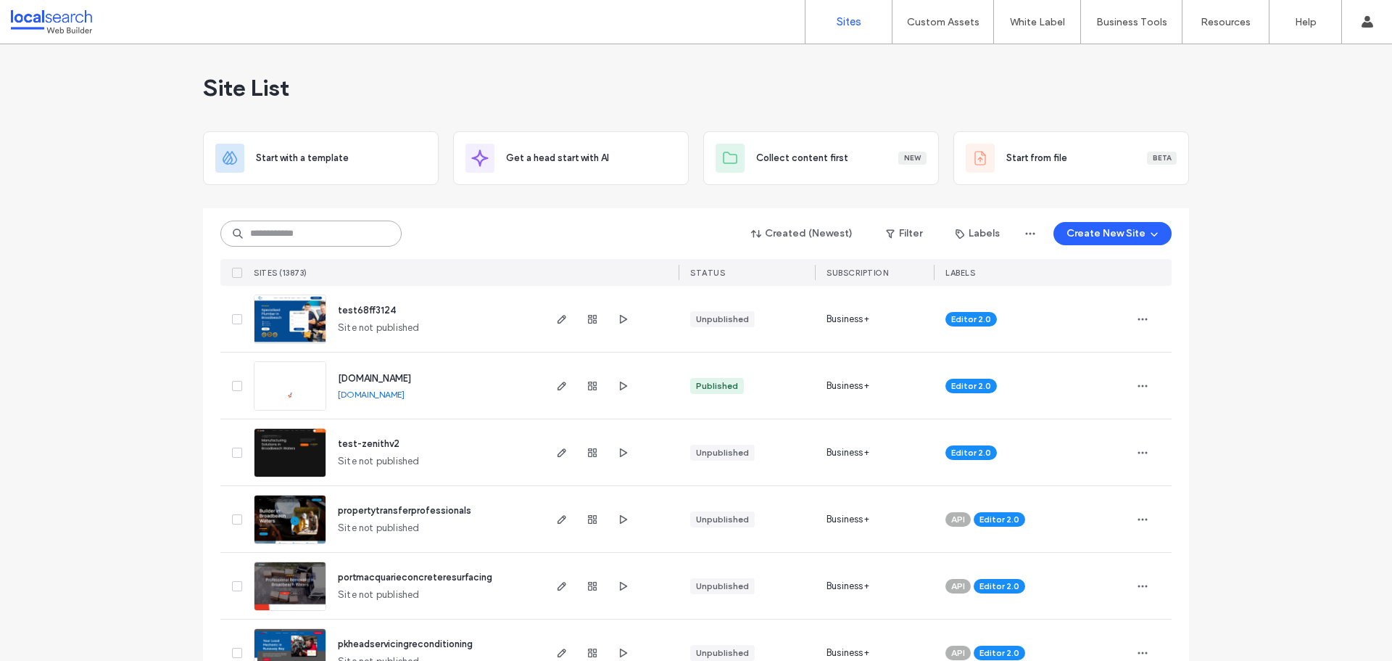
click at [272, 235] on input at bounding box center [310, 233] width 181 height 26
paste input "********"
type input "********"
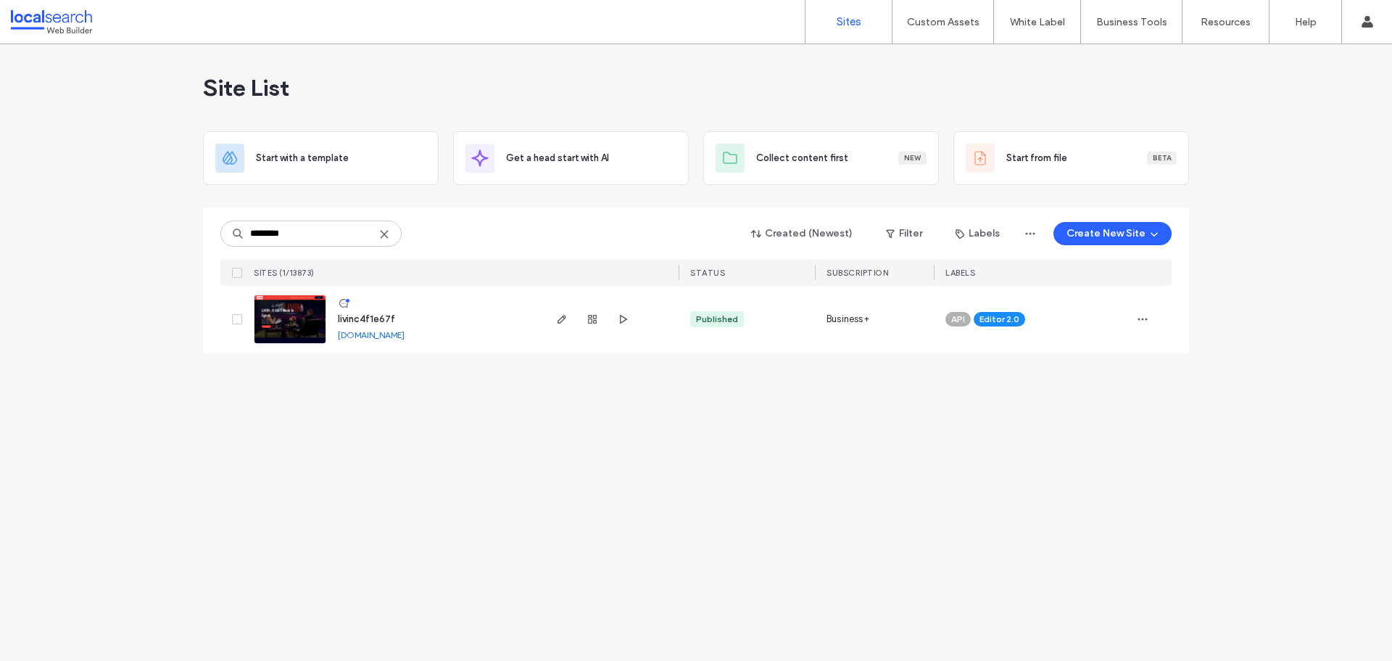
click at [286, 325] on img at bounding box center [290, 344] width 71 height 99
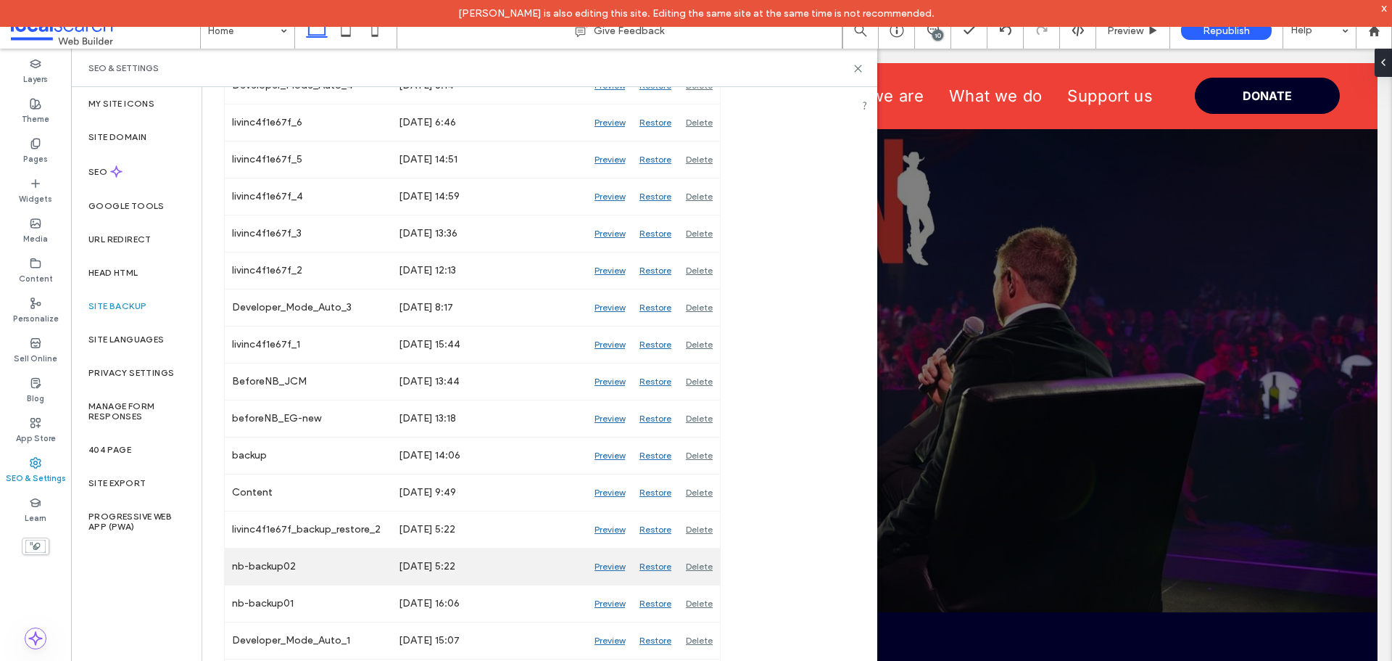
scroll to position [658, 0]
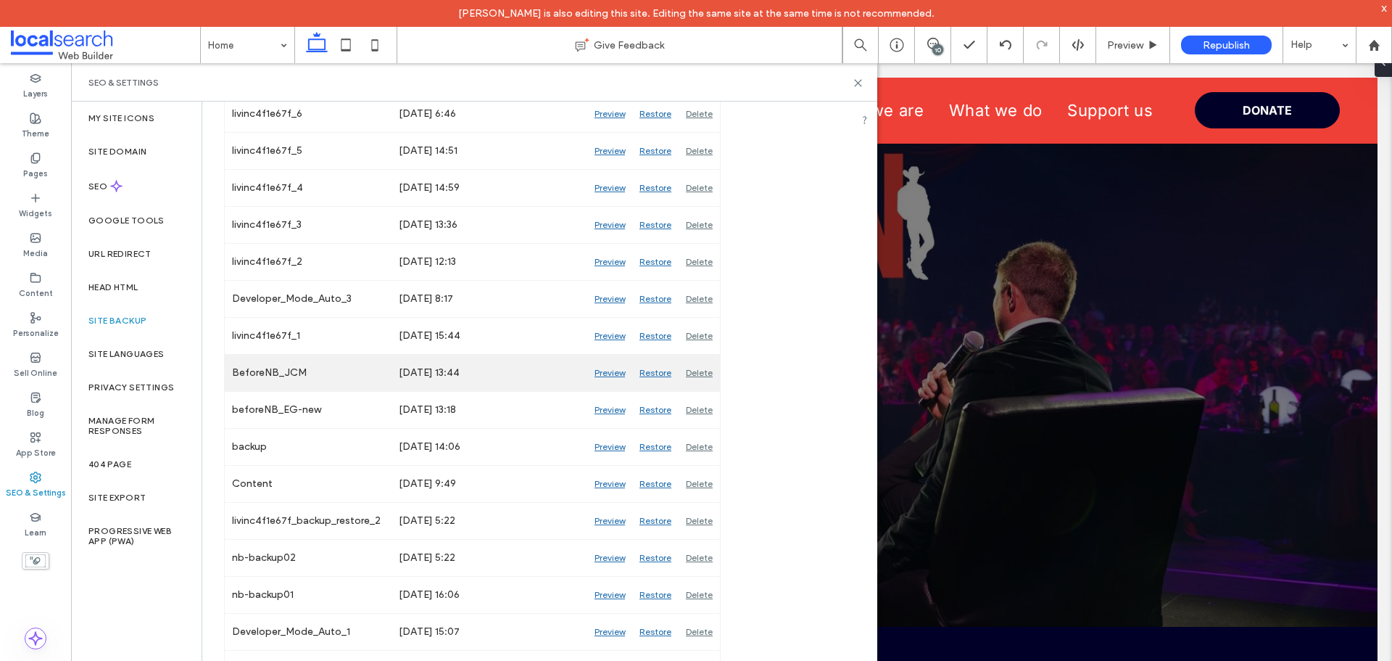
click at [608, 373] on div "Preview" at bounding box center [609, 373] width 45 height 36
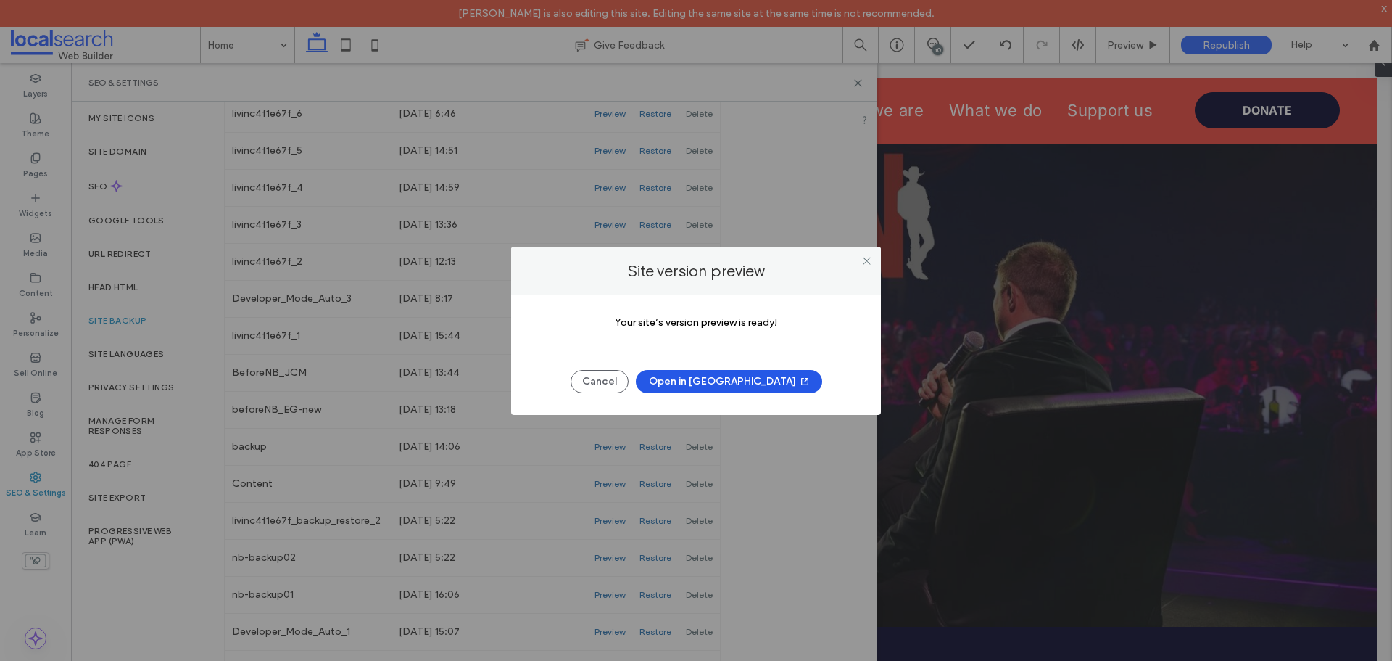
click at [710, 384] on button "Open in New Tab" at bounding box center [729, 381] width 186 height 23
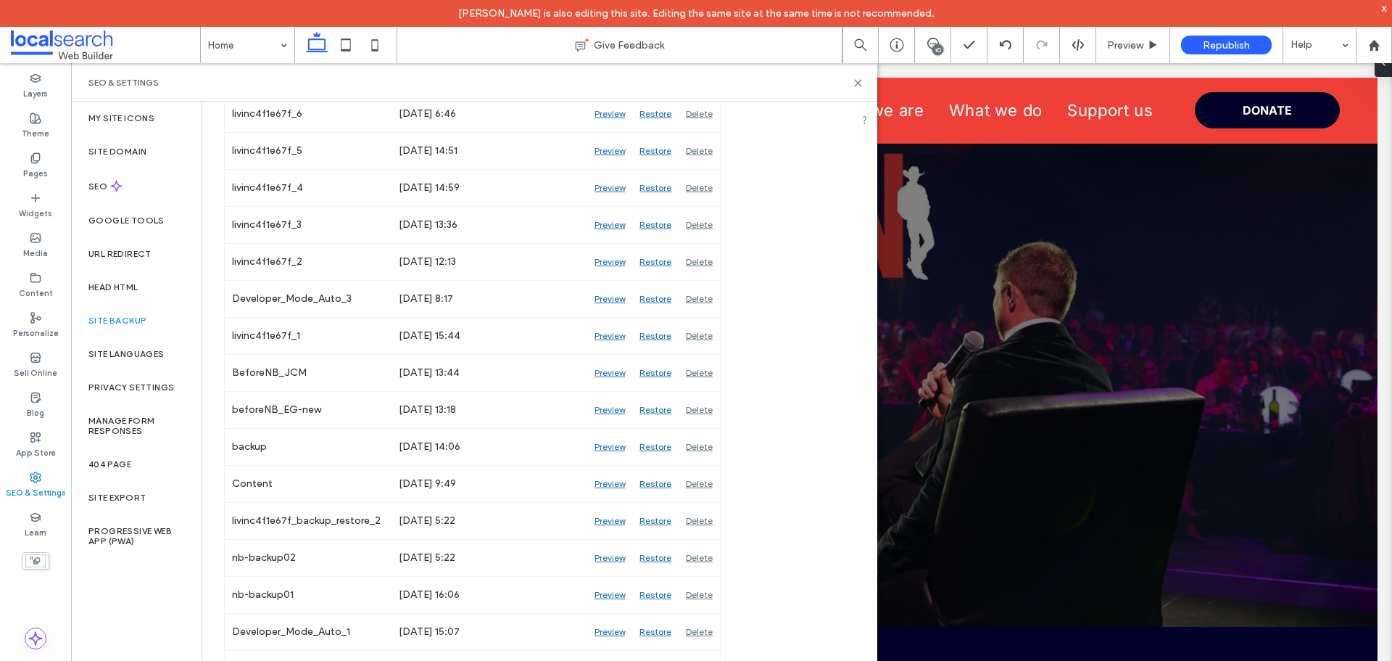
drag, startPoint x: 858, startPoint y: 79, endPoint x: 698, endPoint y: 3, distance: 176.8
click at [856, 79] on icon at bounding box center [858, 83] width 11 height 11
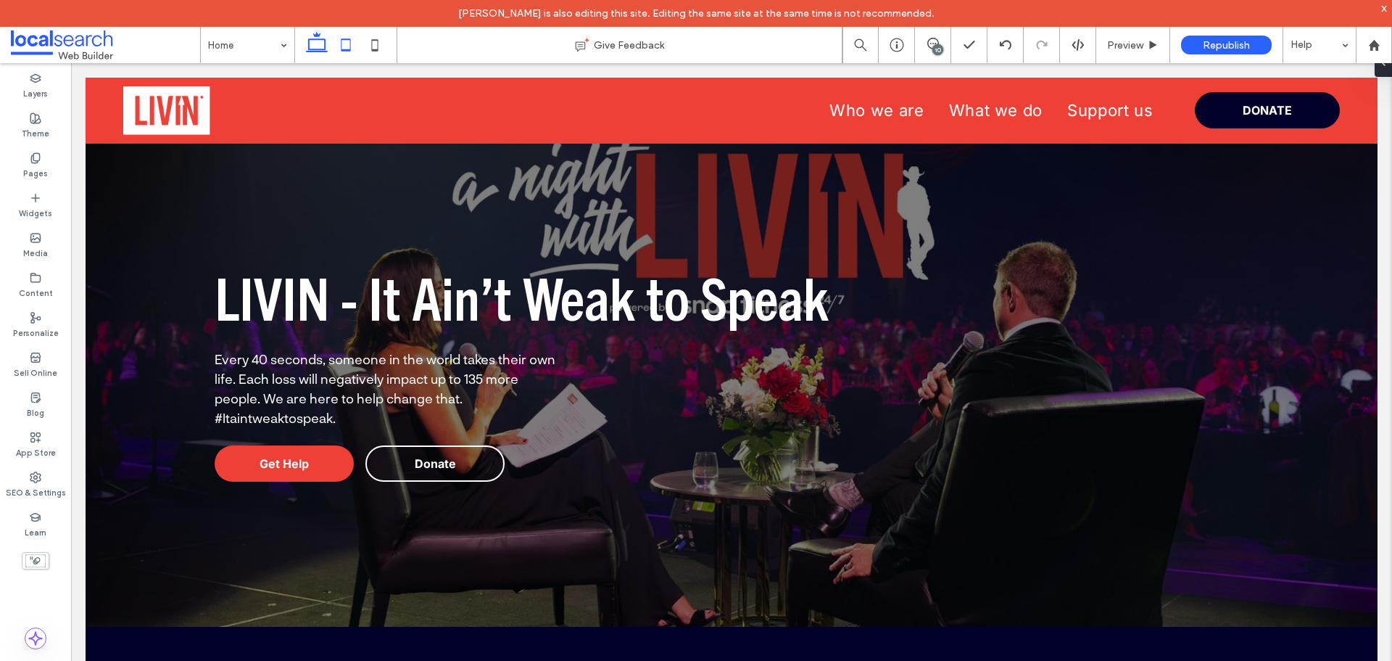
click at [342, 44] on icon at bounding box center [345, 44] width 29 height 29
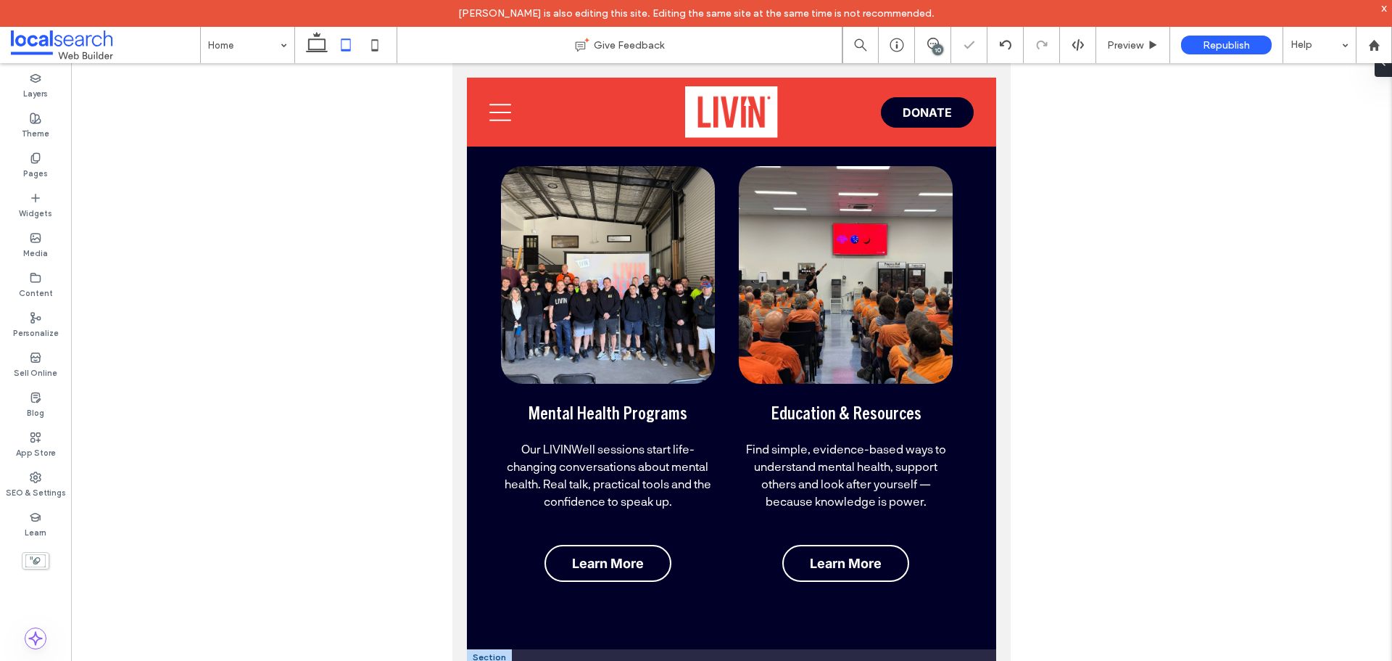
scroll to position [653, 0]
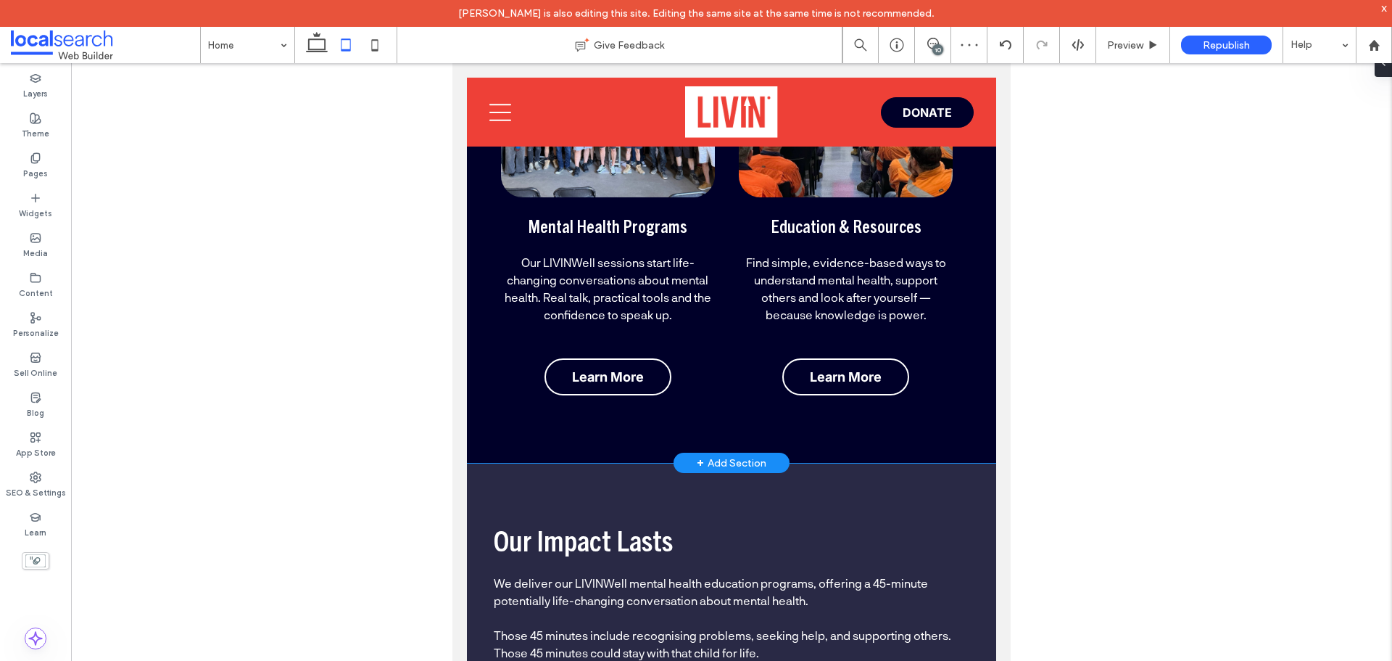
click at [487, 438] on div "What We Do Mental Health Programs Our LIVINWell sessions start life-changing co…" at bounding box center [731, 150] width 529 height 624
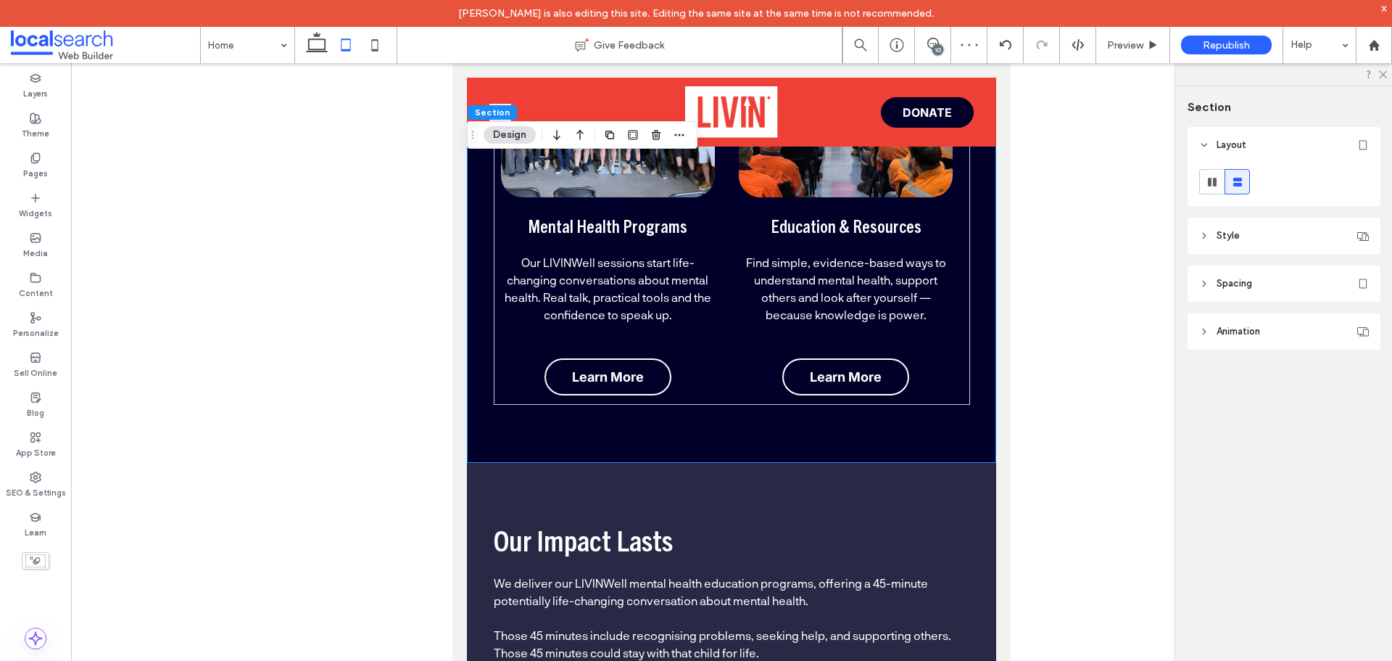
click at [1246, 281] on span "Spacing" at bounding box center [1235, 283] width 36 height 15
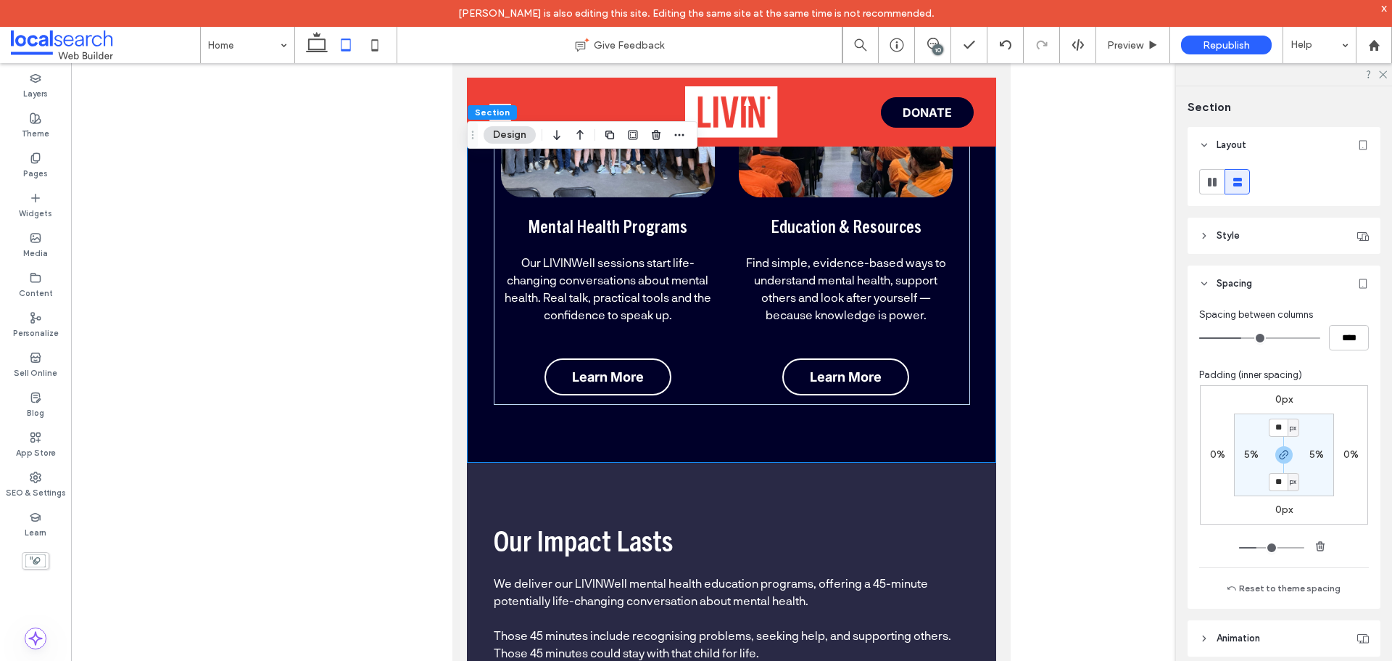
click at [1246, 452] on label "5%" at bounding box center [1251, 454] width 15 height 12
type input "*"
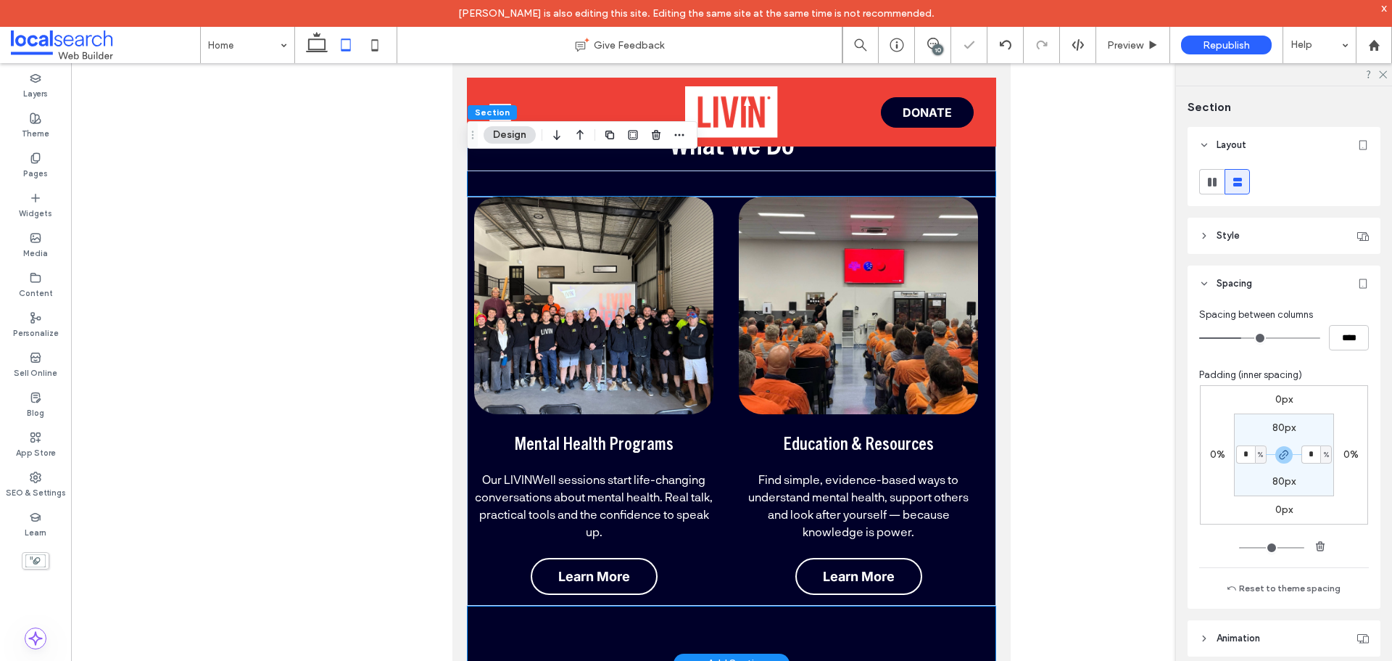
scroll to position [435, 0]
click at [484, 598] on div "Mental Health Programs Our LIVINWell sessions start life-changing conversations…" at bounding box center [731, 401] width 529 height 409
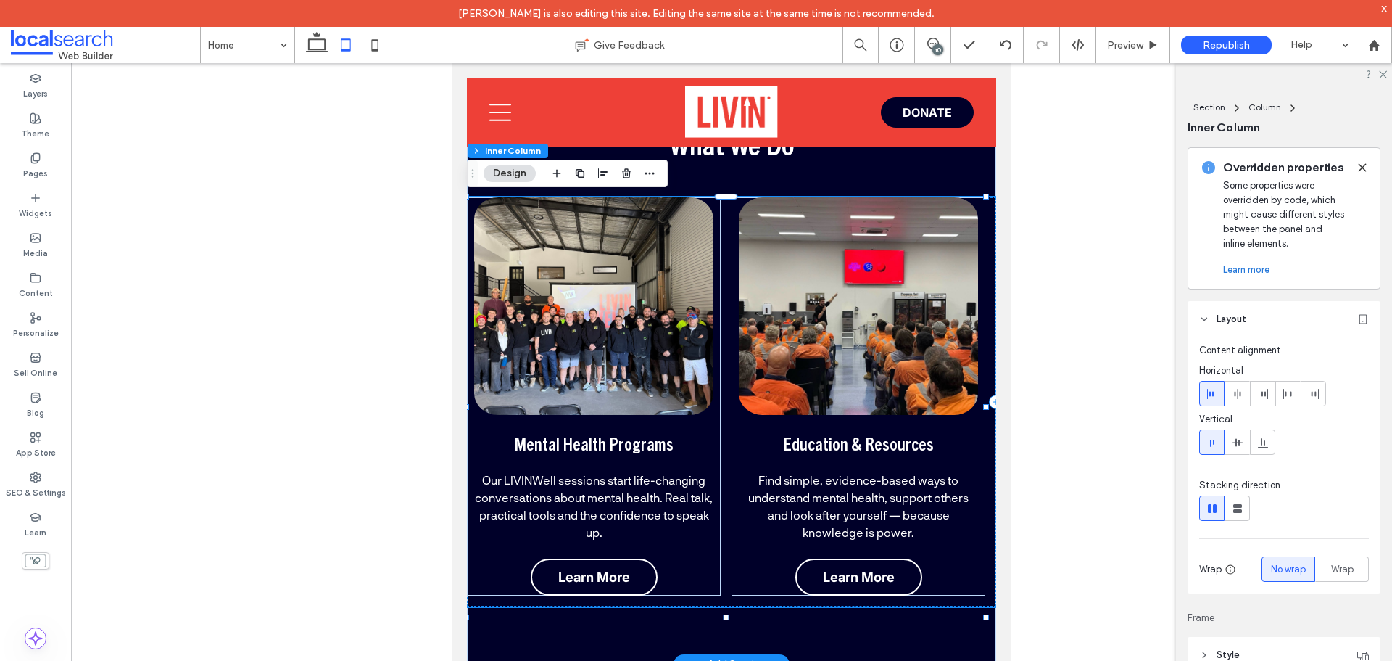
click at [483, 602] on div "Mental Health Programs Our LIVINWell sessions start life-changing conversations…" at bounding box center [731, 401] width 529 height 409
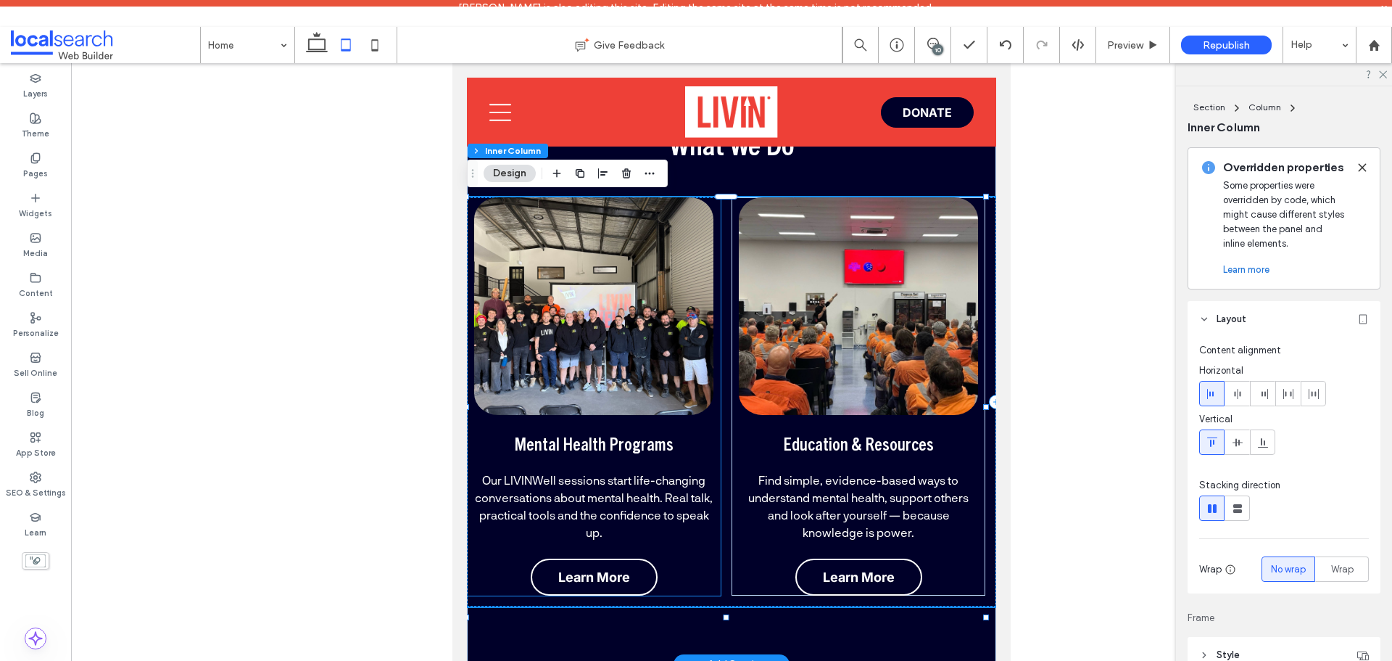
click at [695, 585] on div "Mental Health Programs Our LIVINWell sessions start life-changing conversations…" at bounding box center [594, 396] width 254 height 398
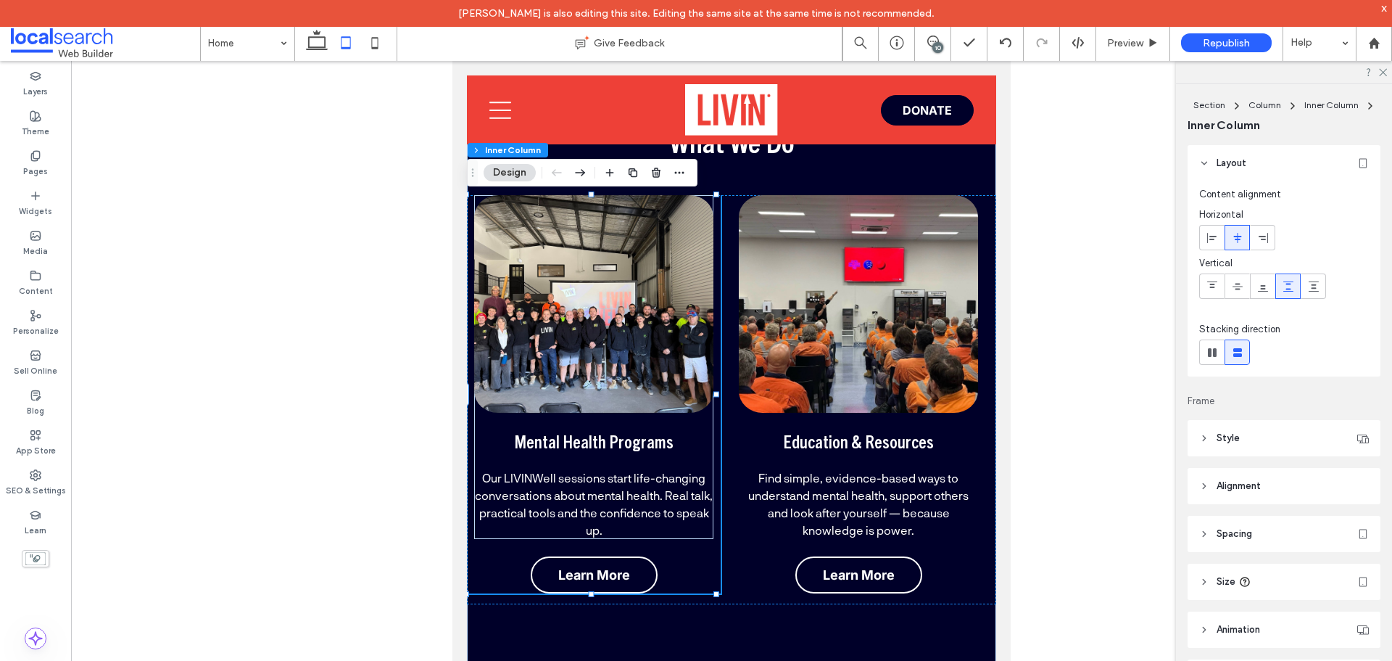
scroll to position [74, 0]
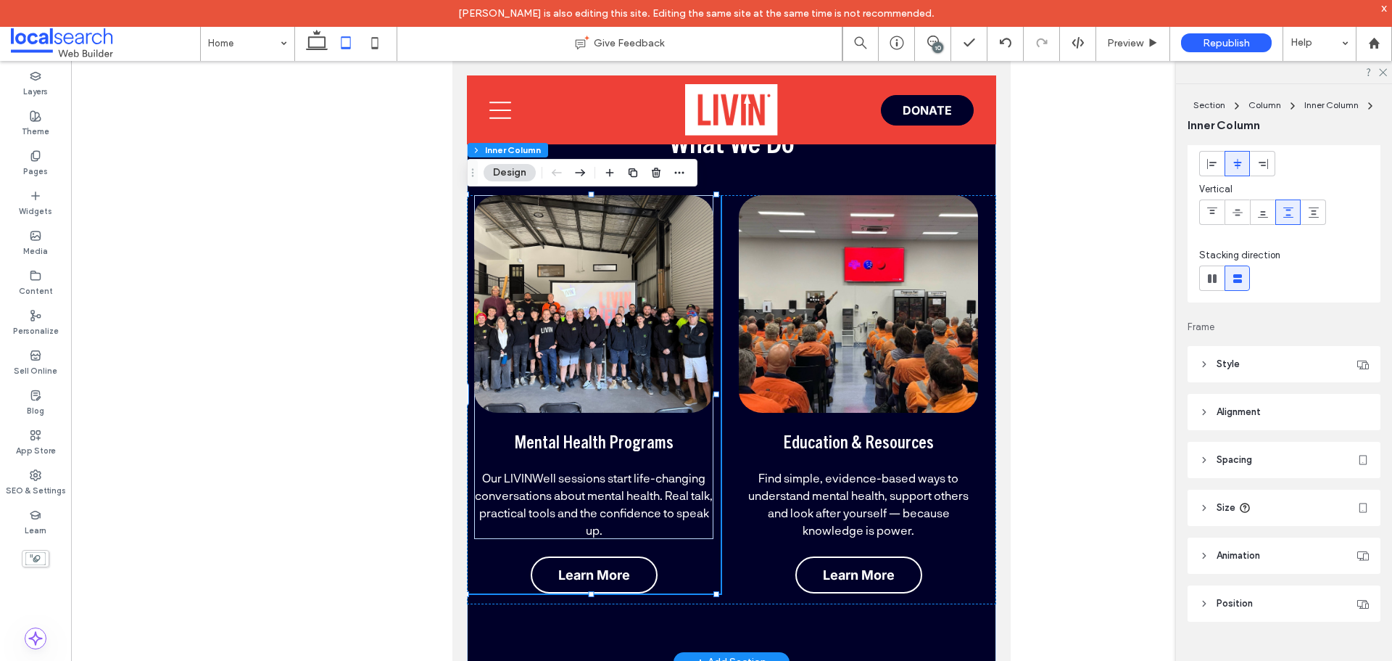
click at [694, 570] on div "Mental Health Programs Our LIVINWell sessions start life-changing conversations…" at bounding box center [594, 394] width 254 height 398
click at [1233, 462] on span "Spacing" at bounding box center [1235, 459] width 36 height 15
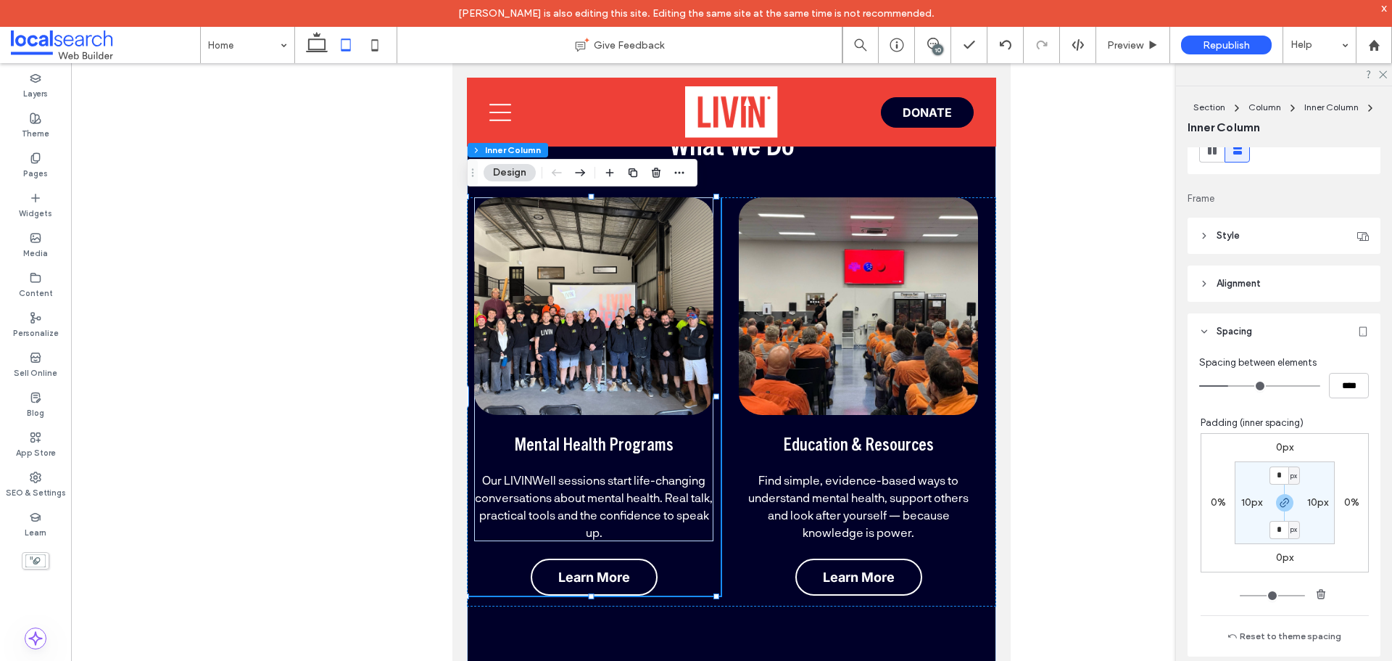
scroll to position [219, 0]
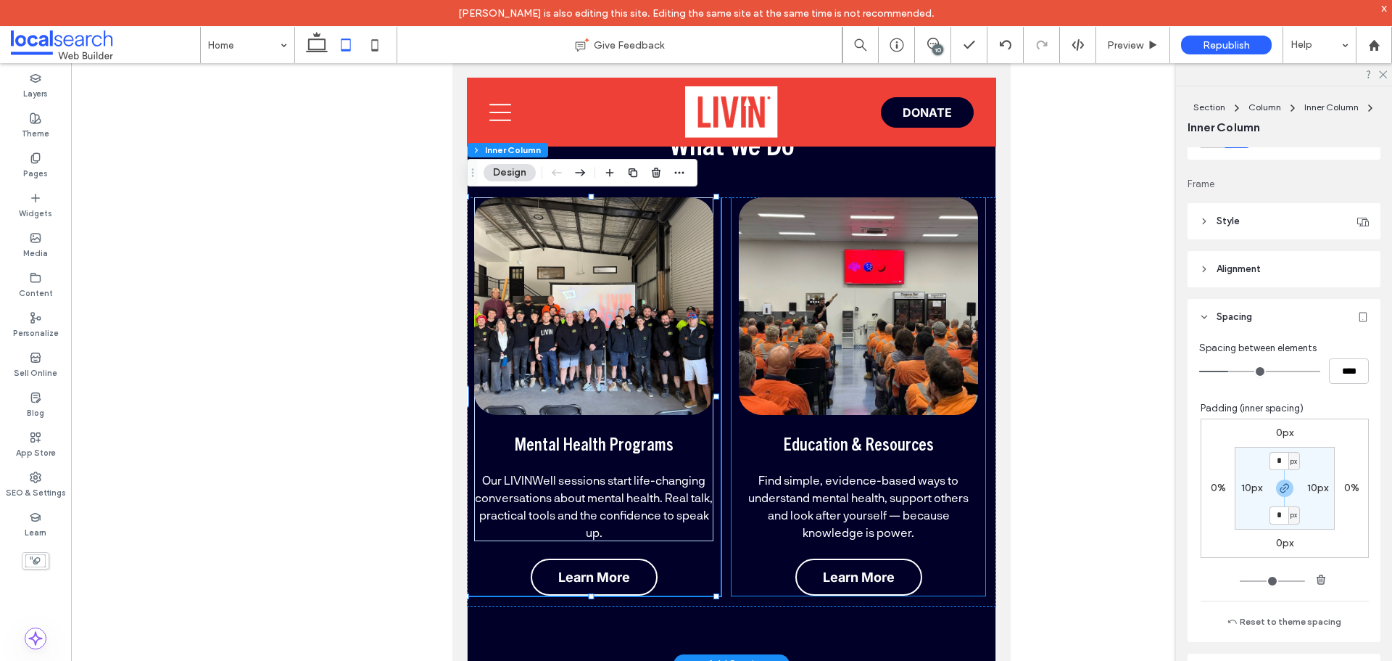
click at [753, 545] on div "Education & Resources Find simple, evidence-based ways to understand mental hea…" at bounding box center [859, 396] width 254 height 398
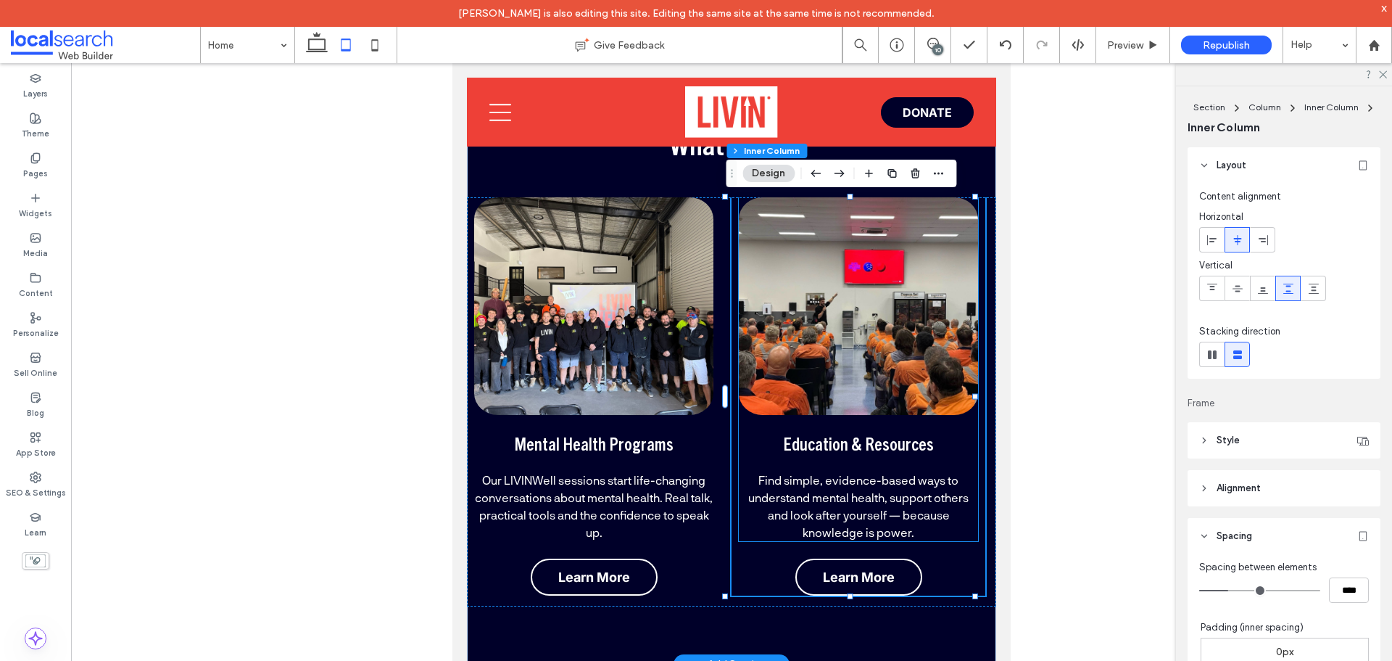
click at [966, 418] on div "Education & Resources Find simple, evidence-based ways to understand mental hea…" at bounding box center [858, 369] width 239 height 344
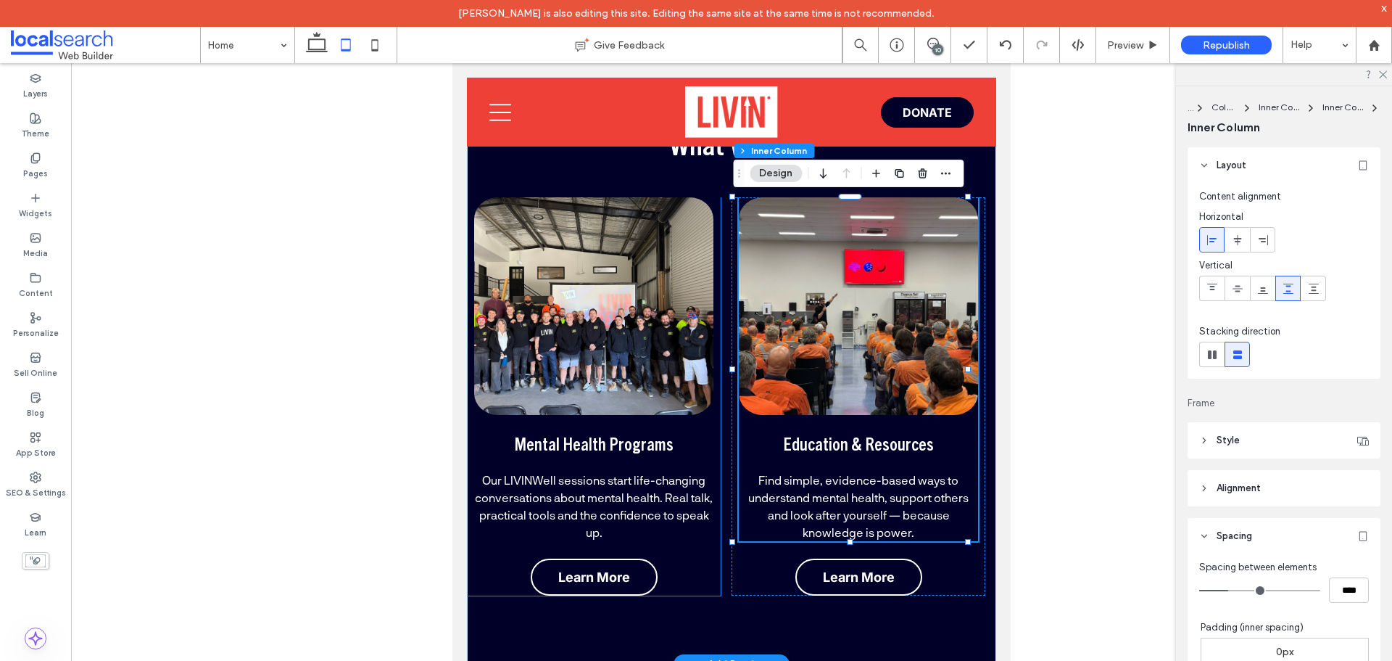
click at [714, 437] on div "Mental Health Programs Our LIVINWell sessions start life-changing conversations…" at bounding box center [594, 396] width 254 height 398
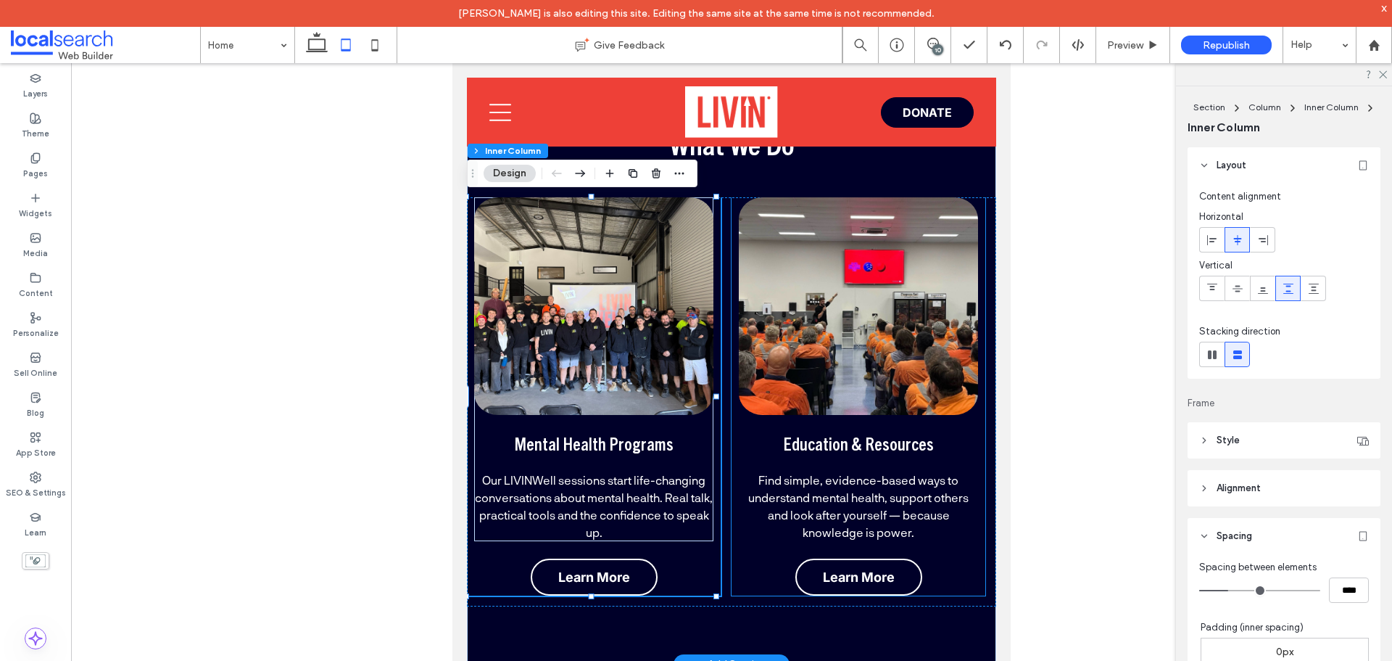
click at [745, 428] on div "Education & Resources Find simple, evidence-based ways to understand mental hea…" at bounding box center [858, 369] width 239 height 344
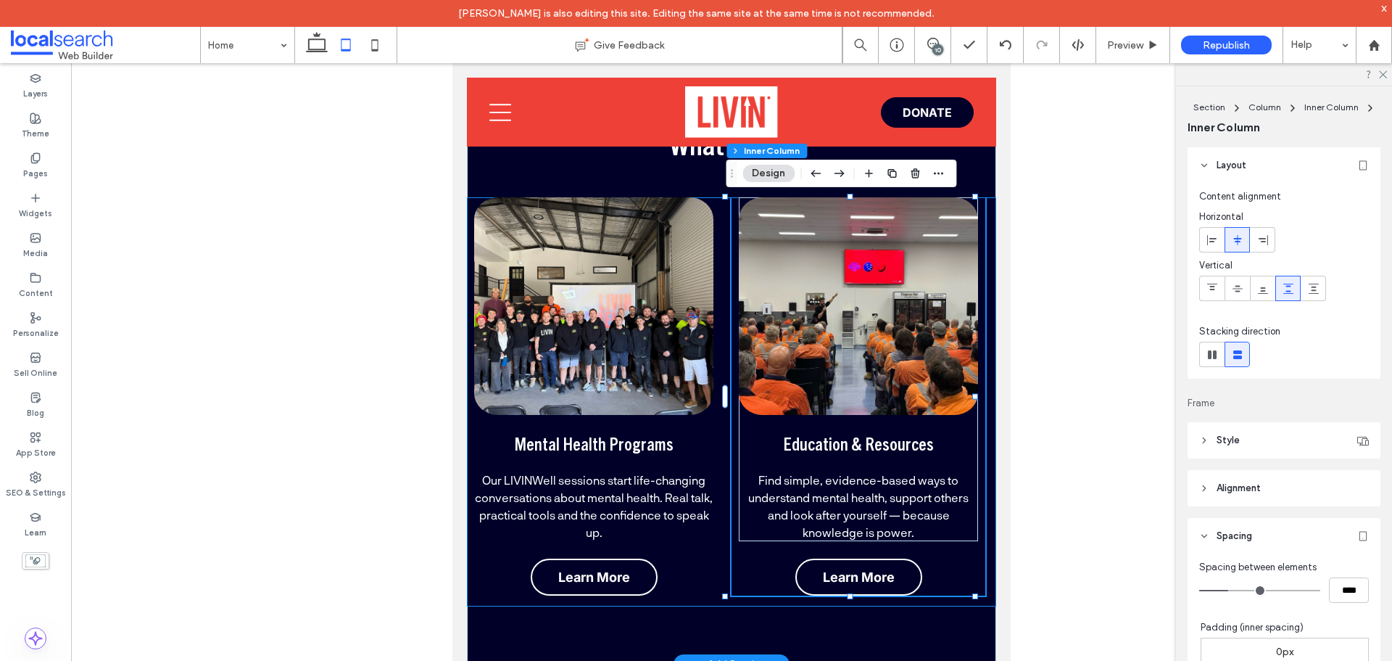
click at [980, 582] on div "Mental Health Programs Our LIVINWell sessions start life-changing conversations…" at bounding box center [731, 401] width 529 height 409
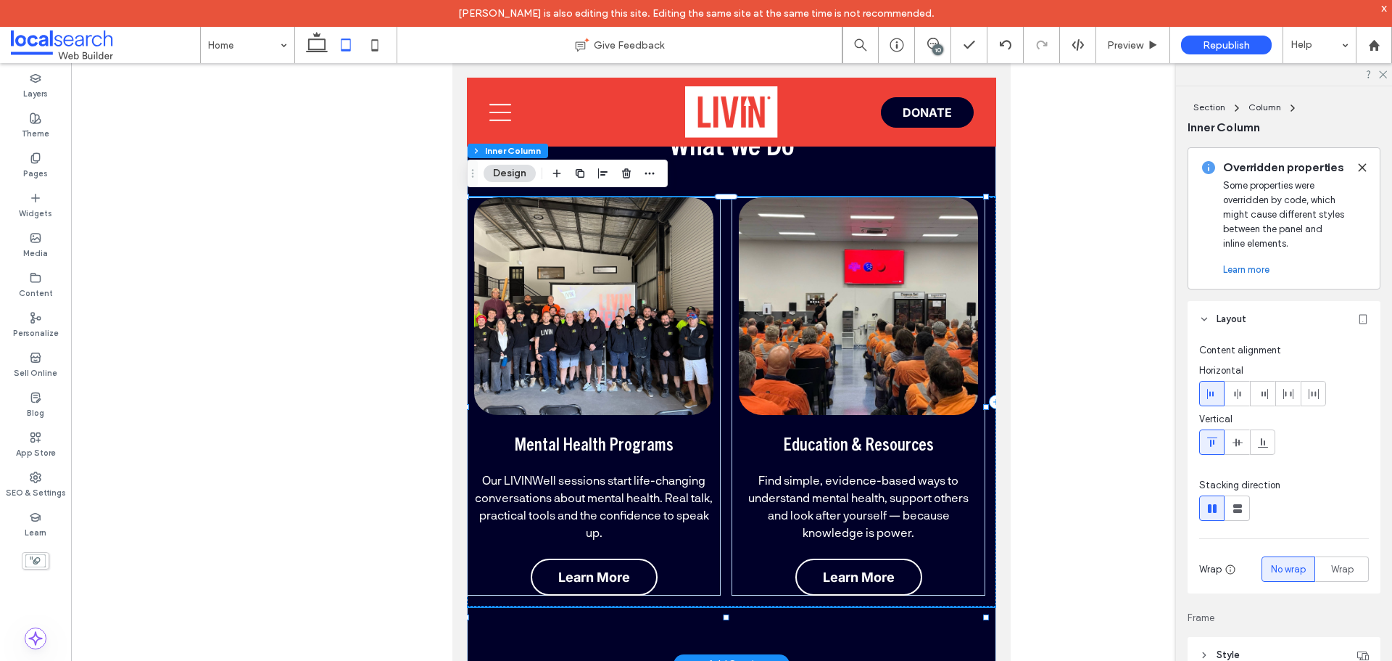
click at [980, 582] on div "Mental Health Programs Our LIVINWell sessions start life-changing conversations…" at bounding box center [731, 401] width 529 height 409
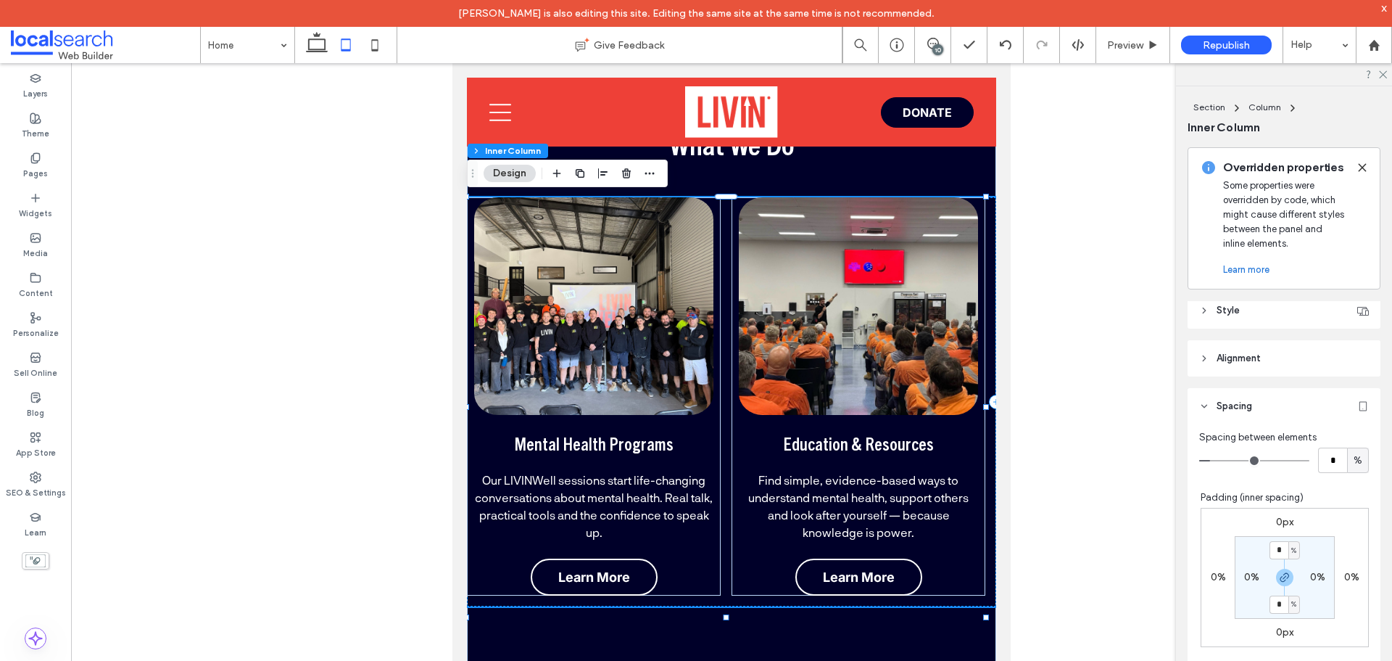
scroll to position [363, 0]
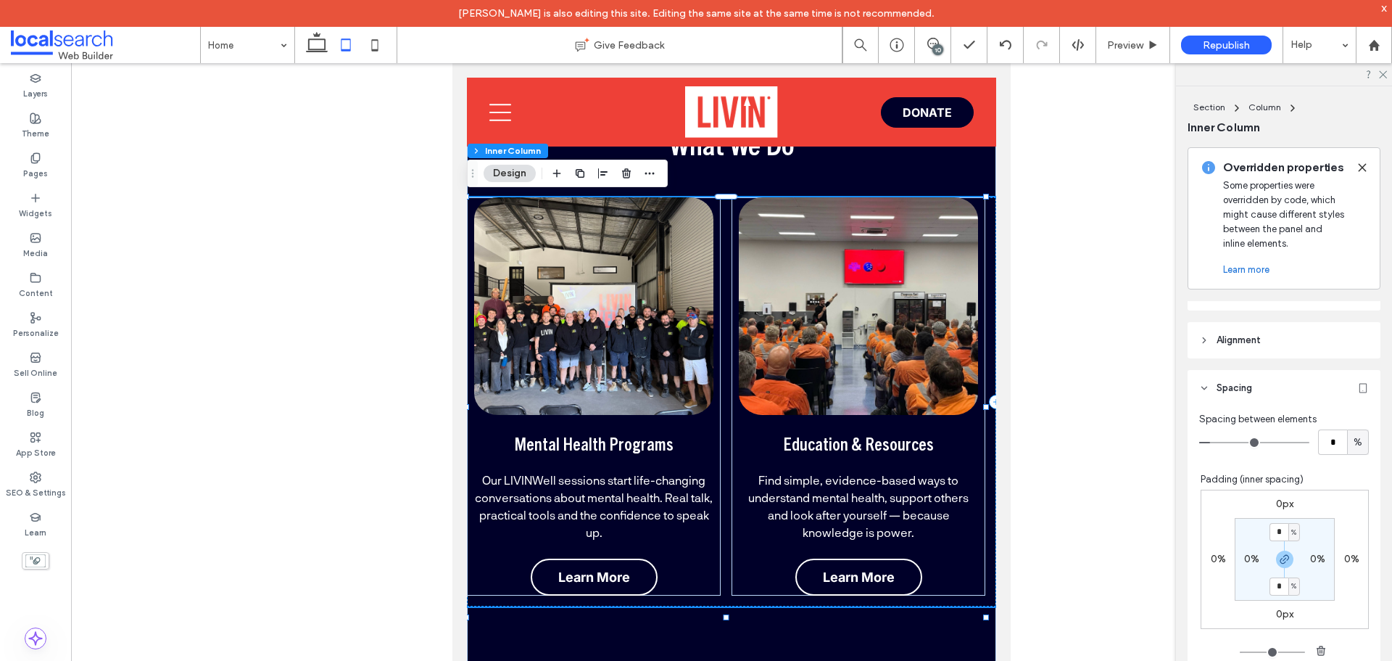
click at [1244, 558] on label "0%" at bounding box center [1251, 559] width 15 height 12
type input "*"
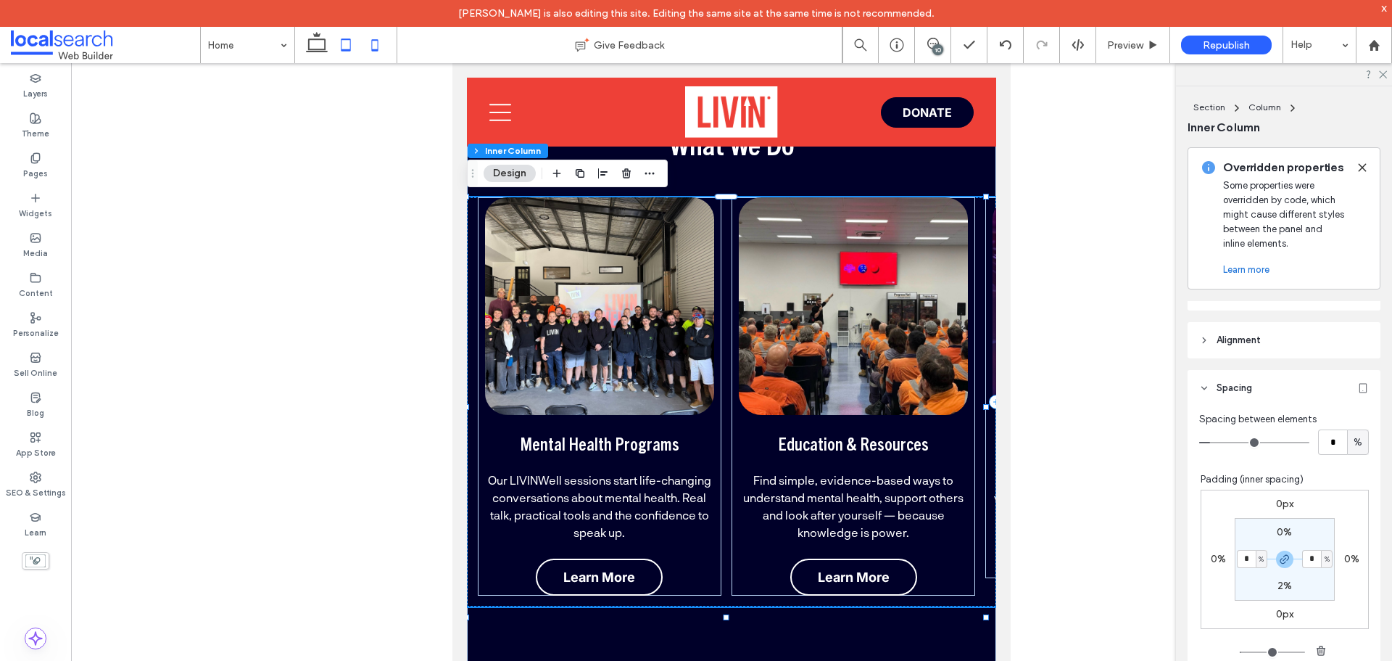
click at [371, 49] on icon at bounding box center [374, 44] width 29 height 29
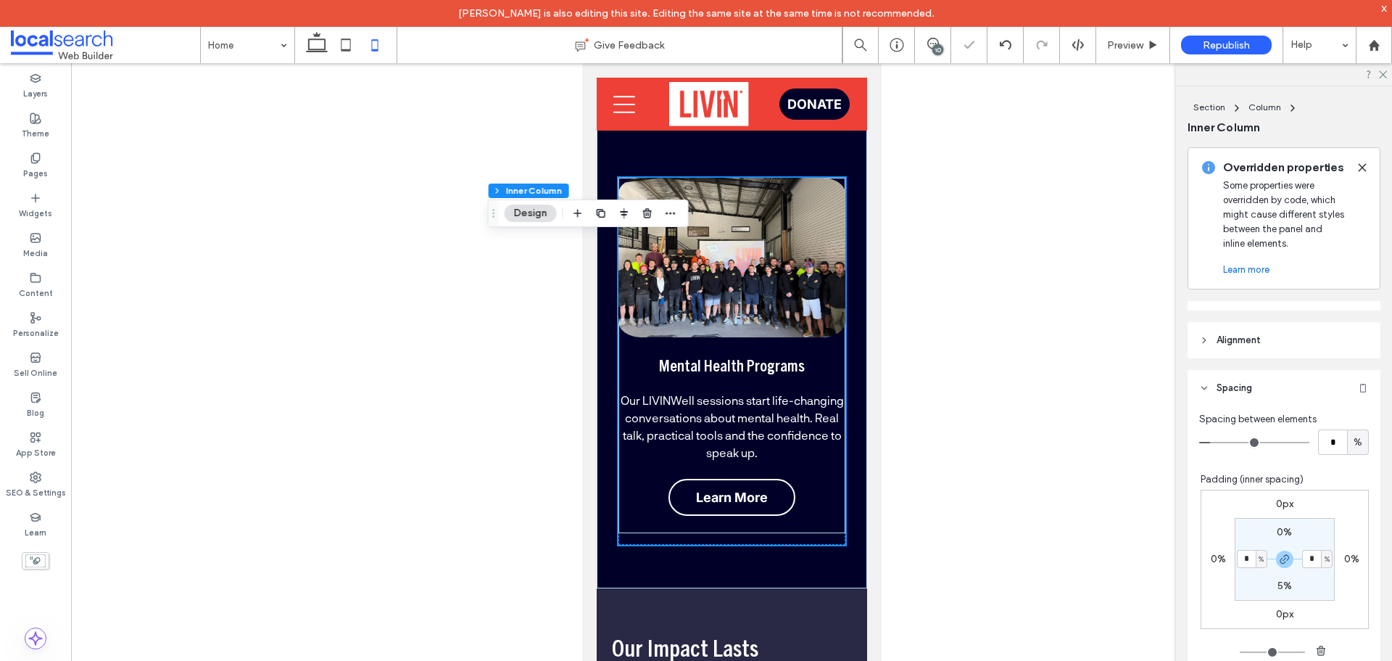
type input "*"
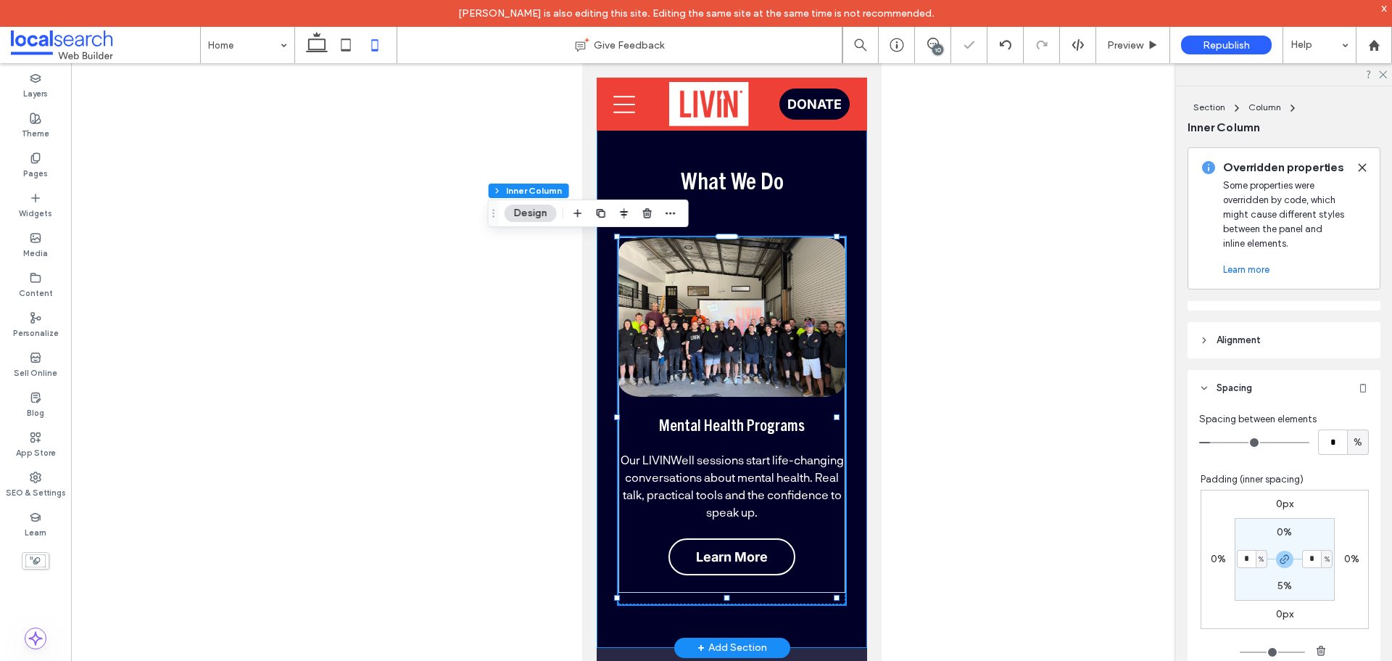
click at [605, 579] on div "What We Do Mental Health Programs Our LIVINWell sessions start life-changing co…" at bounding box center [731, 377] width 270 height 541
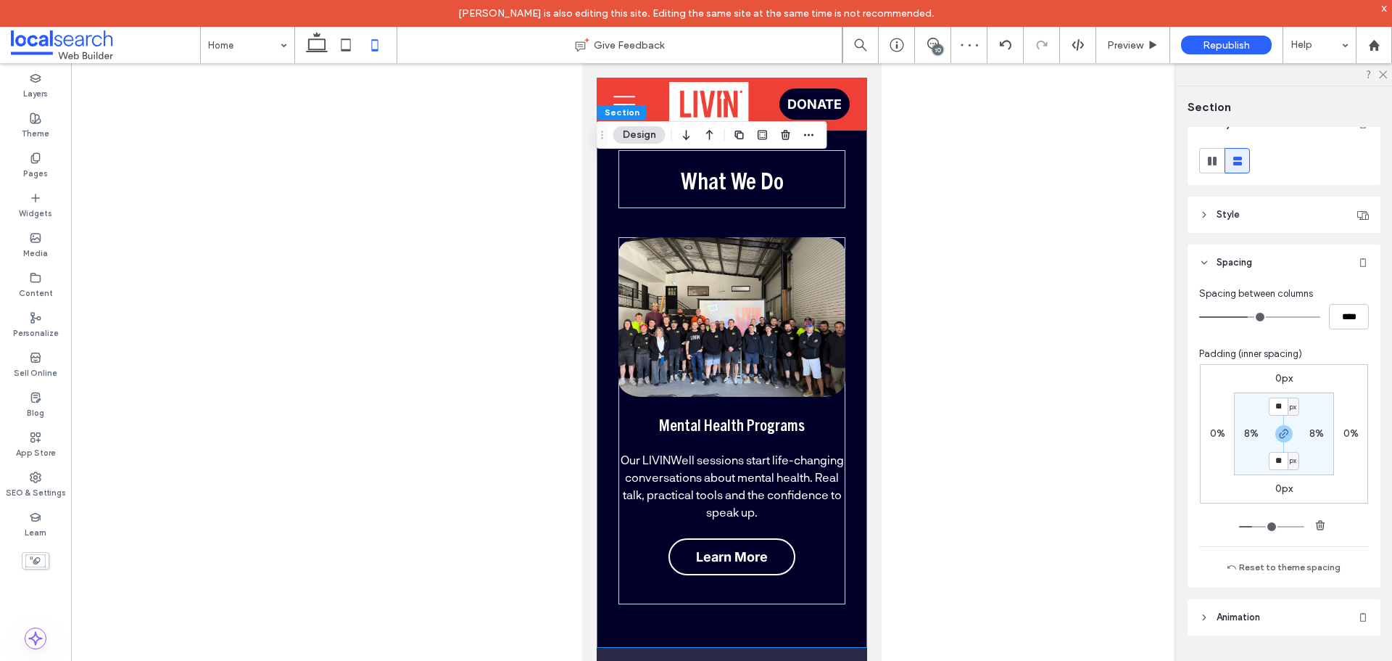
scroll to position [33, 0]
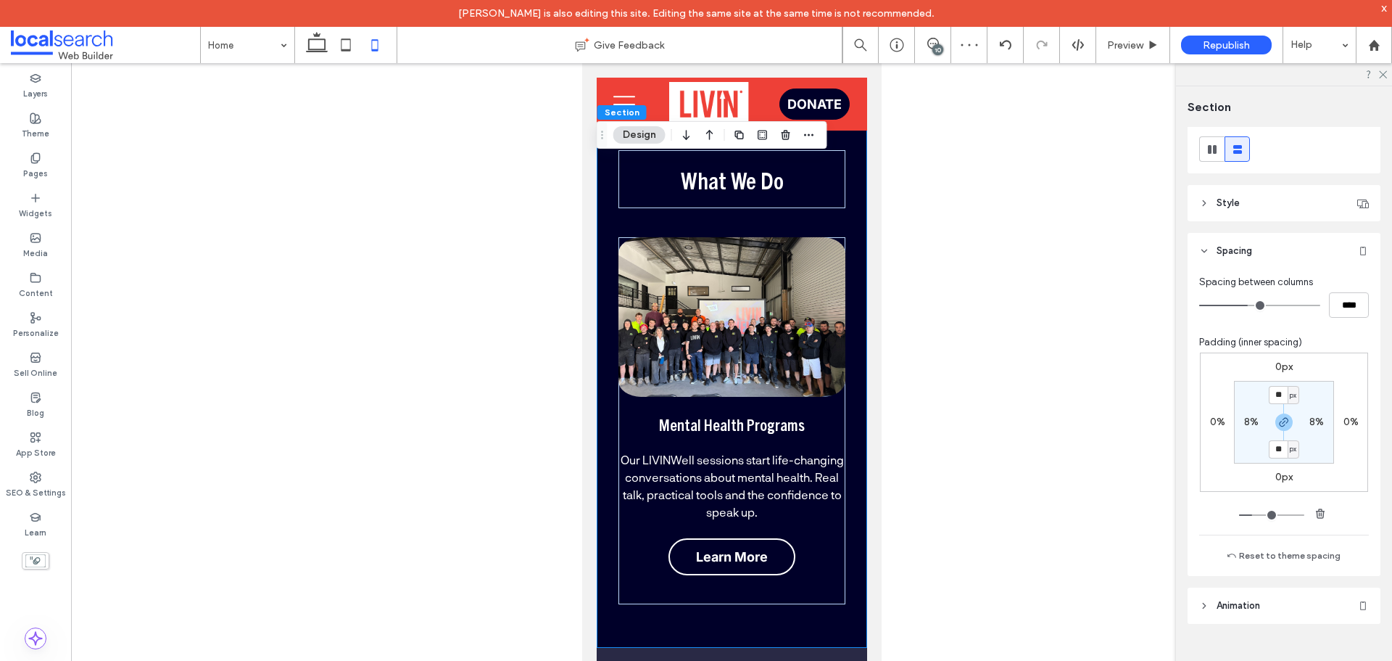
click at [1244, 419] on label "8%" at bounding box center [1251, 421] width 15 height 12
type input "*"
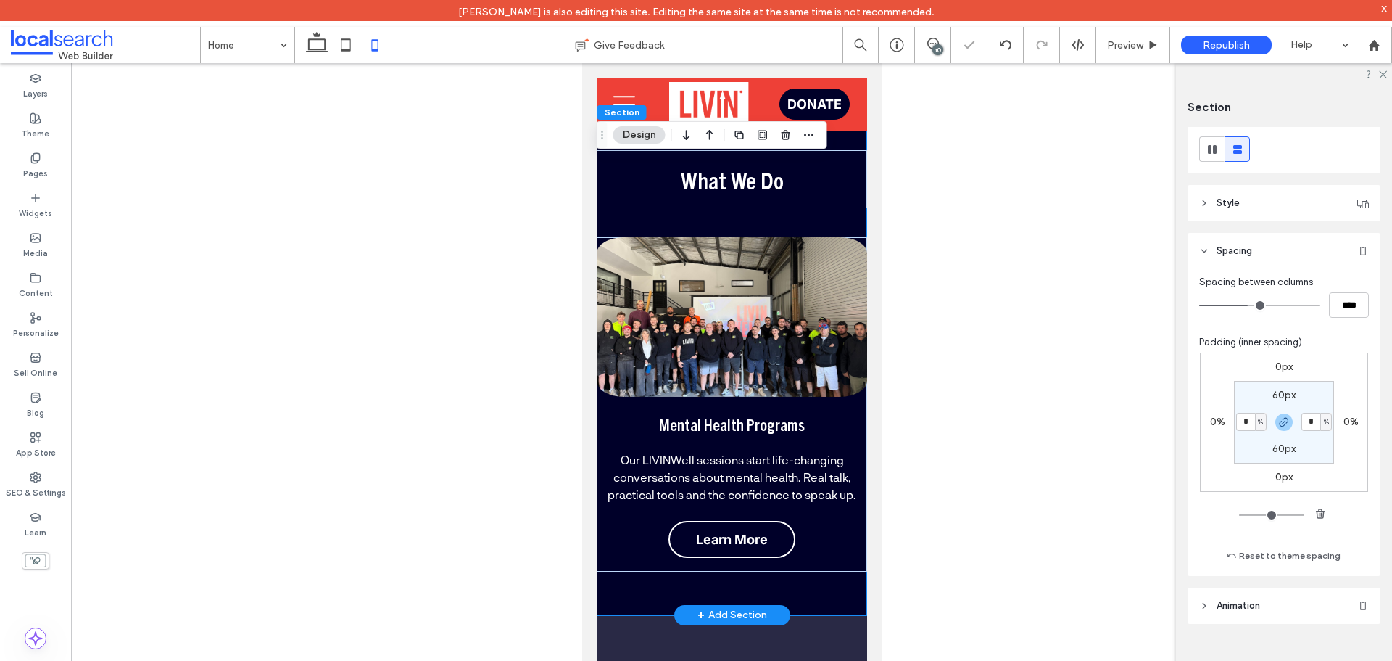
click at [814, 551] on div "Mental Health Programs Our LIVINWell sessions start life-changing conversations…" at bounding box center [731, 397] width 270 height 320
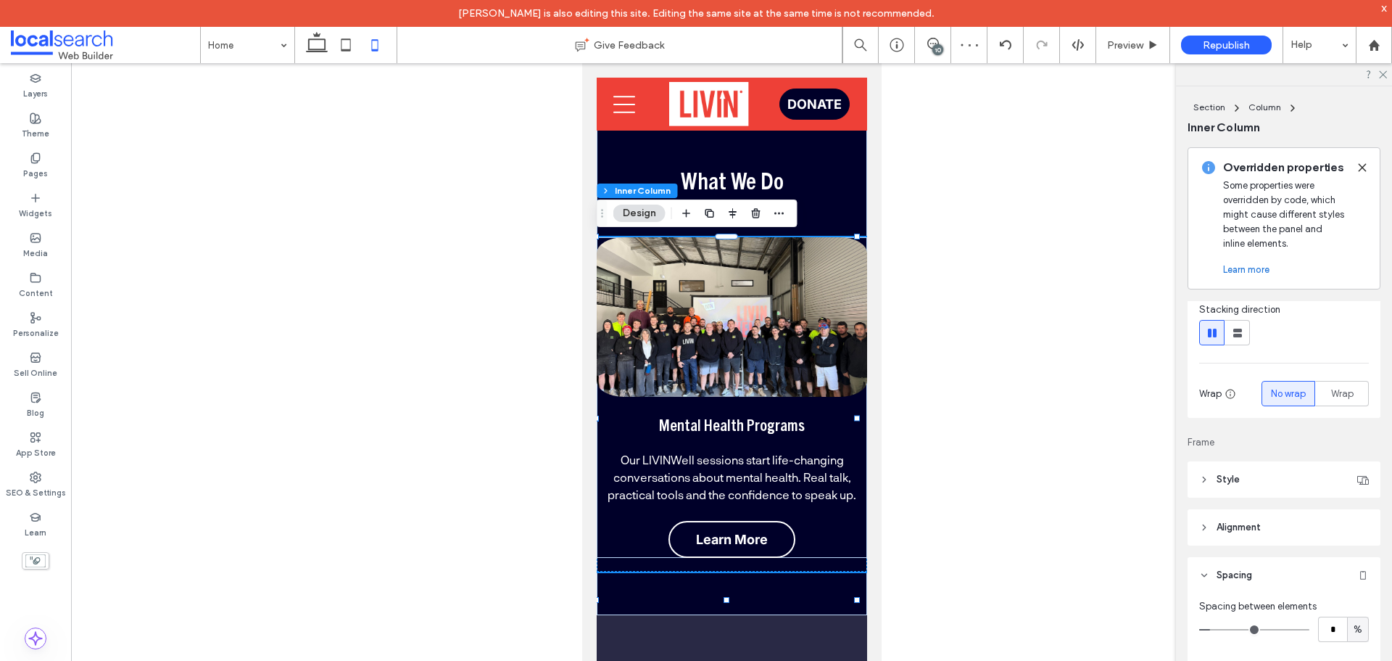
scroll to position [363, 0]
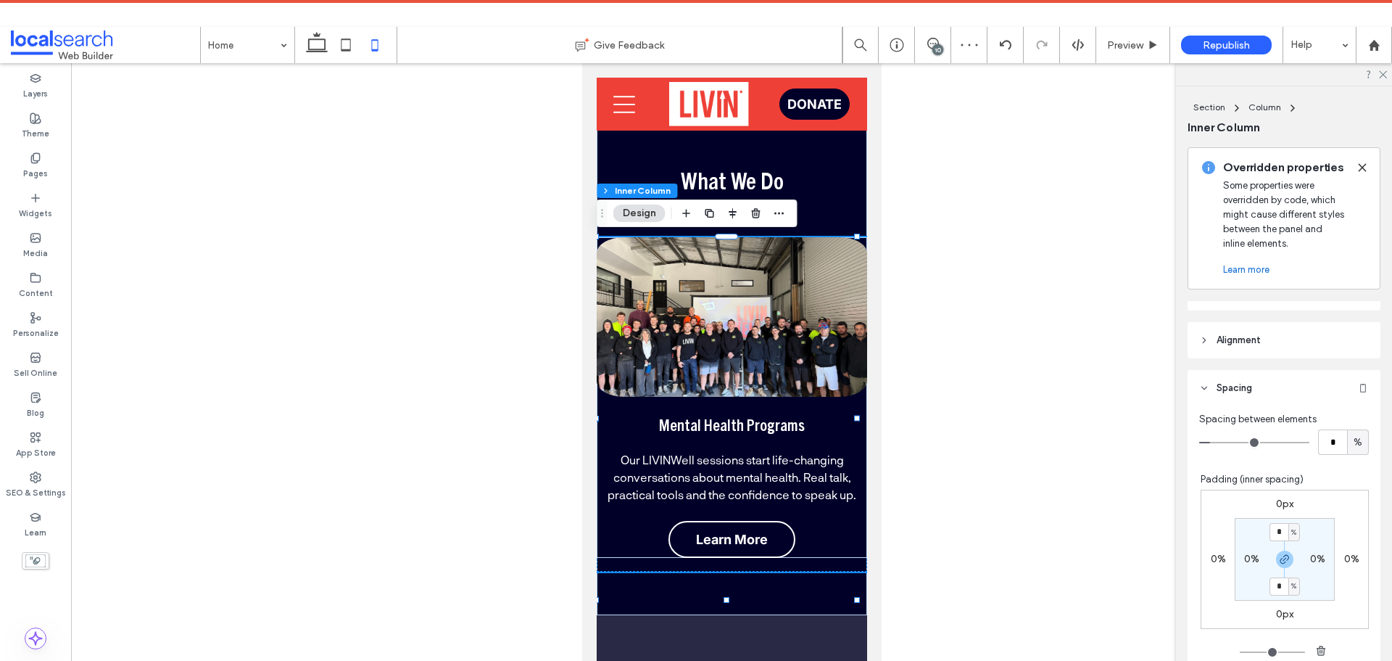
click at [1247, 558] on label "0%" at bounding box center [1251, 559] width 15 height 12
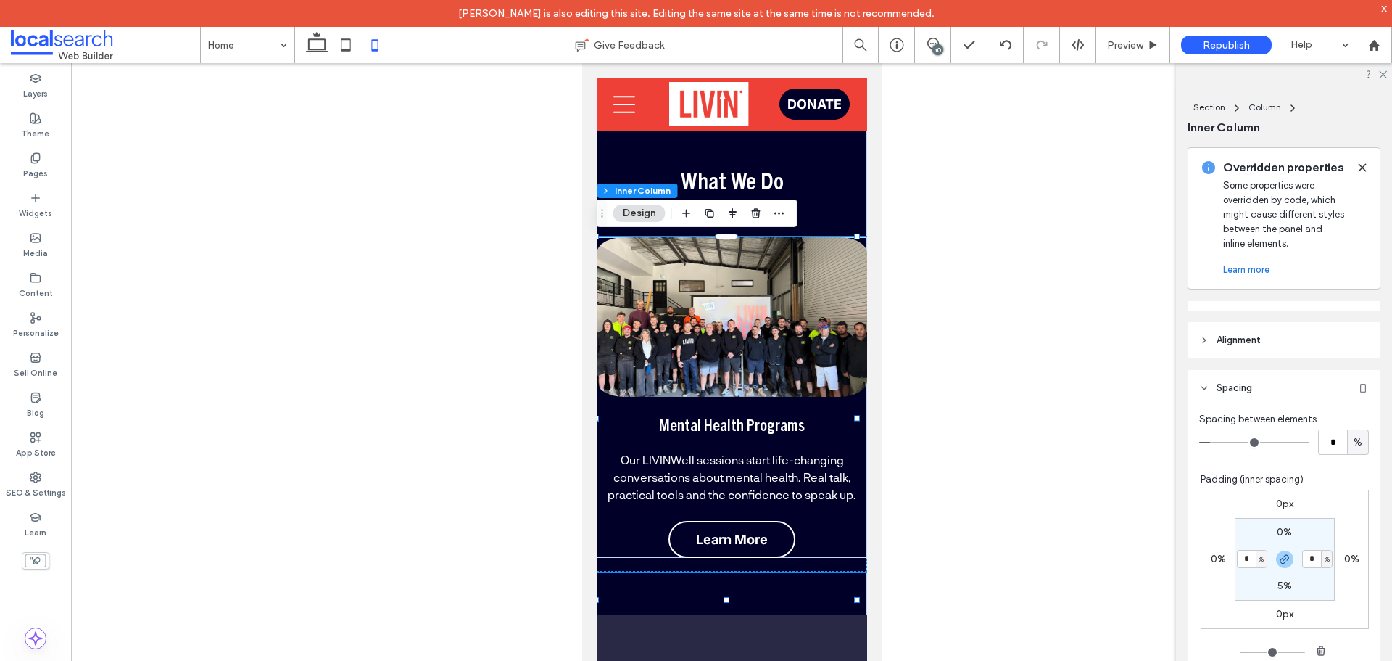
type input "*"
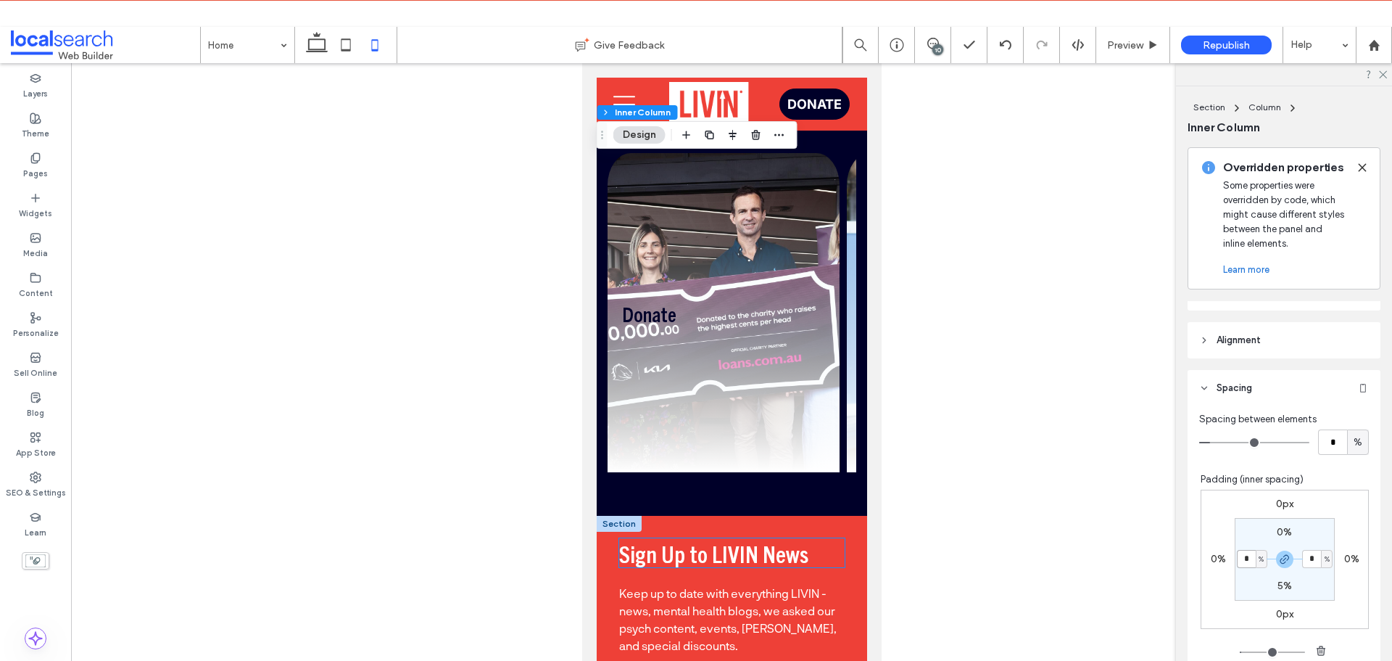
scroll to position [2261, 0]
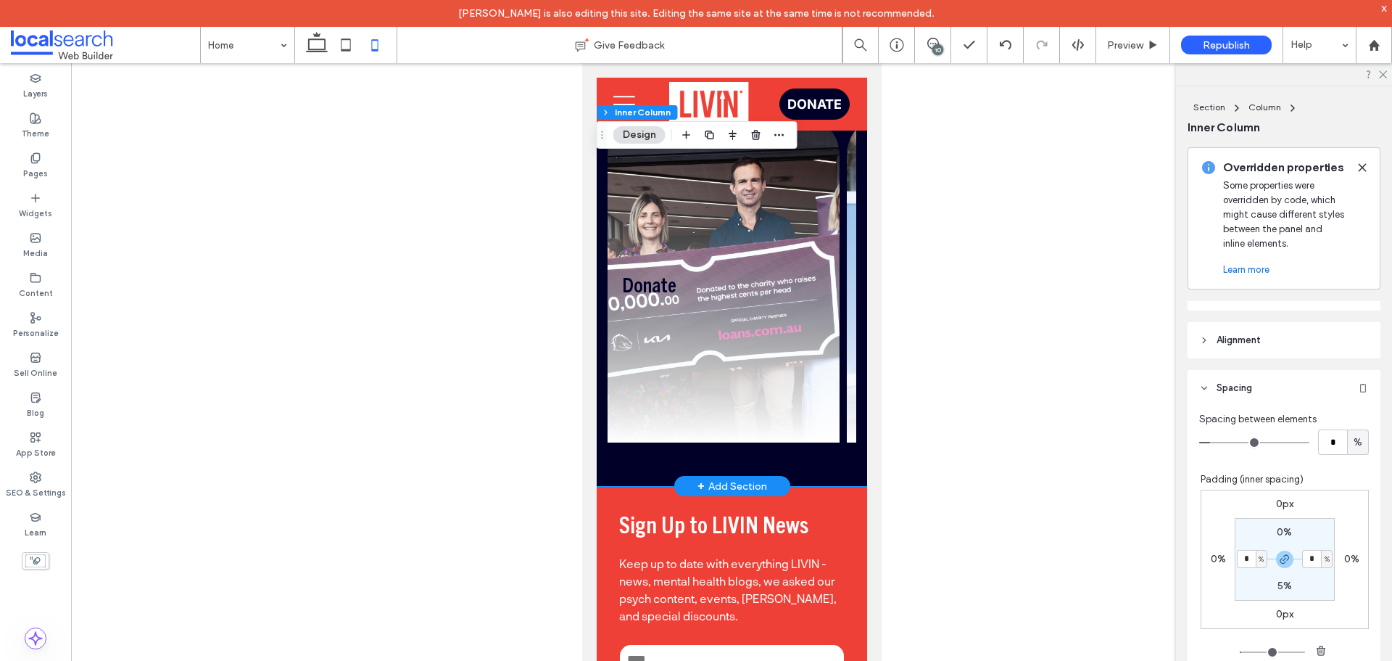
click at [602, 455] on div "Donate Help us reach as many people as possible. Find Out More Volunteer Help o…" at bounding box center [731, 283] width 270 height 406
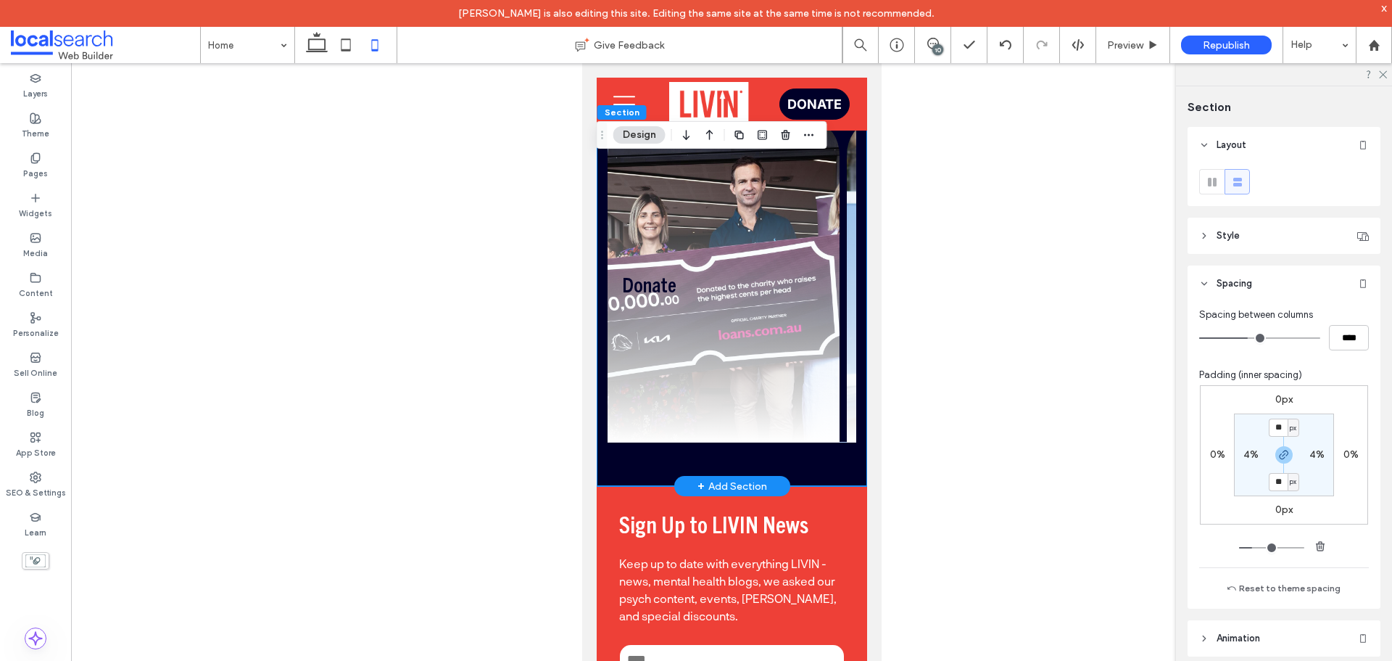
click at [602, 455] on div "Donate Help us reach as many people as possible. Find Out More Volunteer Help o…" at bounding box center [731, 283] width 270 height 406
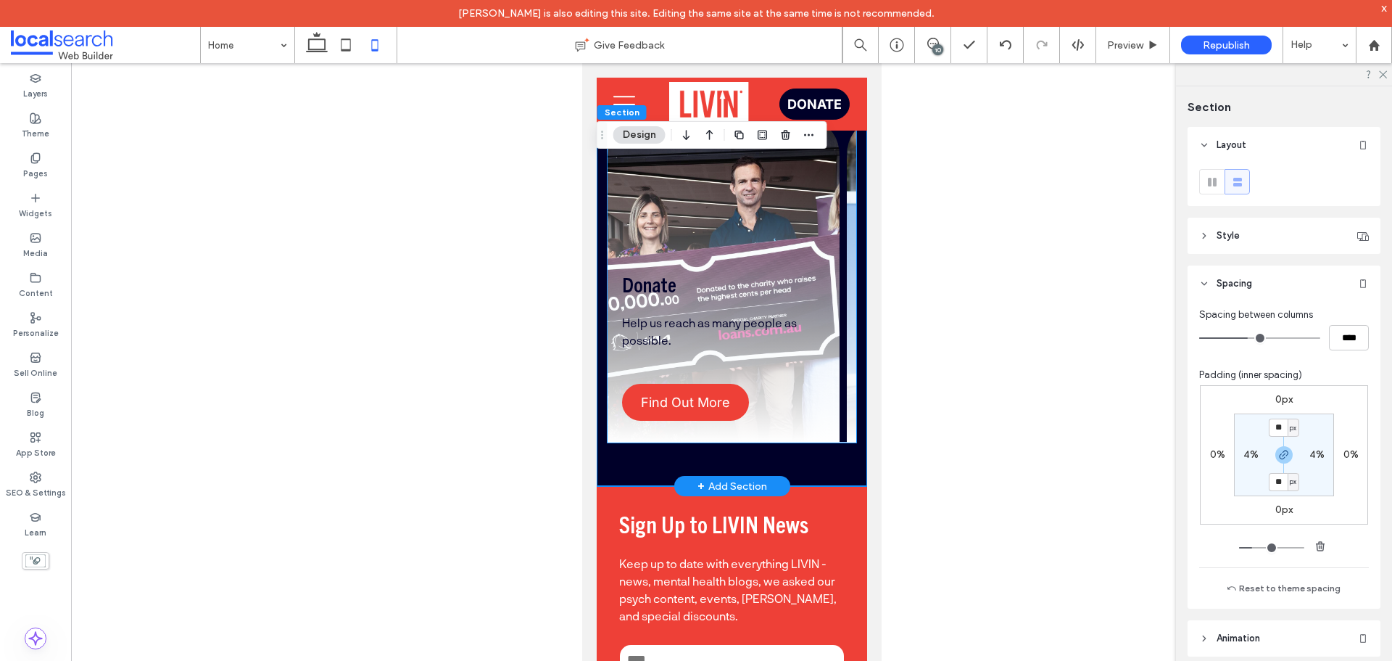
click at [835, 433] on div "Donate Help us reach as many people as possible. Find Out More" at bounding box center [723, 282] width 232 height 319
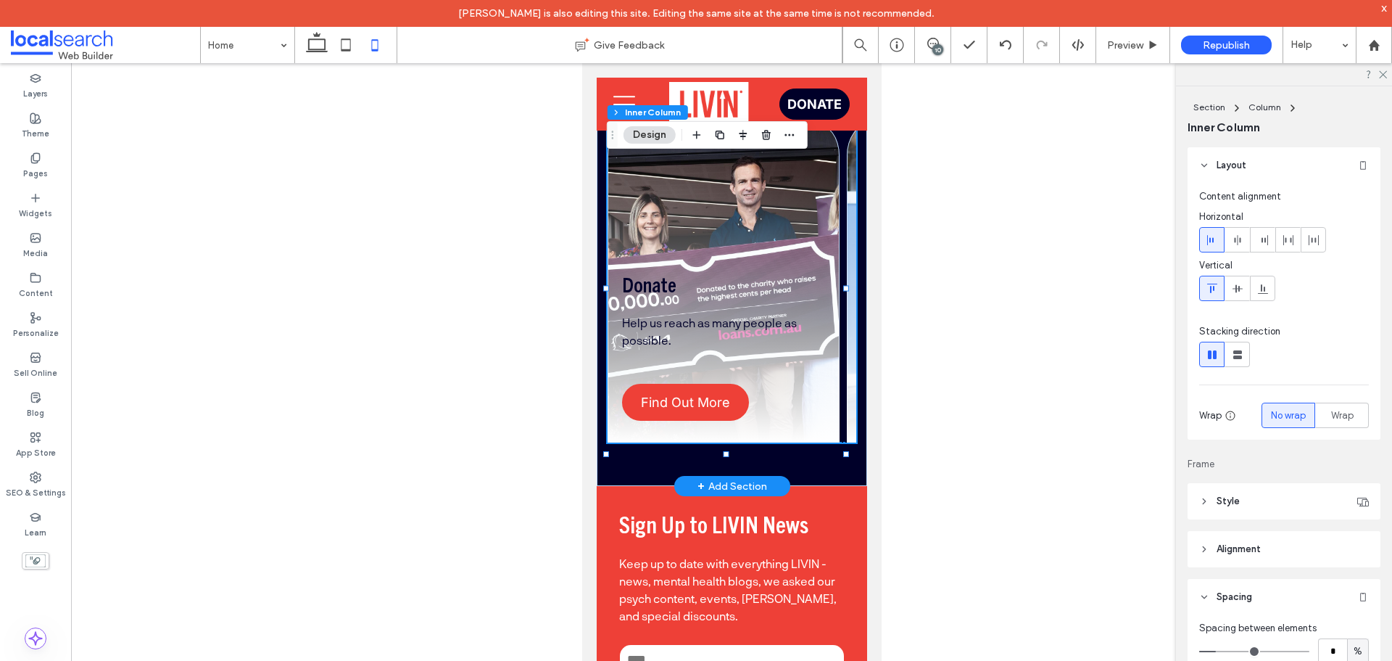
click at [835, 433] on div "Donate Help us reach as many people as possible. Find Out More" at bounding box center [723, 282] width 232 height 319
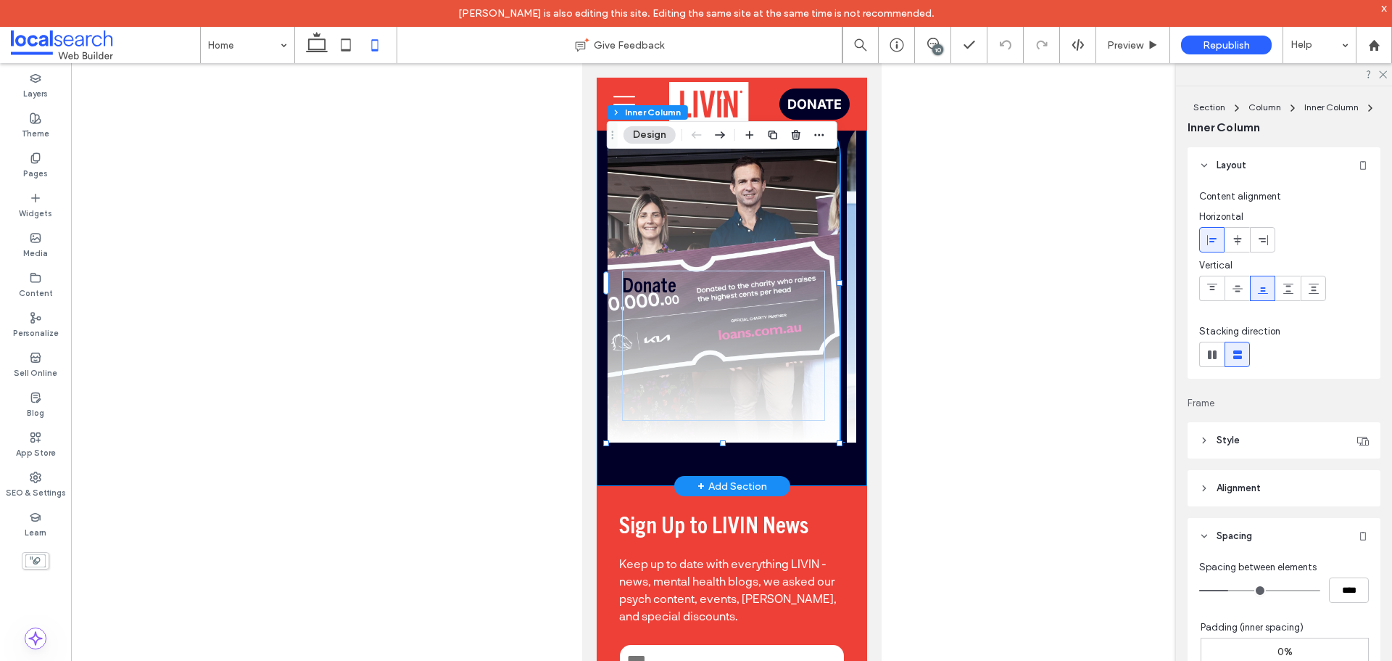
click at [851, 430] on div "Donate Help us reach as many people as possible. Find Out More Volunteer Help o…" at bounding box center [731, 283] width 270 height 406
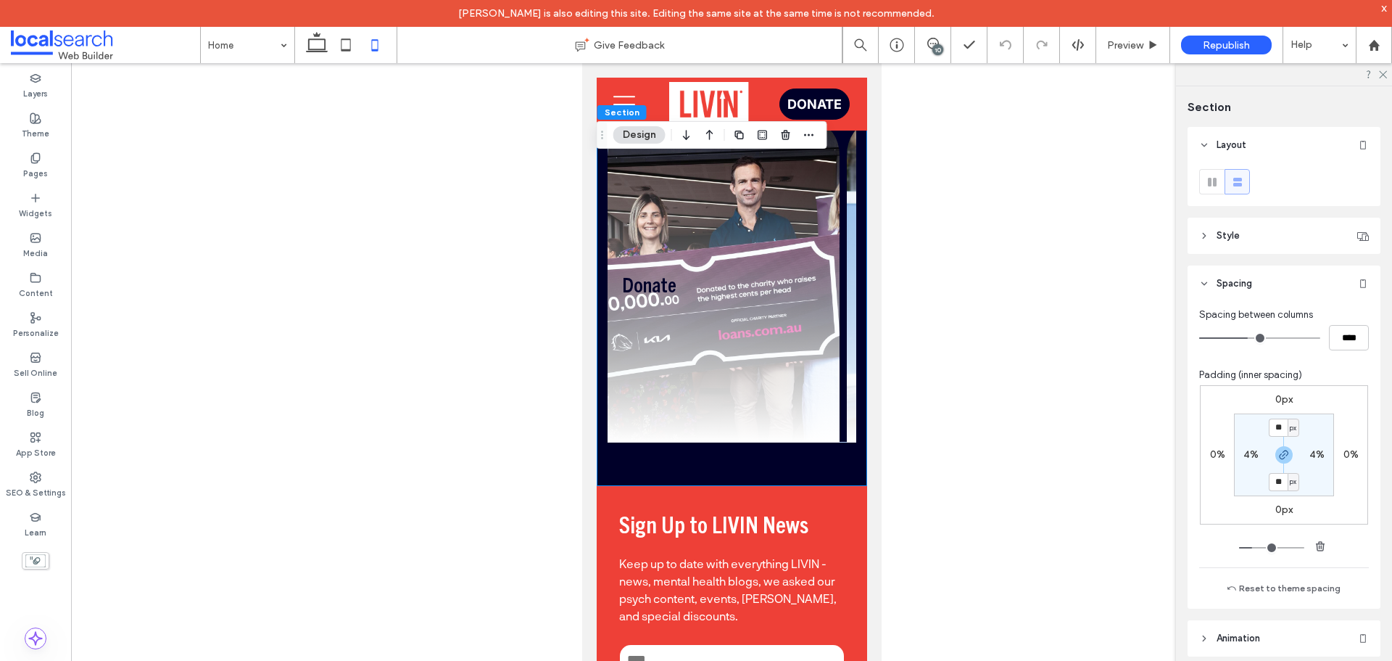
click at [1244, 451] on label "4%" at bounding box center [1251, 454] width 15 height 12
type input "*"
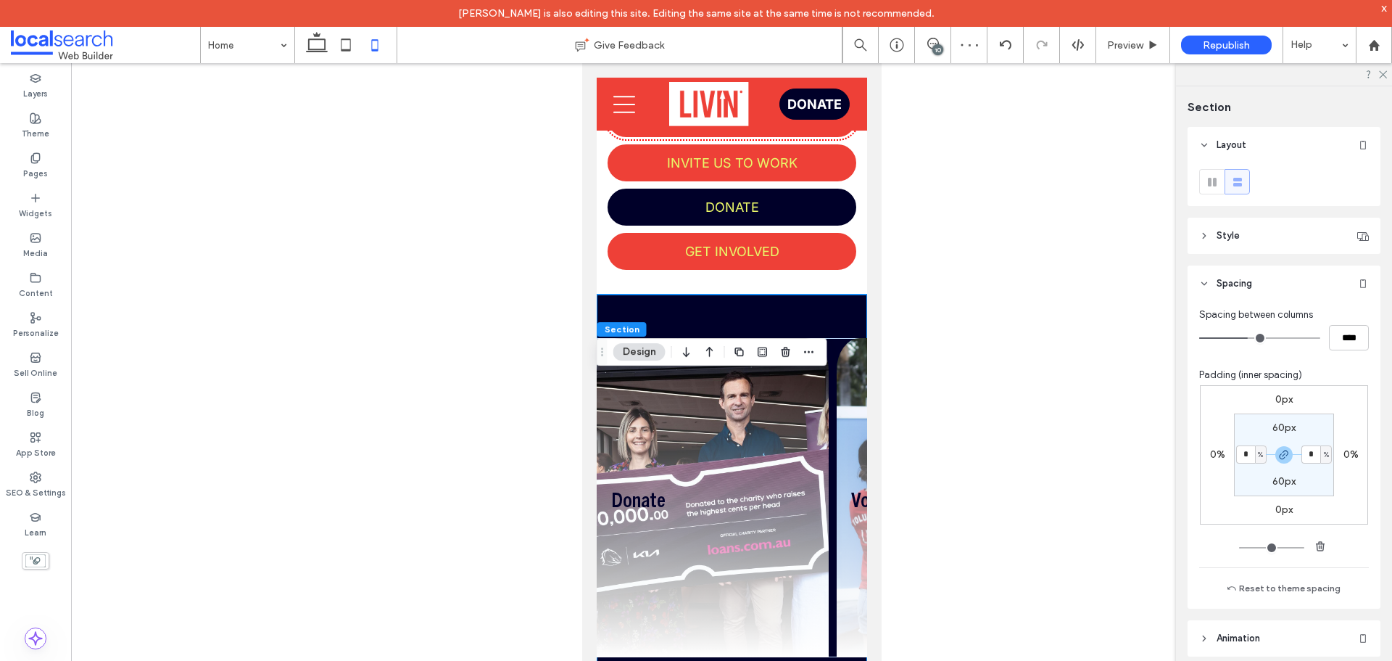
scroll to position [1971, 0]
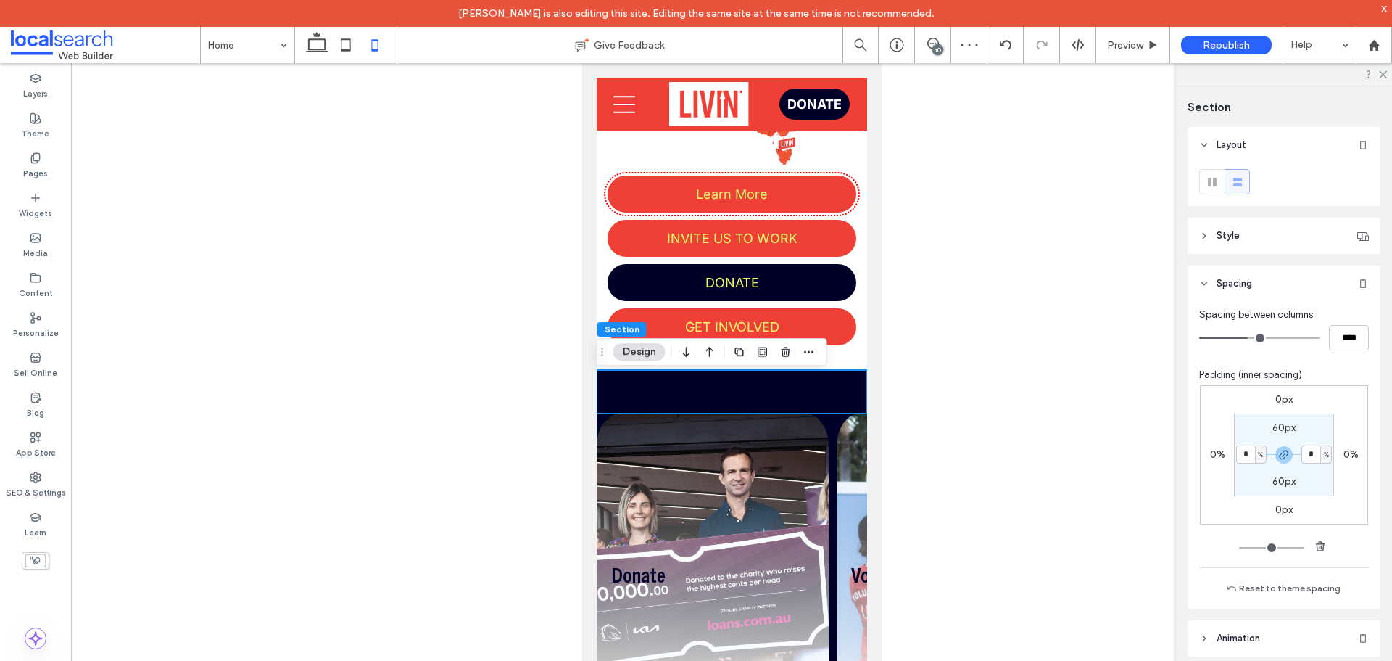
click at [830, 421] on div "Donate Help us reach as many people as possible. Find Out More Volunteer Help o…" at bounding box center [731, 572] width 270 height 319
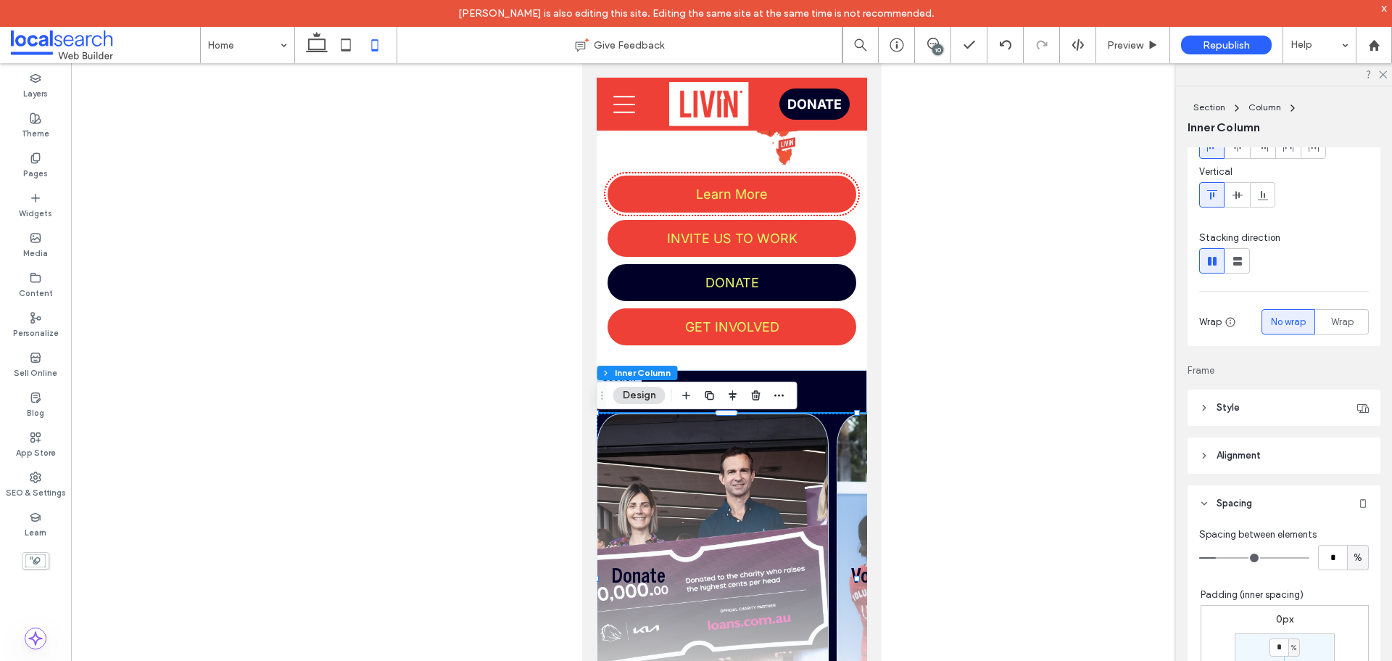
scroll to position [218, 0]
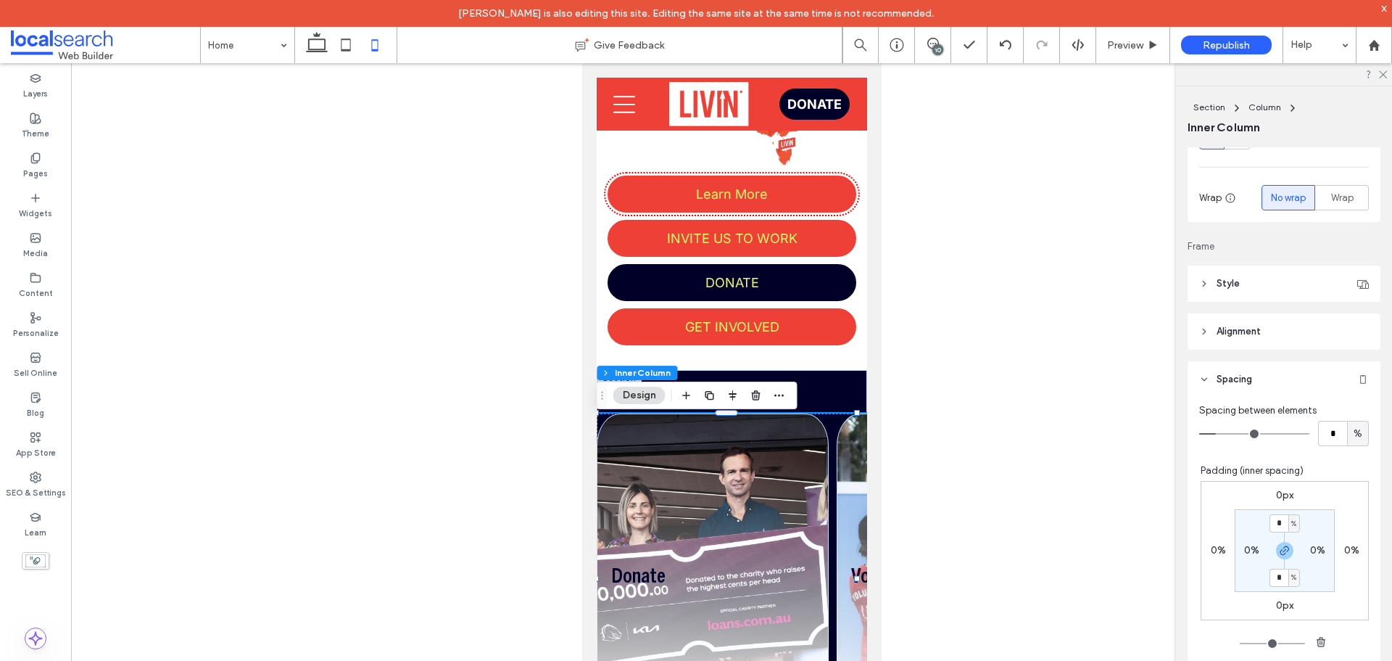
click at [1244, 547] on label "0%" at bounding box center [1251, 550] width 15 height 12
type input "*"
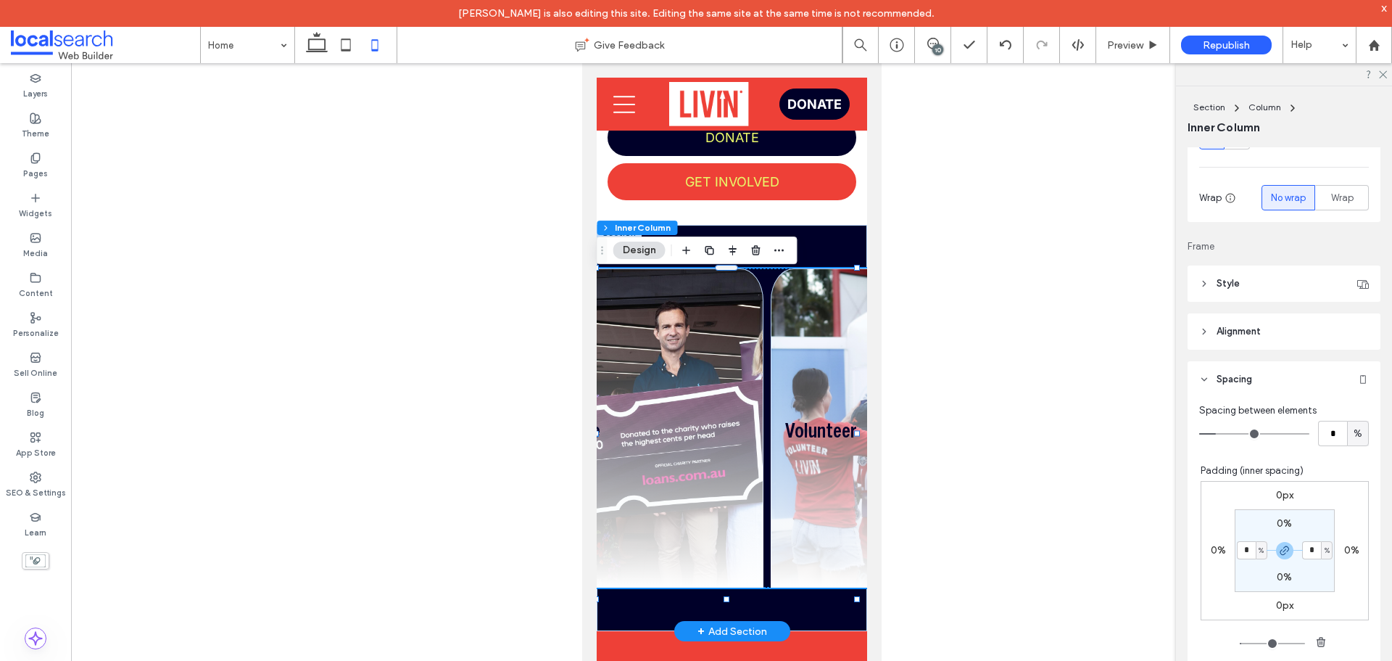
scroll to position [0, 0]
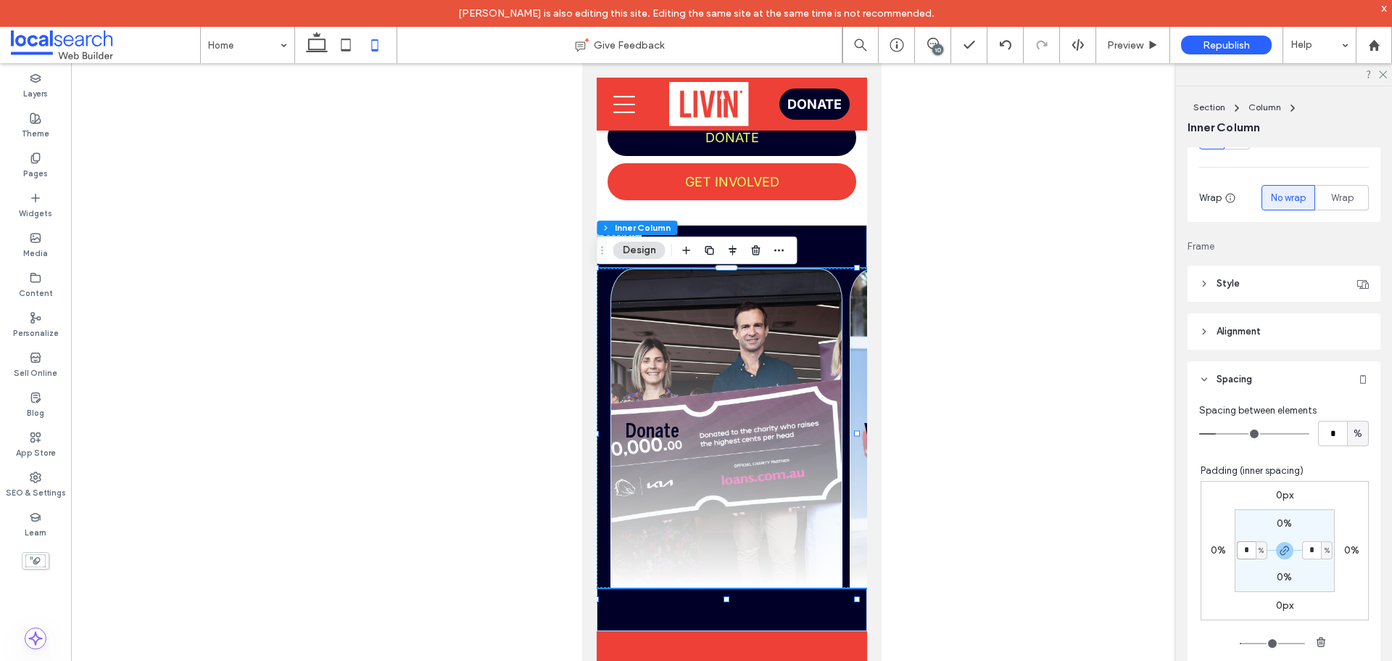
type input "*"
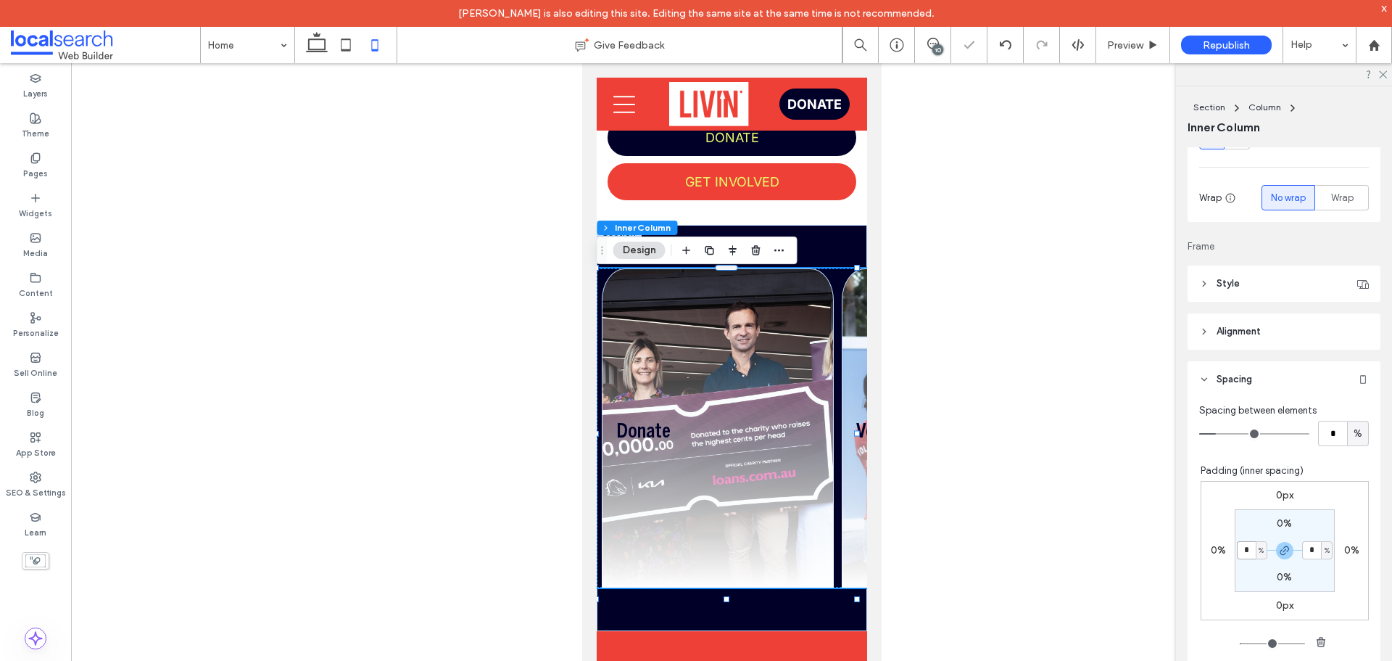
type input "*"
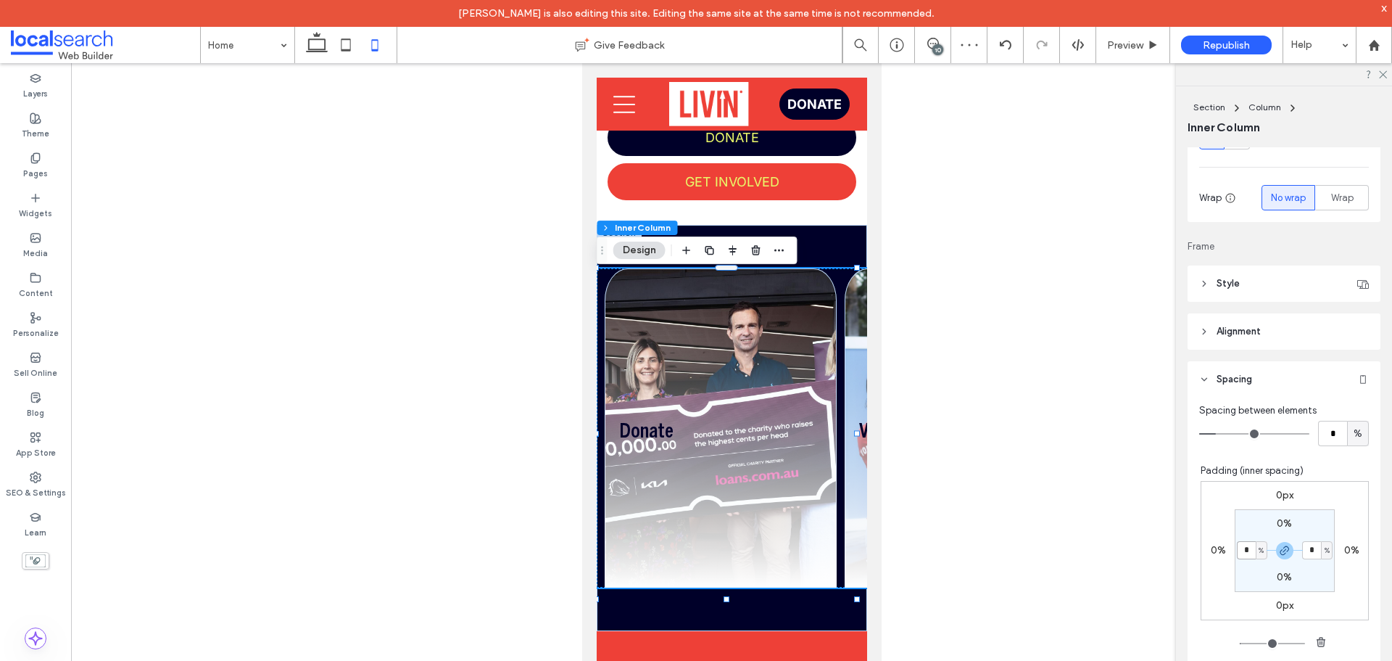
click at [1241, 553] on input "*" at bounding box center [1246, 550] width 19 height 18
type input "*"
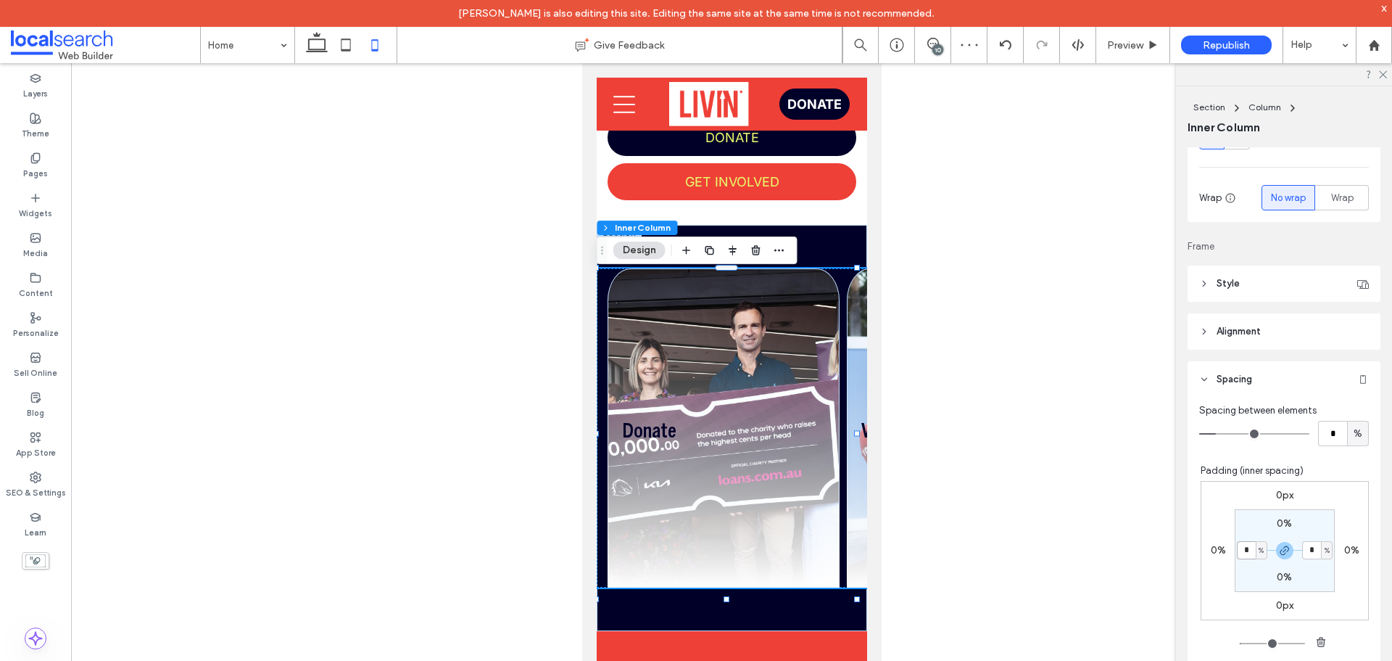
click at [1241, 553] on input "*" at bounding box center [1246, 550] width 19 height 18
type input "*"
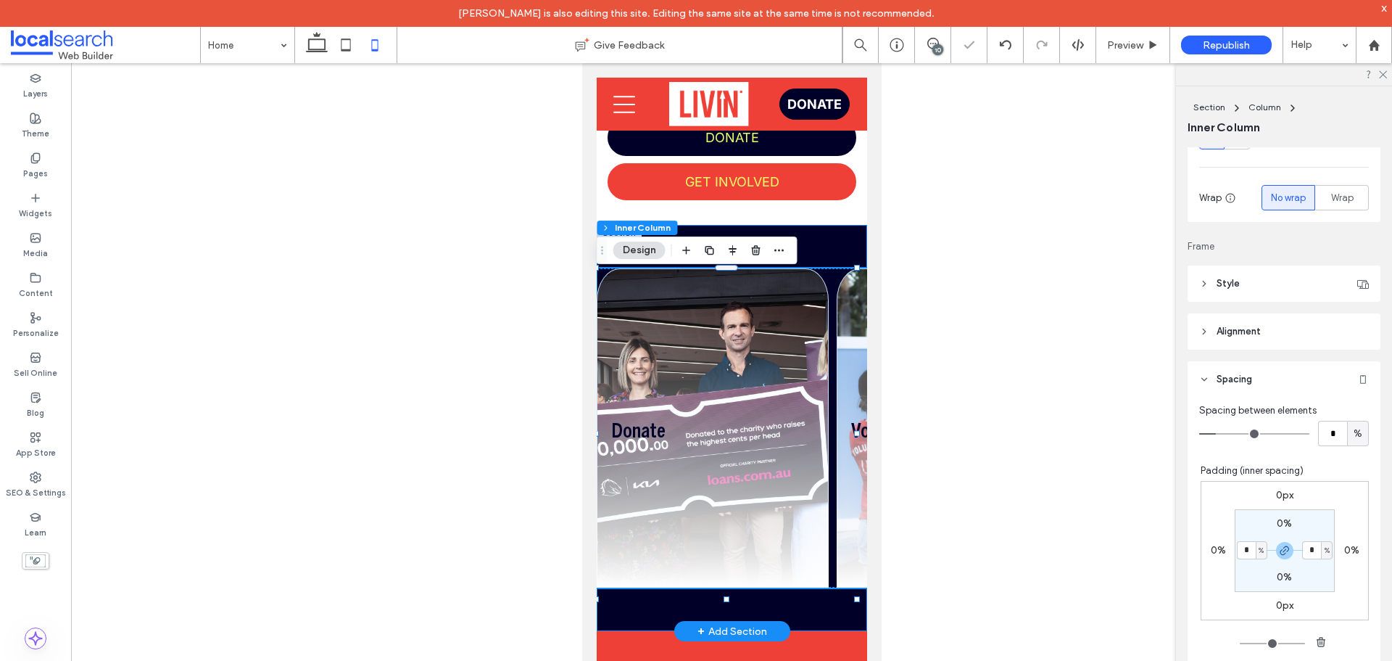
click at [756, 624] on div "Donate Help us reach as many people as possible. Find Out More Volunteer Help o…" at bounding box center [731, 428] width 270 height 406
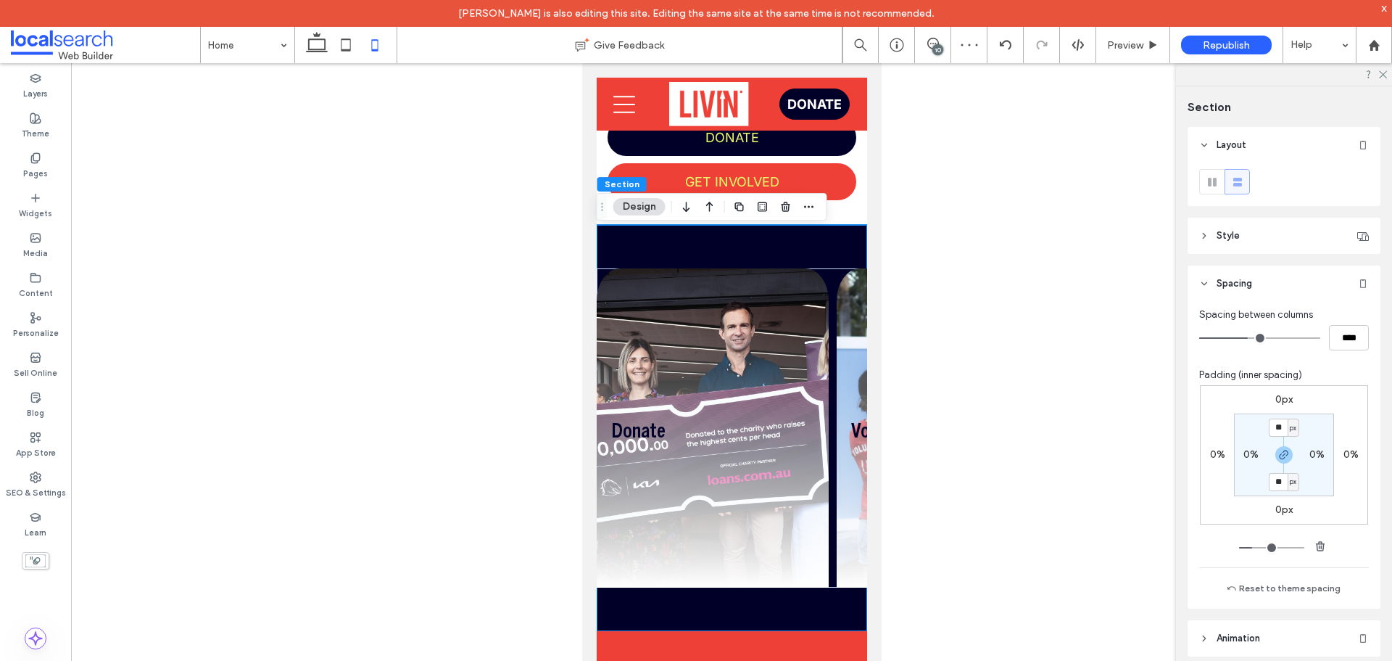
click at [1244, 450] on label "0%" at bounding box center [1251, 454] width 15 height 12
type input "*"
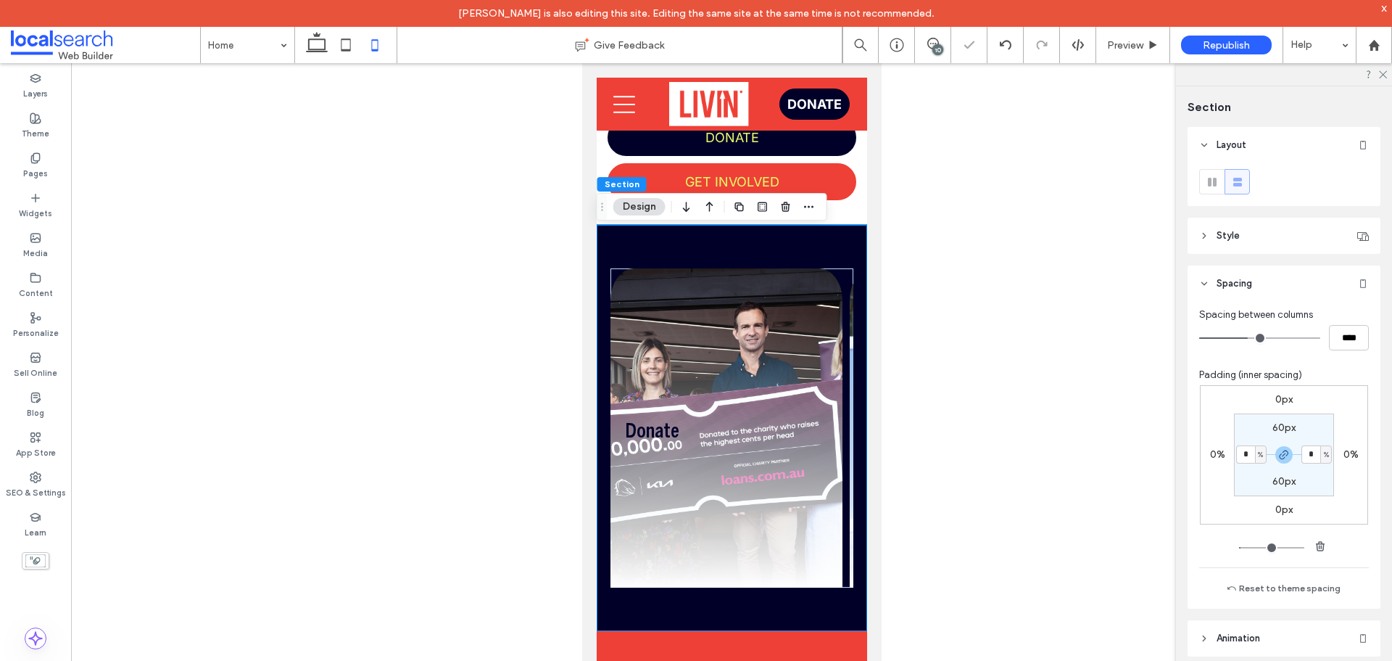
click at [1243, 444] on section "60px * % 60px * %" at bounding box center [1284, 454] width 100 height 83
click at [1243, 450] on input "*" at bounding box center [1245, 454] width 19 height 18
type input "*"
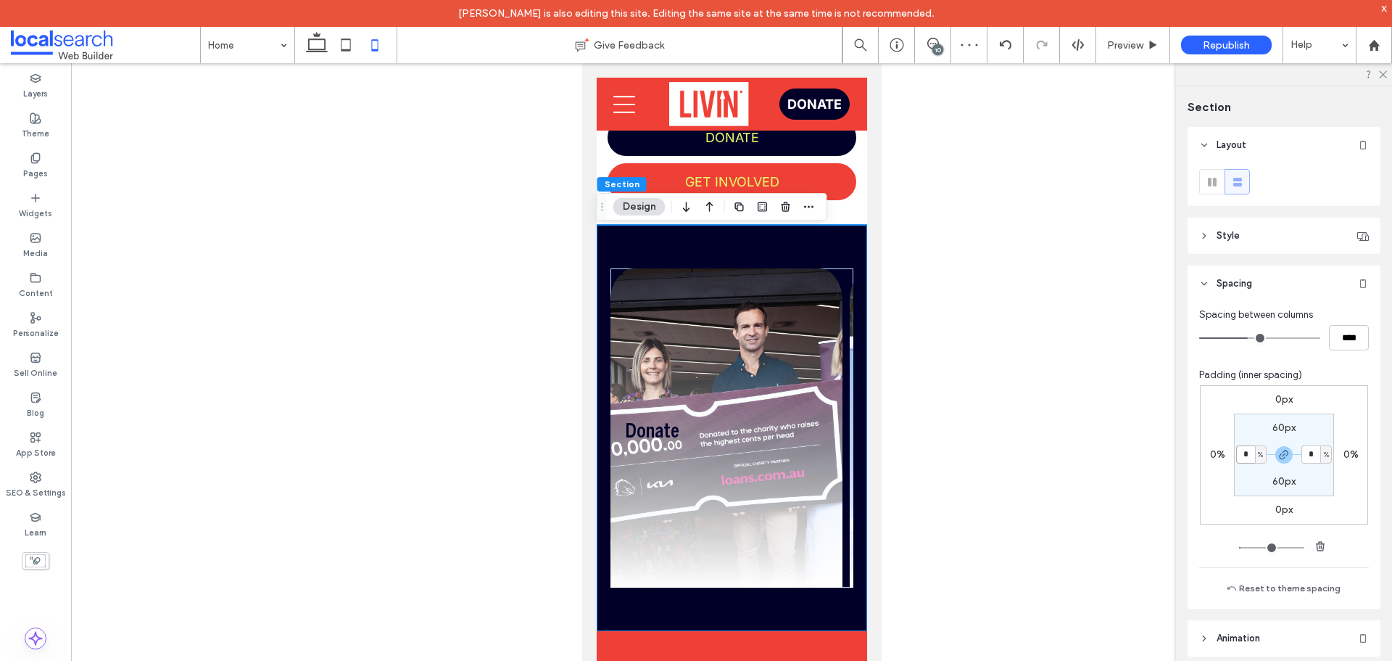
type input "*"
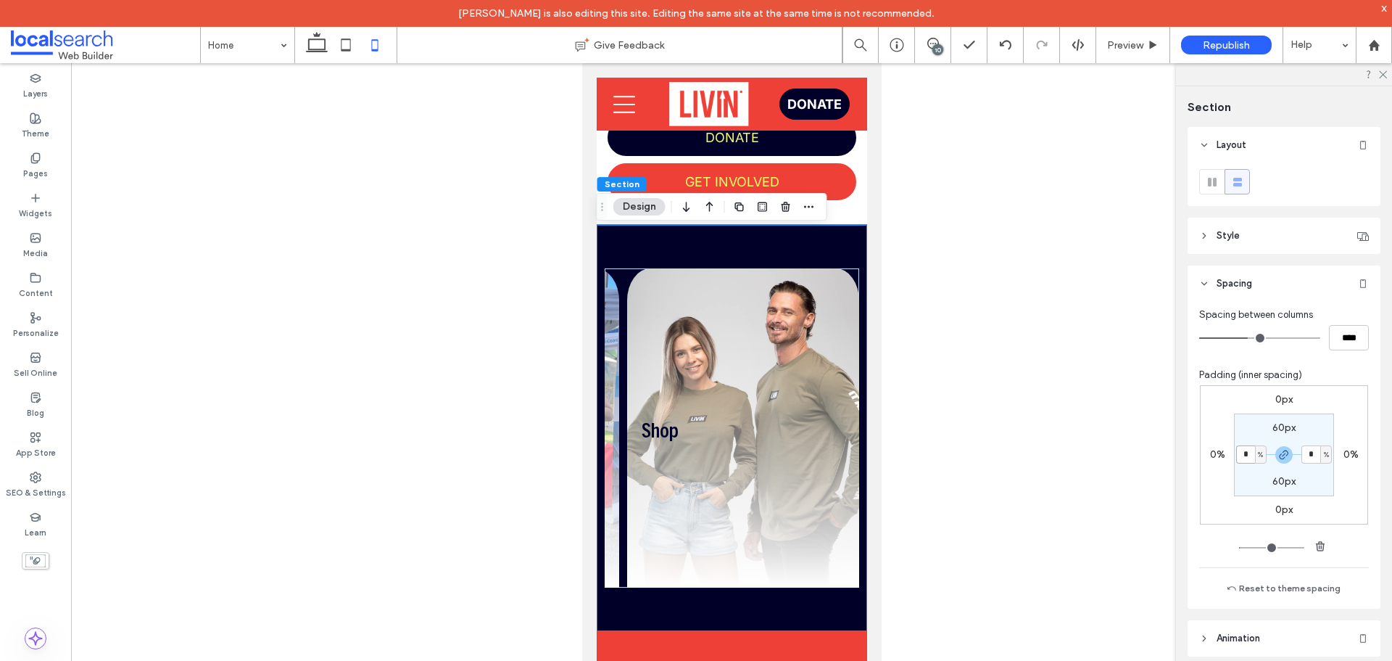
scroll to position [0, 703]
click at [1336, 333] on input "****" at bounding box center [1349, 337] width 40 height 25
type input "****"
type input "*"
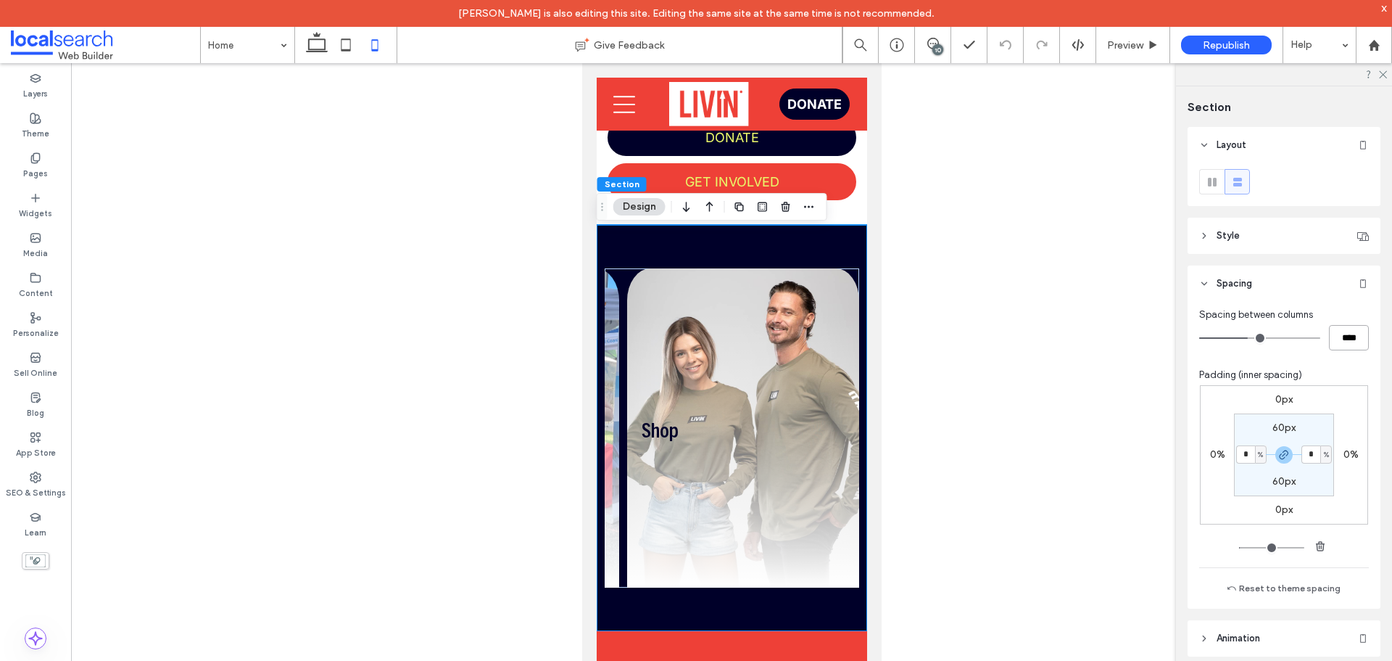
type input "***"
click at [1338, 338] on input "***" at bounding box center [1349, 337] width 40 height 25
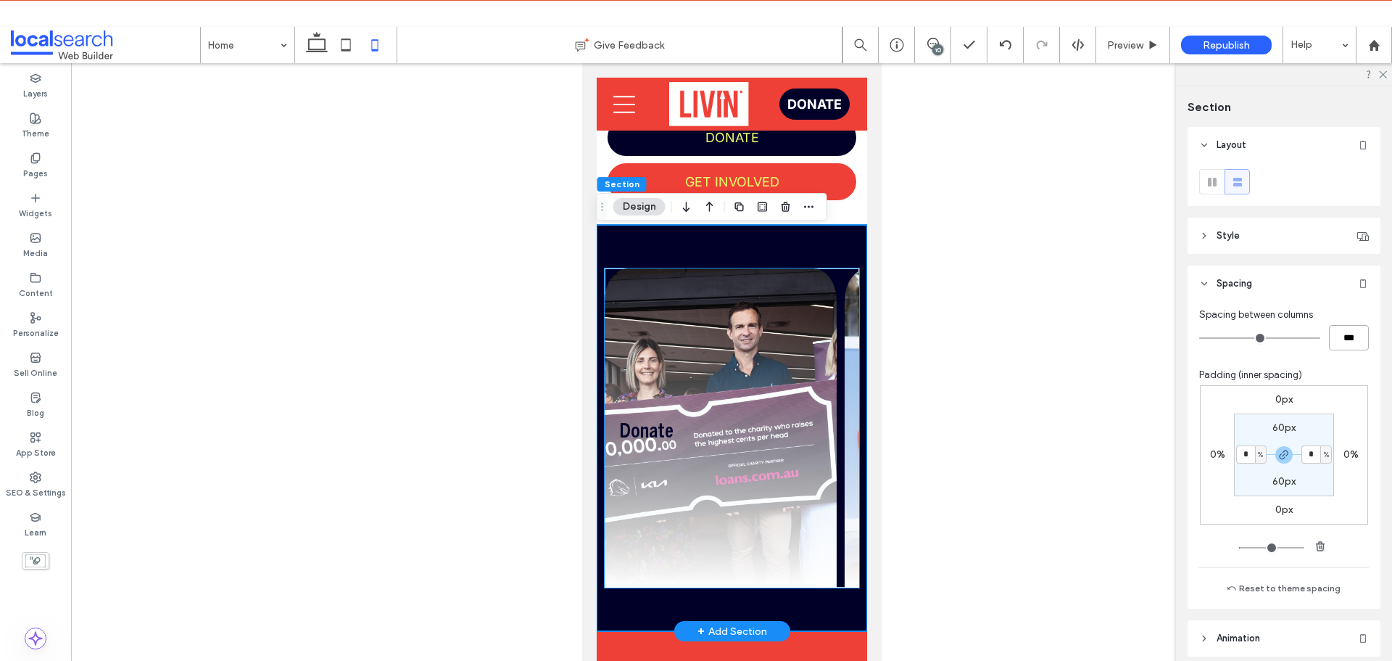
drag, startPoint x: 820, startPoint y: 600, endPoint x: 1124, endPoint y: 645, distance: 307.1
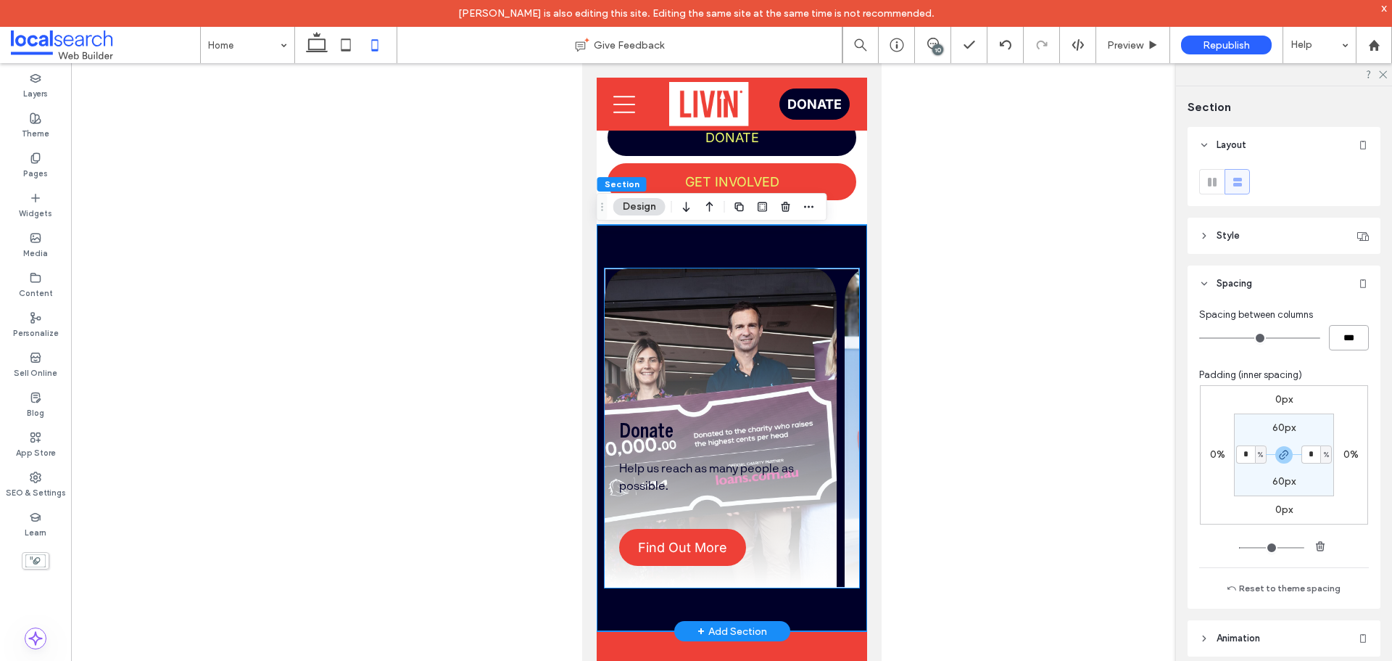
click at [808, 302] on div "Donate Help us reach as many people as possible. Find Out More" at bounding box center [720, 427] width 232 height 319
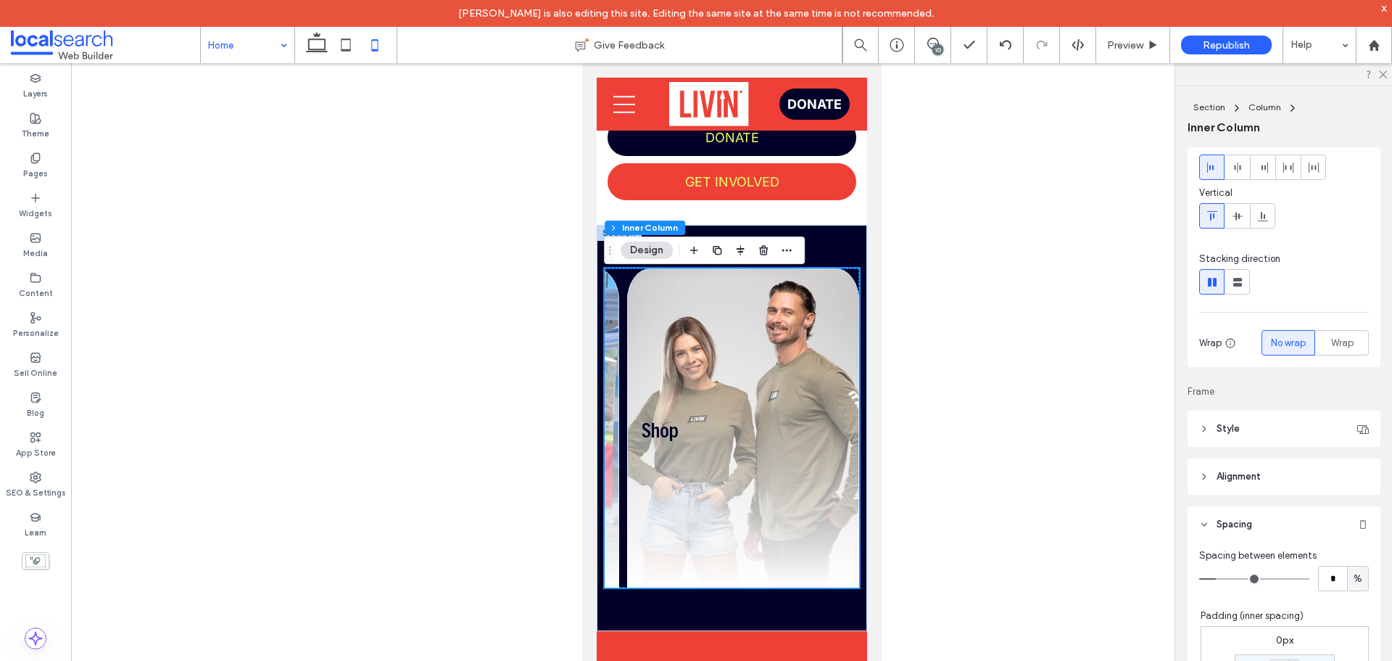
scroll to position [0, 703]
click at [344, 46] on icon at bounding box center [345, 44] width 29 height 29
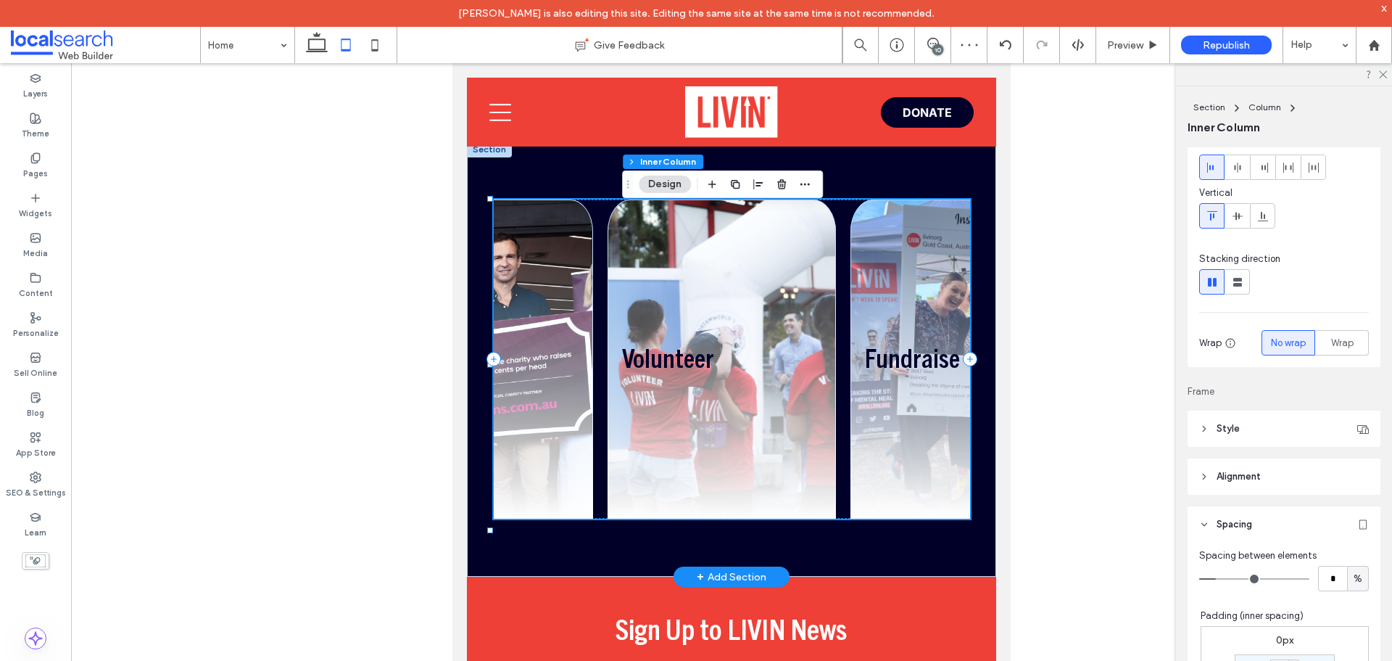
scroll to position [0, 0]
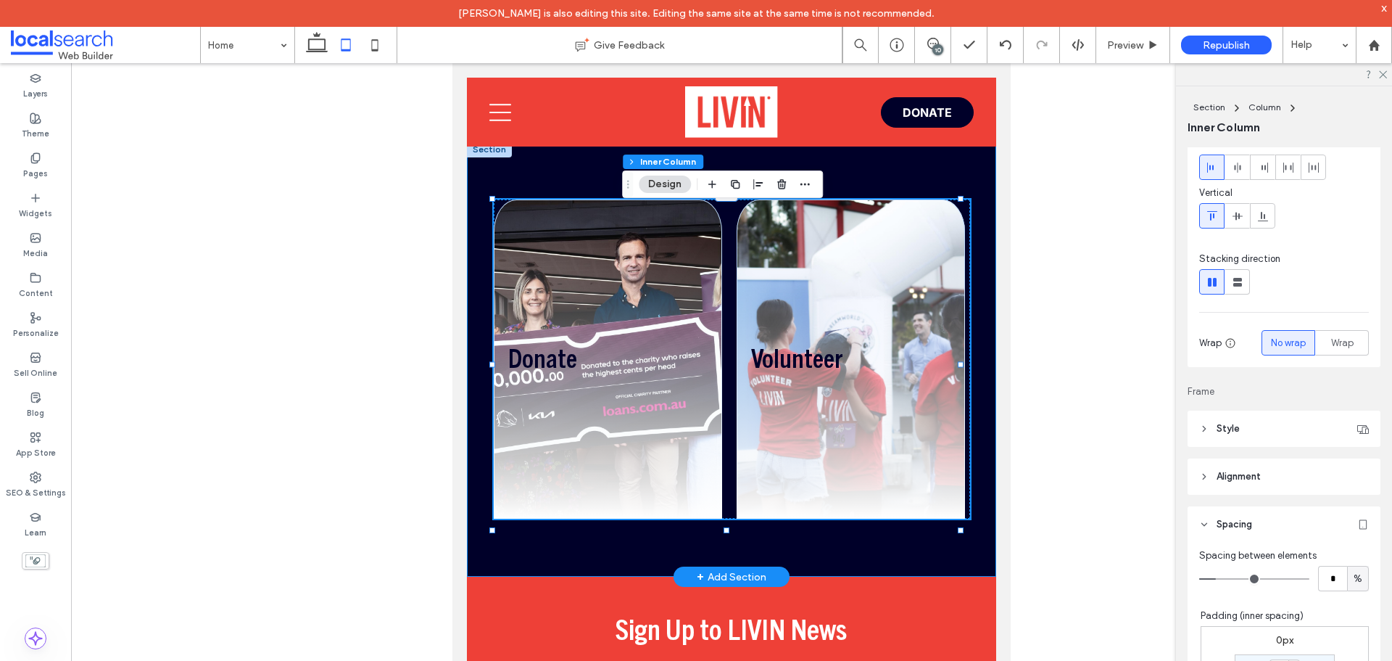
click at [964, 517] on div "Donate Help us reach as many people as possible. Find Out More Volunteer Help o…" at bounding box center [731, 358] width 529 height 435
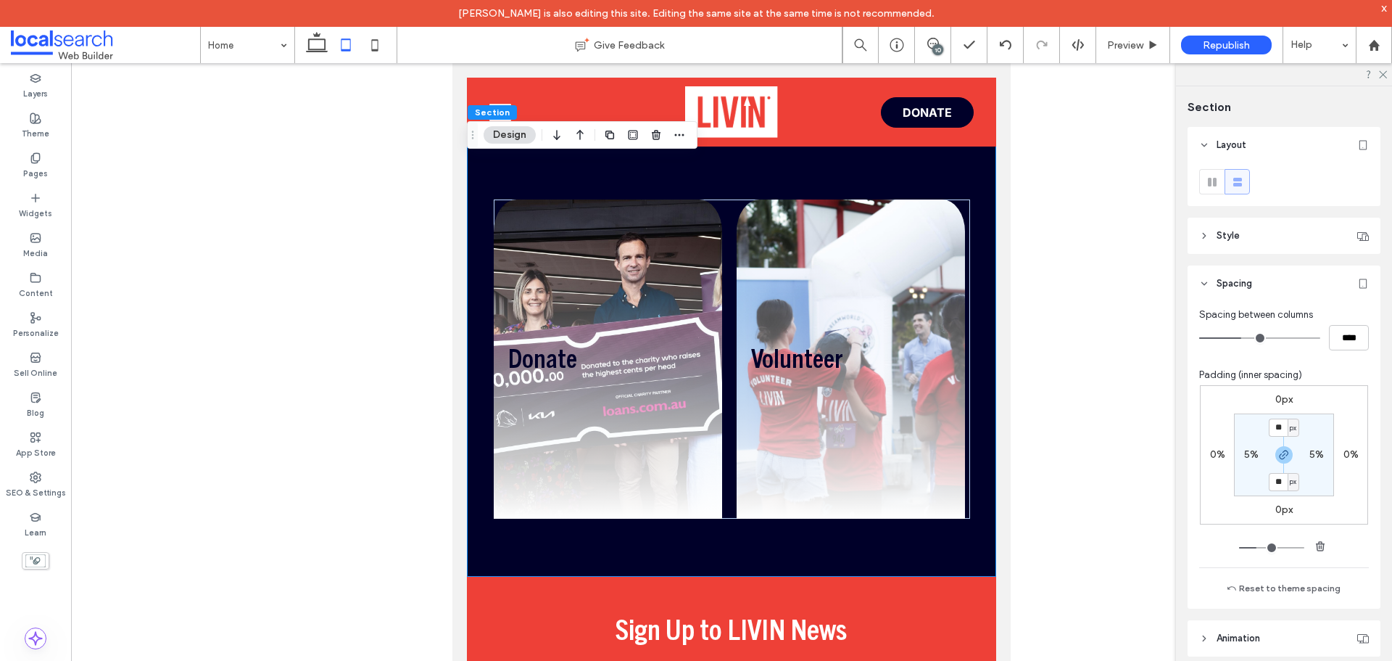
click at [1244, 454] on label "5%" at bounding box center [1251, 454] width 15 height 12
type input "*"
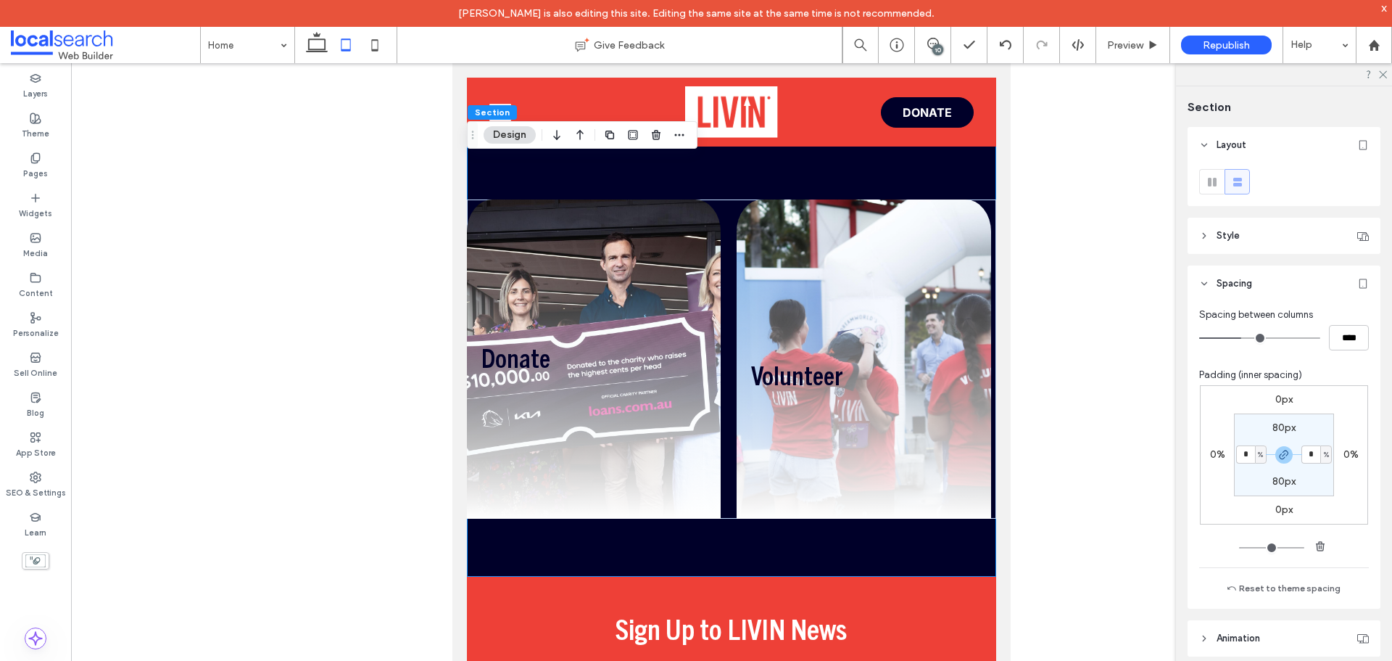
type input "*"
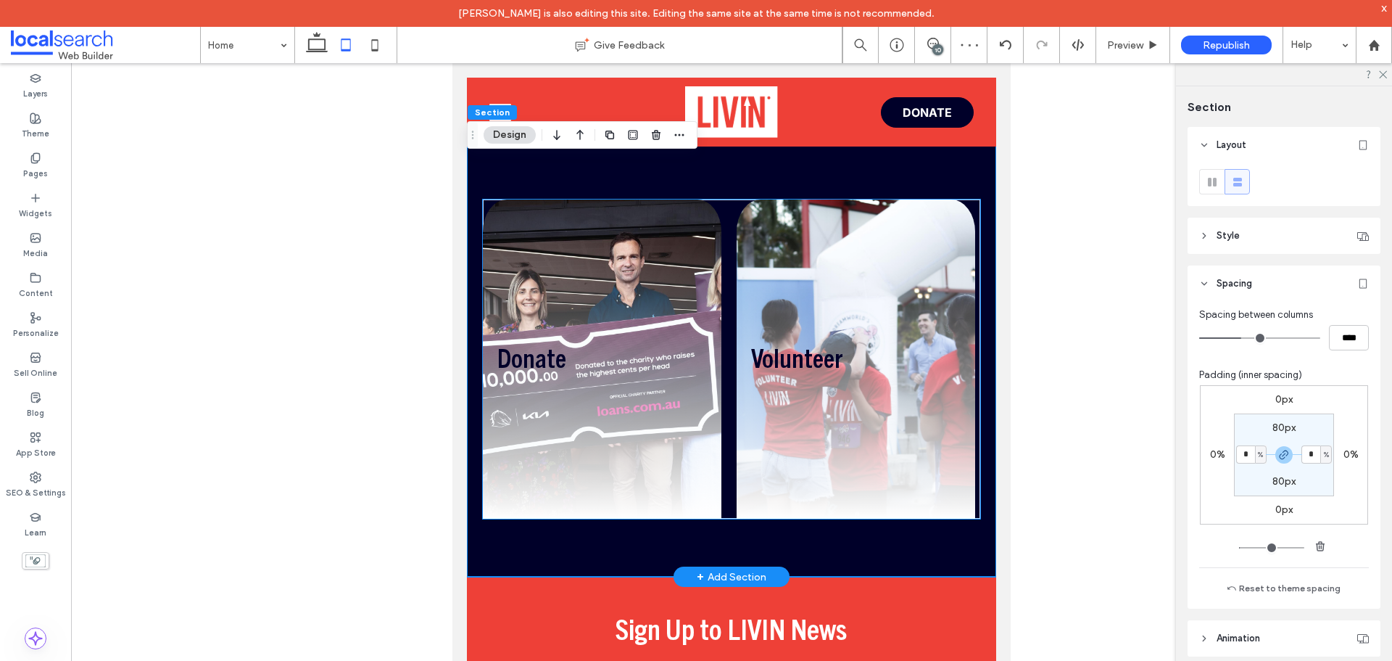
click at [723, 518] on div "Donate Help us reach as many people as possible. Find Out More Volunteer Help o…" at bounding box center [731, 358] width 497 height 319
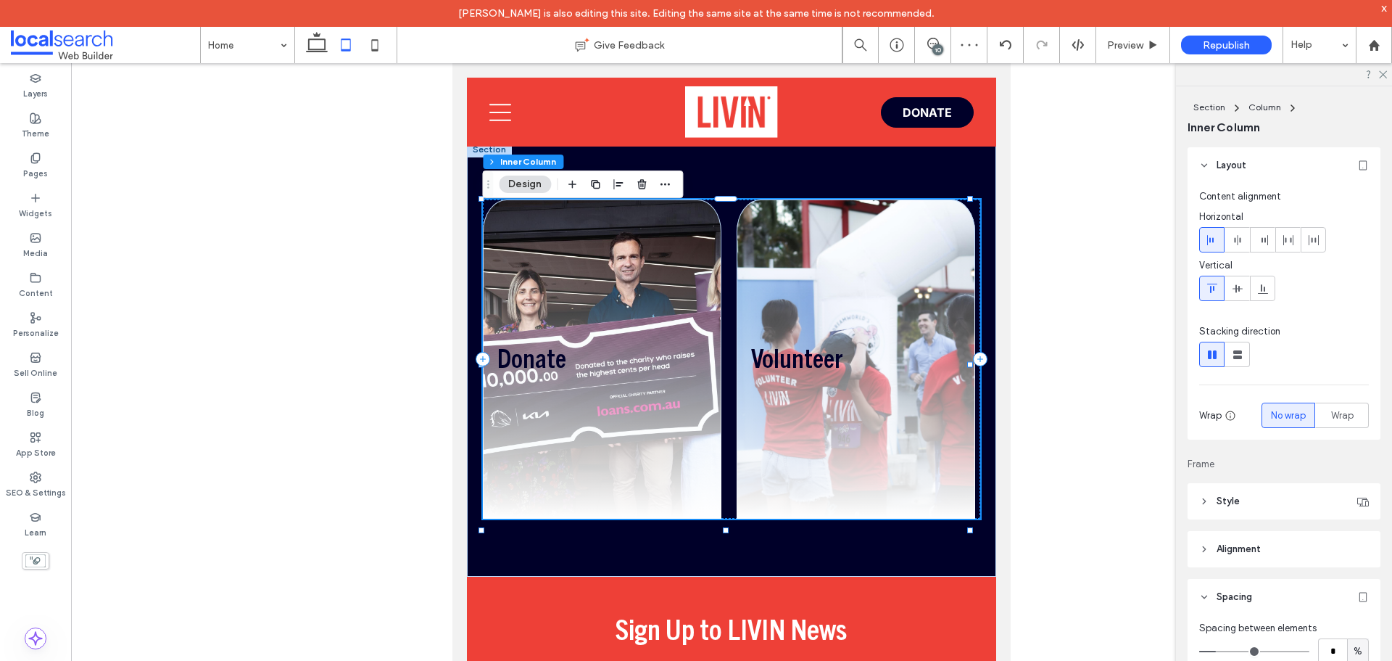
scroll to position [73, 0]
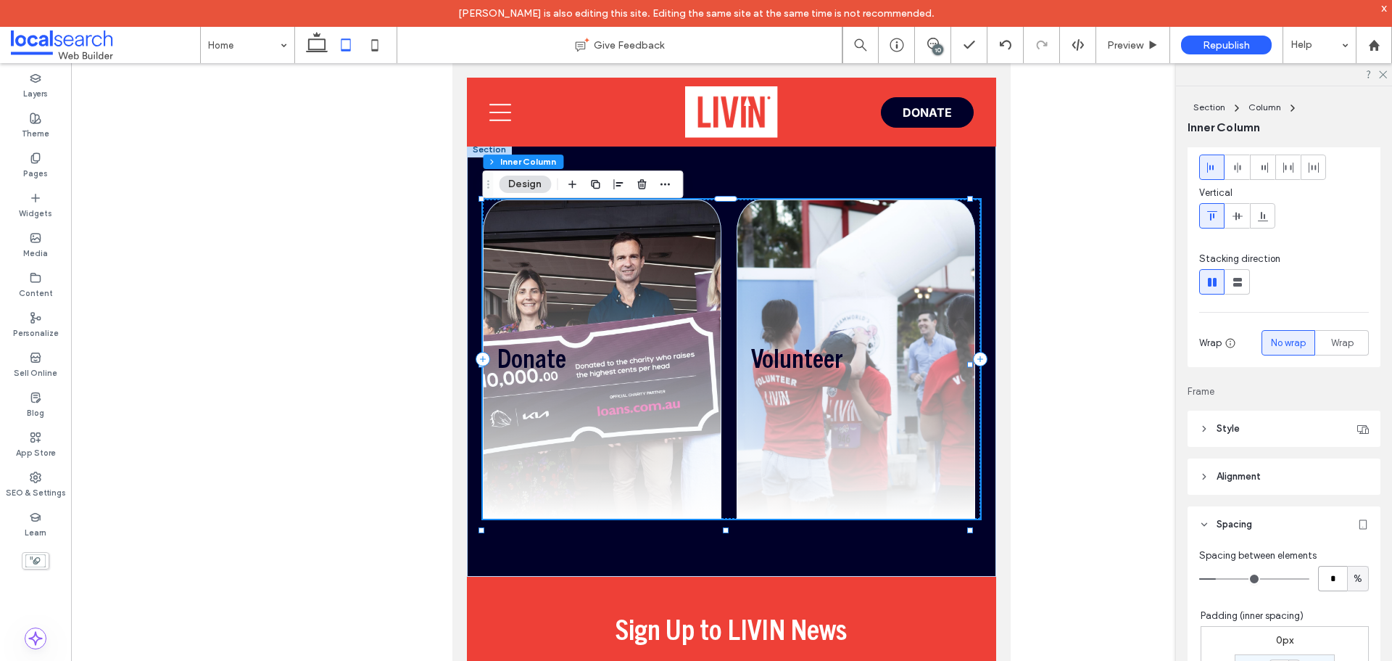
click at [1325, 573] on input "*" at bounding box center [1332, 578] width 29 height 25
type input "*"
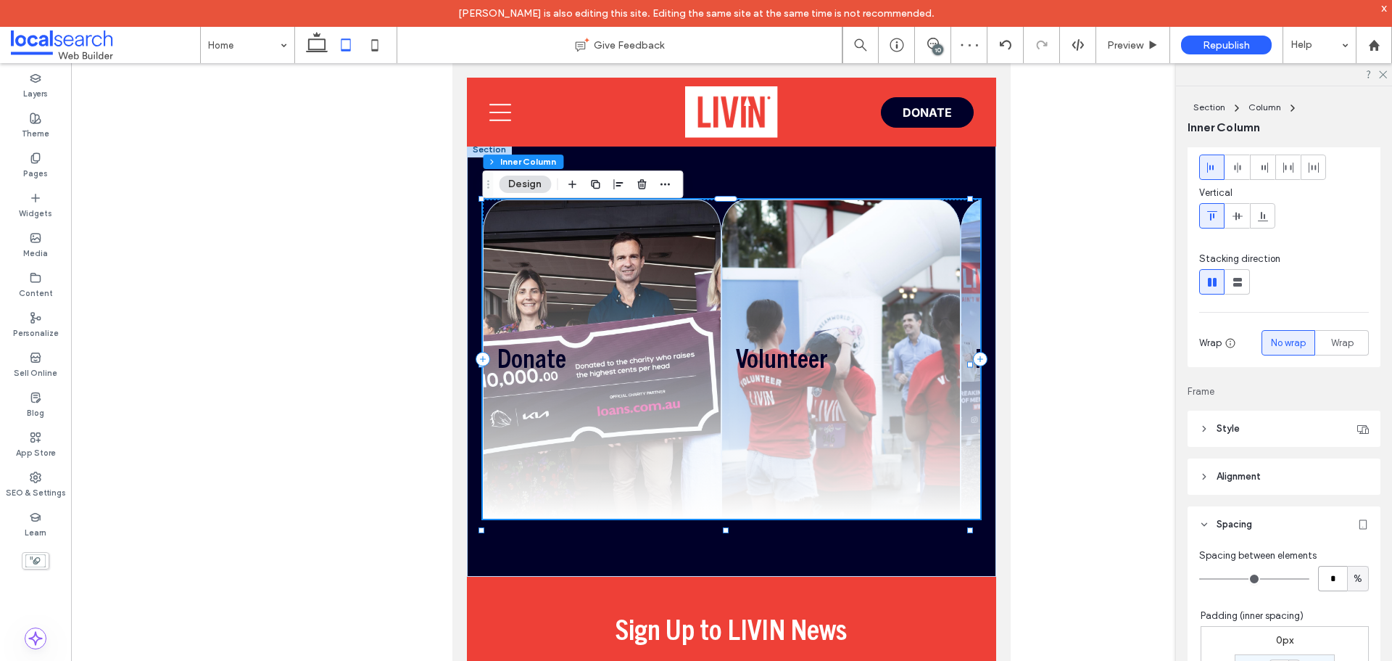
type input "*"
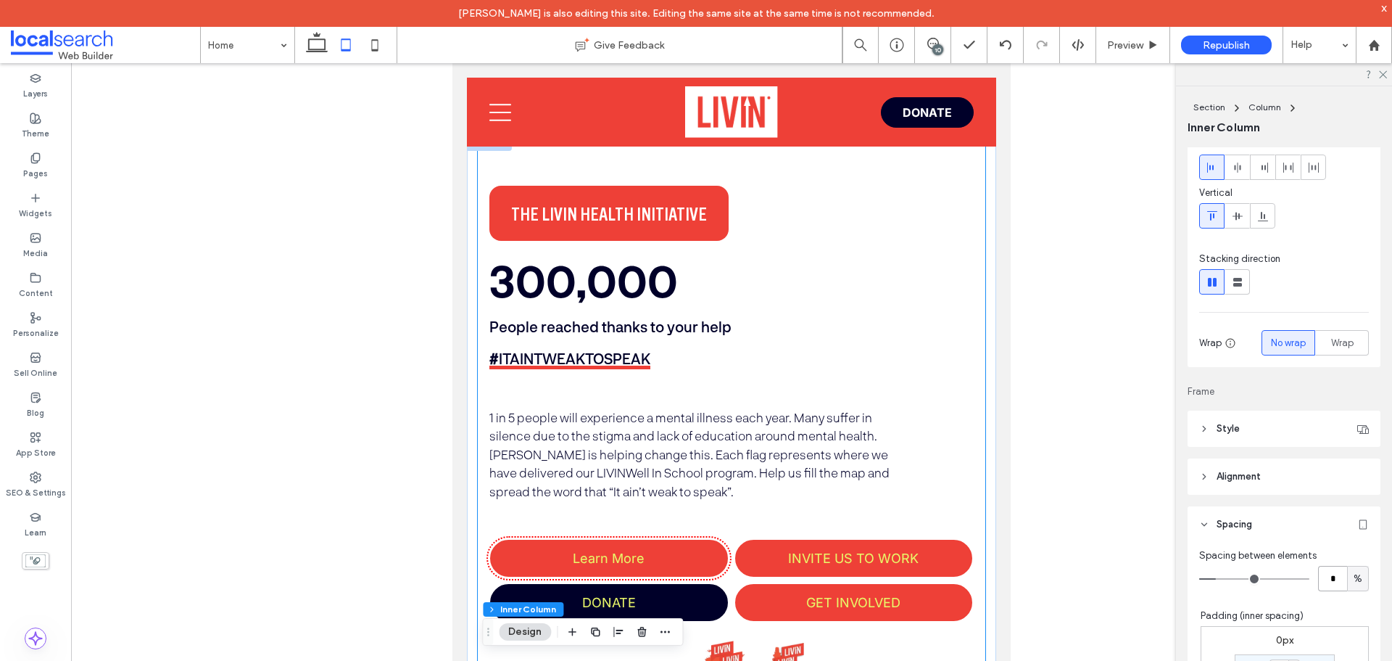
scroll to position [1824, 0]
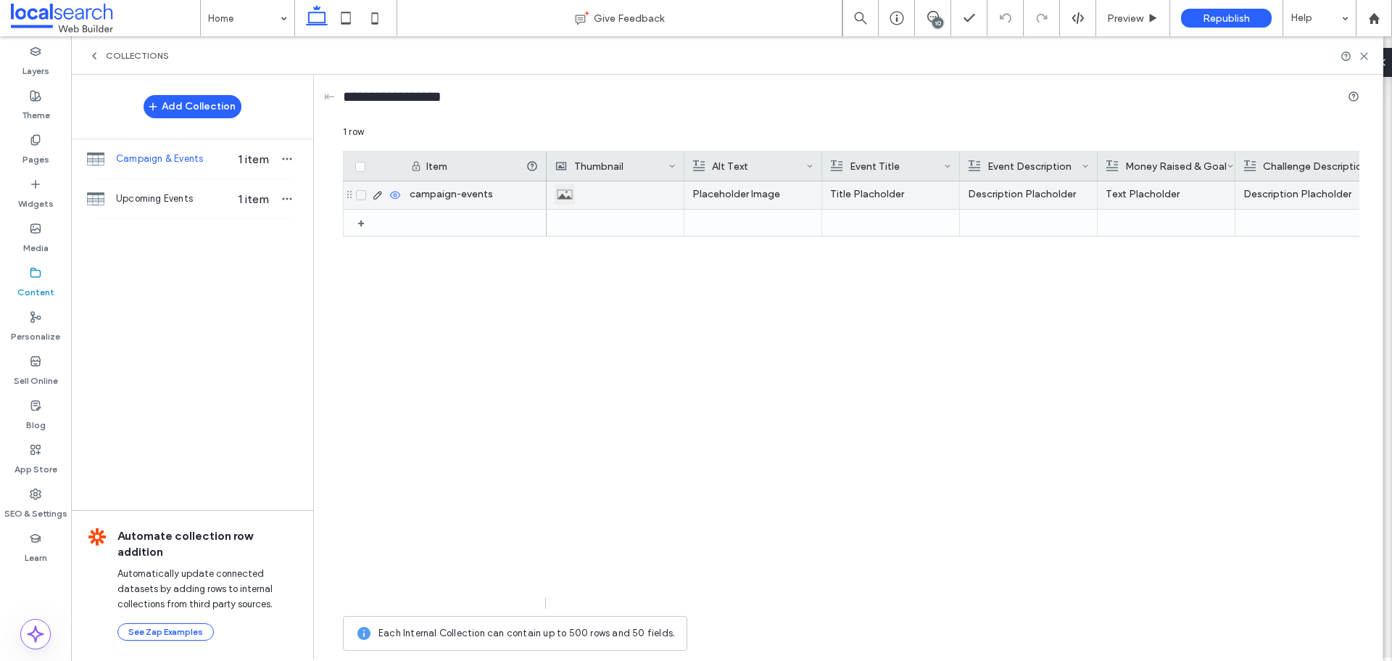
click at [736, 200] on p "Placeholder Image" at bounding box center [752, 194] width 121 height 26
click at [737, 200] on p "Placeholder Image" at bounding box center [753, 195] width 120 height 26
click at [745, 190] on div "**********" at bounding box center [763, 196] width 153 height 36
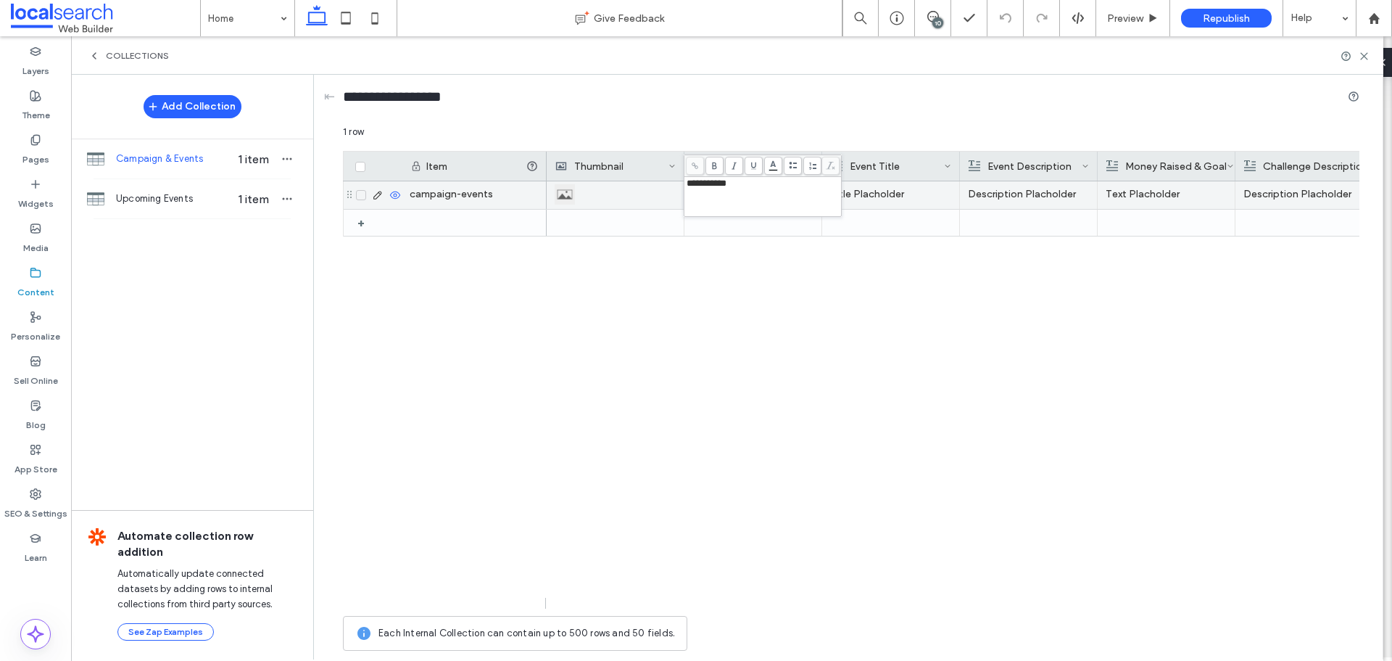
click at [812, 281] on div "Title Placholder Description Placholder Text Placholder Description Placholder" at bounding box center [953, 394] width 813 height 427
click at [890, 191] on p "Title Placholder" at bounding box center [890, 194] width 121 height 26
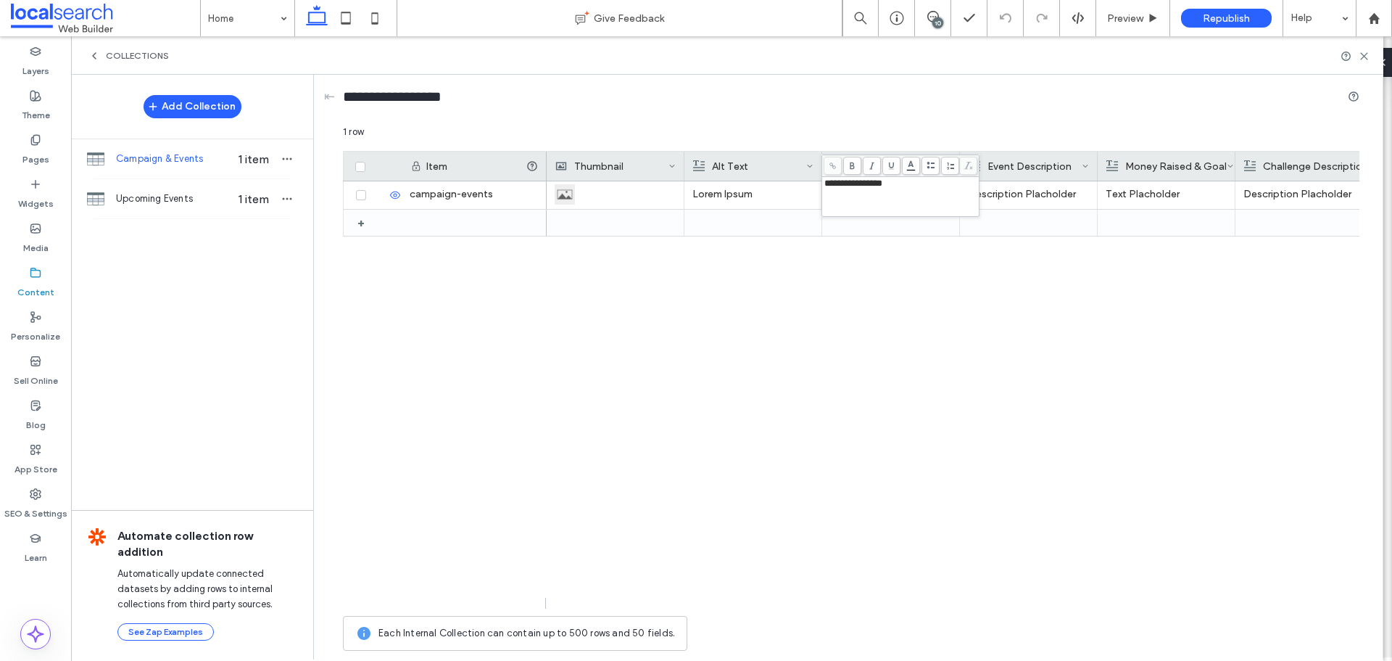
click at [887, 191] on div "**********" at bounding box center [900, 196] width 153 height 36
click at [991, 302] on div "Lorem Ipsum Description Placholder Text Placholder Description Placholder" at bounding box center [953, 394] width 813 height 427
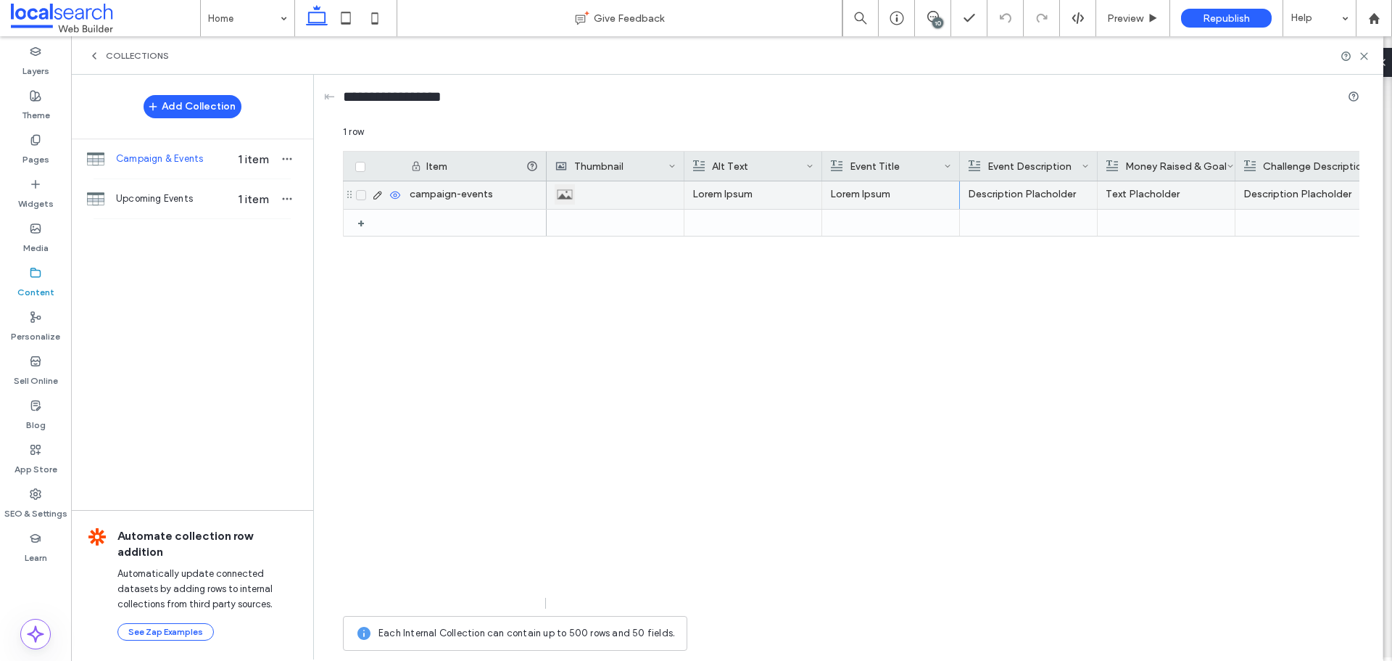
click at [999, 191] on p "Description Placholder" at bounding box center [1028, 194] width 121 height 26
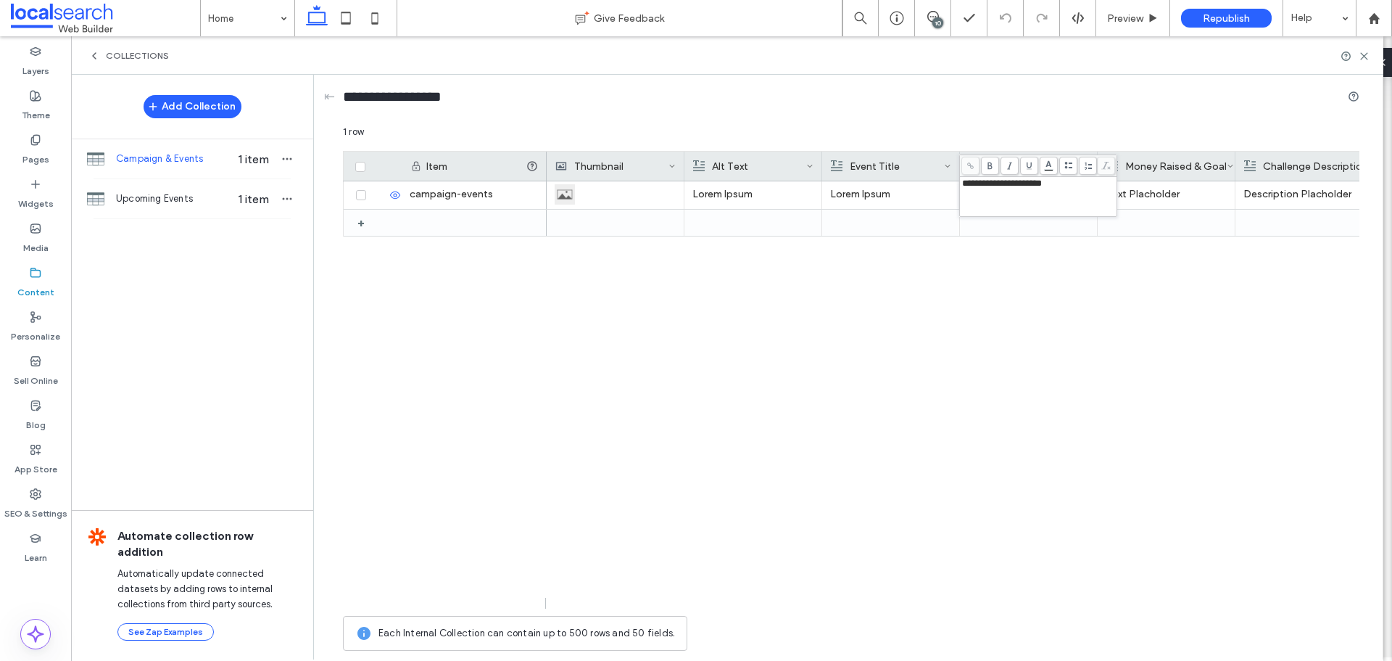
click at [1008, 191] on div "**********" at bounding box center [1038, 196] width 153 height 36
click at [1008, 192] on div "**********" at bounding box center [1038, 196] width 153 height 36
click at [1101, 278] on div "Lorem Ipsum Lorem Ipsum Lorem Ipsum is simply dummy text of the printing and ty…" at bounding box center [953, 394] width 813 height 427
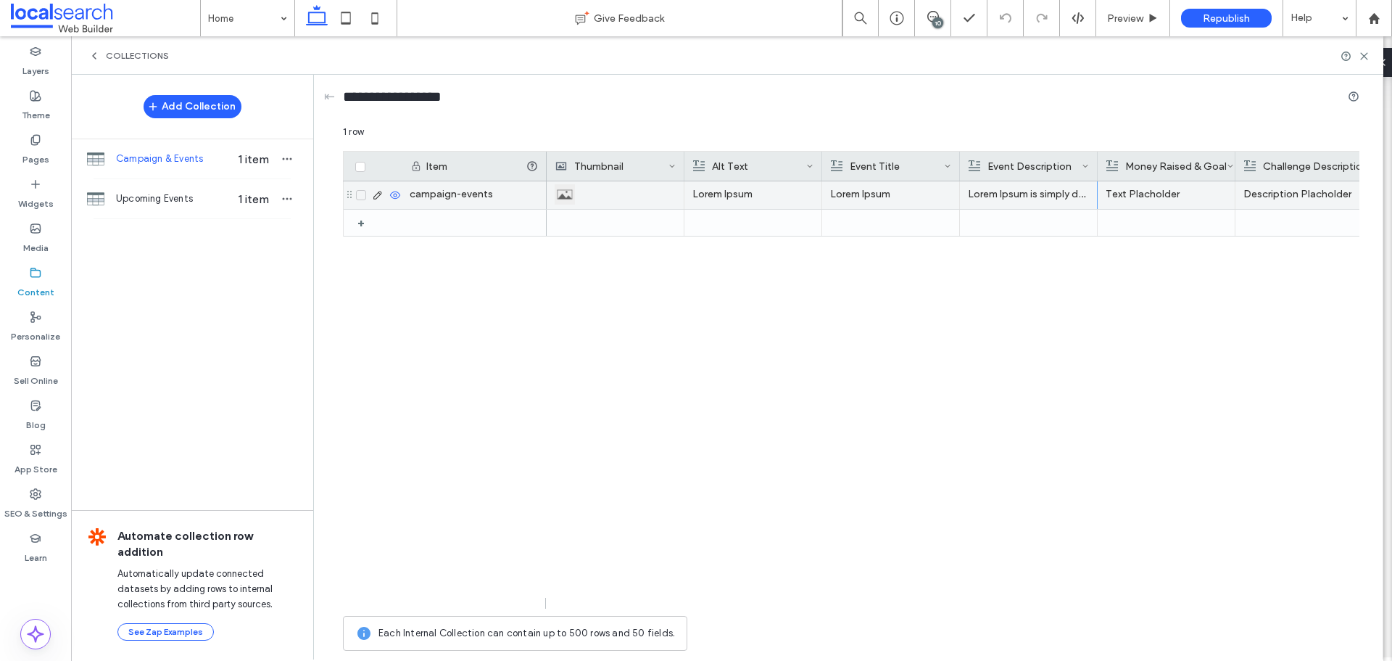
click at [1146, 196] on p "Text Placholder" at bounding box center [1166, 194] width 121 height 26
click at [1146, 196] on p "Text Placholder" at bounding box center [1167, 195] width 120 height 26
click at [1146, 196] on div "**********" at bounding box center [1176, 196] width 153 height 36
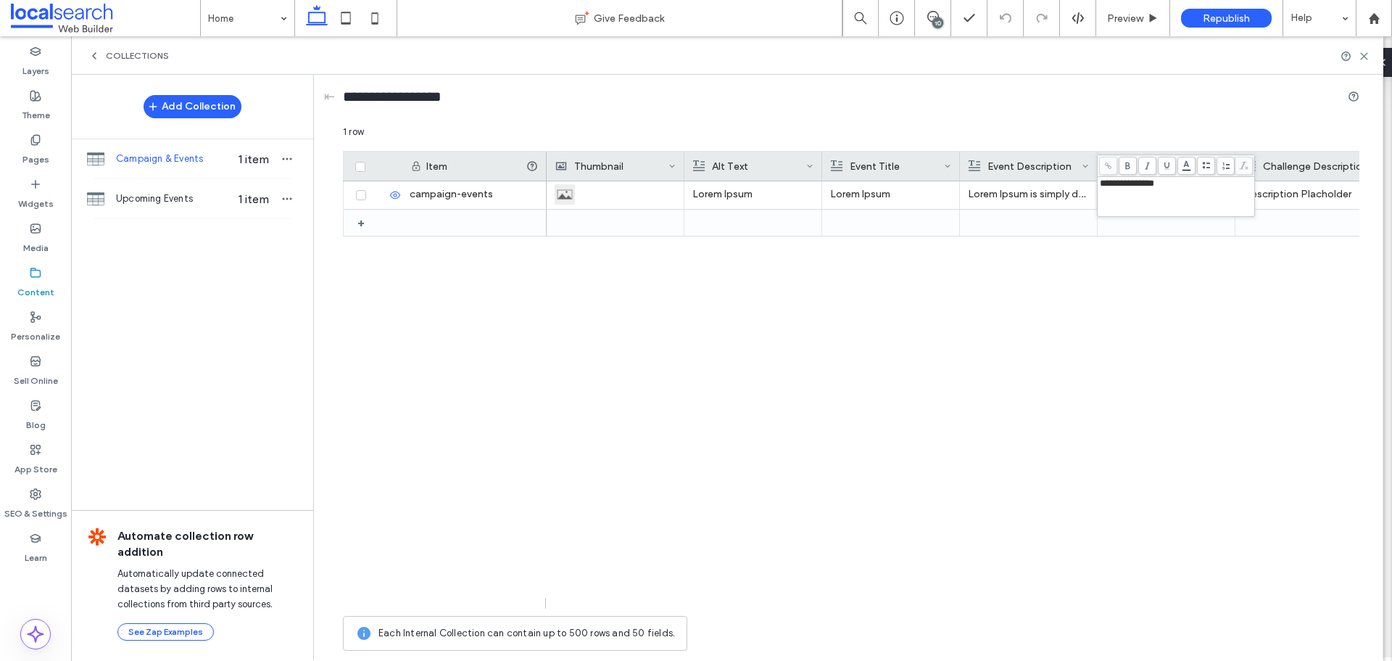
click at [1144, 185] on span "**********" at bounding box center [1127, 182] width 54 height 9
click at [1073, 293] on div "Lorem Ipsum Lorem Ipsum Lorem Ipsum is simply dummy text of the printing and ty…" at bounding box center [953, 394] width 813 height 427
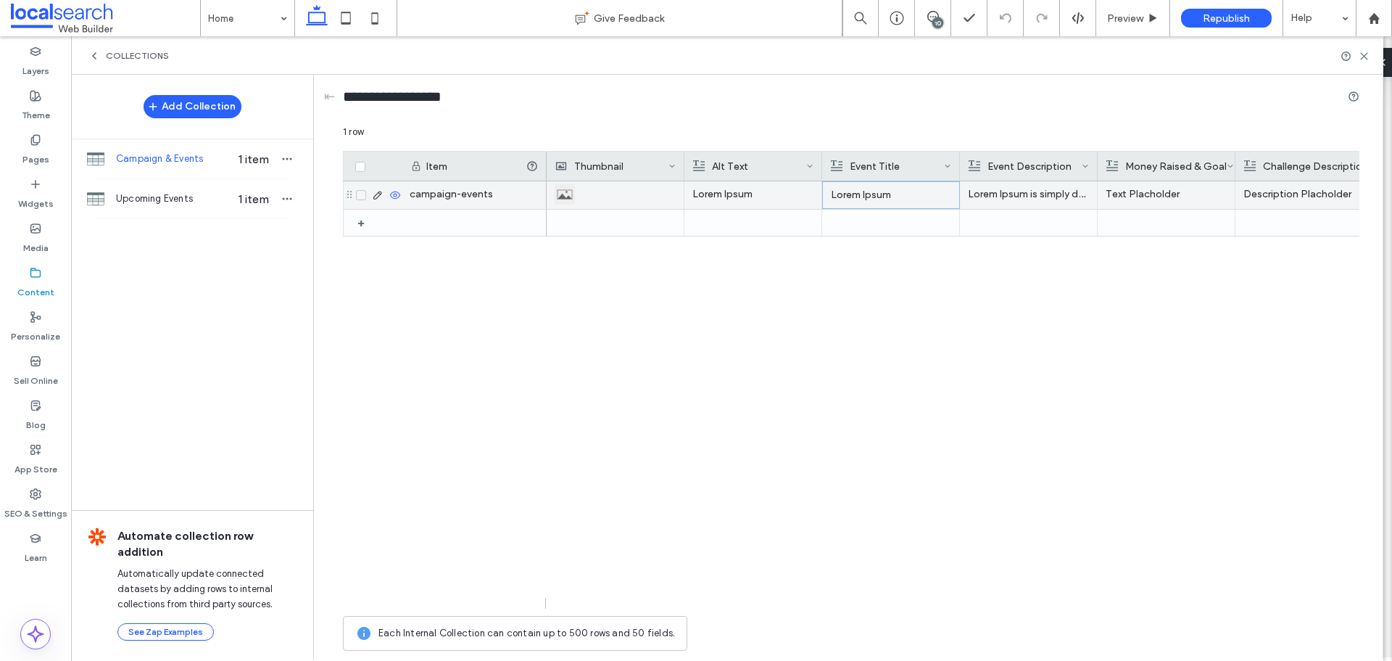
click at [880, 194] on p "Lorem Ipsum" at bounding box center [891, 195] width 120 height 26
click at [880, 194] on div "**********" at bounding box center [900, 196] width 153 height 36
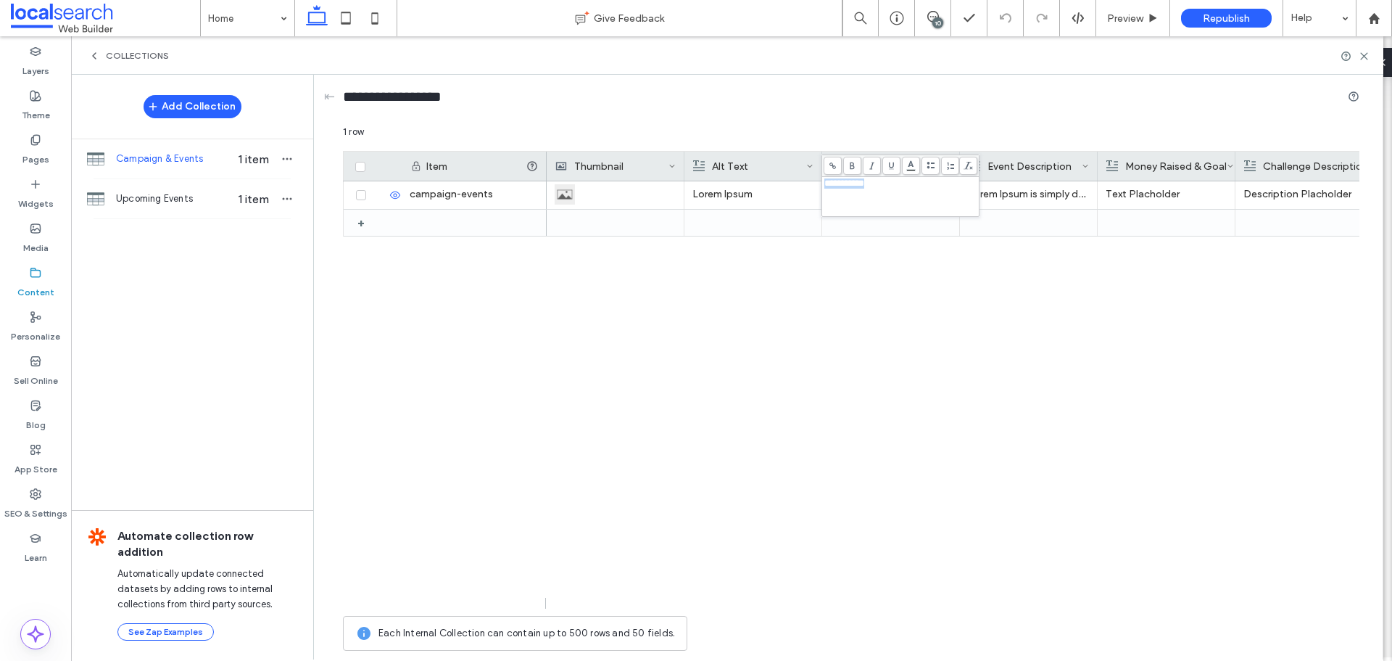
click at [1210, 308] on div "Lorem Ipsum Lorem Ipsum is simply dummy text of the printing and typesetting in…" at bounding box center [953, 394] width 813 height 427
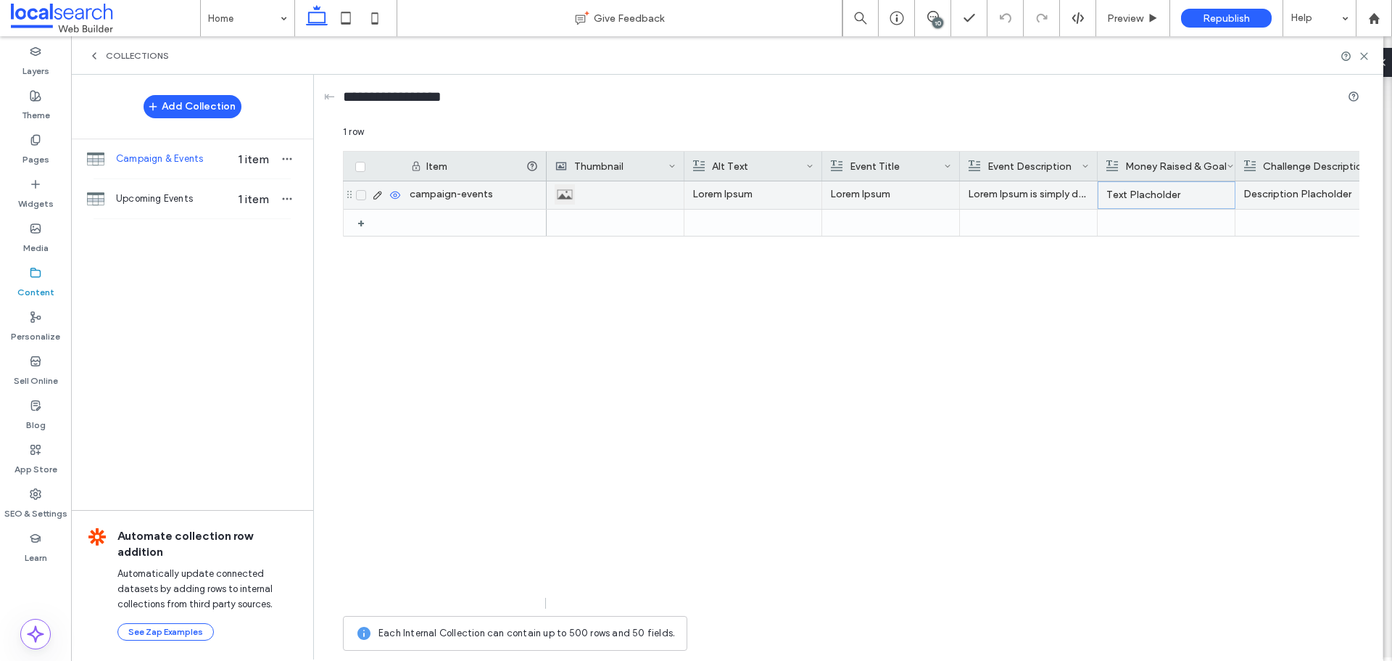
click at [1154, 197] on p "Text Placholder" at bounding box center [1167, 195] width 120 height 26
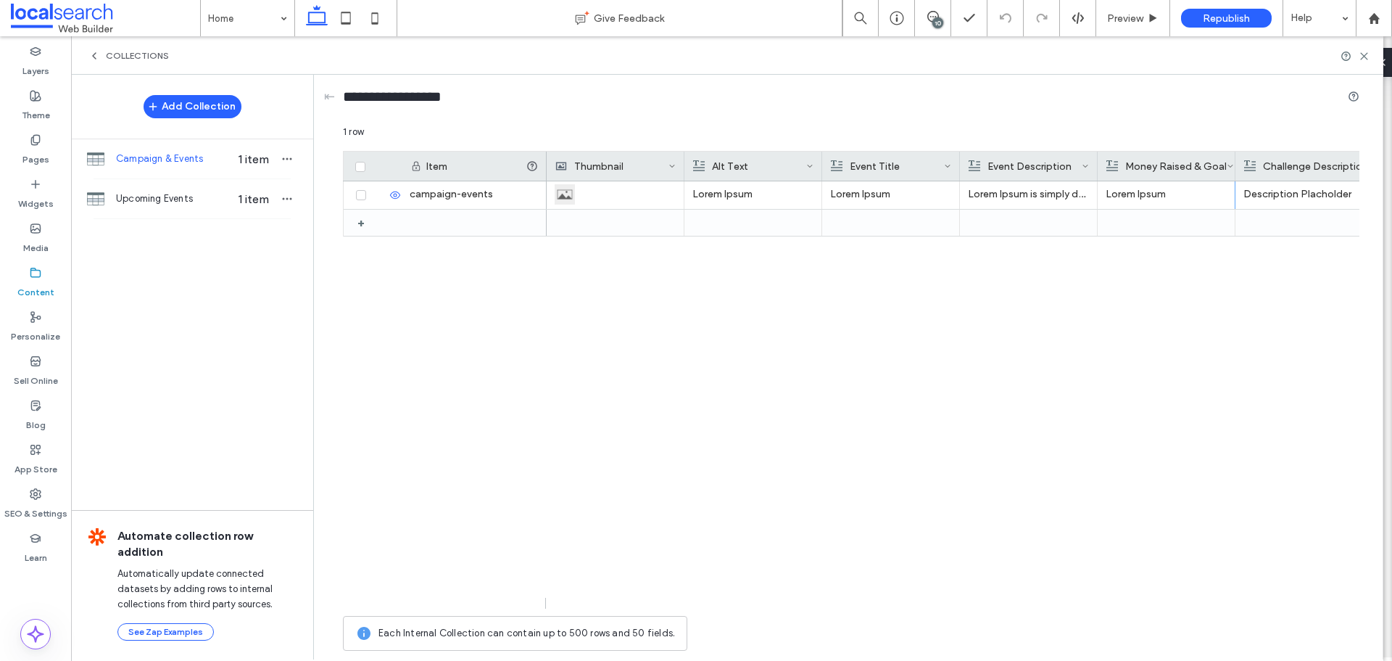
click at [1218, 294] on div "Lorem Ipsum Lorem Ipsum Lorem Ipsum is simply dummy text of the printing and ty…" at bounding box center [953, 394] width 813 height 427
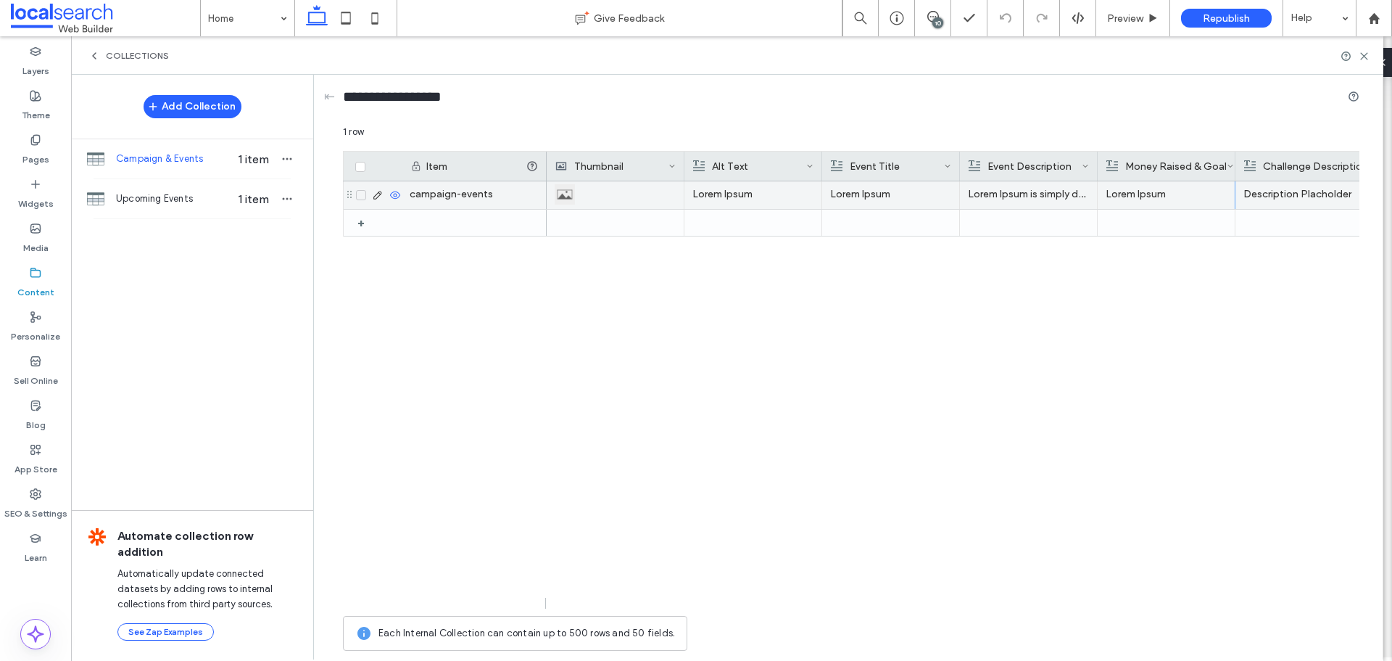
click at [1295, 199] on p "Description Placholder" at bounding box center [1304, 194] width 121 height 26
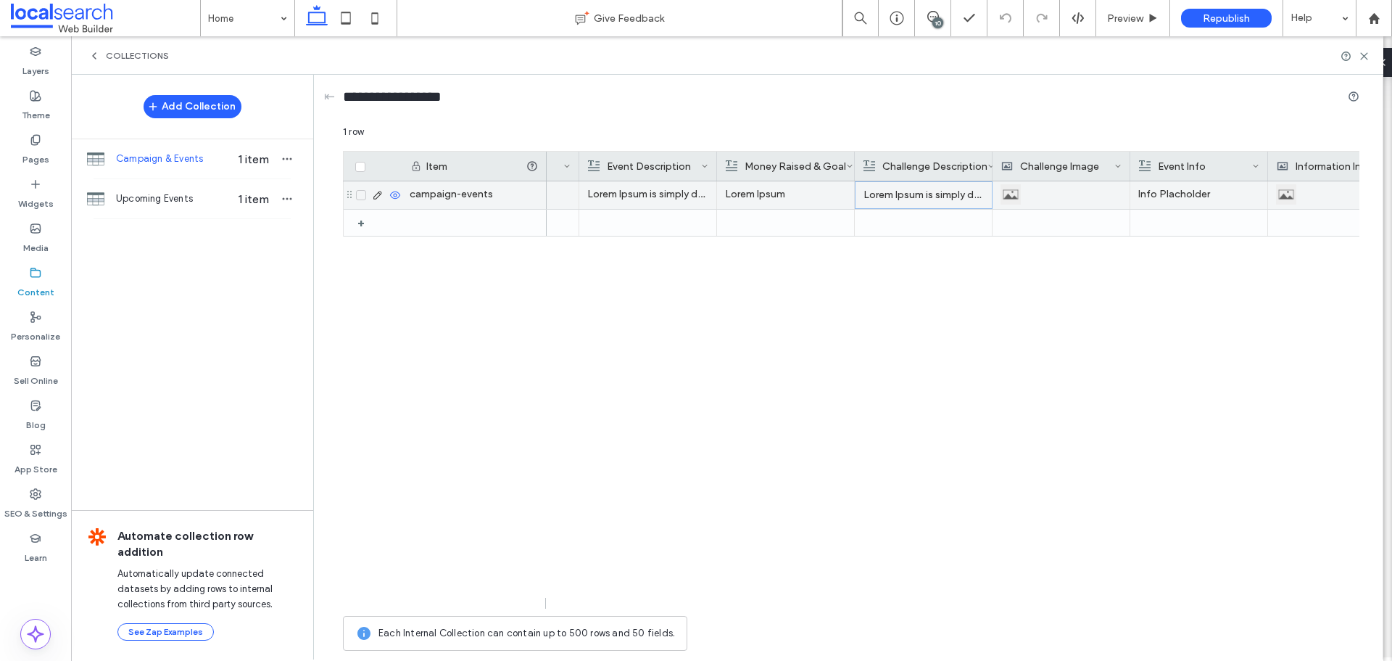
click at [1186, 195] on p "Info Placholder" at bounding box center [1198, 194] width 121 height 26
click at [1186, 195] on p "Info Placholder" at bounding box center [1199, 195] width 120 height 26
click at [1186, 195] on div "**********" at bounding box center [1209, 196] width 153 height 36
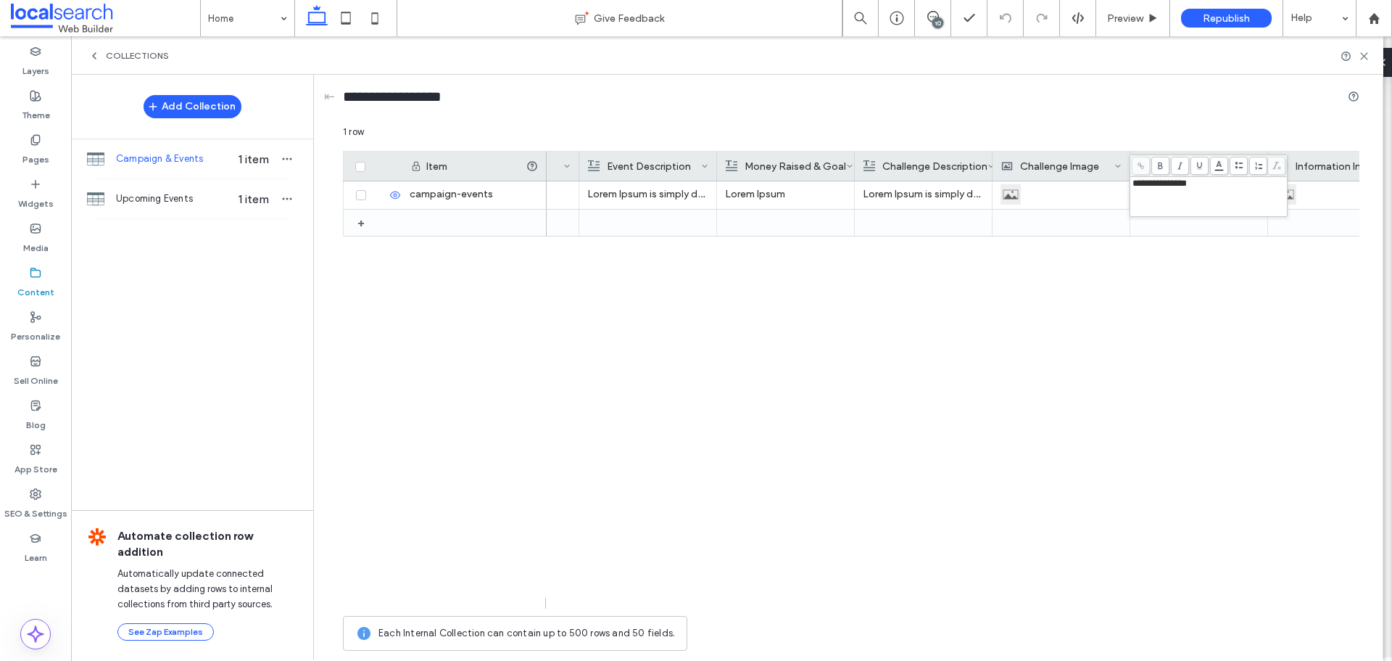
click at [1158, 191] on div "**********" at bounding box center [1209, 196] width 153 height 36
click at [1158, 188] on span "**********" at bounding box center [1160, 182] width 54 height 9
drag, startPoint x: 1178, startPoint y: 291, endPoint x: 1180, endPoint y: 386, distance: 95.0
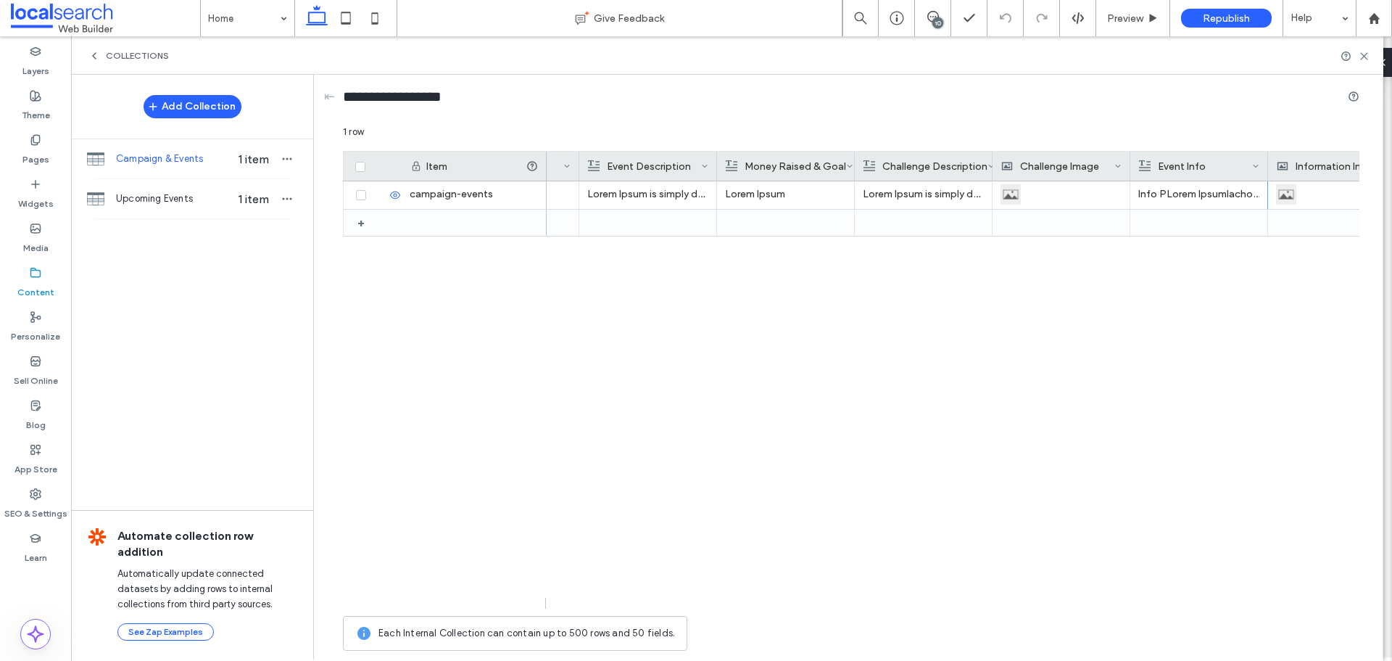
click at [1180, 299] on div "Info PLorem Ipsumlacholder Lorem Ipsum Lorem Ipsum Lorem Ipsum is simply dummy …" at bounding box center [953, 394] width 813 height 427
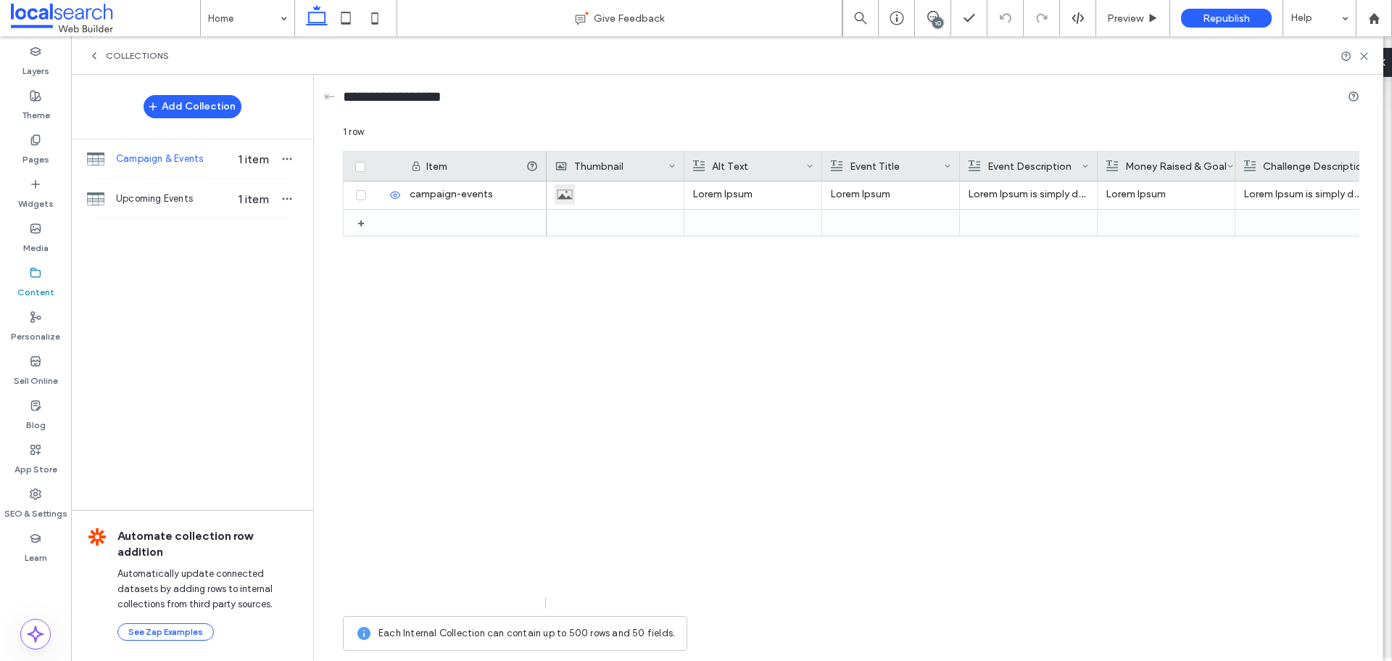
click at [623, 408] on div "Lorem Ipsum Info PLorem Ipsumlacholder Lorem Ipsum Lorem Ipsum is simply dummy …" at bounding box center [953, 394] width 813 height 427
drag, startPoint x: 898, startPoint y: 268, endPoint x: 926, endPoint y: 278, distance: 30.3
click at [908, 273] on div "Lorem Ipsum Info PLorem Ipsumlacholder Lorem Ipsum Lorem Ipsum is simply dummy …" at bounding box center [953, 394] width 813 height 427
drag, startPoint x: 1367, startPoint y: 57, endPoint x: 1284, endPoint y: 48, distance: 83.1
click at [1358, 56] on div at bounding box center [1355, 56] width 29 height 11
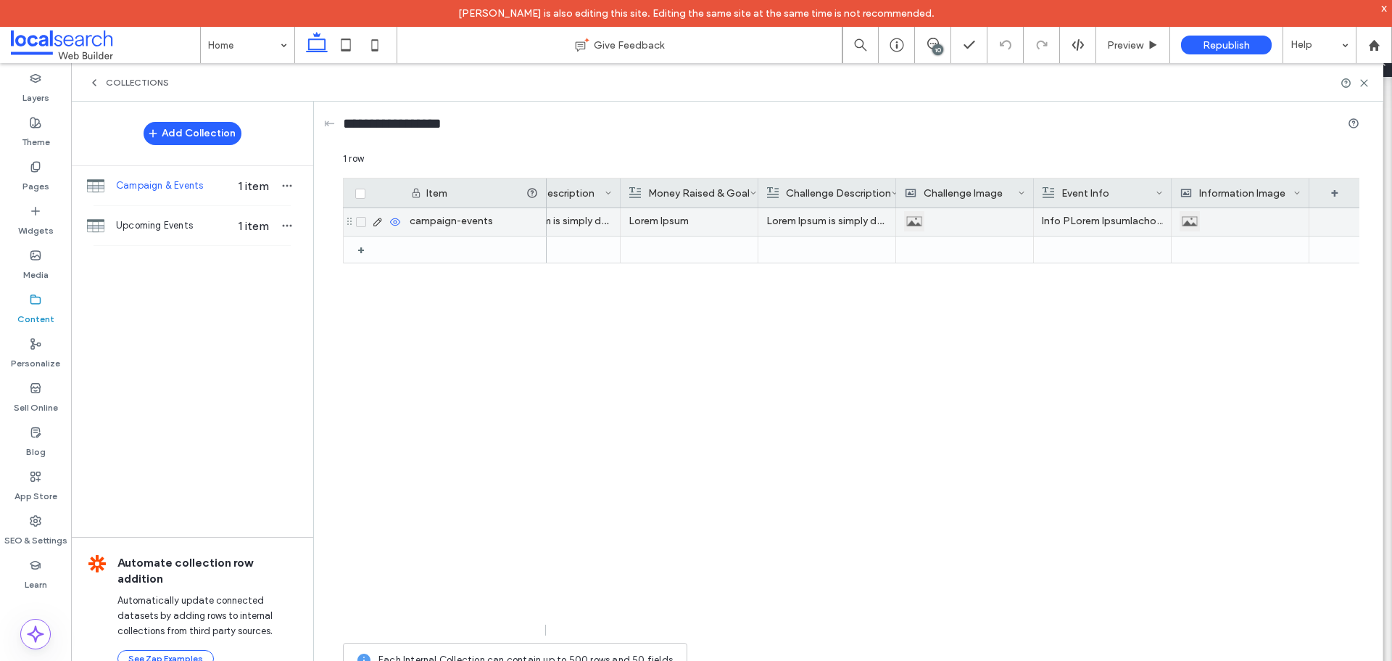
click at [1054, 220] on p "Info PLorem Ipsumlacholder" at bounding box center [1102, 221] width 121 height 26
click at [1054, 220] on p "Info PLorem Ipsumlacholder" at bounding box center [1103, 222] width 120 height 26
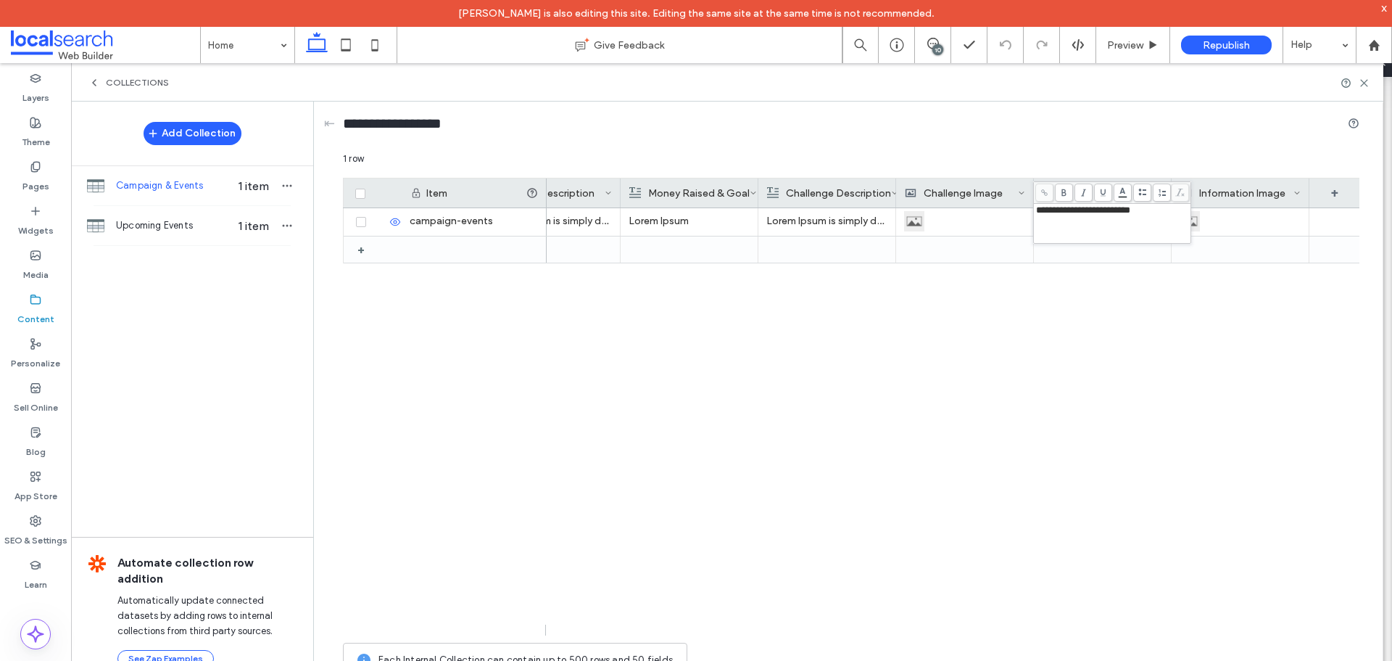
click at [1072, 221] on div "**********" at bounding box center [1112, 223] width 153 height 36
drag, startPoint x: 1060, startPoint y: 212, endPoint x: 1046, endPoint y: 210, distance: 13.9
click at [1018, 211] on div "**********" at bounding box center [851, 418] width 1017 height 533
click at [1062, 214] on span "**********" at bounding box center [1083, 209] width 94 height 9
drag, startPoint x: 1062, startPoint y: 214, endPoint x: 1038, endPoint y: 209, distance: 25.2
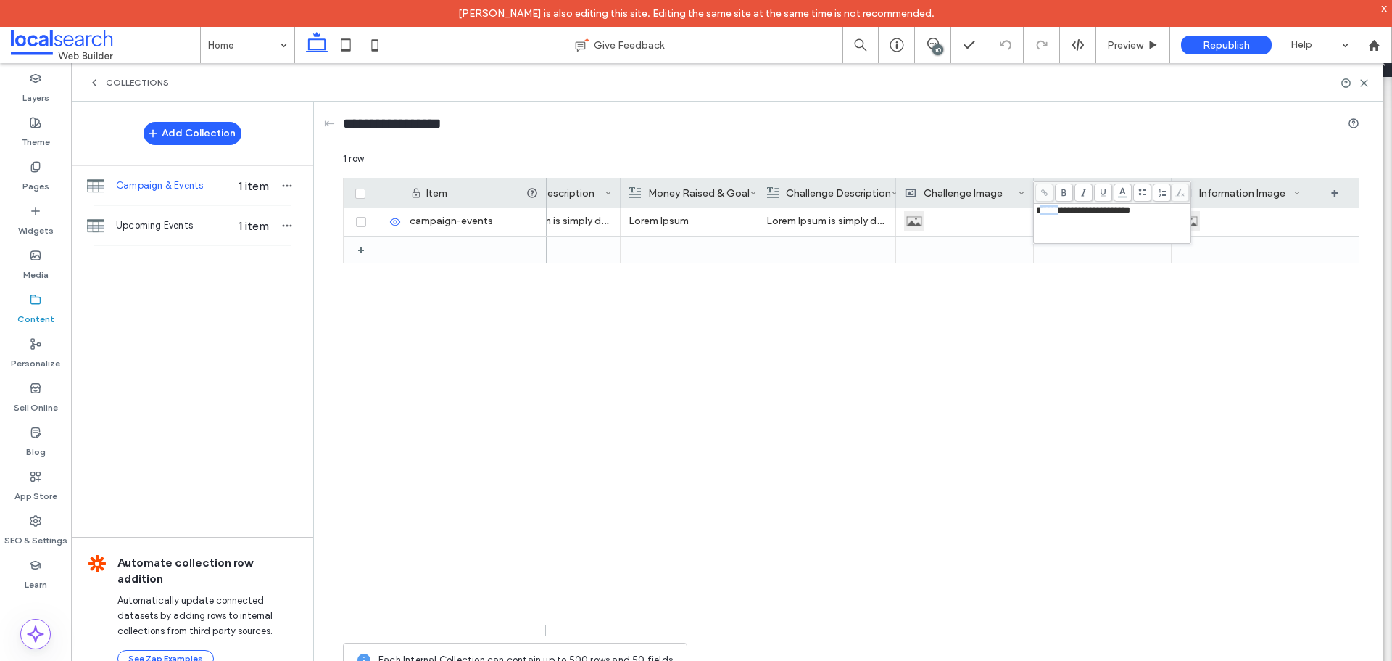
click at [1038, 209] on span "**********" at bounding box center [1083, 209] width 94 height 9
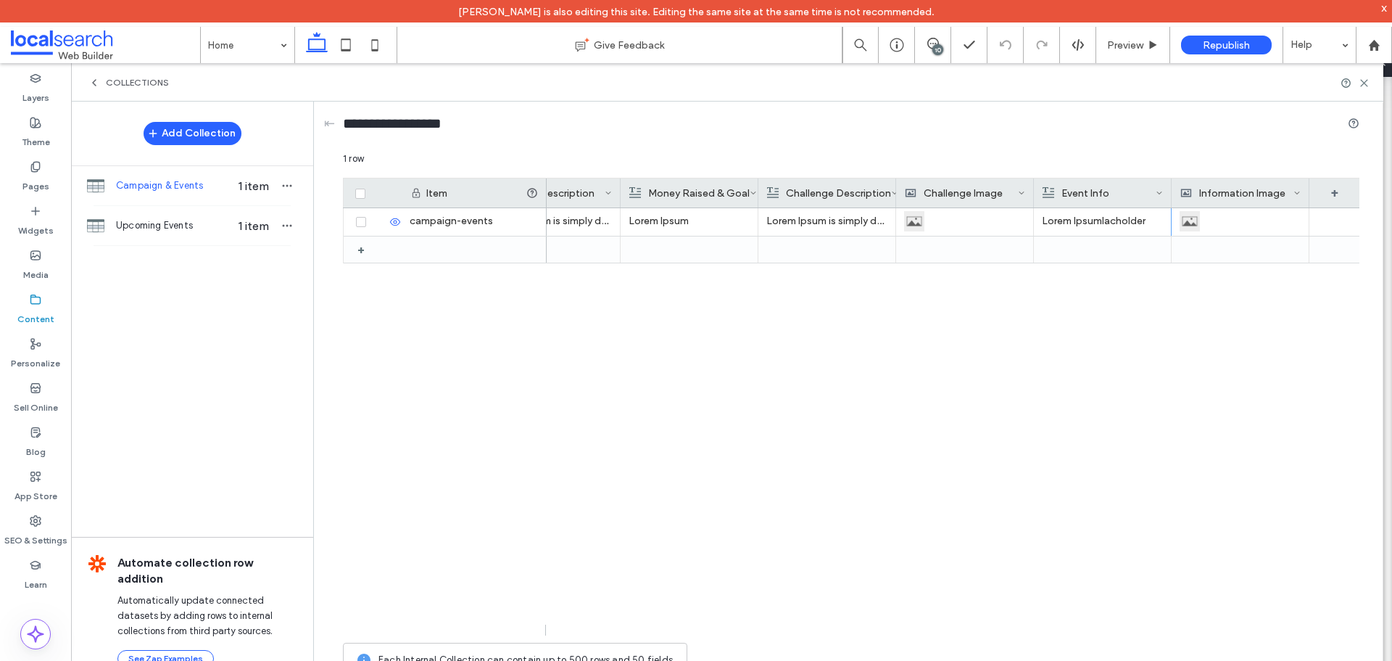
click at [1137, 431] on div "Lorem Ipsumlacholder Lorem Ipsum Lorem Ipsum is simply dummy text of the printi…" at bounding box center [953, 421] width 813 height 427
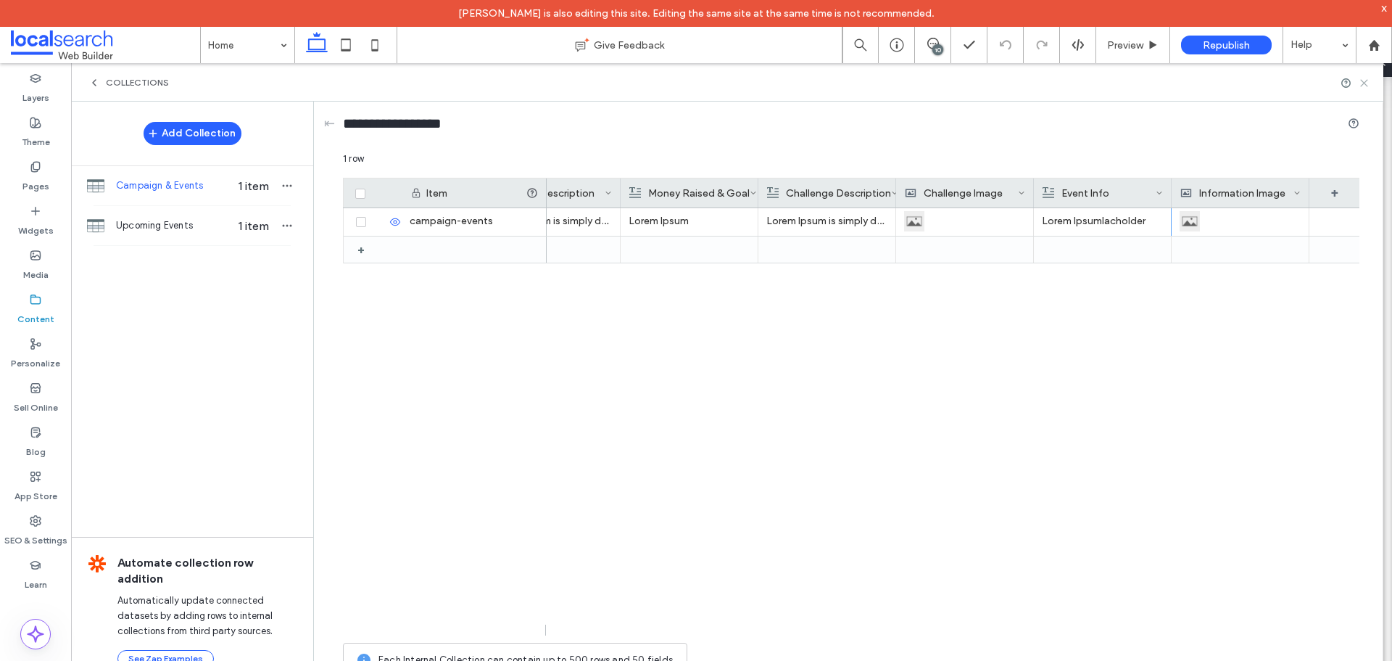
click at [1363, 88] on icon at bounding box center [1364, 83] width 11 height 11
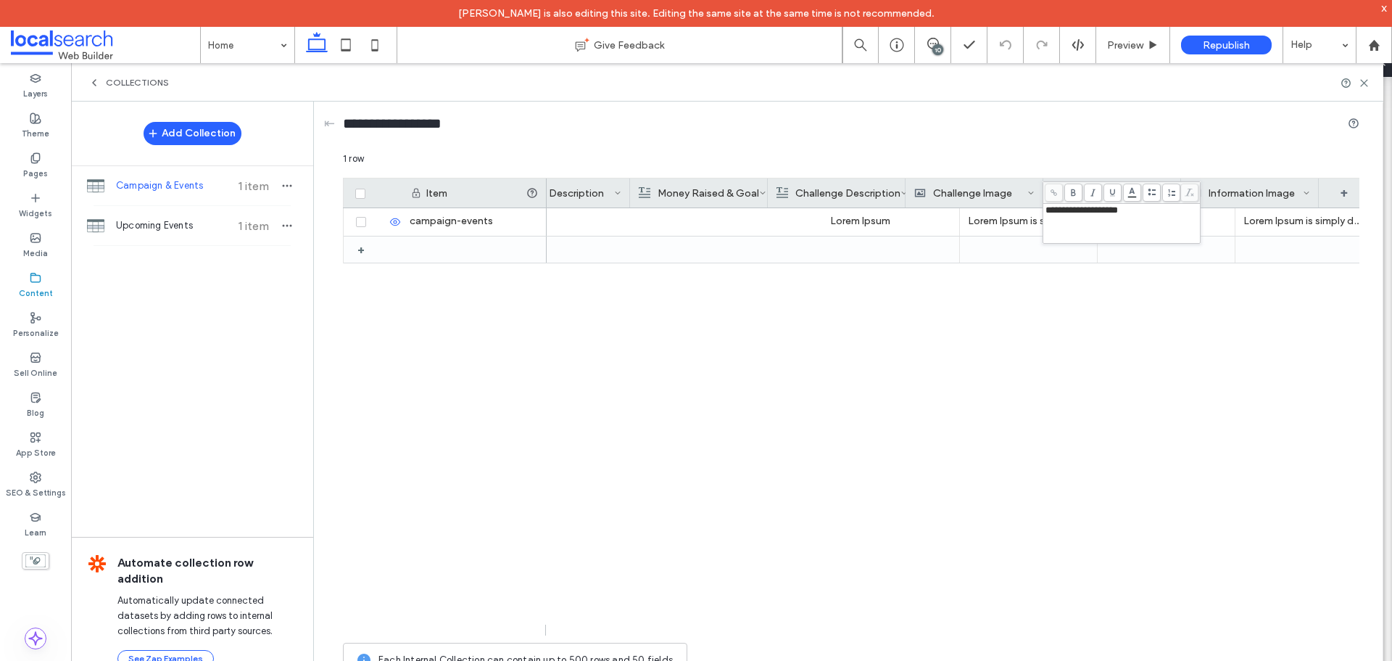
click at [1114, 223] on div "**********" at bounding box center [1122, 223] width 153 height 36
drag, startPoint x: 1103, startPoint y: 210, endPoint x: 1157, endPoint y: 210, distance: 54.4
click at [1157, 210] on div "**********" at bounding box center [1122, 210] width 153 height 10
click at [886, 424] on div "Lorem Ipsum Lorem Ipsum Lorem Ipsum is simply dummy text of the printing and ty…" at bounding box center [953, 421] width 813 height 427
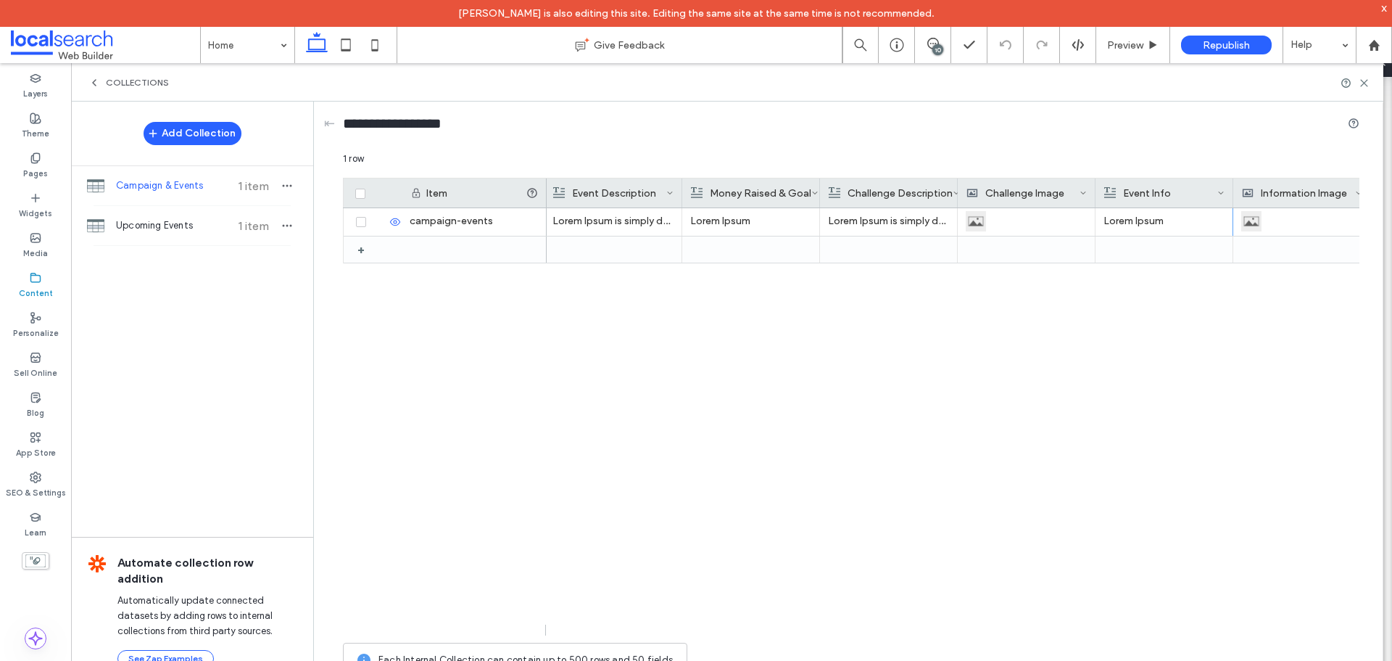
scroll to position [0, 415]
click at [503, 510] on div "+ campaign-events Lorem Ipsum Lorem Ipsum Lorem Ipsum Lorem Ipsum is simply dum…" at bounding box center [851, 416] width 1017 height 416
click at [497, 497] on div "+ campaign-events Lorem Ipsum Lorem Ipsum Lorem Ipsum Lorem Ipsum is simply dum…" at bounding box center [851, 416] width 1017 height 416
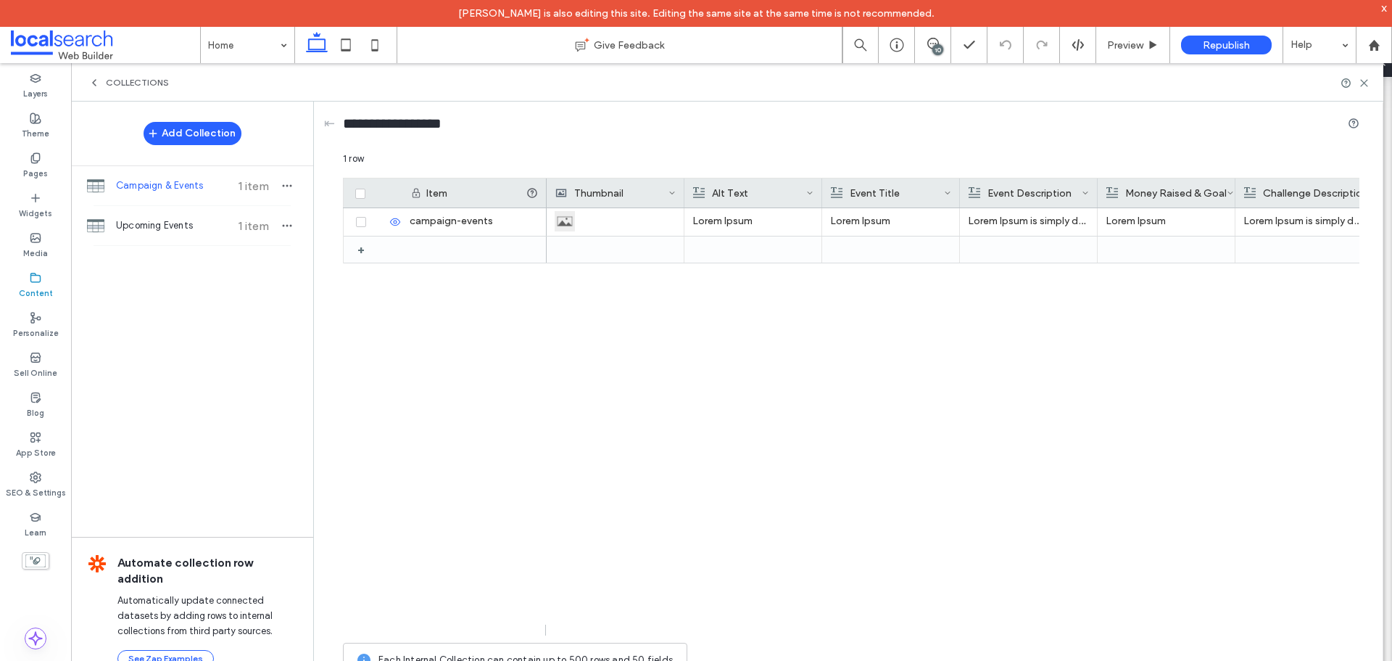
click at [585, 470] on div "Lorem Ipsum Lorem Ipsum Lorem Ipsum Lorem Ipsum is simply dummy text of the pri…" at bounding box center [953, 421] width 813 height 427
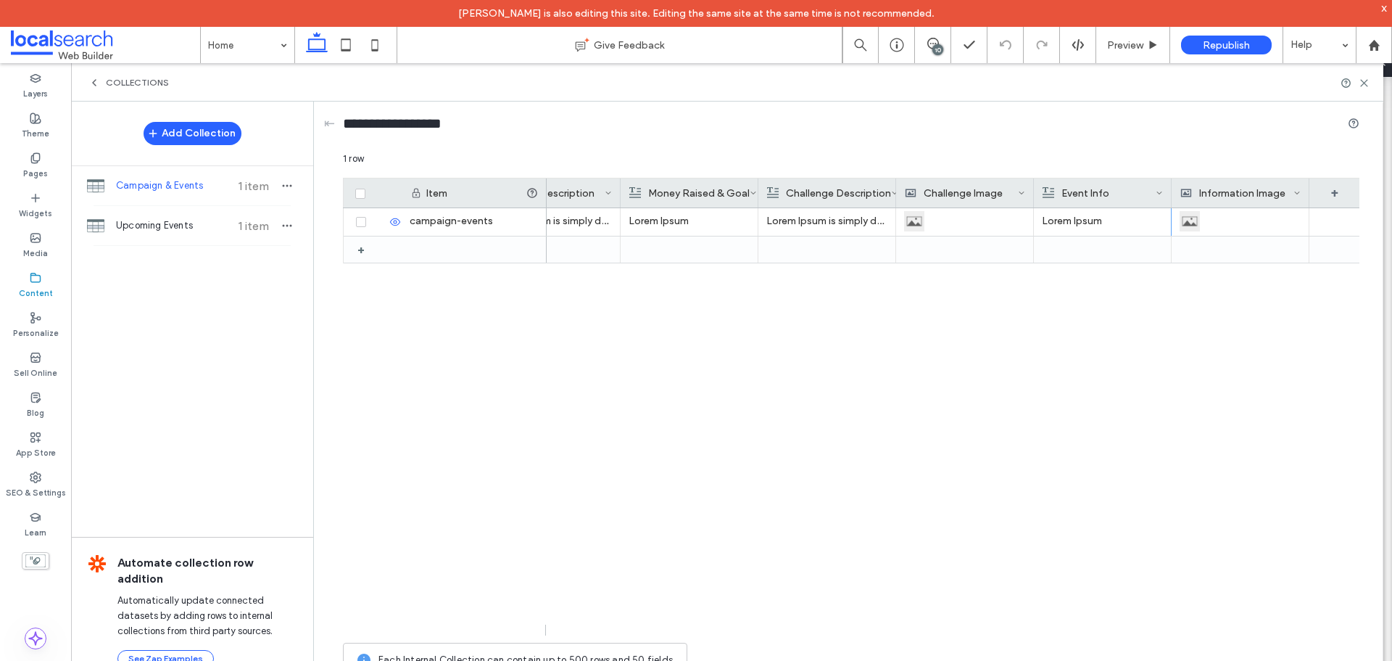
click at [963, 497] on div "Lorem Ipsum Lorem Ipsum Lorem Ipsum is simply dummy text of the printing and ty…" at bounding box center [953, 421] width 813 height 427
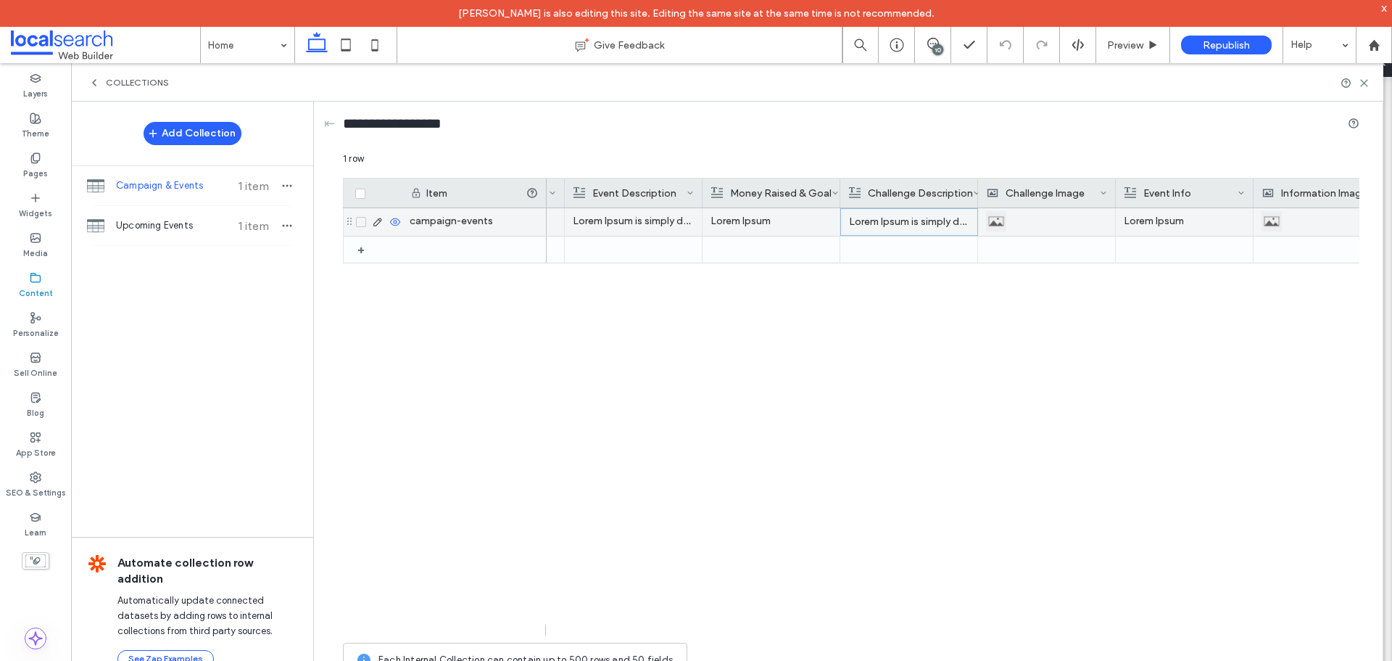
click at [888, 221] on p "Lorem Ipsum is simply dummy text of the printing and typesetting industry." at bounding box center [909, 222] width 120 height 26
click at [888, 221] on div "1 row Drag here to set row groups Drag here to set column labels Item Event Tit…" at bounding box center [851, 418] width 1017 height 533
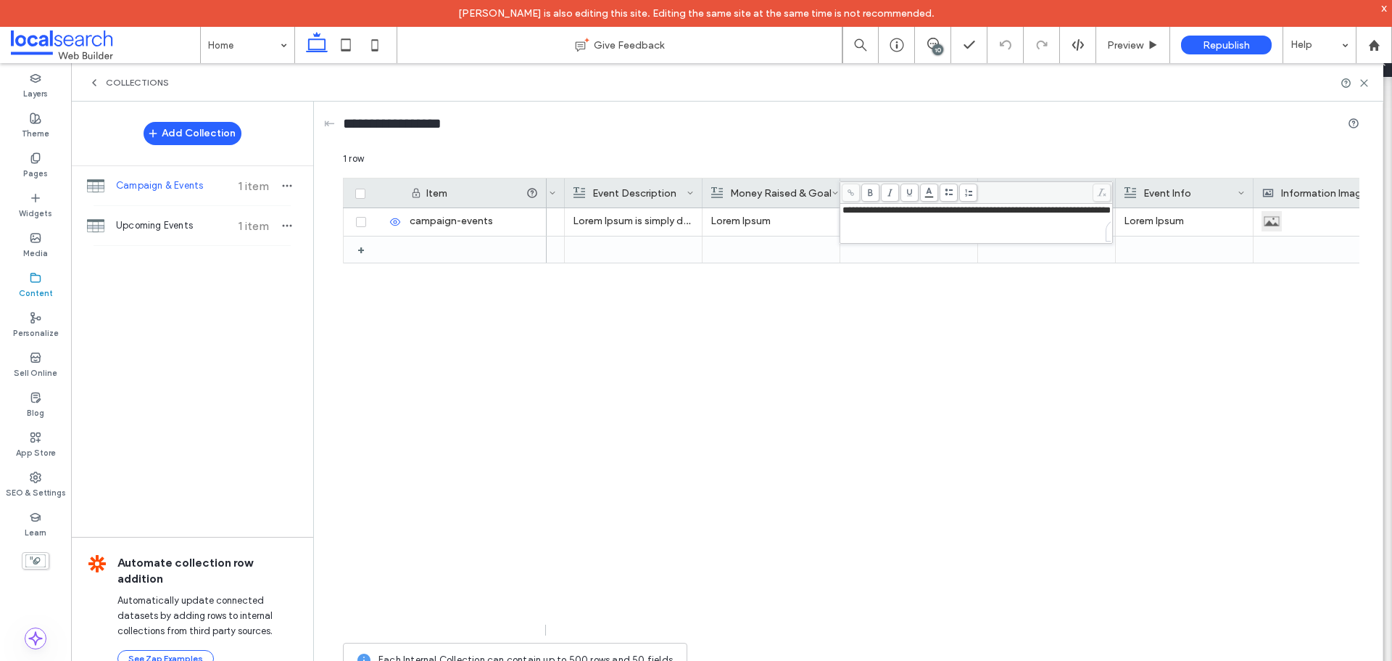
click at [886, 427] on div "Lorem Ipsum Lorem Ipsum Lorem Ipsum Lorem Ipsum is simply dummy text of the pri…" at bounding box center [953, 421] width 813 height 427
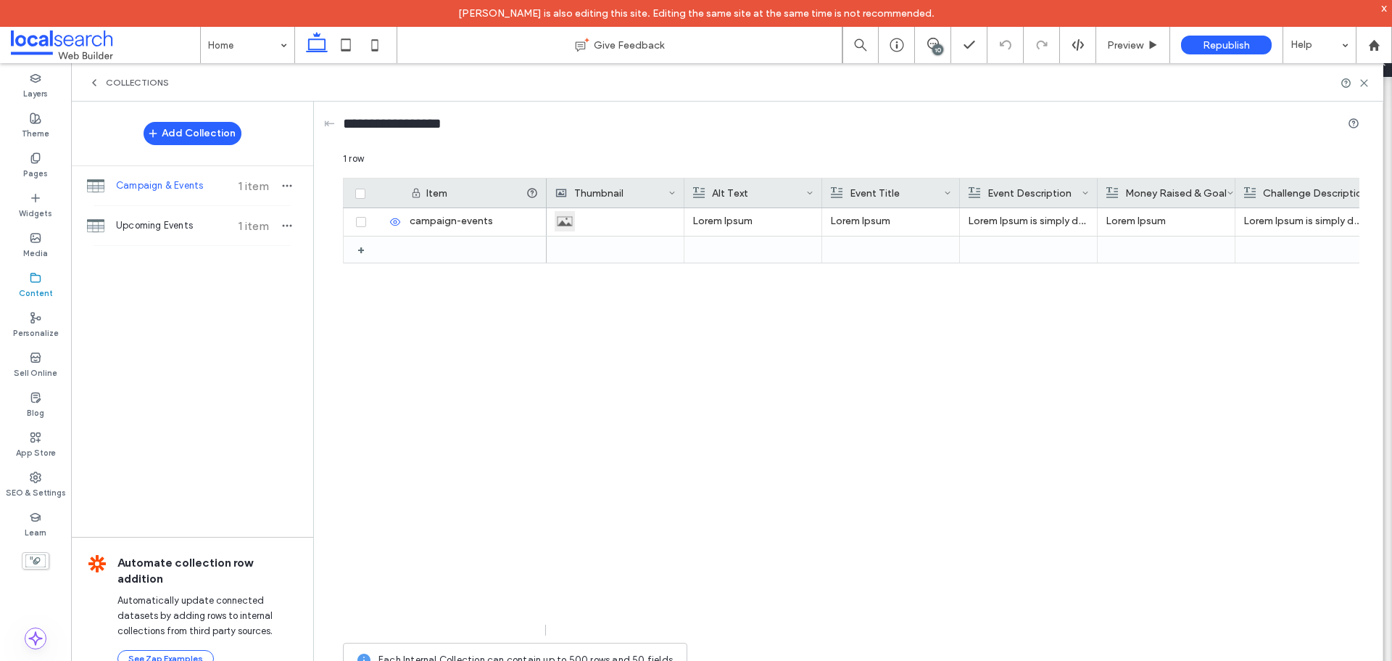
click at [650, 510] on div "Lorem Ipsum Lorem Ipsum Lorem Ipsum is simply dummy text of the printing and ty…" at bounding box center [953, 421] width 813 height 427
click at [458, 447] on div "+ campaign-events Lorem Ipsum Lorem Ipsum Lorem Ipsum is simply dummy text of t…" at bounding box center [851, 416] width 1017 height 416
click at [837, 532] on div "Lorem Ipsum Lorem Ipsum Lorem Ipsum is simply dummy text of the printing and ty…" at bounding box center [953, 421] width 813 height 427
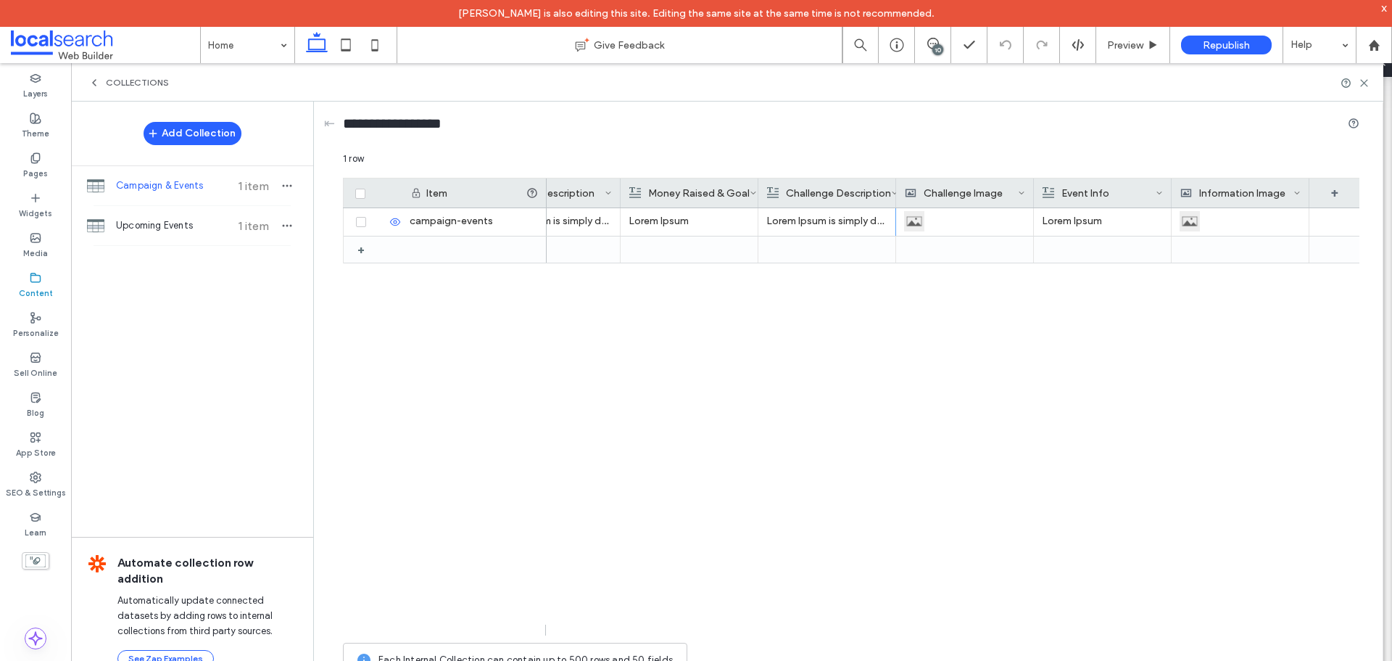
click at [965, 583] on div "Lorem Ipsum Lorem Ipsum Lorem Ipsum is simply dummy text of the printing and ty…" at bounding box center [953, 421] width 813 height 427
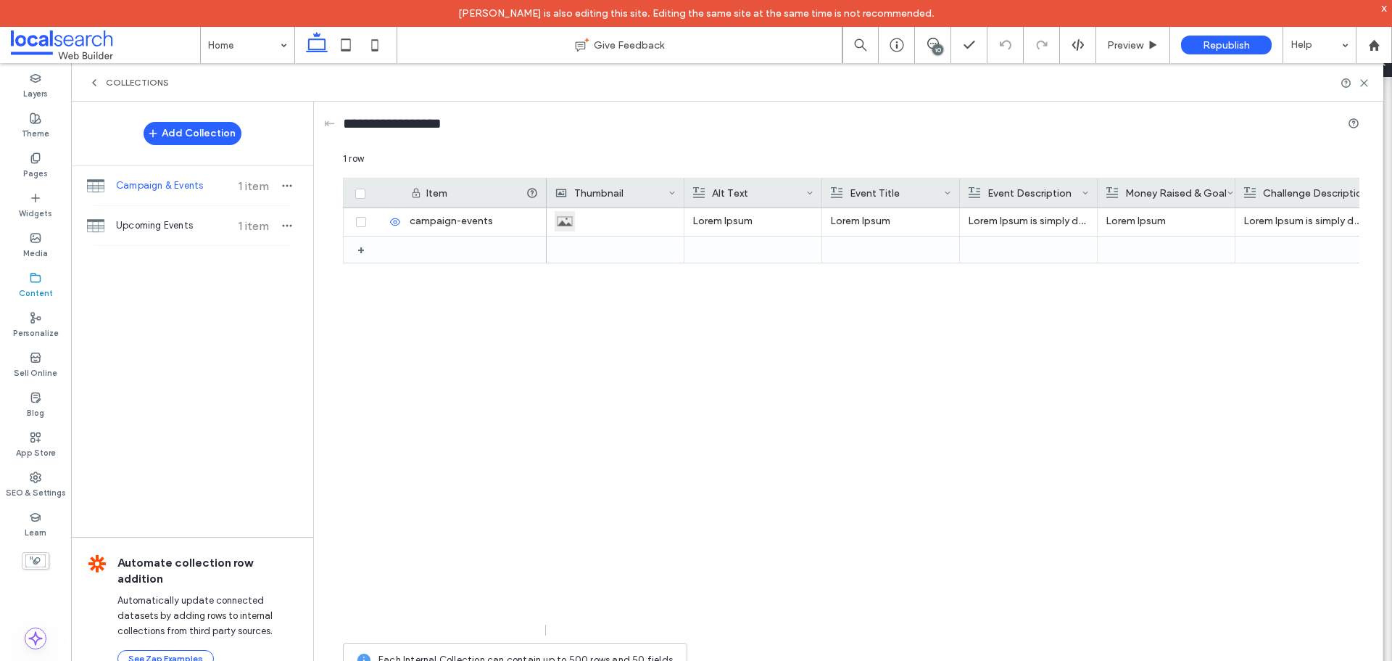
click at [671, 487] on div "Lorem Ipsum Lorem Ipsum Lorem Ipsum is simply dummy text of the printing and ty…" at bounding box center [953, 421] width 813 height 427
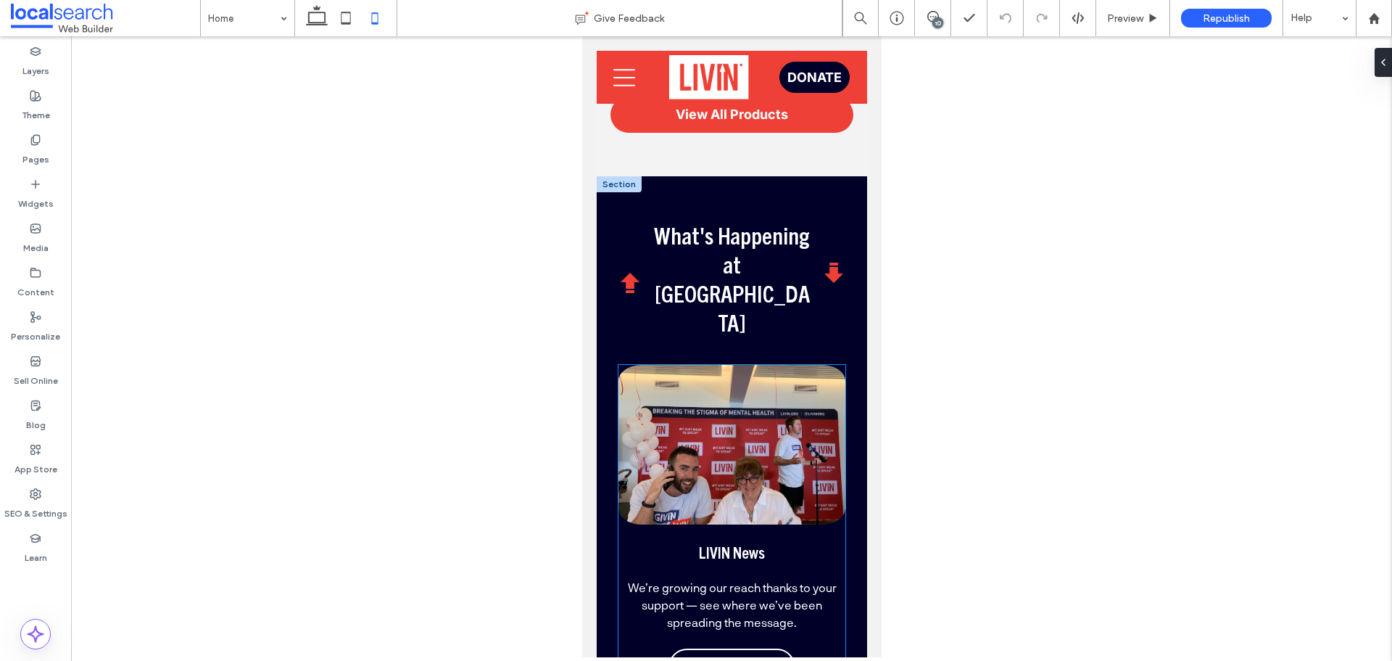
scroll to position [3553, 0]
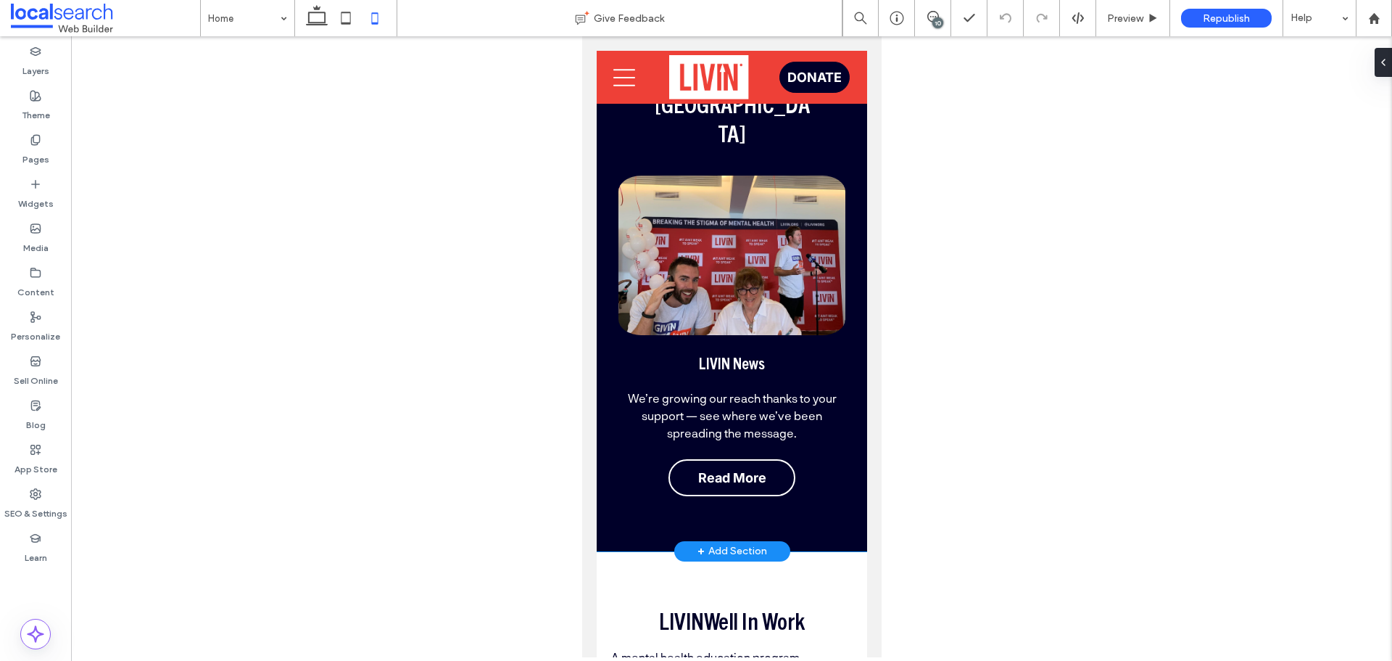
click at [600, 484] on div "Arrow Icon What's Happening at [GEOGRAPHIC_DATA] Arrow Icon LIVIN News We’re gr…" at bounding box center [731, 269] width 270 height 564
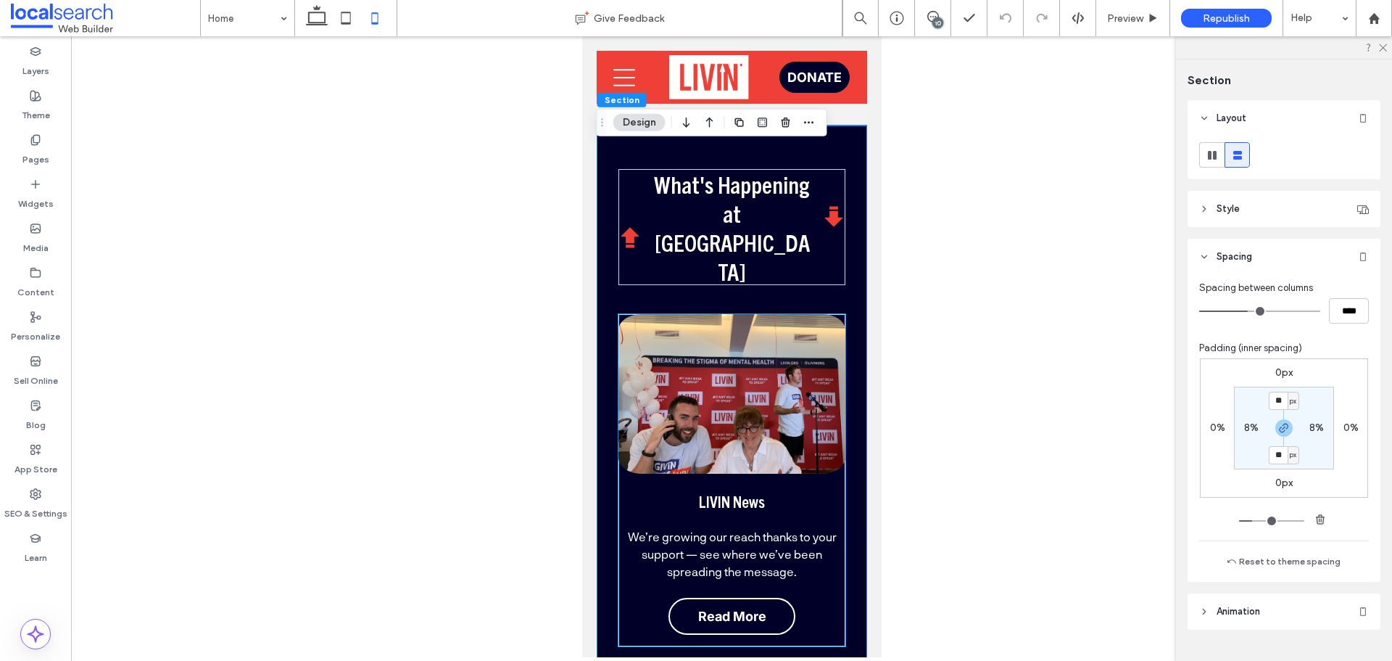
scroll to position [3408, 0]
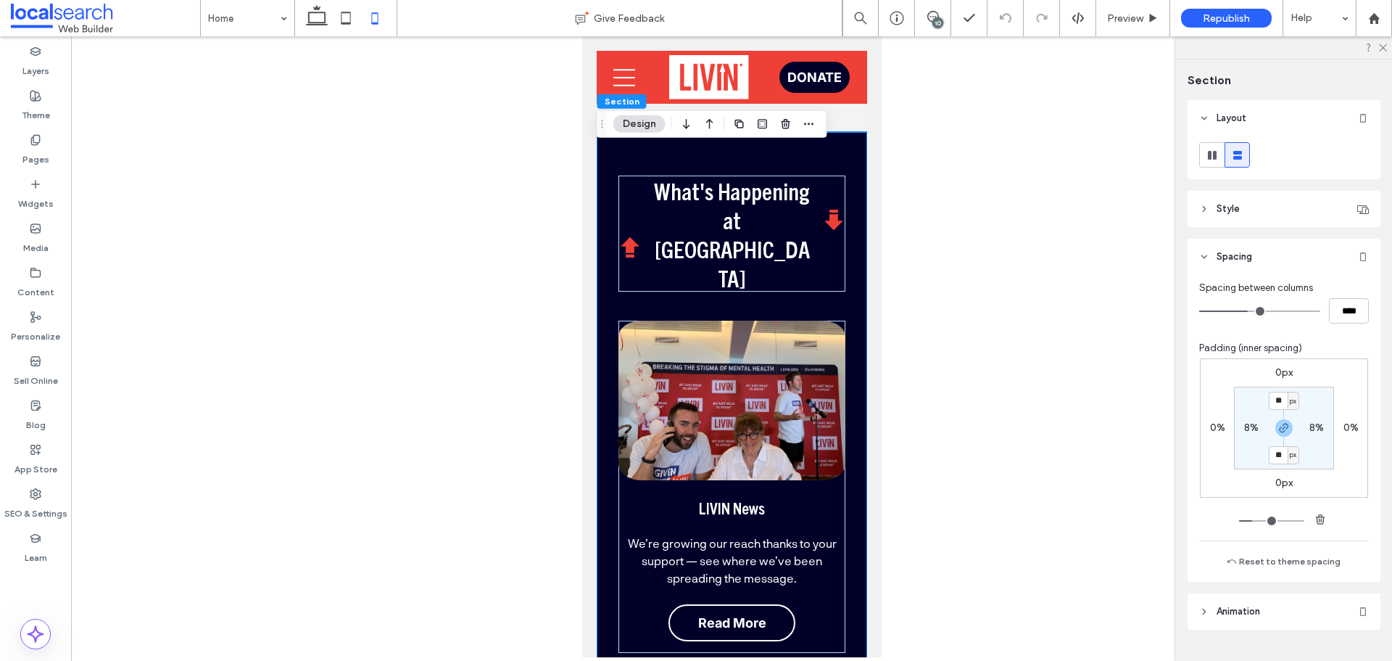
click at [615, 437] on div "Arrow Icon What's Happening at [GEOGRAPHIC_DATA] Arrow Icon LIVIN News We’re gr…" at bounding box center [731, 414] width 270 height 564
click at [613, 432] on div "Arrow Icon What's Happening at [GEOGRAPHIC_DATA] Arrow Icon LIVIN News We’re gr…" at bounding box center [731, 414] width 270 height 564
click at [1244, 426] on label "8%" at bounding box center [1251, 427] width 15 height 12
type input "*"
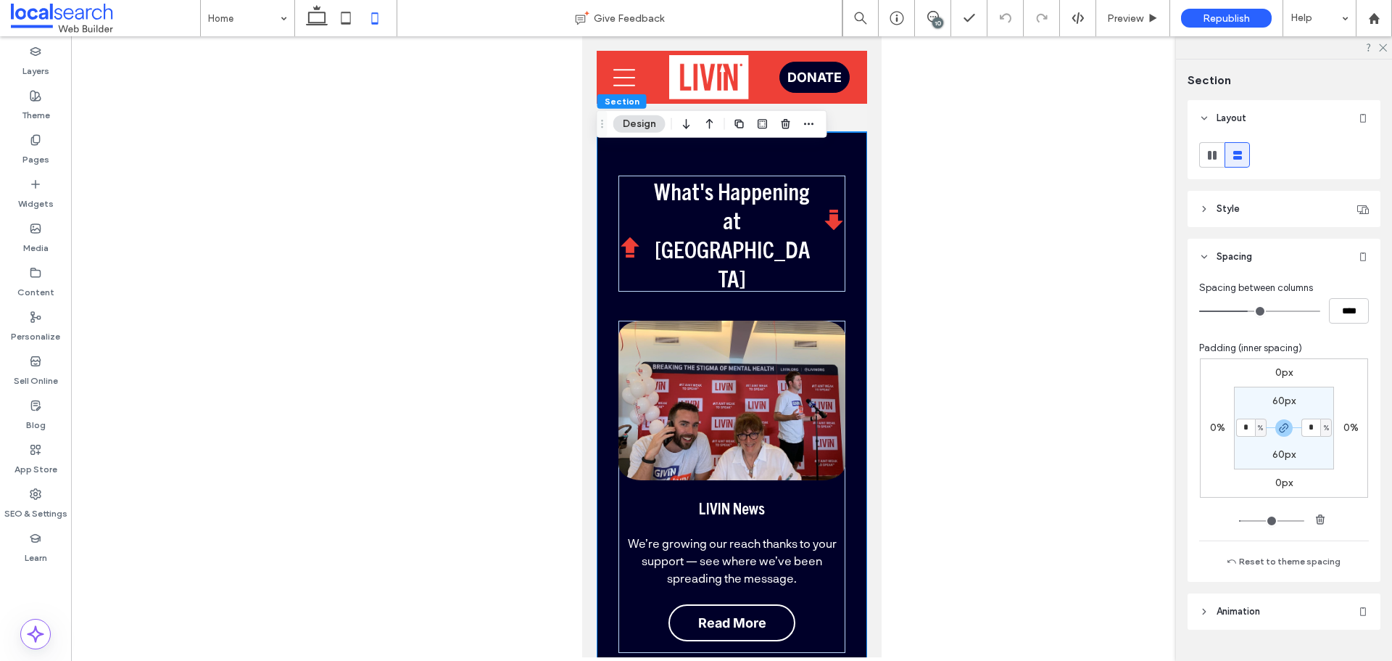
type input "*"
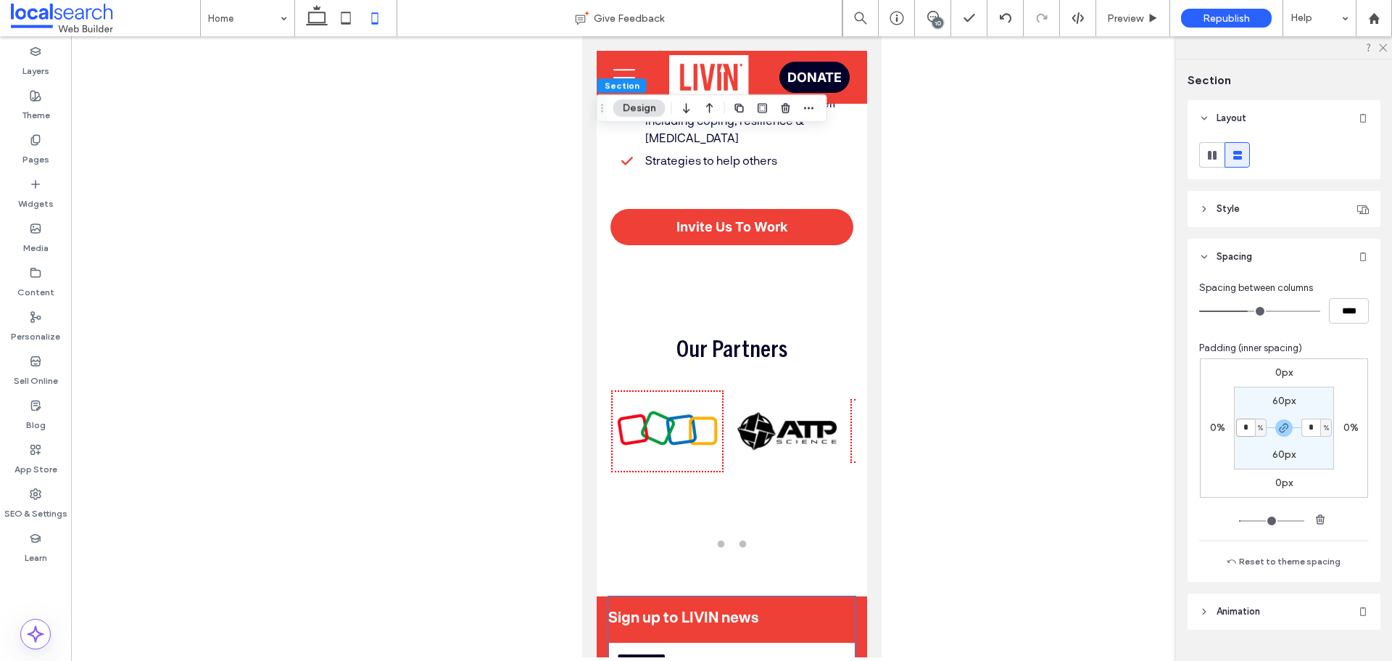
scroll to position [4423, 0]
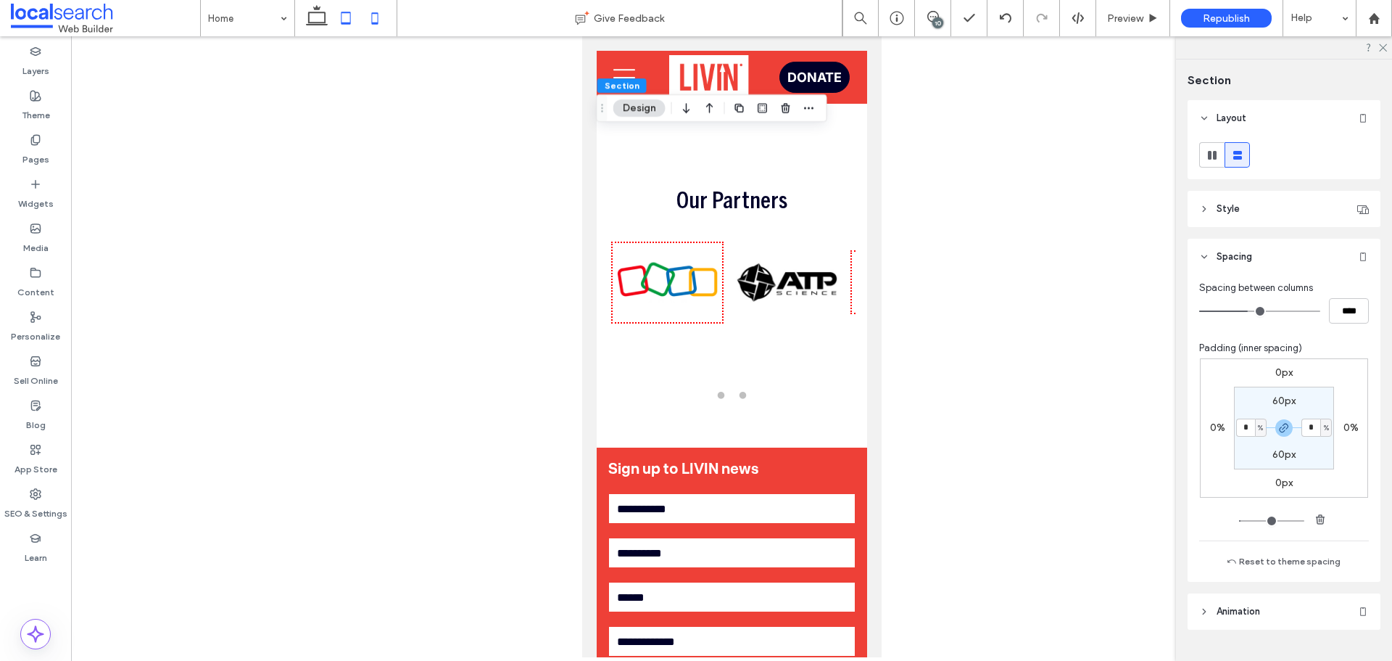
drag, startPoint x: 344, startPoint y: 17, endPoint x: 273, endPoint y: 402, distance: 391.5
click at [344, 17] on icon at bounding box center [345, 18] width 29 height 29
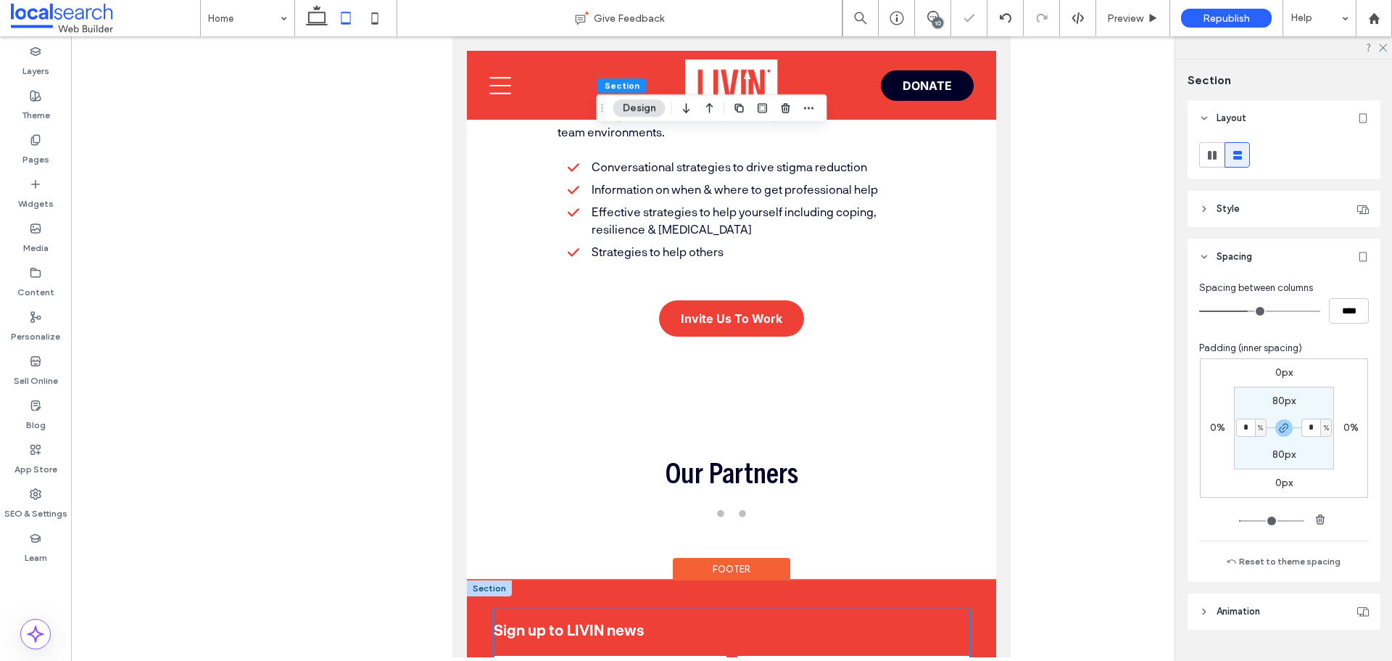
type input "**"
type input "****"
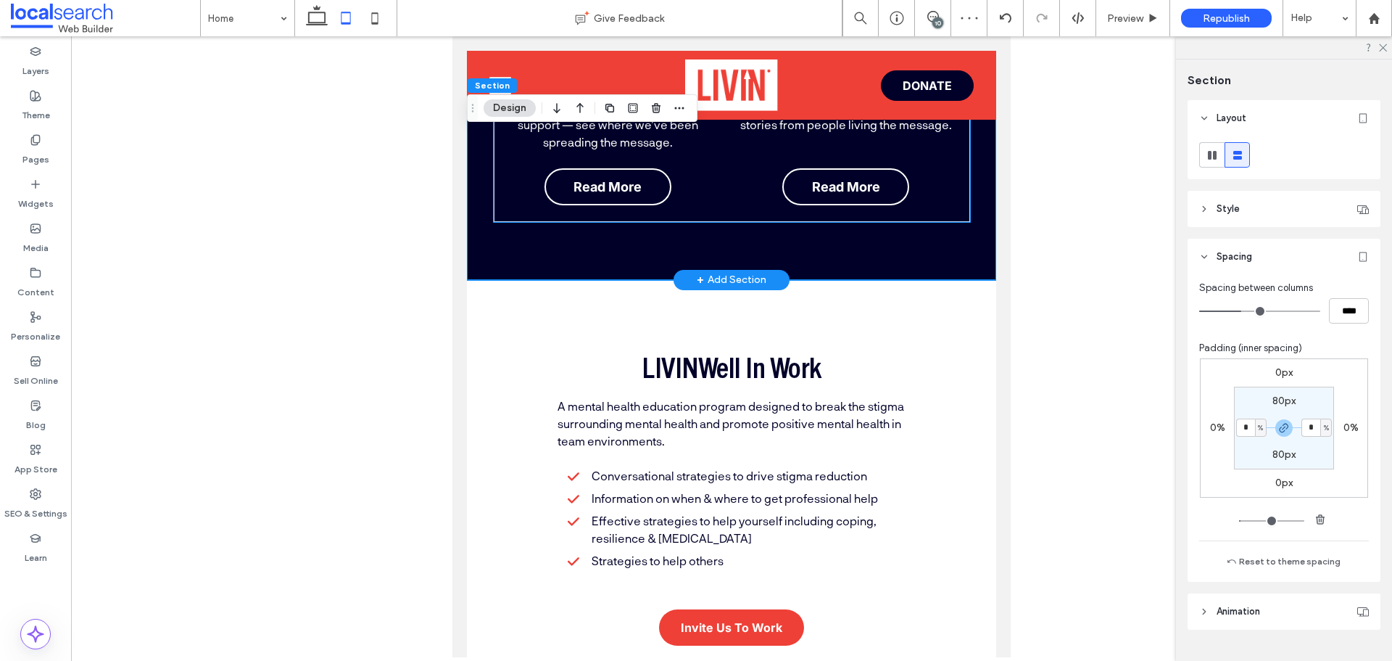
scroll to position [3824, 0]
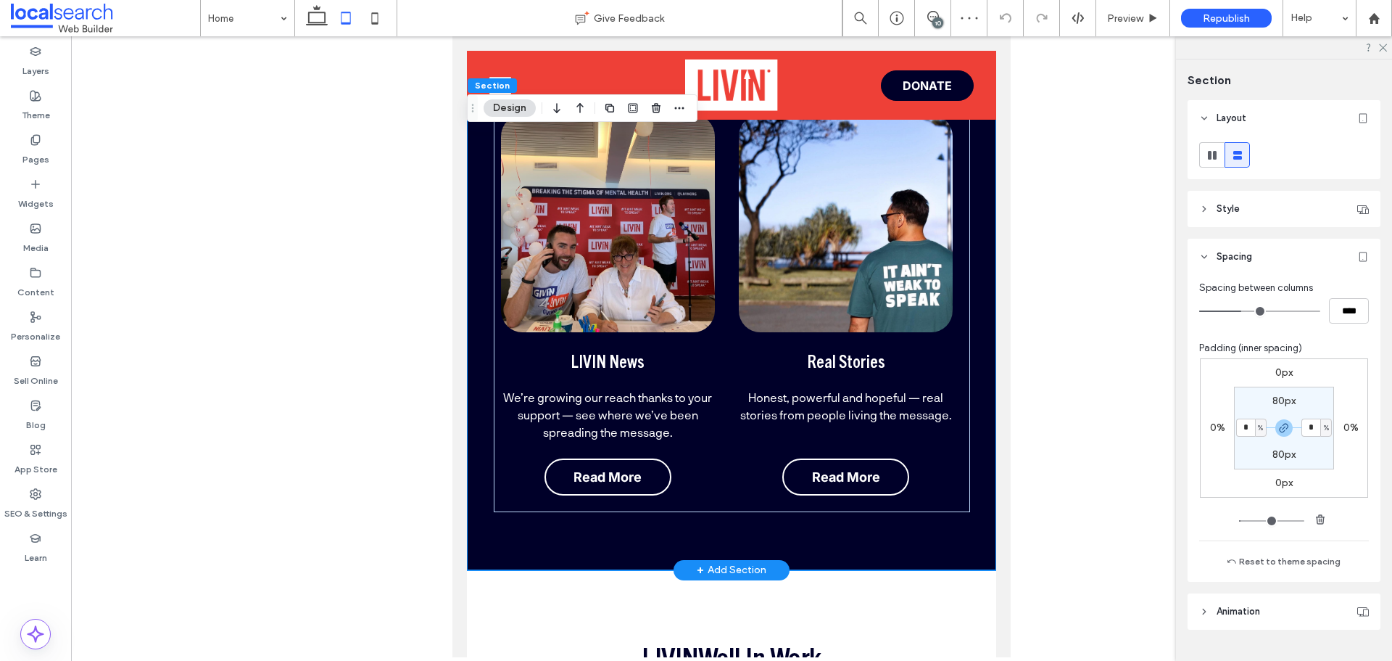
click at [480, 437] on div "Arrow Icon What's Happening at [GEOGRAPHIC_DATA] Arrow Icon LIVIN News We’re gr…" at bounding box center [731, 264] width 529 height 611
drag, startPoint x: 1246, startPoint y: 426, endPoint x: 1230, endPoint y: 426, distance: 16.0
click at [1234, 426] on section "80px * % 80px * %" at bounding box center [1284, 427] width 100 height 83
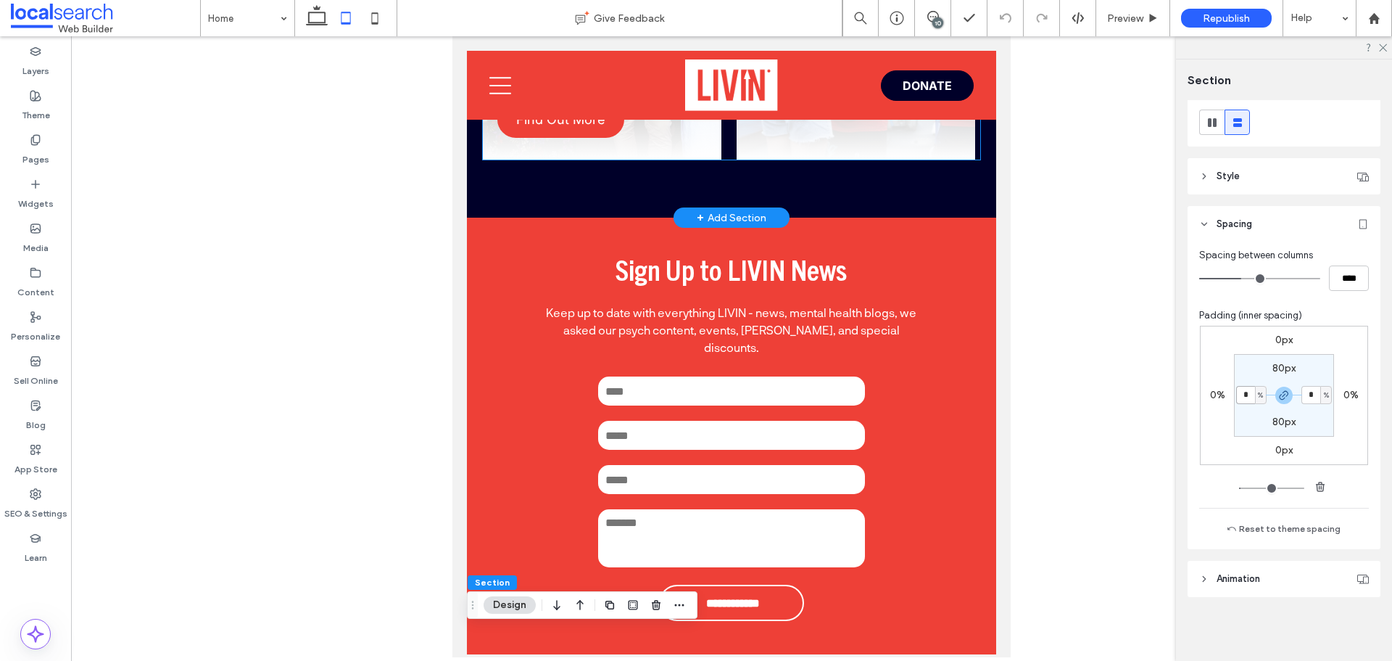
scroll to position [2446, 0]
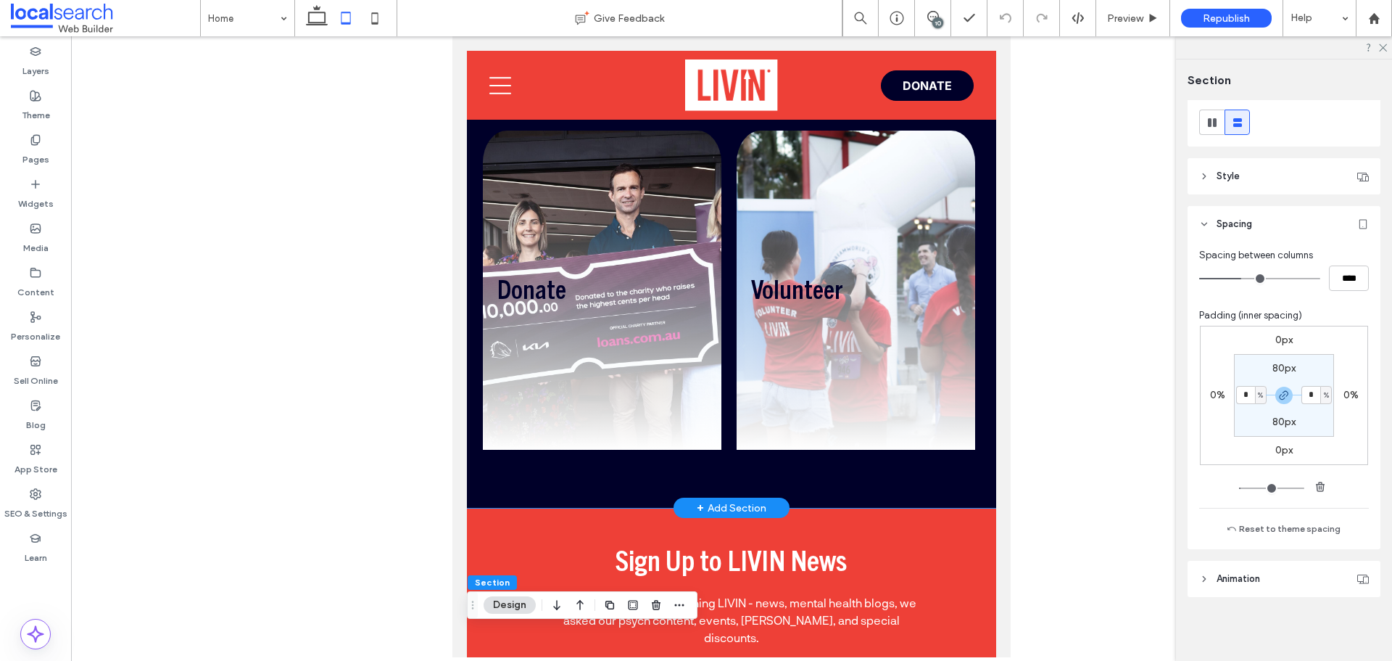
click at [468, 404] on div "Donate Help us reach as many people as possible. Find Out More Volunteer Help o…" at bounding box center [731, 290] width 529 height 435
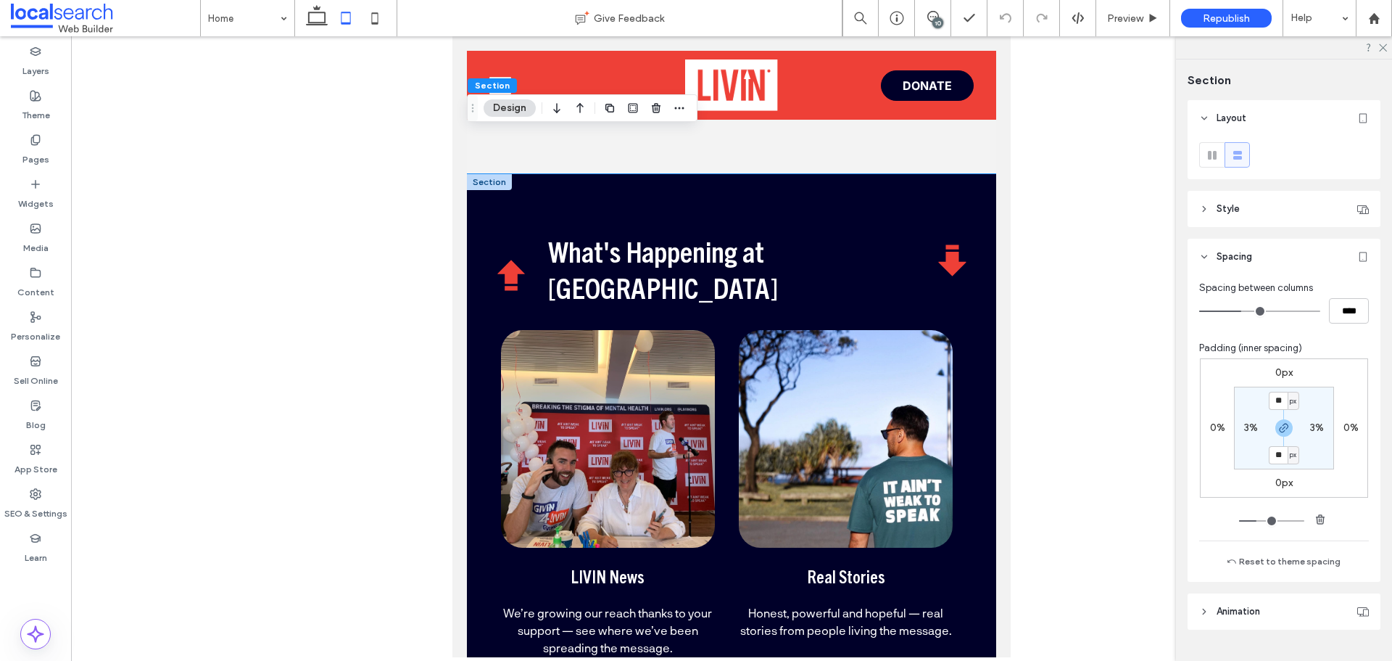
scroll to position [3752, 0]
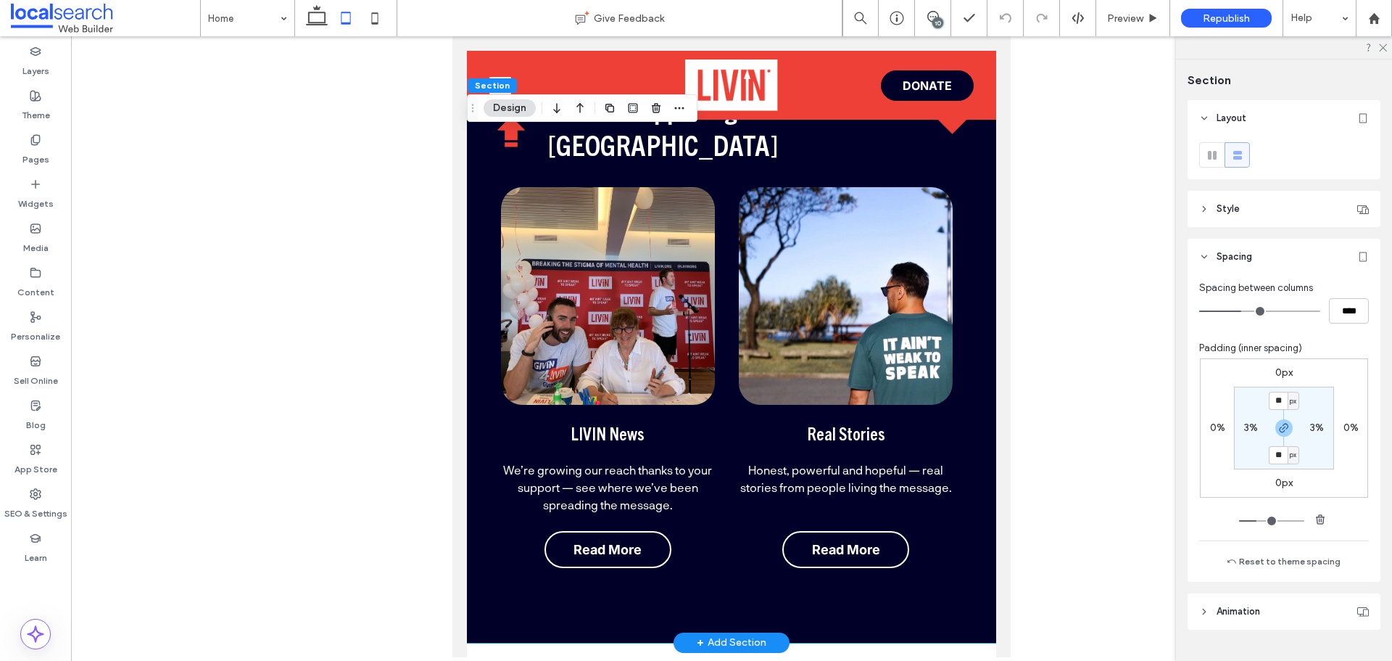
click at [481, 513] on div "Arrow Icon What's Happening at LIVIN Arrow Icon LIVIN News We’re growing our re…" at bounding box center [731, 336] width 529 height 611
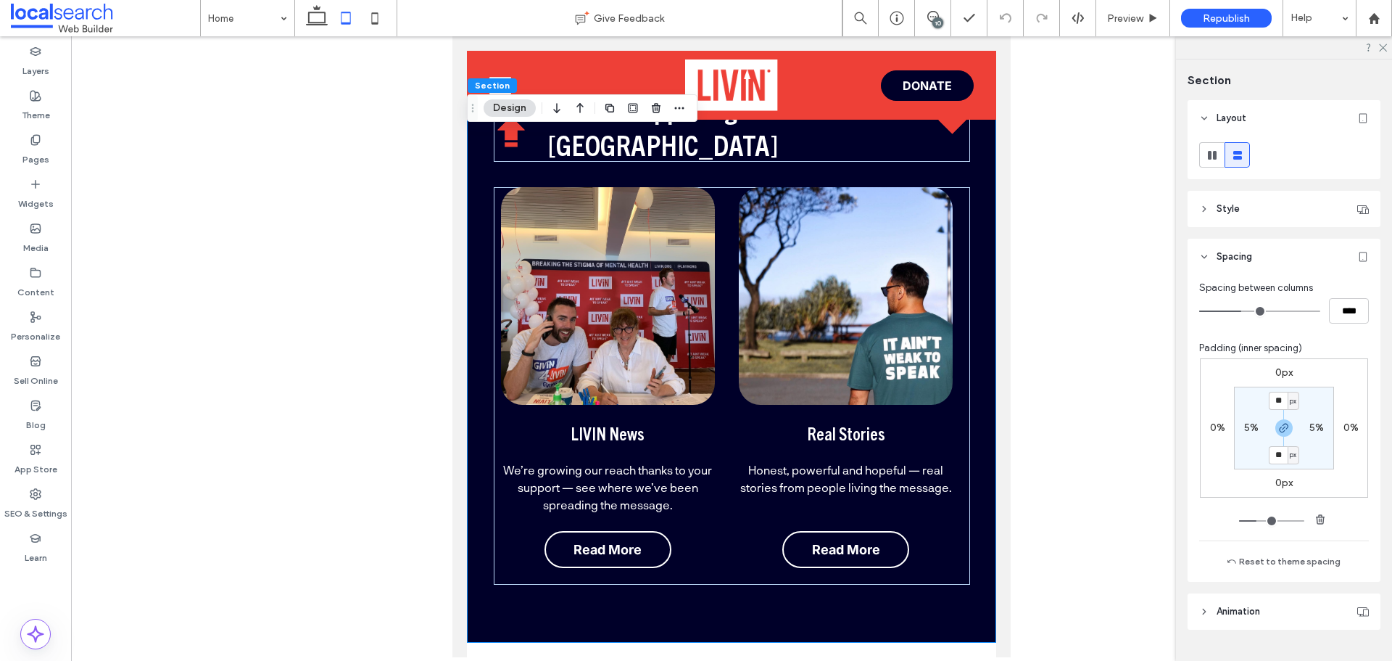
click at [1244, 426] on label "5%" at bounding box center [1251, 427] width 15 height 12
type input "*"
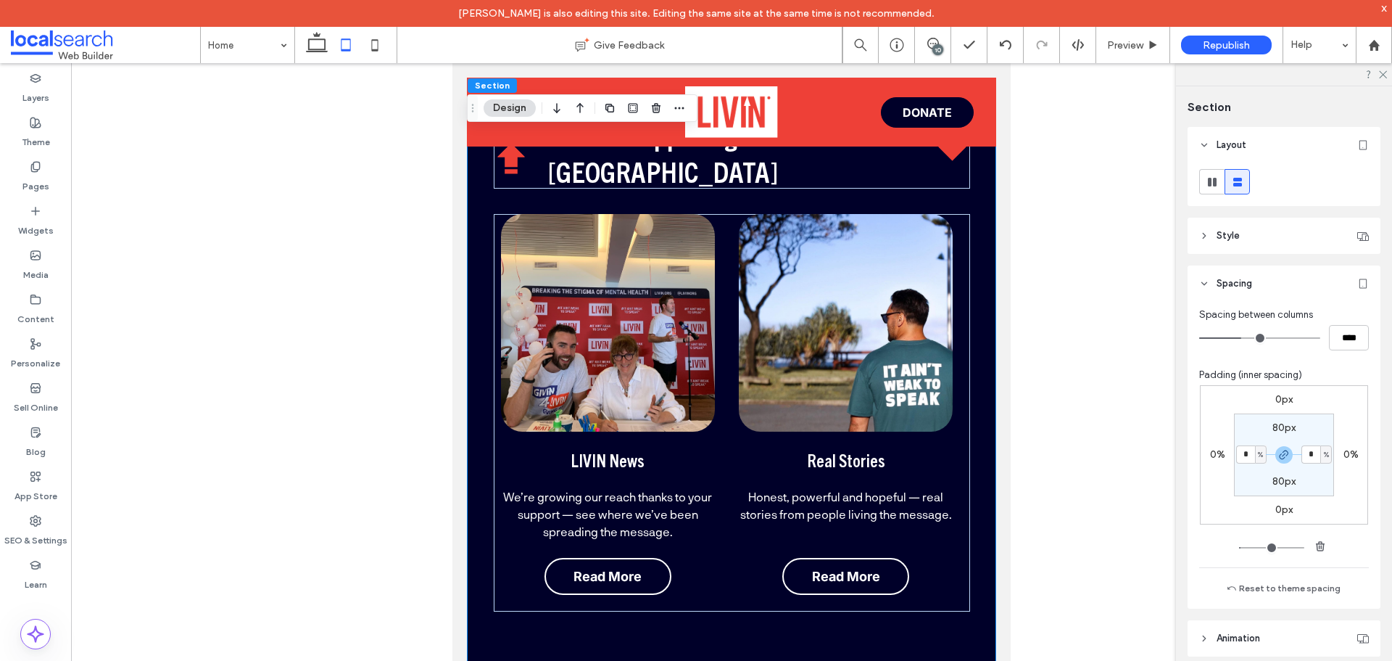
type input "*"
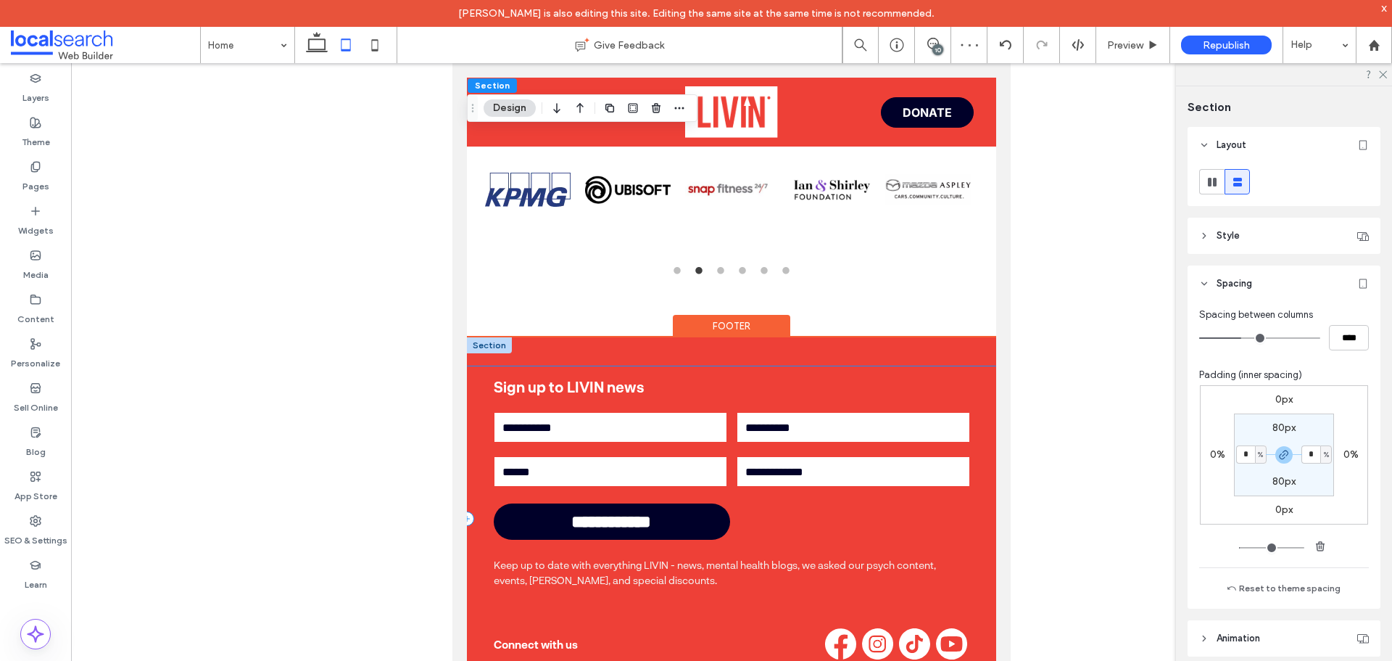
scroll to position [4984, 0]
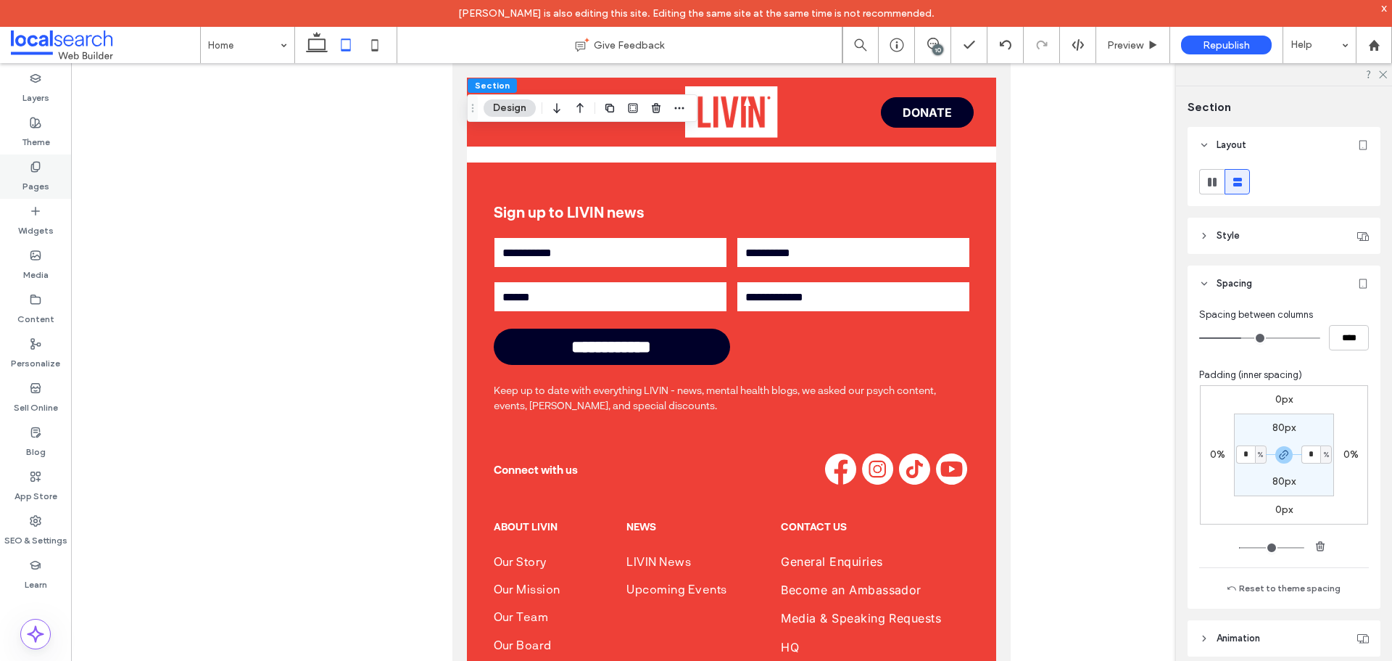
click at [51, 184] on div "Pages" at bounding box center [35, 176] width 71 height 44
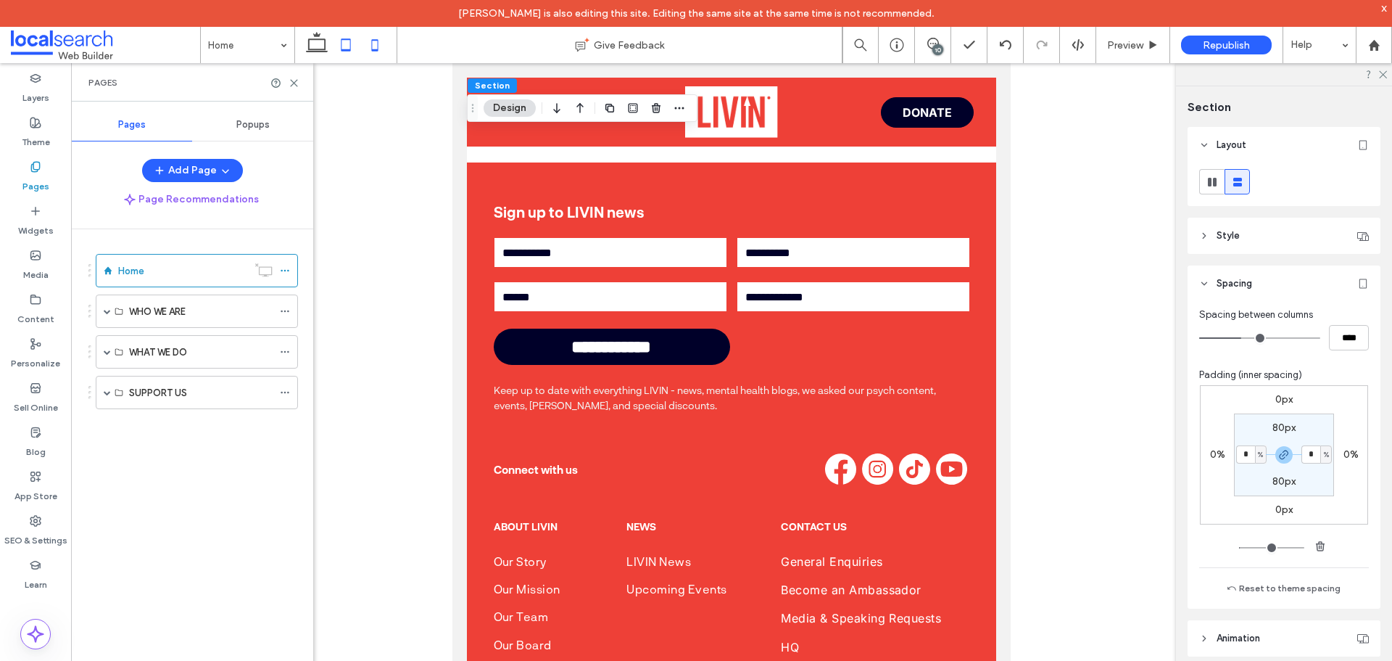
click at [372, 43] on use at bounding box center [375, 45] width 7 height 12
click at [294, 83] on div at bounding box center [731, 373] width 1321 height 621
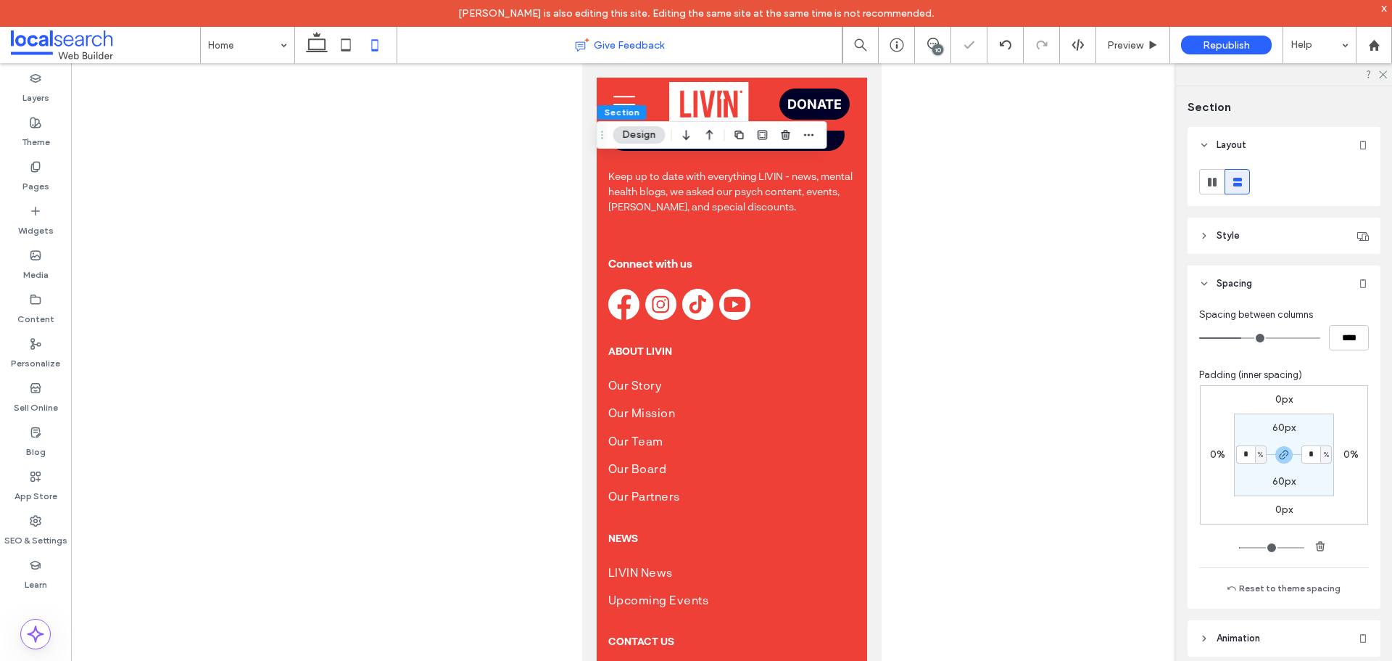
type input "**"
type input "****"
type input "*"
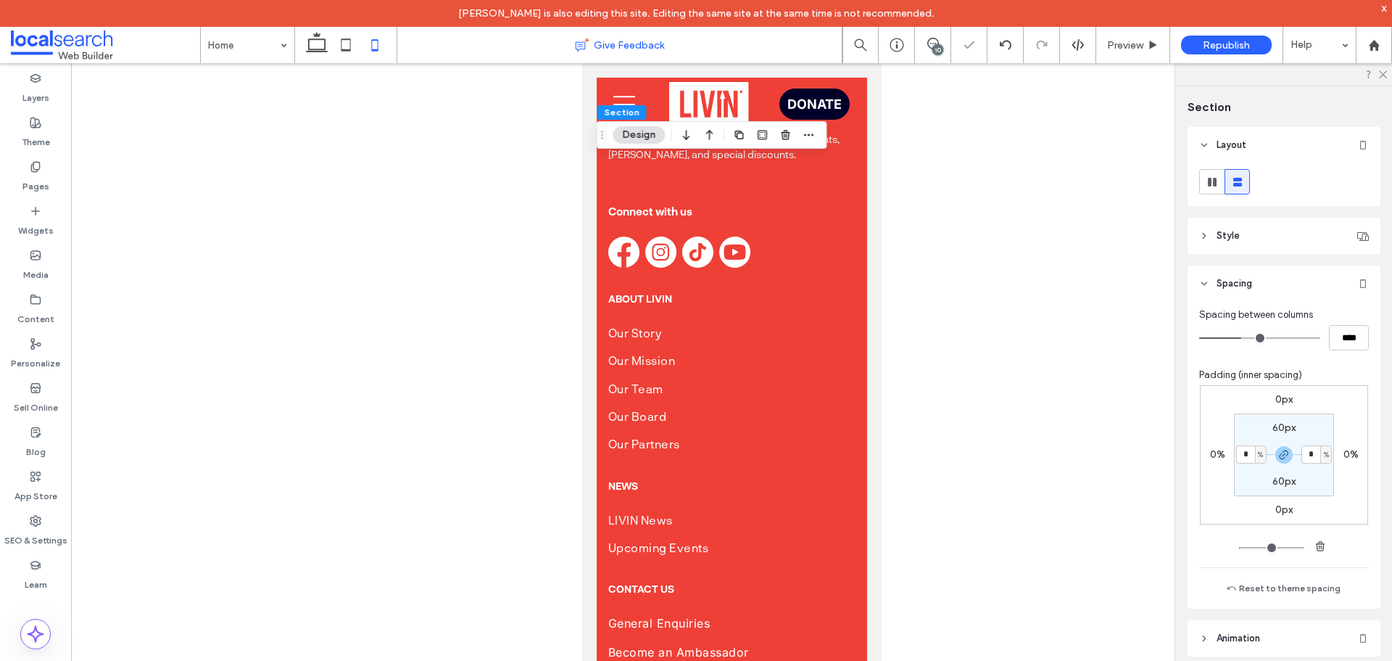
scroll to position [4427, 0]
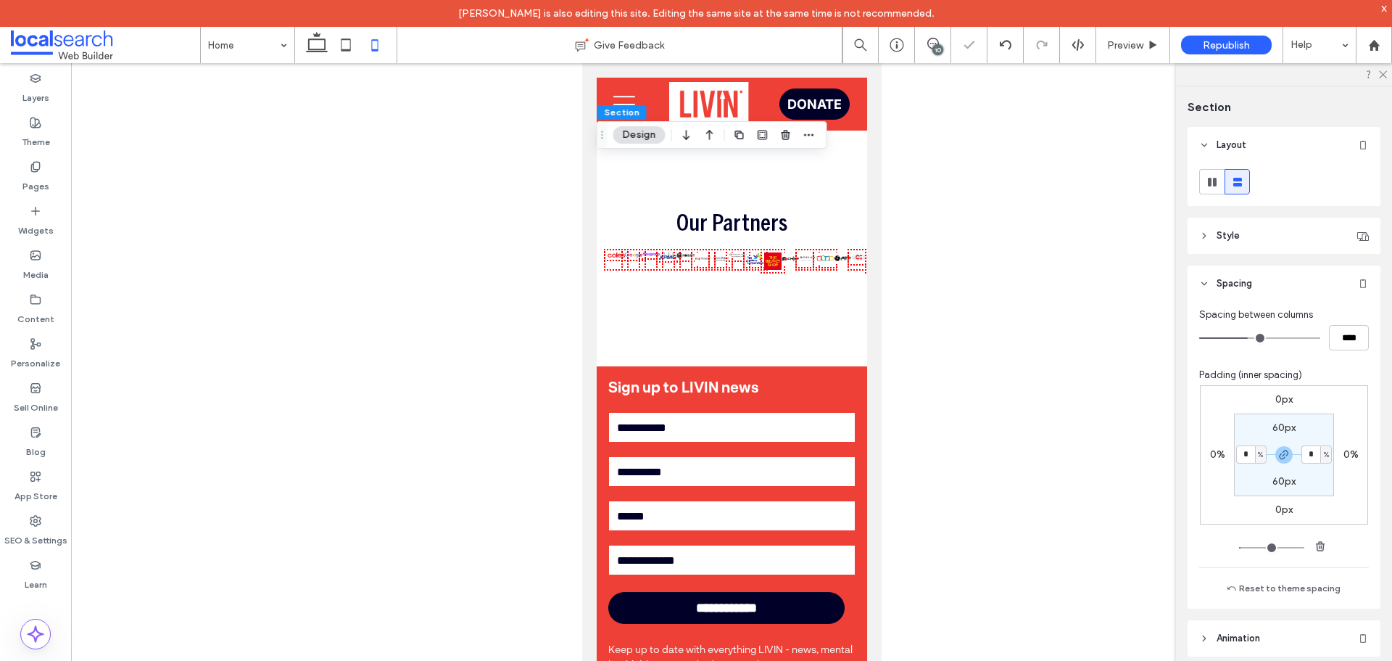
click at [378, 41] on use at bounding box center [375, 45] width 7 height 12
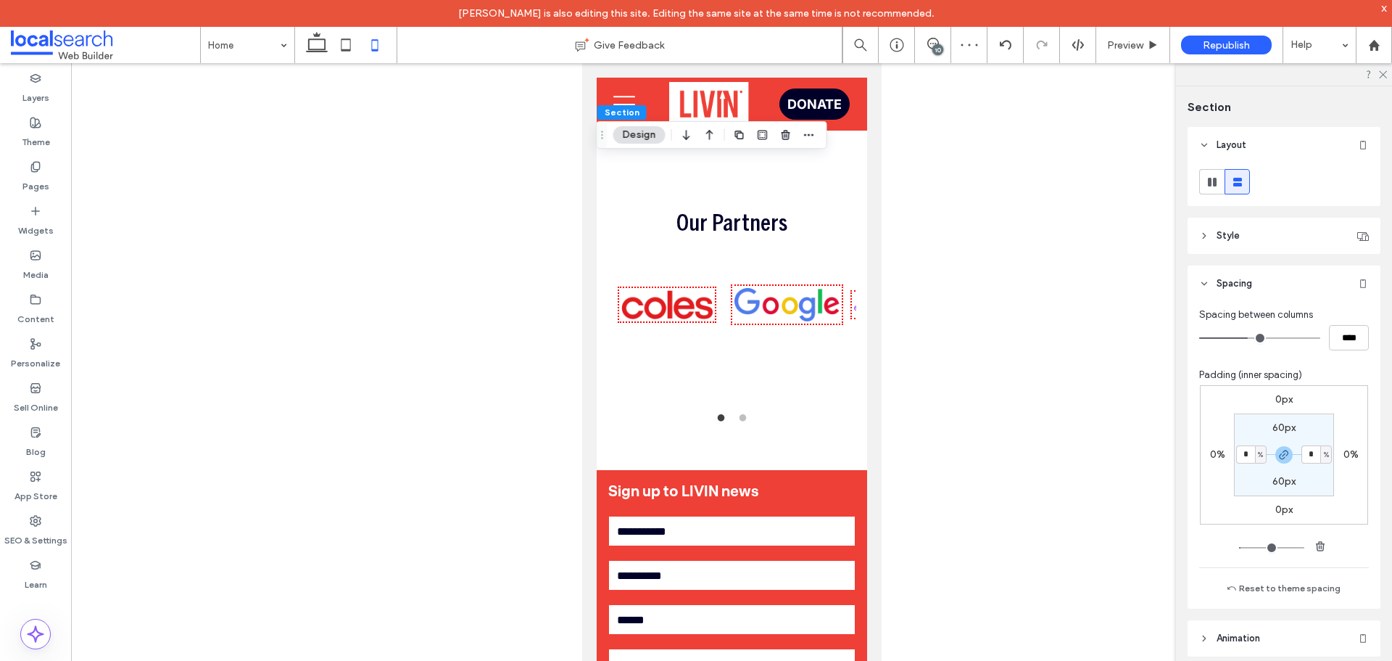
scroll to position [4210, 0]
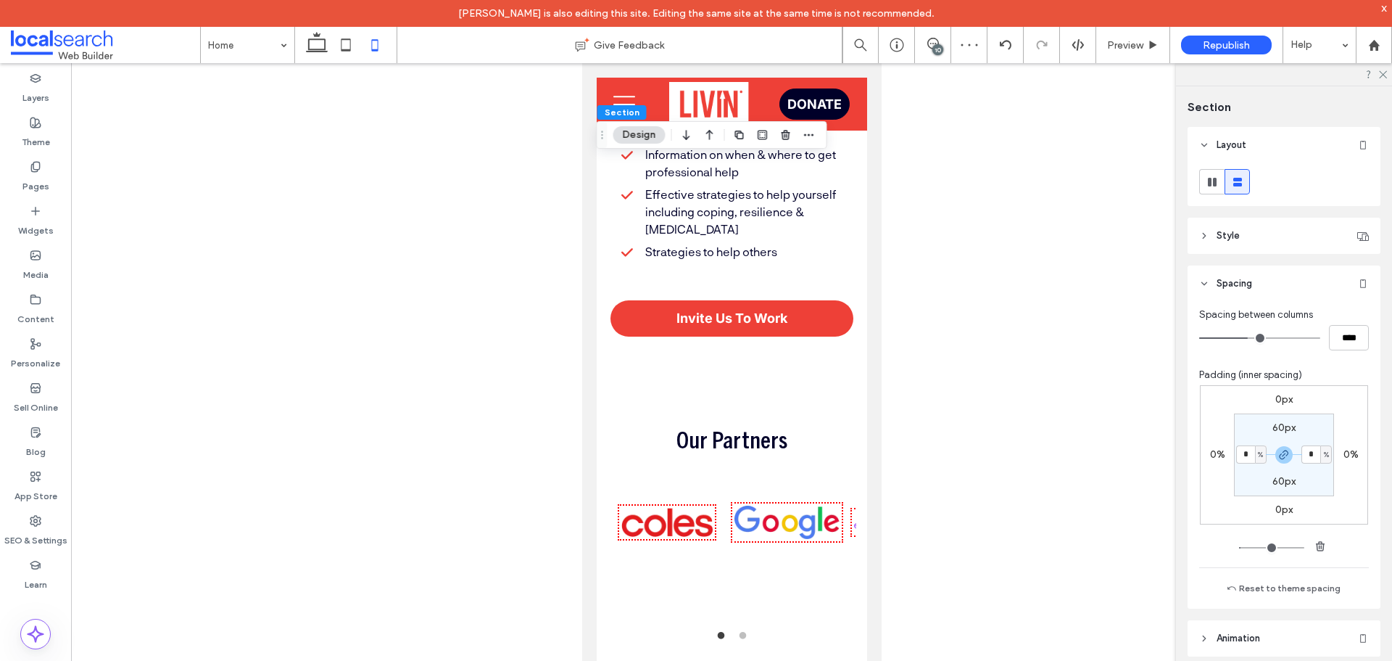
drag, startPoint x: 877, startPoint y: 442, endPoint x: 1467, endPoint y: 320, distance: 602.5
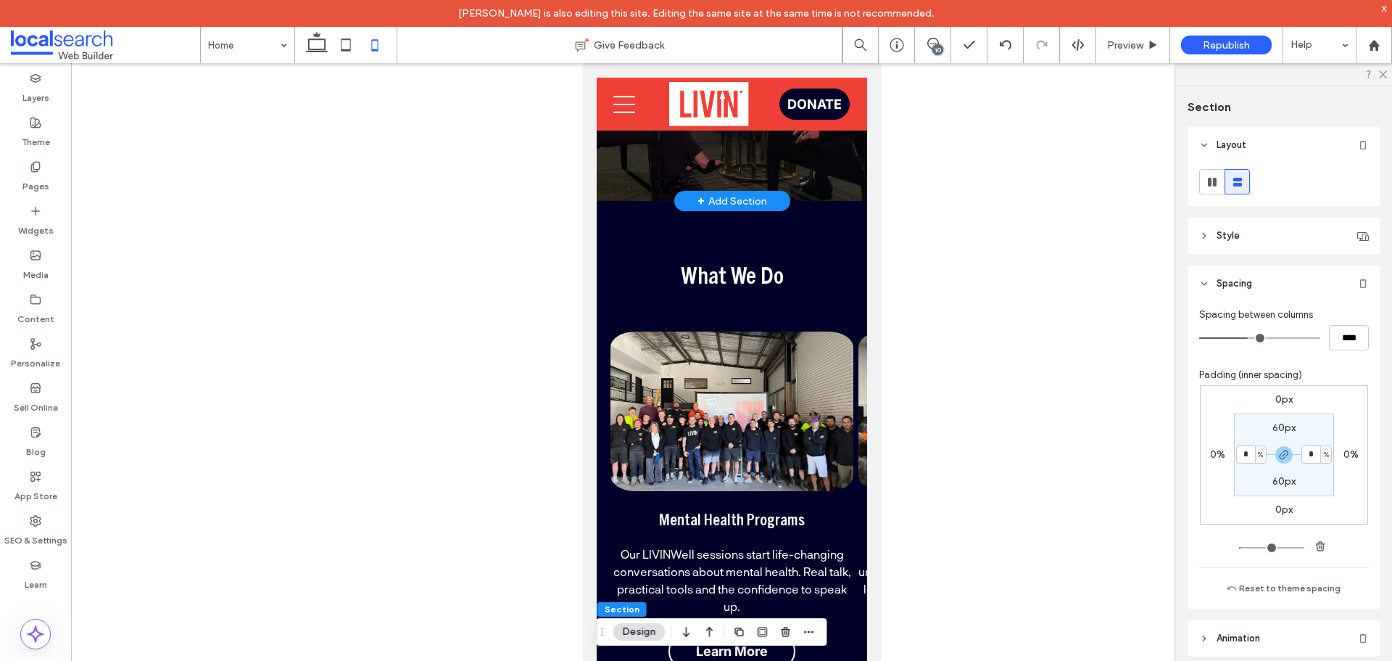
scroll to position [0, 0]
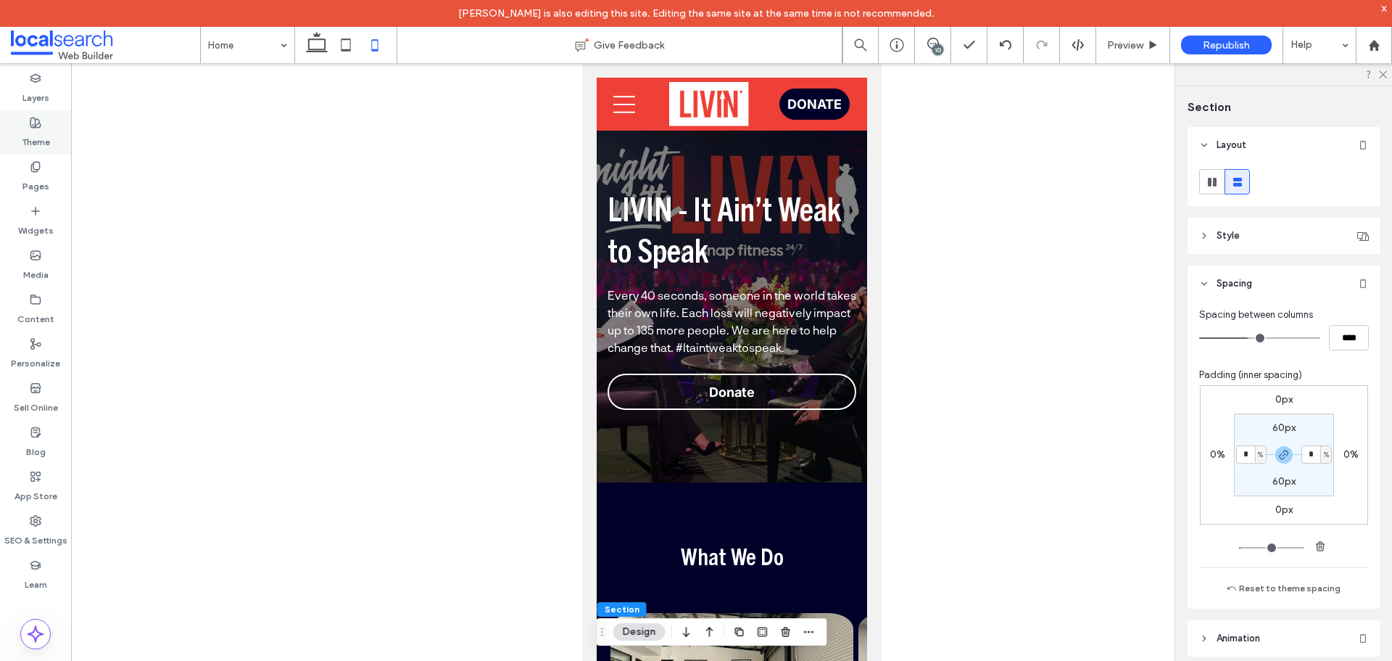
click at [24, 137] on label "Theme" at bounding box center [36, 138] width 28 height 20
click at [34, 172] on icon at bounding box center [36, 167] width 12 height 12
click at [34, 170] on icon at bounding box center [36, 167] width 12 height 12
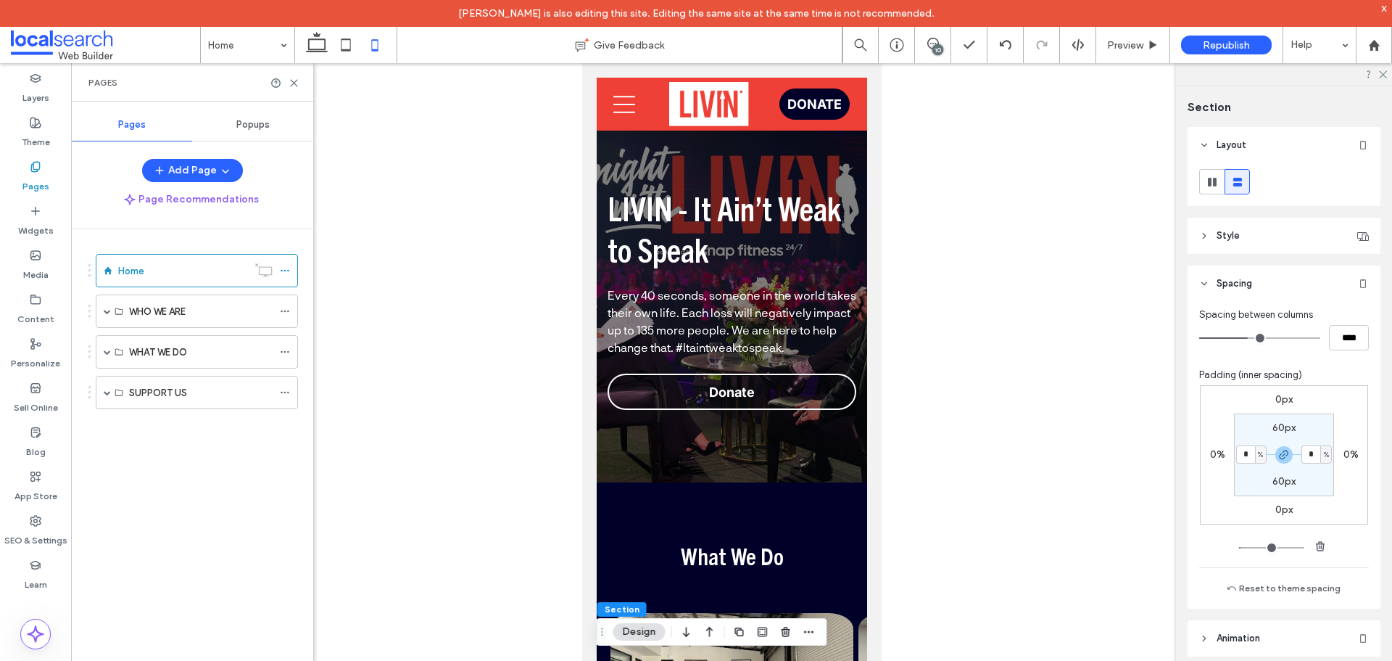
click at [27, 181] on label "Pages" at bounding box center [35, 183] width 27 height 20
click at [107, 311] on span at bounding box center [107, 310] width 7 height 7
click at [126, 342] on div "About LIVIN" at bounding box center [209, 344] width 177 height 33
click at [130, 344] on span at bounding box center [132, 344] width 7 height 7
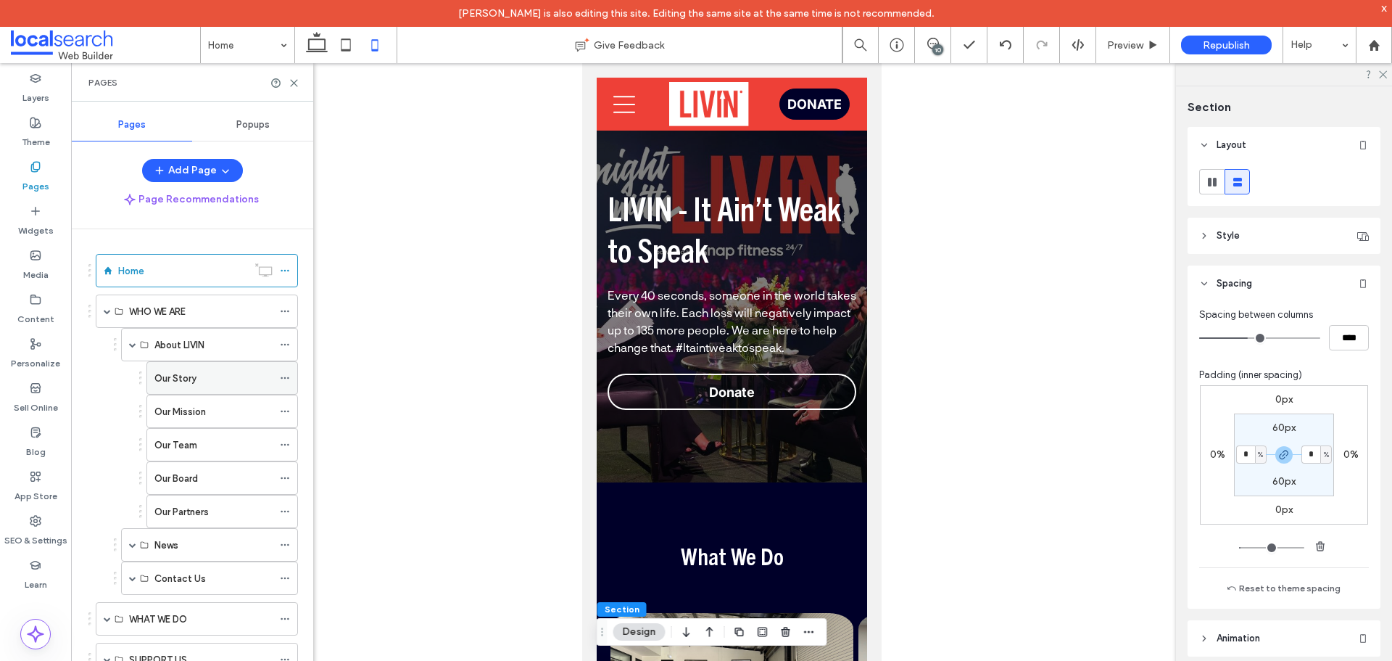
click at [193, 384] on label "Our Story" at bounding box center [175, 377] width 42 height 25
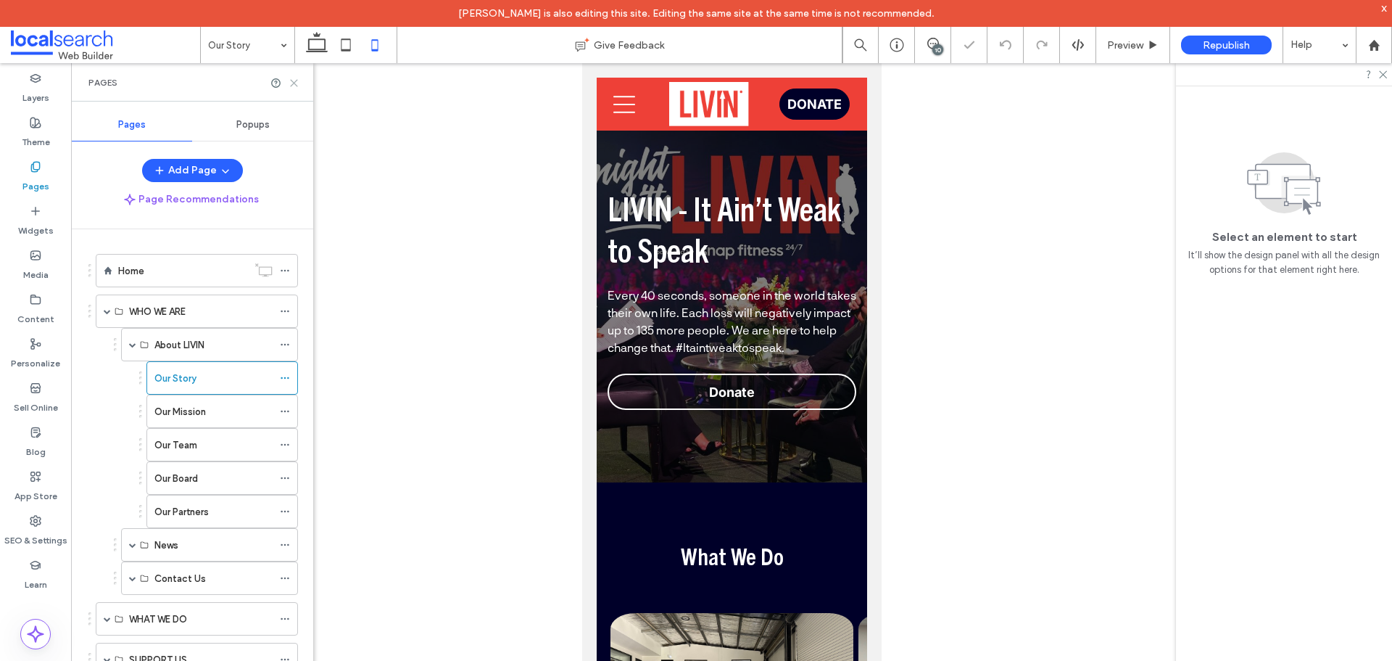
click at [293, 83] on icon at bounding box center [294, 83] width 11 height 11
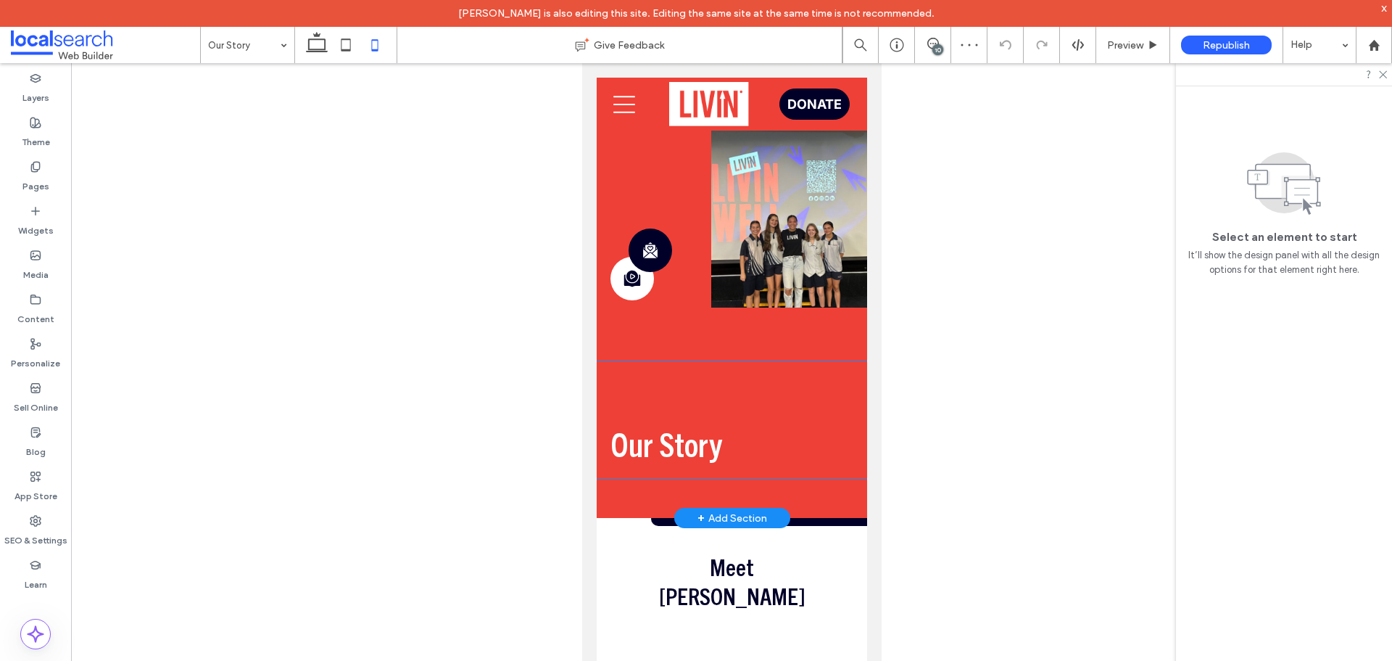
click at [645, 336] on div "Story Icon Message Icon" at bounding box center [645, 235] width 97 height 218
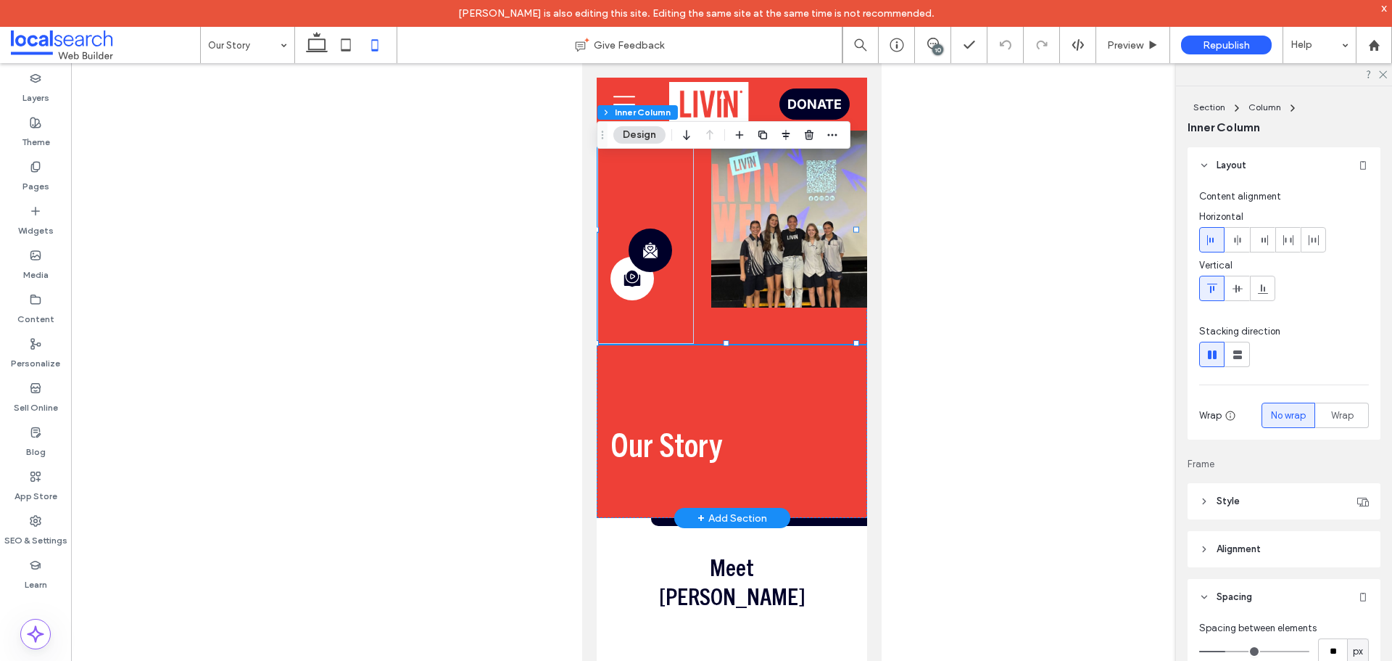
click at [745, 331] on div "Story Icon Message Icon" at bounding box center [732, 231] width 270 height 226
click at [1235, 351] on use at bounding box center [1237, 354] width 9 height 9
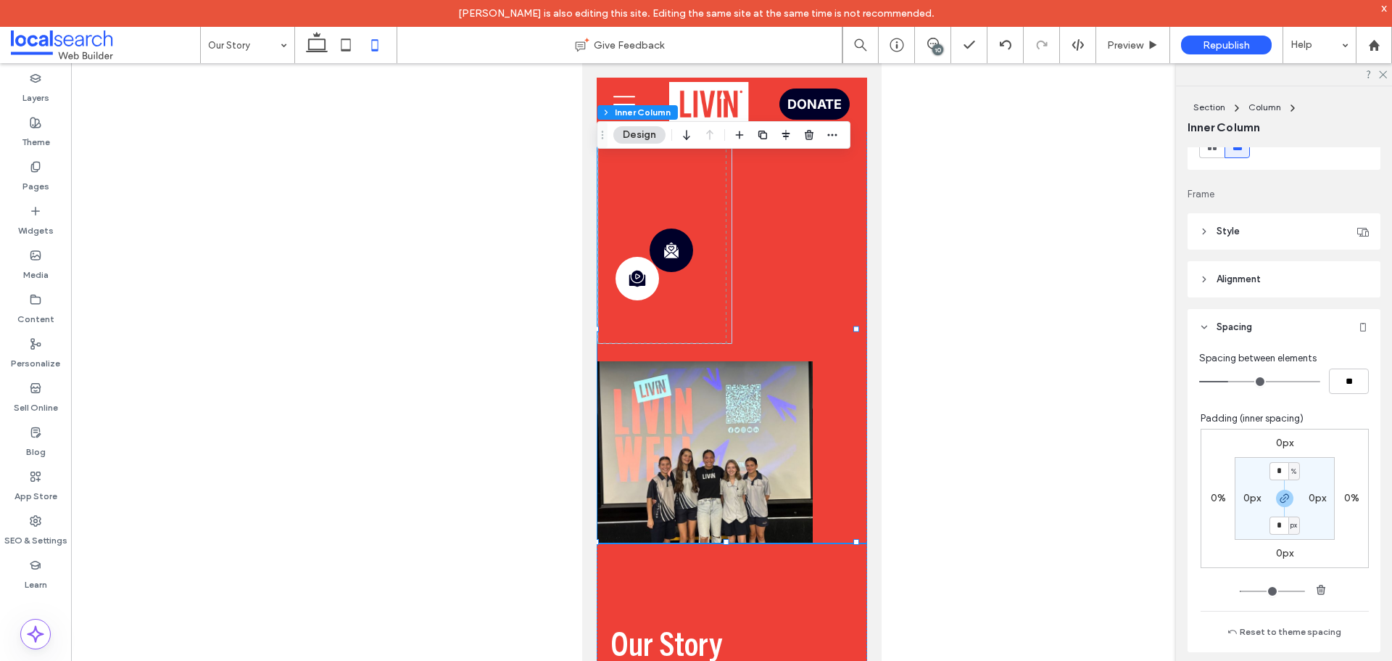
scroll to position [218, 0]
type input "**"
type input "****"
type input "**"
type input "****"
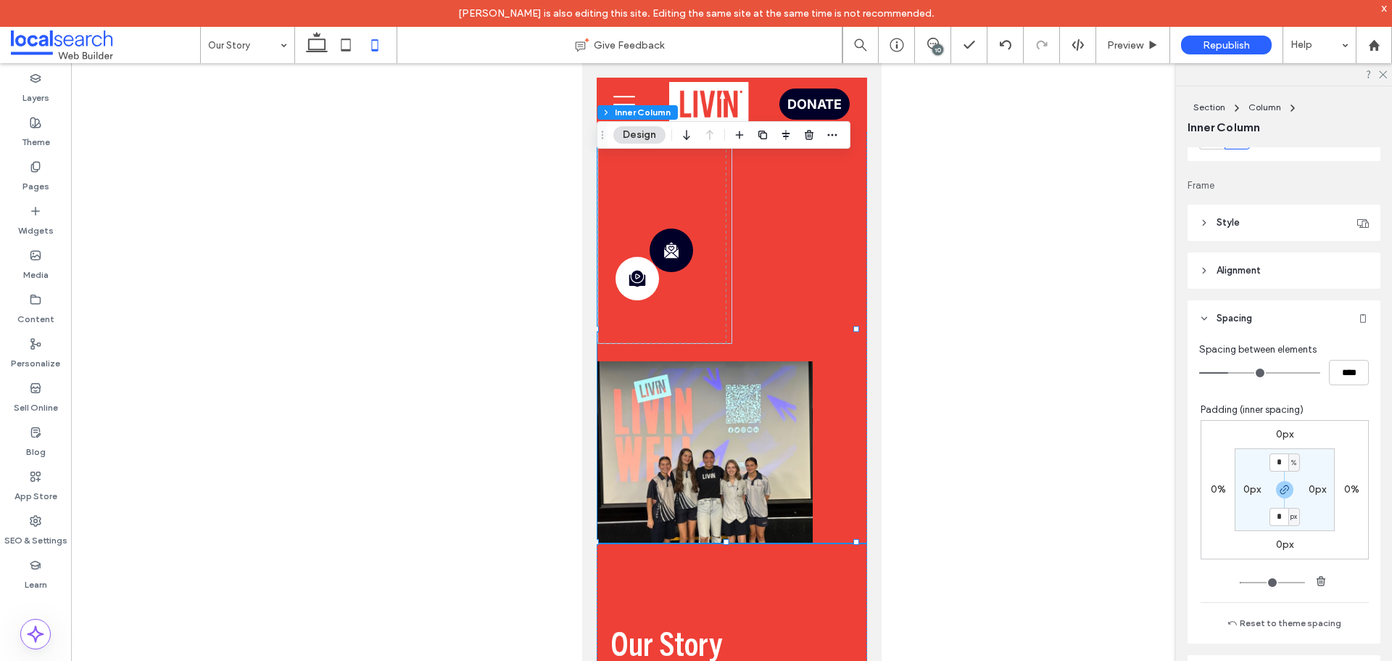
type input "*"
type input "***"
type input "*"
type input "***"
drag, startPoint x: 1233, startPoint y: 373, endPoint x: 1184, endPoint y: 373, distance: 48.6
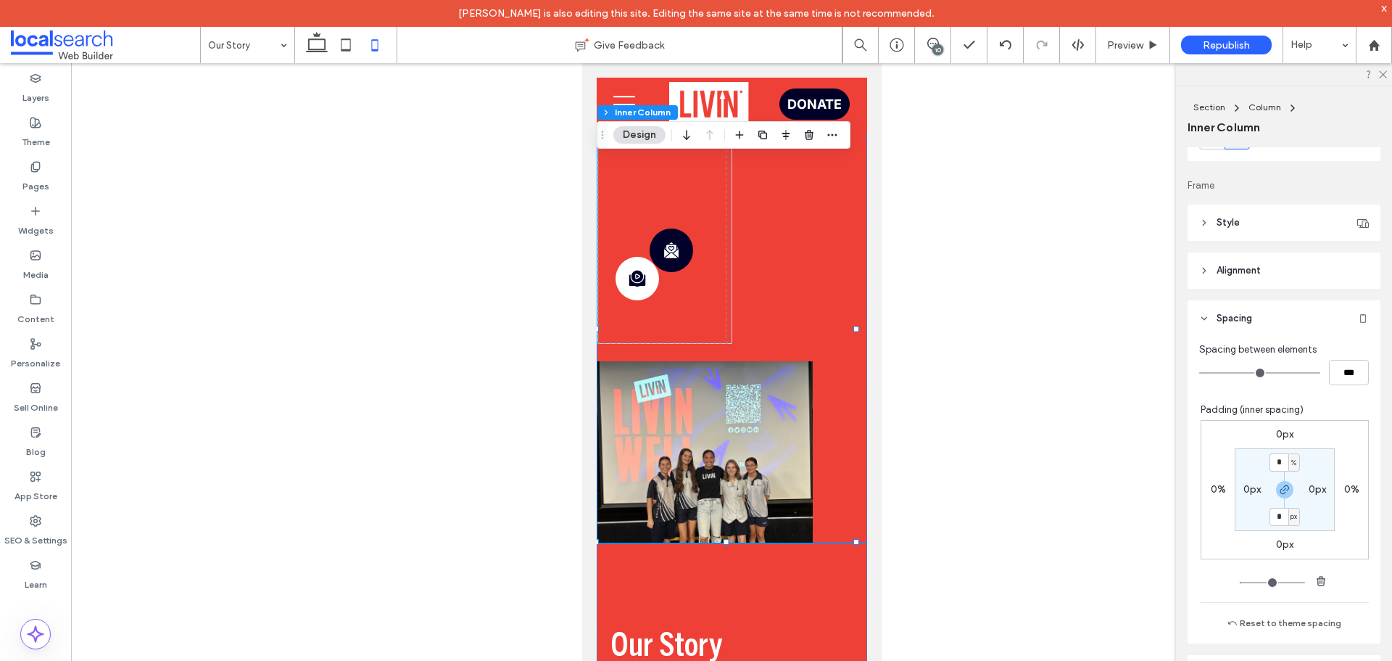
type input "*"
click at [1199, 373] on input "range" at bounding box center [1259, 372] width 121 height 1
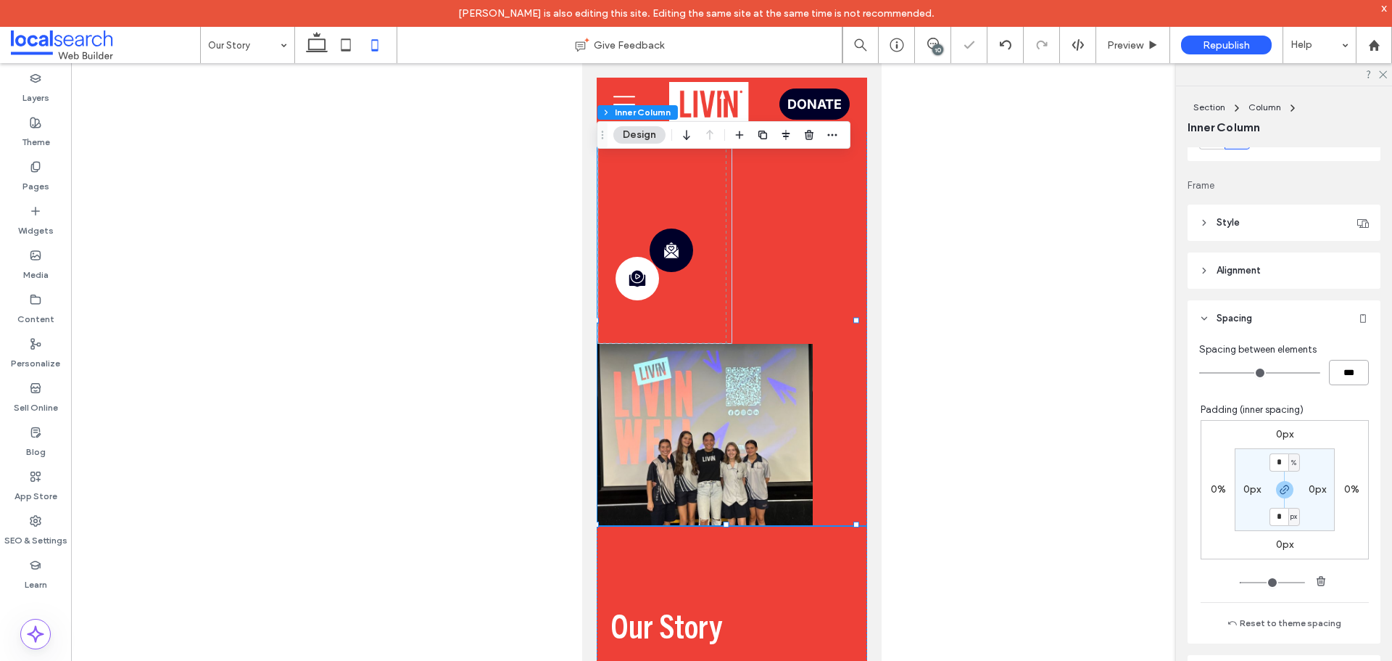
click at [1329, 369] on input "***" at bounding box center [1349, 372] width 40 height 25
type input "**"
type input "****"
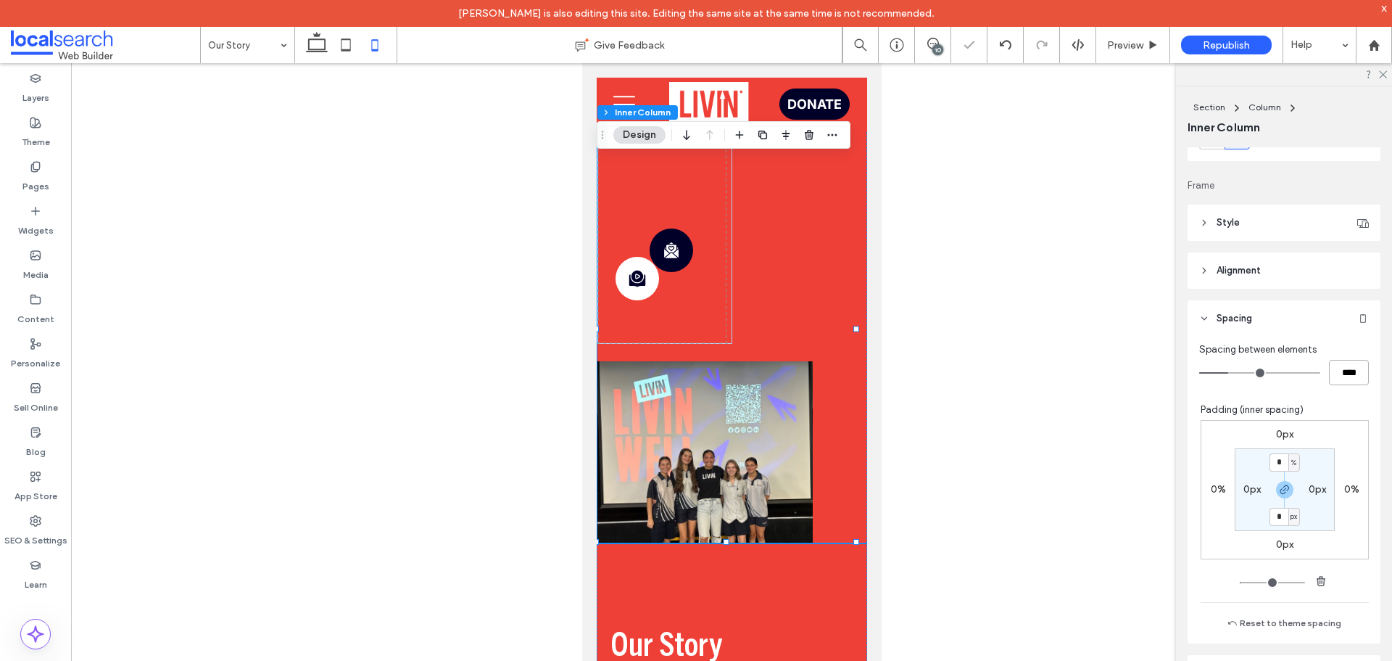
click at [765, 289] on div "Story Icon Message Icon" at bounding box center [732, 330] width 270 height 424
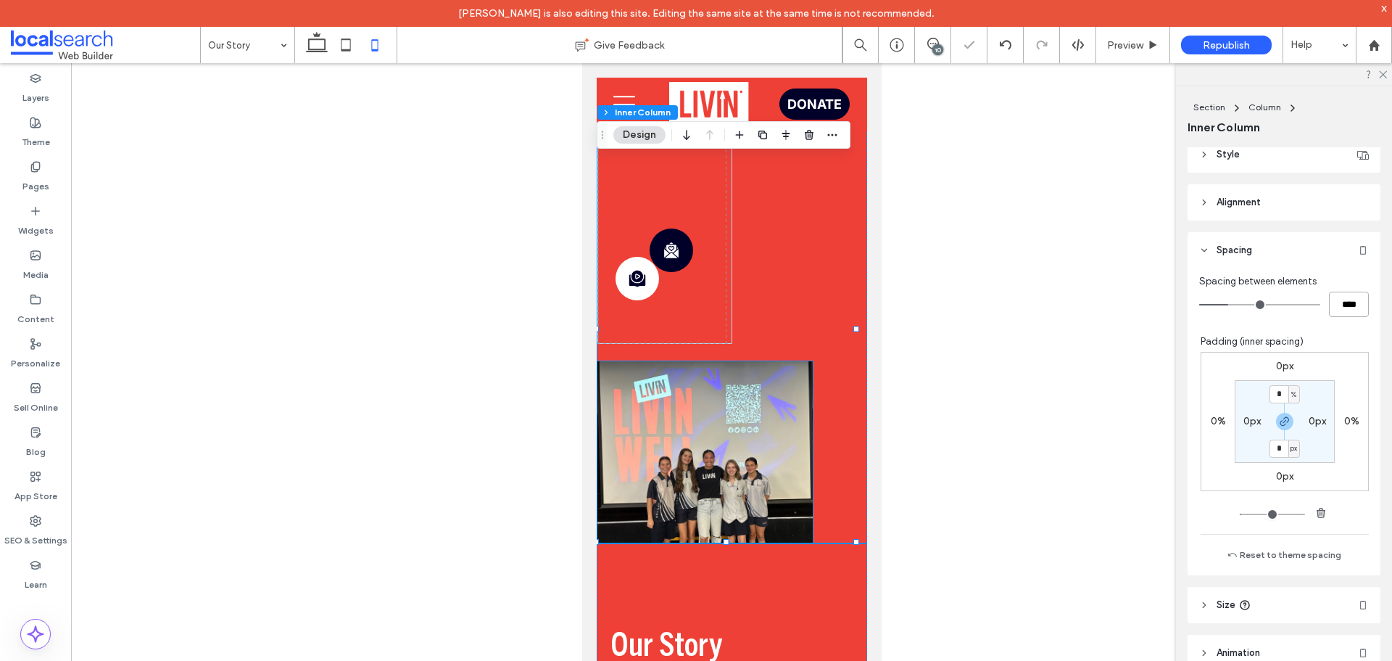
scroll to position [323, 0]
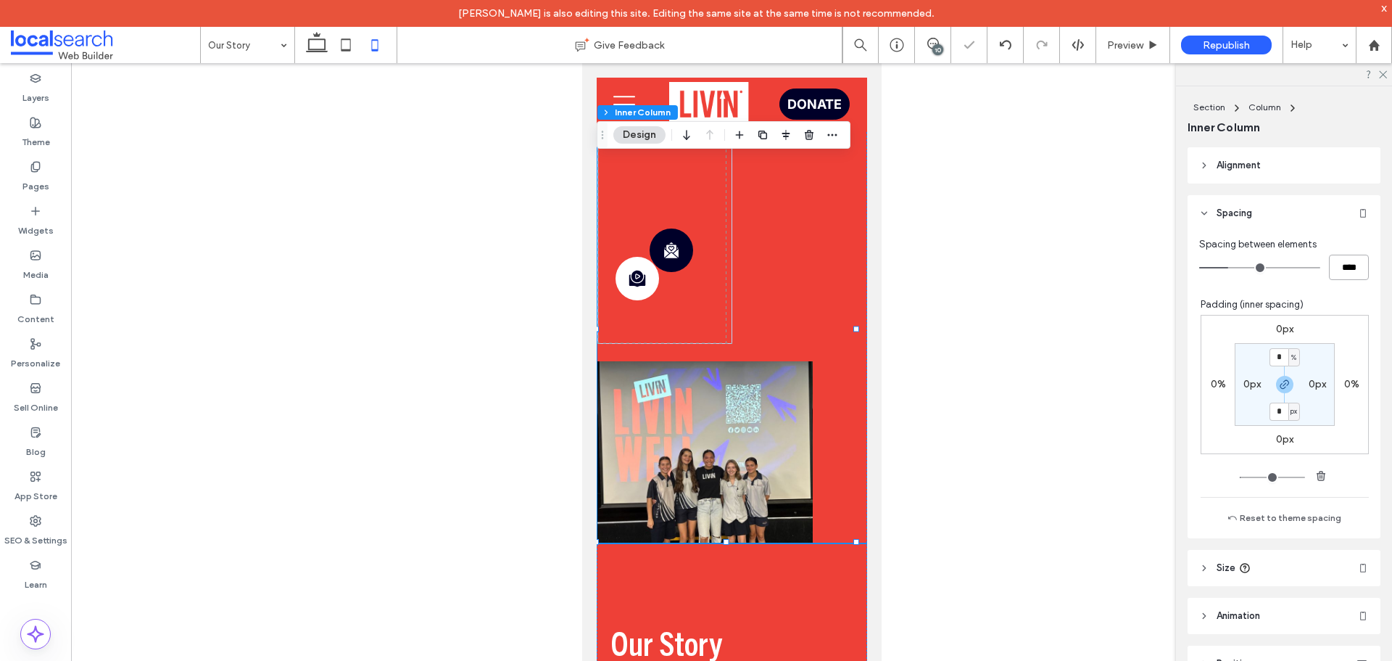
click at [811, 350] on div "Story Icon Message Icon" at bounding box center [732, 330] width 270 height 424
click at [805, 393] on div "Story Icon Message Icon" at bounding box center [732, 330] width 270 height 424
click at [778, 400] on link at bounding box center [705, 451] width 216 height 181
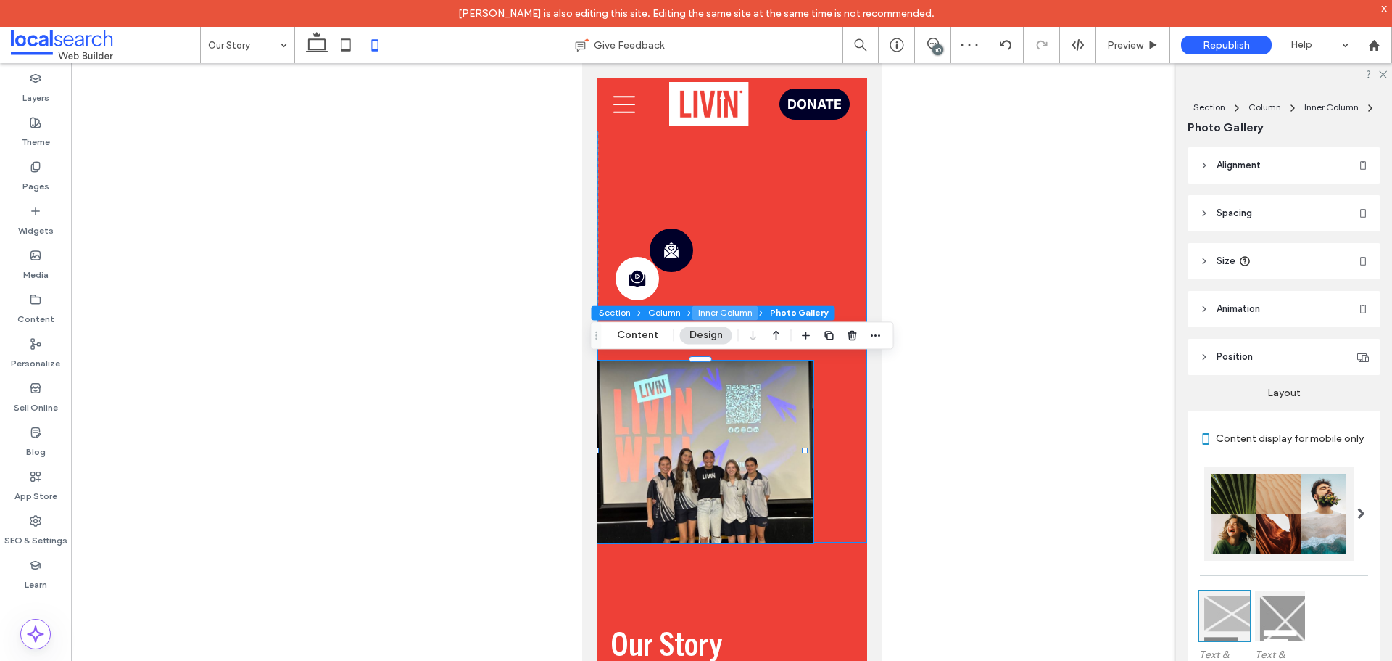
click at [717, 310] on button "Inner Column" at bounding box center [725, 312] width 66 height 15
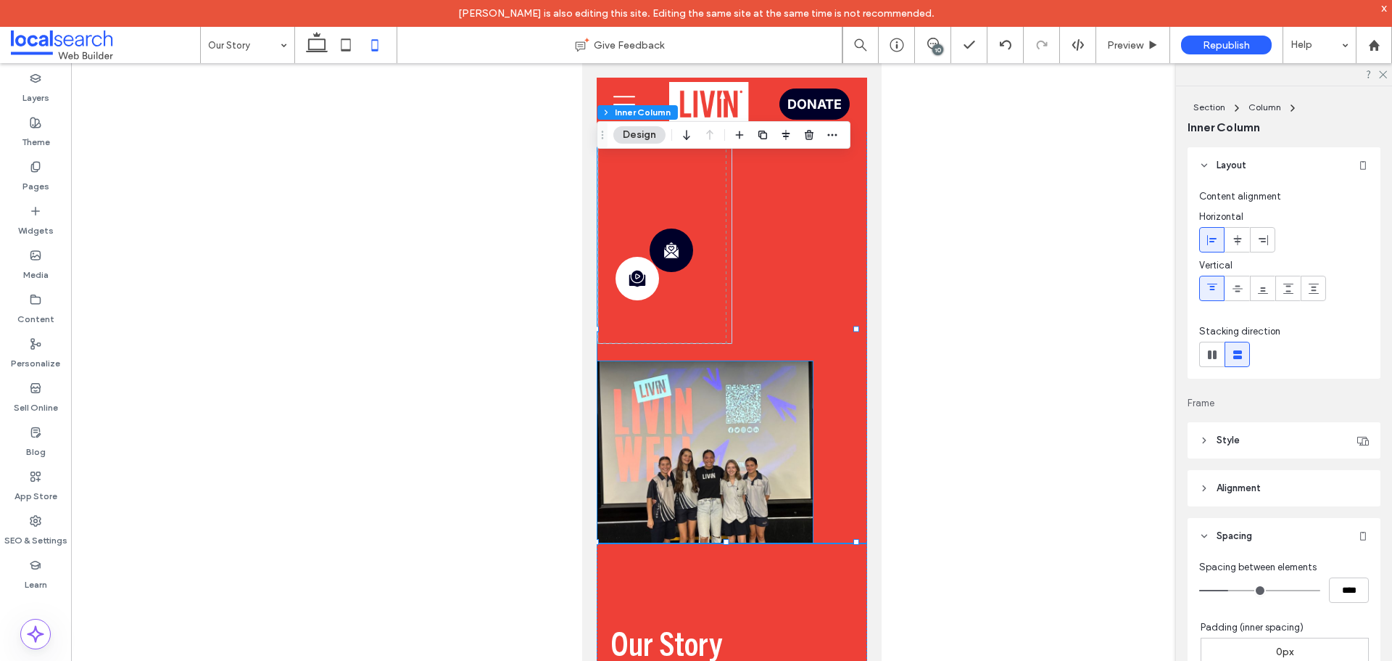
click at [669, 367] on link at bounding box center [705, 451] width 216 height 181
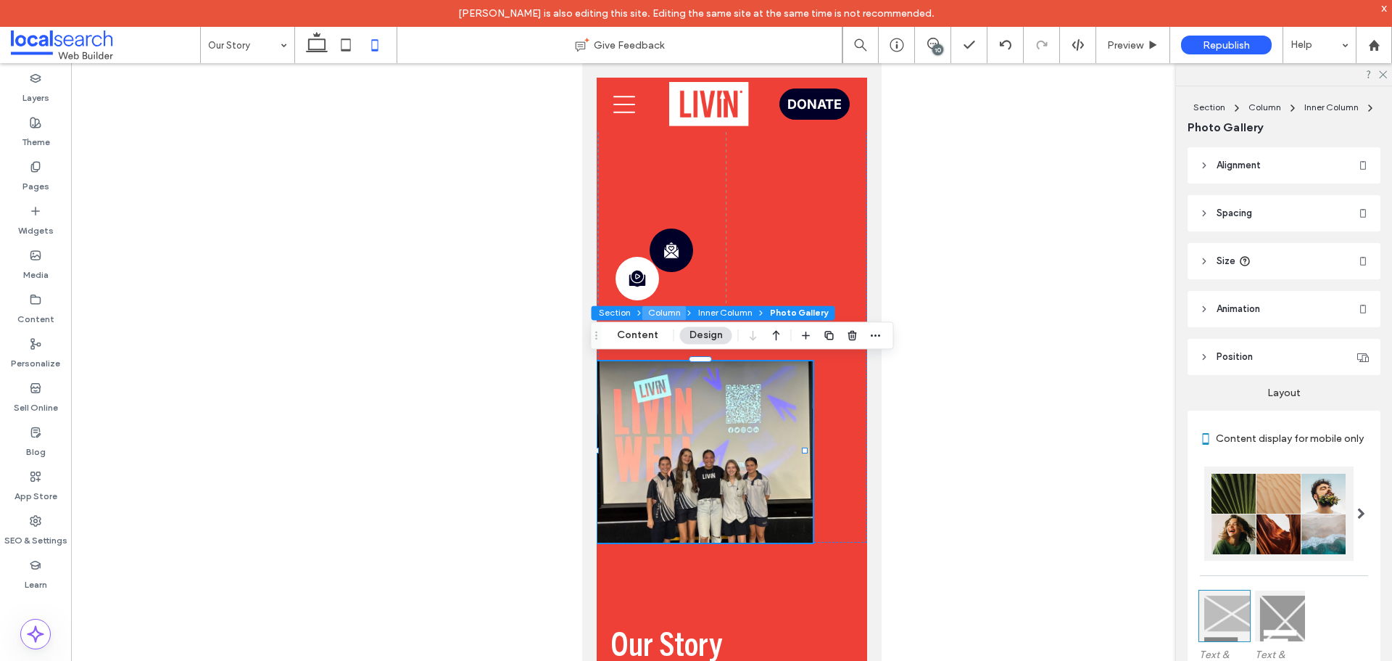
click at [670, 309] on button "Column" at bounding box center [664, 312] width 44 height 15
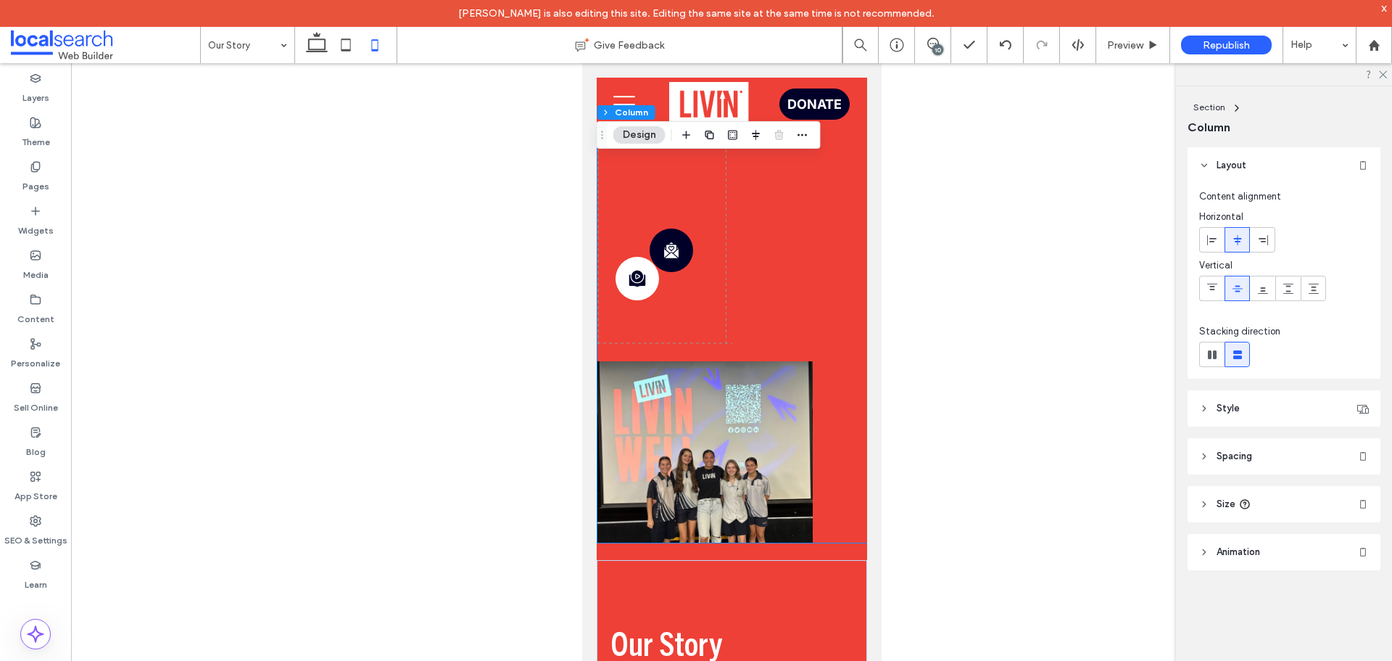
click at [720, 305] on div "Story Icon Message Icon" at bounding box center [664, 235] width 135 height 218
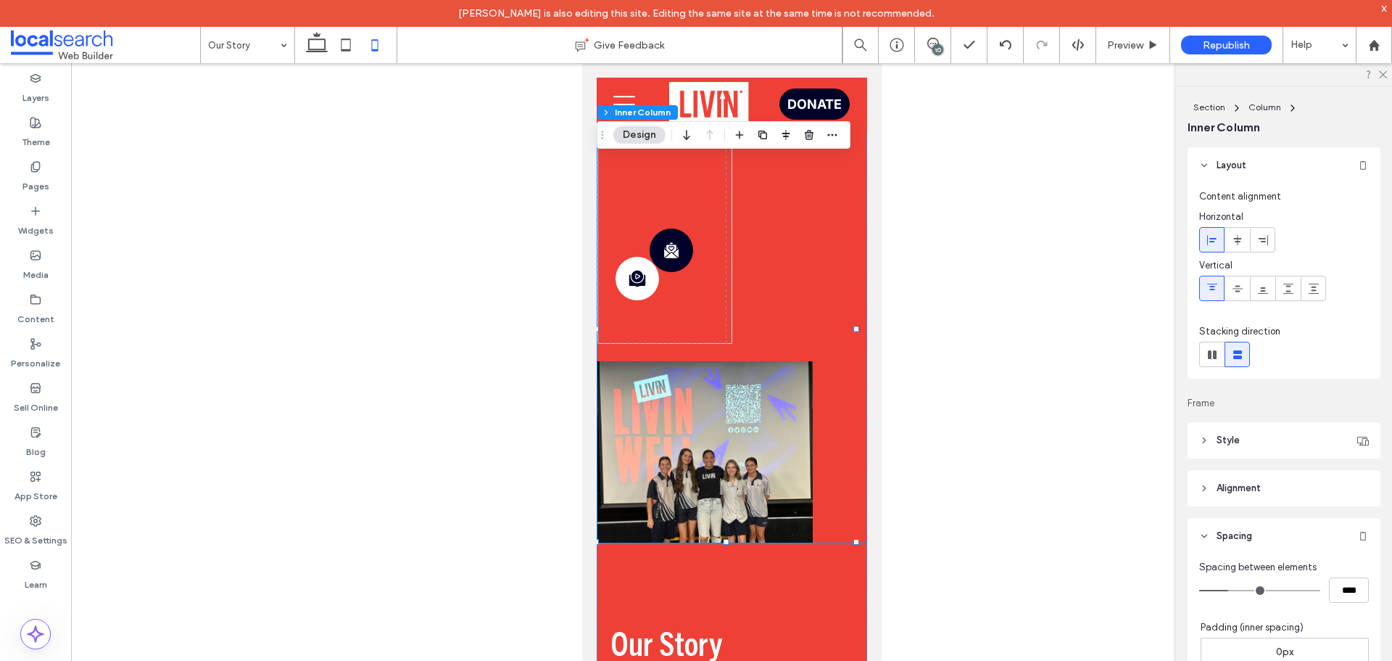
click at [707, 326] on div "Story Icon Message Icon" at bounding box center [664, 235] width 135 height 218
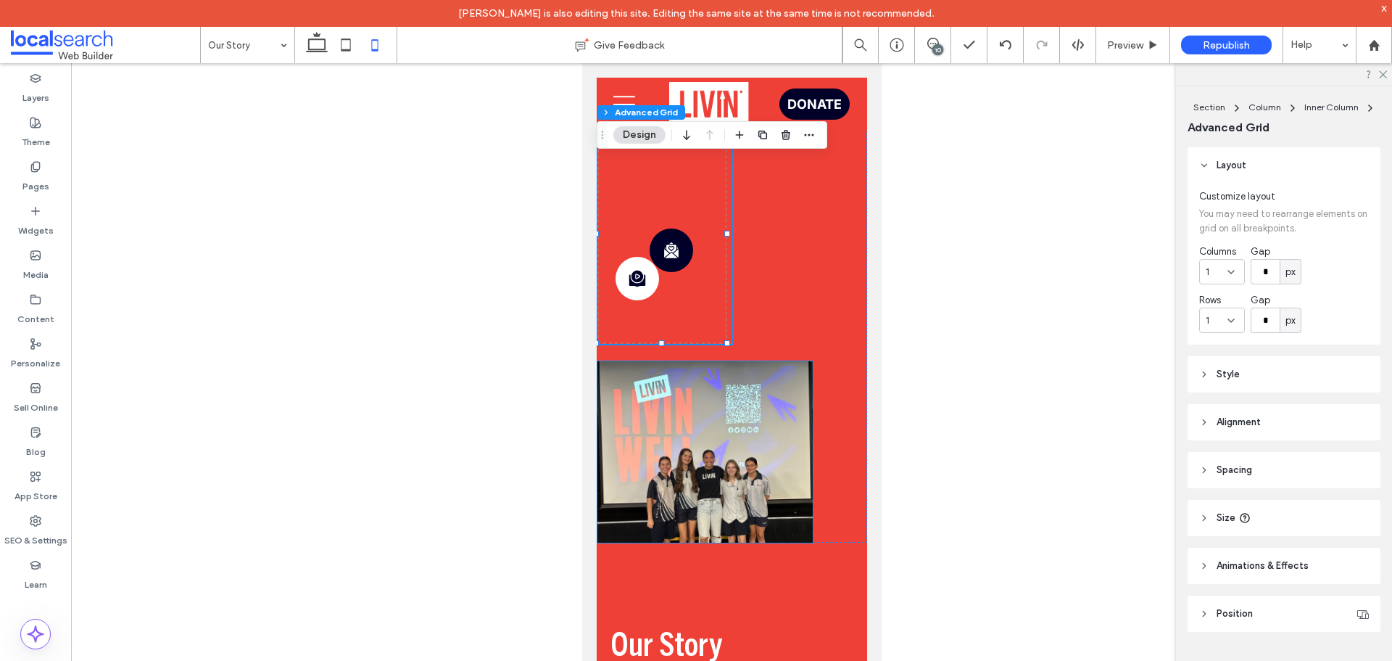
click at [762, 373] on link at bounding box center [705, 451] width 216 height 181
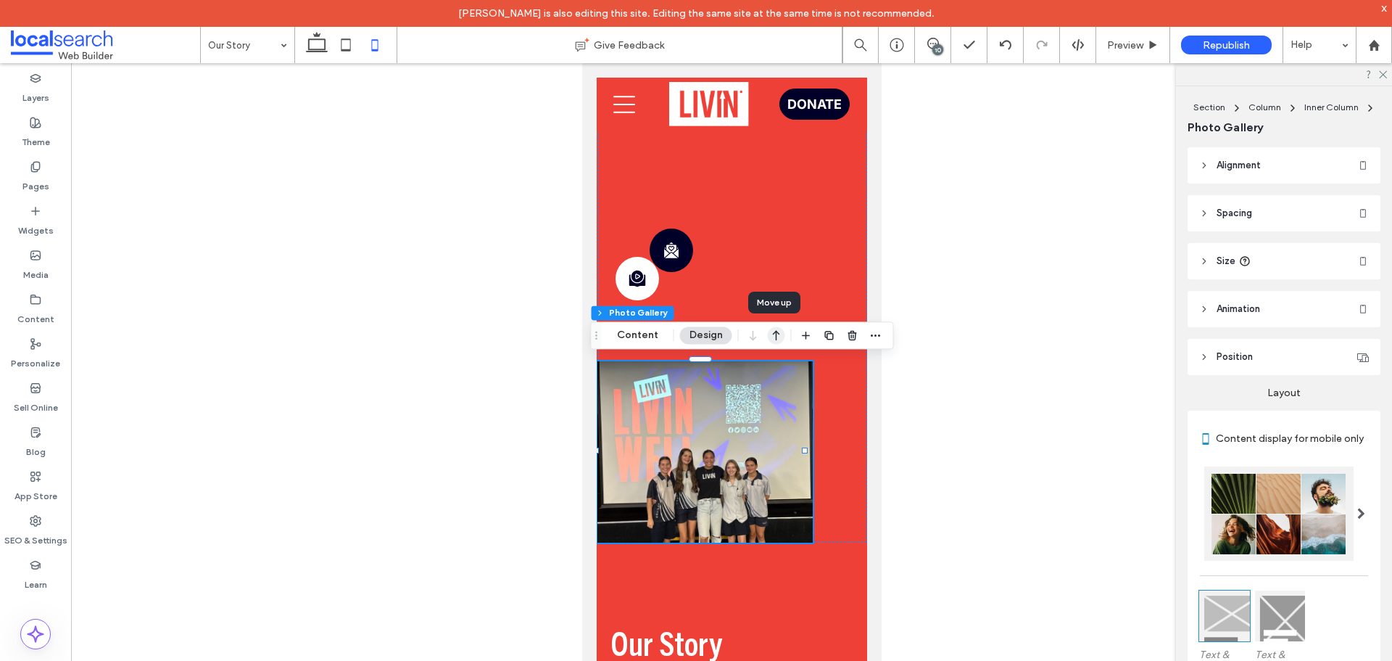
click at [773, 334] on icon "button" at bounding box center [776, 335] width 17 height 26
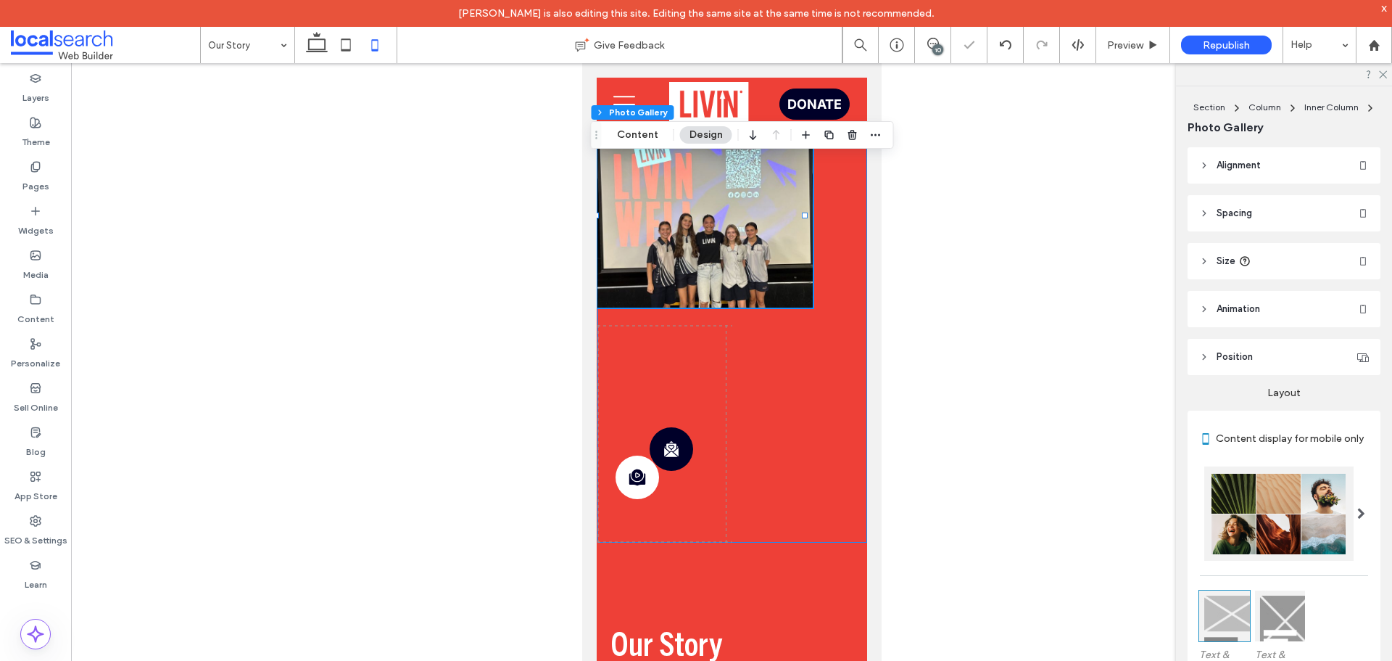
click at [830, 286] on div "Story Icon Message Icon" at bounding box center [732, 330] width 270 height 424
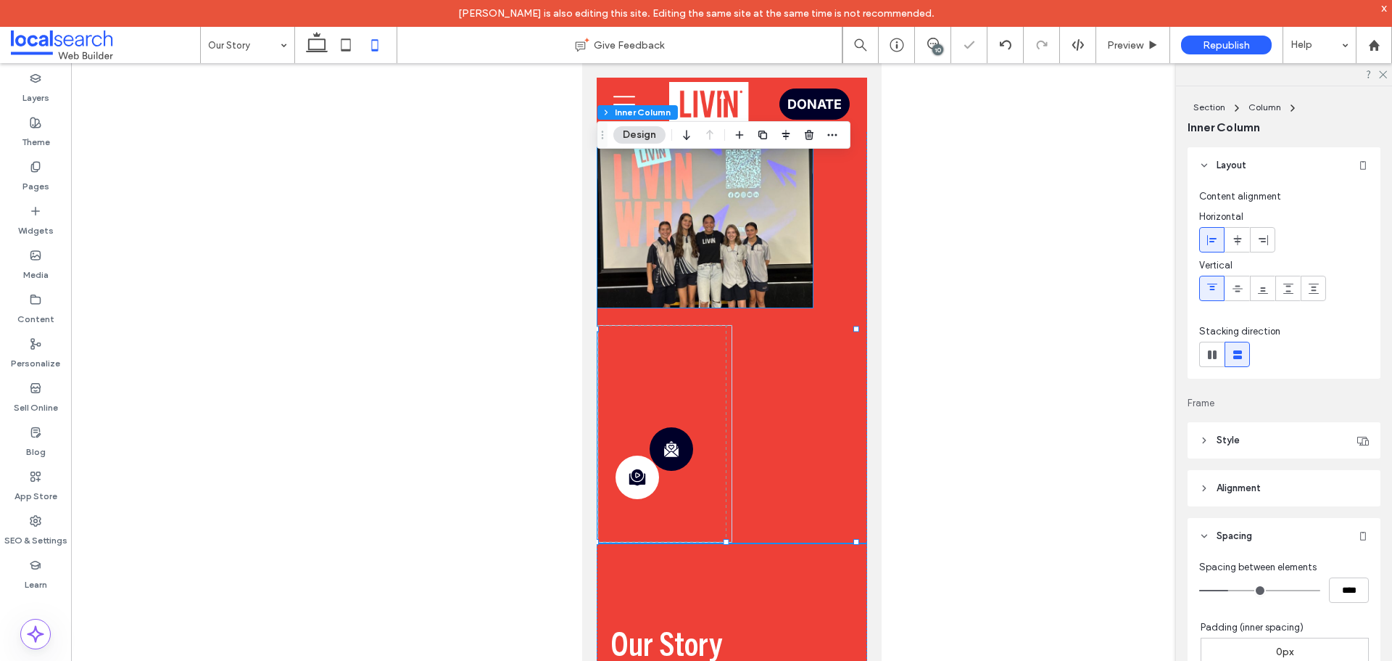
click at [761, 271] on link at bounding box center [705, 216] width 216 height 181
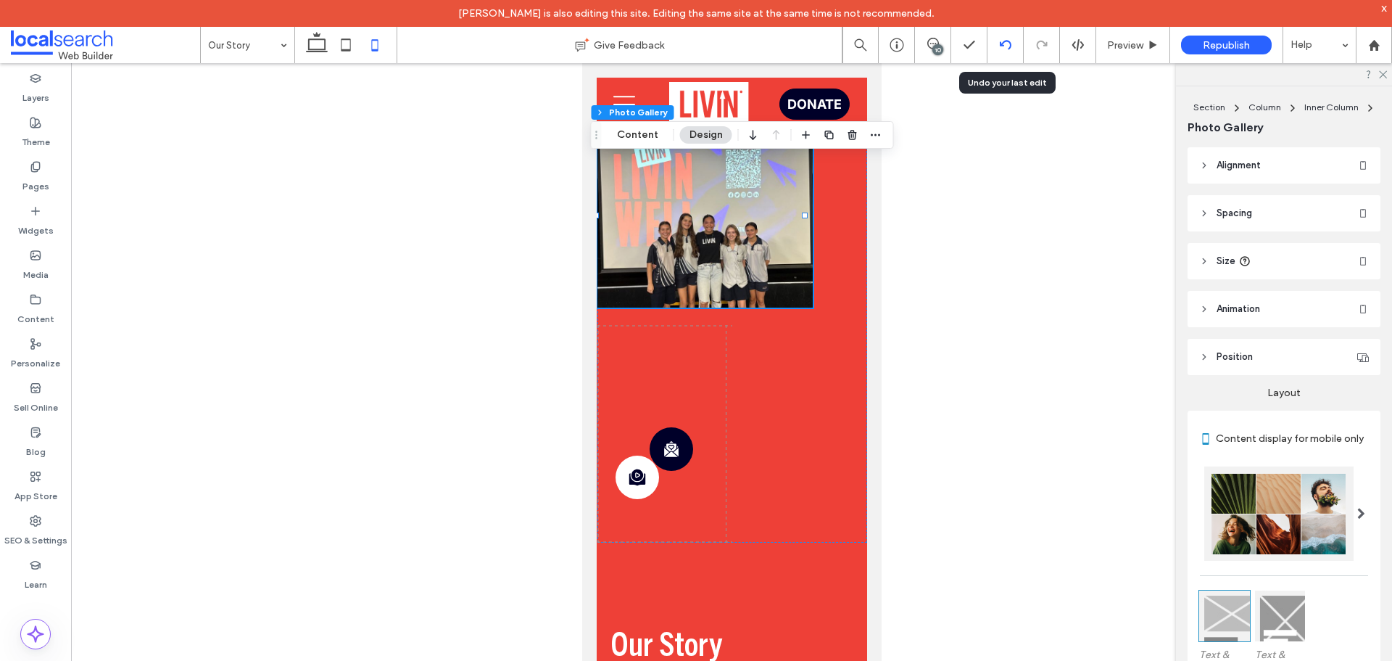
click at [1000, 48] on icon at bounding box center [1006, 45] width 12 height 12
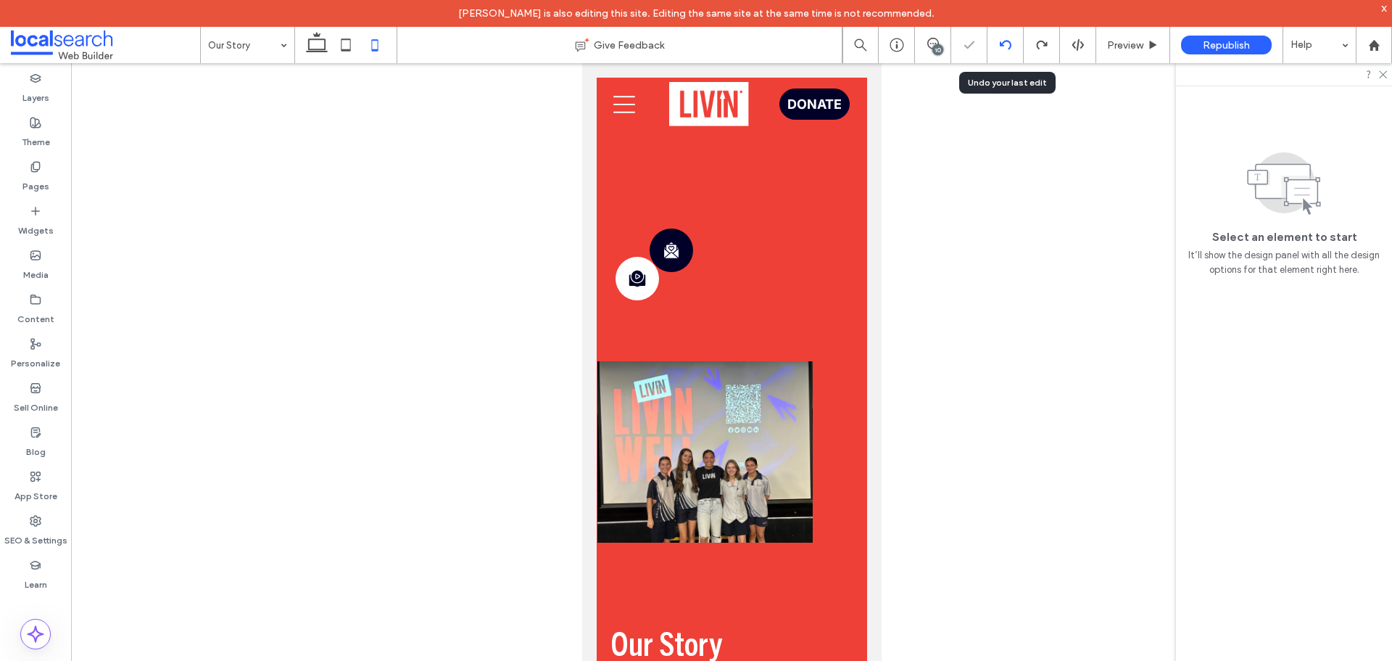
scroll to position [0, 0]
click at [1004, 47] on icon at bounding box center [1006, 45] width 12 height 12
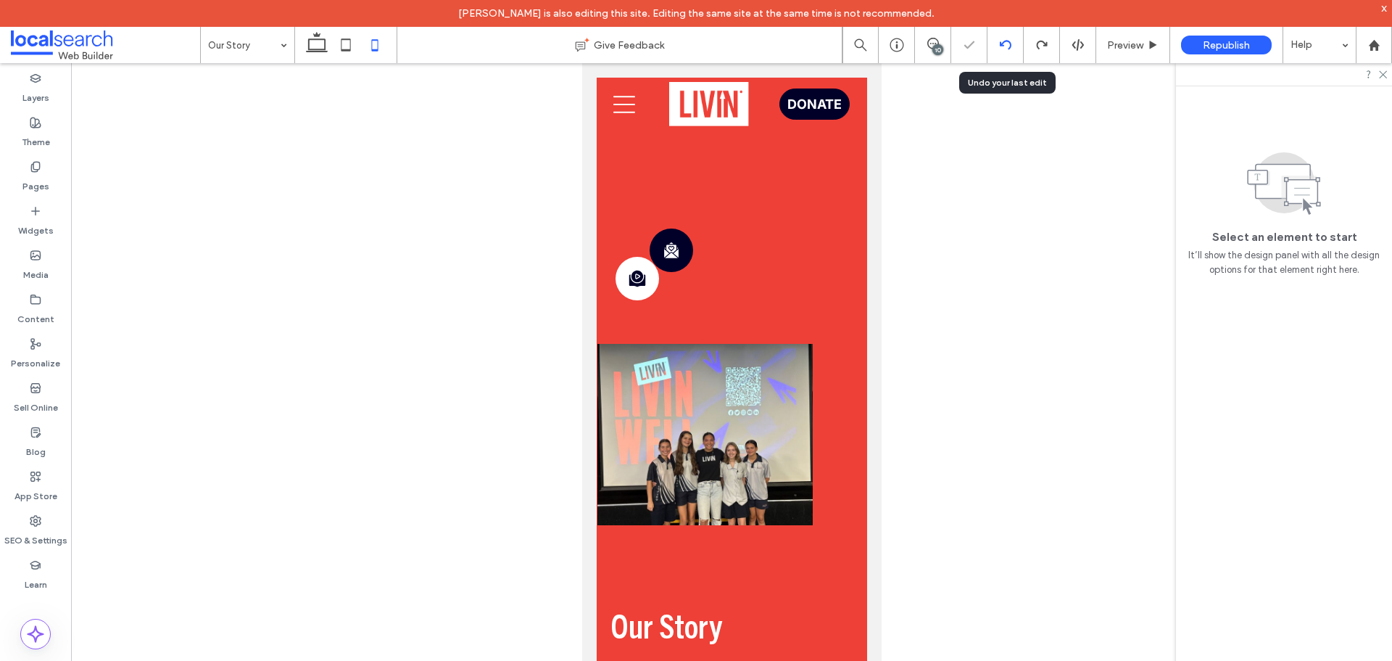
click at [1003, 47] on icon at bounding box center [1006, 45] width 12 height 12
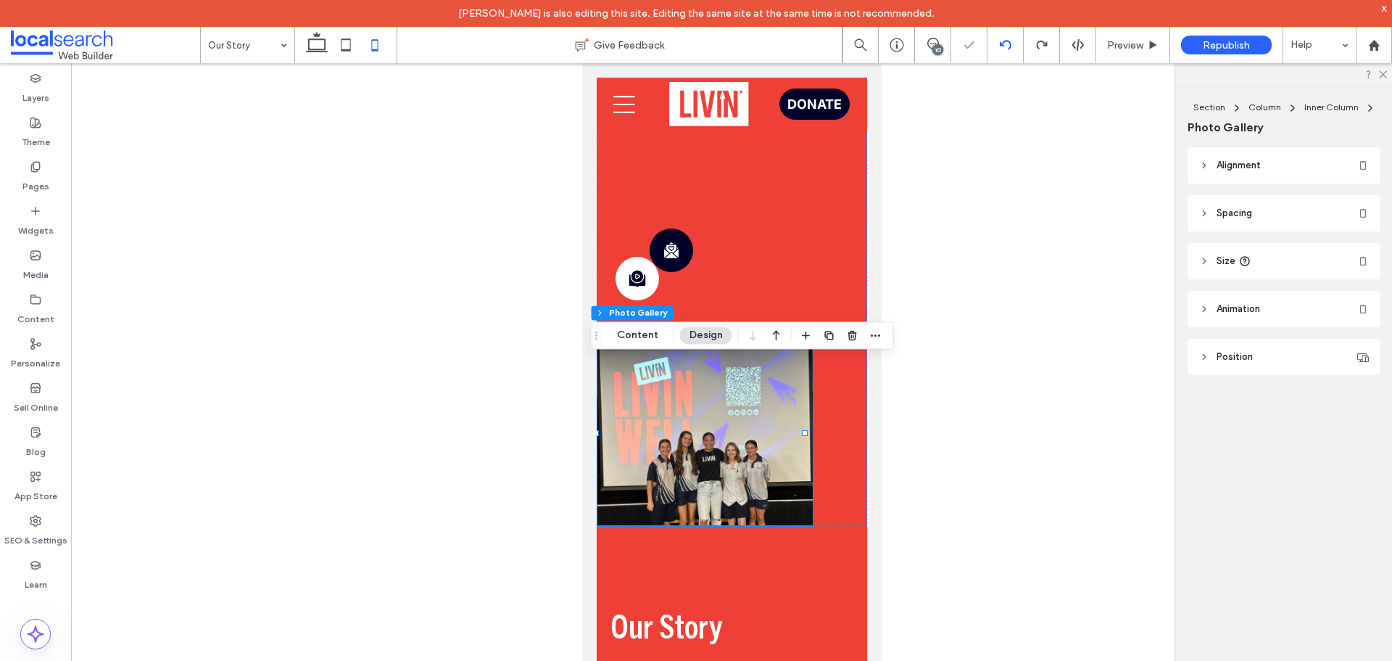
click at [1003, 46] on icon at bounding box center [1006, 45] width 12 height 12
